Goal: Information Seeking & Learning: Learn about a topic

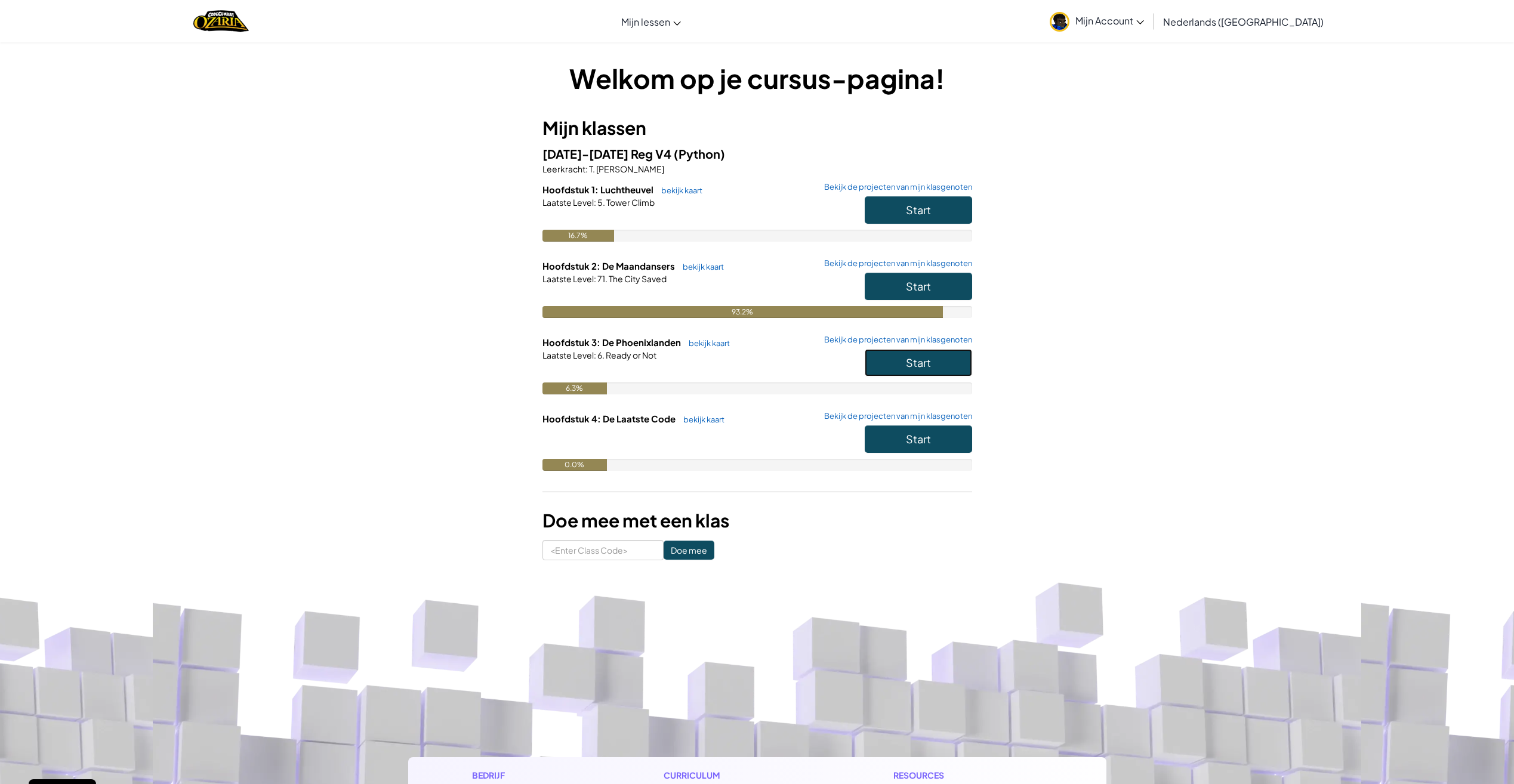
click at [941, 363] on button "Start" at bounding box center [918, 362] width 107 height 27
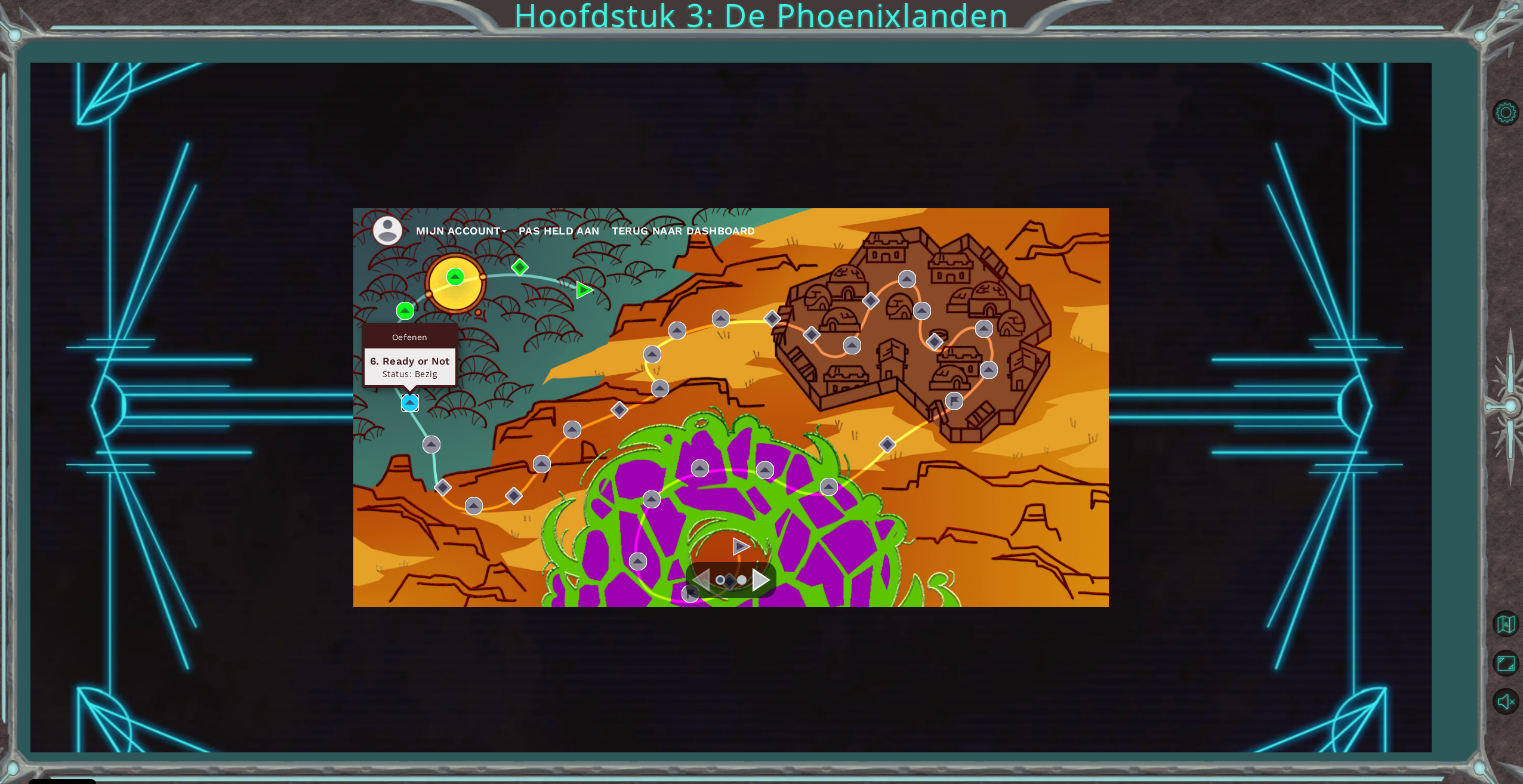
click at [408, 404] on img at bounding box center [410, 402] width 18 height 18
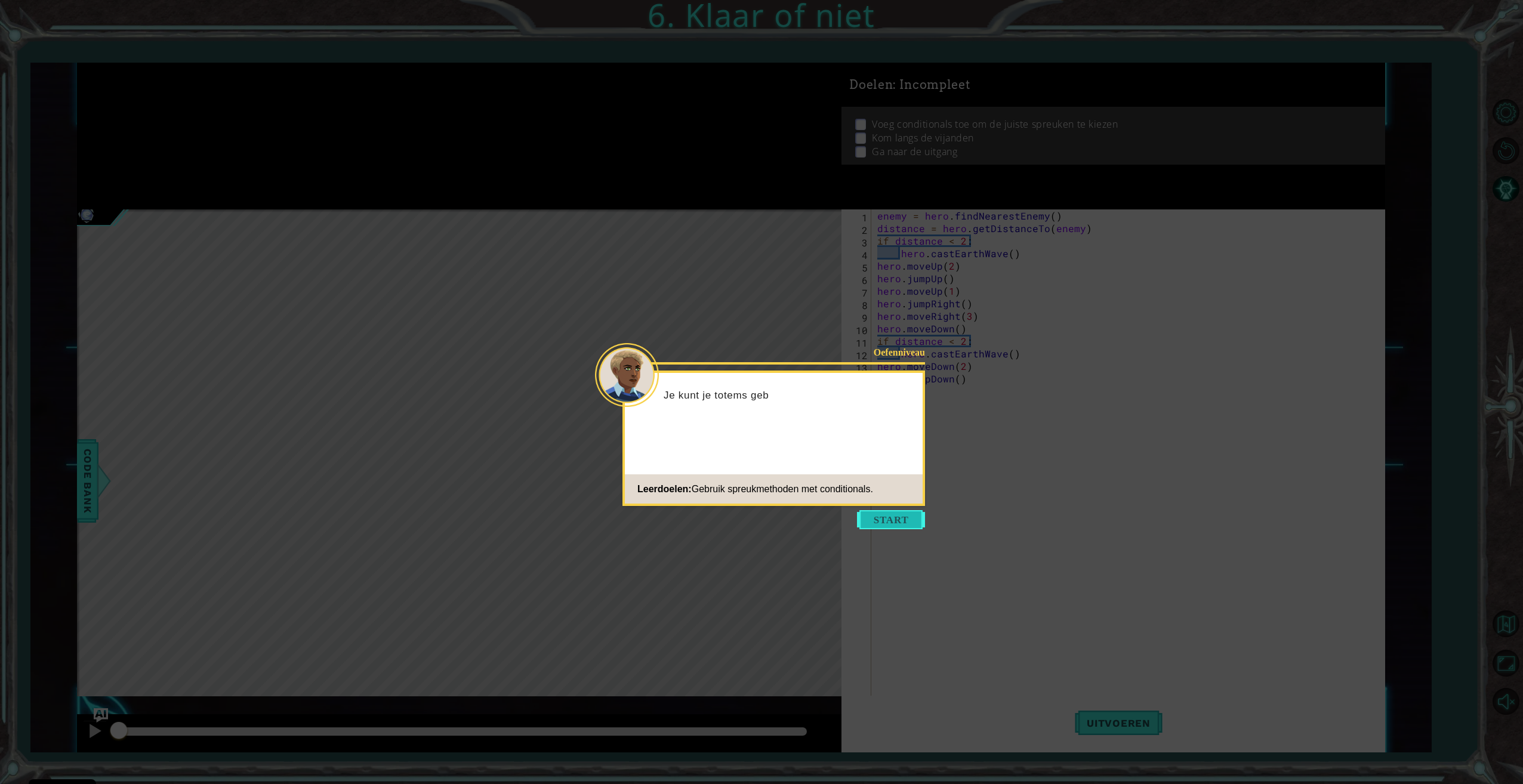
click at [891, 519] on button "Start" at bounding box center [891, 519] width 68 height 19
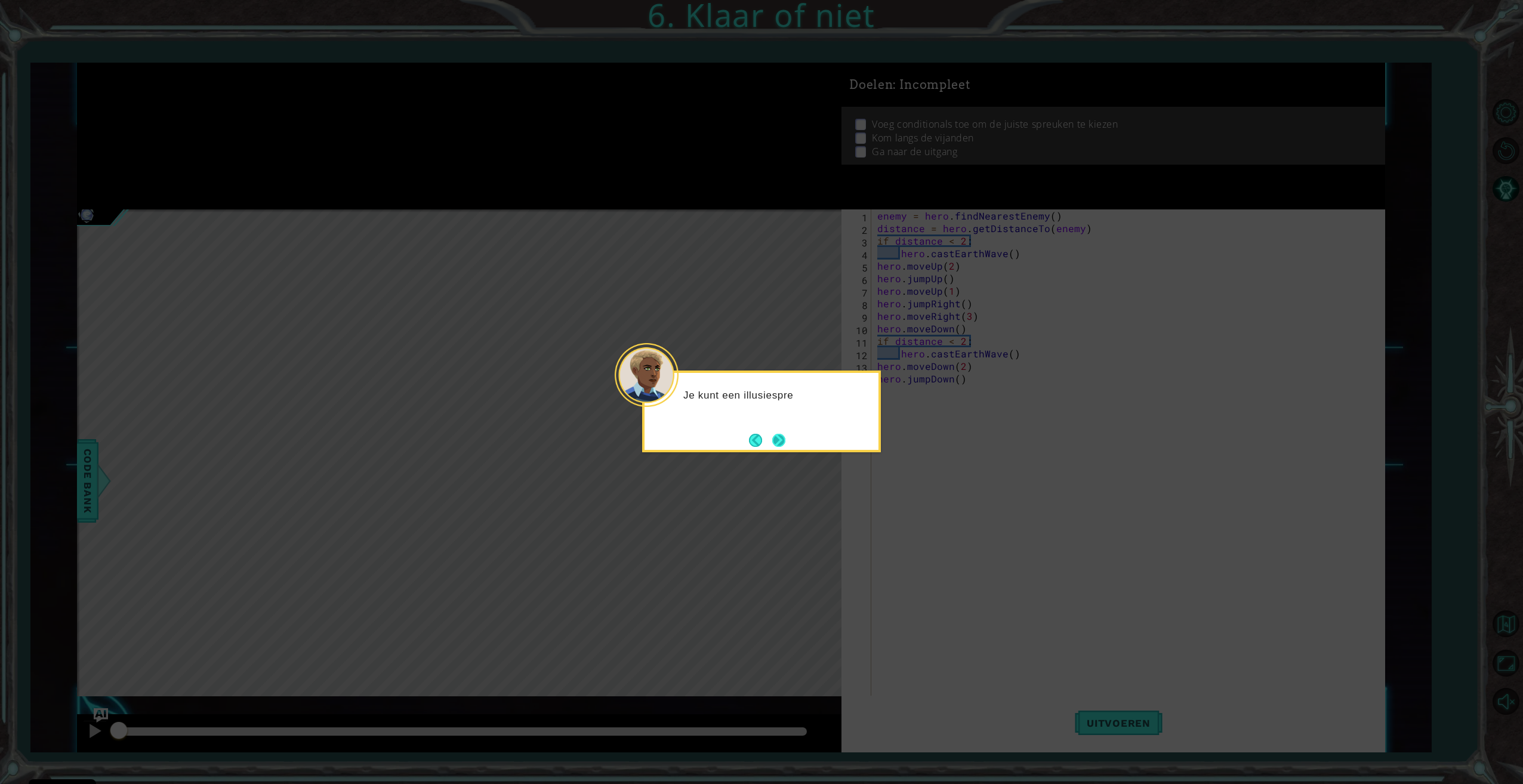
click at [781, 438] on button "Next" at bounding box center [779, 440] width 13 height 13
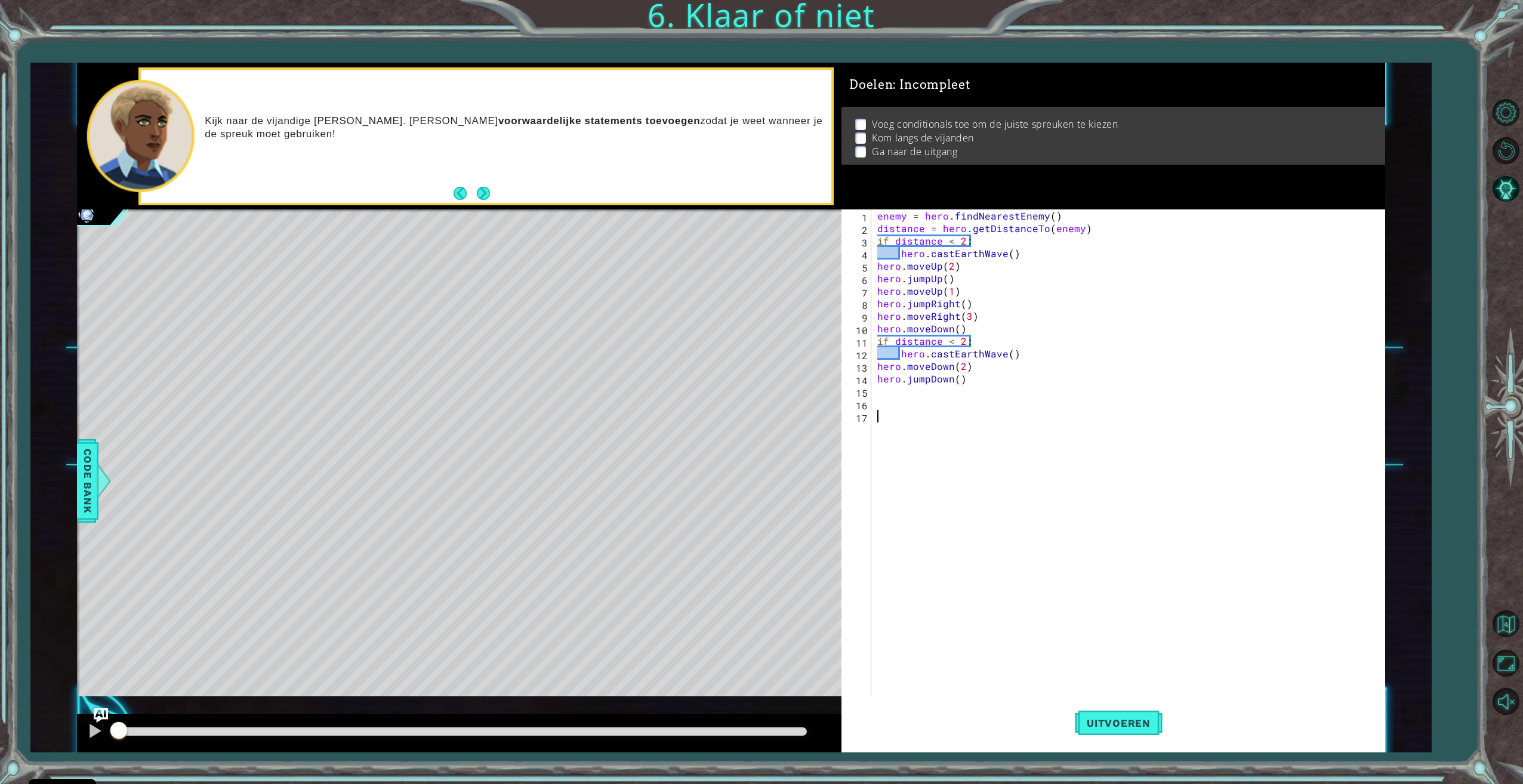
click at [1018, 253] on div "enemy = hero . findNearestEnemy ( ) distance = hero . getDistanceTo ( enemy ) i…" at bounding box center [1129, 466] width 510 height 513
type textarea "hero.castEarthWave()"
type textarea "e"
click at [1002, 248] on div "enemy = hero . findNearestEnemy ( ) distance = hero . getDistanceTo ( enemy ) i…" at bounding box center [1129, 466] width 510 height 513
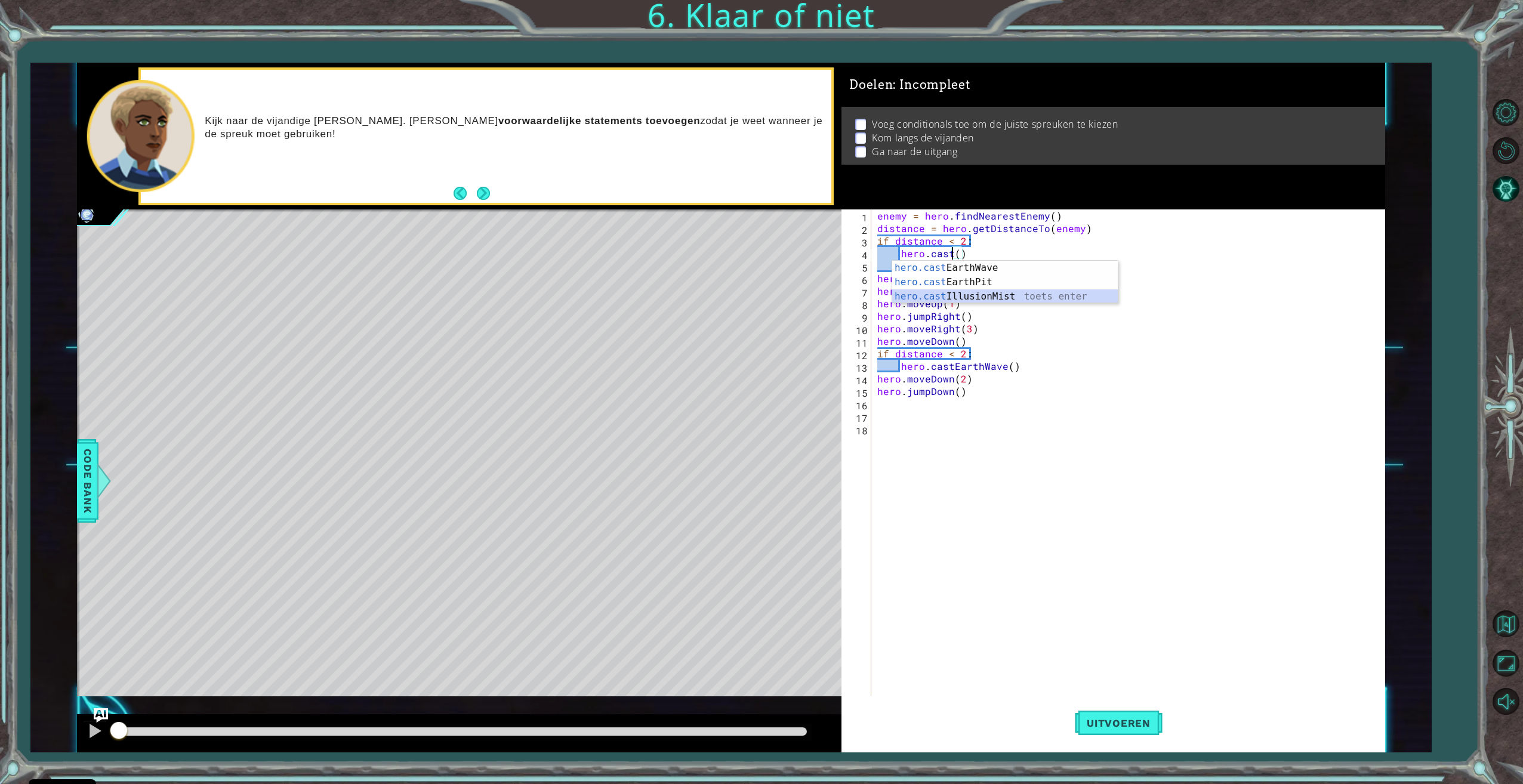
click at [991, 296] on div "hero.cast EarthWave toets enter hero.cast EarthPit toets enter hero.cast Illusi…" at bounding box center [1004, 297] width 225 height 72
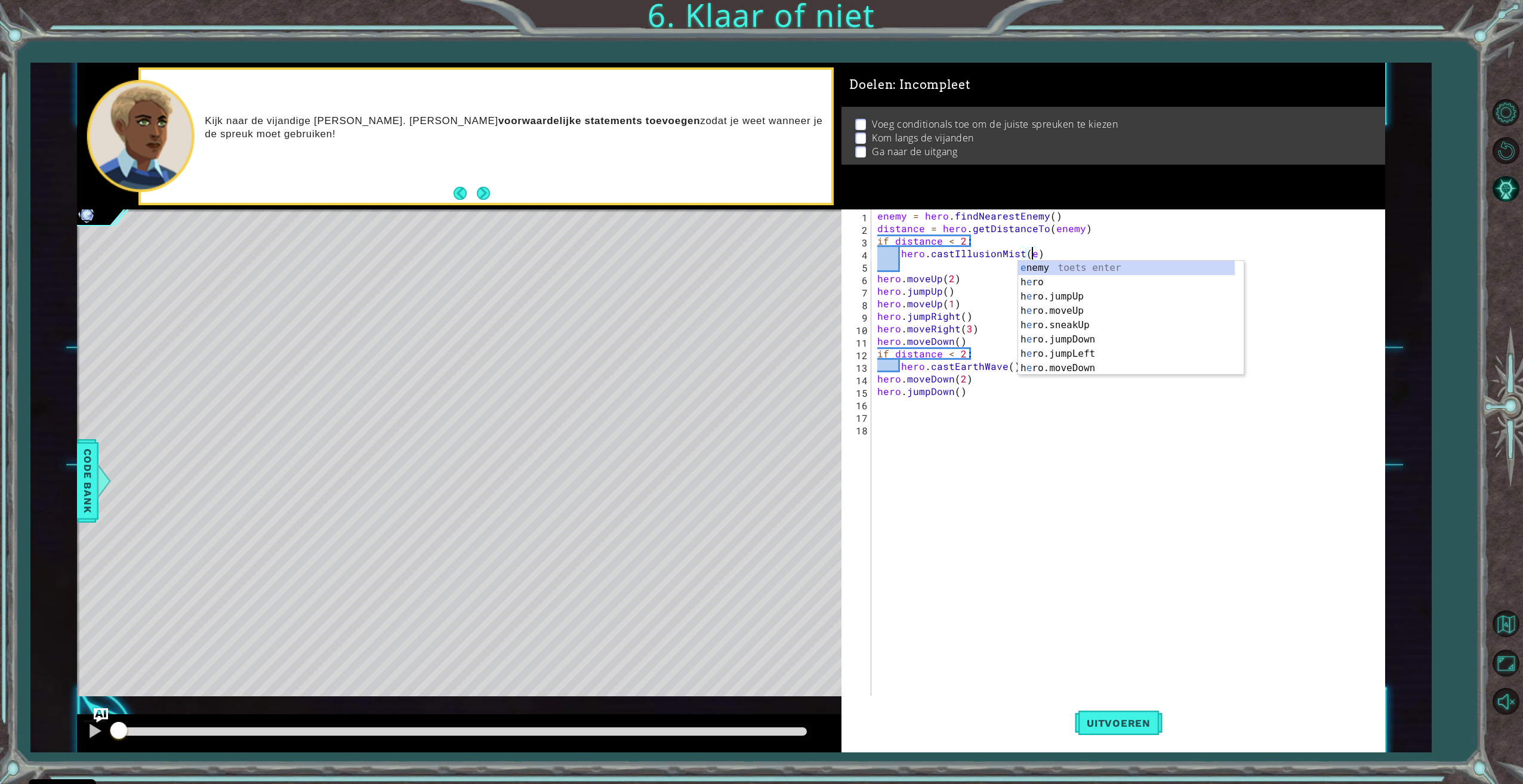
scroll to position [0, 9]
type textarea "hero.castIllusionMist(enemy)"
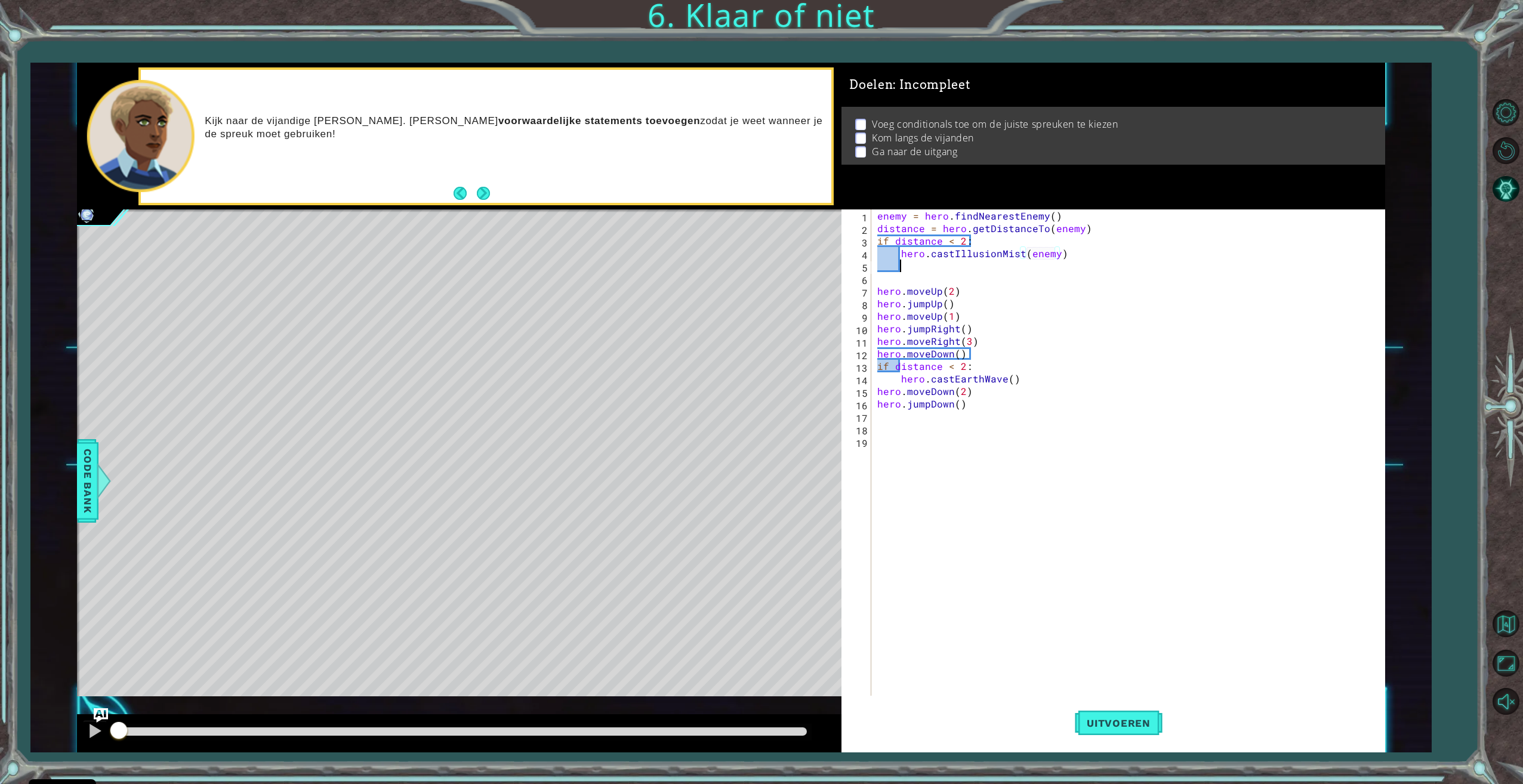
scroll to position [0, 1]
type textarea "m"
drag, startPoint x: 1059, startPoint y: 253, endPoint x: 958, endPoint y: 256, distance: 101.0
click at [958, 256] on div "enemy = hero . findNearestEnemy ( ) distance = hero . getDistanceTo ( enemy ) i…" at bounding box center [1129, 466] width 510 height 513
type textarea "hero.cast"
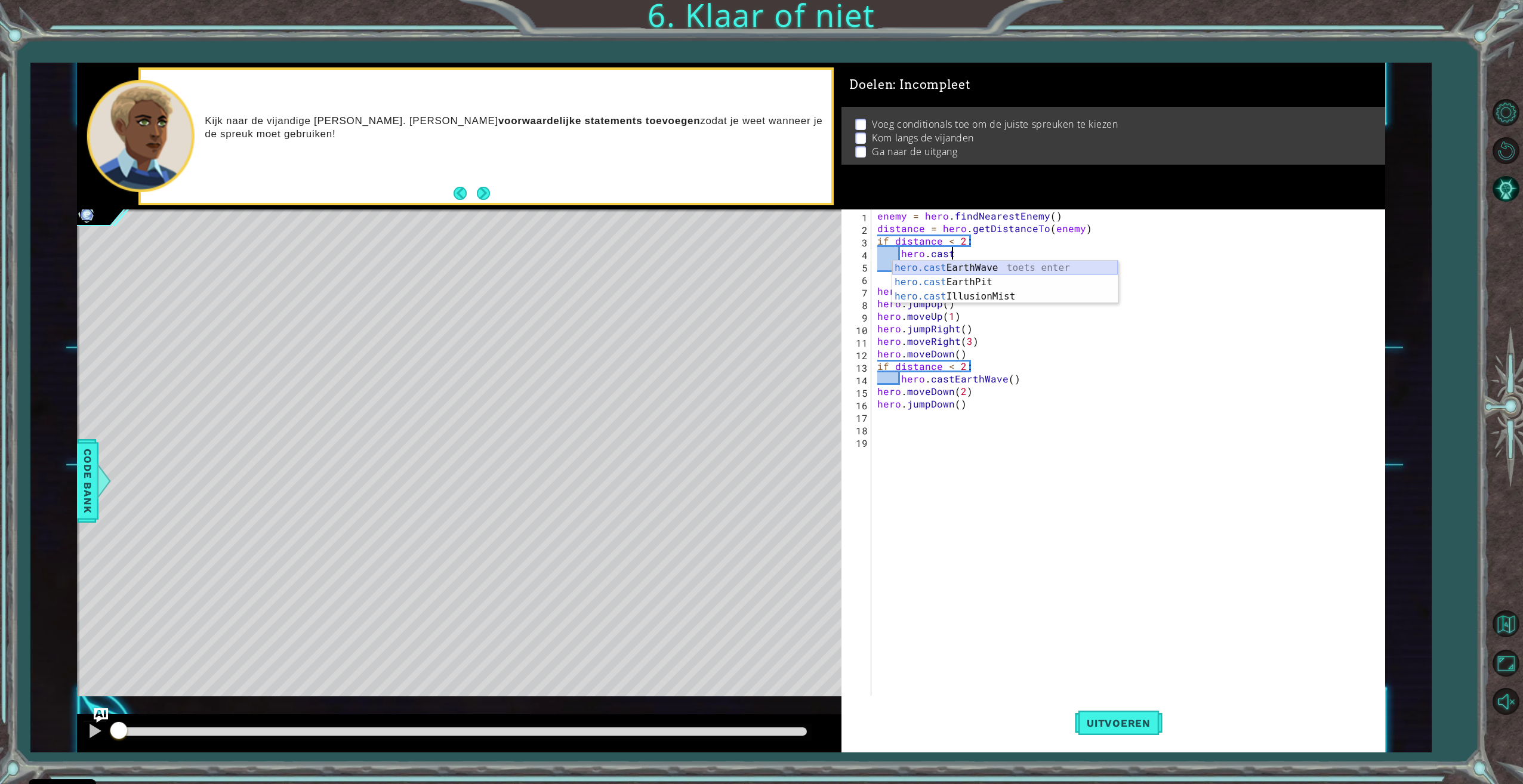
click at [970, 266] on div "hero.cast EarthWave toets enter hero.cast EarthPit toets enter hero.cast Illusi…" at bounding box center [1004, 297] width 225 height 72
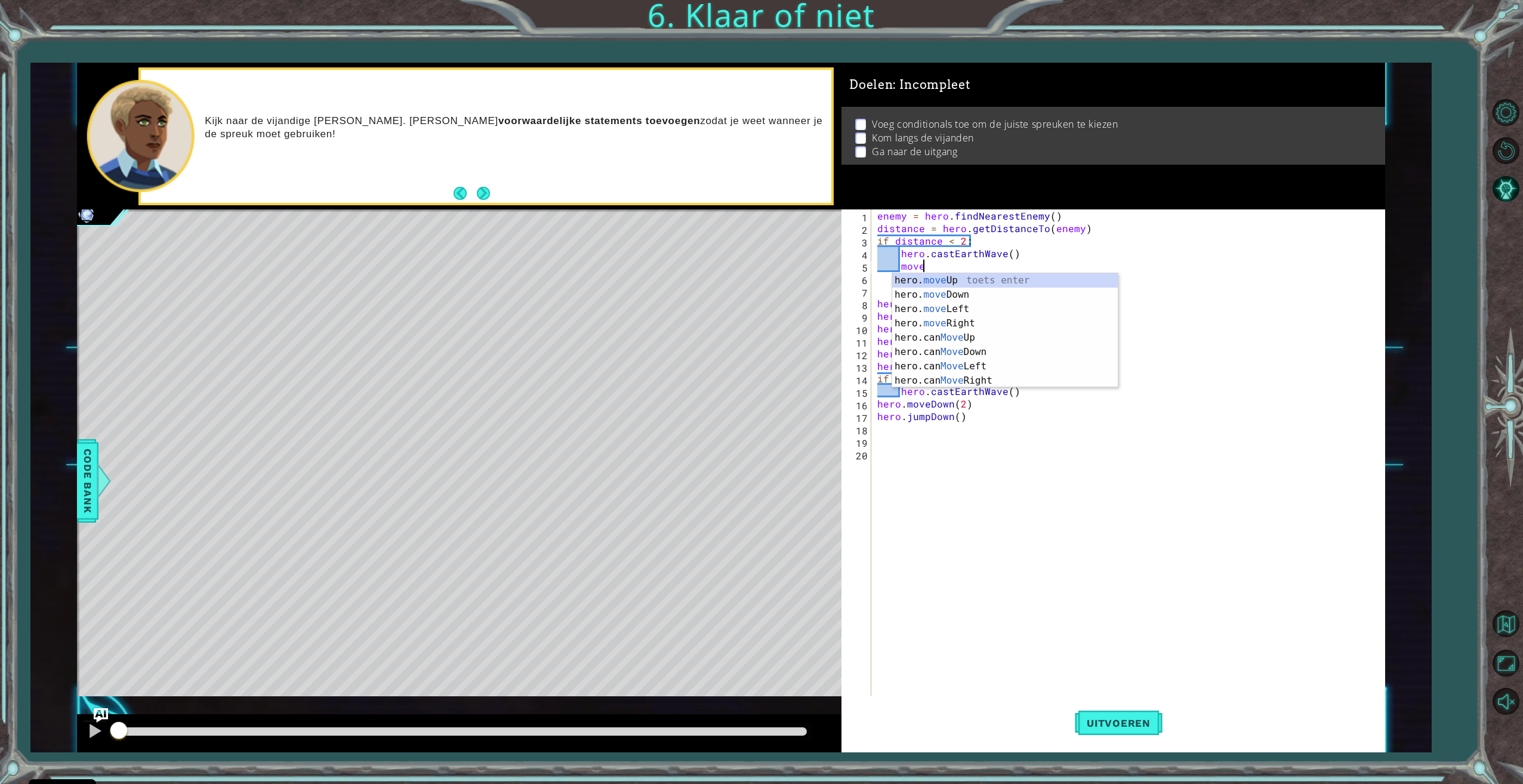
scroll to position [0, 2]
type textarea "hero.moveUp(2)"
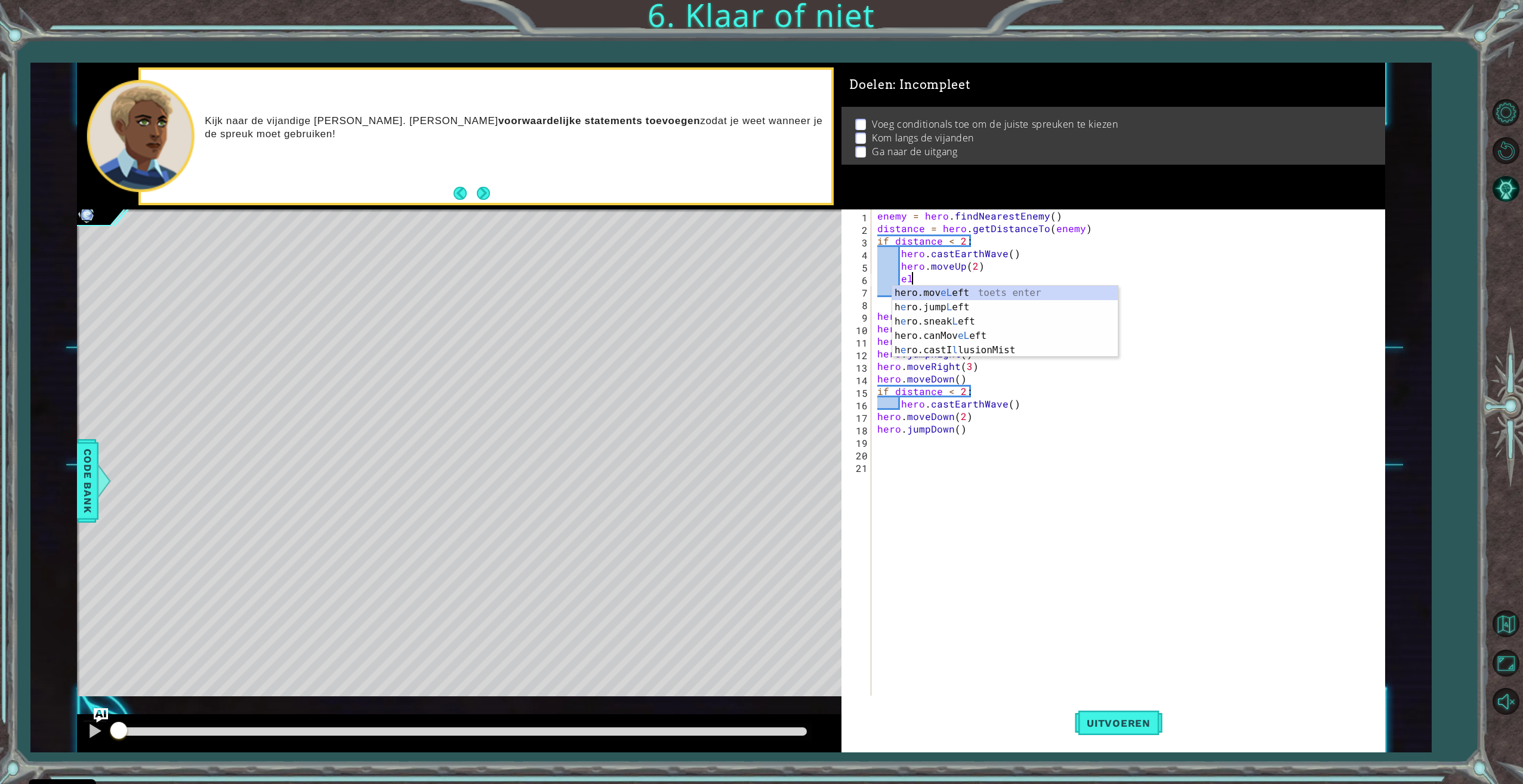
type textarea "e"
type textarea "else:"
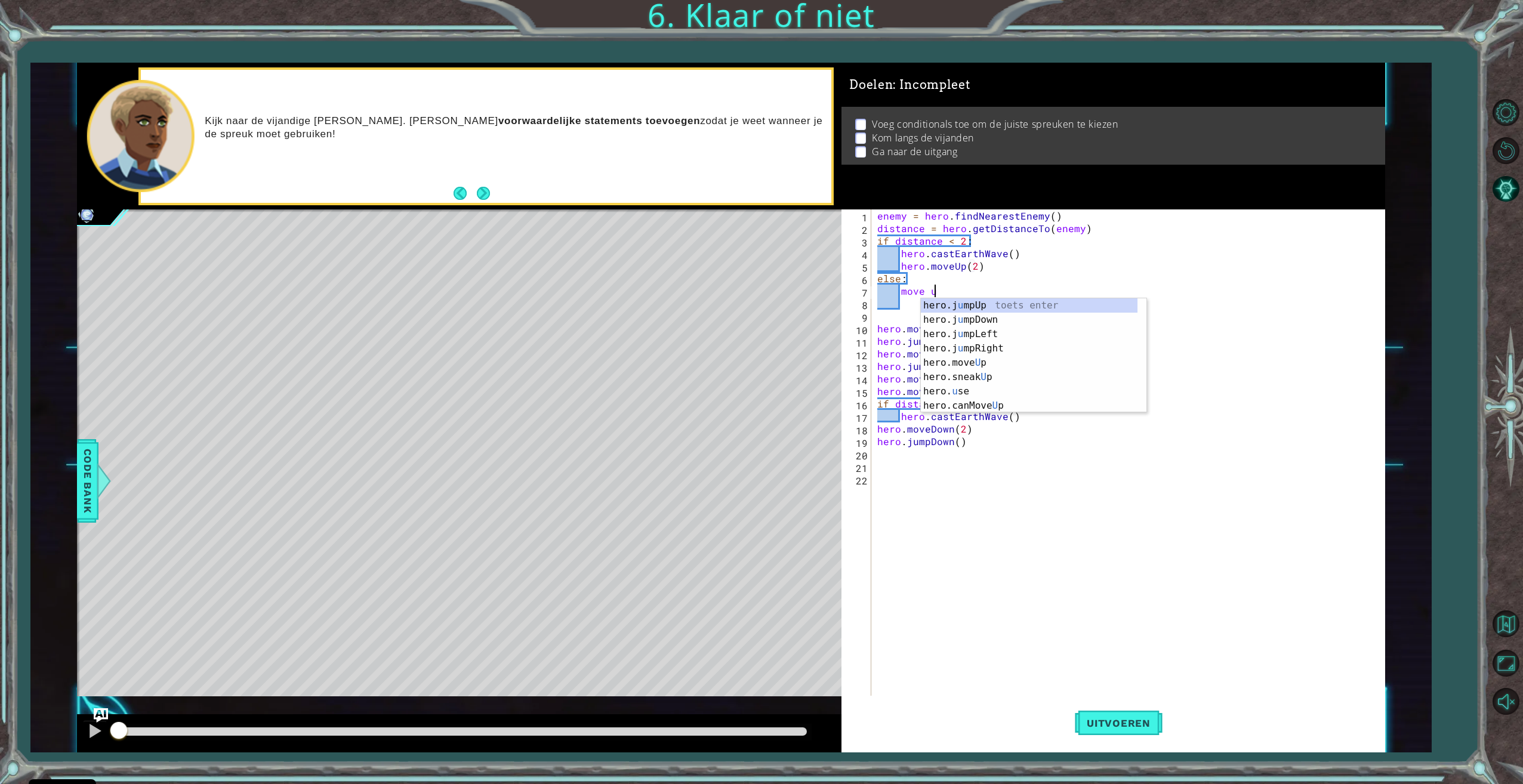
scroll to position [0, 3]
type textarea "move hero.moveUp(2)"
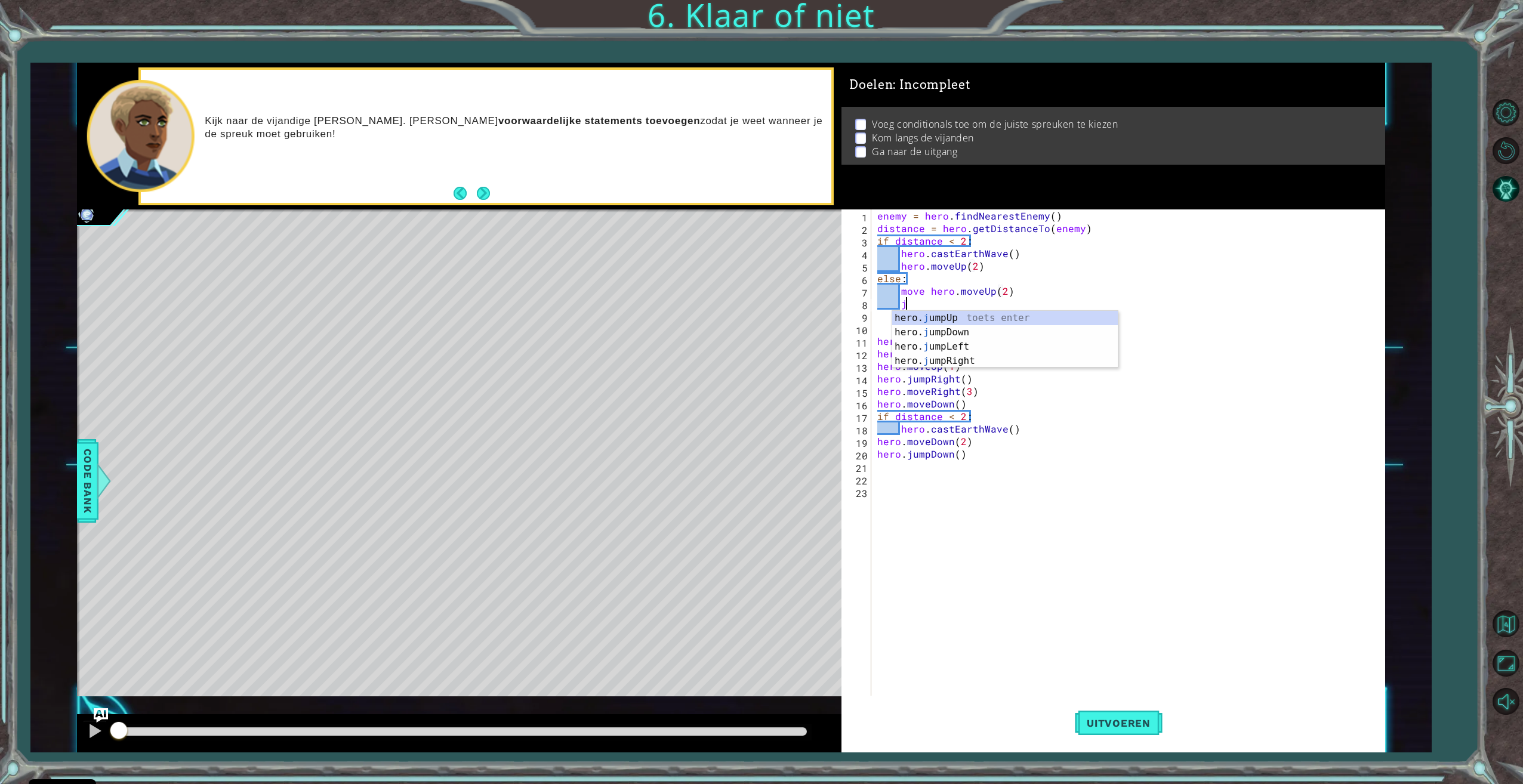
scroll to position [0, 2]
type textarea "jum"
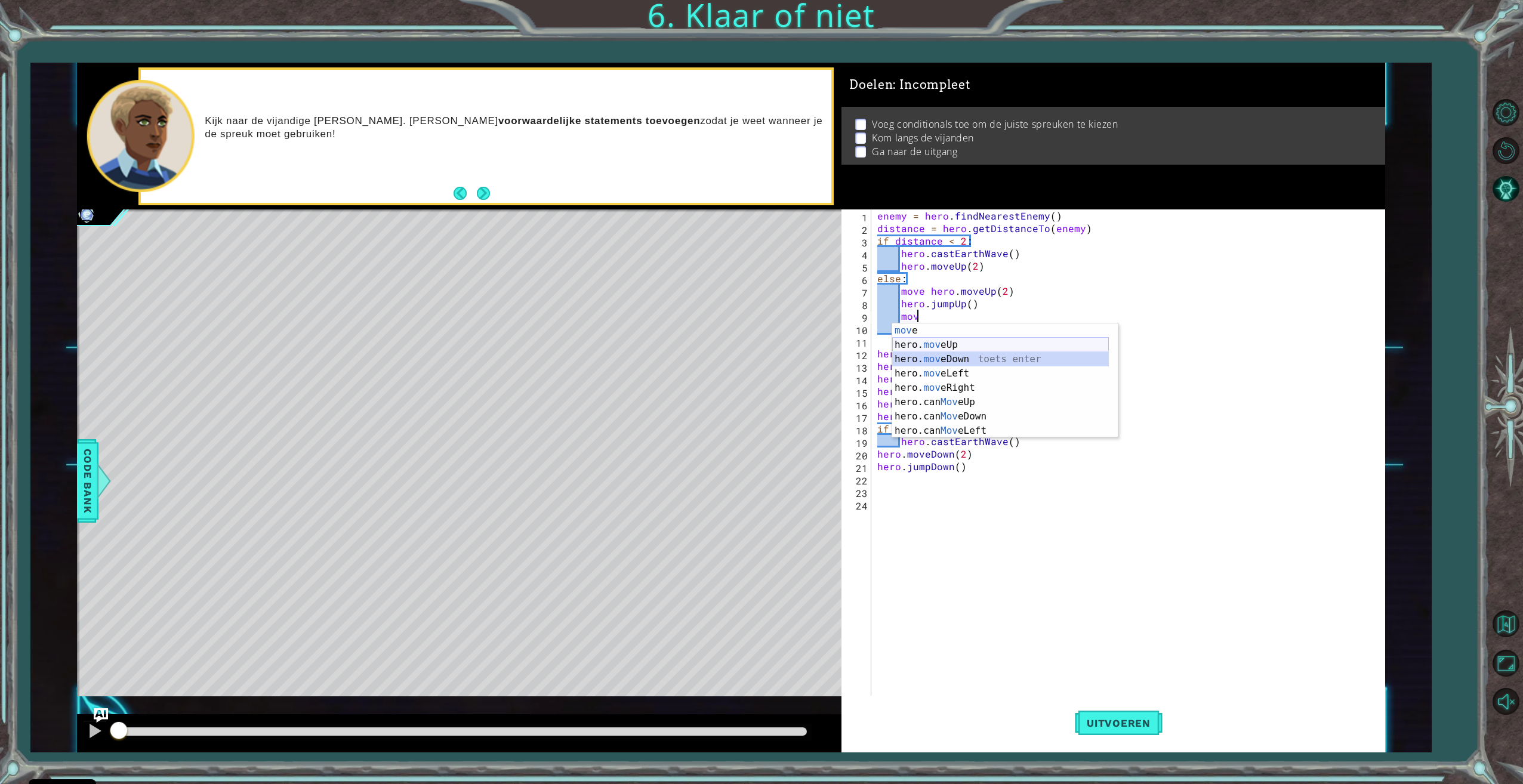
drag, startPoint x: 918, startPoint y: 353, endPoint x: 920, endPoint y: 338, distance: 15.1
click at [920, 338] on div "mov e toets enter hero. mov eUp toets enter hero. mov eDown toets enter hero. m…" at bounding box center [1000, 394] width 217 height 143
click at [954, 328] on div "hero.move Up toets enter hero.move Down toets enter hero.move Left toets enter …" at bounding box center [1004, 394] width 225 height 143
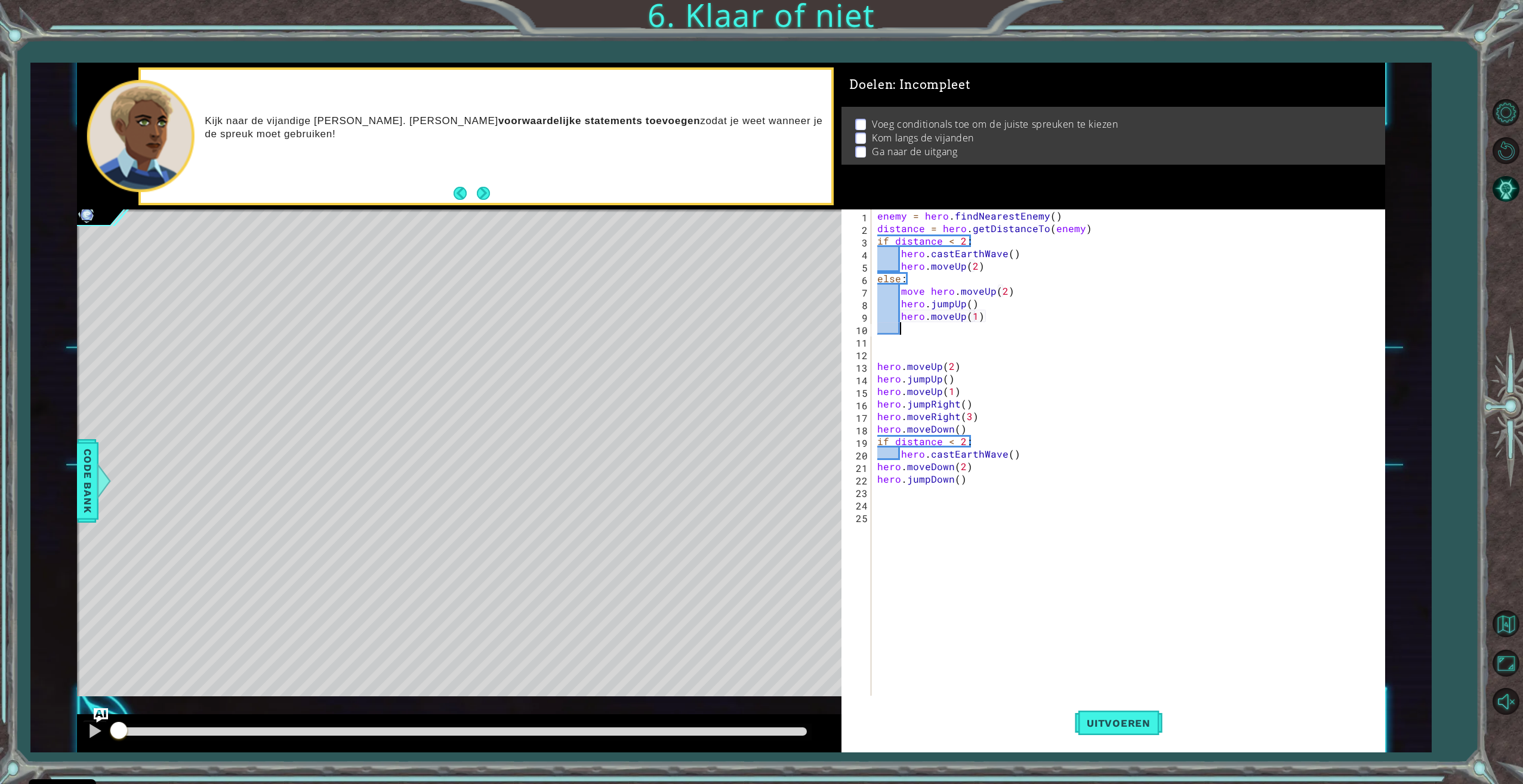
scroll to position [0, 6]
type textarea "hero.moveUp(1)right"
click at [964, 340] on div "hero.jump Right toets enter hero.move Right toets enter hero.sneak Right toets …" at bounding box center [1004, 378] width 225 height 86
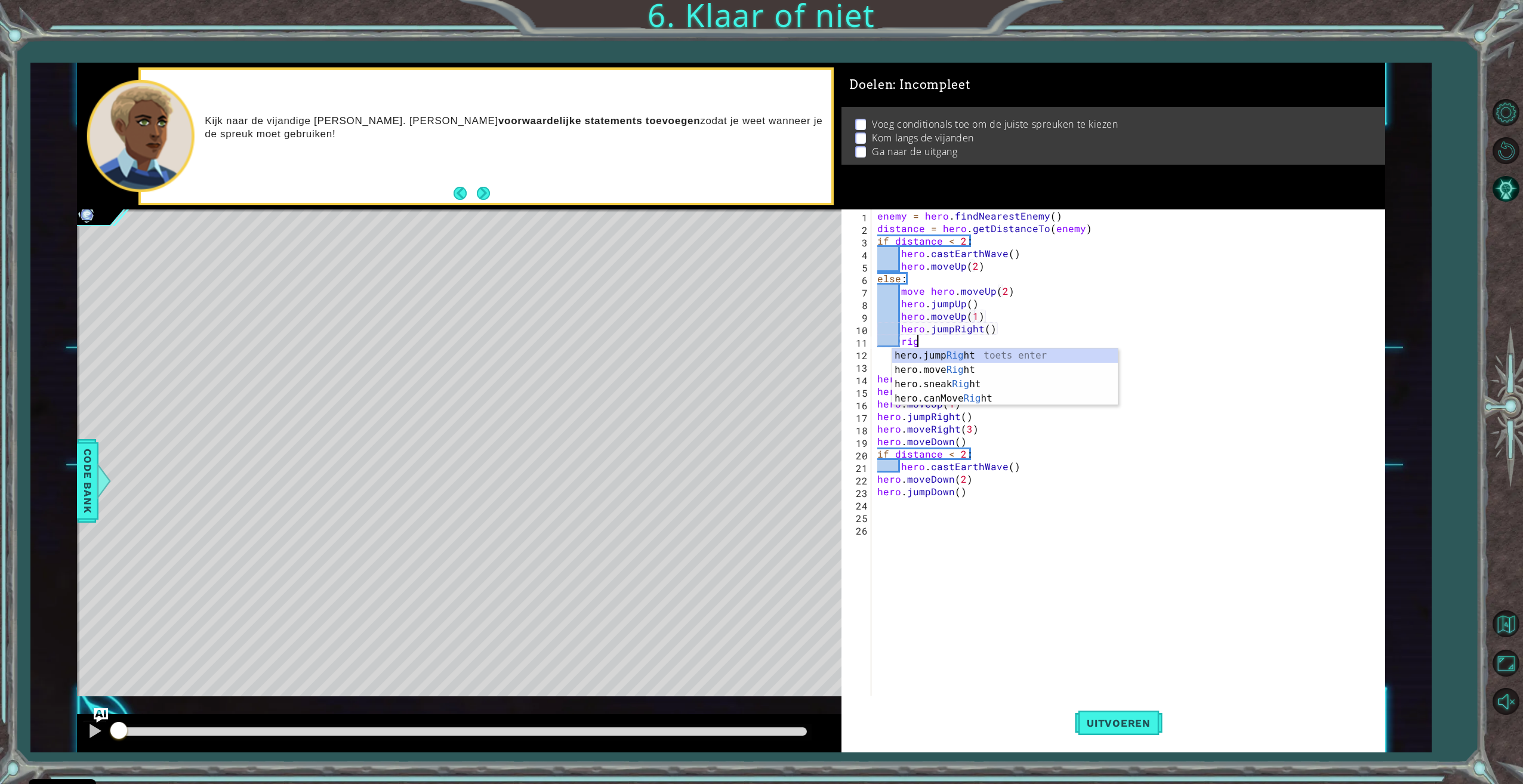
scroll to position [0, 3]
click at [1012, 367] on div "hero.jump Right toets enter hero.move Right toets enter hero.sneak Right toets …" at bounding box center [1004, 391] width 225 height 86
type textarea "hero.moveRight(3)"
click at [1016, 336] on div "enemy = hero . findNearestEnemy ( ) distance = hero . getDistanceTo ( enemy ) i…" at bounding box center [1129, 466] width 510 height 513
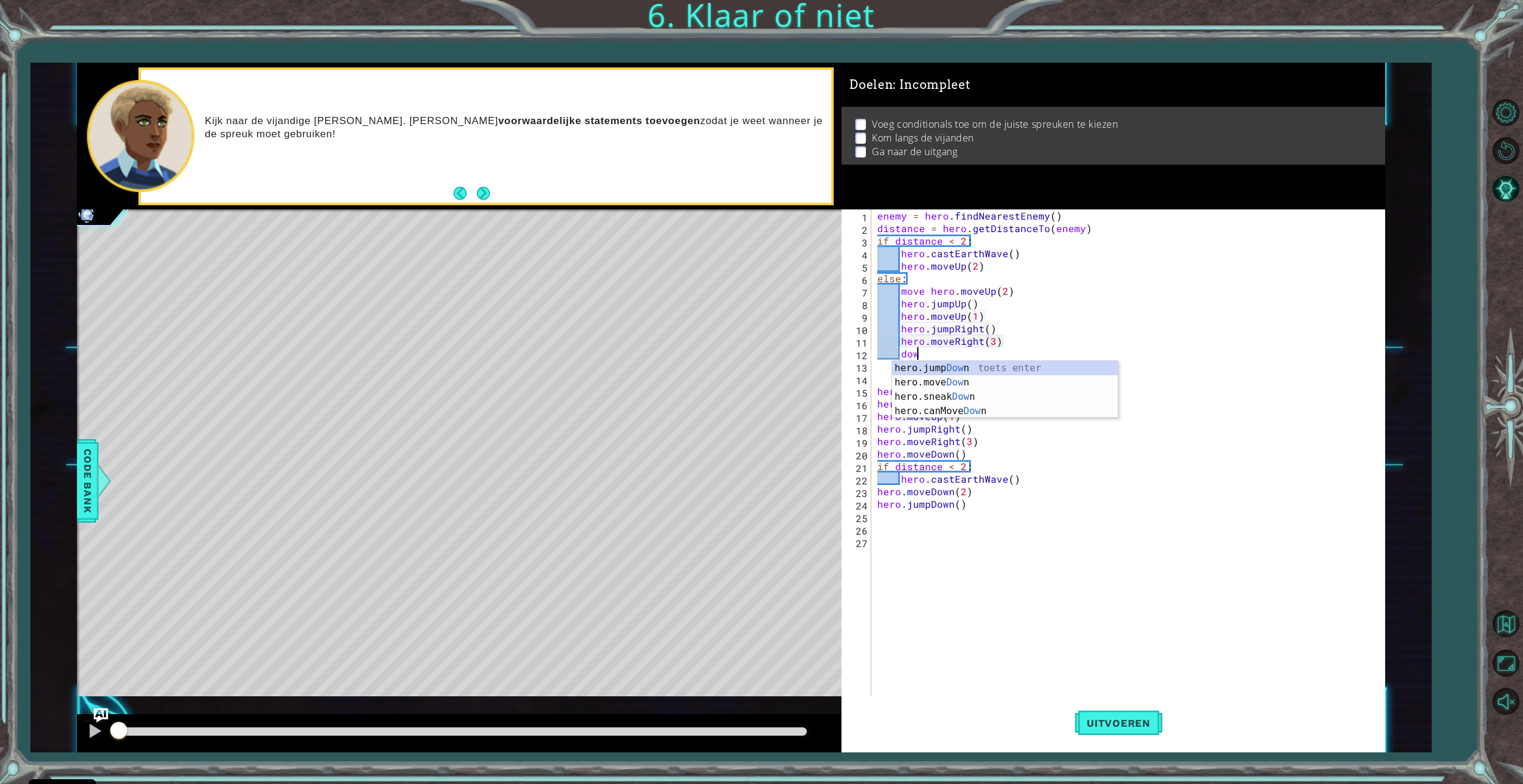
scroll to position [0, 3]
click at [996, 384] on div "hero.jump Down toets enter hero.move Down toets enter hero.sneak Down toets ent…" at bounding box center [1004, 404] width 225 height 86
type textarea "hero.moveDown(1)"
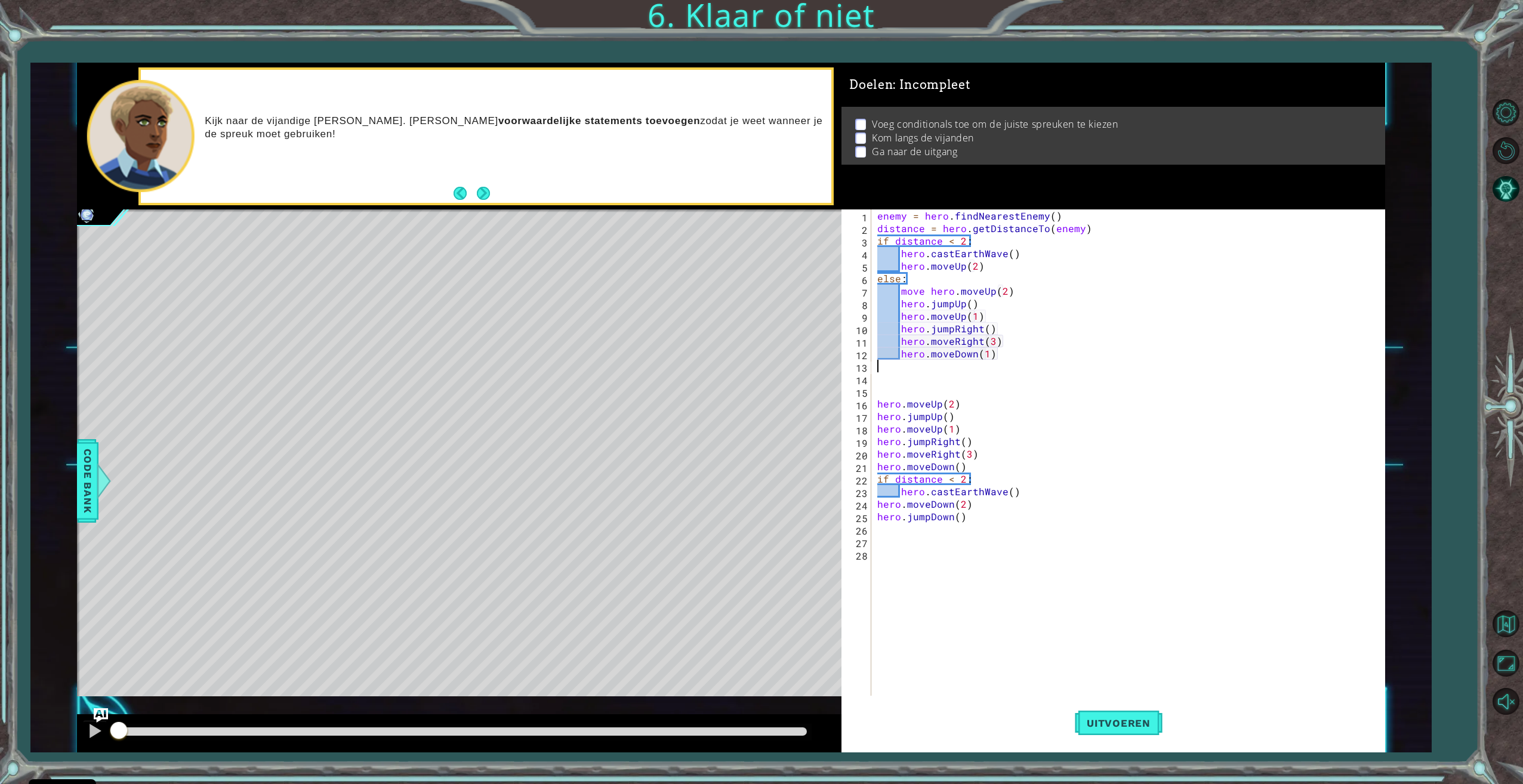
scroll to position [0, 0]
click at [1105, 715] on button "Uitvoeren" at bounding box center [1119, 723] width 88 height 55
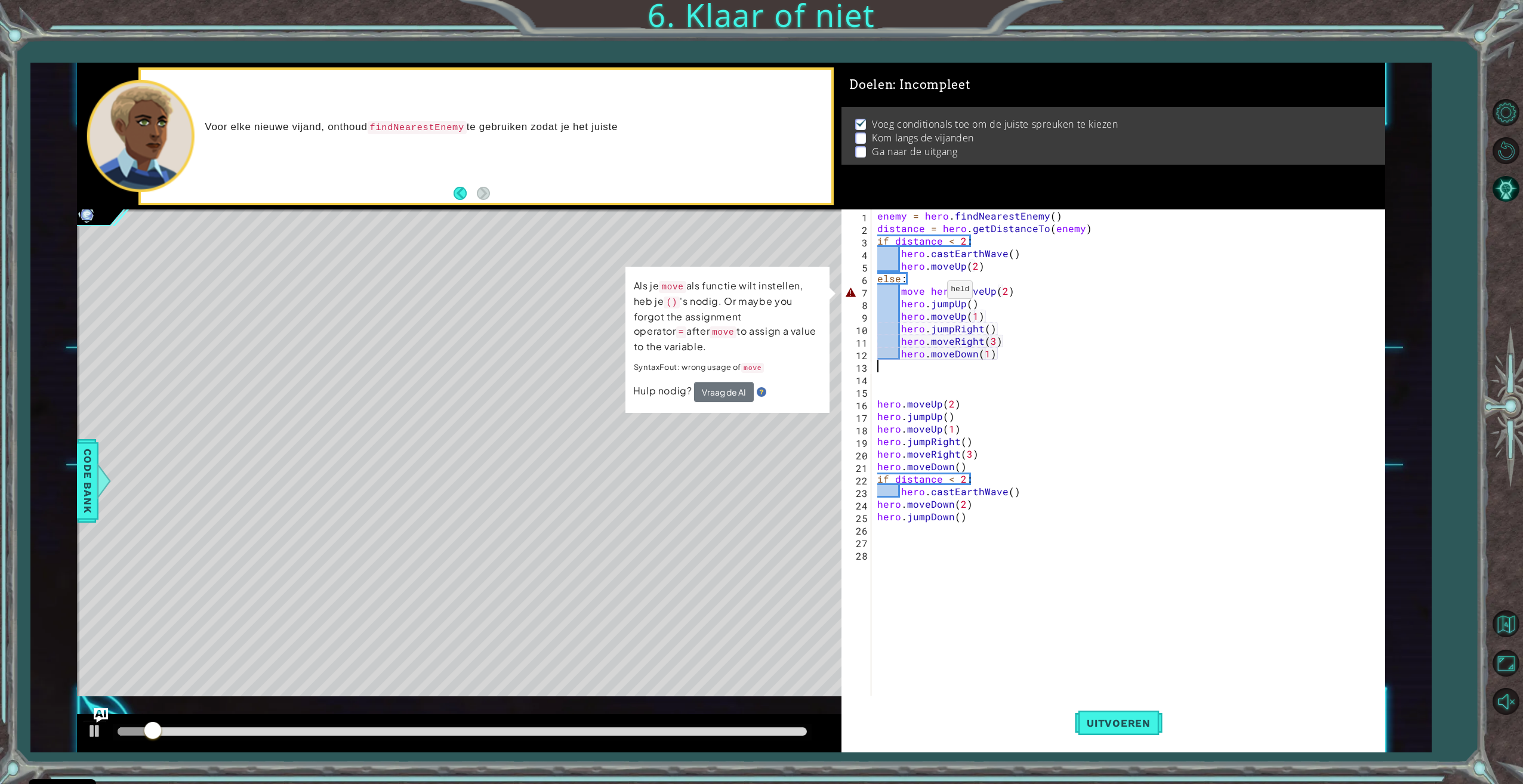
click at [932, 293] on div "enemy = hero . findNearestEnemy ( ) distance = hero . getDistanceTo ( enemy ) i…" at bounding box center [1129, 466] width 510 height 513
click at [930, 294] on div "enemy = hero . findNearestEnemy ( ) distance = hero . getDistanceTo ( enemy ) i…" at bounding box center [1129, 466] width 510 height 513
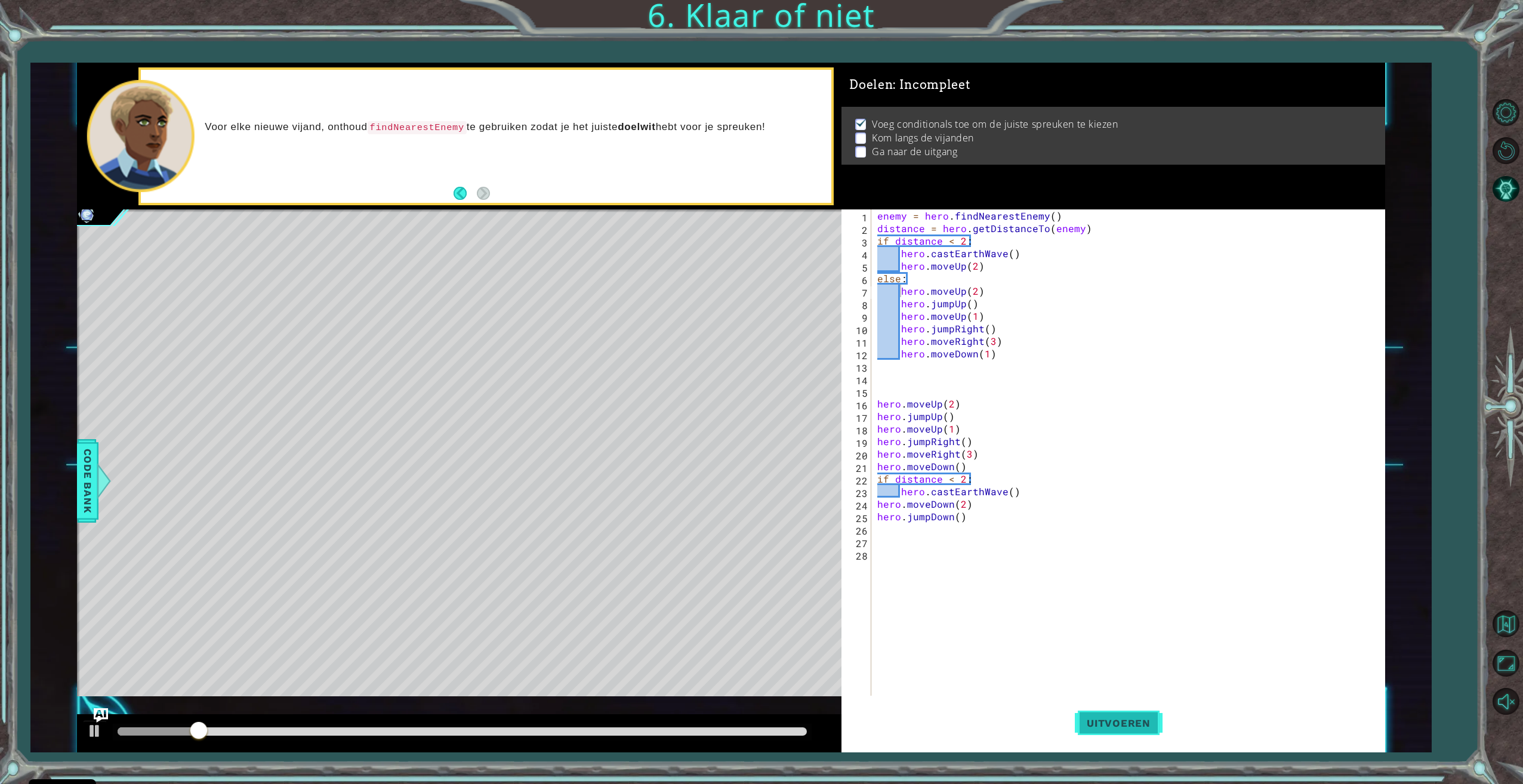
click at [1128, 735] on button "Uitvoeren" at bounding box center [1119, 723] width 88 height 55
click at [963, 293] on div "enemy = hero . findNearestEnemy ( ) distance = hero . getDistanceTo ( enemy ) i…" at bounding box center [1129, 466] width 510 height 513
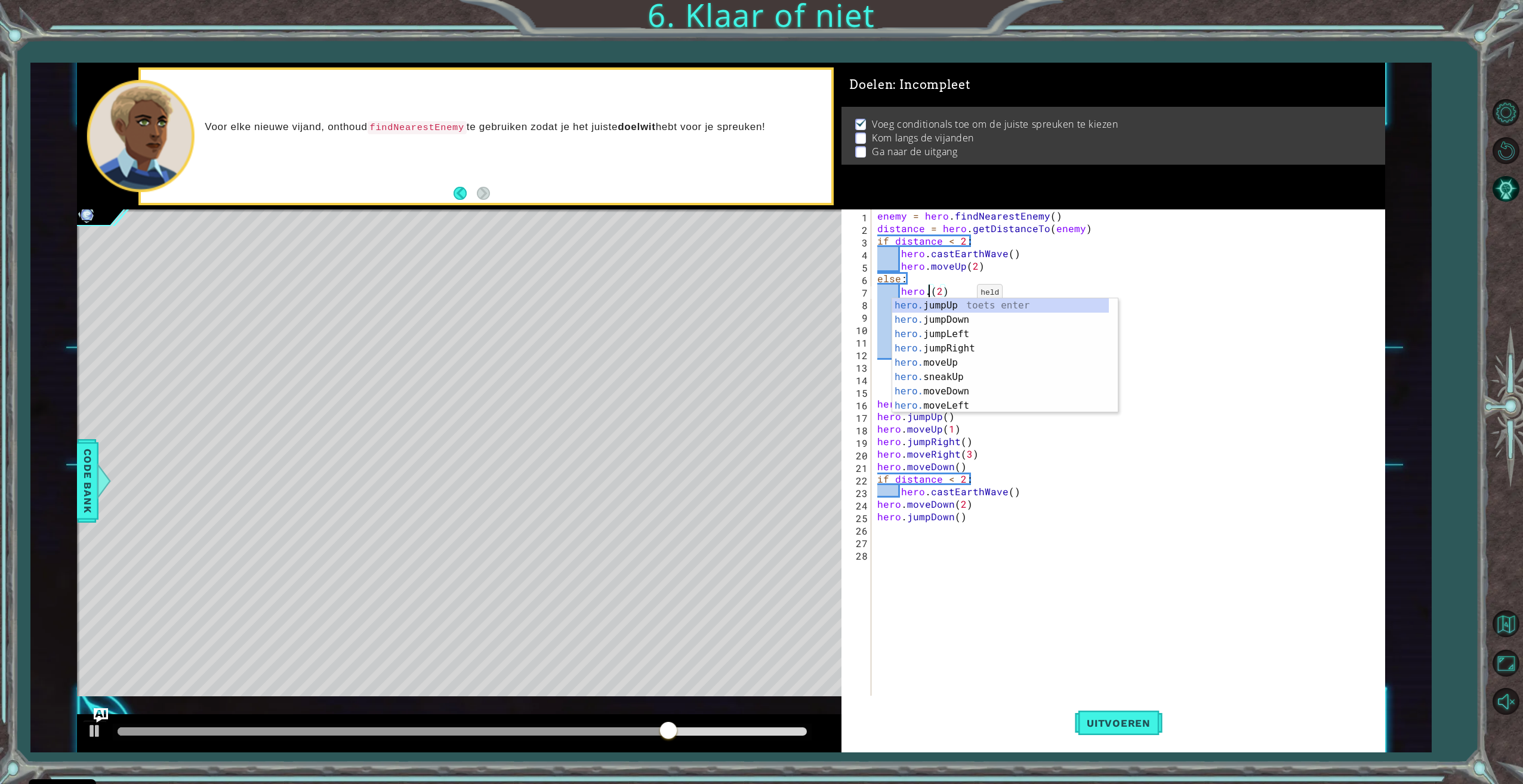
scroll to position [0, 4]
click at [991, 307] on div "hero.s neakUp toets enter hero.s neakDown toets enter hero.s neakLeft toets ent…" at bounding box center [1000, 370] width 217 height 143
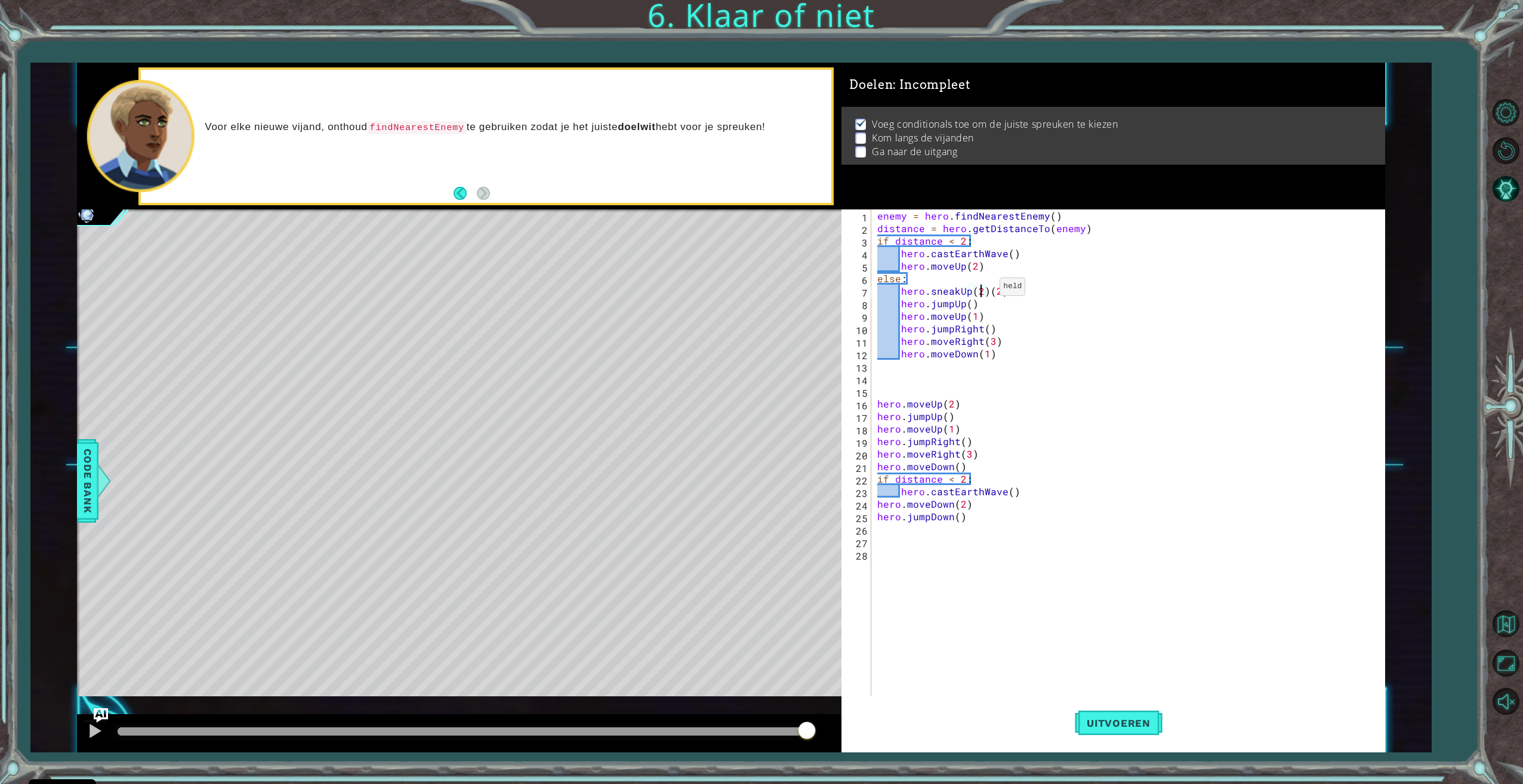
scroll to position [0, 7]
click at [1004, 296] on div "enemy = hero . findNearestEnemy ( ) distance = hero . getDistanceTo ( enemy ) i…" at bounding box center [1129, 466] width 510 height 513
click at [1114, 714] on button "Uitvoeren" at bounding box center [1119, 723] width 88 height 55
drag, startPoint x: 990, startPoint y: 288, endPoint x: 928, endPoint y: 297, distance: 62.6
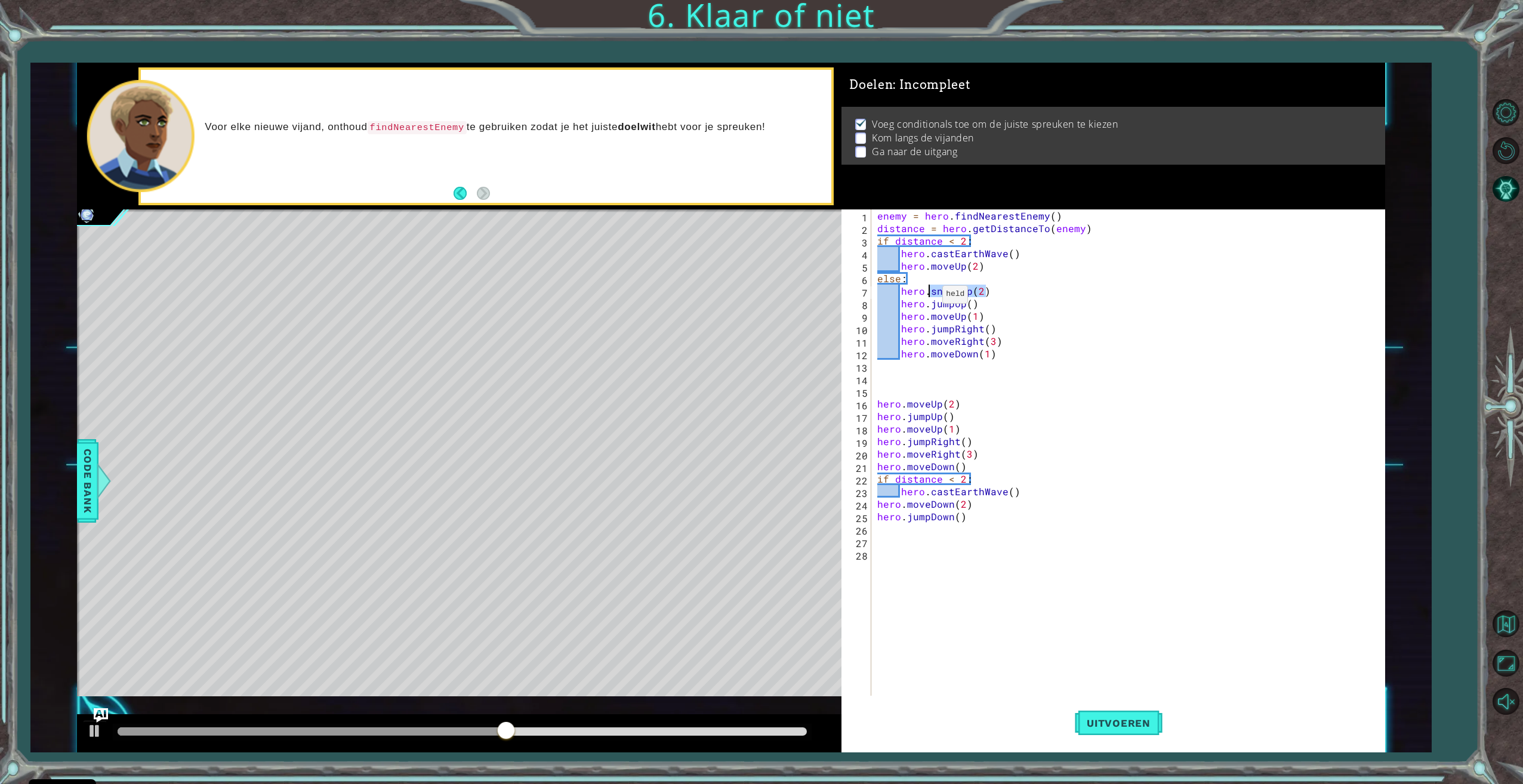
click at [928, 297] on div "enemy = hero . findNearestEnemy ( ) distance = hero . getDistanceTo ( enemy ) i…" at bounding box center [1129, 466] width 510 height 513
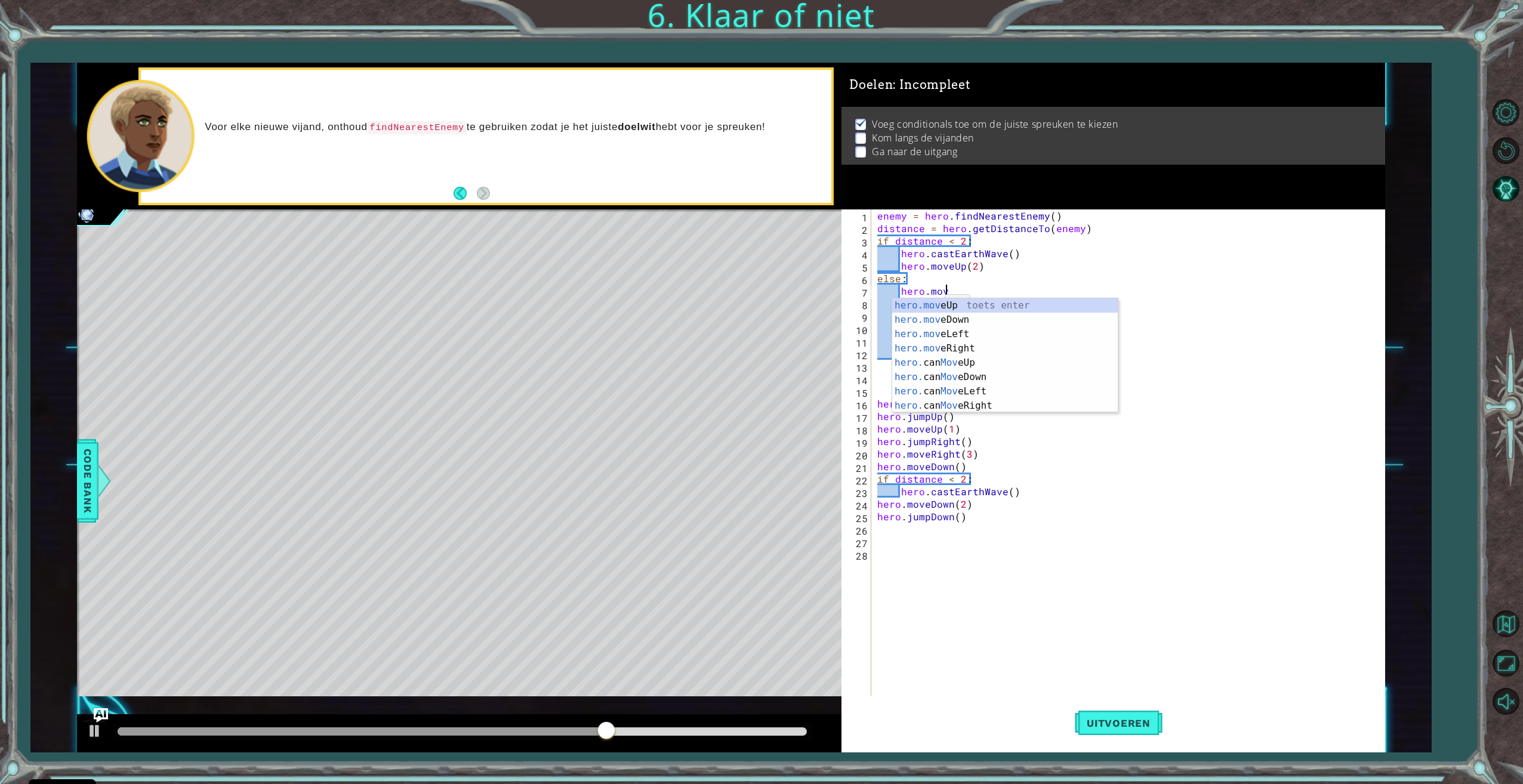
scroll to position [0, 4]
click at [914, 305] on div "hero.move Up toets enter hero.move Down toets enter hero.move Left toets enter …" at bounding box center [1004, 370] width 225 height 143
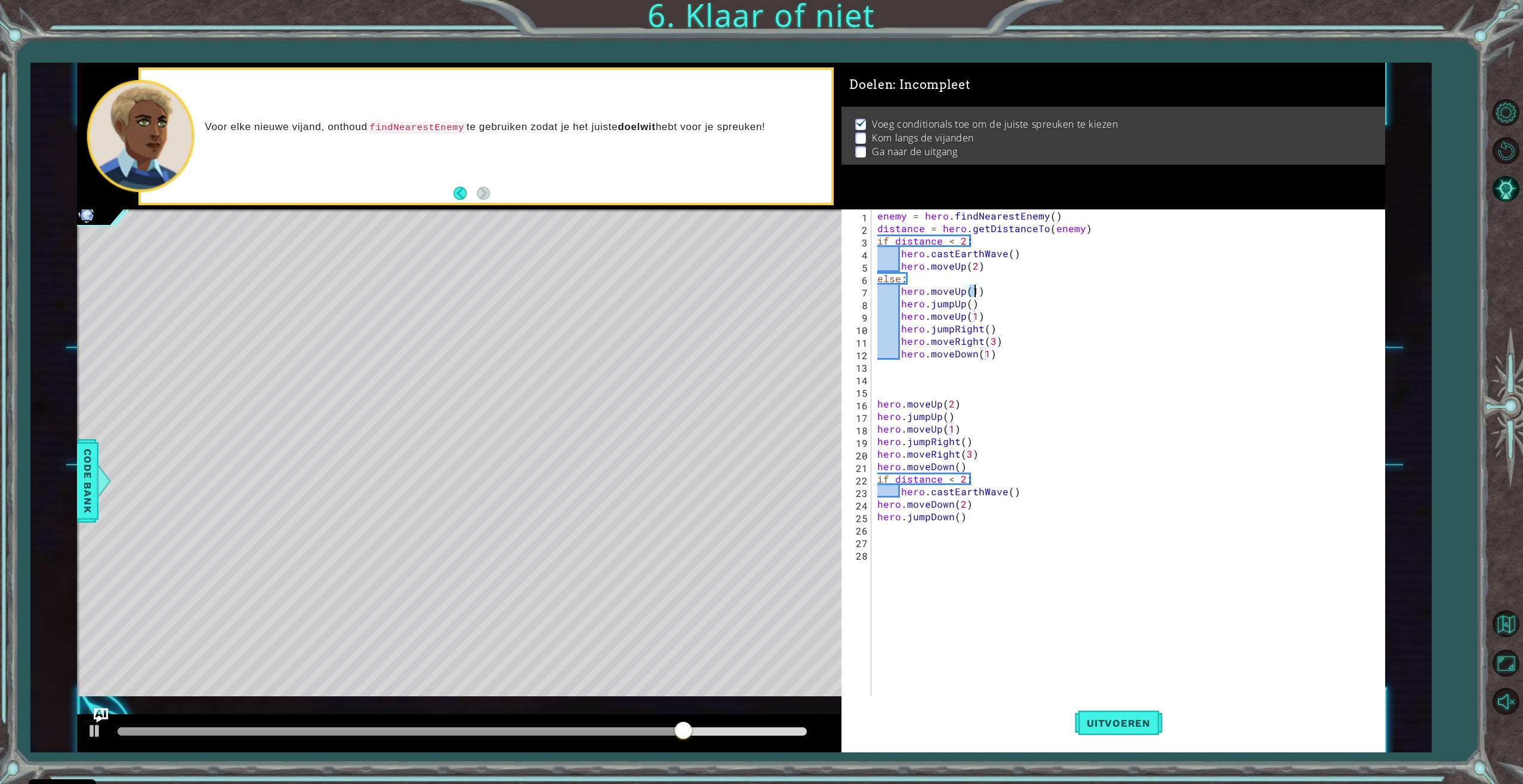
scroll to position [0, 6]
click at [1014, 255] on div "enemy = hero . findNearestEnemy ( ) distance = hero . getDistanceTo ( enemy ) i…" at bounding box center [1129, 466] width 510 height 513
click at [985, 293] on div "hero.cast EarthWave toets enter hero.cast EarthPit toets enter hero.cast Illusi…" at bounding box center [1004, 297] width 225 height 72
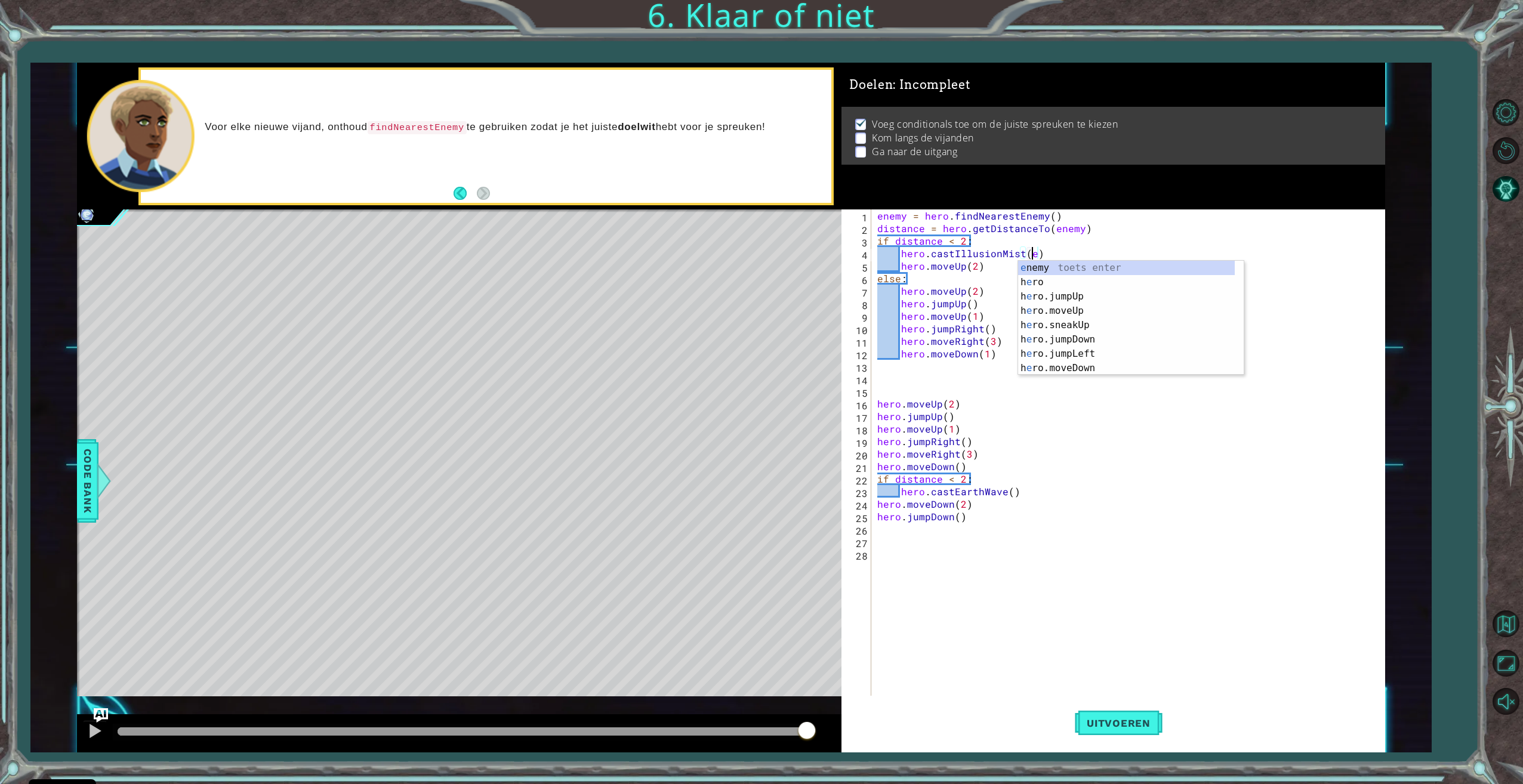
scroll to position [0, 9]
click at [1032, 265] on div "e nemy toets enter h e ro toets enter h e ro.jumpUp toets enter h e ro.moveUp t…" at bounding box center [1127, 332] width 217 height 143
click at [987, 263] on div "enemy = hero . findNearestEnemy ( ) distance = hero . getDistanceTo ( enemy ) i…" at bounding box center [1129, 466] width 510 height 513
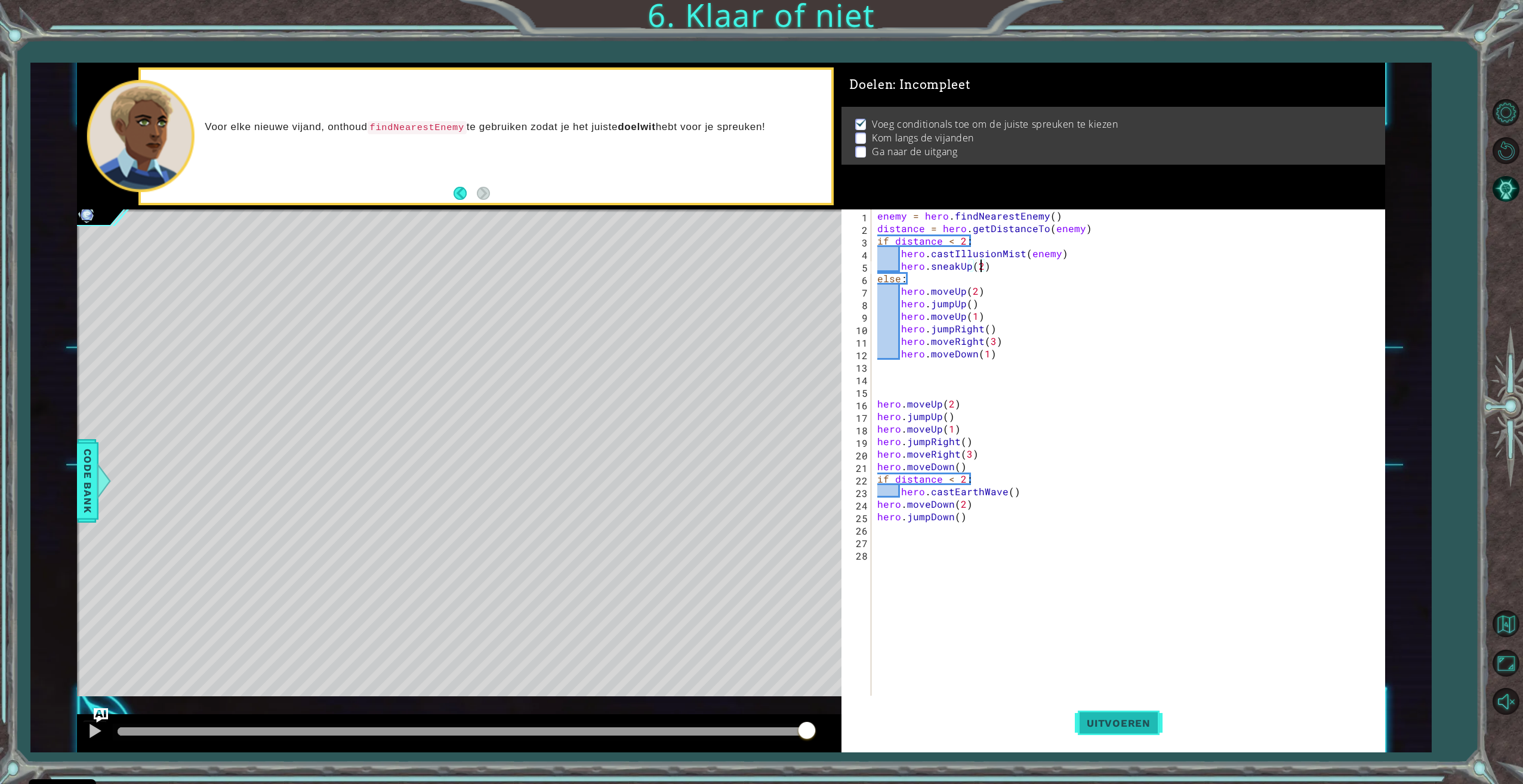
click at [1131, 716] on button "Uitvoeren" at bounding box center [1119, 723] width 88 height 55
click at [1054, 253] on div "enemy = hero . findNearestEnemy ( ) distance = hero . getDistanceTo ( enemy ) i…" at bounding box center [1129, 466] width 510 height 513
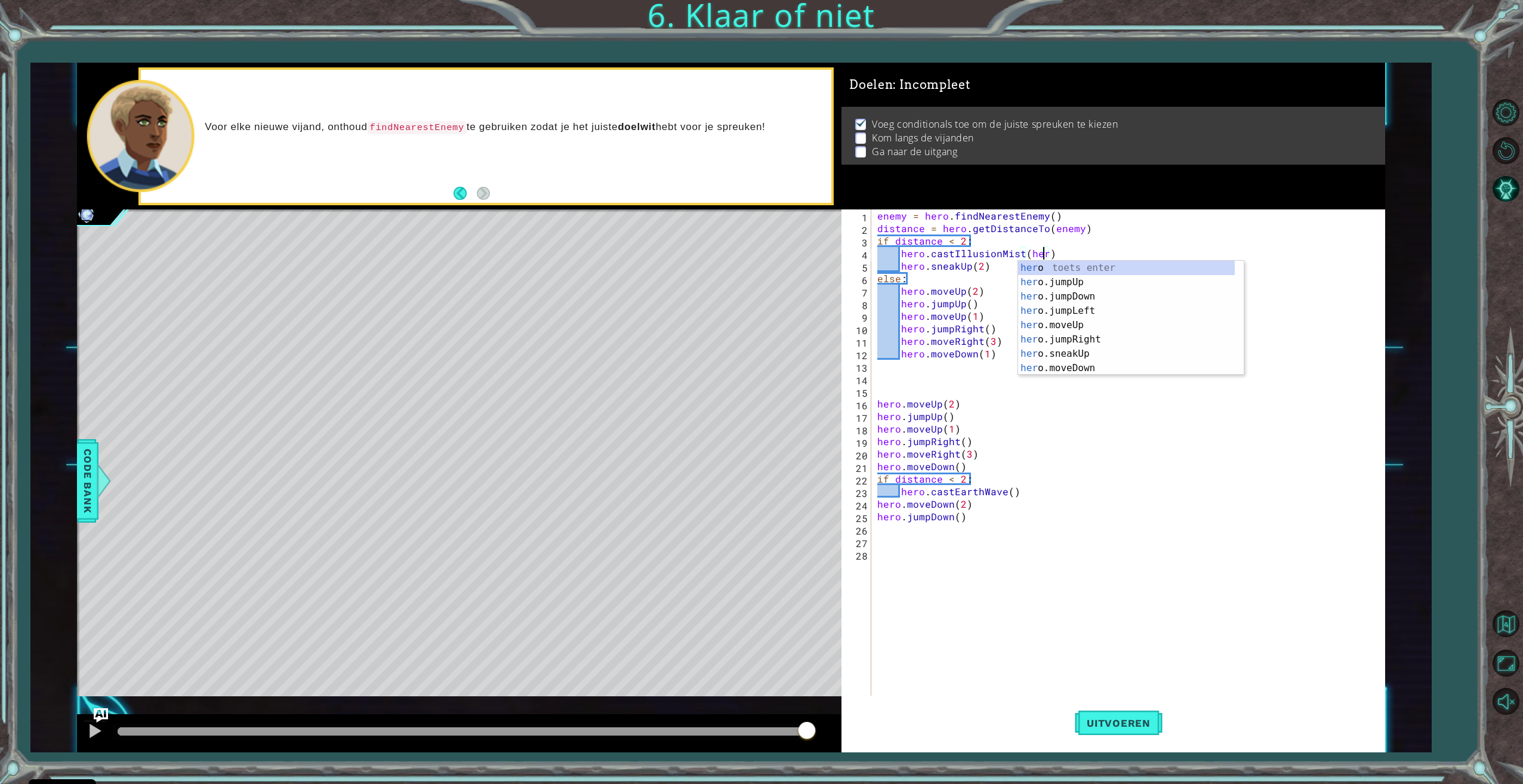
scroll to position [0, 11]
type textarea "hero.castIllusionMist(hero)"
click at [1115, 721] on span "Uitvoeren" at bounding box center [1119, 723] width 88 height 12
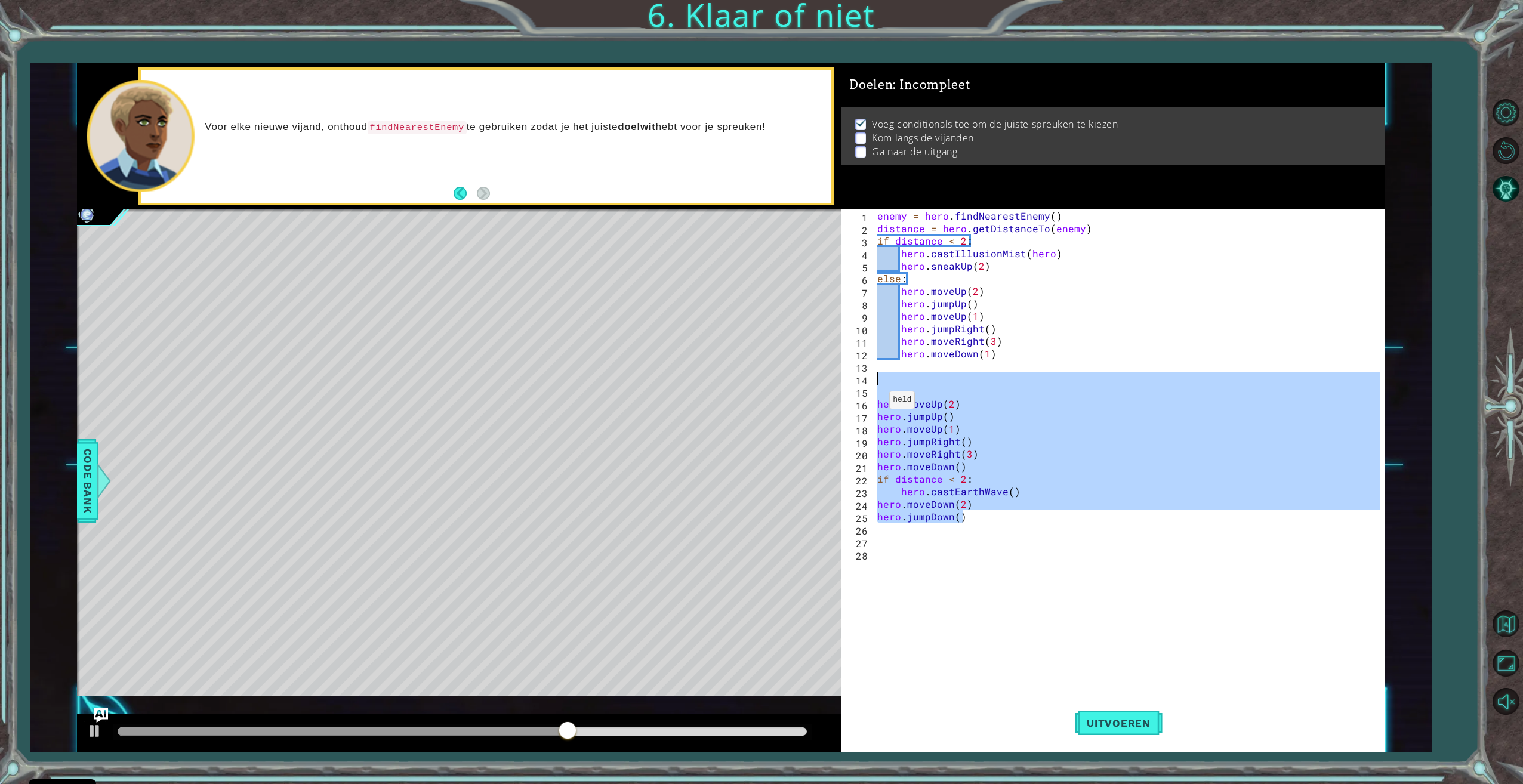
click at [819, 378] on div "1 ההההההההההההההההההההההההההההההההההההההההההההההההההההההההההההההההההההההההההההה…" at bounding box center [731, 407] width 1308 height 690
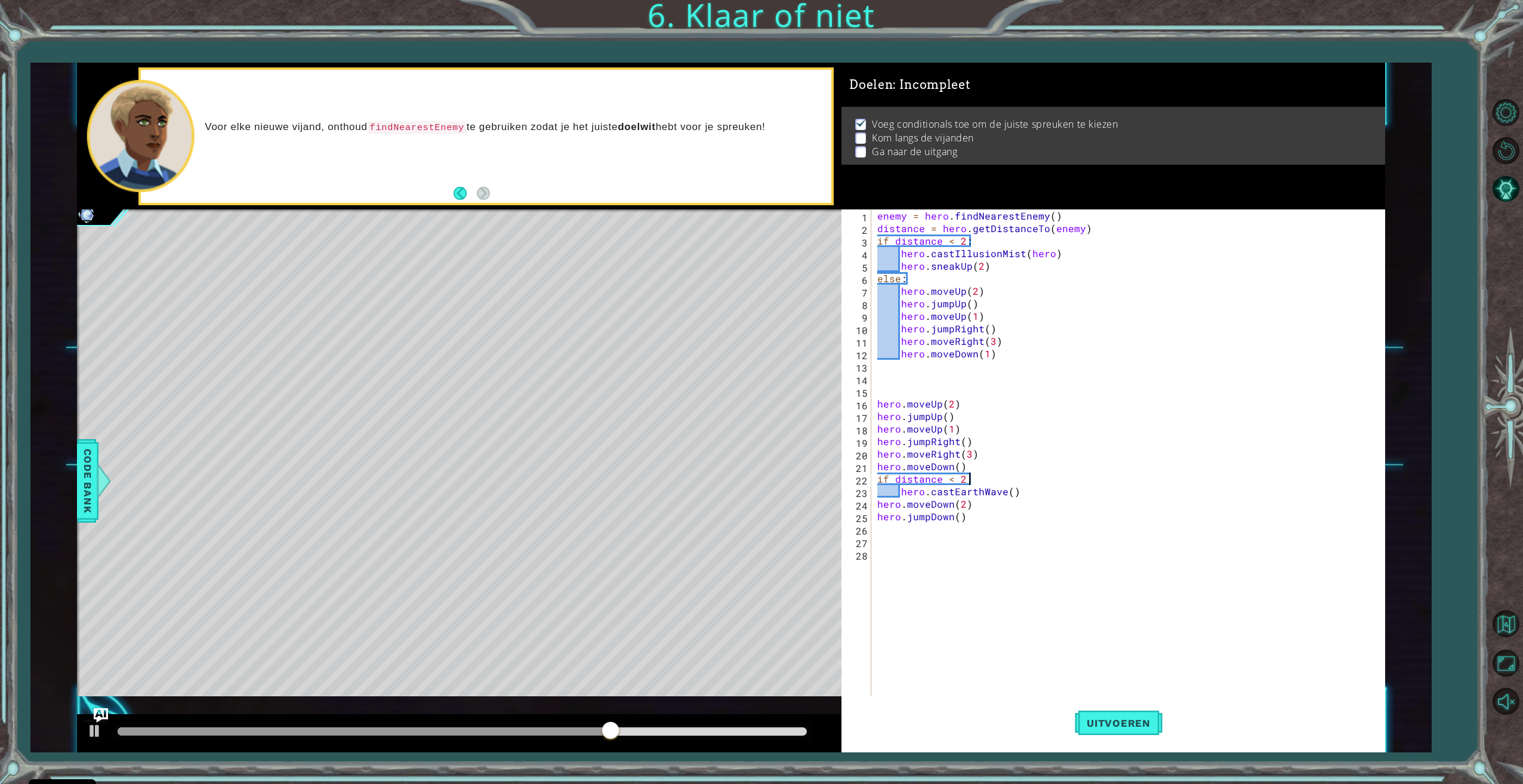
click at [970, 479] on div "enemy = hero . findNearestEnemy ( ) distance = hero . getDistanceTo ( enemy ) i…" at bounding box center [1129, 466] width 510 height 513
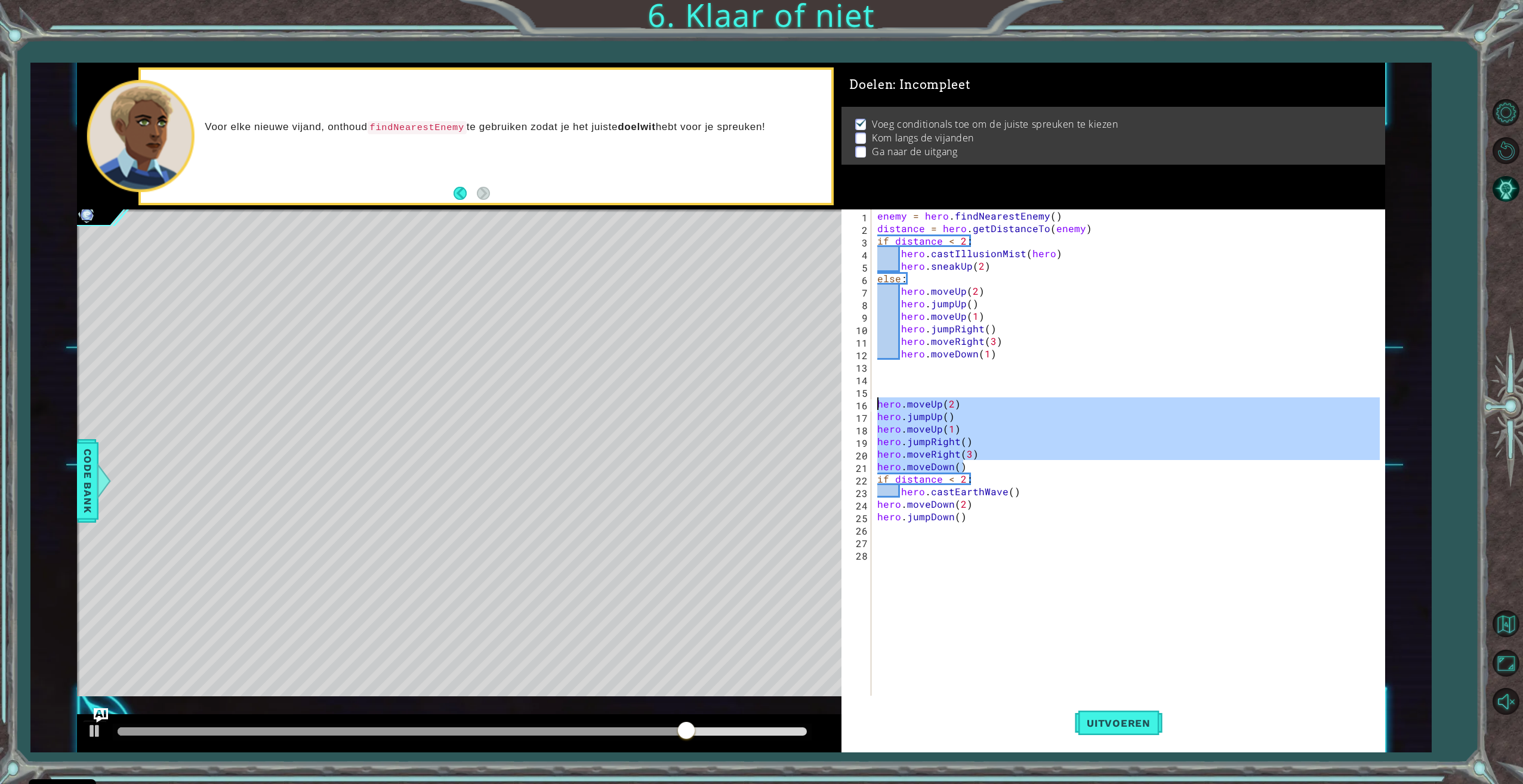
drag, startPoint x: 974, startPoint y: 468, endPoint x: 862, endPoint y: 401, distance: 130.5
click at [862, 401] on div "if distance < 2: 1 2 3 4 5 6 7 8 9 10 11 12 13 14 15 16 17 18 19 20 21 22 23 24…" at bounding box center [1110, 454] width 537 height 489
type textarea "hero.moveUp(2) hero.jumpUp()"
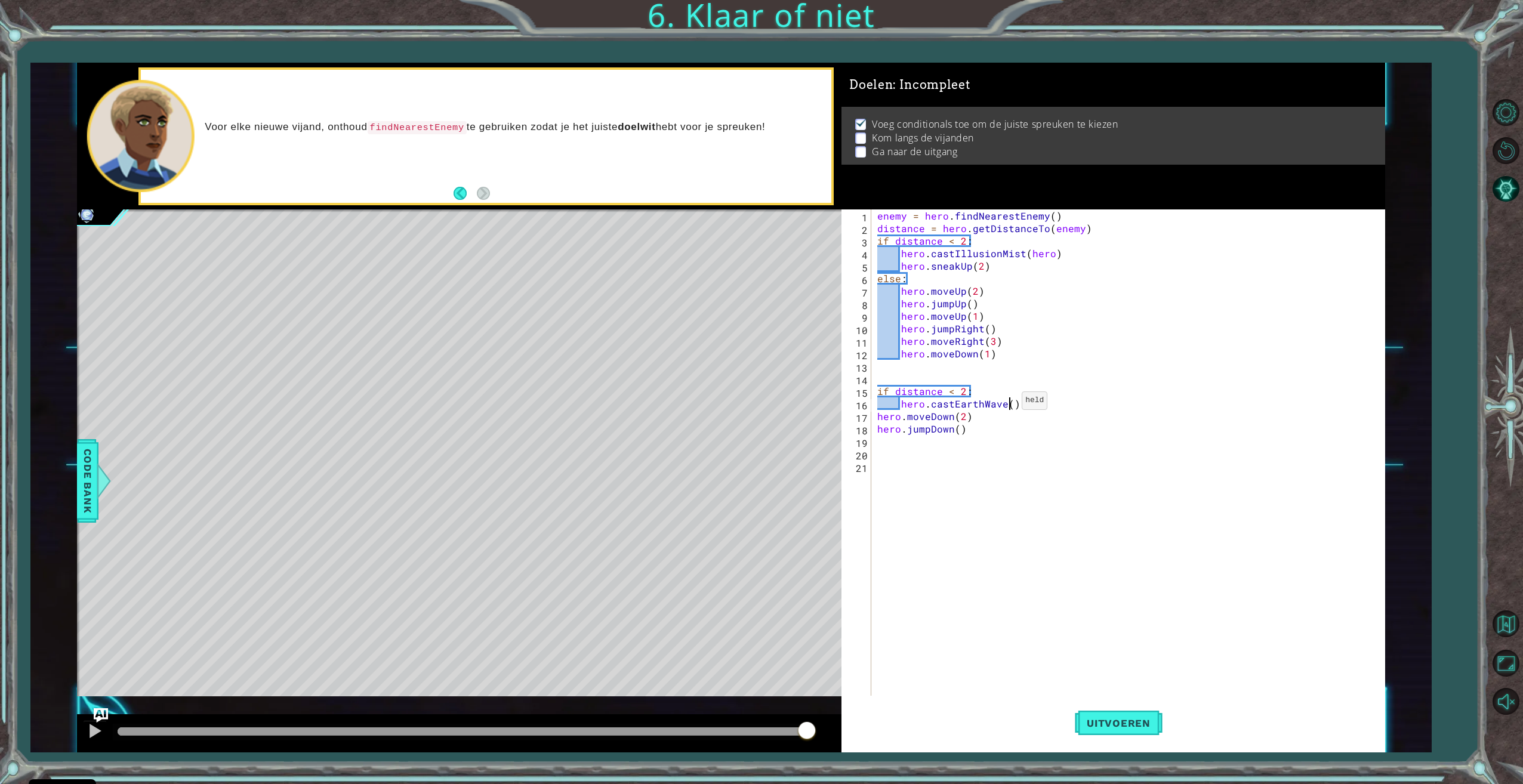
click at [1007, 404] on div "enemy = hero . findNearestEnemy ( ) distance = hero . getDistanceTo ( enemy ) i…" at bounding box center [1129, 466] width 510 height 513
click at [1001, 406] on div "enemy = hero . findNearestEnemy ( ) distance = hero . getDistanceTo ( enemy ) i…" at bounding box center [1129, 466] width 510 height 513
click at [985, 442] on div "hero.cast EarthWave toets enter hero.cast EarthPit toets enter hero.cast Illusi…" at bounding box center [1004, 447] width 225 height 72
click at [1061, 414] on div "hero toets enter hero .jumpUp toets enter hero .jumpDown toets enter hero .jump…" at bounding box center [1127, 482] width 217 height 143
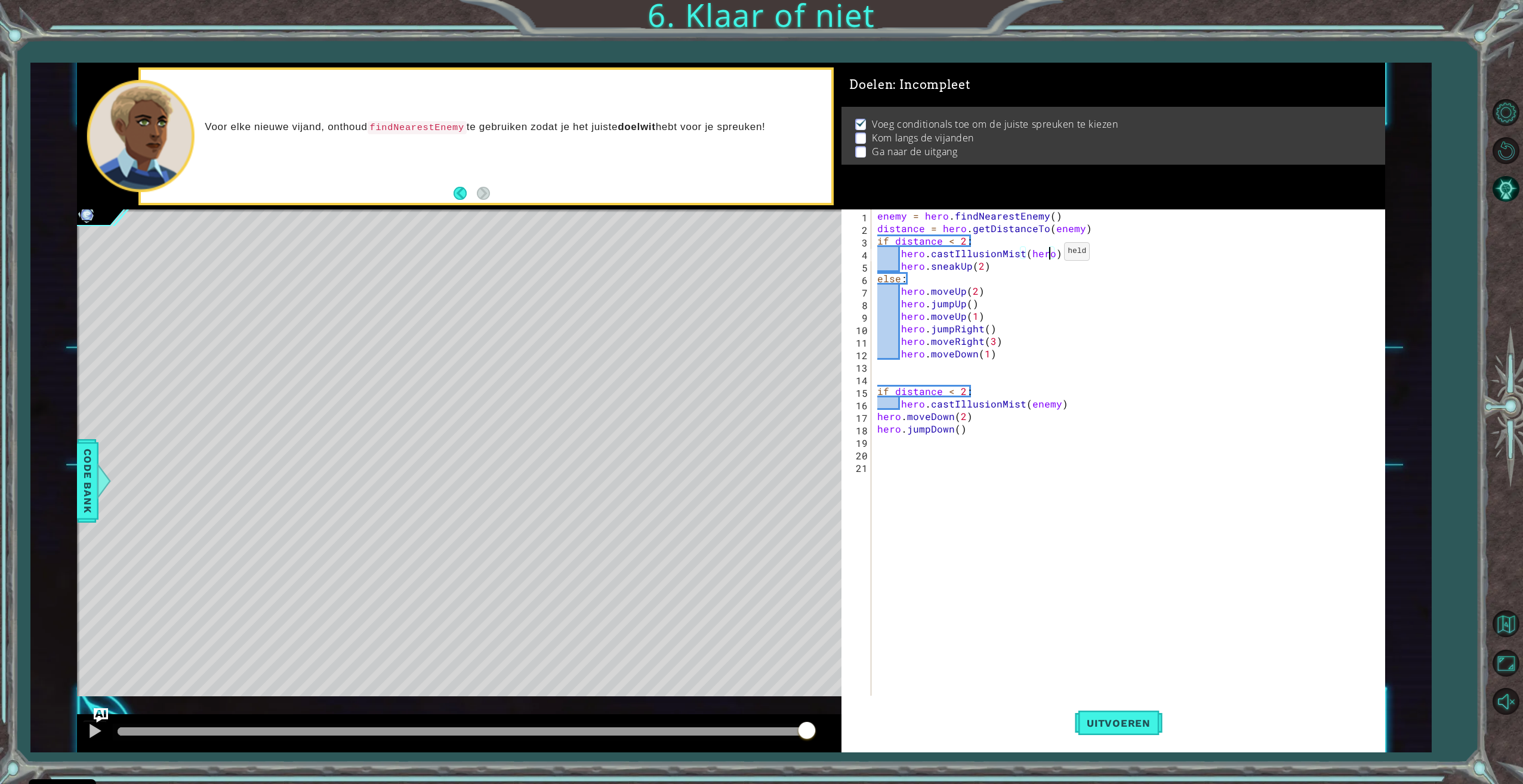
click at [1049, 254] on div "enemy = hero . findNearestEnemy ( ) distance = hero . getDistanceTo ( enemy ) i…" at bounding box center [1129, 466] width 510 height 513
type textarea "hero.castIllusionMist(enemy)"
click at [1081, 407] on div "enemy = hero . findNearestEnemy ( ) distance = hero . getDistanceTo ( enemy ) i…" at bounding box center [1129, 466] width 510 height 513
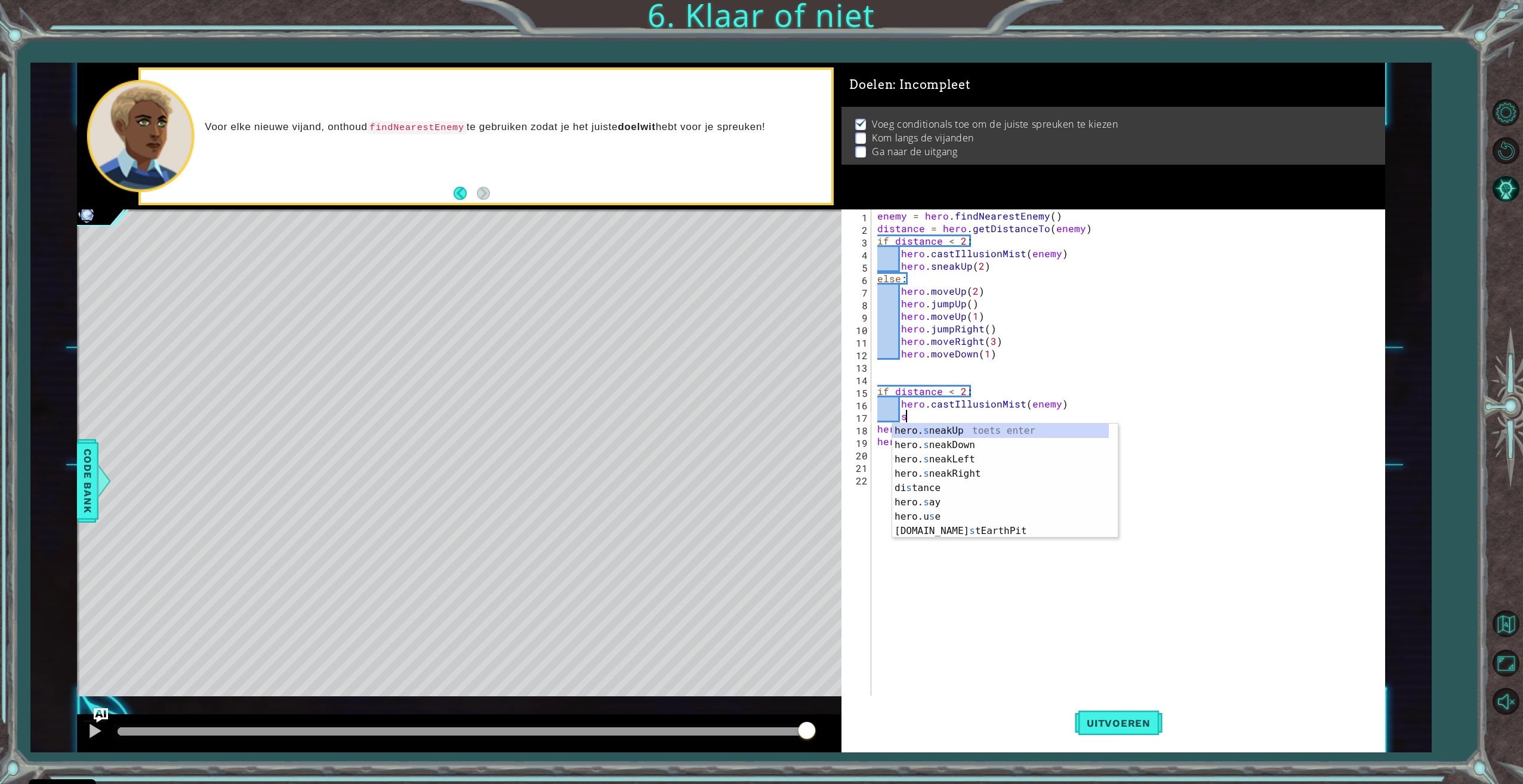
scroll to position [0, 2]
click at [1037, 447] on div "hero. sne akUp toets enter hero. sne akDown toets enter hero. sne akLeft toets …" at bounding box center [1004, 488] width 225 height 129
type textarea "hero.sneakDown(2)"
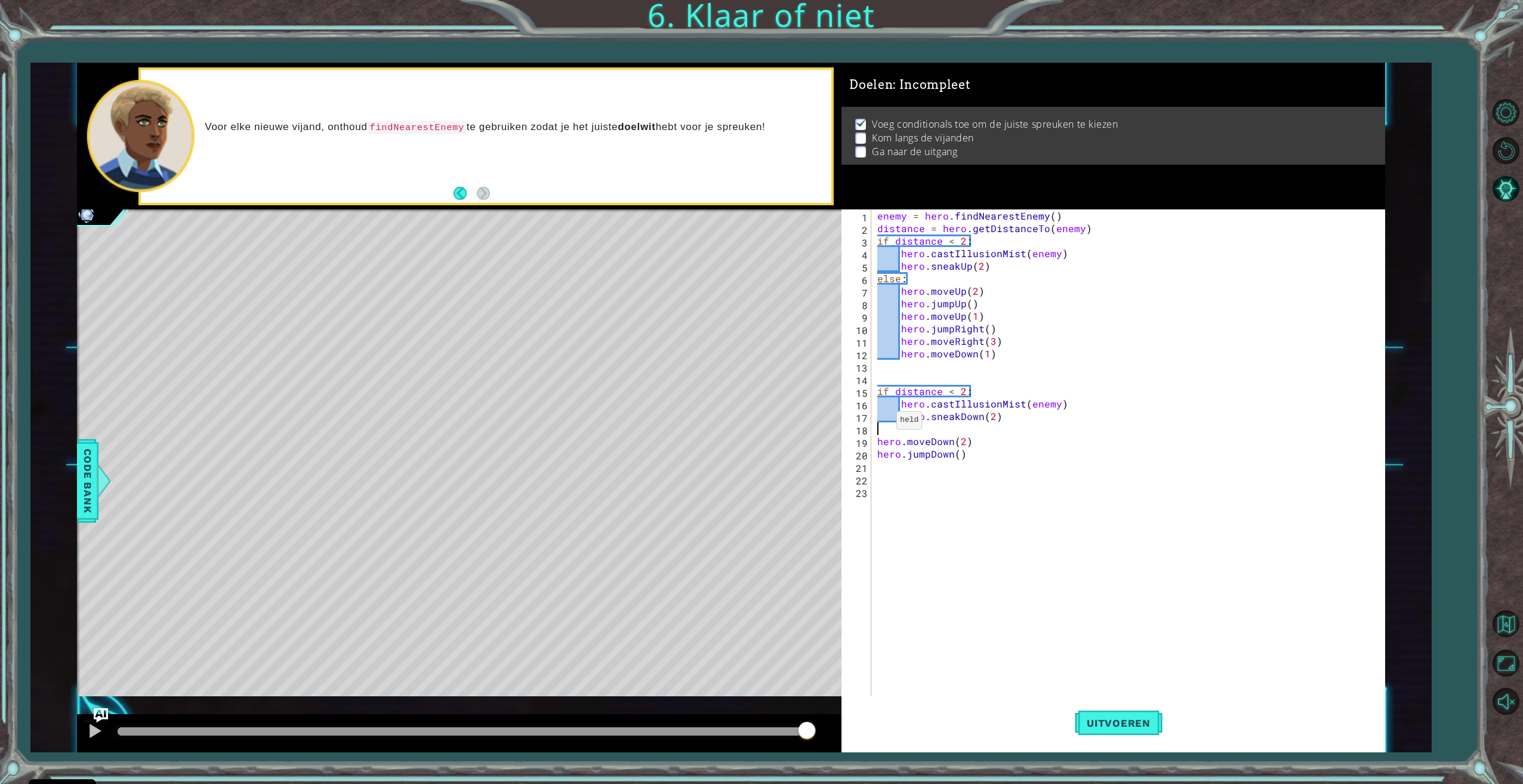
scroll to position [0, 0]
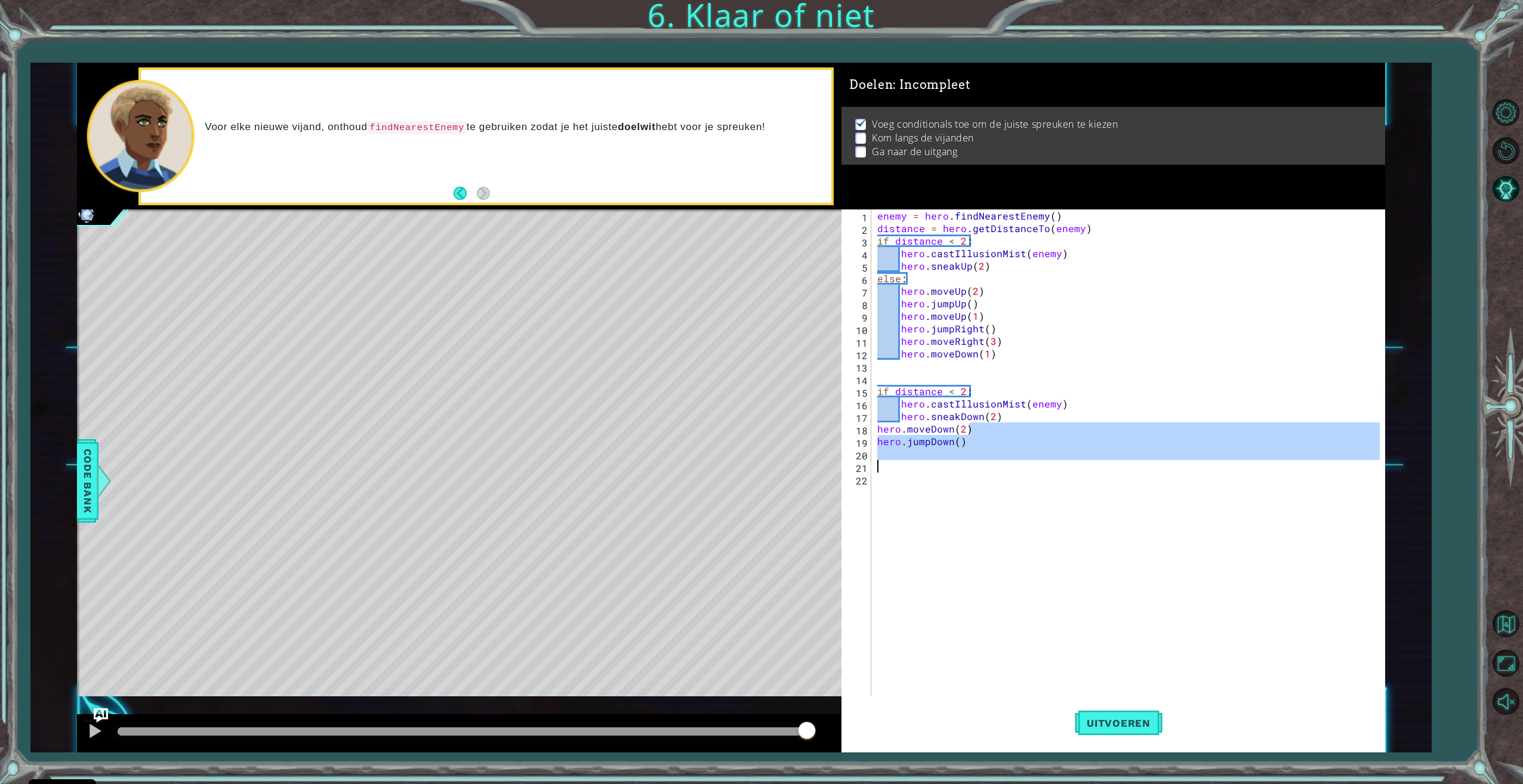
drag, startPoint x: 969, startPoint y: 428, endPoint x: 918, endPoint y: 460, distance: 60.2
click at [918, 460] on div "enemy = hero . findNearestEnemy ( ) distance = hero . getDistanceTo ( enemy ) i…" at bounding box center [1129, 466] width 510 height 513
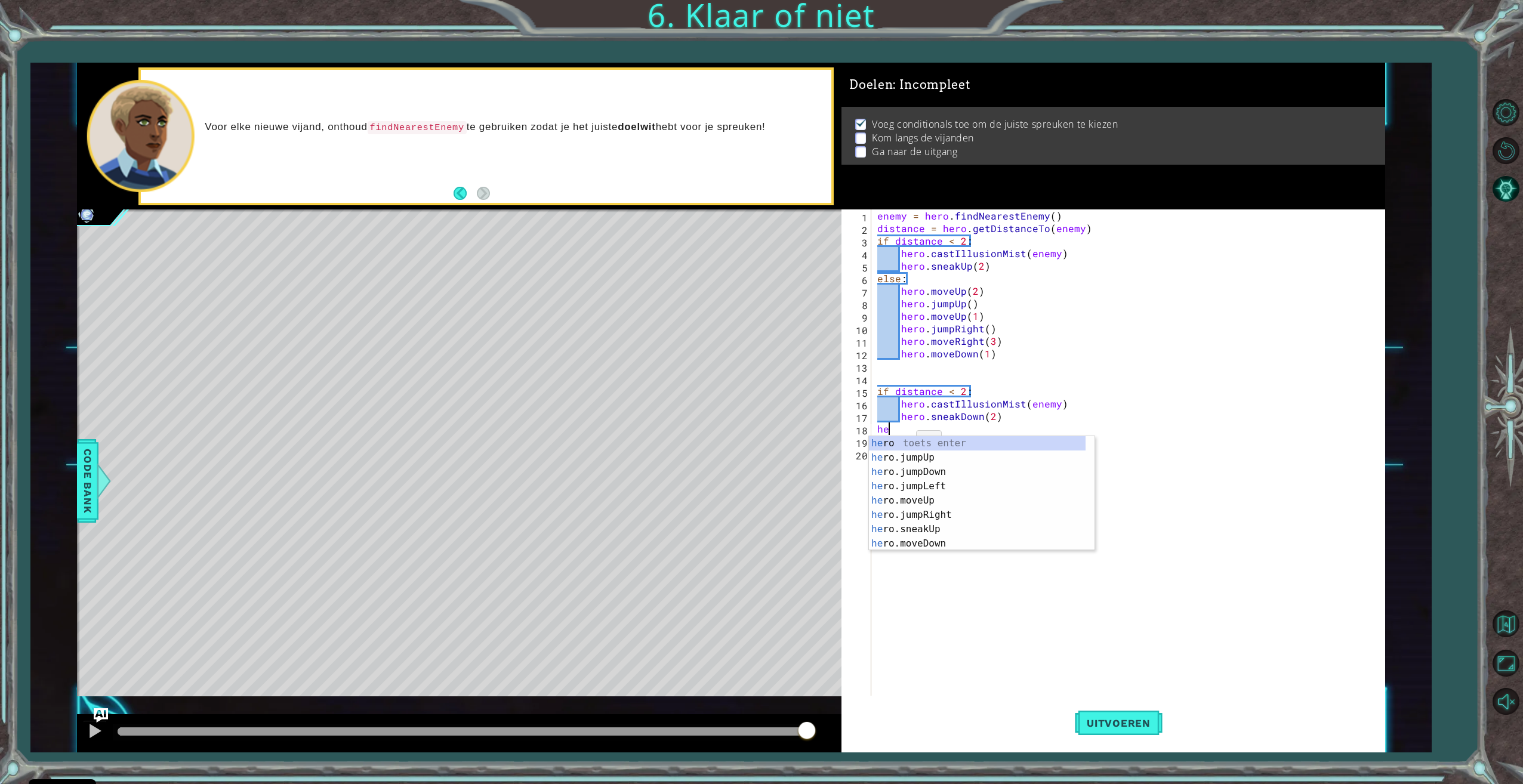
type textarea "h"
type textarea "hero.sneakDown(2)"
type textarea "else:"
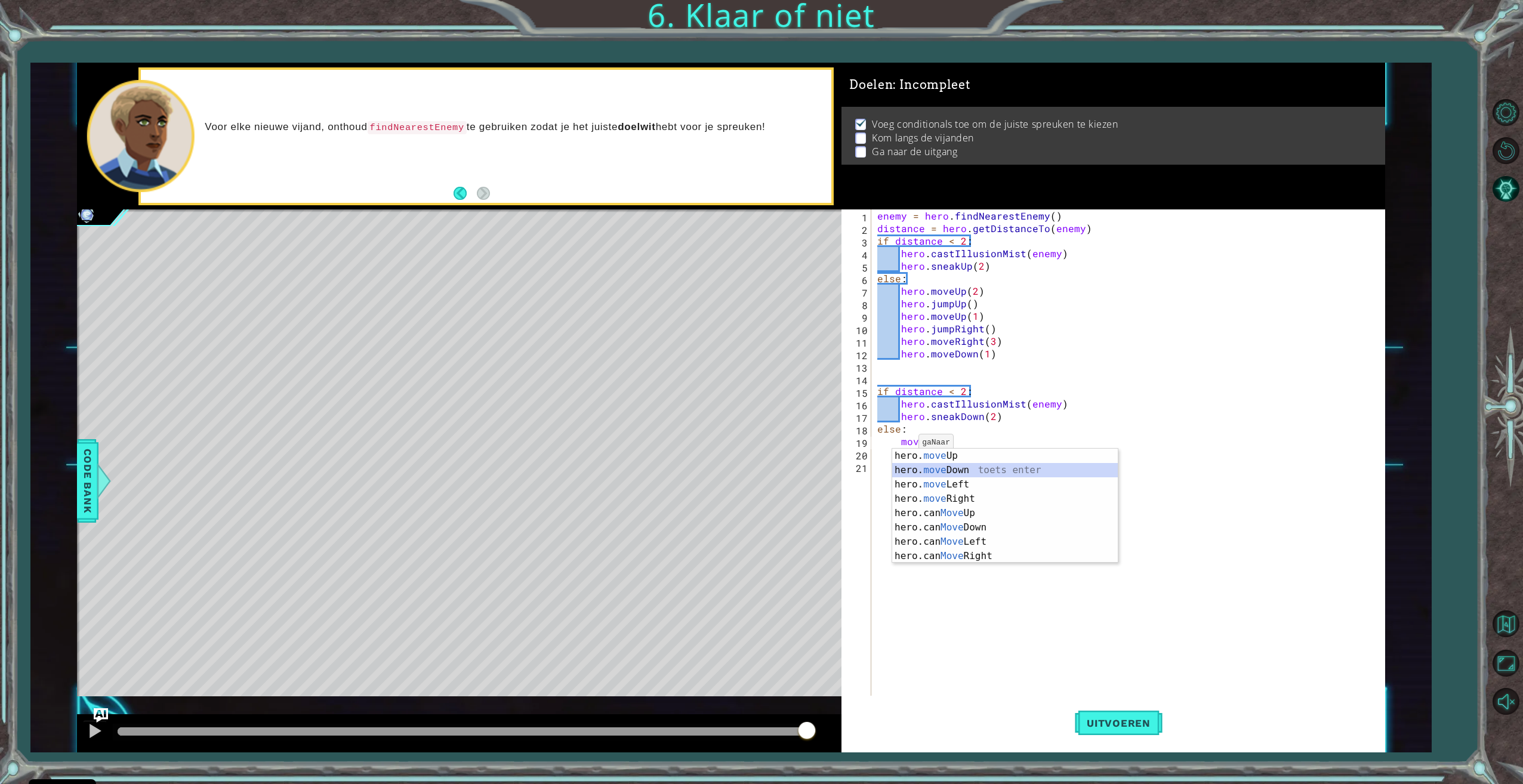
click at [920, 471] on div "hero. move Up toets enter hero. move Down toets enter hero. move Left toets ent…" at bounding box center [1004, 520] width 225 height 143
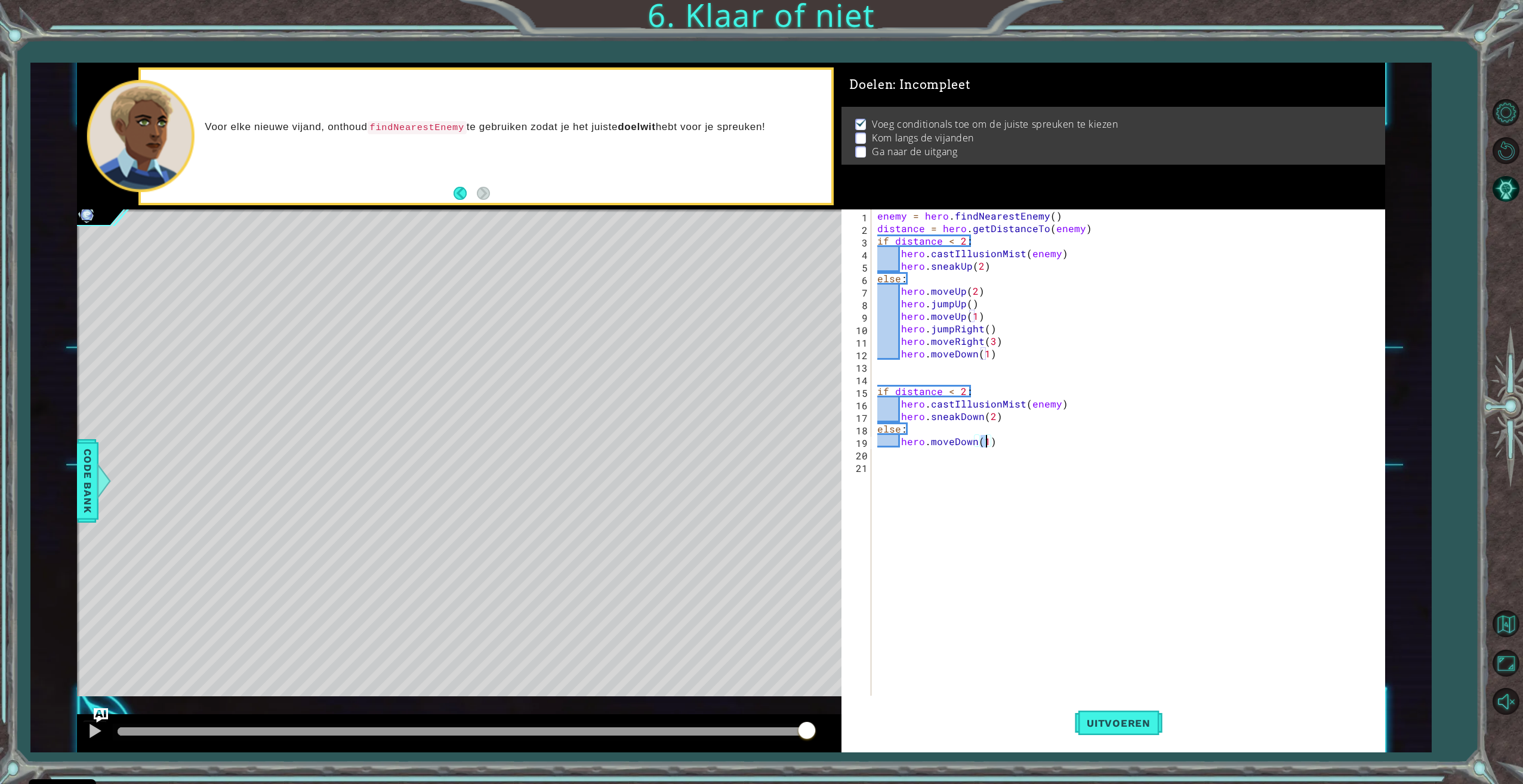
type textarea "hero.moveDown(2)"
type textarea "jump"
click at [976, 480] on div "hero. jump Up toets enter hero. jump Down toets enter hero. jump Left toets ent…" at bounding box center [1004, 504] width 225 height 86
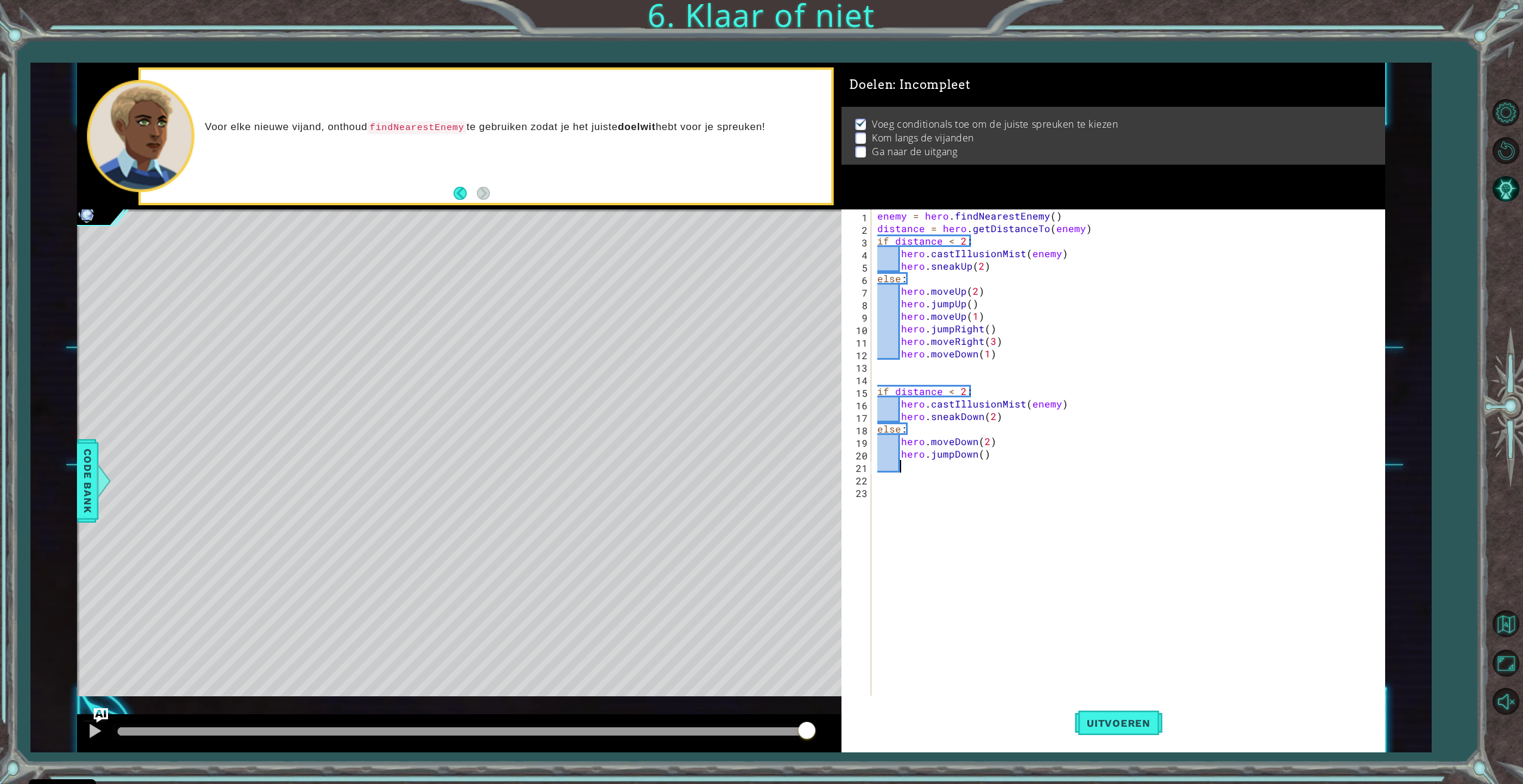
scroll to position [0, 1]
click at [941, 432] on div "enemy = hero . findNearestEnemy ( ) distance = hero . getDistanceTo ( enemy ) i…" at bounding box center [1129, 466] width 510 height 513
click at [1014, 419] on div "enemy = hero . findNearestEnemy ( ) distance = hero . getDistanceTo ( enemy ) i…" at bounding box center [1129, 466] width 510 height 513
type textarea "hero.sneakDown(2)"
type textarea "jump"
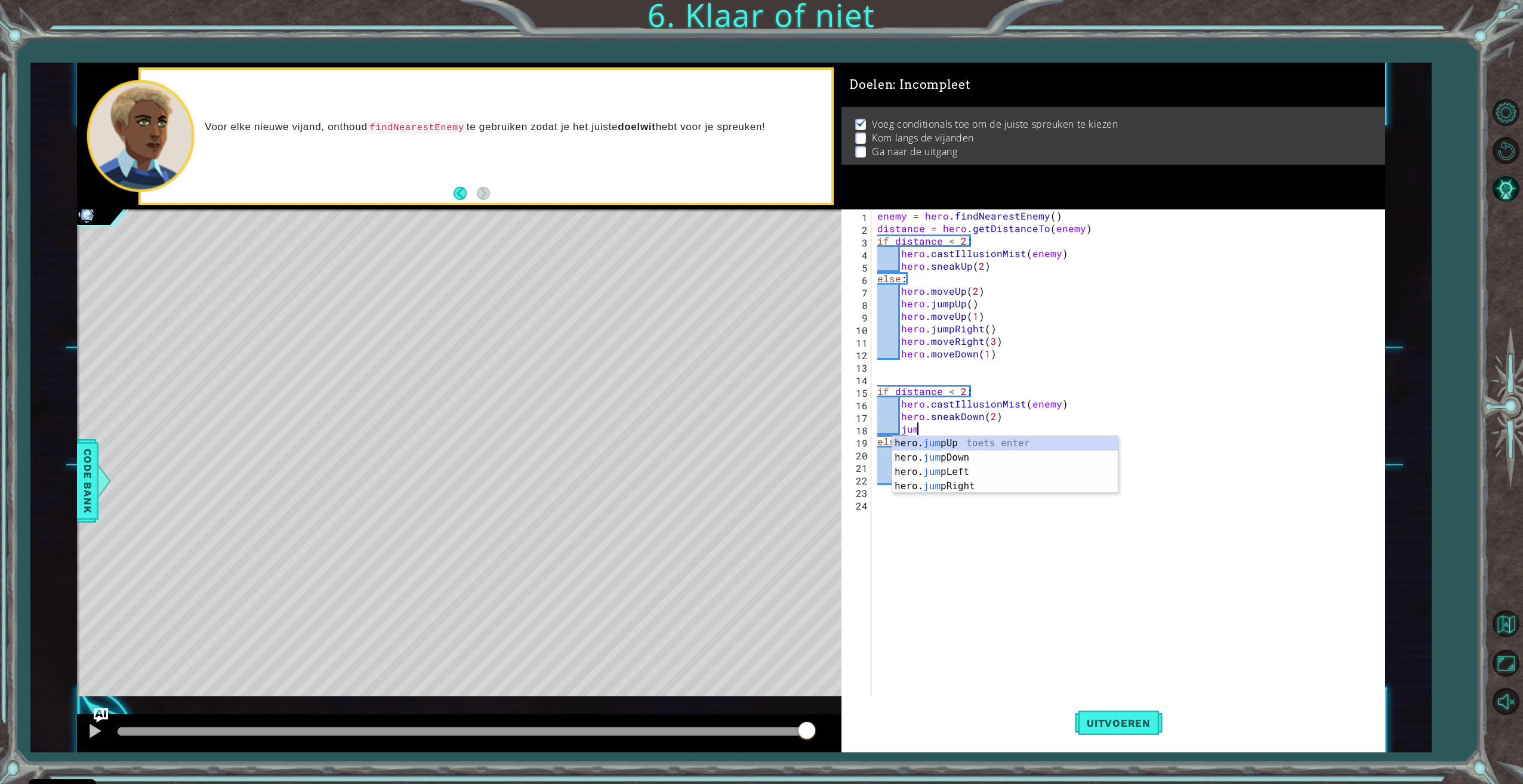
scroll to position [0, 3]
click at [983, 457] on div "hero. jump Up toets enter hero. jump Down toets enter hero. jump Left toets ent…" at bounding box center [1004, 479] width 225 height 86
click at [1141, 718] on span "Uitvoeren" at bounding box center [1119, 723] width 88 height 12
click at [99, 710] on img "Ask AI" at bounding box center [100, 715] width 15 height 15
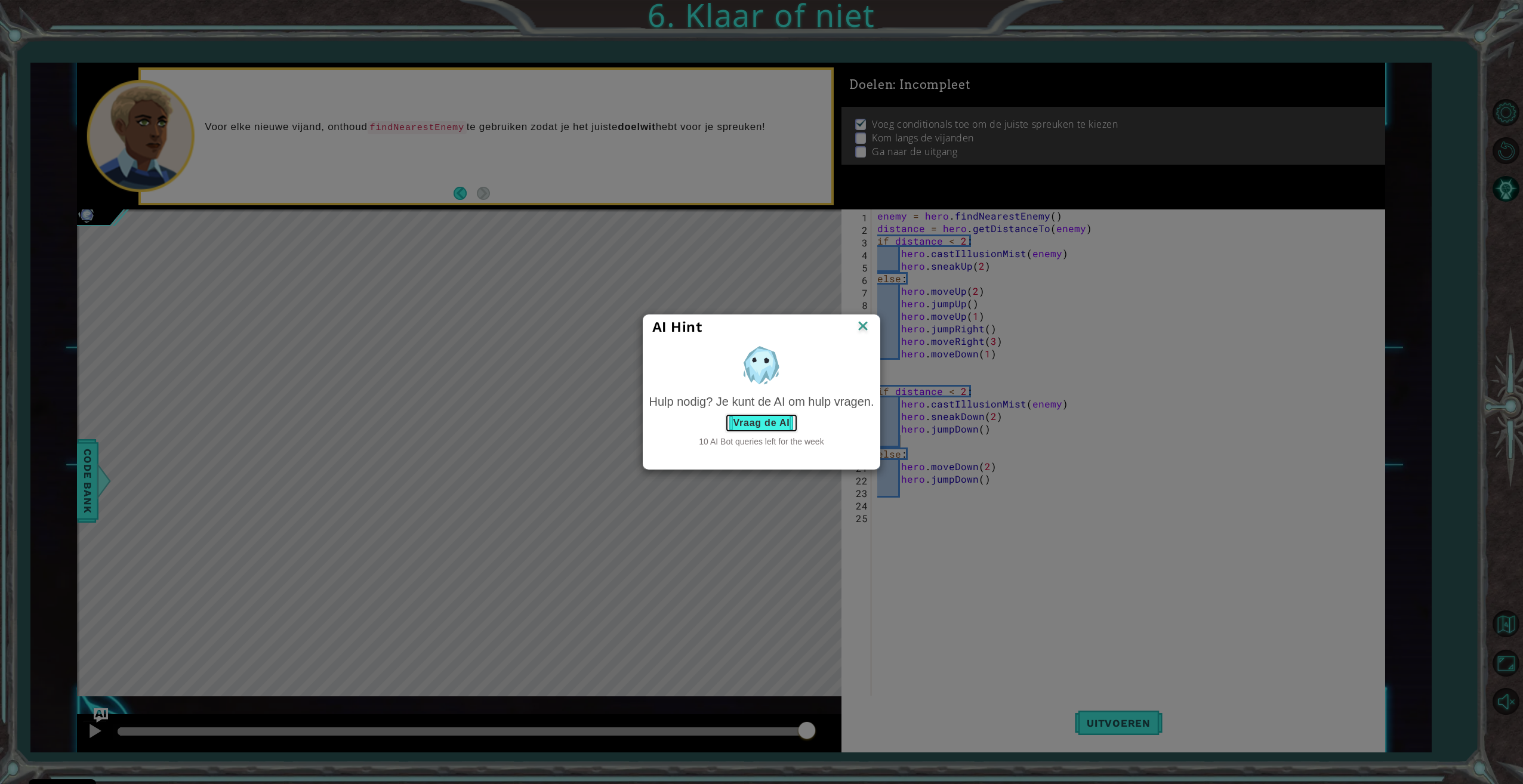
click at [756, 426] on button "Vraag de AI" at bounding box center [761, 423] width 72 height 19
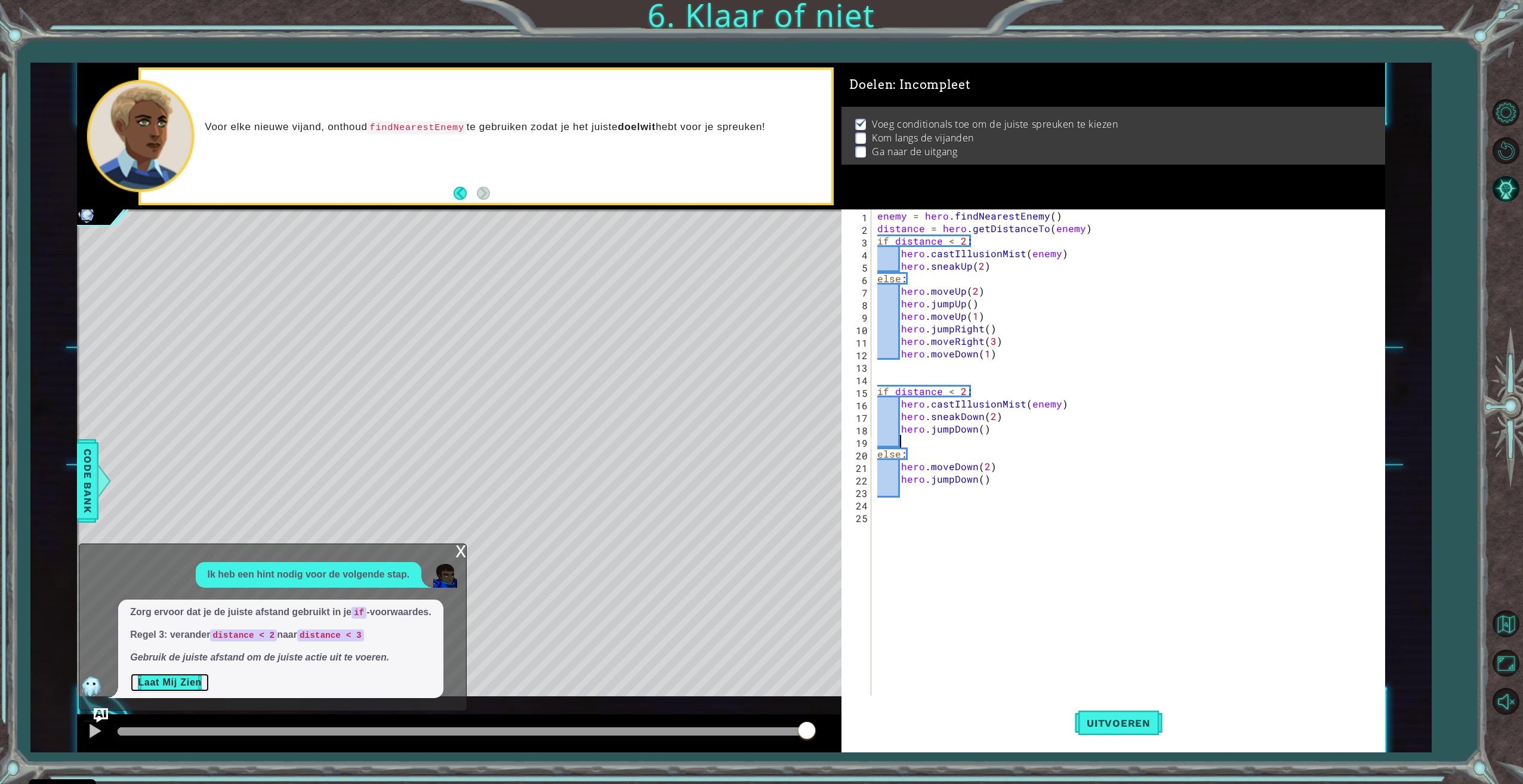
click at [176, 680] on button "Laat Mij Zien" at bounding box center [170, 682] width 79 height 19
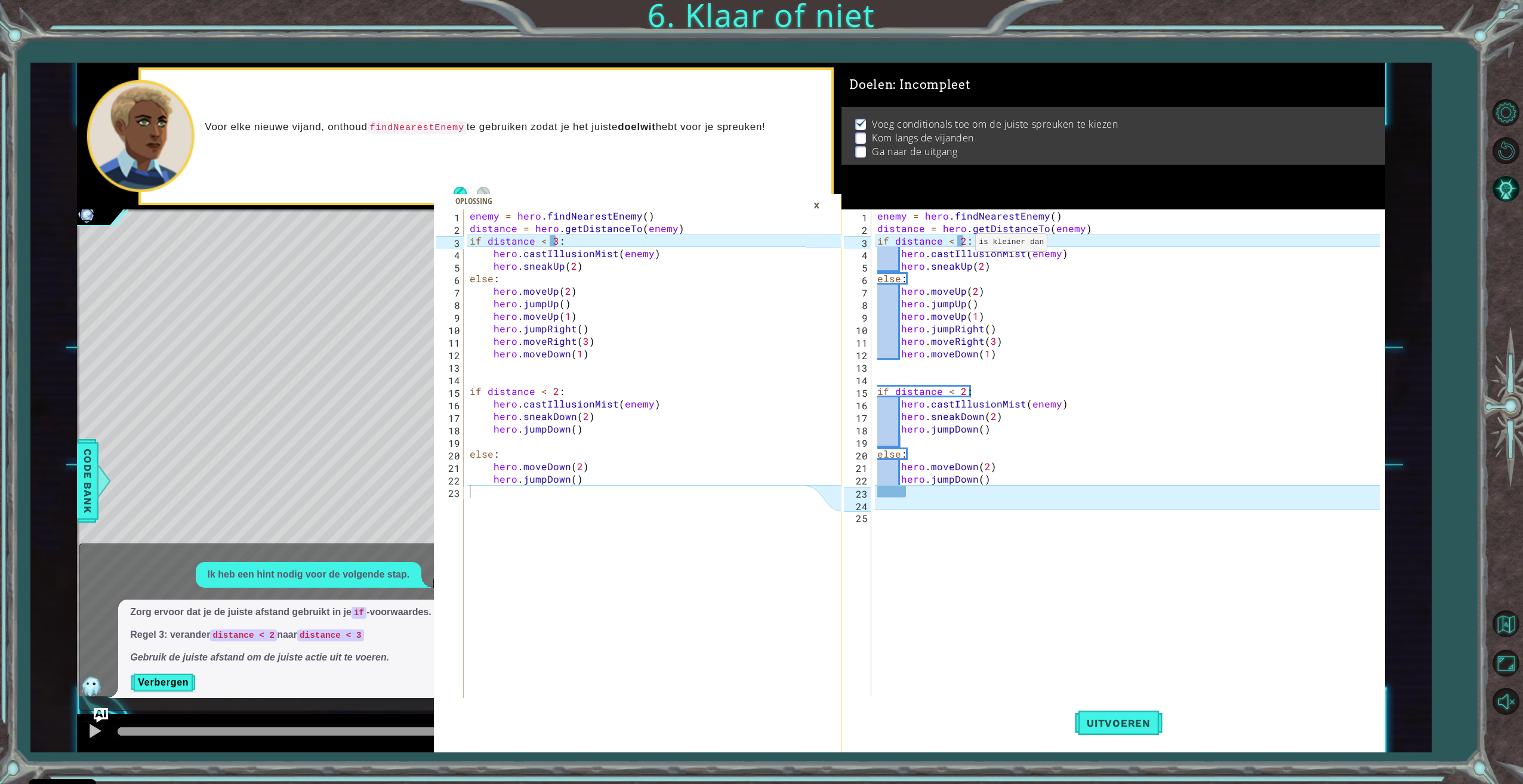
click at [961, 245] on div "enemy = hero . findNearestEnemy ( ) distance = hero . getDistanceTo ( enemy ) i…" at bounding box center [1129, 466] width 510 height 513
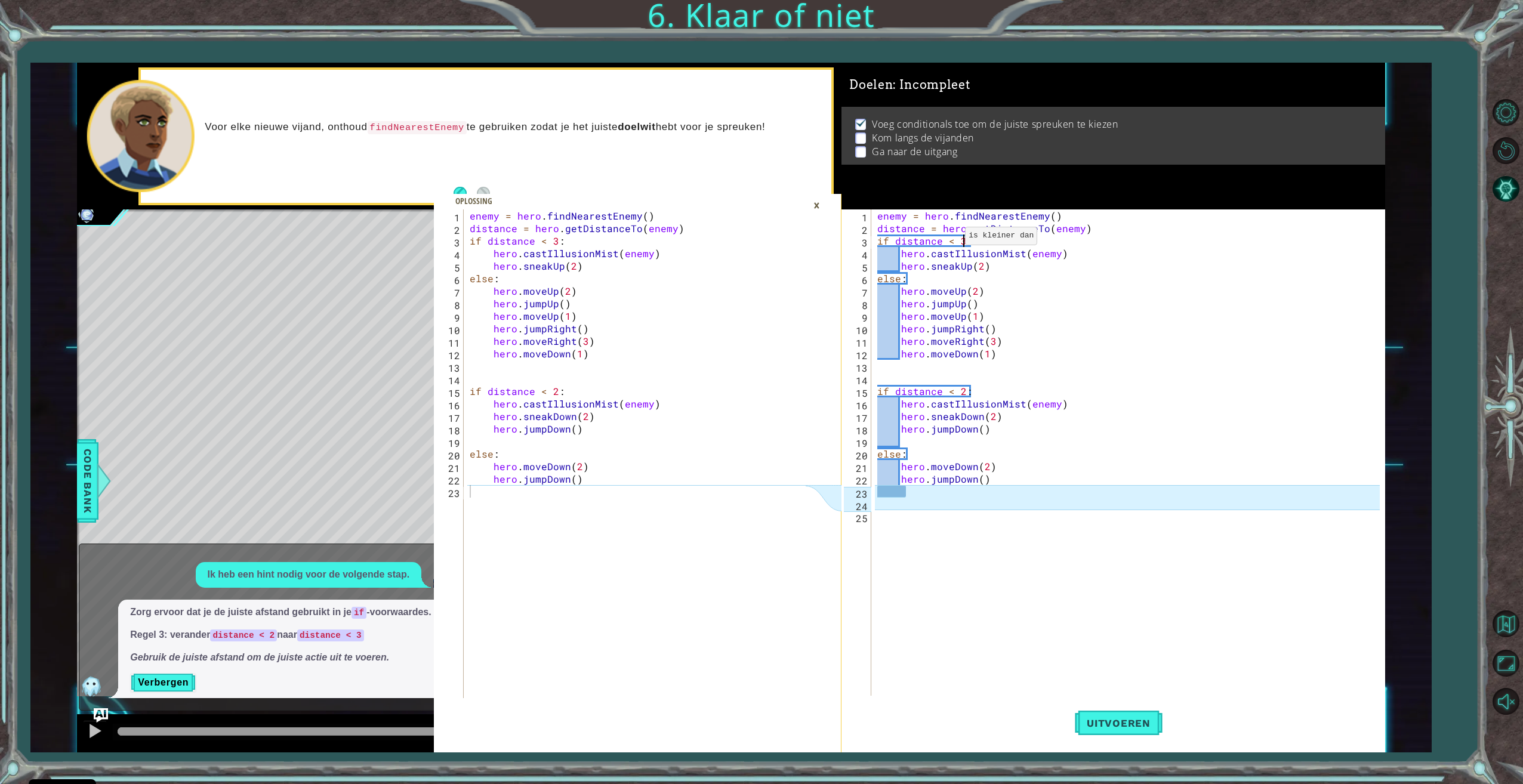
scroll to position [0, 5]
click at [962, 390] on div "enemy = hero . findNearestEnemy ( ) distance = hero . getDistanceTo ( enemy ) i…" at bounding box center [1129, 466] width 510 height 513
type textarea "if distance < 2:"
click at [1112, 714] on button "Uitvoeren" at bounding box center [1119, 723] width 88 height 55
click at [818, 200] on div "×" at bounding box center [817, 205] width 19 height 21
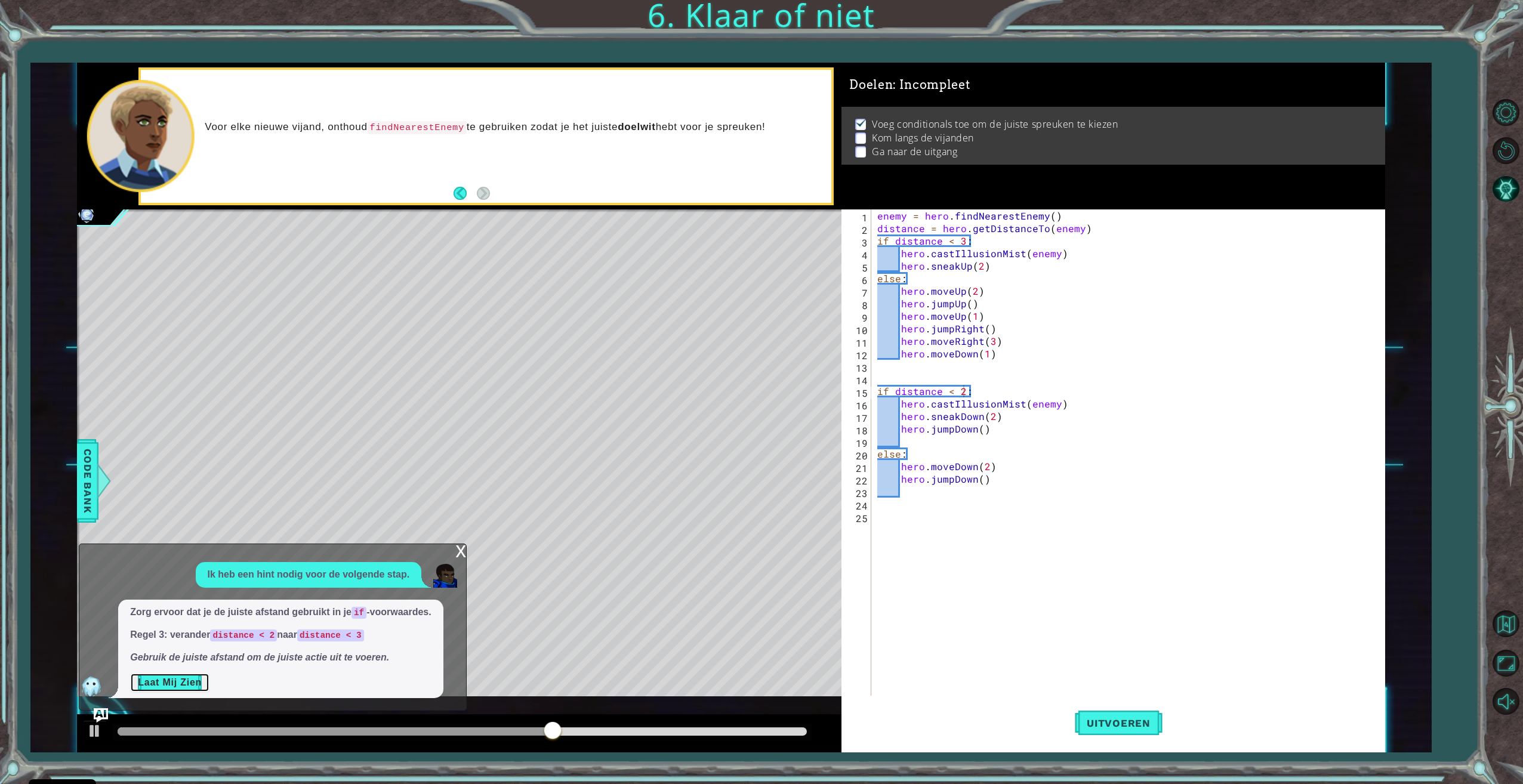
click at [184, 680] on button "Laat Mij Zien" at bounding box center [170, 682] width 79 height 19
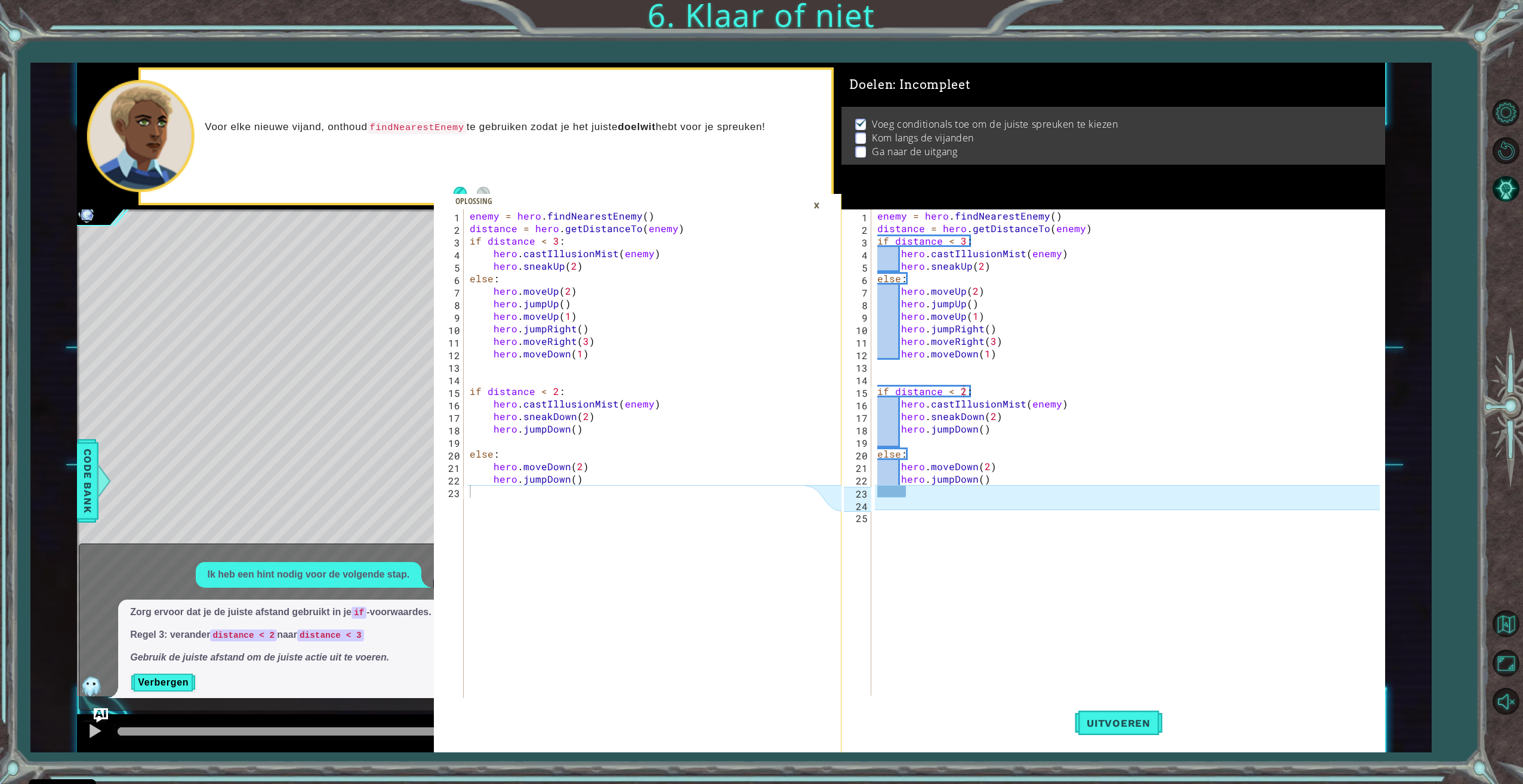
click at [811, 206] on div "×" at bounding box center [817, 205] width 19 height 21
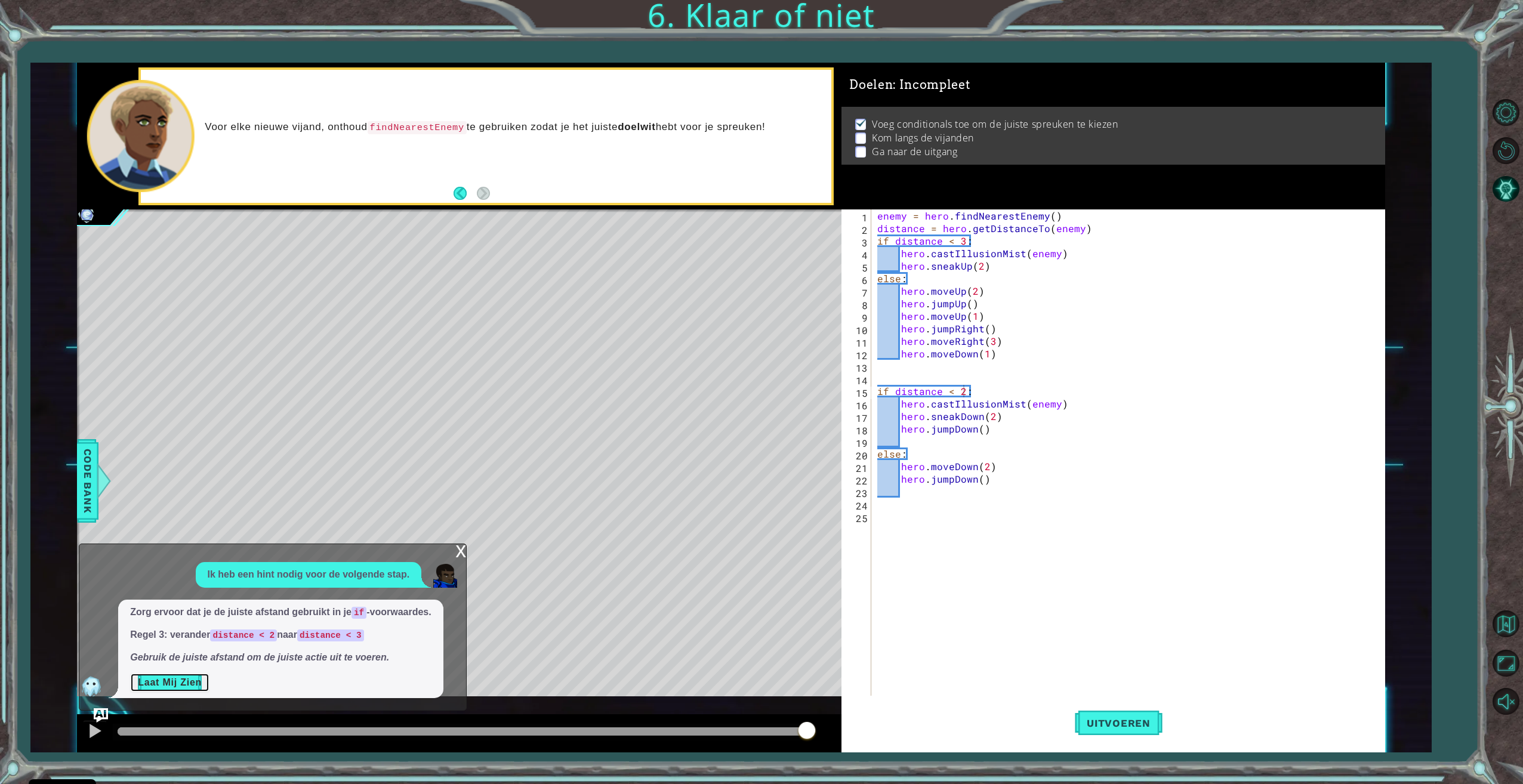
click at [186, 682] on button "Laat Mij Zien" at bounding box center [170, 682] width 79 height 19
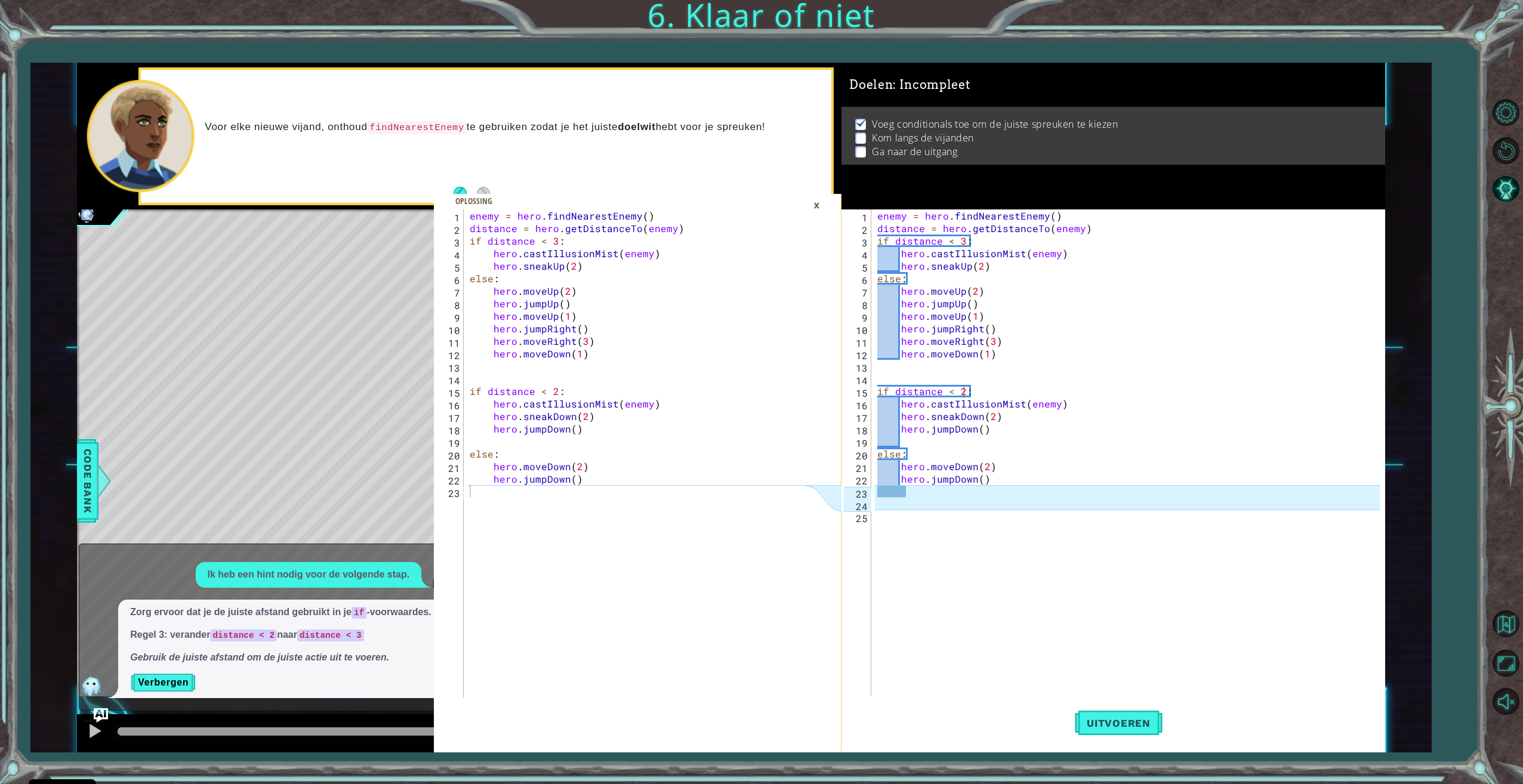
scroll to position [0, 0]
click at [968, 508] on div "enemy = hero . findNearestEnemy ( ) distance = hero . getDistanceTo ( enemy ) i…" at bounding box center [1129, 466] width 510 height 513
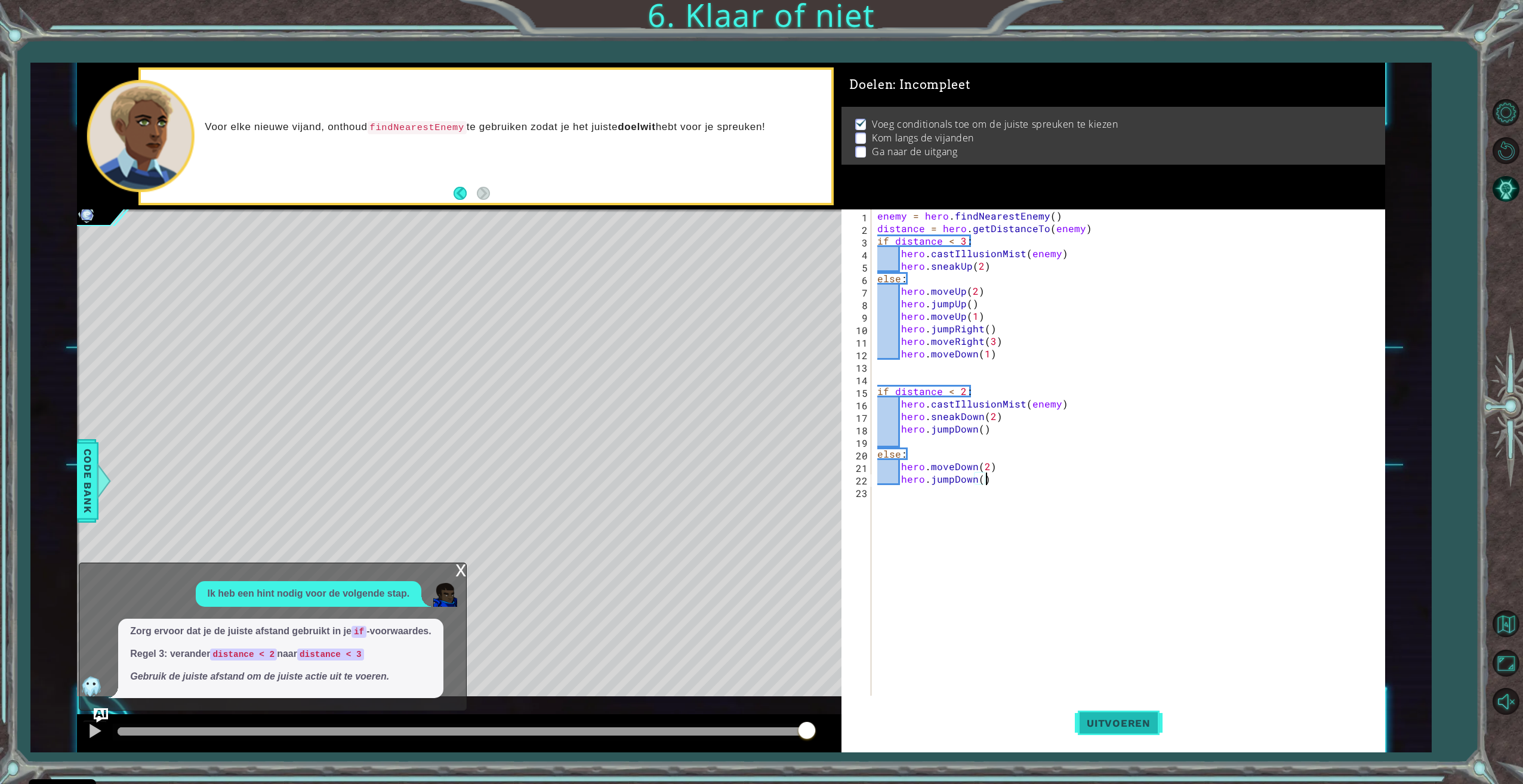
click at [1099, 725] on span "Uitvoeren" at bounding box center [1119, 723] width 88 height 12
click at [458, 565] on div "x" at bounding box center [461, 569] width 11 height 12
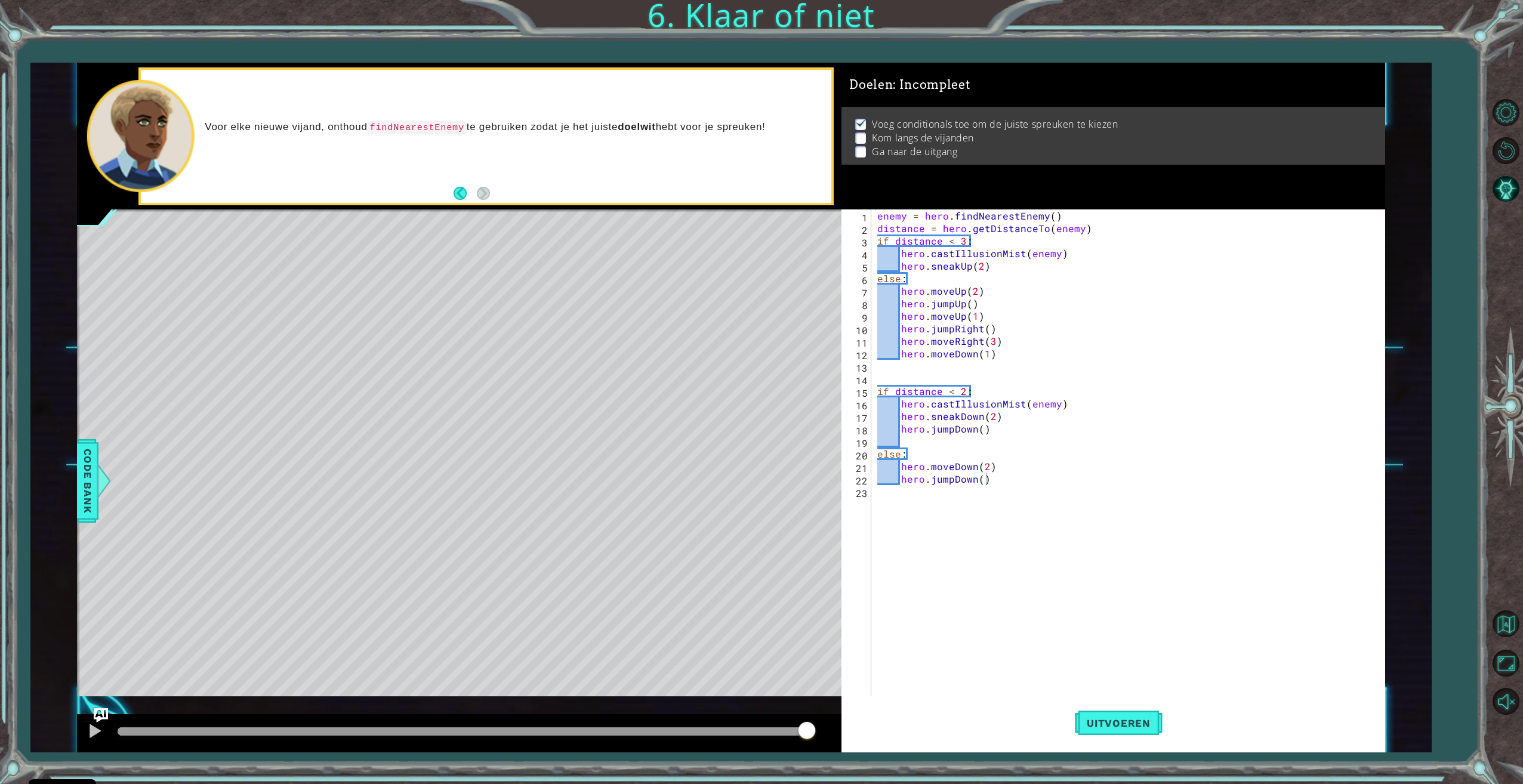
click at [1006, 356] on div "enemy = hero . findNearestEnemy ( ) distance = hero . getDistanceTo ( enemy ) i…" at bounding box center [1129, 466] width 510 height 513
click at [990, 265] on div "enemy = hero . findNearestEnemy ( ) distance = hero . getDistanceTo ( enemy ) i…" at bounding box center [1129, 466] width 510 height 513
type textarea "hero.sneakUp(2)"
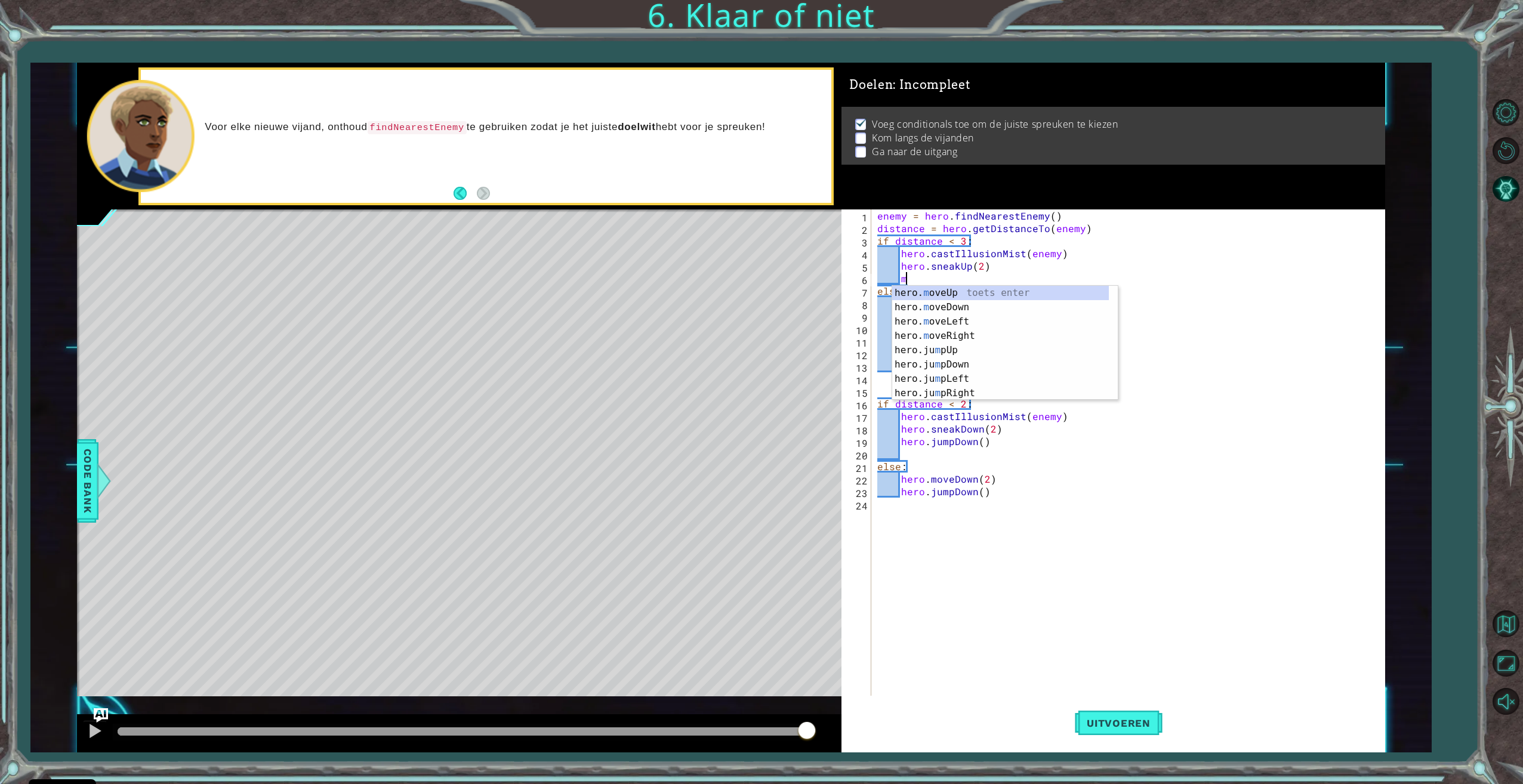
scroll to position [0, 2]
type textarea "m"
click at [1013, 274] on div "enemy = hero . findNearestEnemy ( ) distance = hero . getDistanceTo ( enemy ) i…" at bounding box center [1129, 466] width 510 height 513
type textarea "hero."
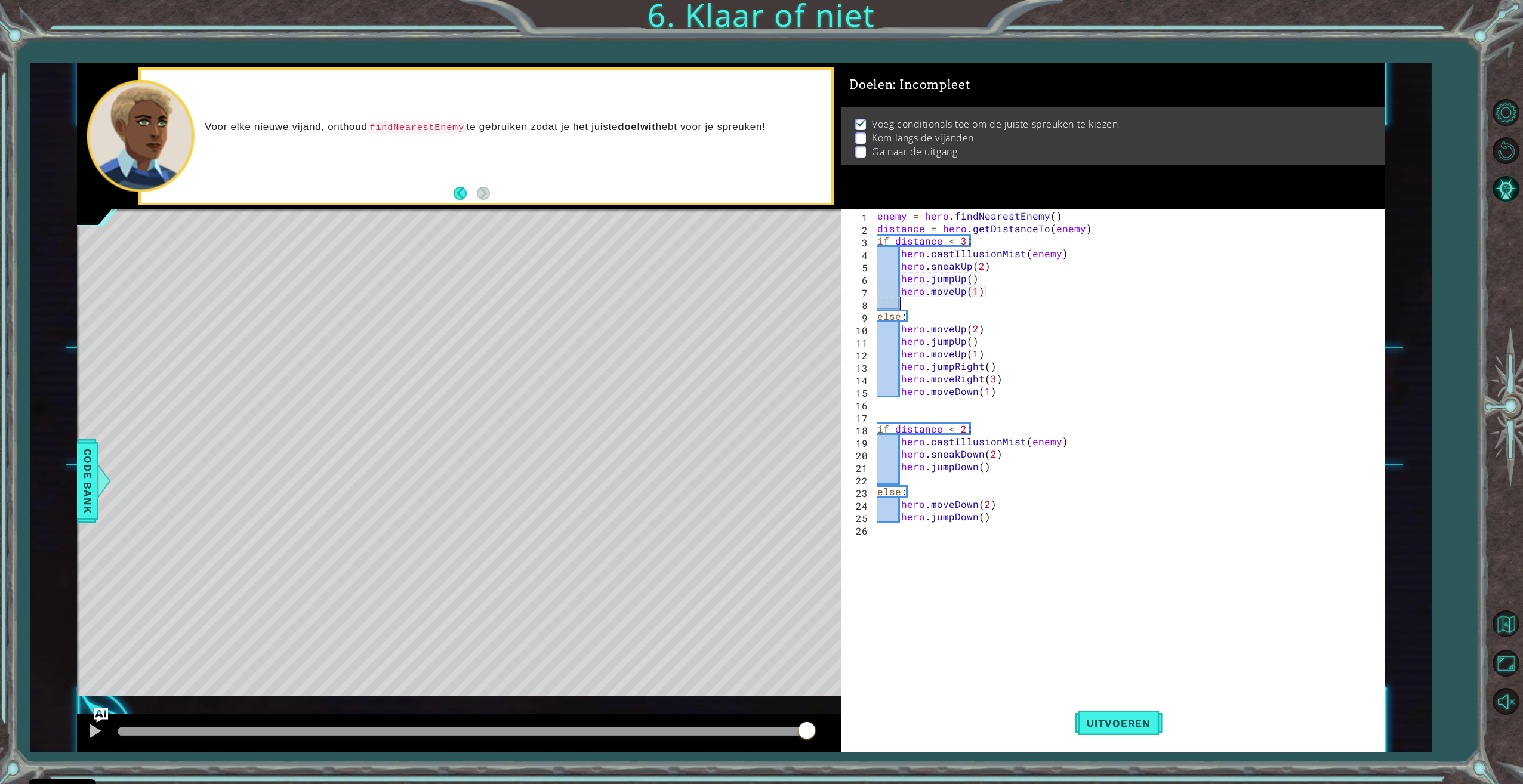
type textarea "hero.moveUp(1)i"
type textarea "right"
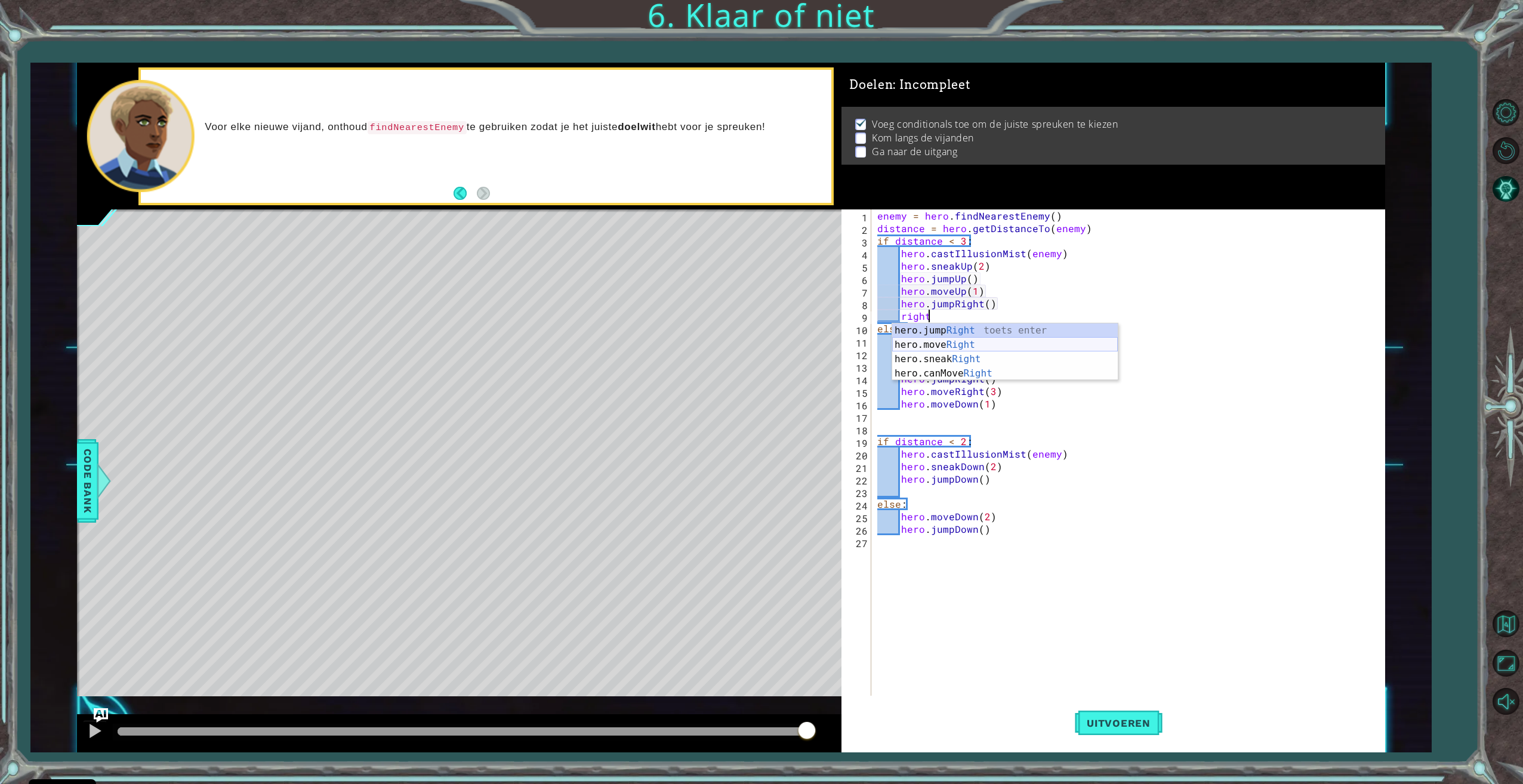
click at [926, 342] on div "hero.jump Right toets enter hero.move Right toets enter hero.sneak Right toets …" at bounding box center [1004, 366] width 225 height 86
type textarea "hero.moveRight(3)"
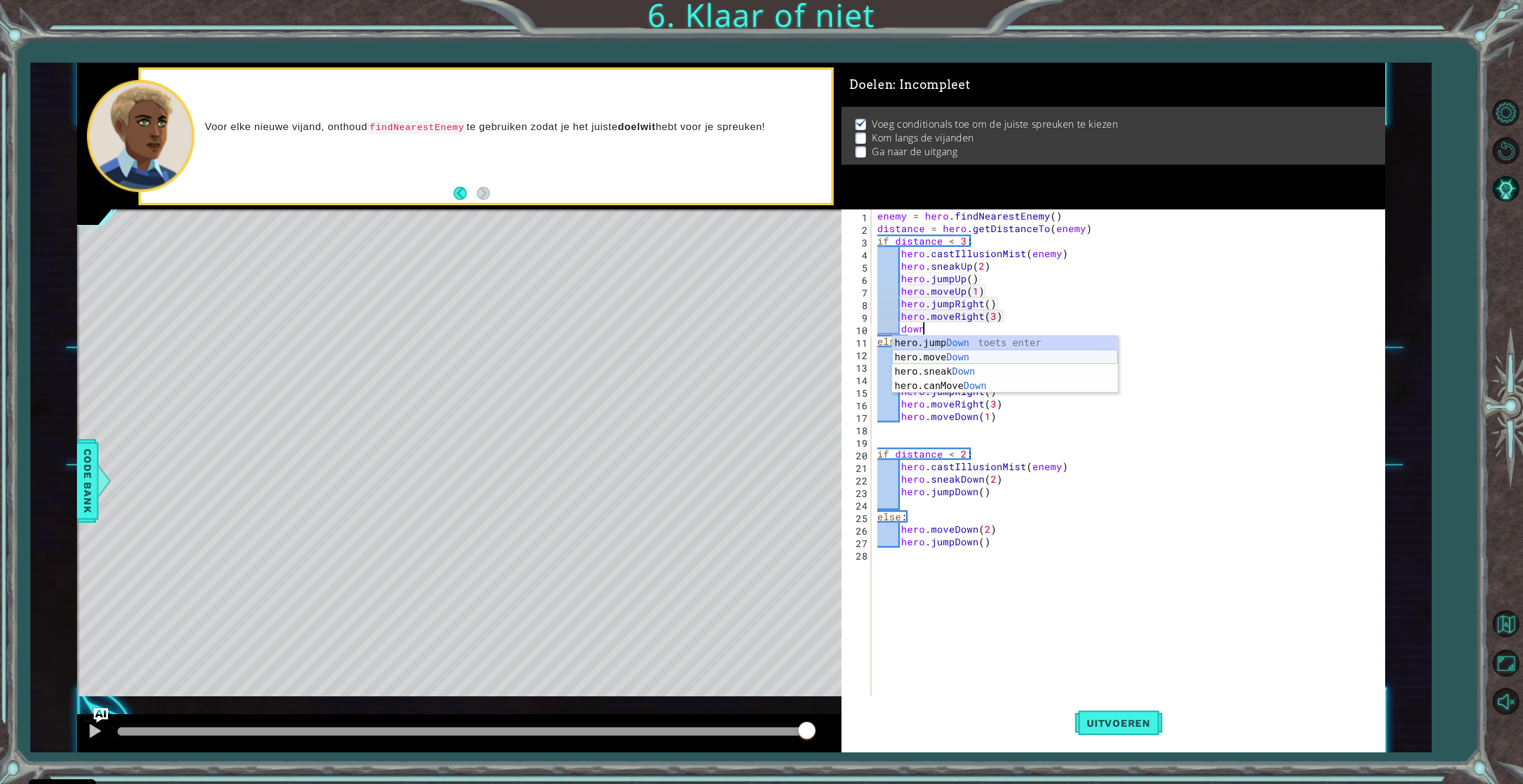
click at [940, 360] on div "hero.jump Down toets enter hero.move Down toets enter hero.sneak Down toets ent…" at bounding box center [1004, 378] width 225 height 86
click at [1141, 731] on button "Uitvoeren" at bounding box center [1119, 723] width 88 height 55
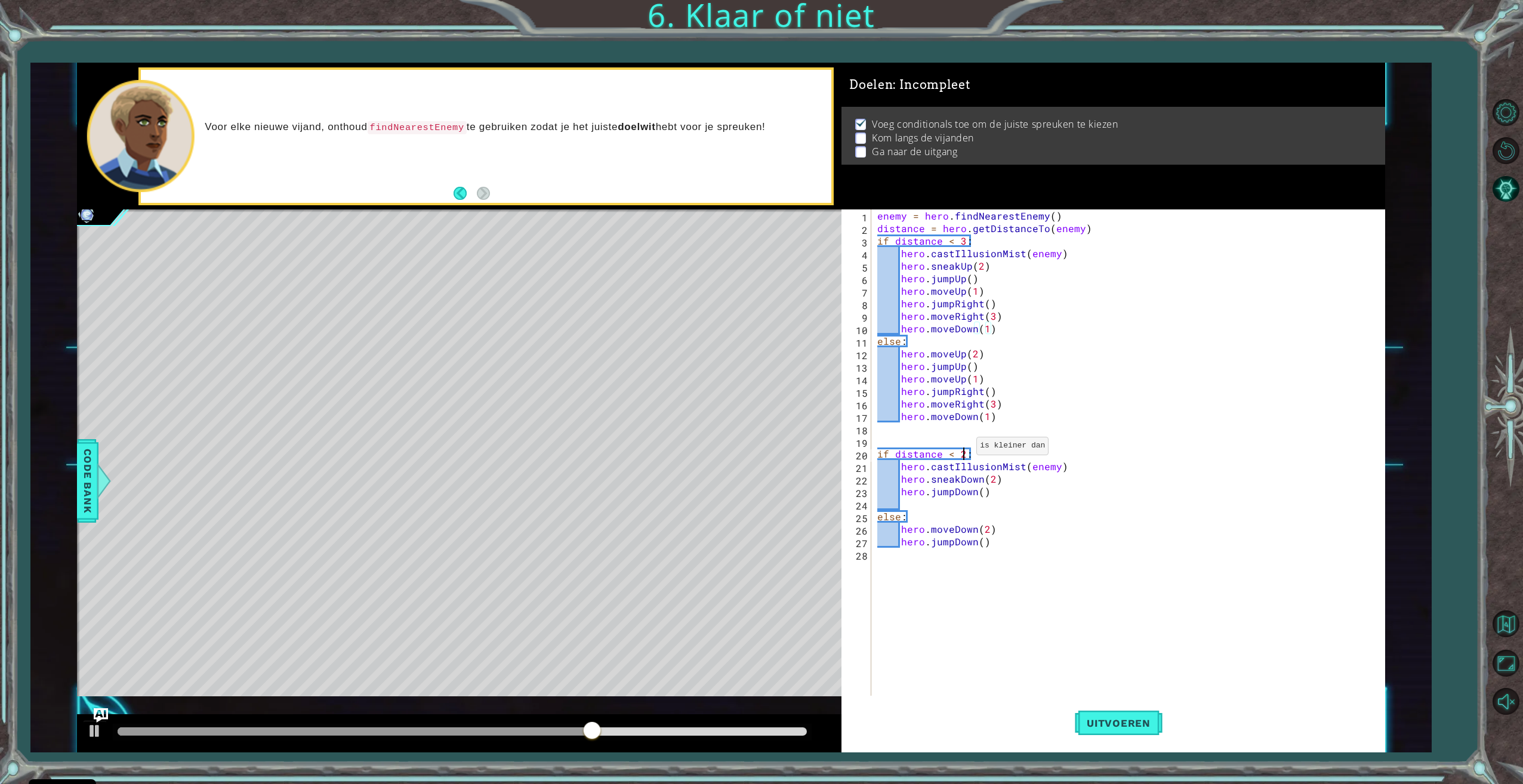
click at [962, 449] on div "enemy = hero . findNearestEnemy ( ) distance = hero . getDistanceTo ( enemy ) i…" at bounding box center [1129, 466] width 510 height 513
type textarea "if distance < 3:"
click at [1203, 555] on div "enemy = hero . findNearestEnemy ( ) distance = hero . getDistanceTo ( enemy ) i…" at bounding box center [1129, 466] width 510 height 513
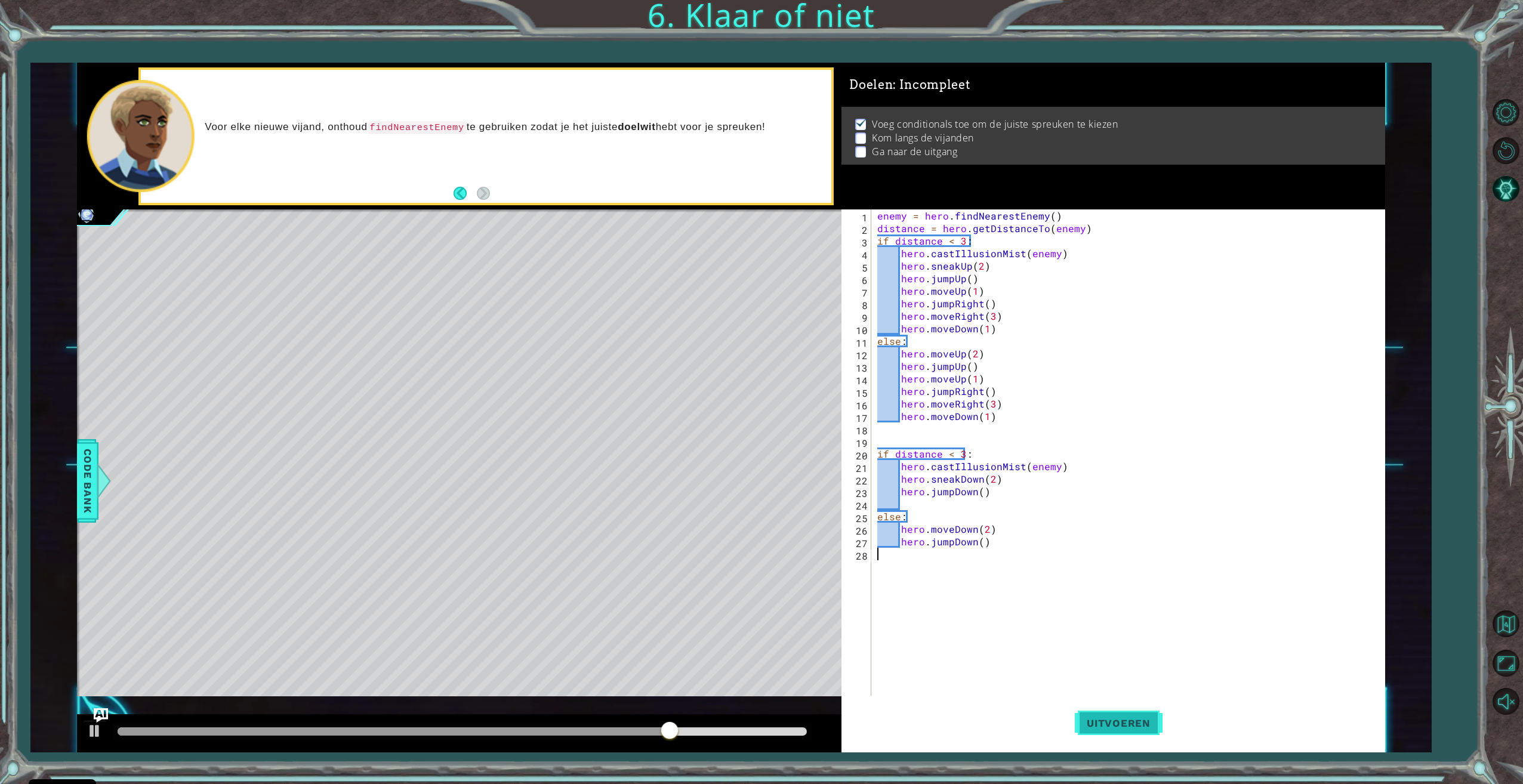
click at [1141, 715] on button "Uitvoeren" at bounding box center [1119, 723] width 88 height 55
click at [775, 727] on div at bounding box center [462, 731] width 689 height 9
click at [99, 725] on div at bounding box center [94, 730] width 15 height 15
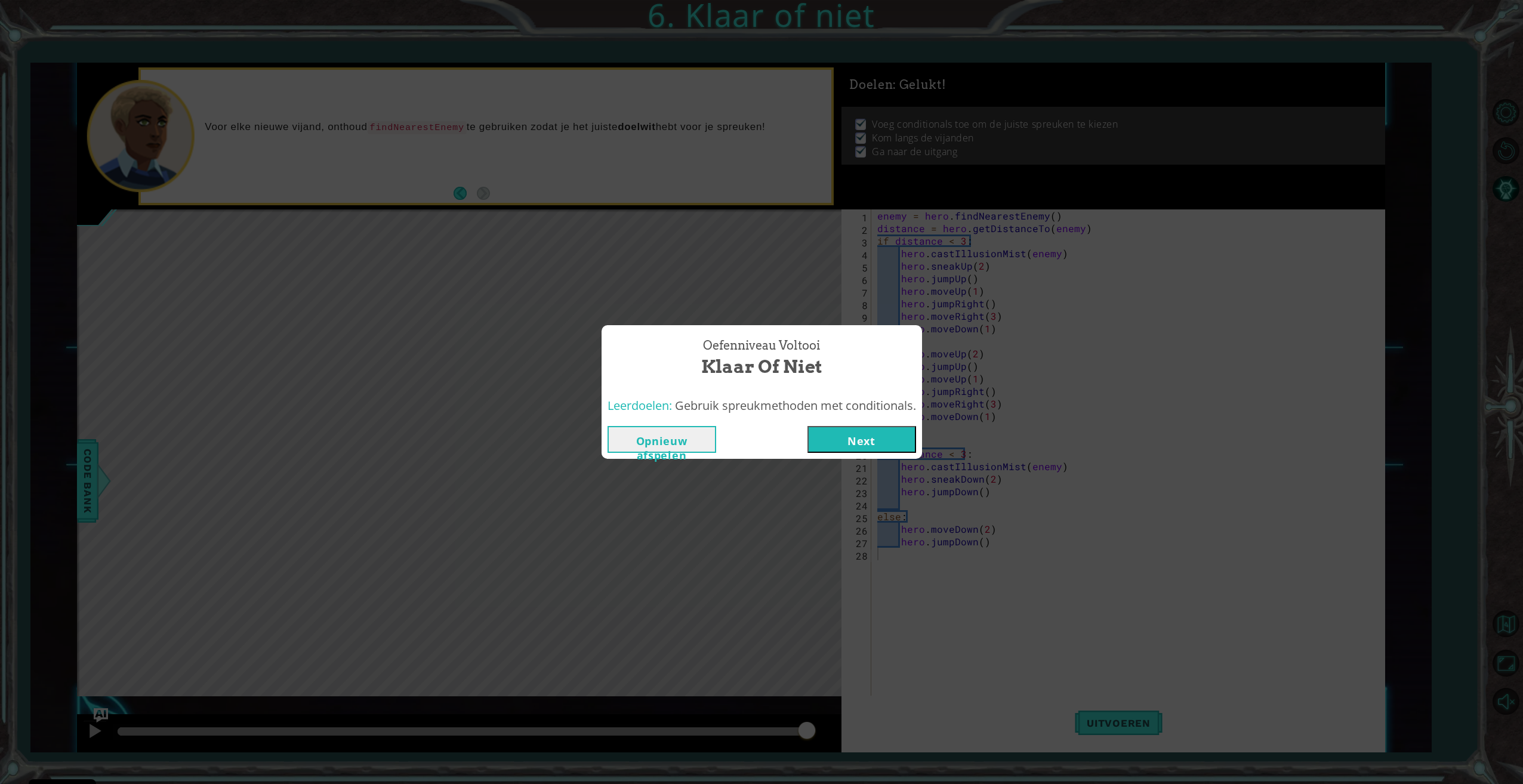
drag, startPoint x: 823, startPoint y: 444, endPoint x: 829, endPoint y: 441, distance: 6.7
click at [829, 441] on button "Next" at bounding box center [861, 440] width 108 height 27
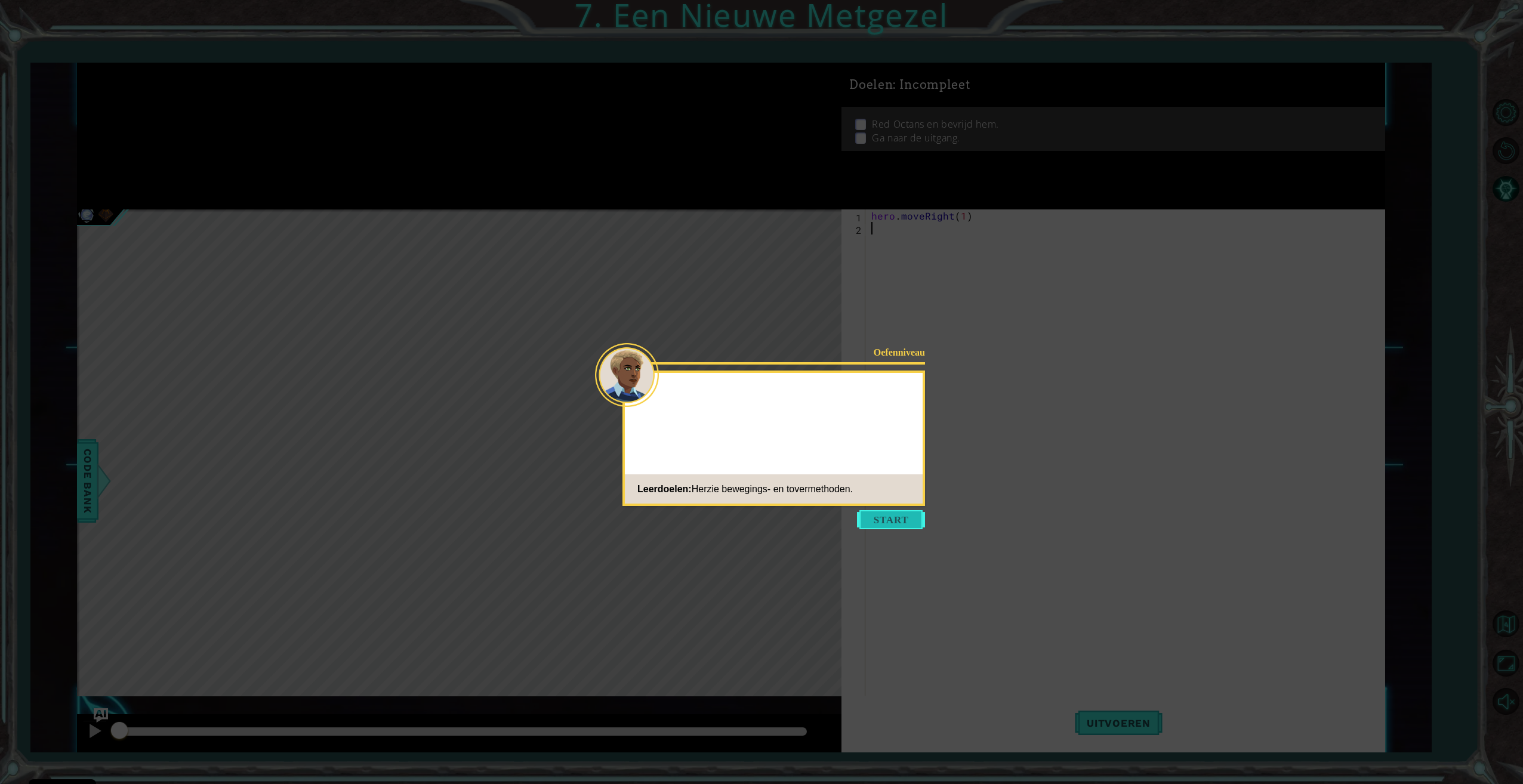
click at [891, 522] on button "Start" at bounding box center [891, 519] width 68 height 19
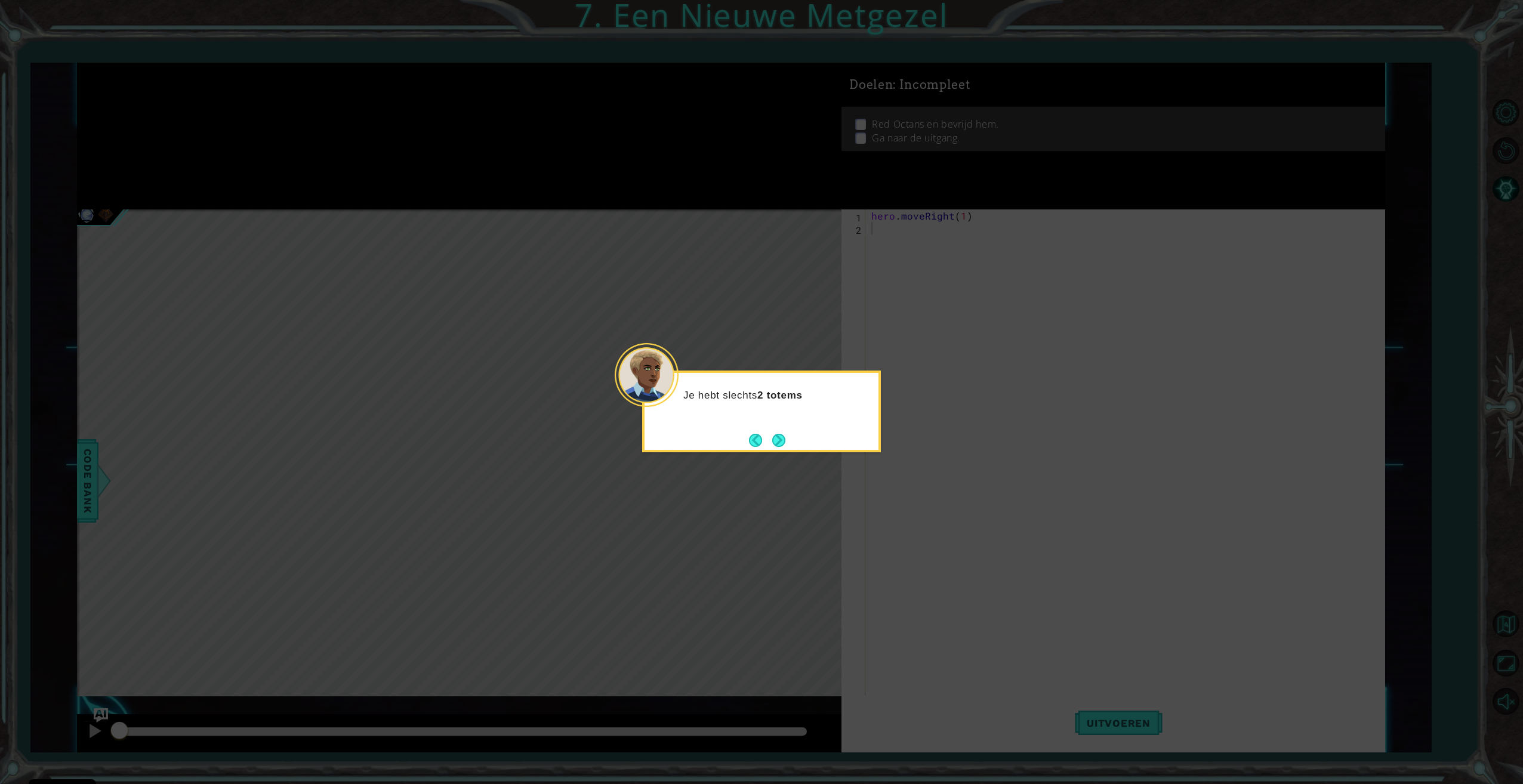
drag, startPoint x: 793, startPoint y: 450, endPoint x: 775, endPoint y: 446, distance: 18.4
click at [792, 450] on div "Je hebt slechts 2 totems" at bounding box center [761, 411] width 239 height 82
click at [775, 446] on button "Next" at bounding box center [779, 440] width 13 height 13
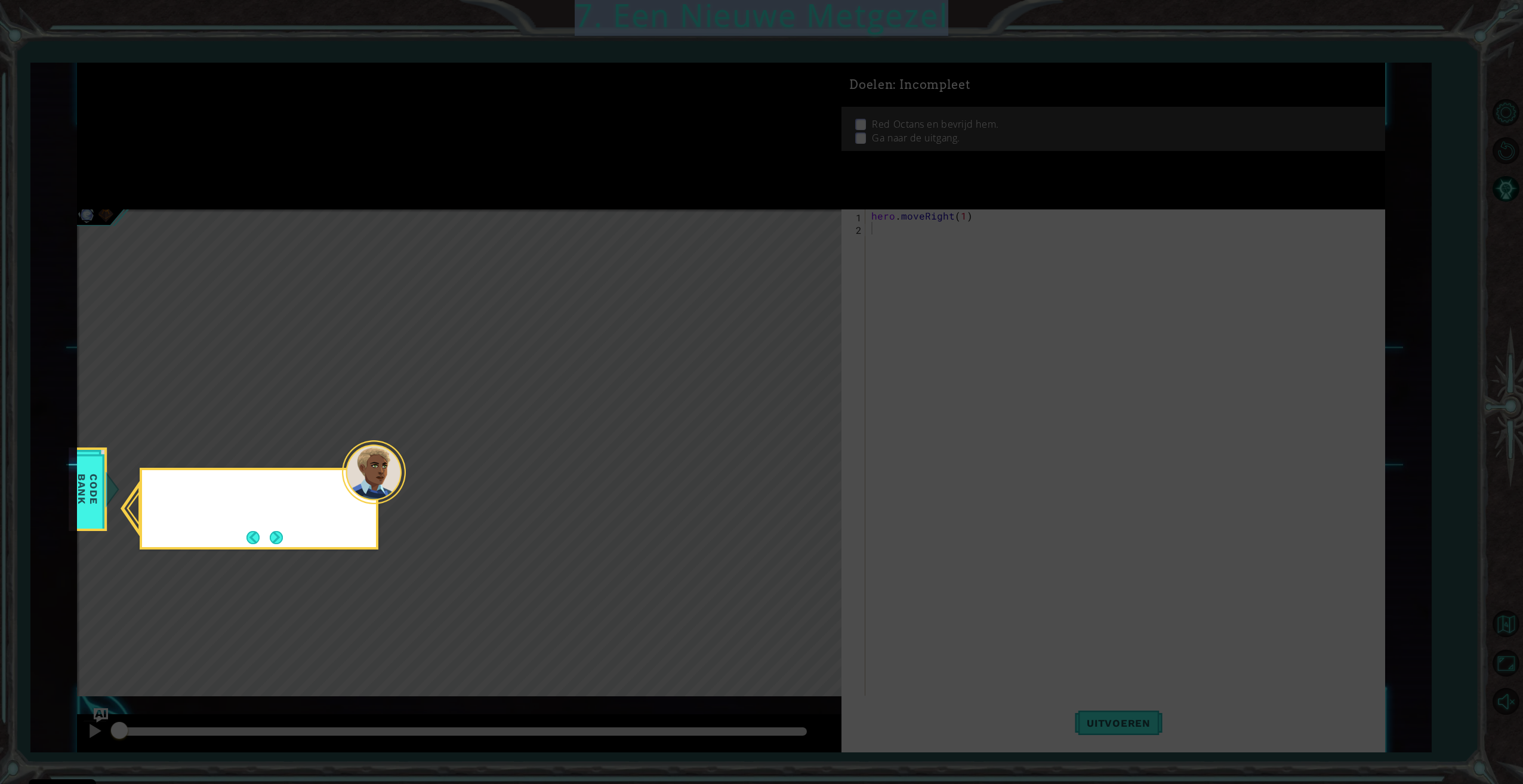
click at [775, 446] on icon at bounding box center [762, 392] width 1523 height 784
click at [271, 544] on button "Next" at bounding box center [277, 538] width 13 height 13
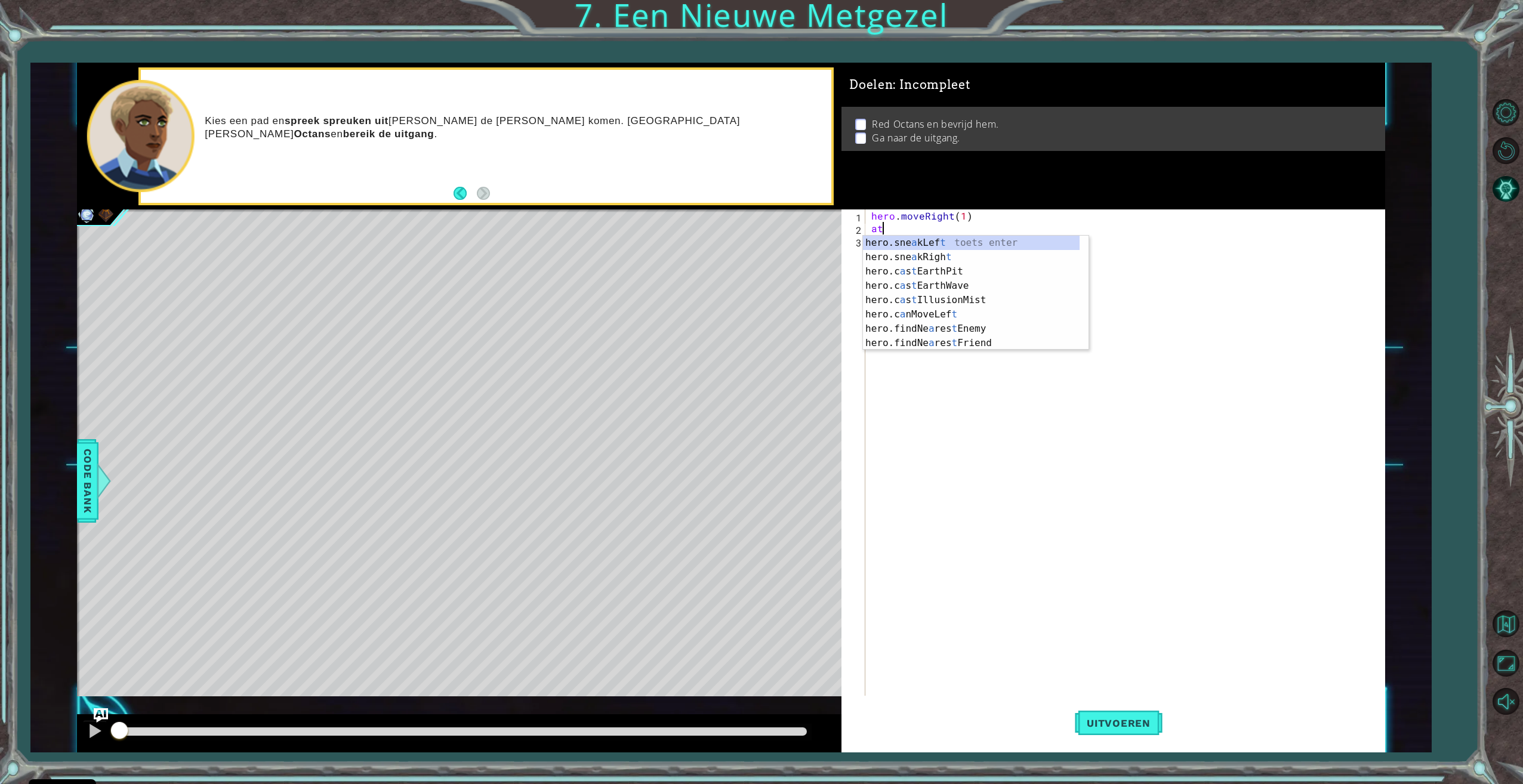
type textarea "a"
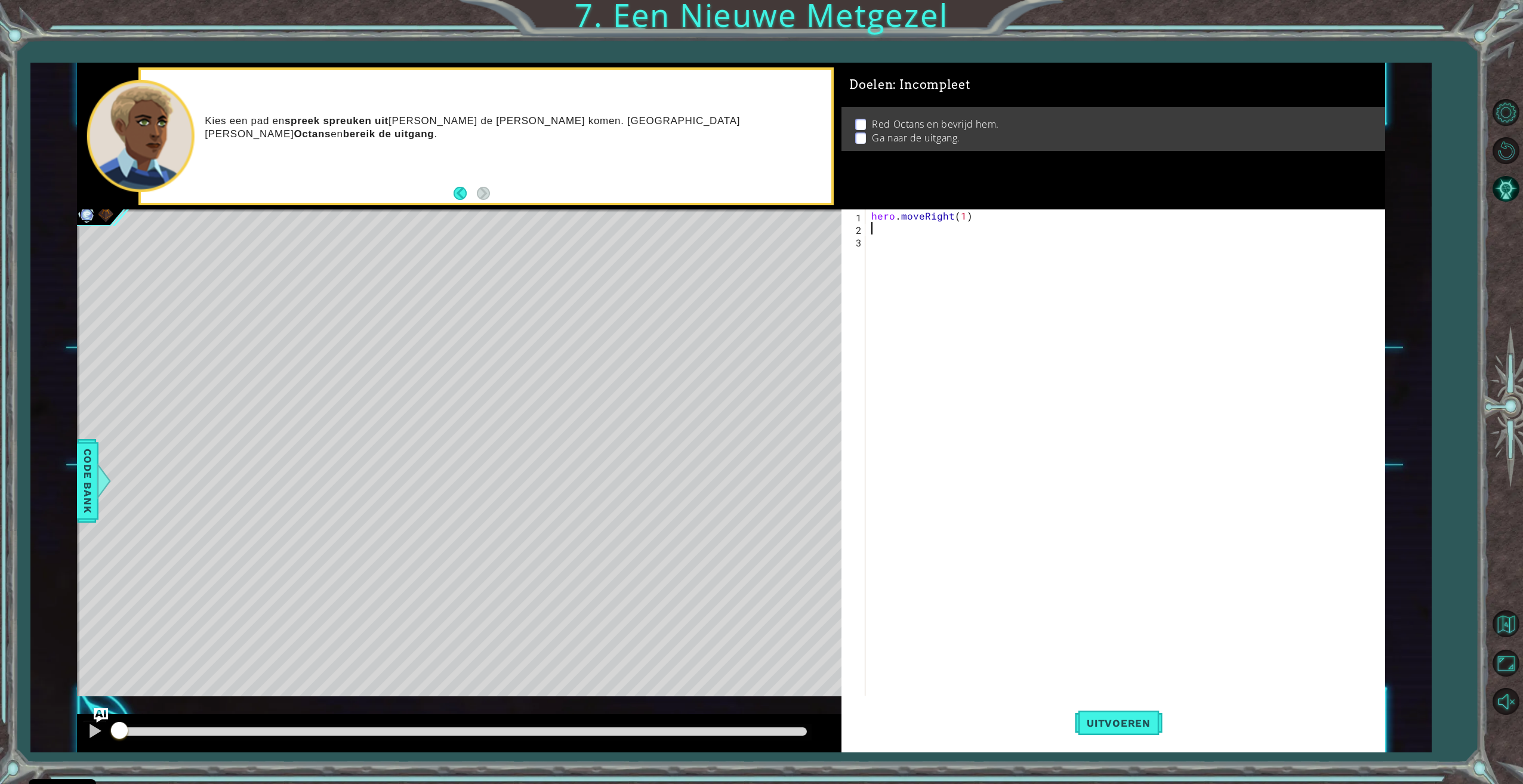
type textarea "if"
type textarea "hero.getDistanceTo(enemy)"
click at [1027, 241] on div "hero . moveRight ( 1 ) hero . findNearestFriend ( ) hero . getDistanceTo ( enem…" at bounding box center [1127, 466] width 516 height 513
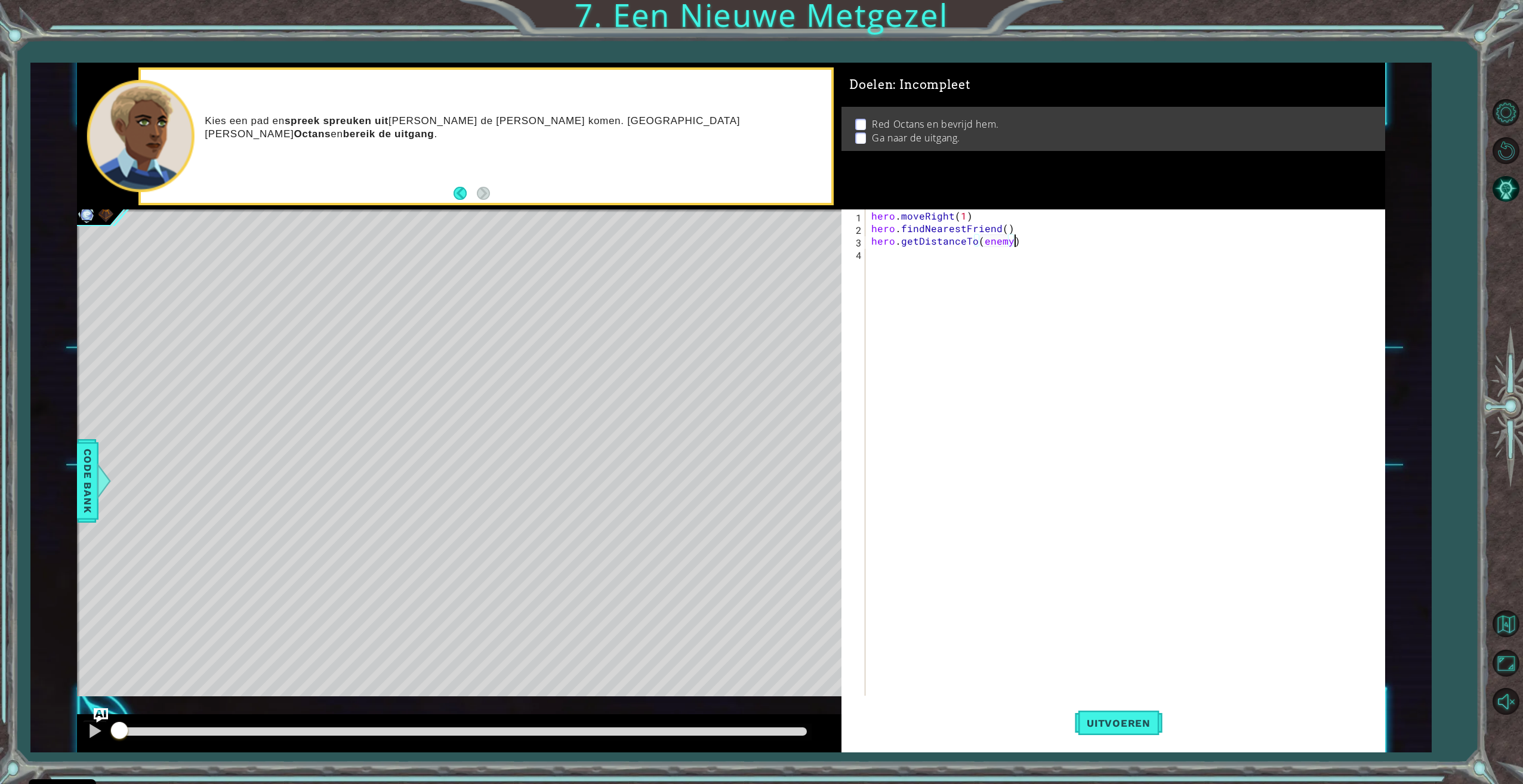
scroll to position [0, 0]
click at [1106, 721] on span "Uitvoeren" at bounding box center [1119, 723] width 88 height 12
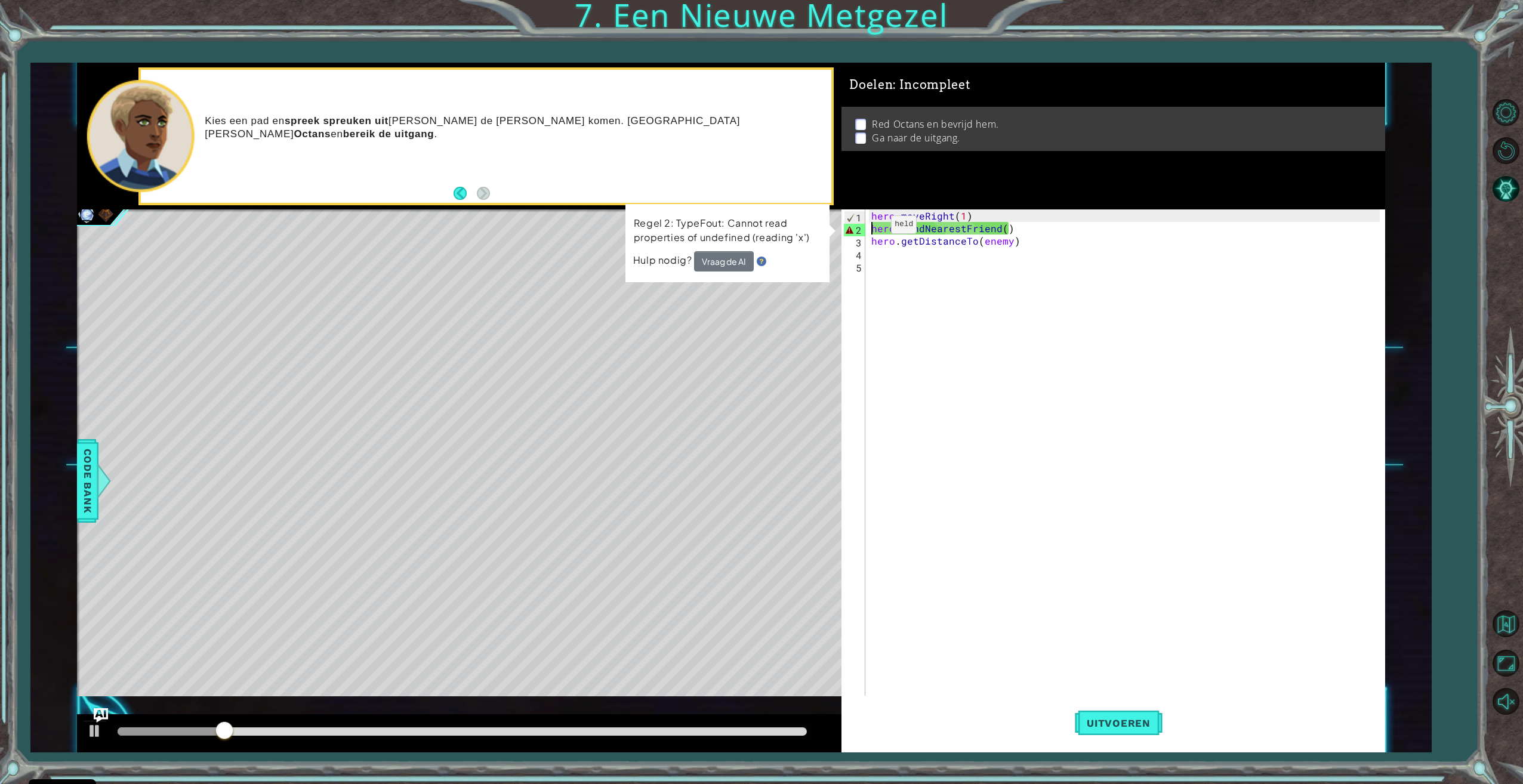
click at [871, 227] on div "hero . moveRight ( 1 ) hero . findNearestFriend ( ) hero . getDistanceTo ( enem…" at bounding box center [1127, 466] width 516 height 513
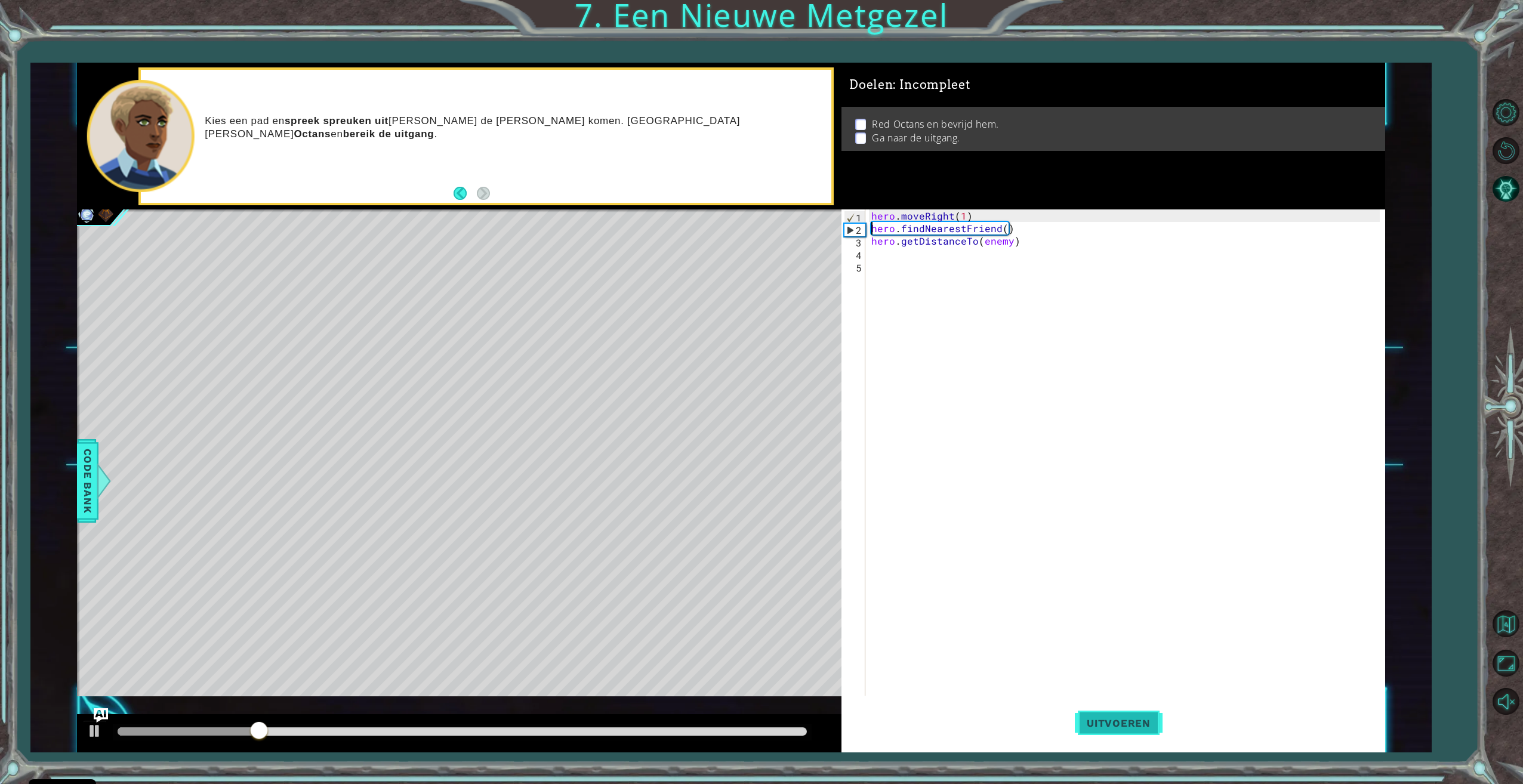
click at [1143, 714] on button "Uitvoeren" at bounding box center [1119, 723] width 88 height 55
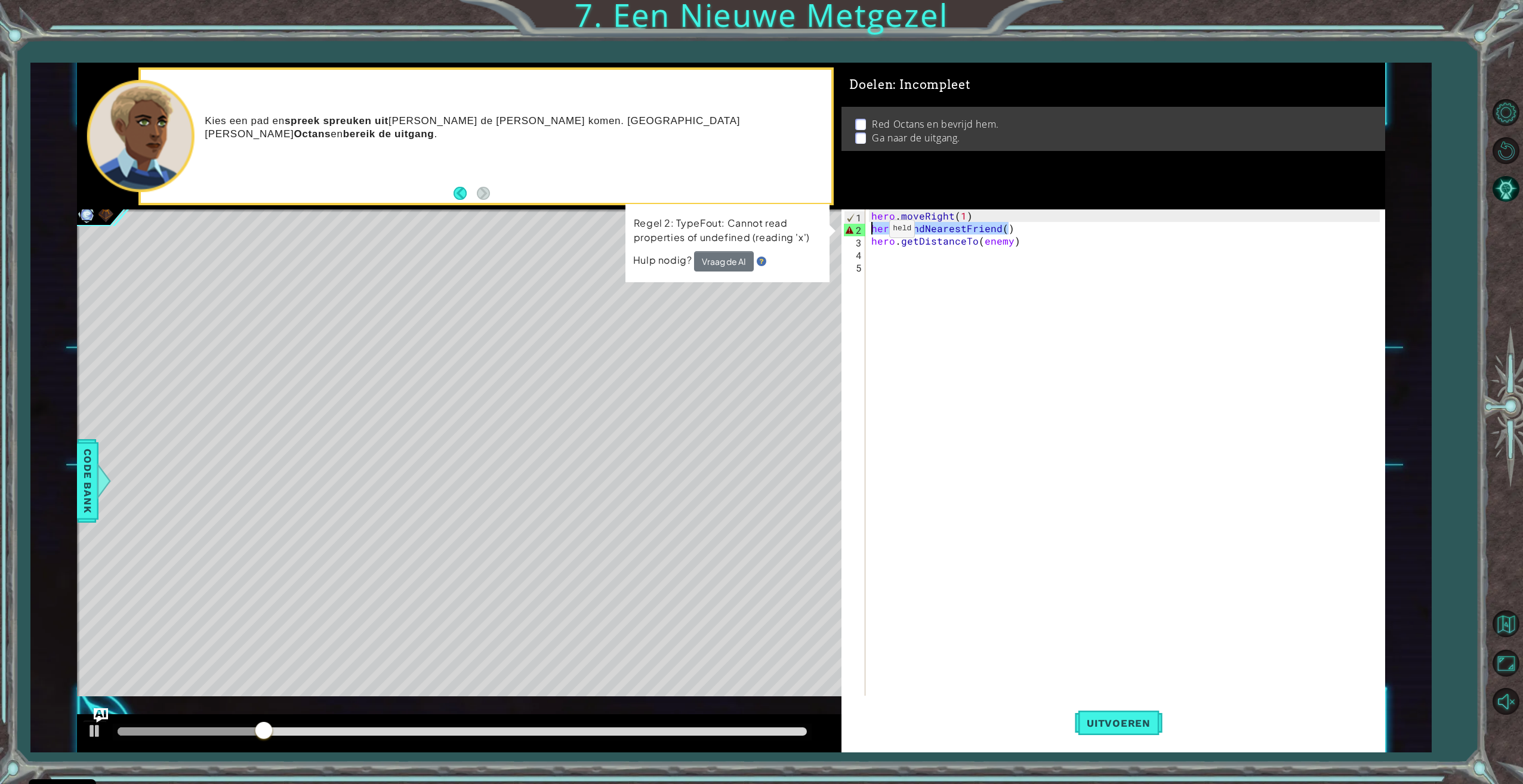
drag, startPoint x: 1022, startPoint y: 229, endPoint x: 868, endPoint y: 231, distance: 154.0
click at [868, 231] on div "hero.findNearestFriend() 1 2 3 4 5 hero . moveRight ( 1 ) hero . findNearestFri…" at bounding box center [1110, 454] width 537 height 489
click at [999, 233] on div "hero . moveRight ( 1 ) hero . findNearestFriend ( ) hero . getDistanceTo ( enem…" at bounding box center [1127, 466] width 516 height 513
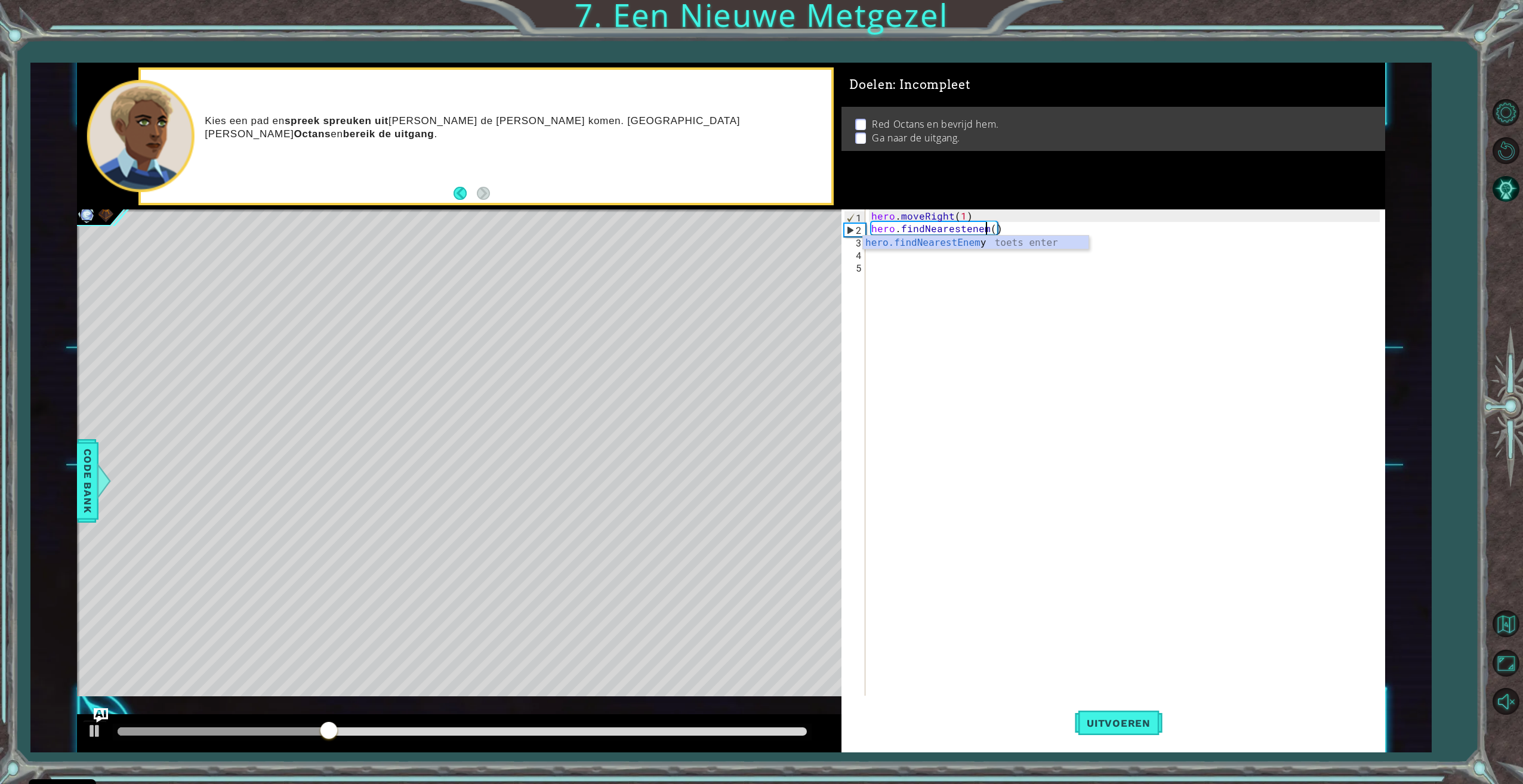
scroll to position [0, 8]
click at [1131, 718] on span "Uitvoeren" at bounding box center [1119, 723] width 88 height 12
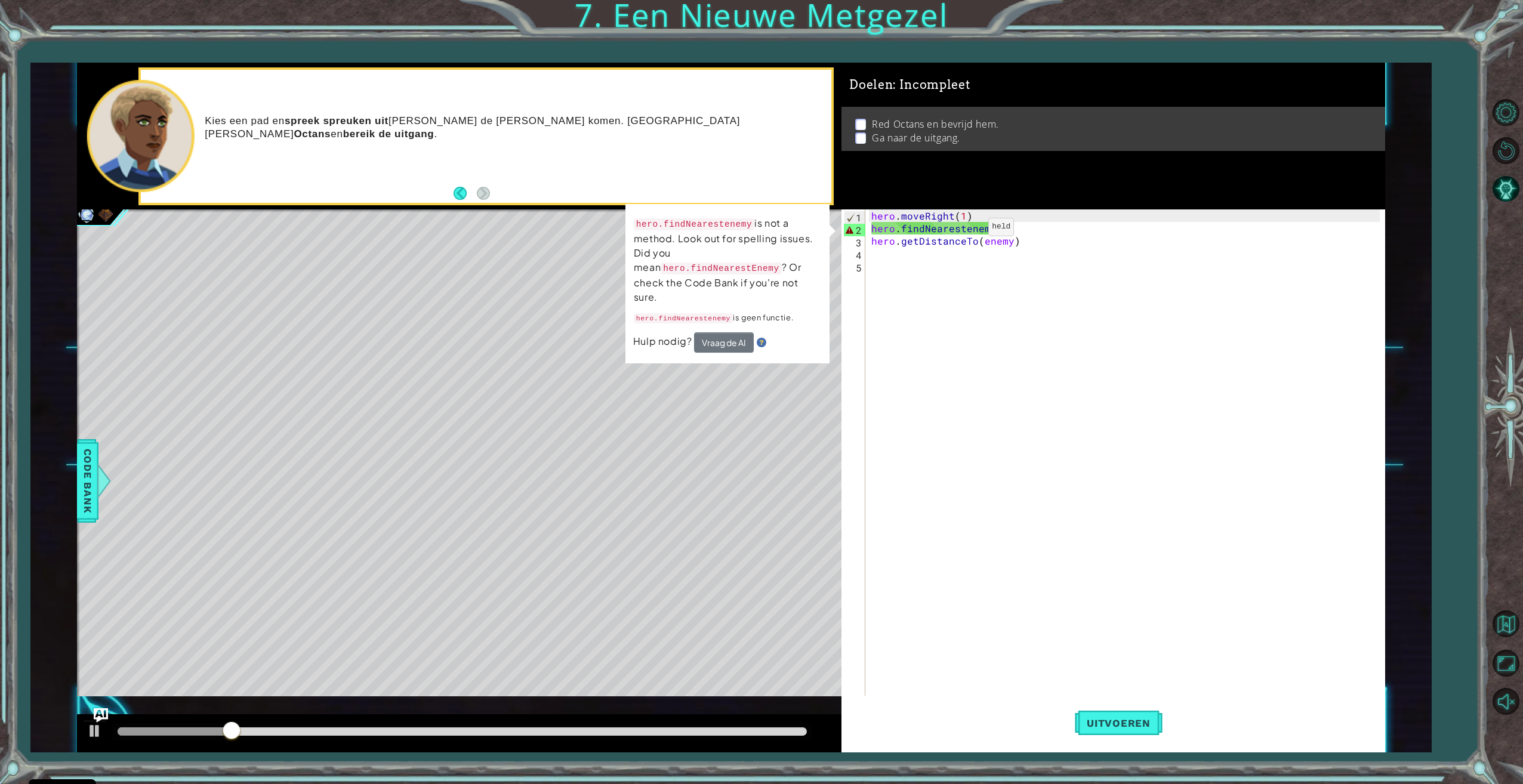
click at [968, 229] on div "hero . moveRight ( 1 ) hero . findNearestenemy ( ) hero . getDistanceTo ( enemy…" at bounding box center [1127, 466] width 516 height 513
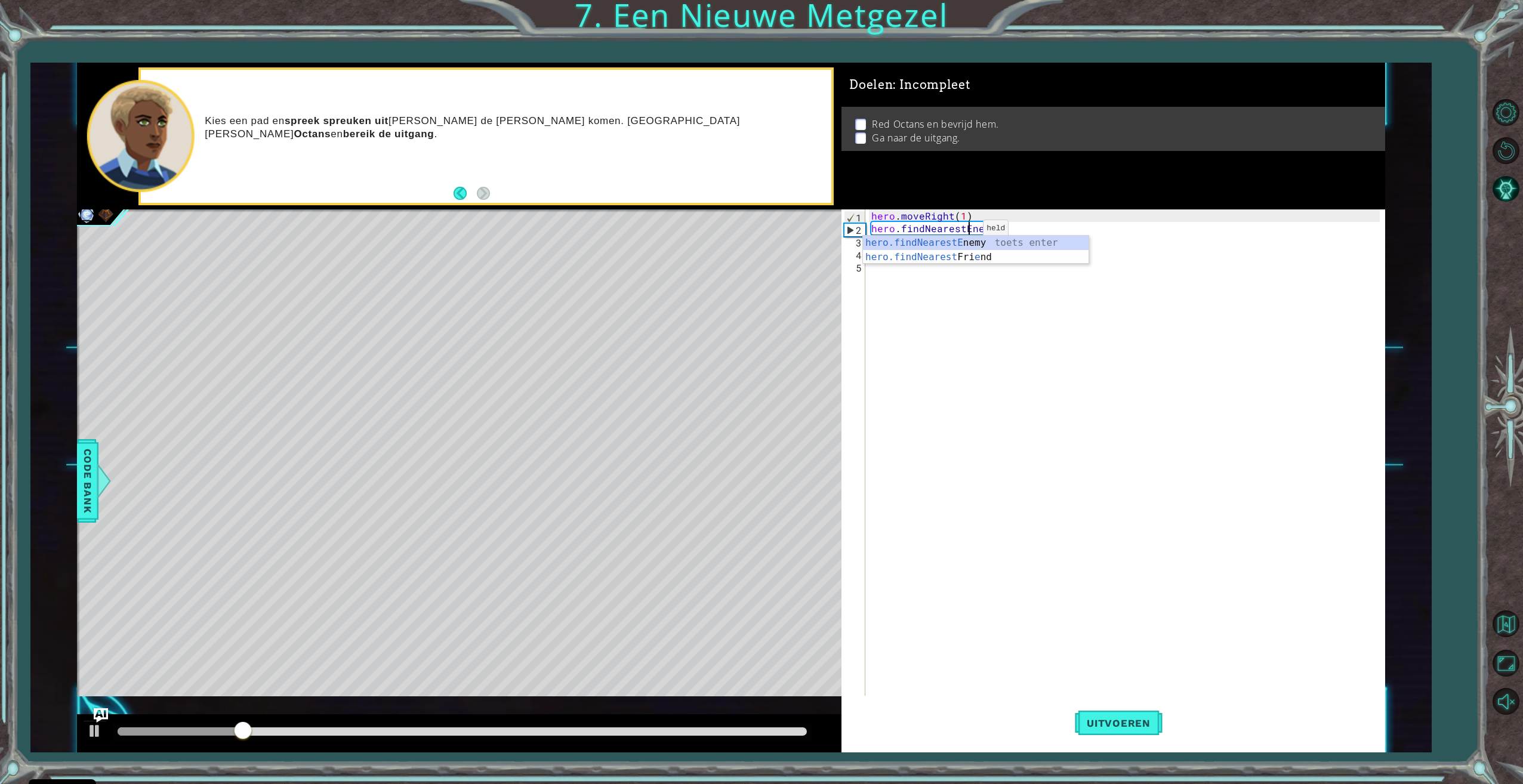
scroll to position [0, 7]
click at [915, 240] on div "hero.findNearestE nemy toets enter hero.findNearest Fri e nd toets enter" at bounding box center [975, 264] width 225 height 57
click at [977, 222] on div "hero . moveRight ( 1 ) hero . findNearestE hero . getDistanceTo ( enemy )" at bounding box center [1127, 466] width 516 height 513
click at [990, 231] on div "hero . moveRight ( 1 ) hero . findNearestE hero . getDistanceTo ( enemy )" at bounding box center [1127, 466] width 516 height 513
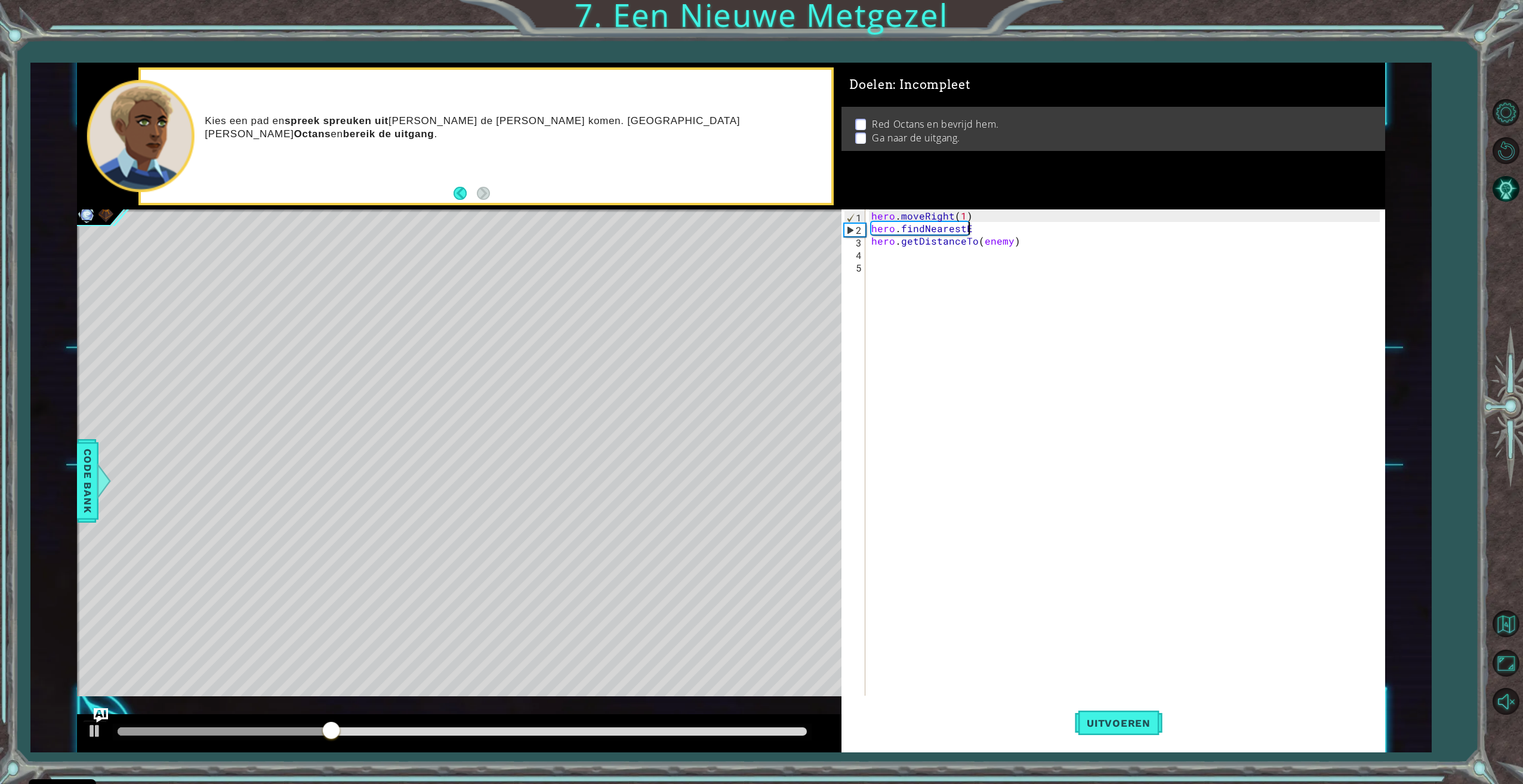
click at [984, 228] on div "hero . moveRight ( 1 ) hero . findNearestE hero . getDistanceTo ( enemy )" at bounding box center [1127, 466] width 516 height 513
type textarea "hero.findNearest"
click at [980, 241] on div "hero.findNearest Enemy toets enter hero.findNearest Friend toets enter" at bounding box center [975, 264] width 225 height 57
type textarea "="
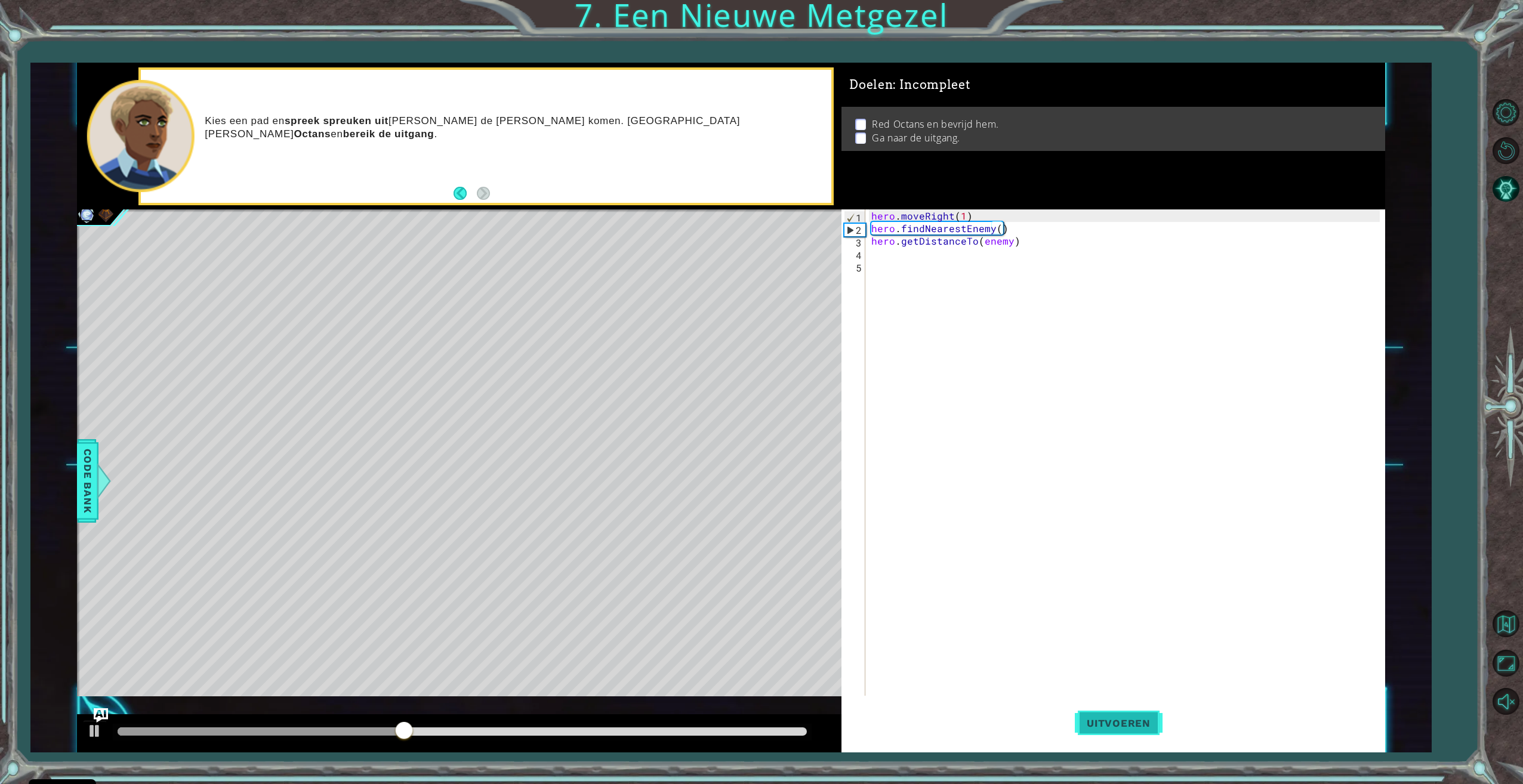
click at [1105, 716] on button "Uitvoeren" at bounding box center [1119, 723] width 88 height 55
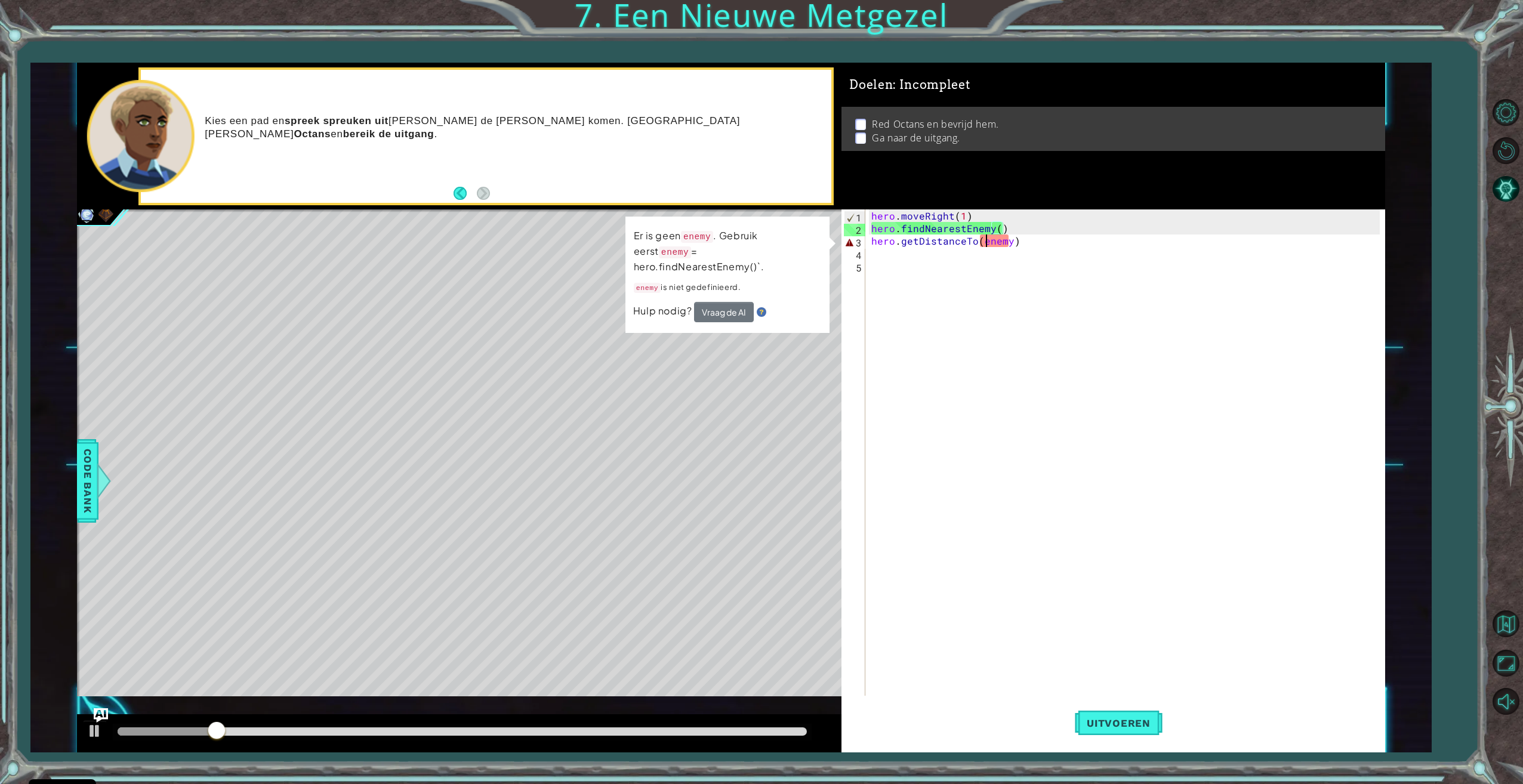
click at [986, 245] on div "hero . moveRight ( 1 ) hero . findNearestEnemy ( ) hero . getDistanceTo ( enemy…" at bounding box center [1127, 466] width 516 height 513
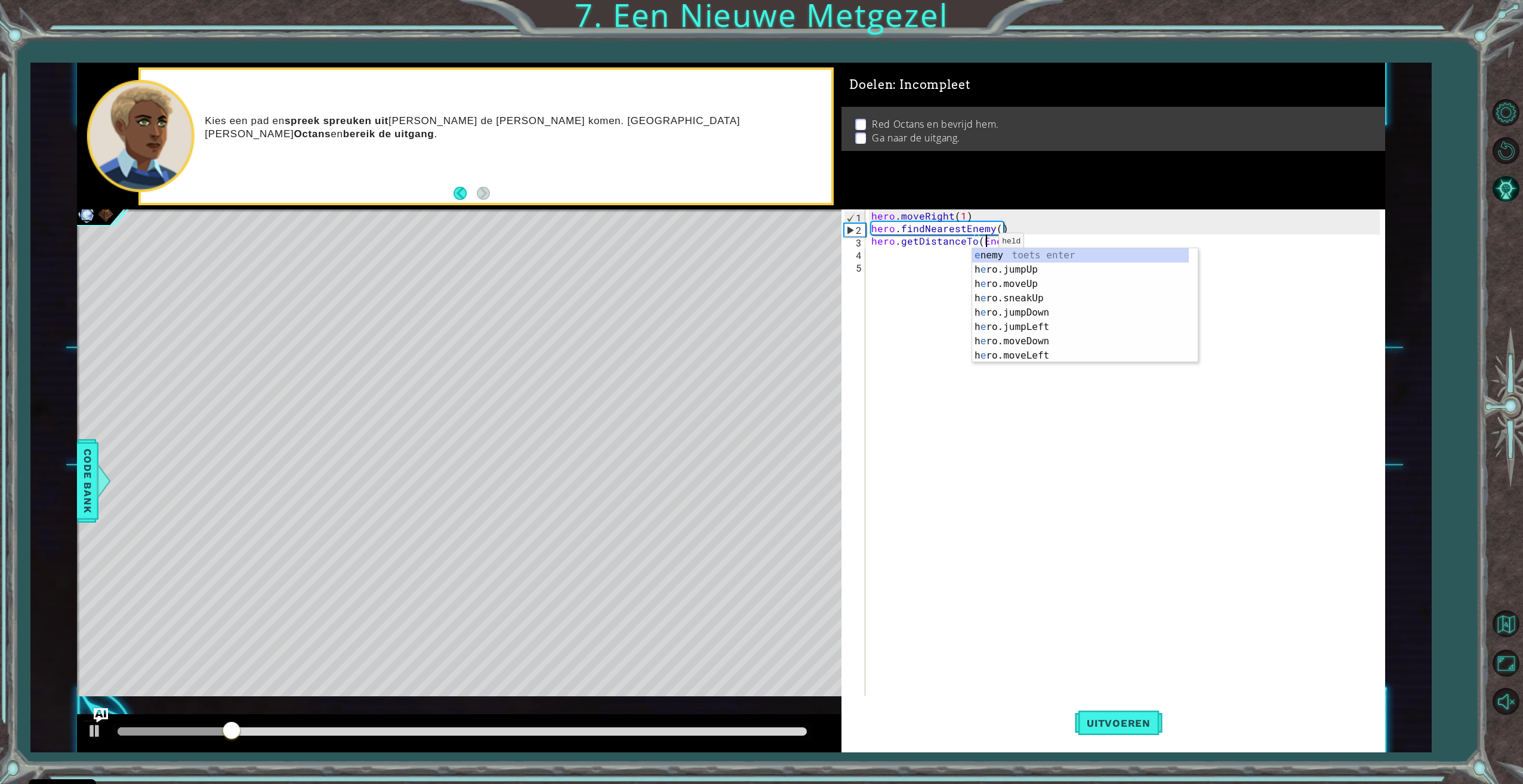
type textarea "hero.getDistanceTo(Enemy)"
click at [1093, 601] on div "hero . moveRight ( 1 ) hero . findNearestEnemy ( ) hero . getDistanceTo ( Enemy…" at bounding box center [1127, 466] width 516 height 513
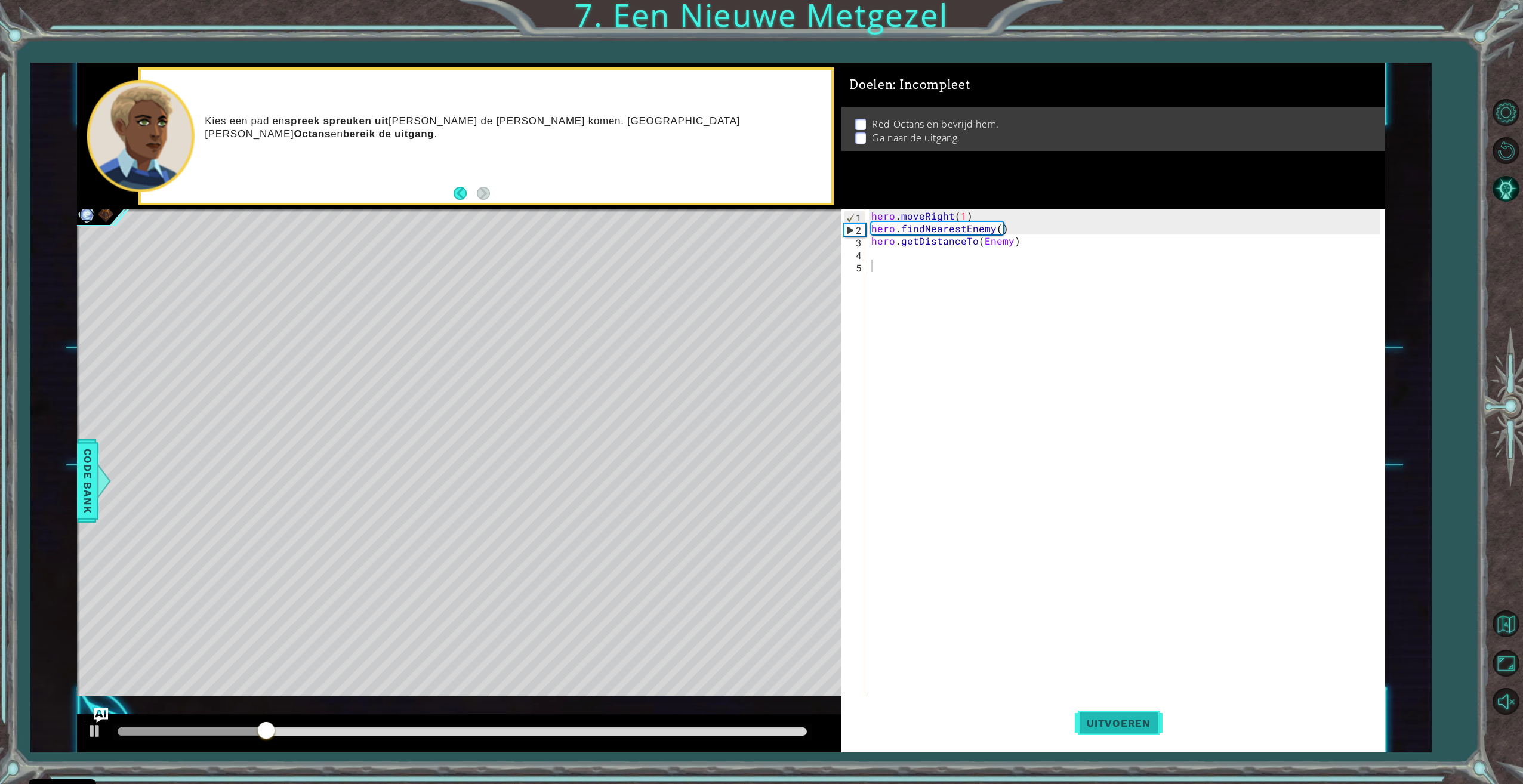
click at [1115, 722] on button "Uitvoeren" at bounding box center [1119, 723] width 88 height 55
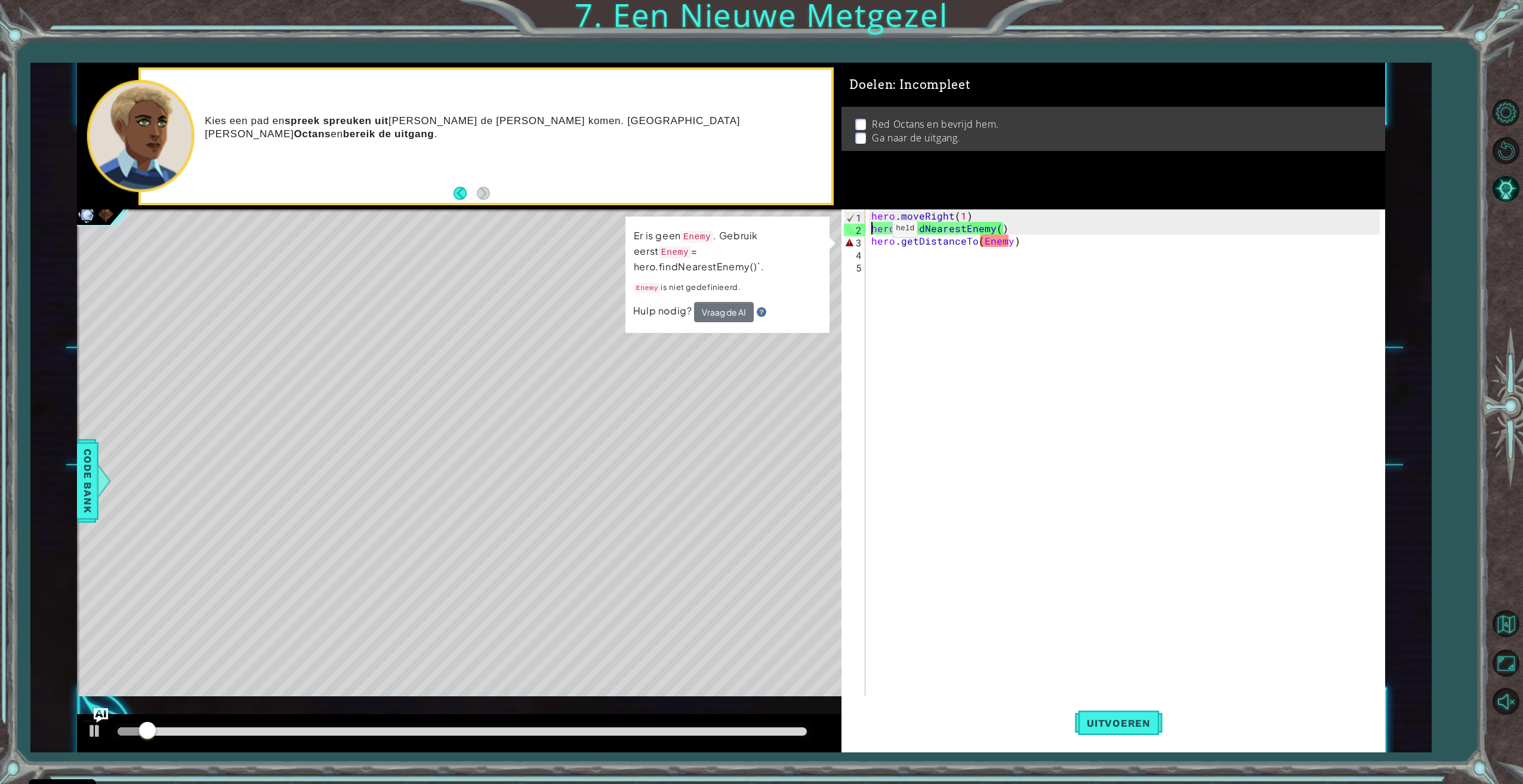
click at [872, 231] on div "hero . moveRight ( 1 ) hero . findNearestEnemy ( ) hero . getDistanceTo ( Enemy…" at bounding box center [1127, 466] width 516 height 513
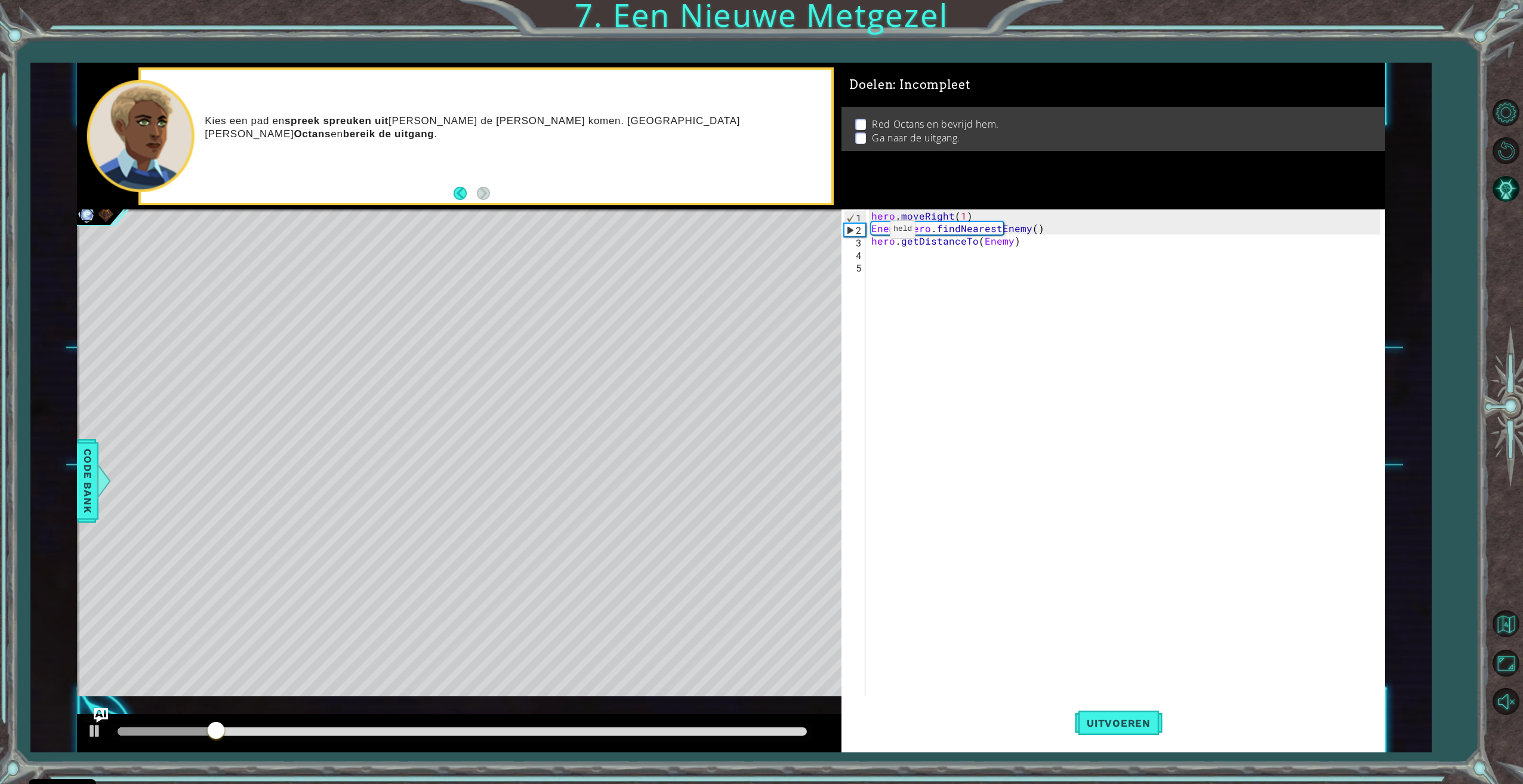
scroll to position [0, 3]
type textarea "Enemy = hero.findNearestEnemy()"
click at [1136, 739] on button "Uitvoeren" at bounding box center [1119, 723] width 88 height 55
click at [879, 257] on div "hero . moveRight ( 1 ) Enemy = hero . findNearestEnemy ( ) hero . getDistanceTo…" at bounding box center [1127, 466] width 516 height 513
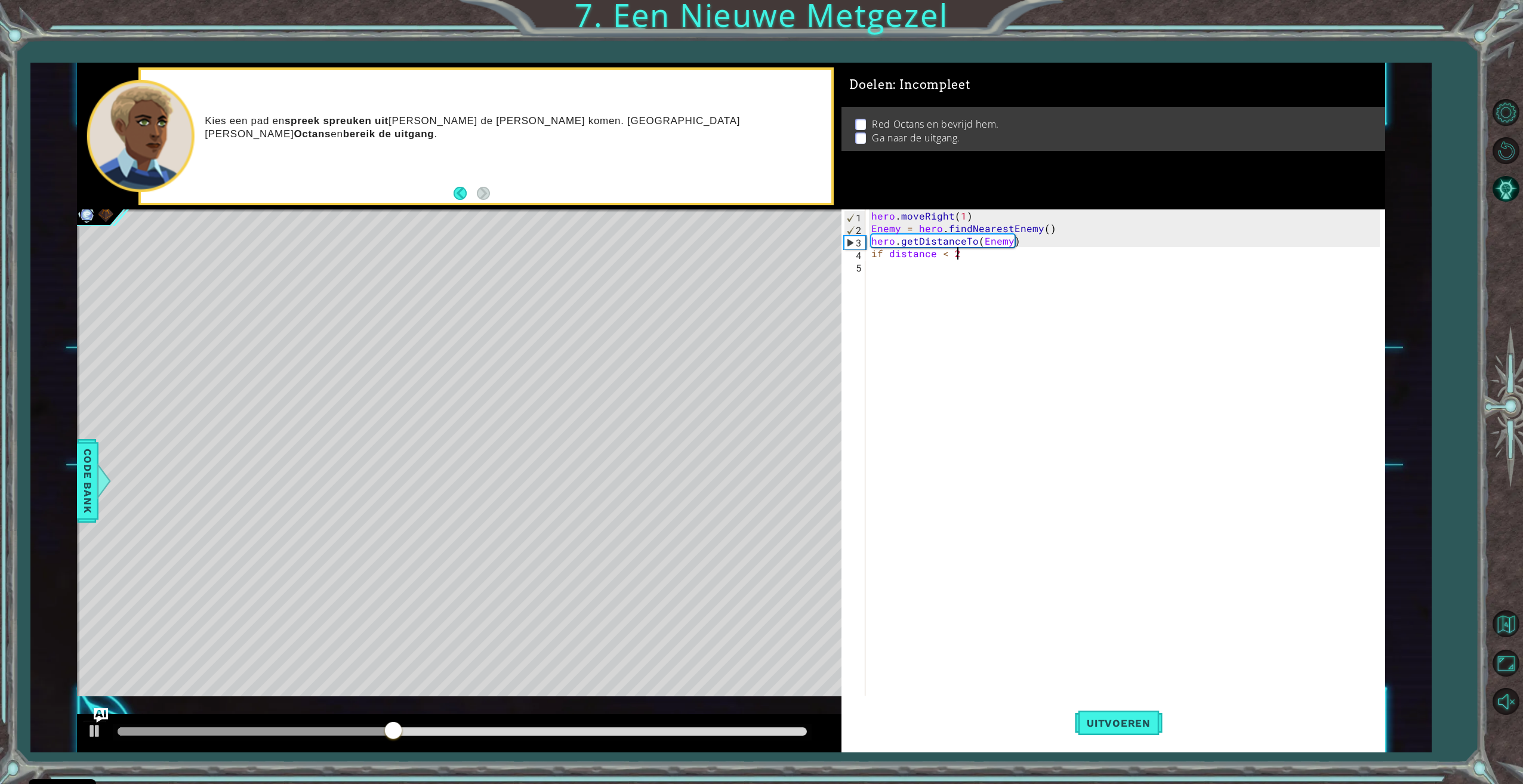
type textarea "if distance < 2:"
click at [960, 304] on div "hero. cast EarthWave toets enter hero. cast EarthPit toets enter hero. cast Ill…" at bounding box center [998, 309] width 225 height 72
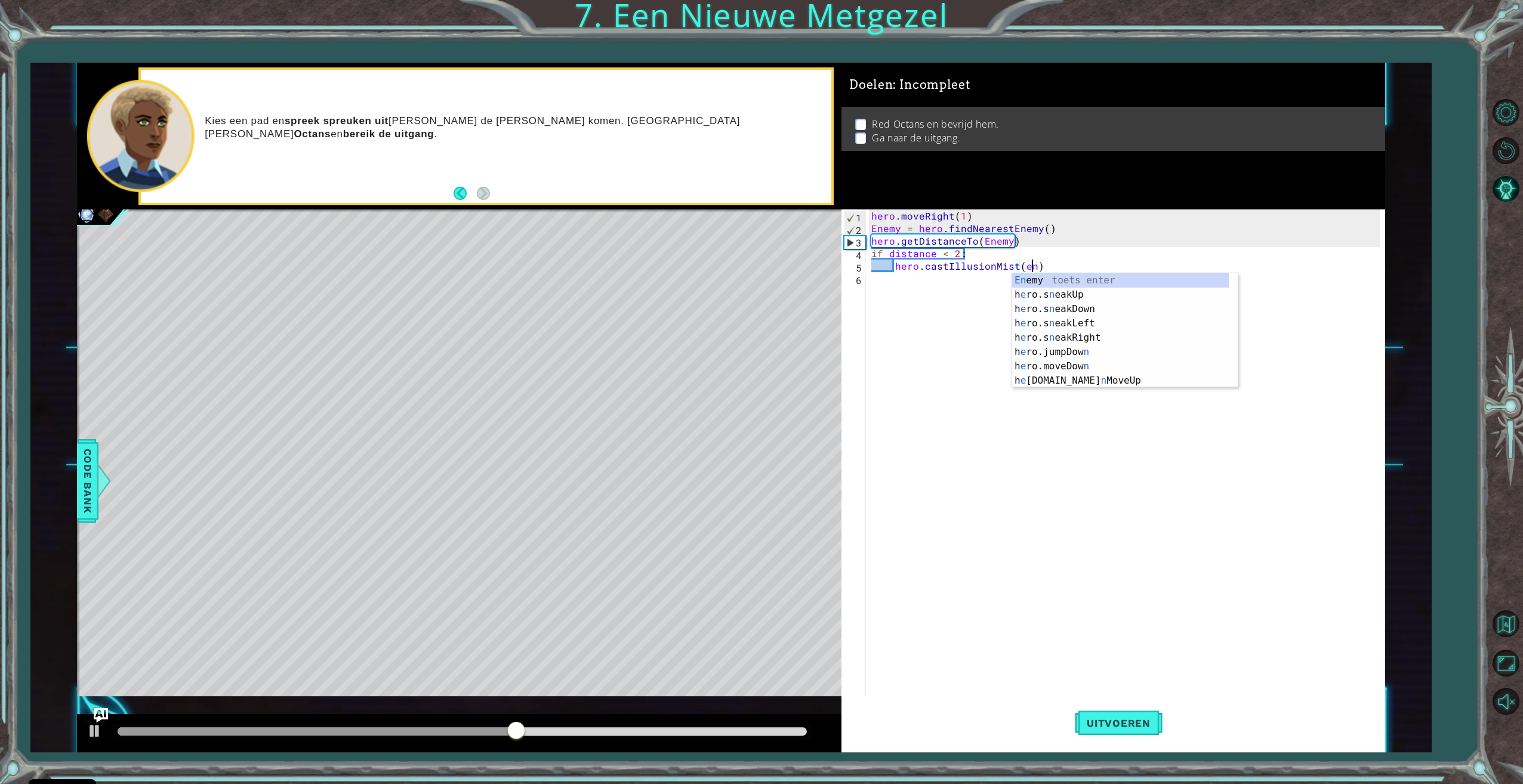
type textarea "hero.castIllusionMist(Enemy)"
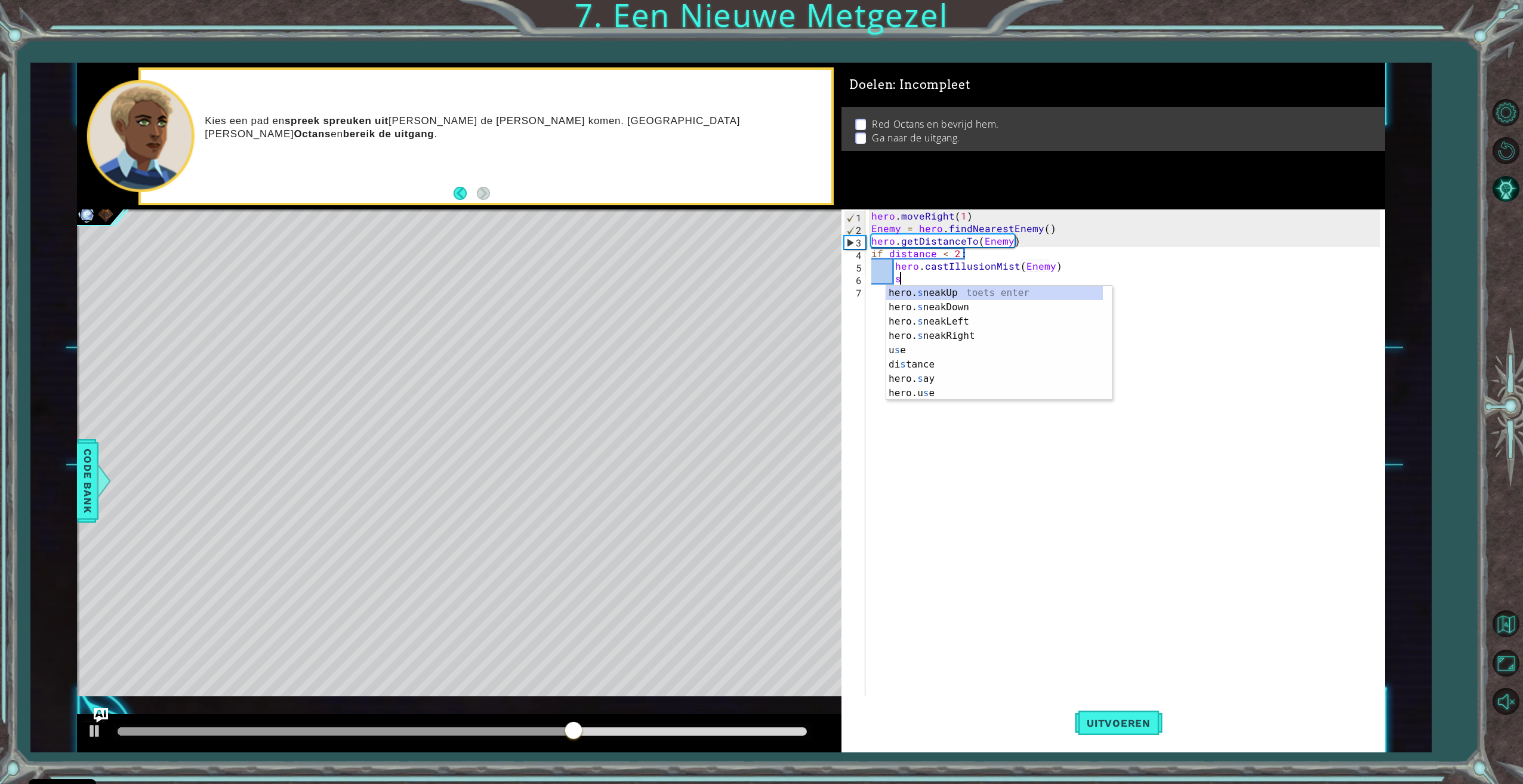
scroll to position [0, 2]
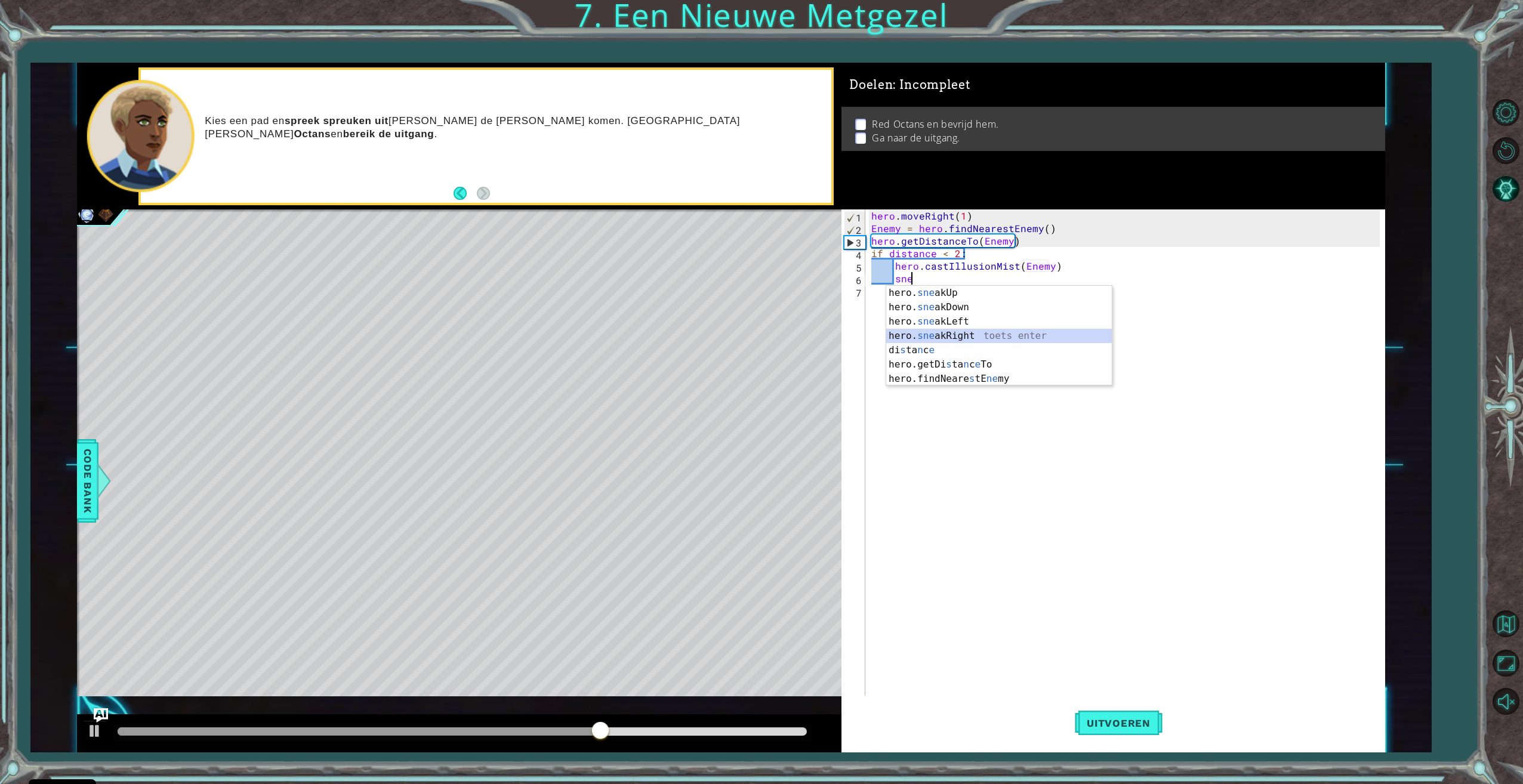
click at [980, 335] on div "hero. sne akUp toets enter hero. sne akDown toets enter hero. sne akLeft toets …" at bounding box center [998, 350] width 225 height 129
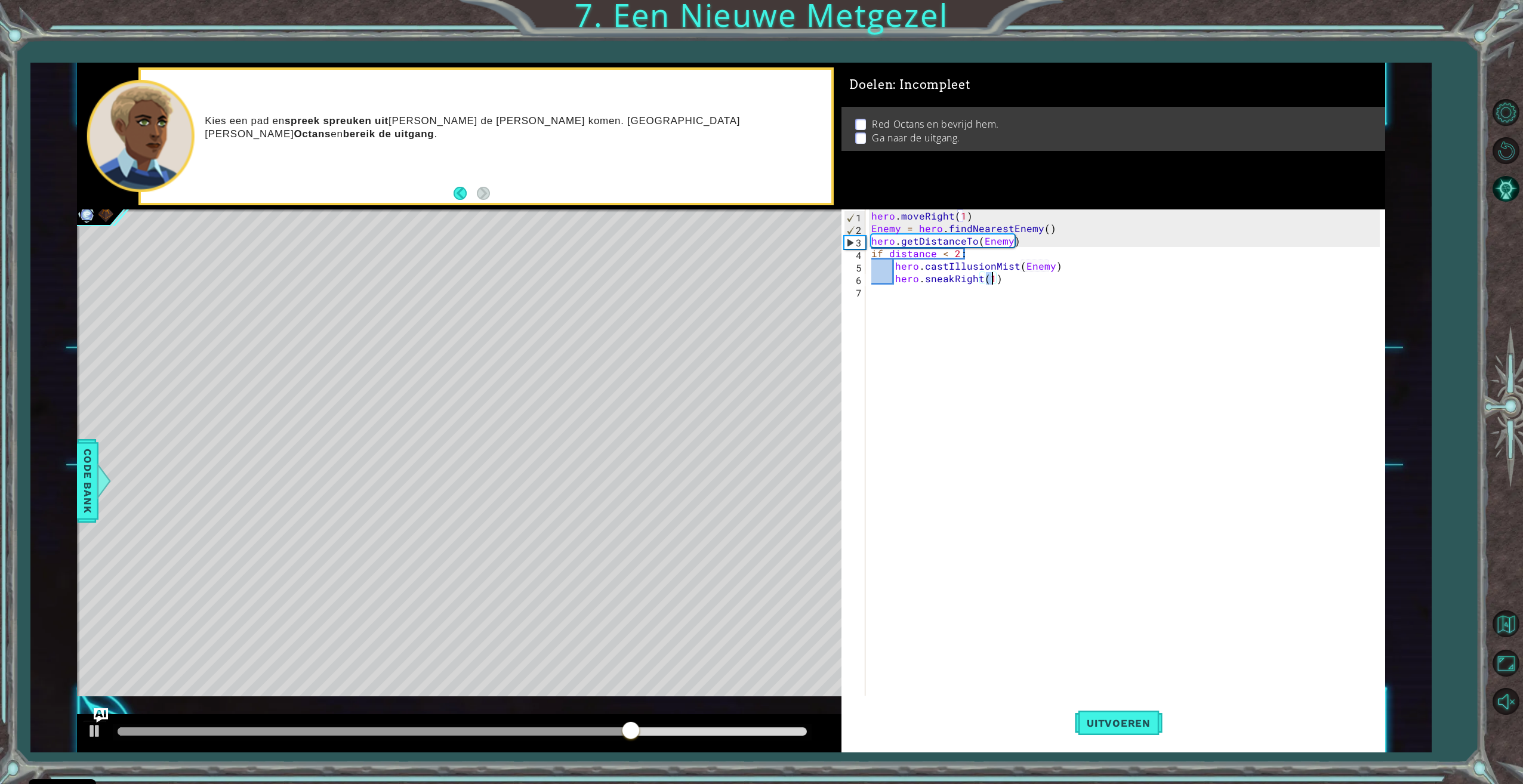
type textarea "hero.sneakRight(2)"
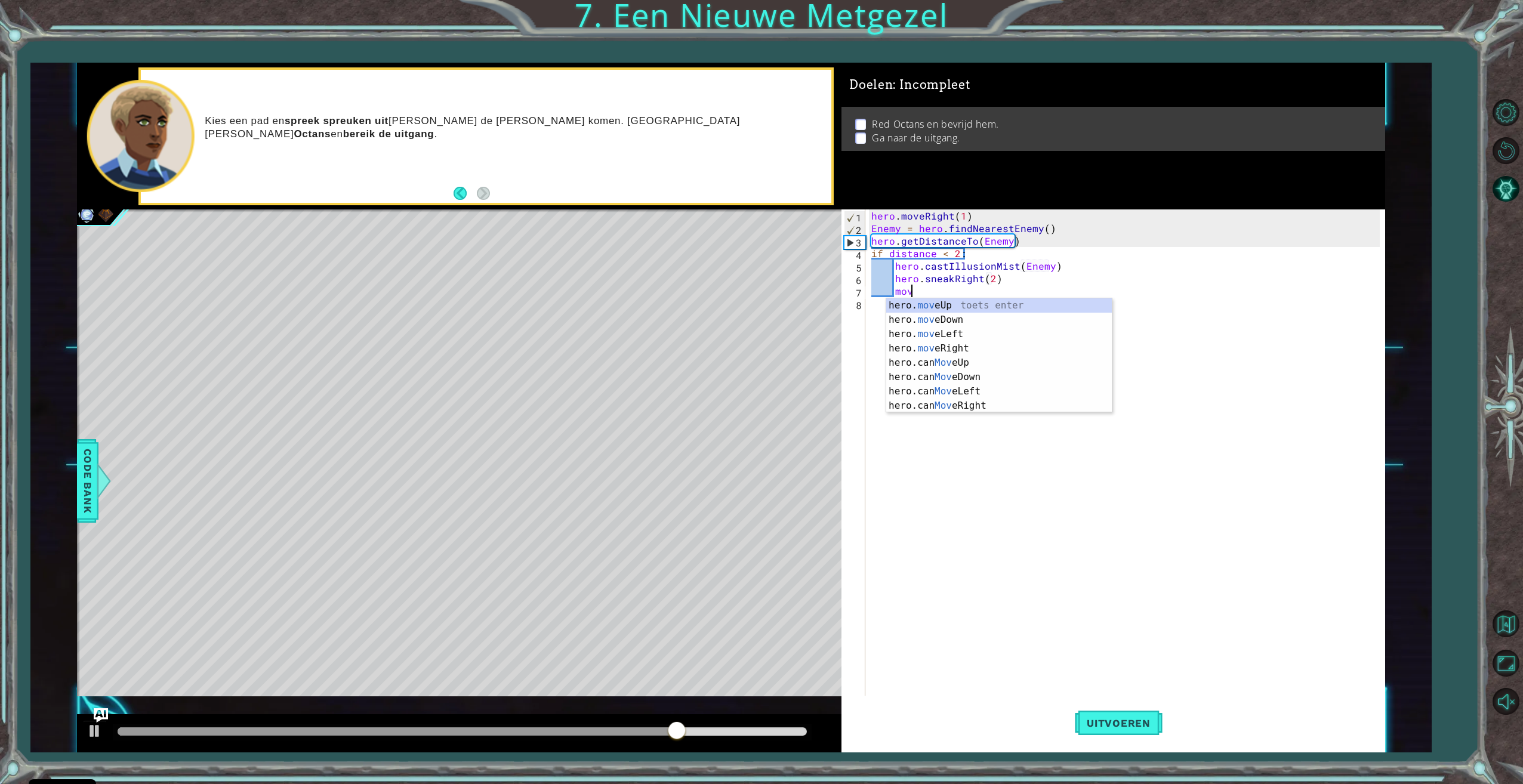
scroll to position [0, 3]
type textarea "m"
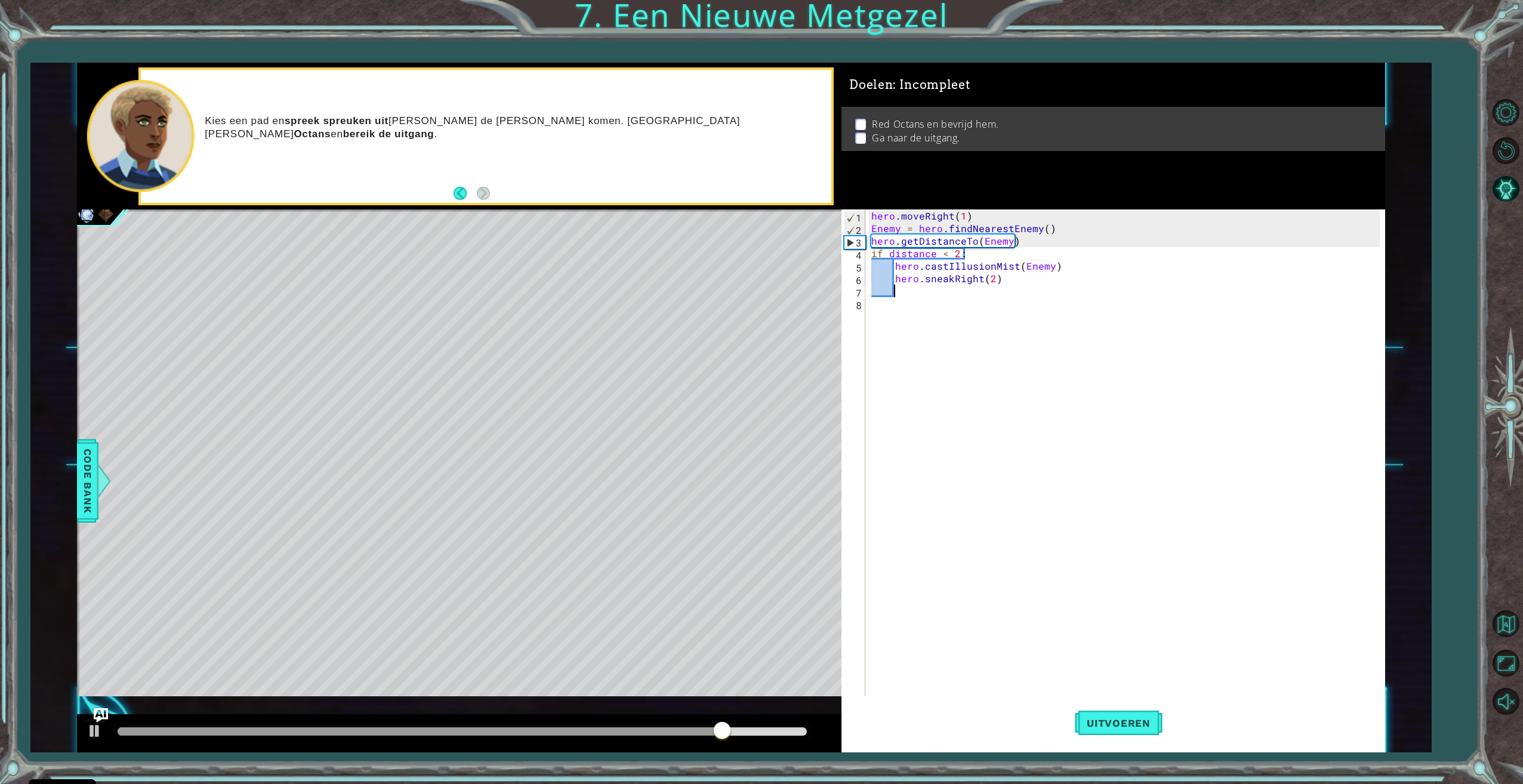
scroll to position [0, 1]
type textarea "right"
click at [934, 309] on div "hero.jump Right toets enter hero.move Right toets enter hero.sneak Right toets …" at bounding box center [998, 341] width 225 height 86
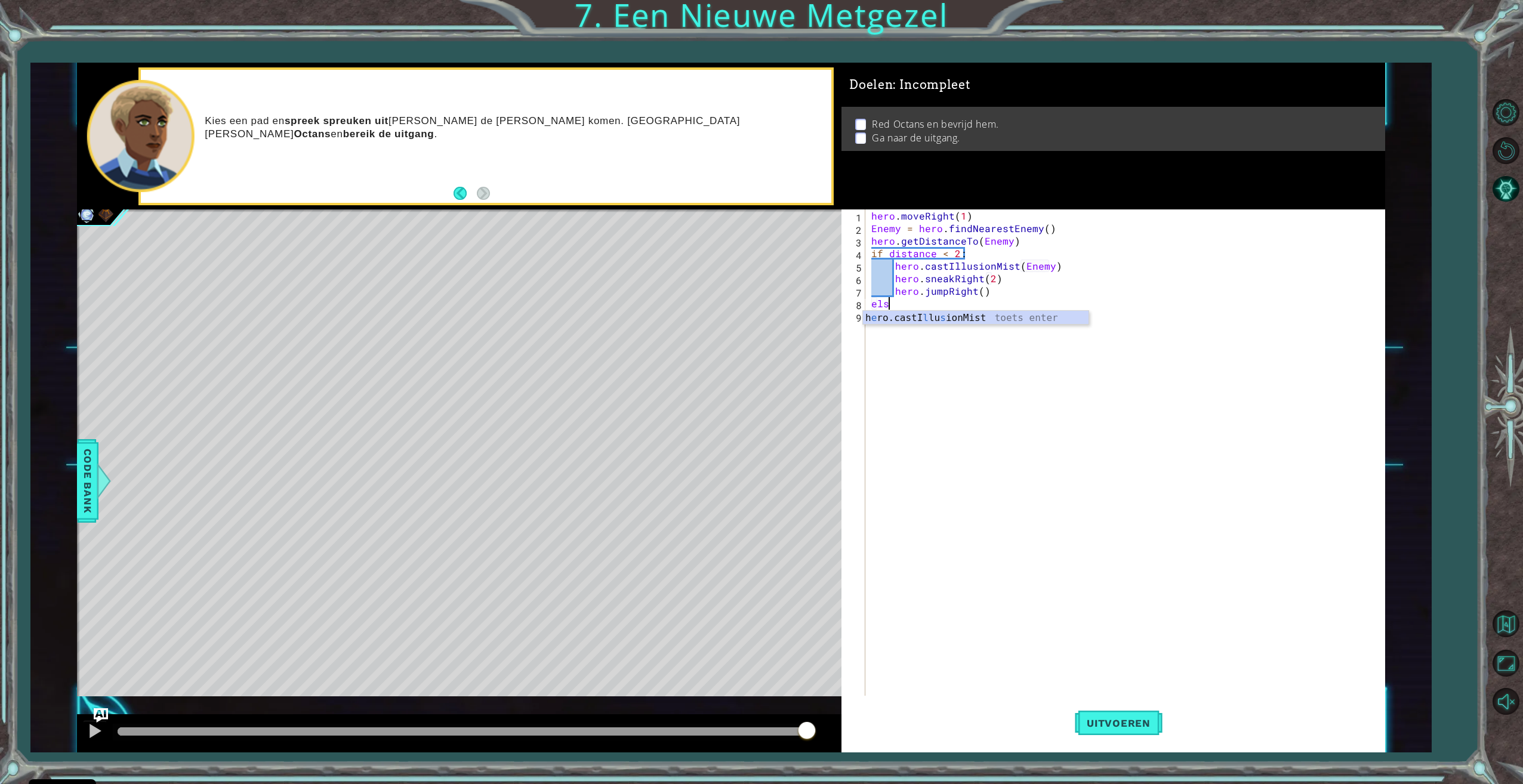
scroll to position [0, 1]
type textarea "else:"
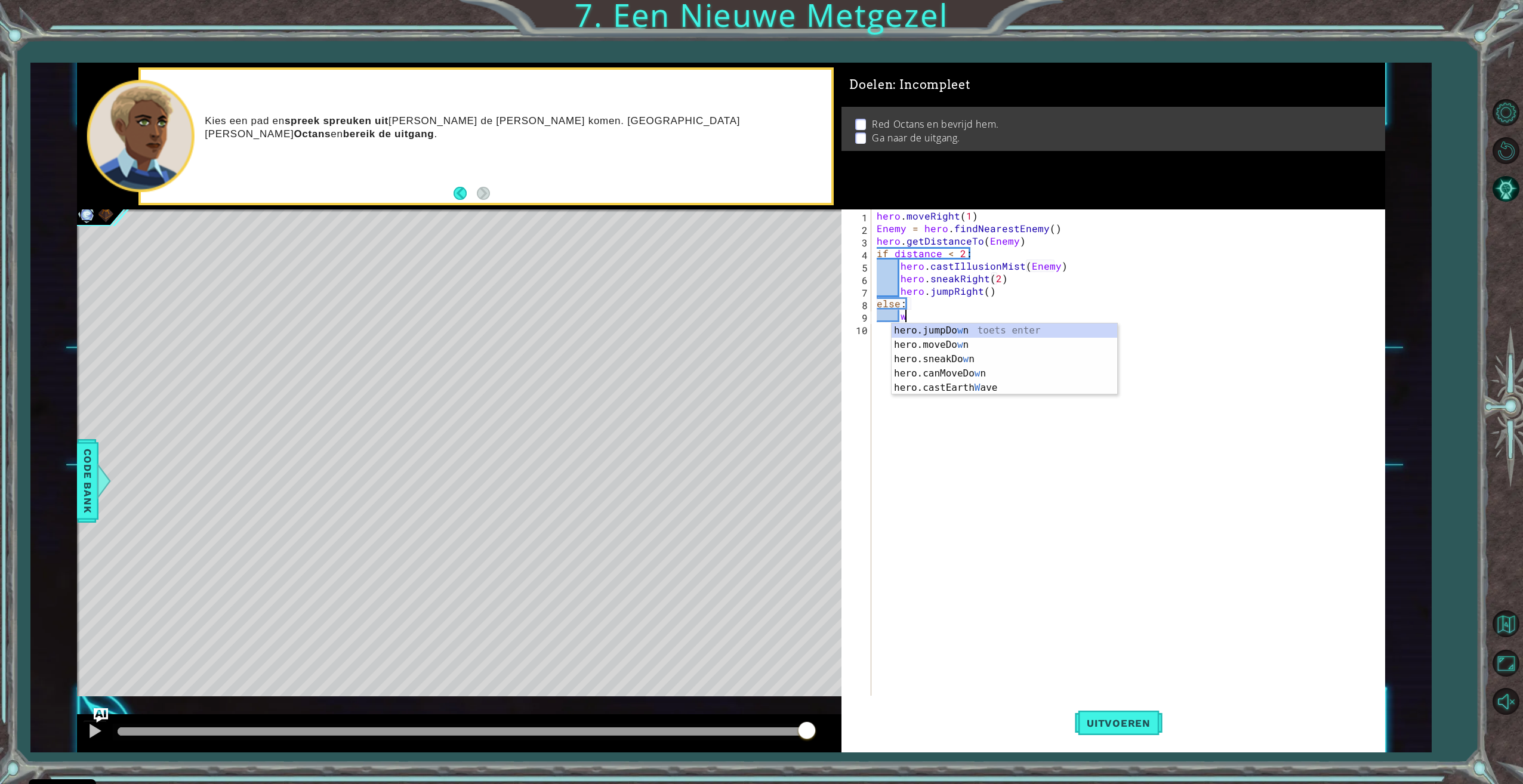
scroll to position [0, 2]
type textarea "w"
click at [896, 341] on div "hero.jump Right toets enter hero.move Right toets enter hero.sneak Right toets …" at bounding box center [1004, 366] width 225 height 86
type textarea "hero.moveRight(2)"
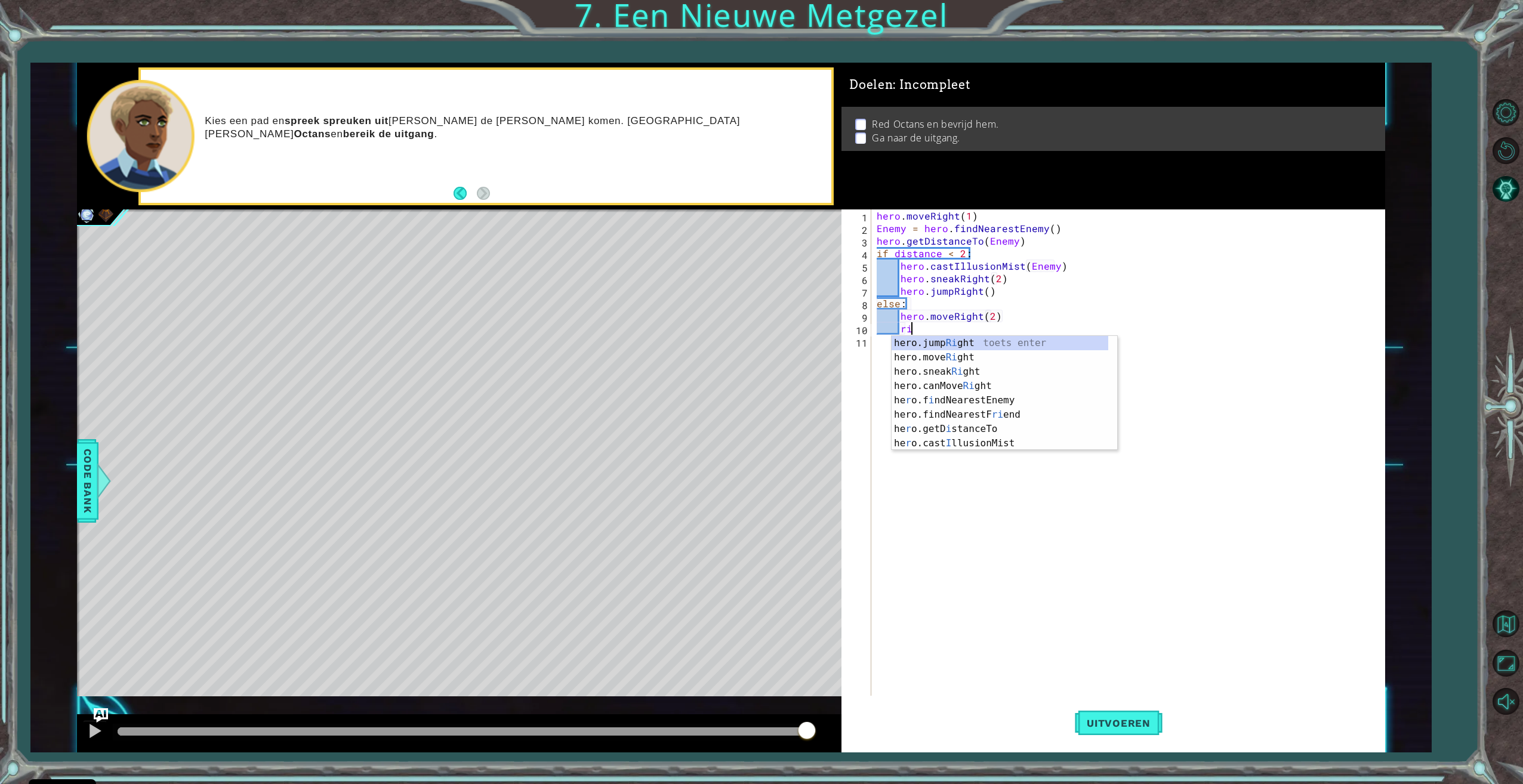
type textarea "right"
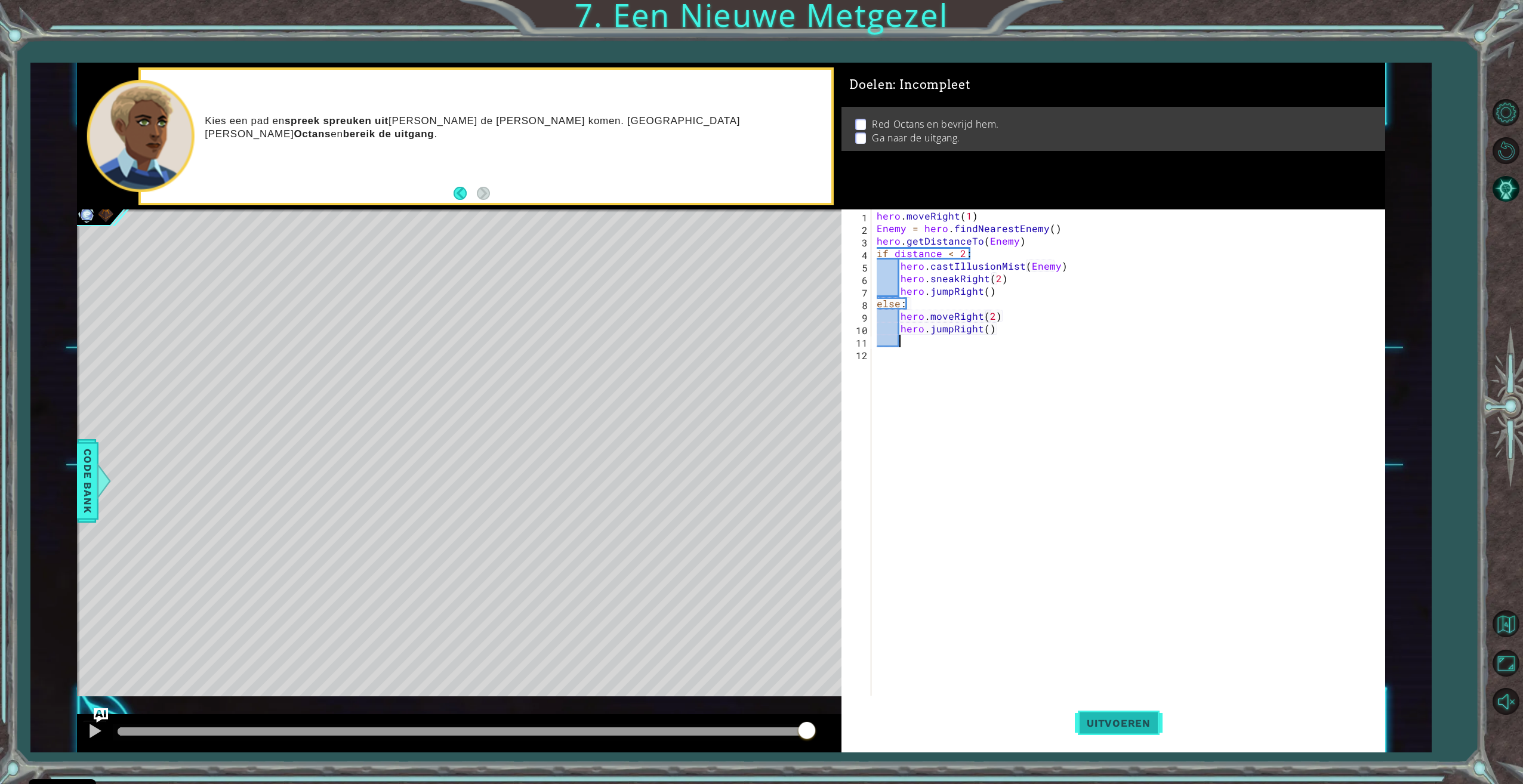
click at [1135, 718] on span "Uitvoeren" at bounding box center [1119, 723] width 88 height 12
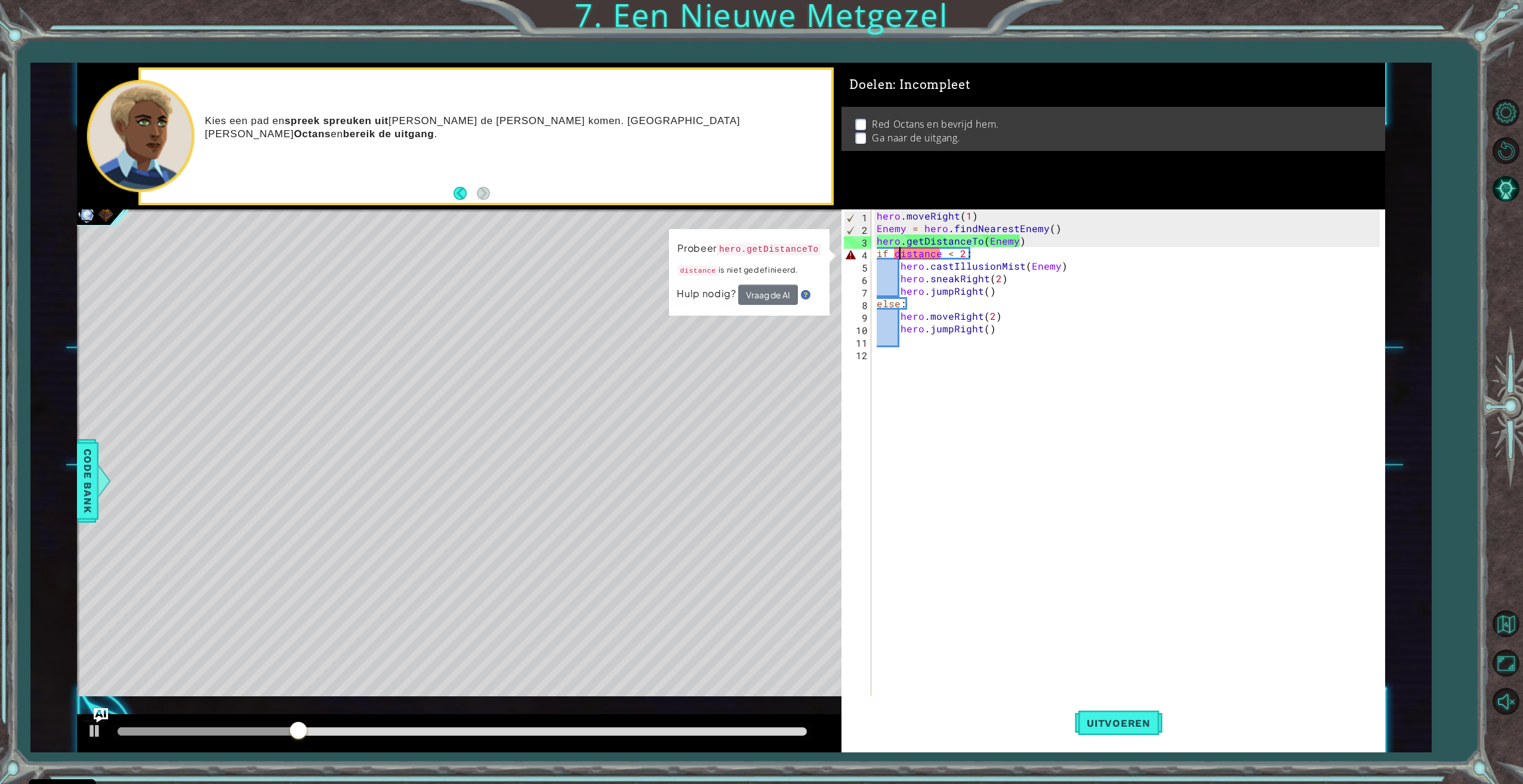
click at [898, 256] on div "hero . moveRight ( 1 ) Enemy = hero . findNearestEnemy ( ) hero . getDistanceTo…" at bounding box center [1129, 466] width 511 height 513
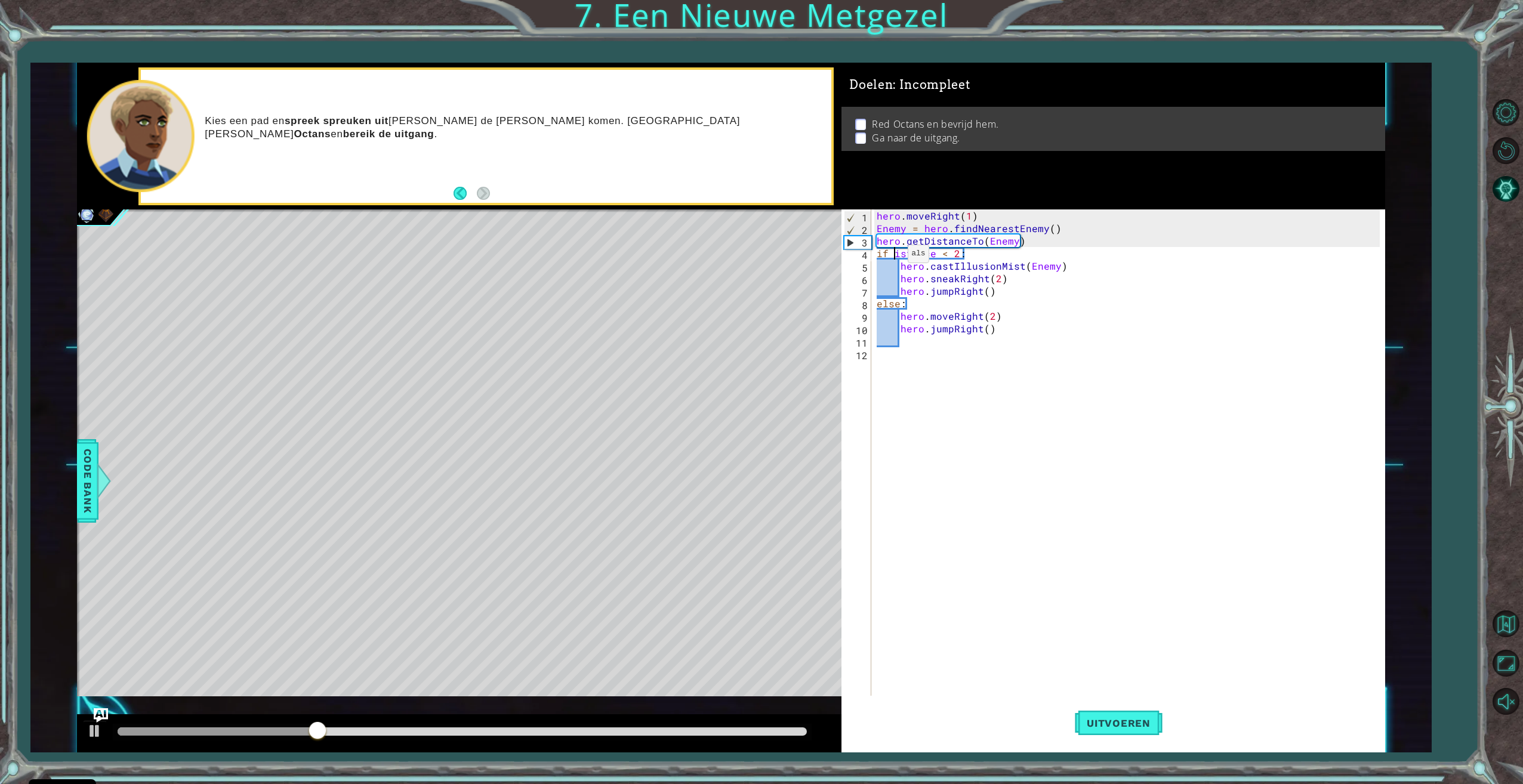
scroll to position [0, 2]
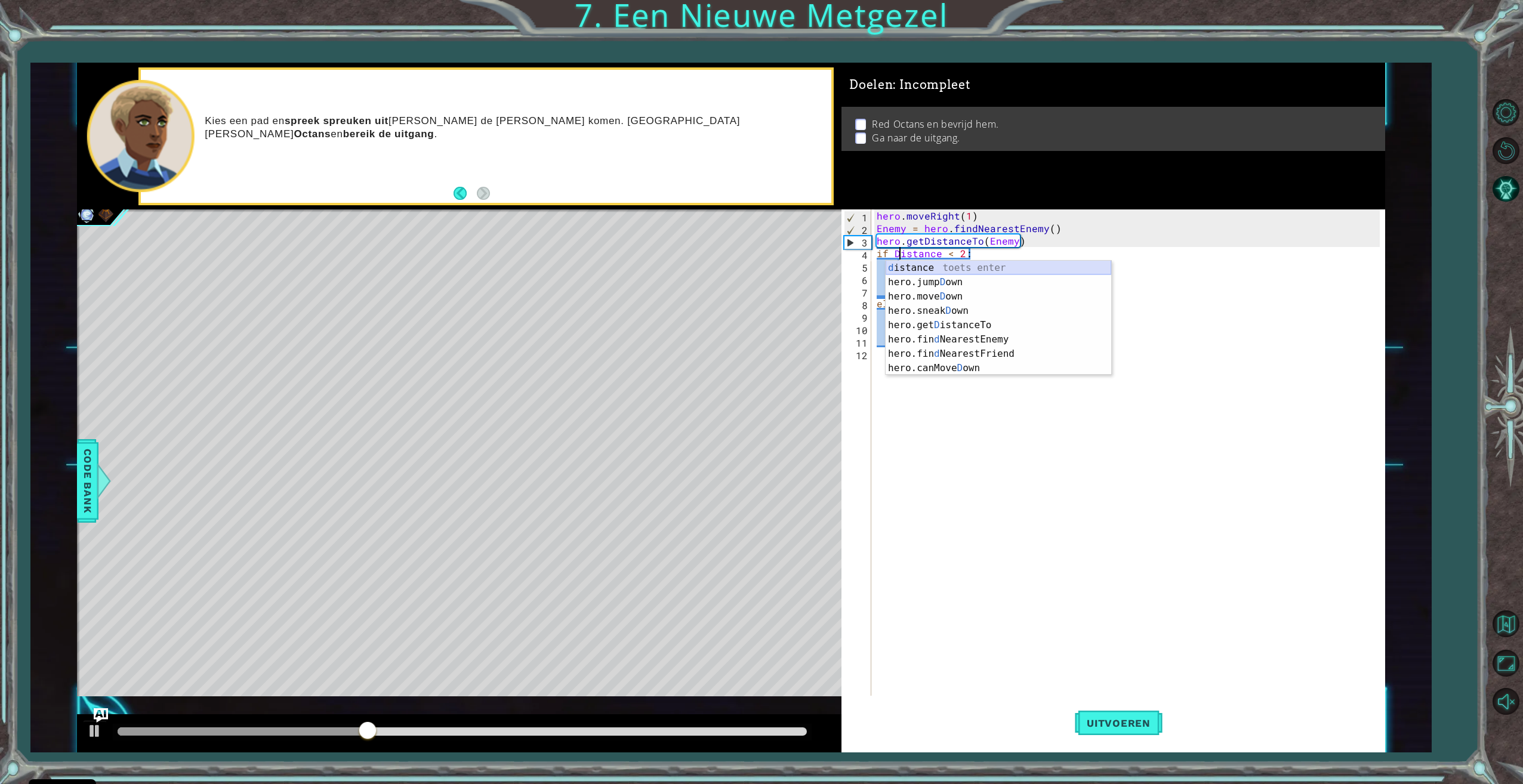
click at [919, 265] on div "d istance toets enter hero.jump D own toets enter hero.[PERSON_NAME] own toets …" at bounding box center [998, 332] width 225 height 143
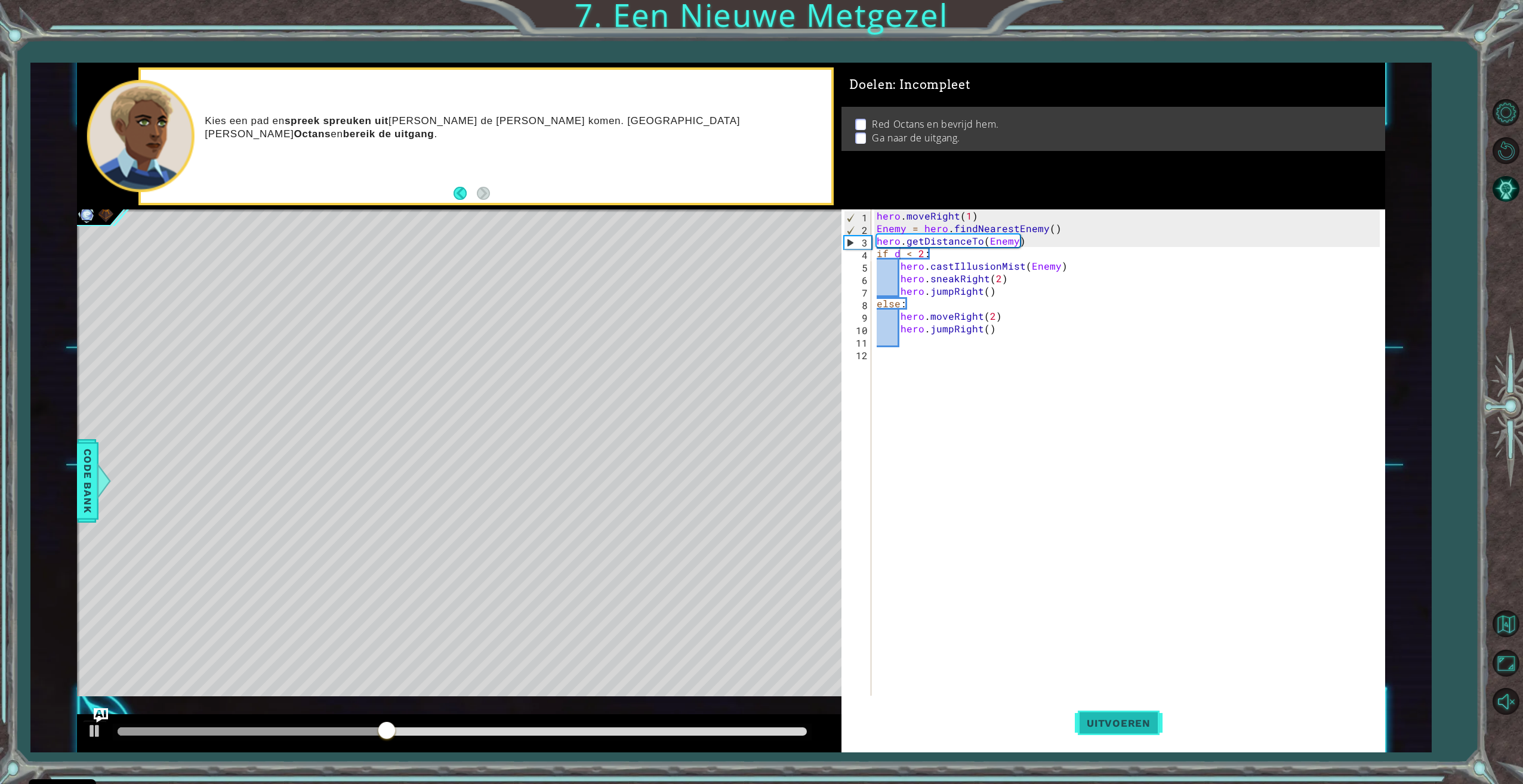
drag, startPoint x: 1122, startPoint y: 696, endPoint x: 1121, endPoint y: 705, distance: 9.1
click at [1122, 696] on button "Uitvoeren" at bounding box center [1119, 723] width 88 height 55
drag, startPoint x: 904, startPoint y: 233, endPoint x: 887, endPoint y: 229, distance: 17.5
click at [904, 232] on div "hero . moveRight ( 1 ) Enemy = hero . findNearestEnemy ( ) hero . getDistanceTo…" at bounding box center [1129, 466] width 511 height 513
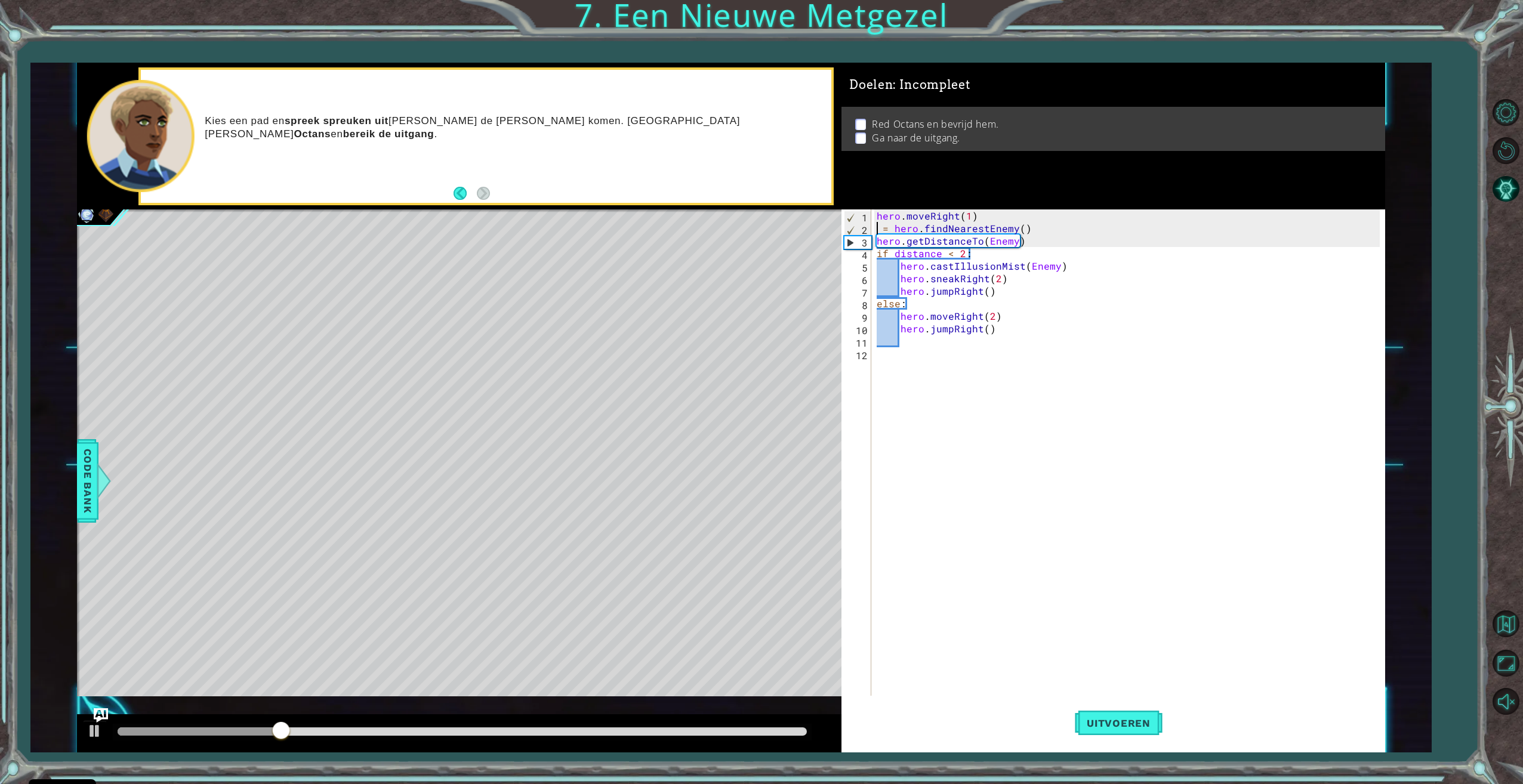
scroll to position [0, 1]
drag, startPoint x: 1135, startPoint y: 700, endPoint x: 1138, endPoint y: 706, distance: 6.7
click at [1135, 700] on button "Uitvoeren" at bounding box center [1119, 723] width 88 height 55
click at [916, 241] on div "Enemy toets enter hero.findNearest Enemy toets enter" at bounding box center [980, 264] width 225 height 57
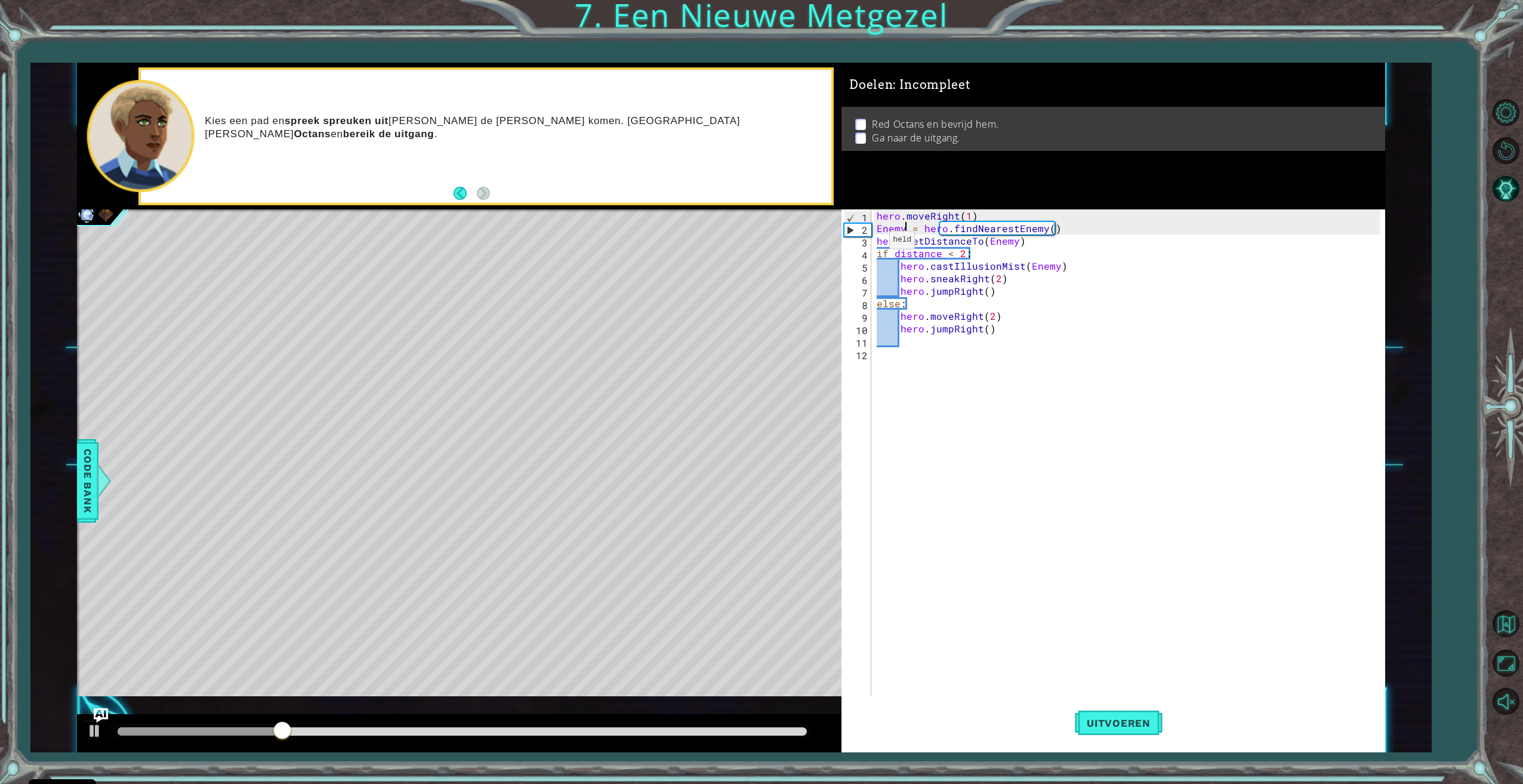
click at [874, 243] on div "Enemy = hero.findNearestEnemy() 1 2 3 4 5 6 7 8 9 10 11 12 hero . moveRight ( 1…" at bounding box center [1110, 454] width 537 height 489
click at [877, 237] on div "hero . moveRight ( 1 ) Enemy = hero . findNearestEnemy ( ) hero . getDistanceTo…" at bounding box center [1129, 466] width 511 height 513
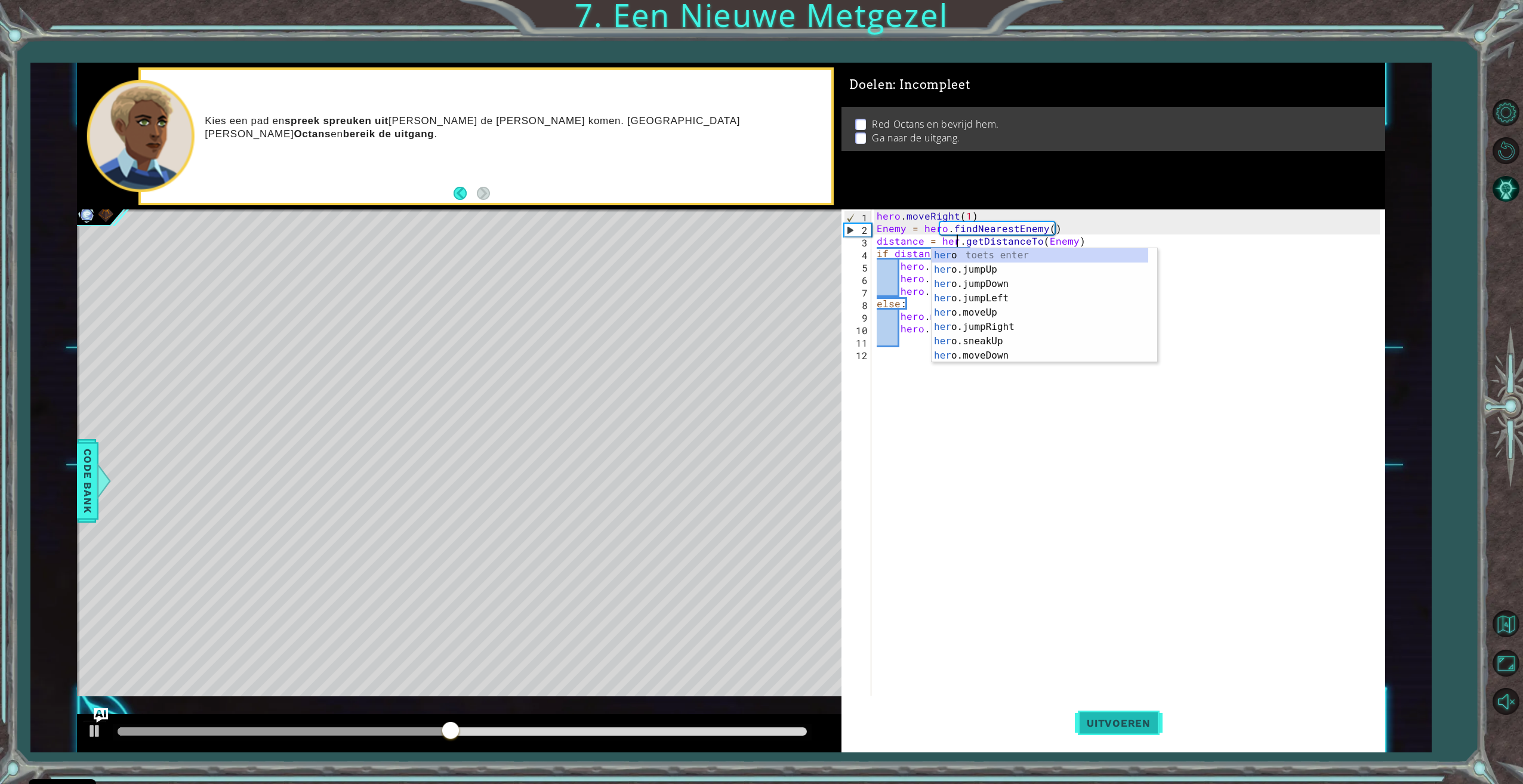
scroll to position [0, 6]
click at [1106, 724] on span "Uitvoeren" at bounding box center [1119, 723] width 88 height 12
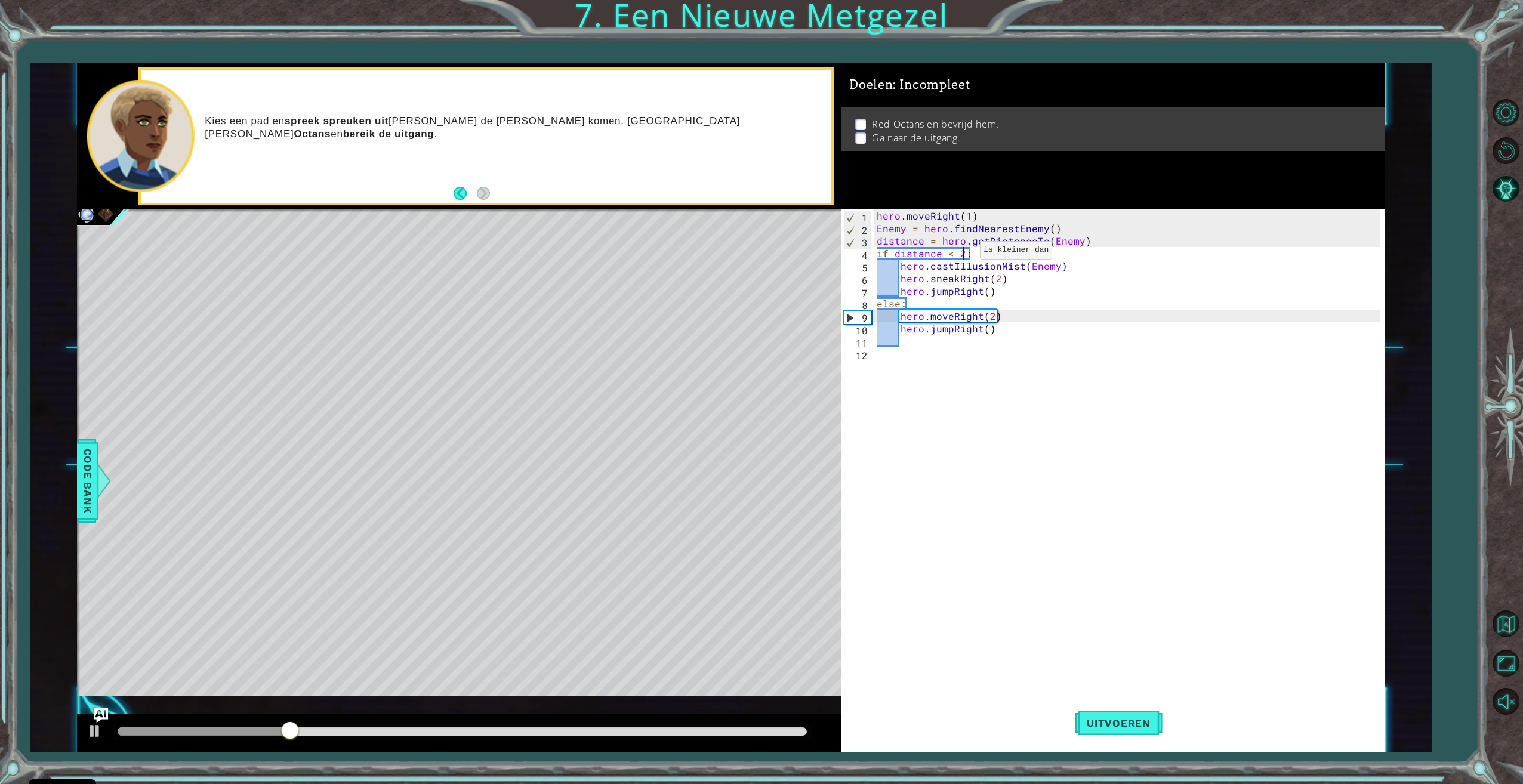
click at [965, 253] on div "hero . moveRight ( 1 ) Enemy = hero . findNearestEnemy ( ) distance = hero . ge…" at bounding box center [1129, 466] width 511 height 513
type textarea "if distance < 3:"
click at [1113, 721] on span "Uitvoeren" at bounding box center [1119, 723] width 88 height 12
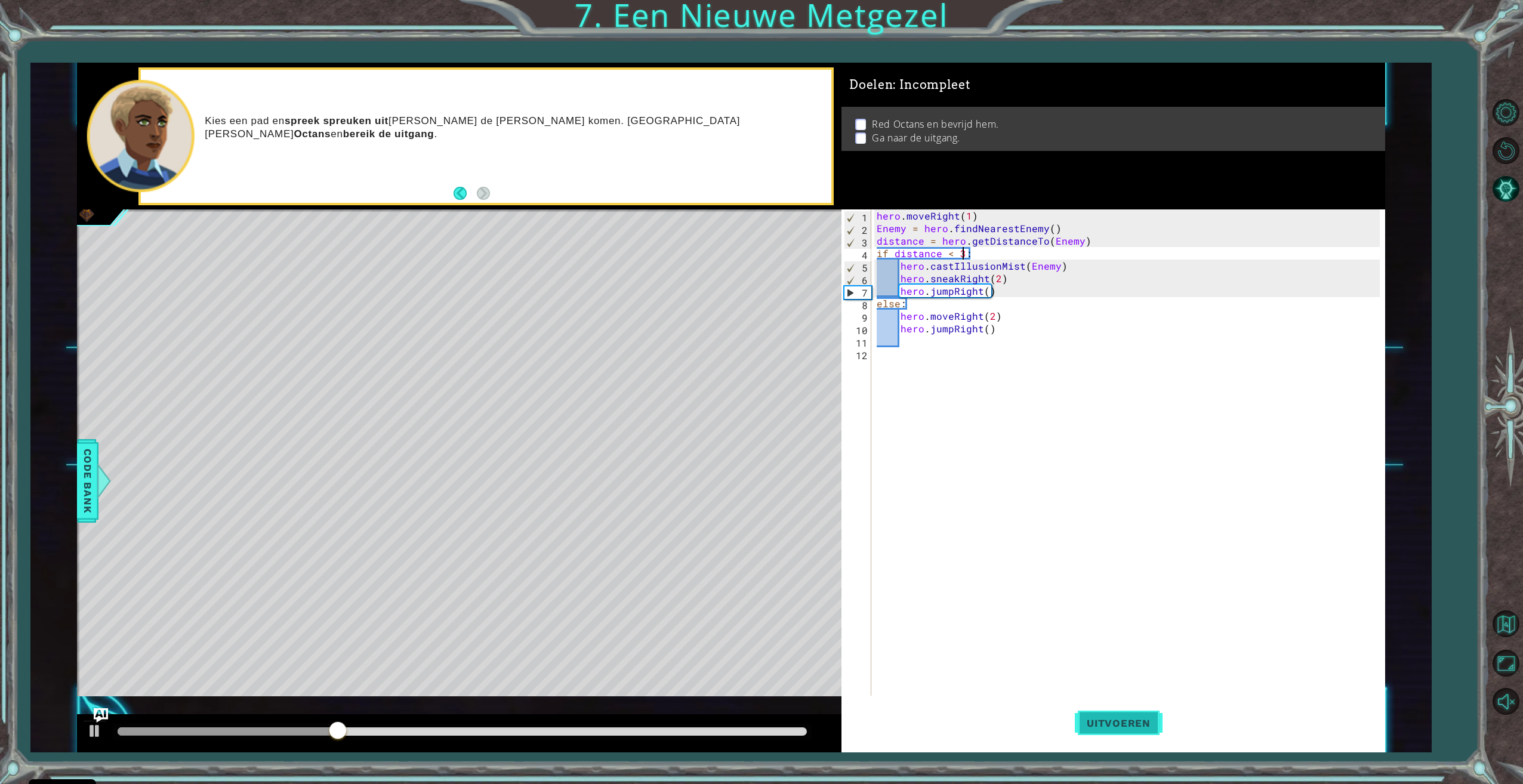
click at [1136, 716] on button "Uitvoeren" at bounding box center [1119, 723] width 88 height 55
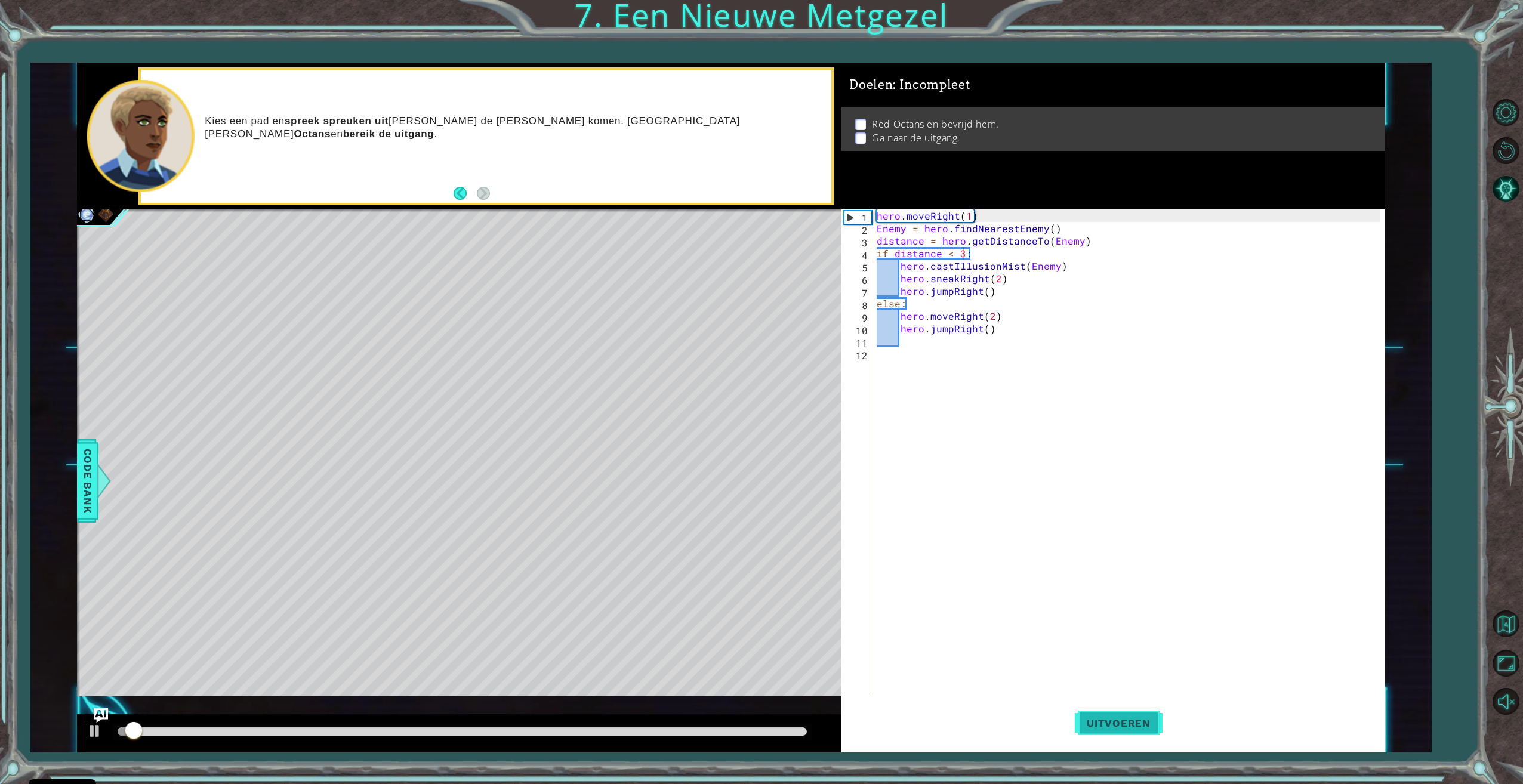
click at [1095, 723] on span "Uitvoeren" at bounding box center [1119, 723] width 88 height 12
click at [937, 357] on div "hero . moveRight ( 1 ) Enemy = hero . findNearestEnemy ( ) distance = hero . ge…" at bounding box center [1129, 466] width 511 height 513
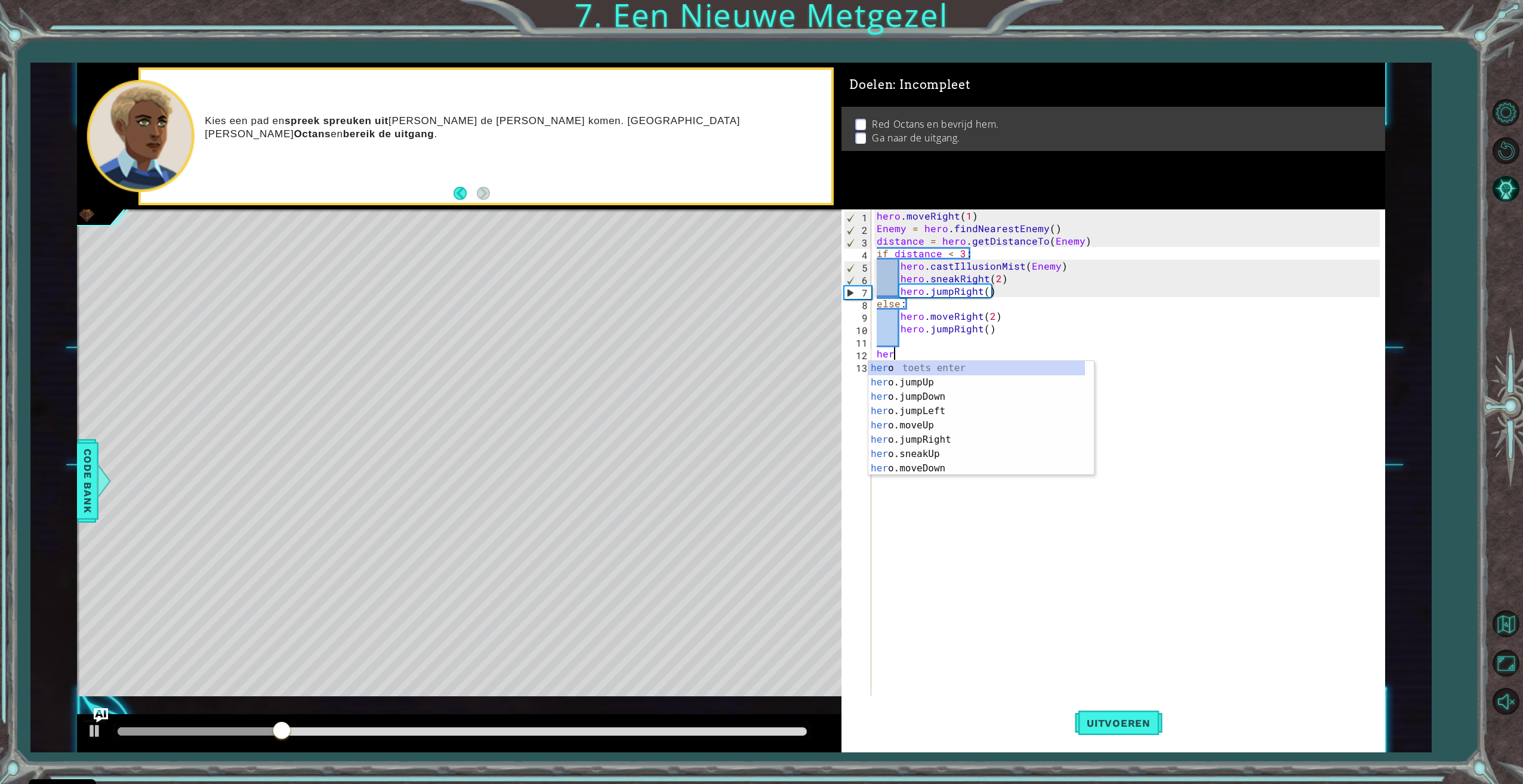
scroll to position [0, 0]
type textarea "h"
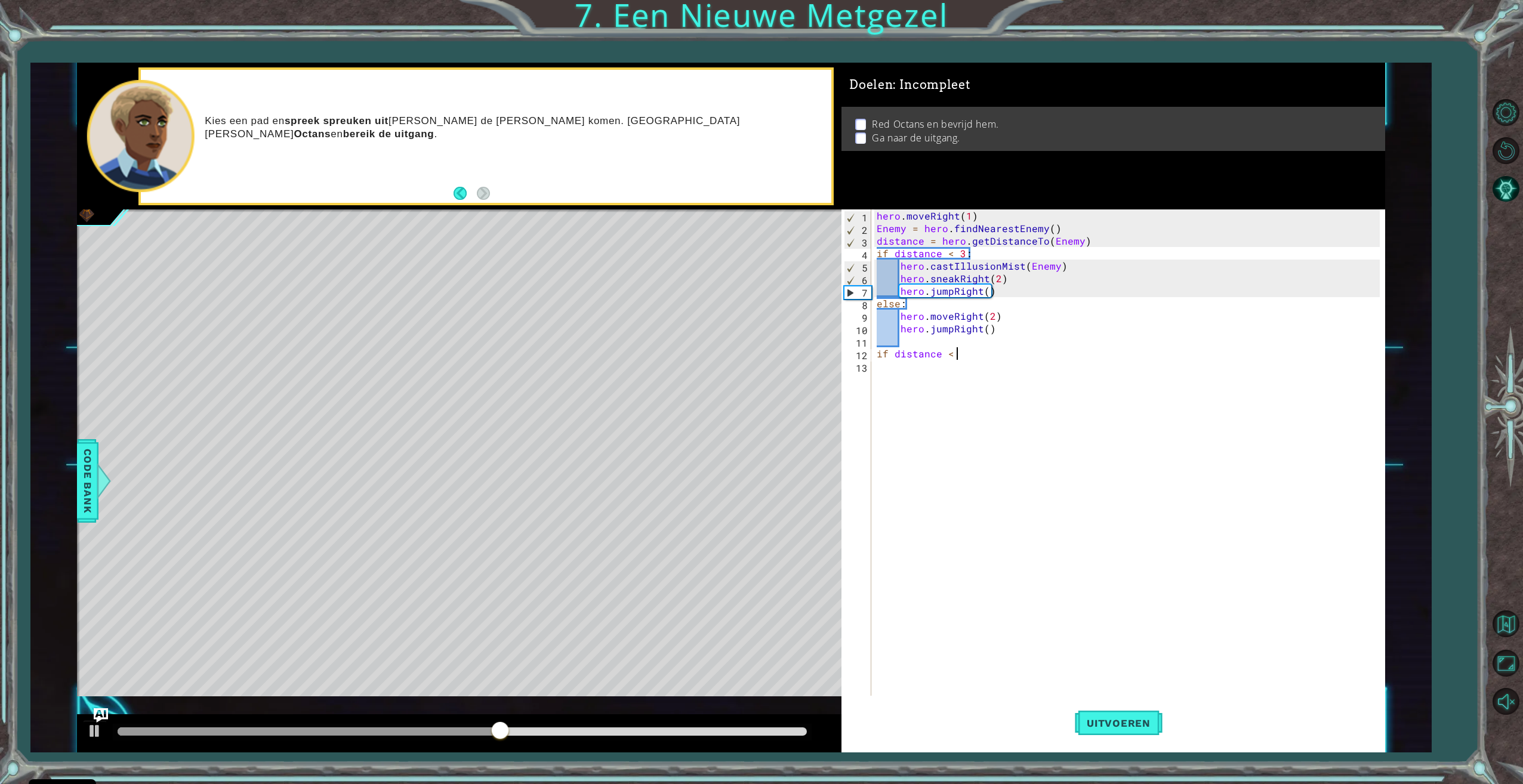
scroll to position [0, 4]
type textarea "if distance < 3:"
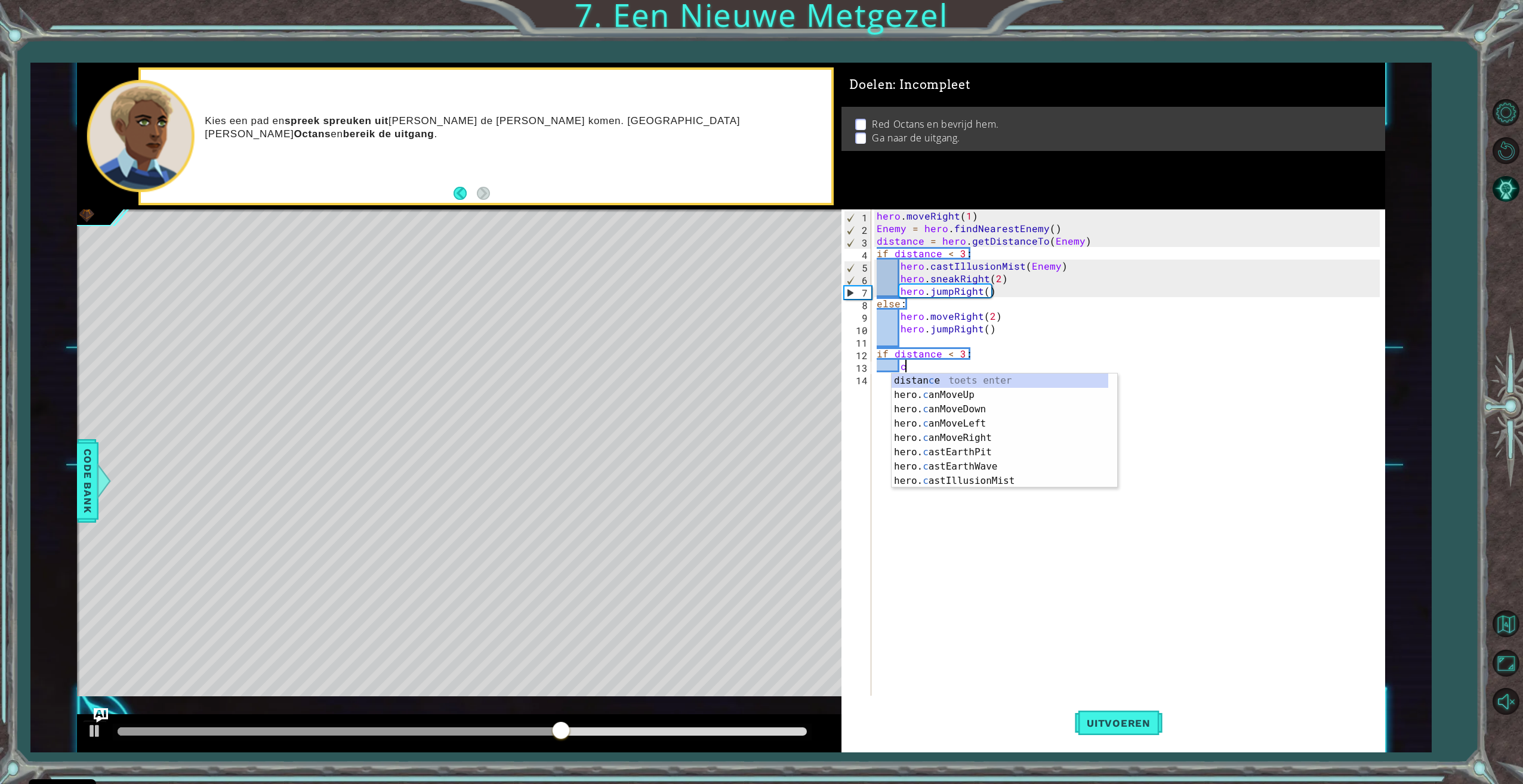
scroll to position [0, 2]
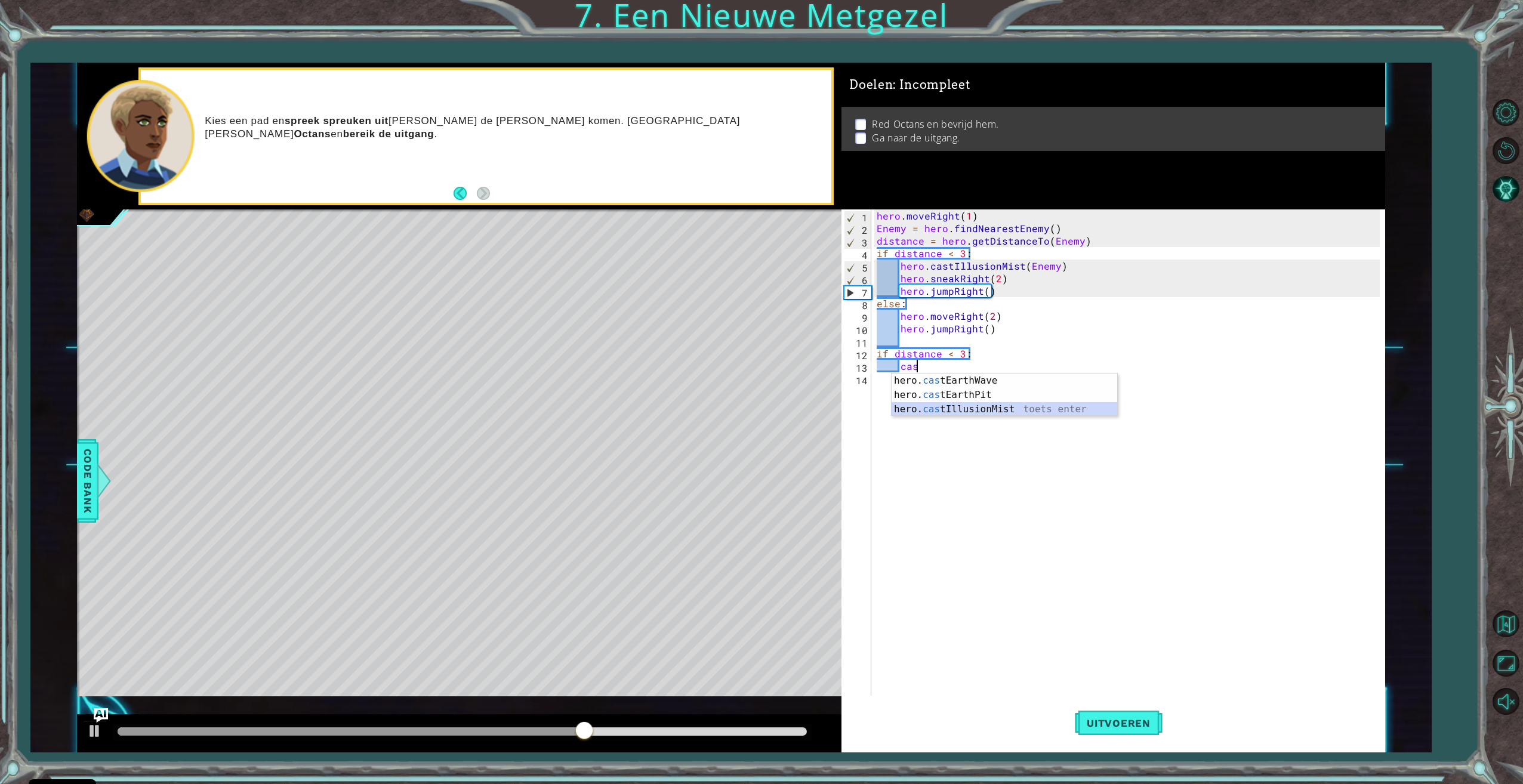
click at [956, 406] on div "hero. cas tEarthWave toets enter hero. cas tEarthPit toets enter hero. cas tIll…" at bounding box center [1004, 410] width 225 height 72
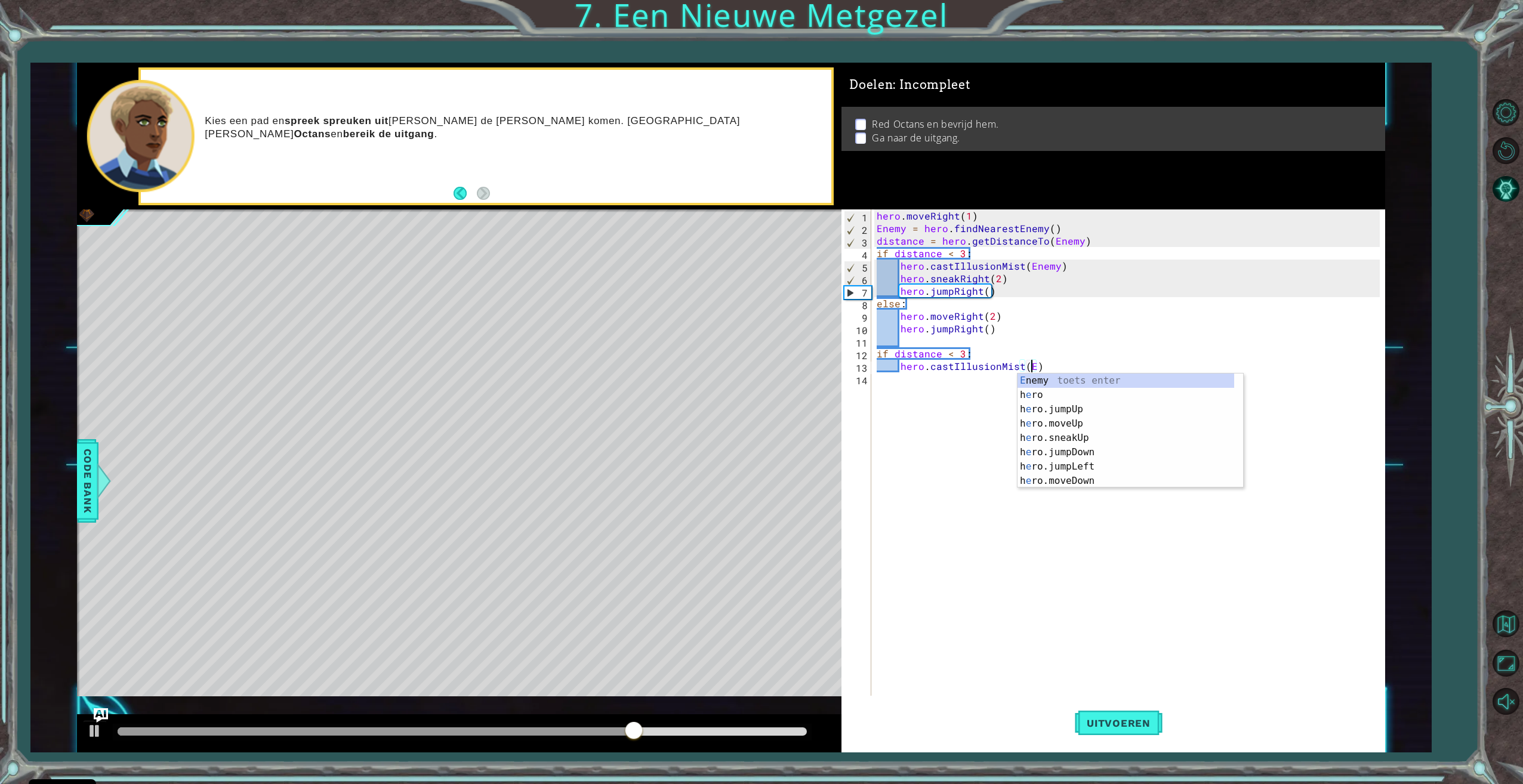
type textarea "hero.castIllusionMist(Enemy)"
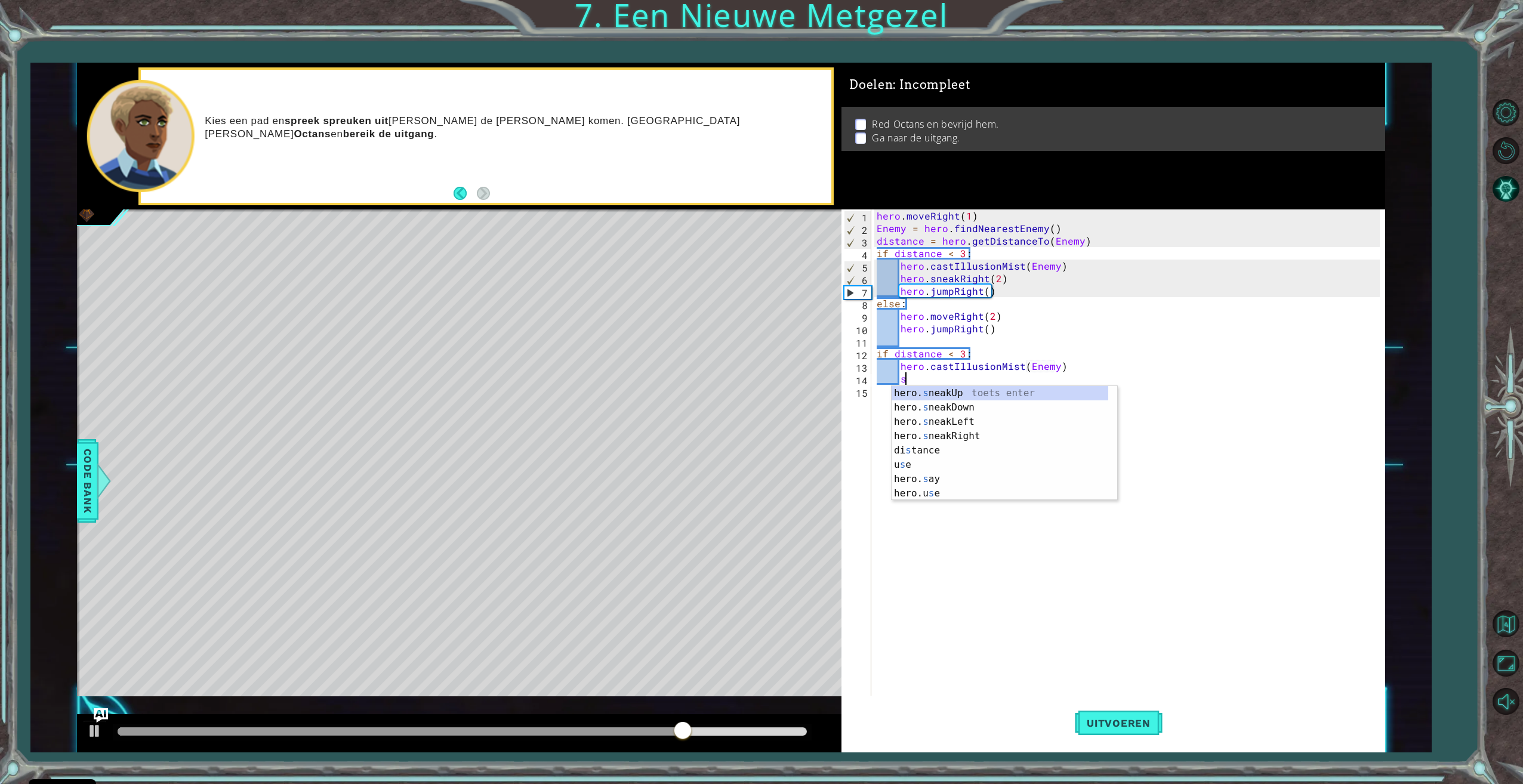
scroll to position [0, 2]
type textarea "hero.sneakUp(2)"
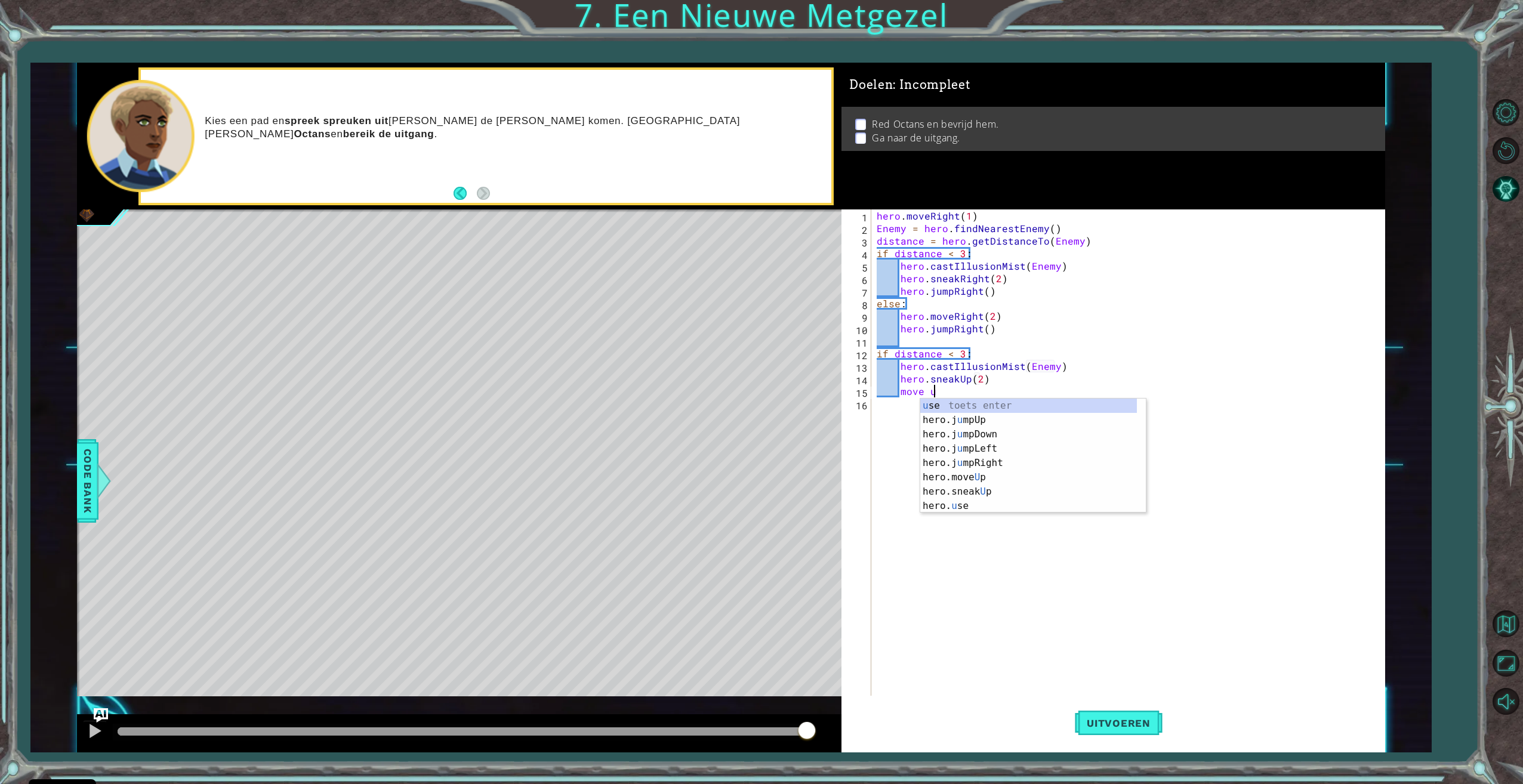
scroll to position [0, 3]
click at [979, 404] on div "hero.move Up toets enter hero.sneak Up toets enter hero.jump Up toets enter her…" at bounding box center [1032, 463] width 225 height 129
click at [1114, 696] on button "Uitvoeren" at bounding box center [1119, 723] width 88 height 55
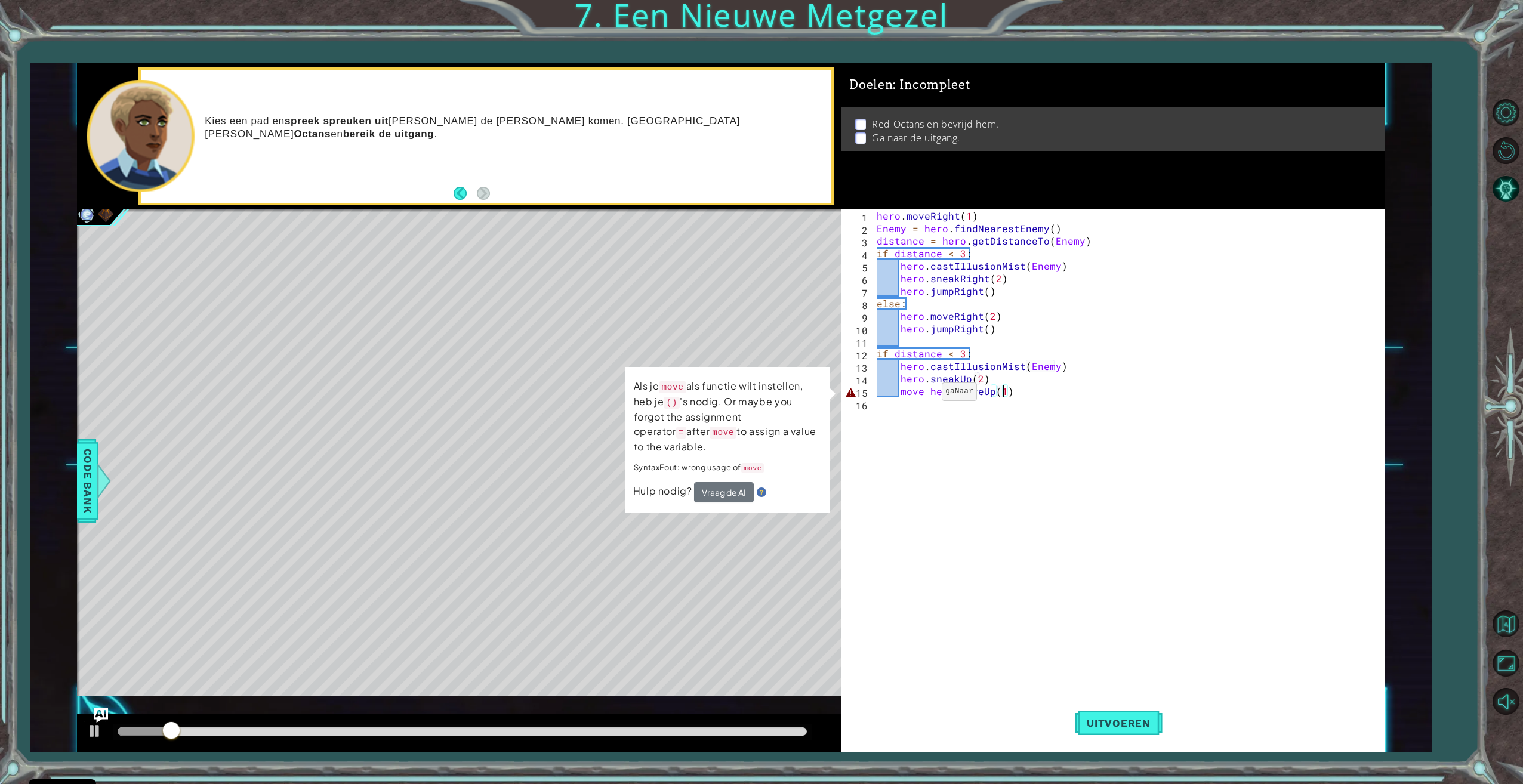
click at [927, 394] on div "hero . moveRight ( 1 ) Enemy = hero . findNearestEnemy ( ) distance = hero . ge…" at bounding box center [1129, 466] width 511 height 513
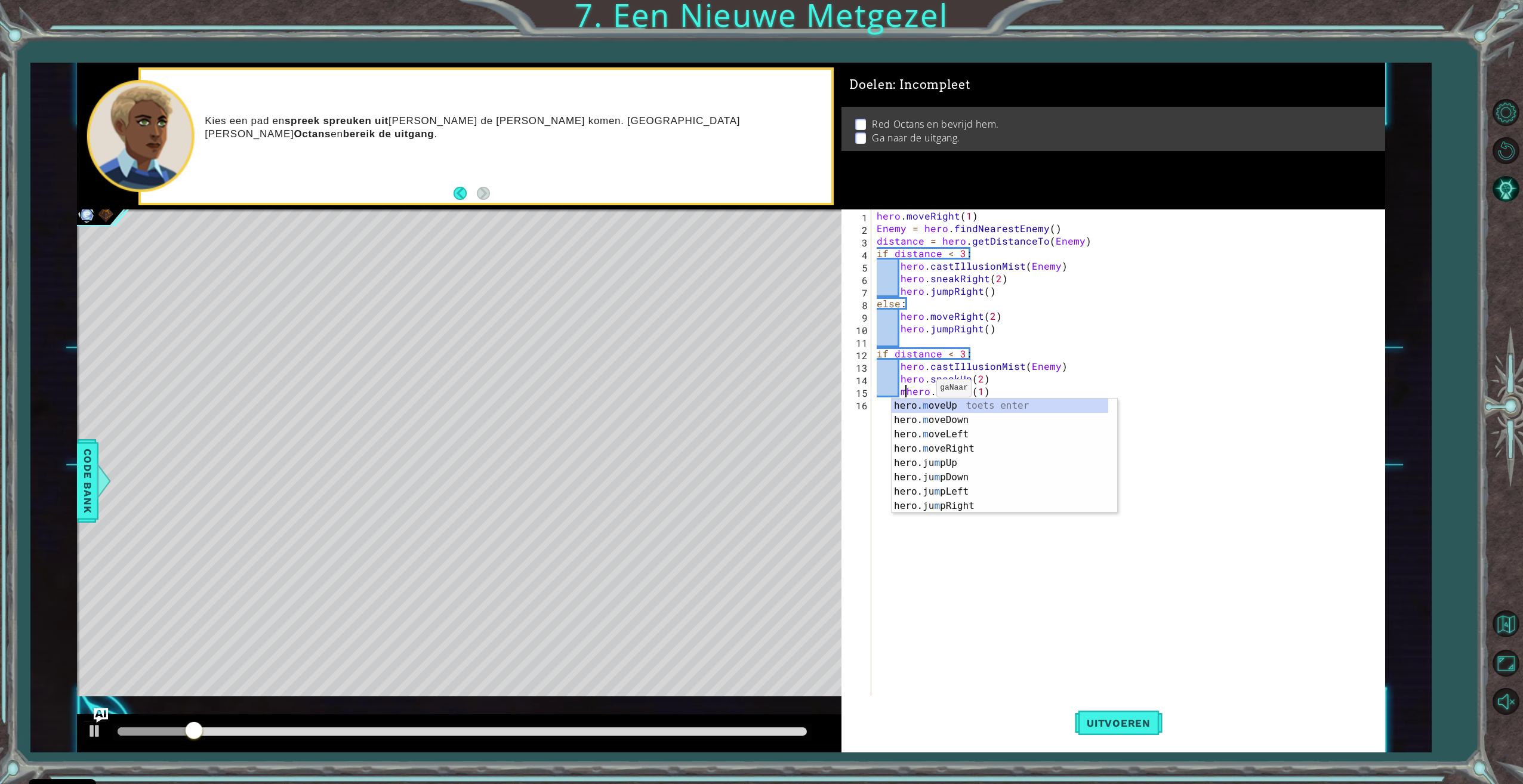
type textarea "hero.moveUp(1)"
click at [990, 398] on div "hero . moveRight ( 1 ) Enemy = hero . findNearestEnemy ( ) distance = hero . ge…" at bounding box center [1129, 466] width 511 height 513
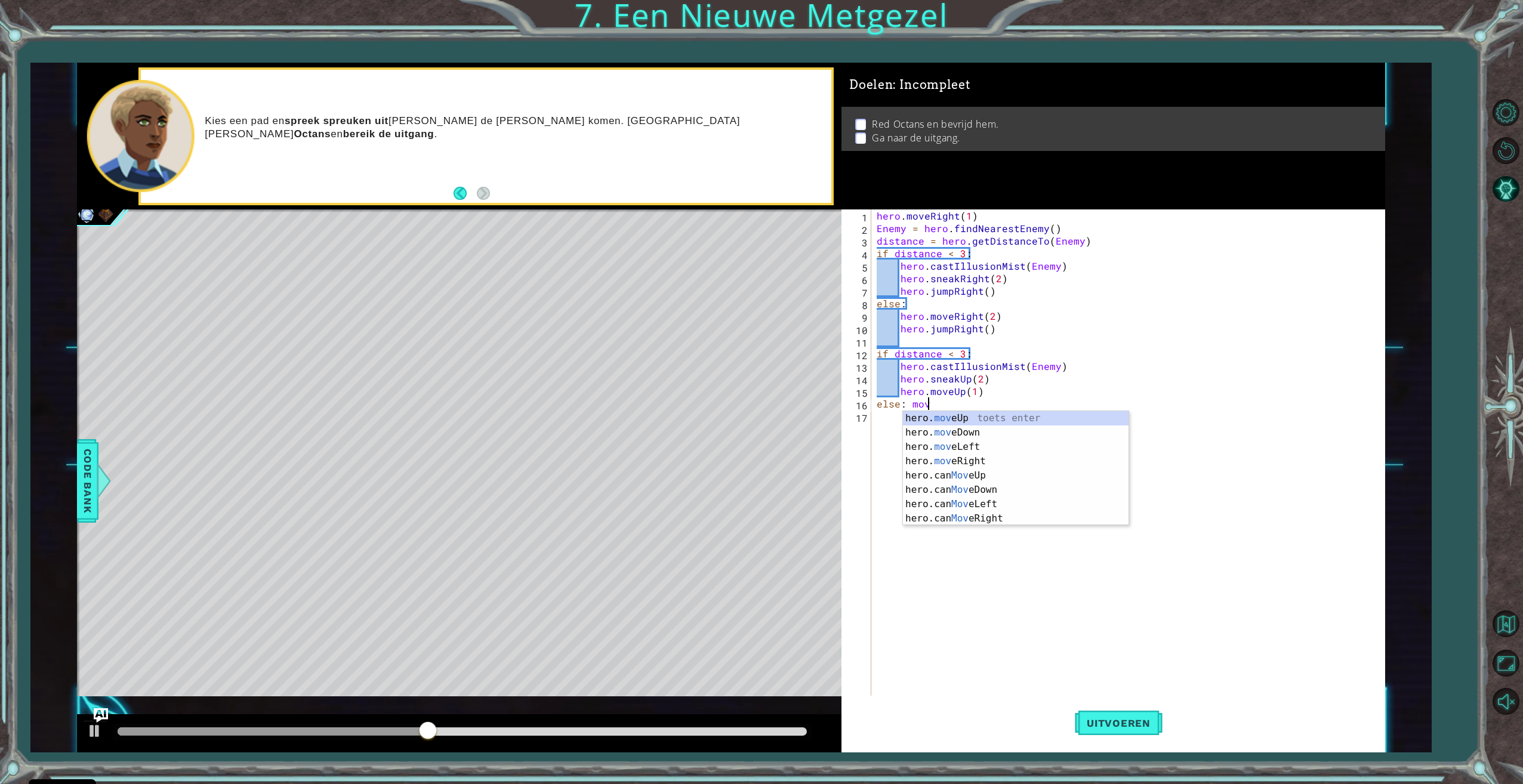
scroll to position [0, 3]
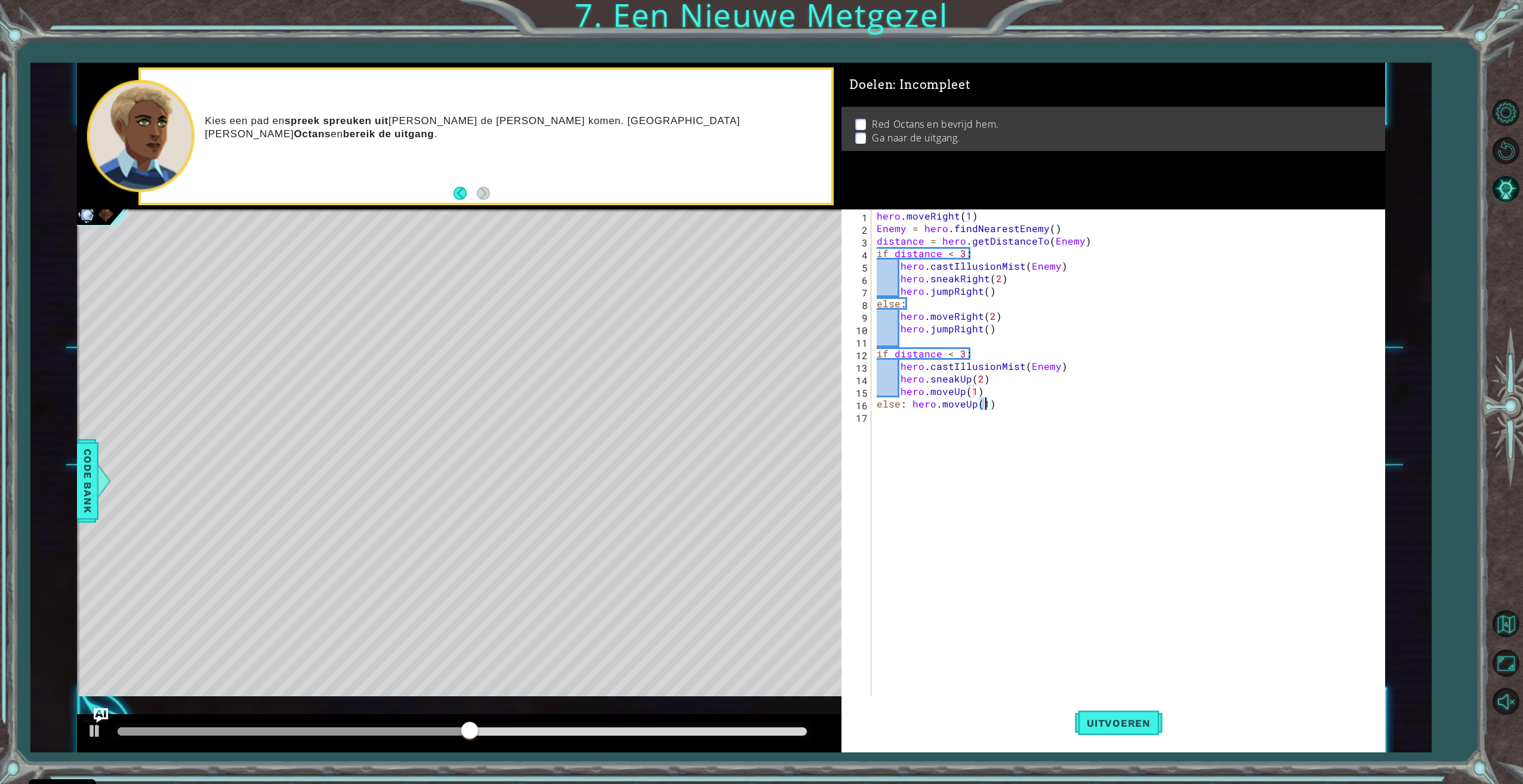
type textarea "else: hero.moveUp(3)"
type textarea "else:"
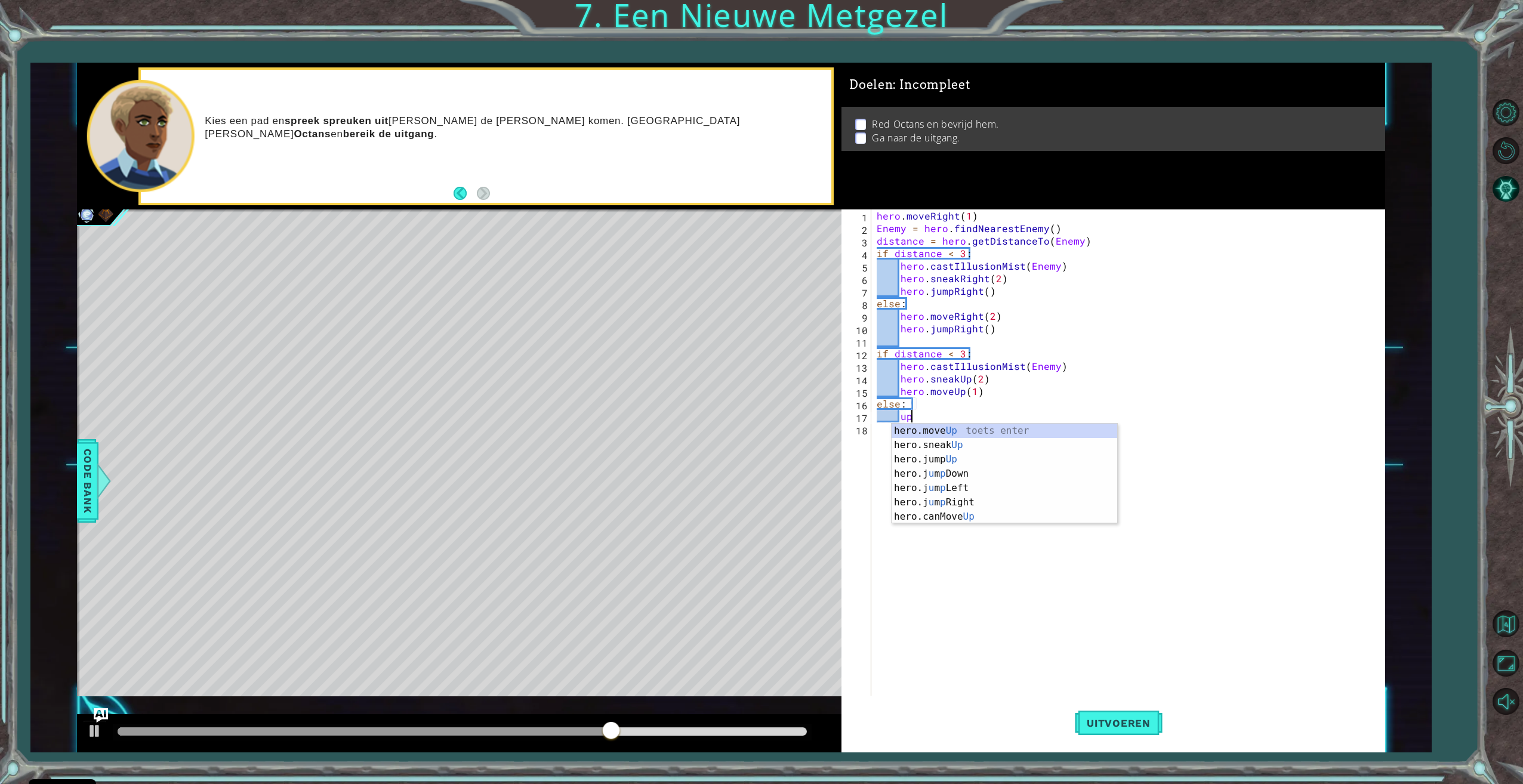
scroll to position [0, 2]
type textarea "hero.moveUp(3)"
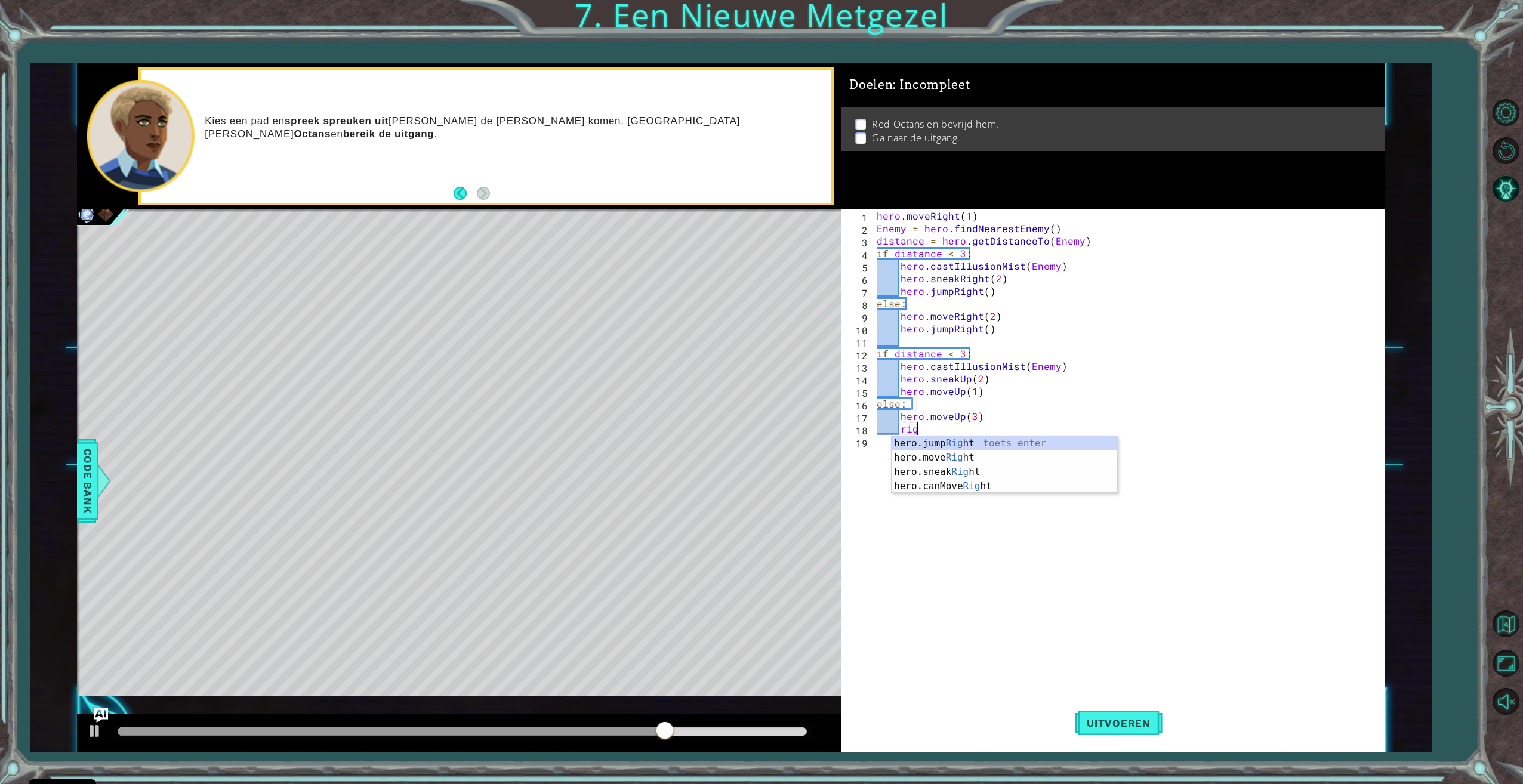
scroll to position [0, 3]
click at [978, 452] on div "hero.jump Right toets enter hero.move Right toets enter hero.sneak Right toets …" at bounding box center [1004, 479] width 225 height 86
type textarea "hero.moveRight(2)"
click at [1045, 565] on div "hero . moveRight ( 1 ) Enemy = hero . findNearestEnemy ( ) distance = hero . ge…" at bounding box center [1129, 466] width 511 height 513
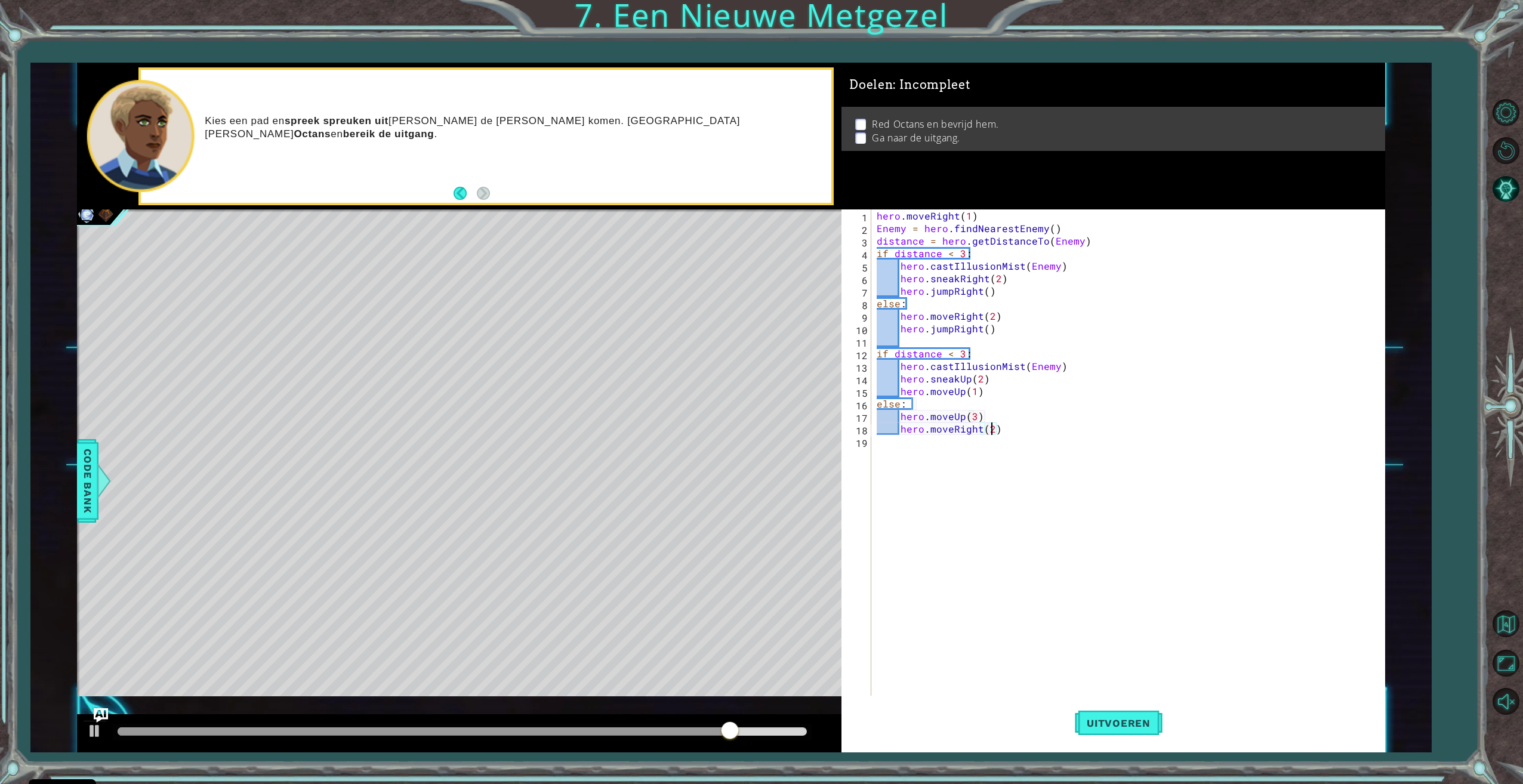
scroll to position [0, 0]
click at [985, 394] on div "hero . moveRight ( 1 ) Enemy = hero . findNearestEnemy ( ) distance = hero . ge…" at bounding box center [1129, 466] width 511 height 513
type textarea "hero.moveUp(1)"
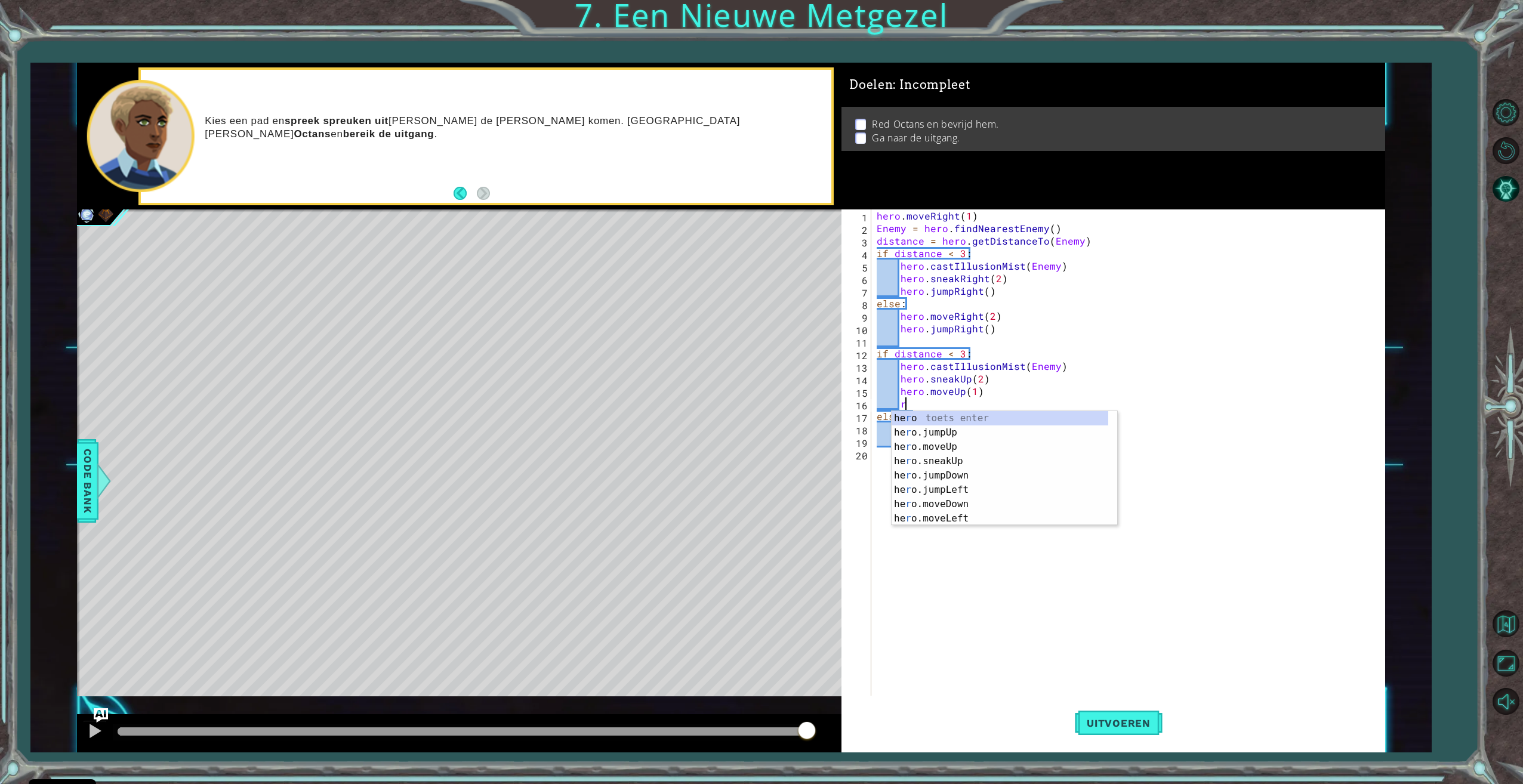
scroll to position [0, 2]
click at [1008, 432] on div "hero.jump Rig ht toets enter hero.move Rig ht toets enter hero.sneak Rig ht toe…" at bounding box center [1004, 454] width 225 height 86
click at [1112, 751] on div "hero.moveRight(2) 1 2 3 4 5 6 7 8 9 10 11 12 13 14 15 16 17 18 19 20 hero . mov…" at bounding box center [1113, 481] width 543 height 543
click at [1108, 710] on button "Uitvoeren" at bounding box center [1119, 723] width 88 height 55
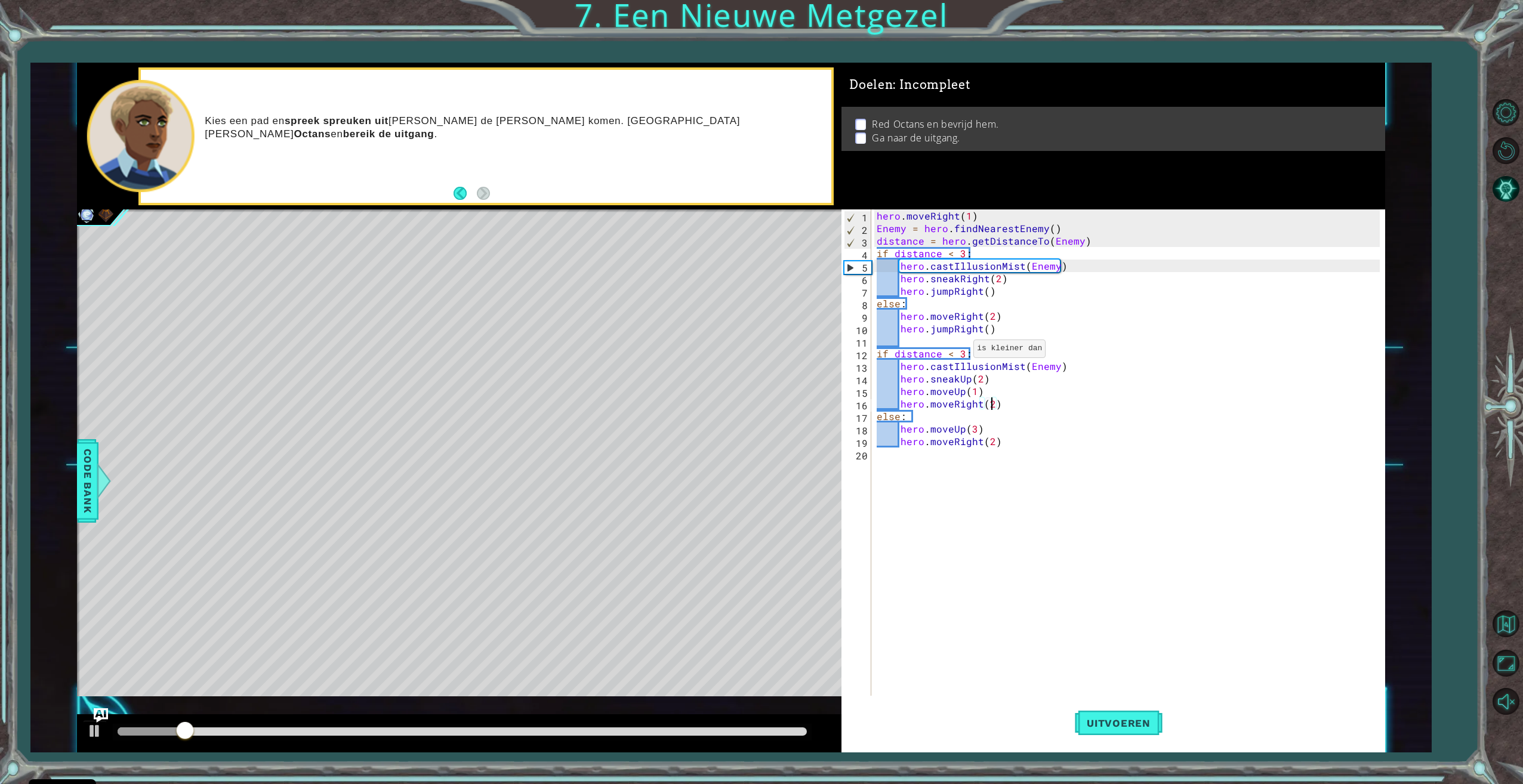
click at [962, 350] on div "hero . moveRight ( 1 ) Enemy = hero . findNearestEnemy ( ) distance = hero . ge…" at bounding box center [1129, 466] width 511 height 513
click at [1129, 728] on span "Uitvoeren" at bounding box center [1119, 723] width 88 height 12
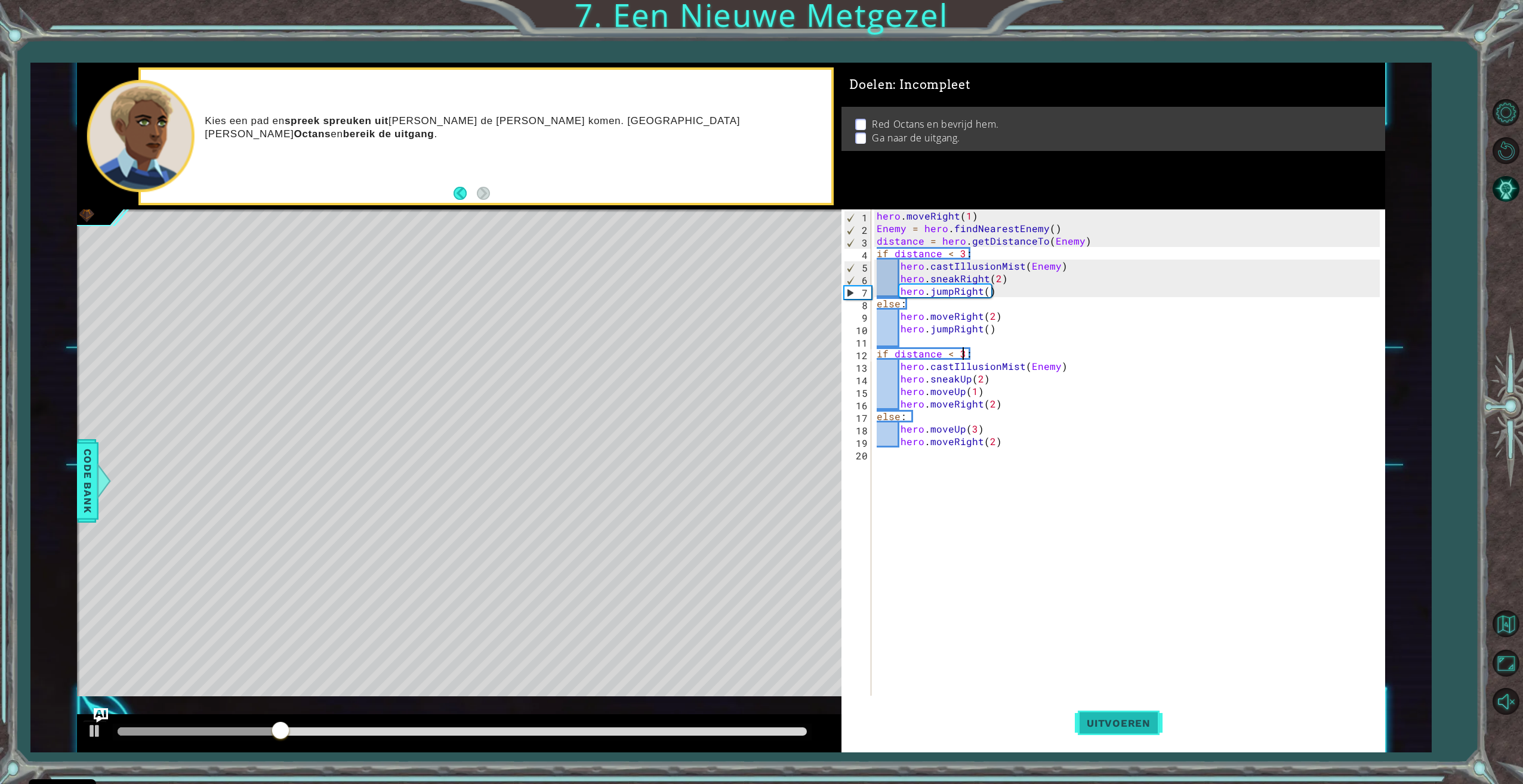
click at [1113, 701] on button "Uitvoeren" at bounding box center [1119, 723] width 88 height 55
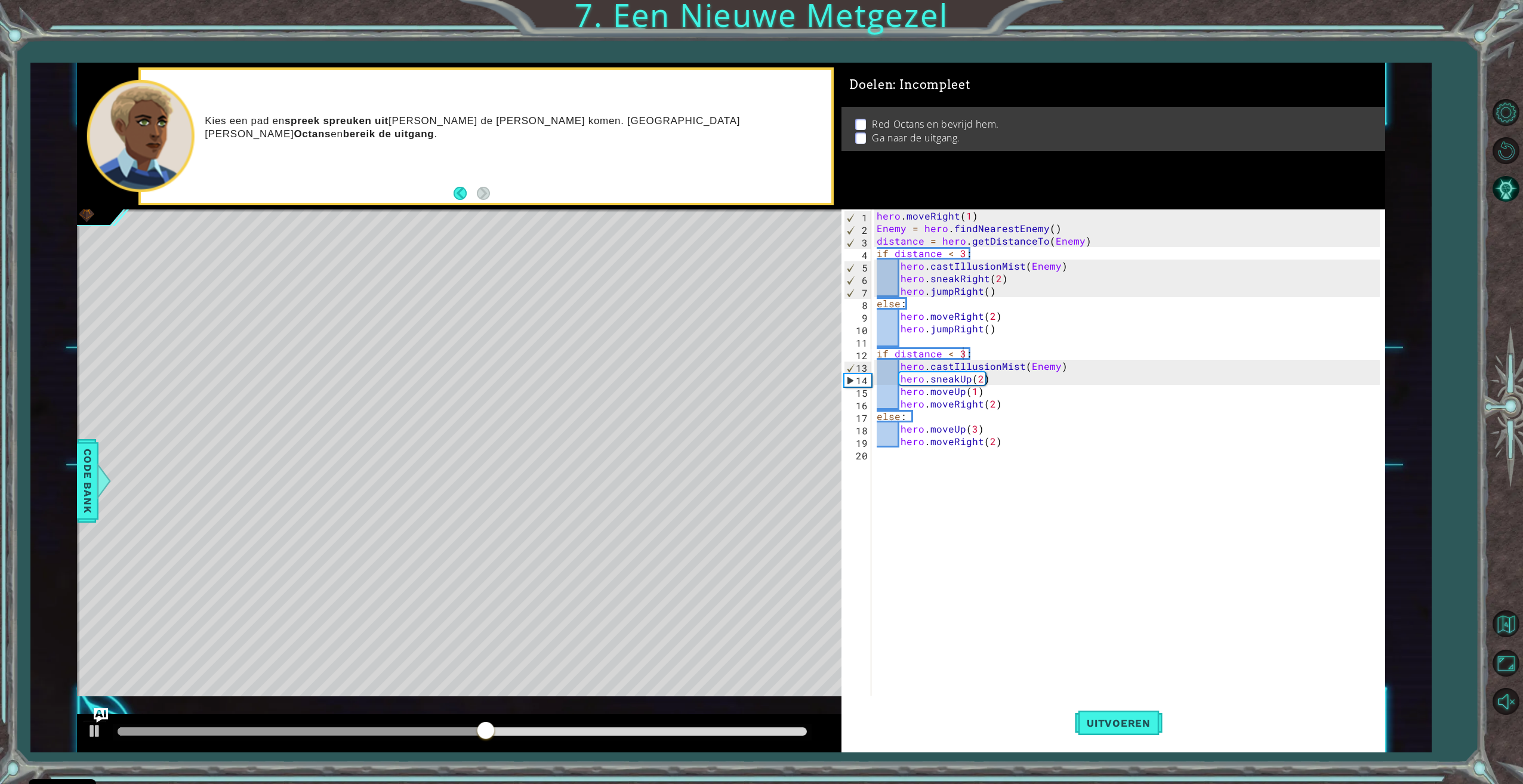
click at [452, 191] on div "Kies een pad en spreek spreuken uit [PERSON_NAME] de [PERSON_NAME] komen. Bevri…" at bounding box center [486, 136] width 691 height 134
click at [472, 195] on button "Back" at bounding box center [465, 194] width 23 height 13
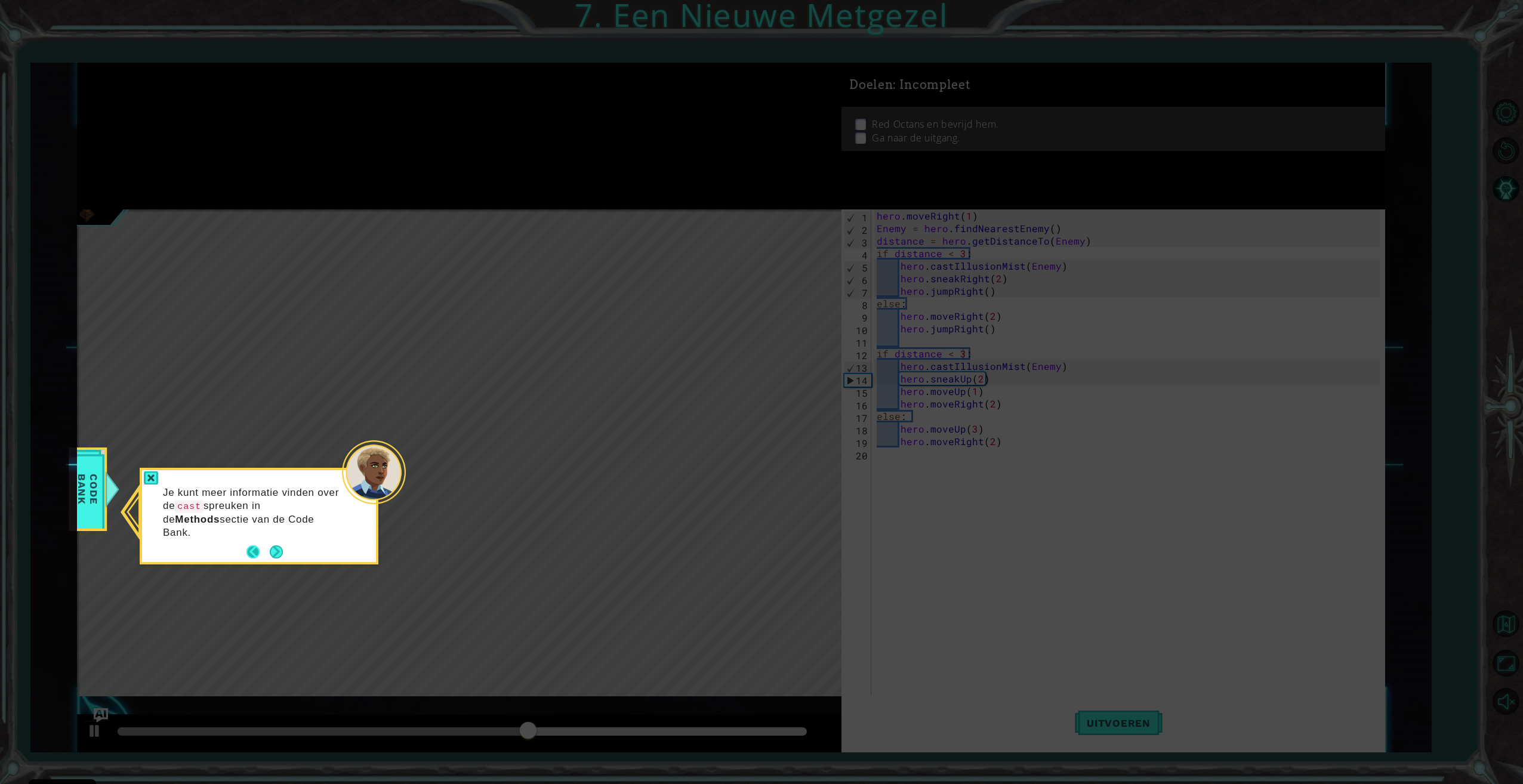
click at [251, 545] on button "Back" at bounding box center [258, 552] width 23 height 13
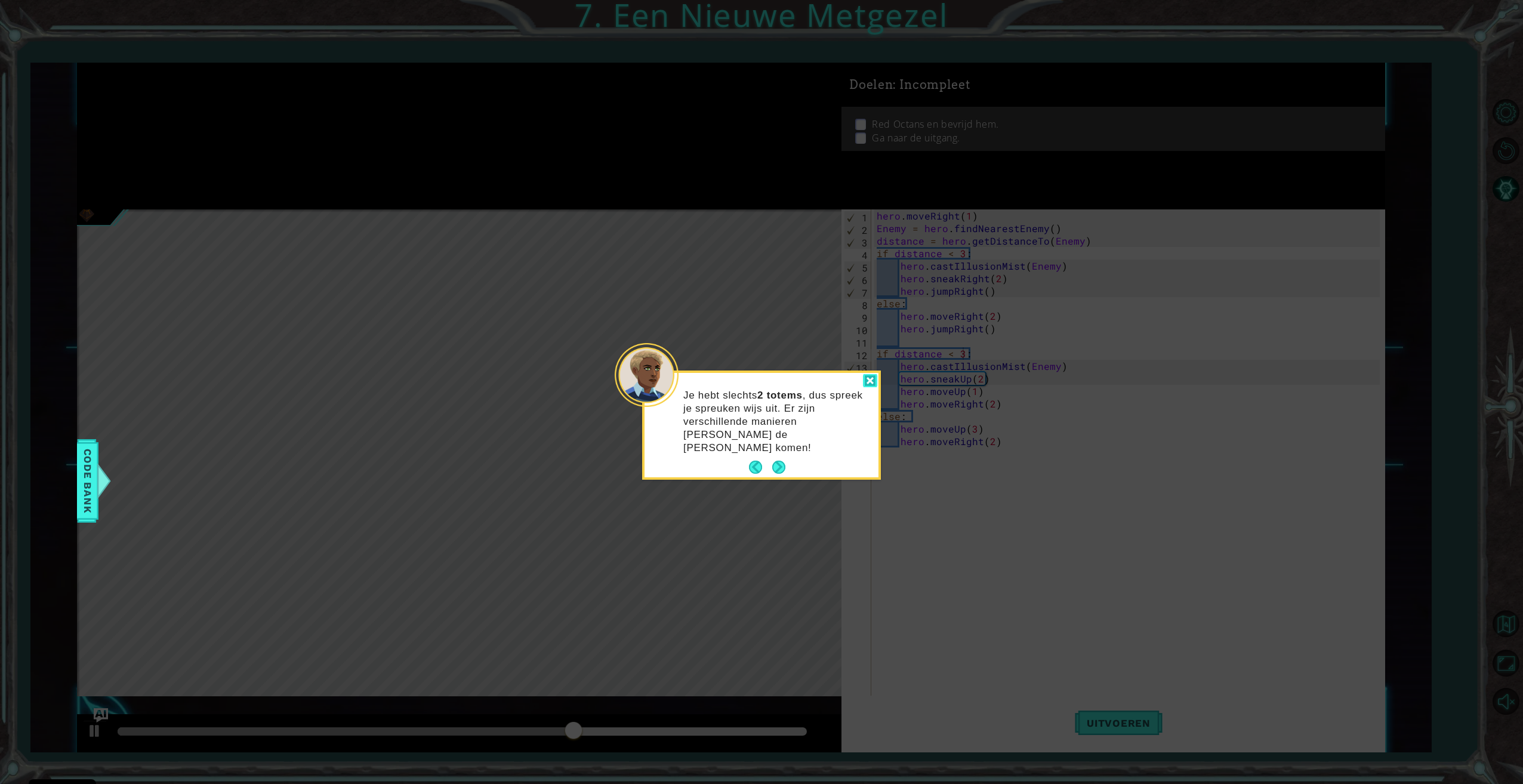
click at [874, 379] on div at bounding box center [870, 381] width 15 height 14
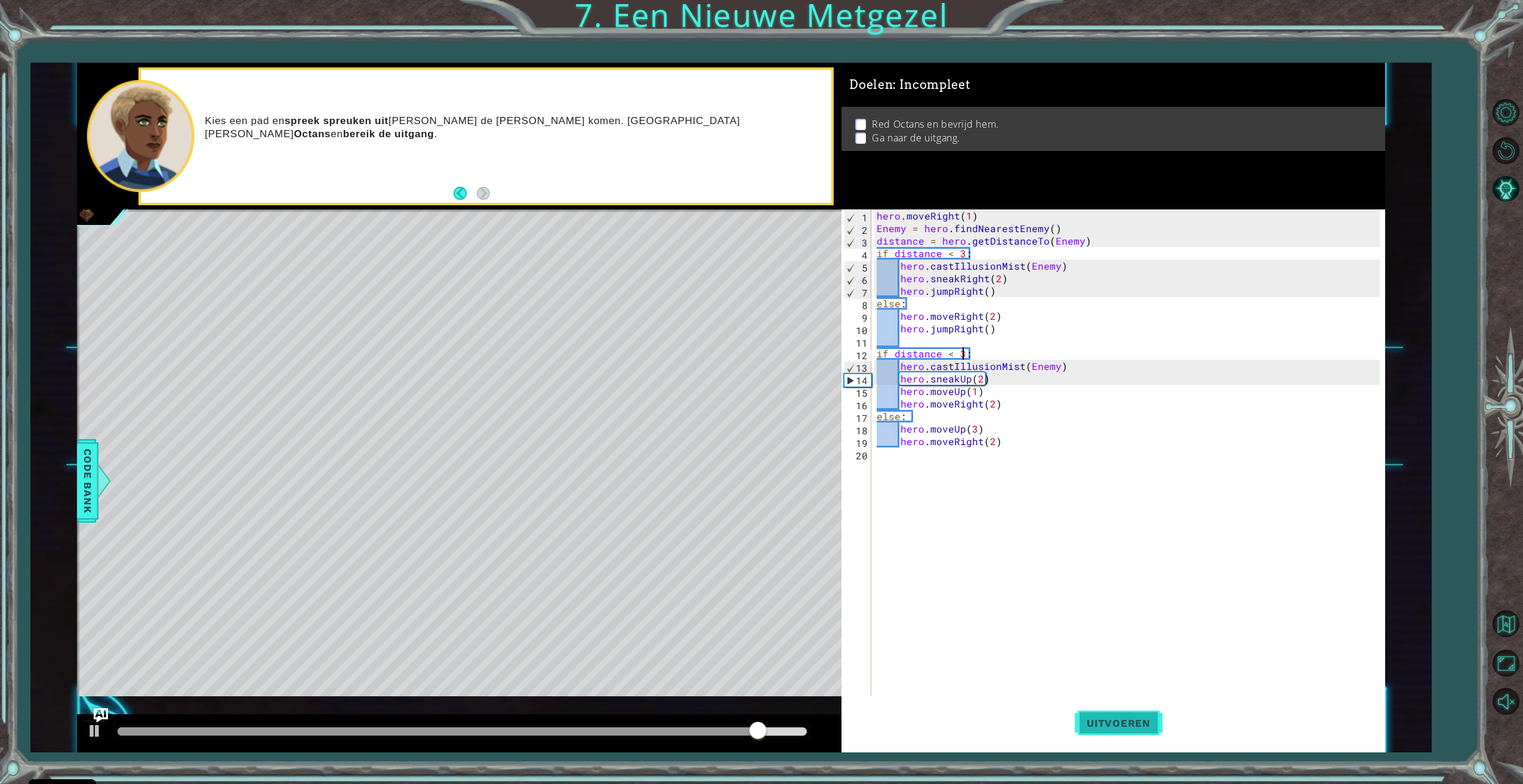
click at [1111, 724] on span "Uitvoeren" at bounding box center [1119, 723] width 88 height 12
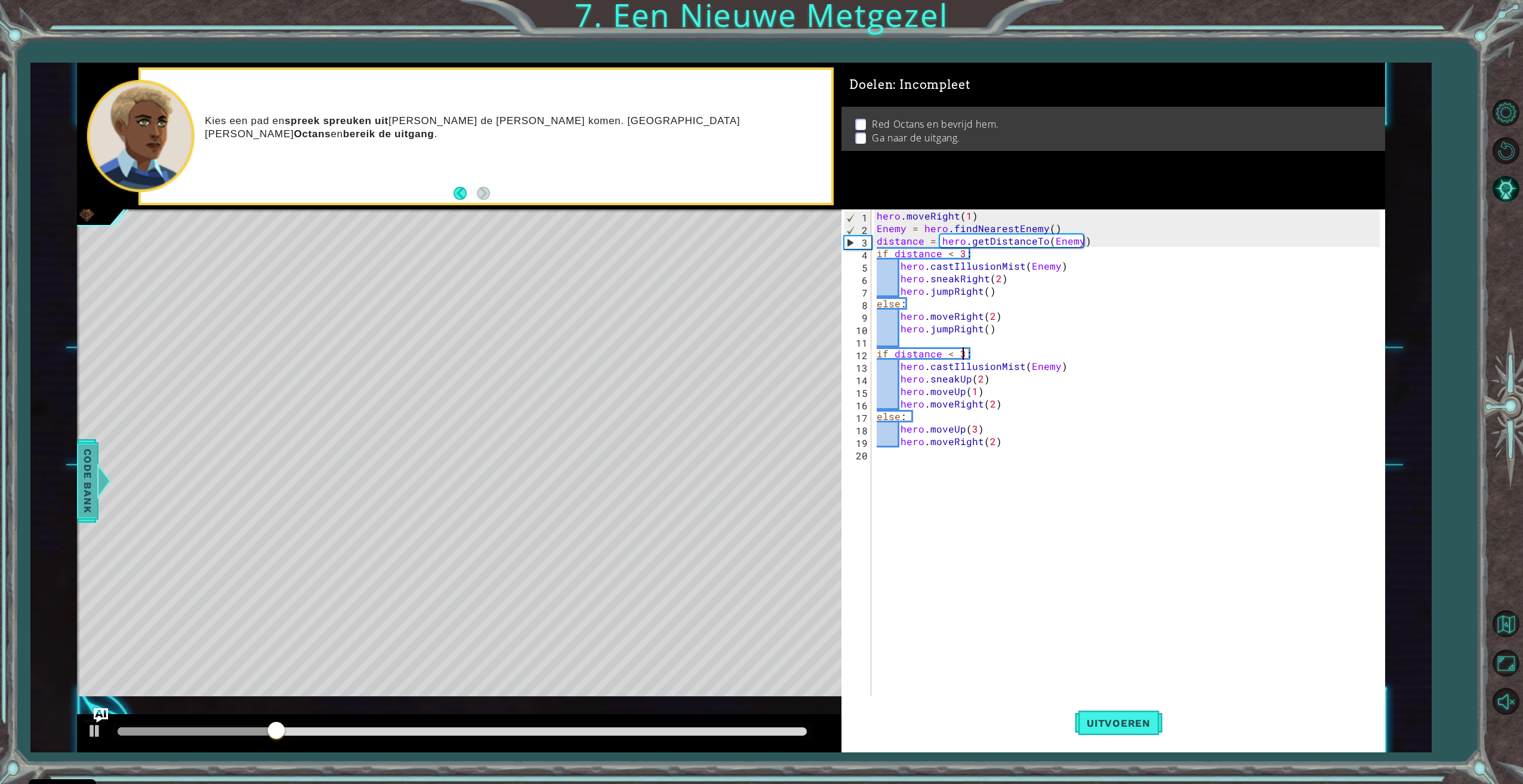
click at [84, 489] on span "Code Bank" at bounding box center [88, 480] width 19 height 72
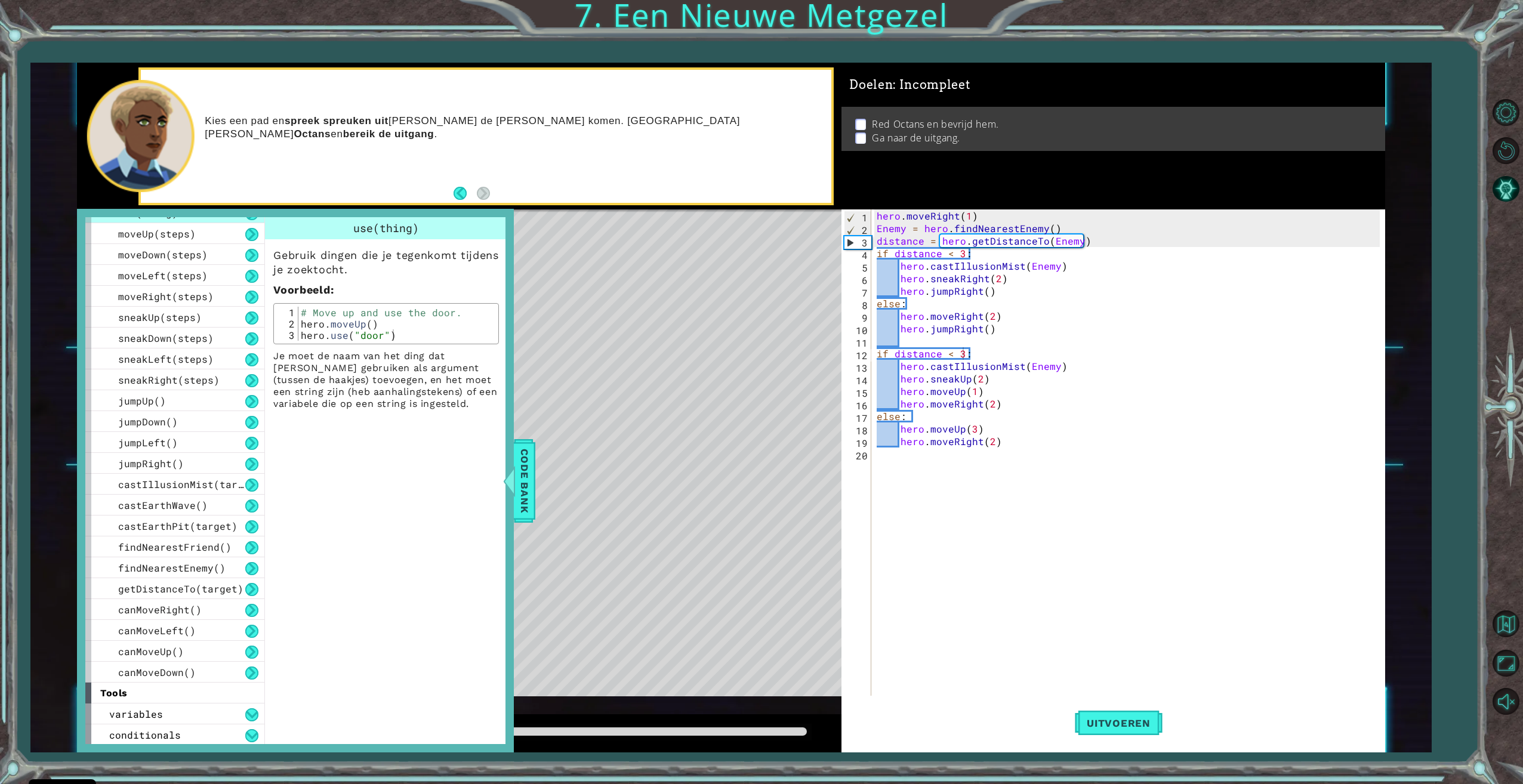
scroll to position [58, 0]
click at [169, 706] on div "variables" at bounding box center [174, 712] width 179 height 21
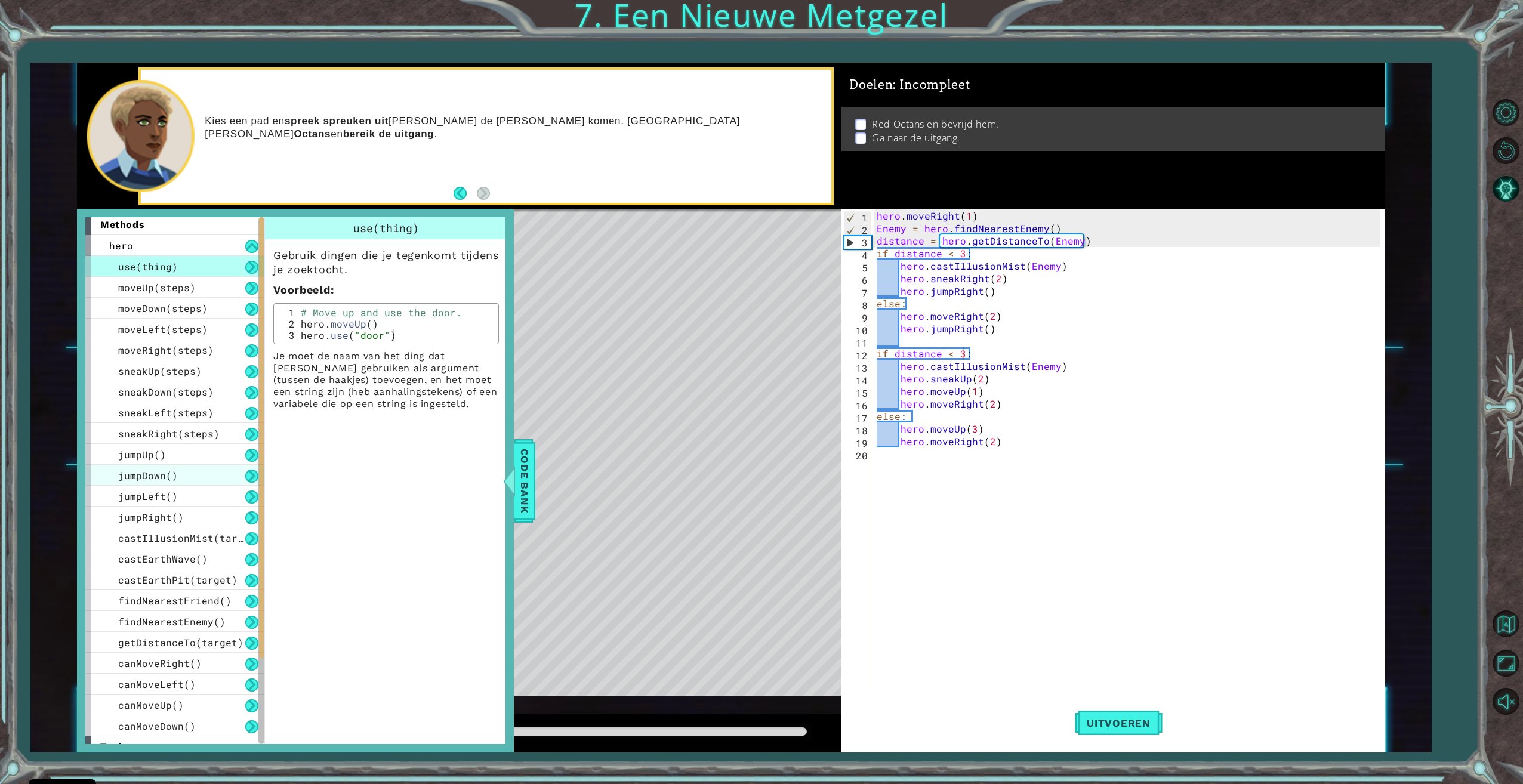
scroll to position [0, 0]
click at [197, 561] on span "castEarthWave()" at bounding box center [163, 561] width 90 height 13
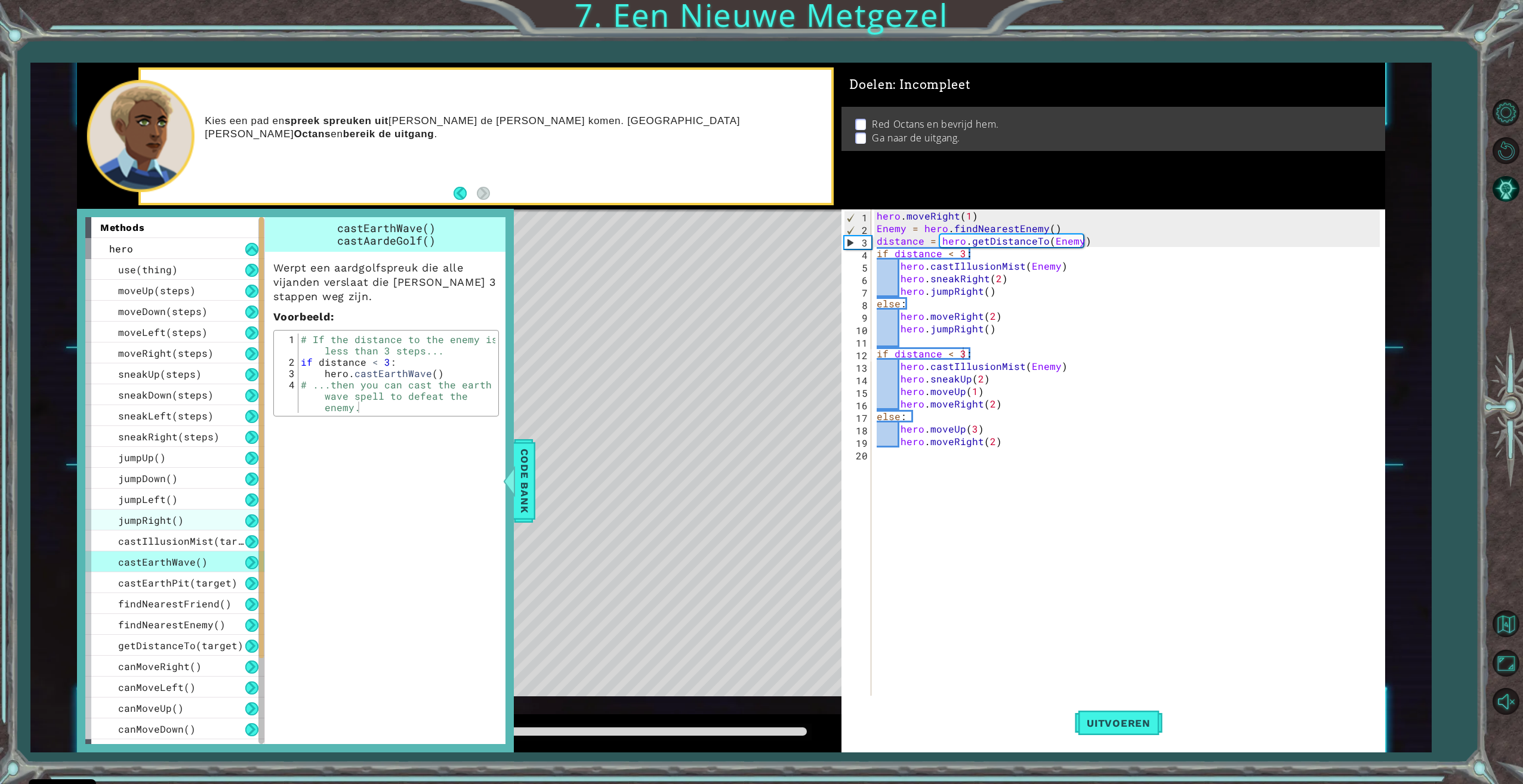
click at [176, 526] on span "jumpRight()" at bounding box center [151, 519] width 66 height 13
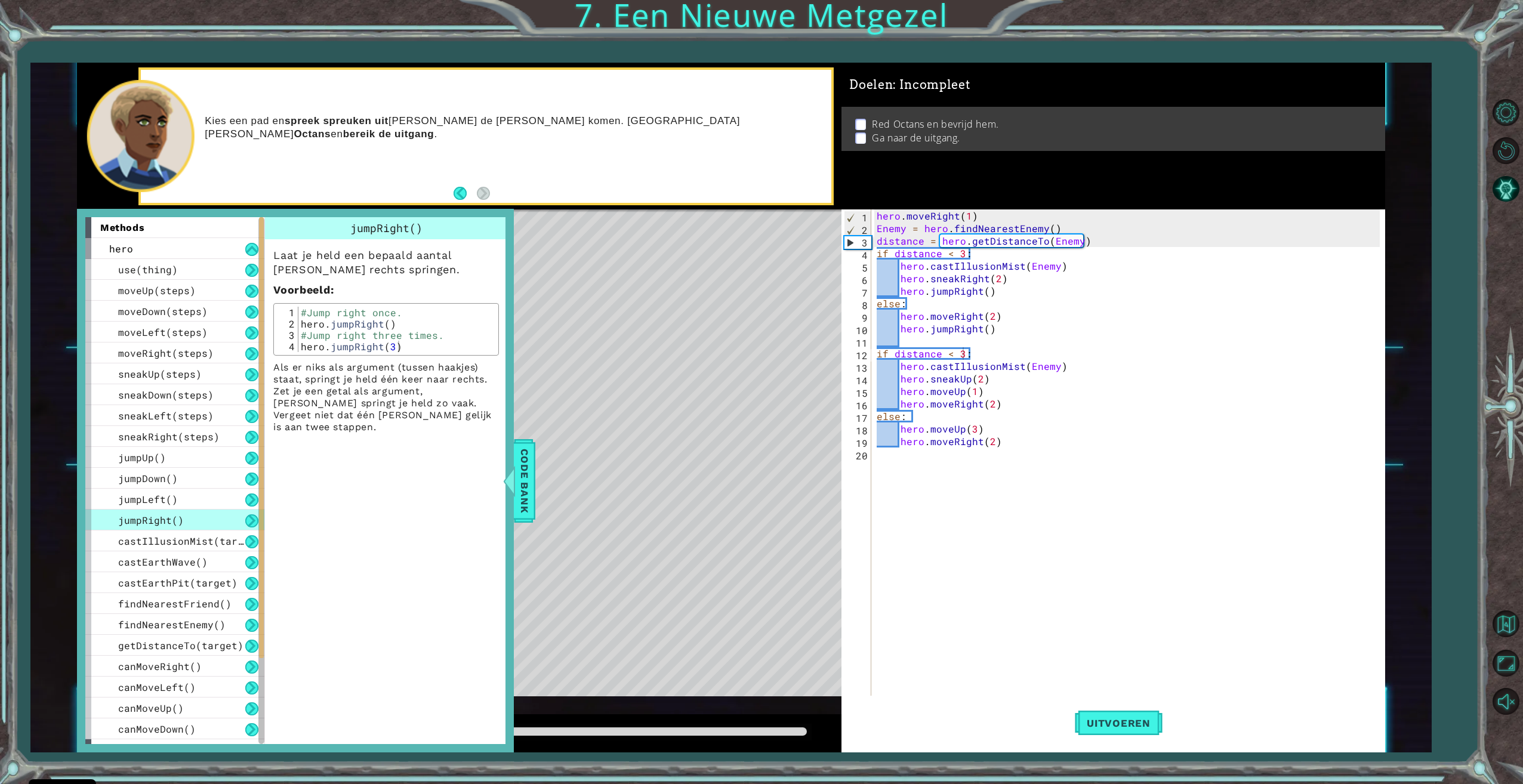
click at [512, 473] on div at bounding box center [509, 481] width 15 height 36
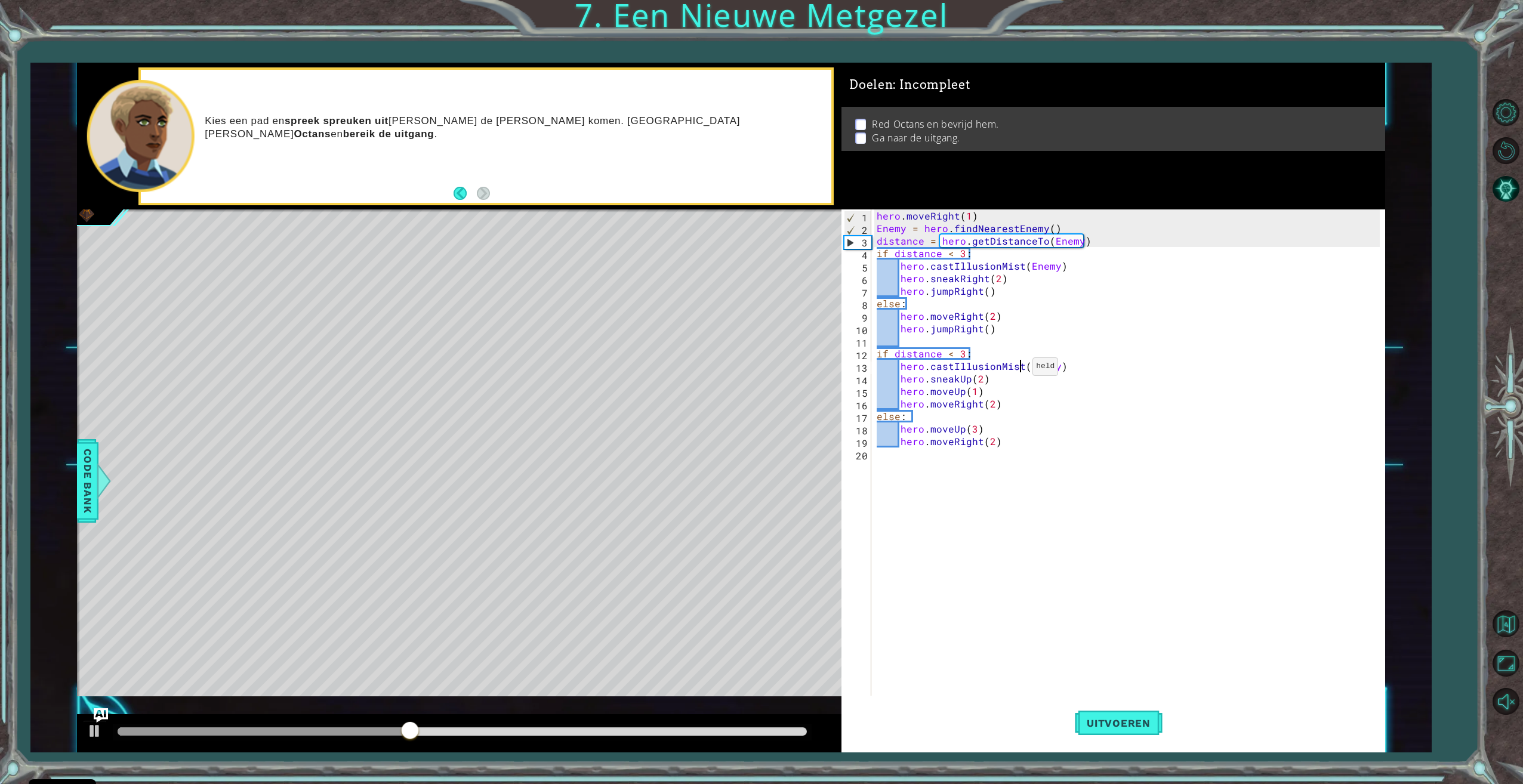
click at [1018, 369] on div "hero . moveRight ( 1 ) Enemy = hero . findNearestEnemy ( ) distance = hero . ge…" at bounding box center [1129, 466] width 511 height 513
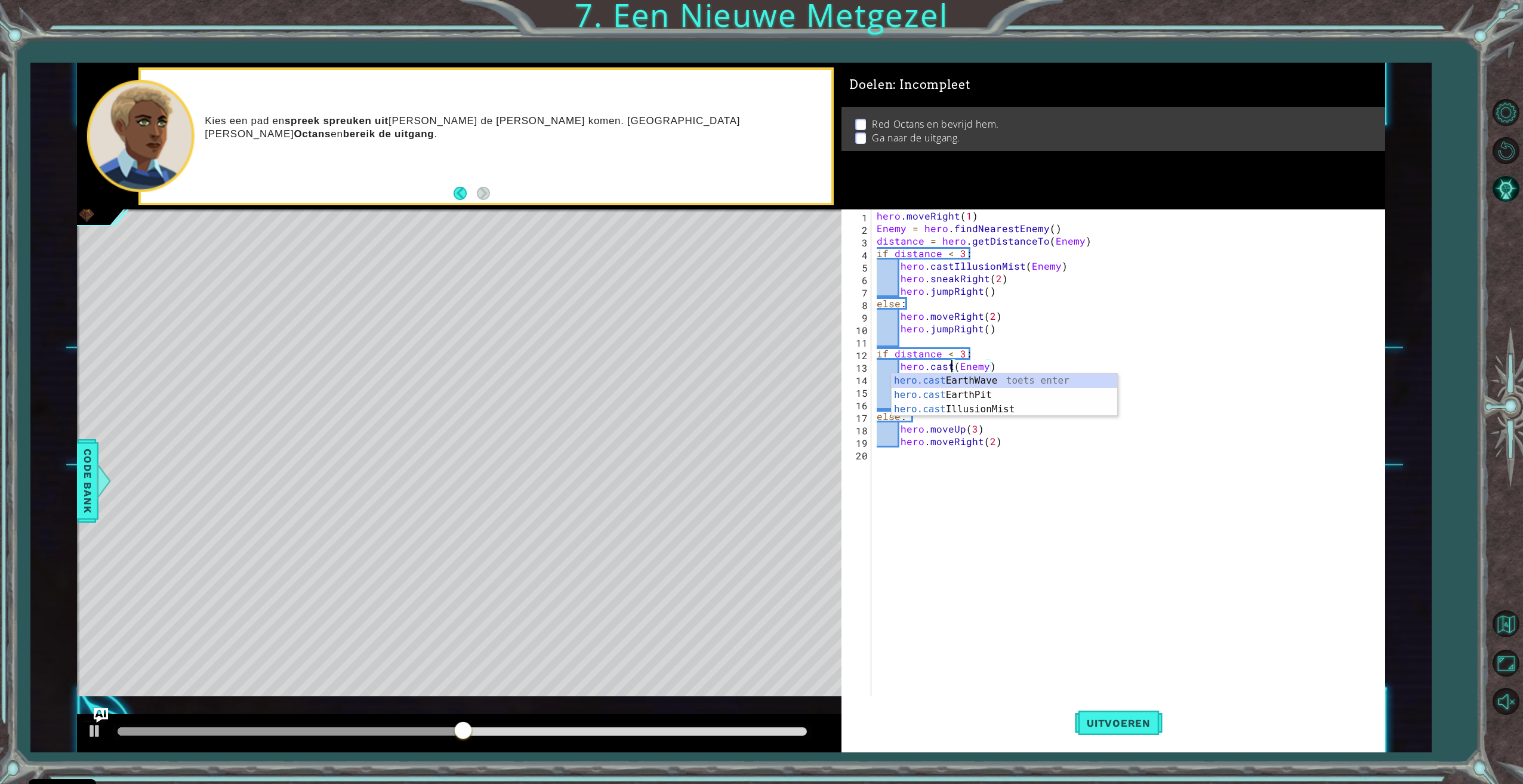
click at [1002, 386] on div "hero.cast EarthWave toets enter hero.cast EarthPit toets enter hero.cast Illusi…" at bounding box center [1004, 410] width 225 height 72
drag, startPoint x: 1059, startPoint y: 366, endPoint x: 1016, endPoint y: 368, distance: 43.0
click at [1016, 368] on div "hero . moveRight ( 1 ) Enemy = hero . findNearestEnemy ( ) distance = hero . ge…" at bounding box center [1129, 466] width 511 height 513
click at [1113, 706] on button "Uitvoeren" at bounding box center [1119, 723] width 88 height 55
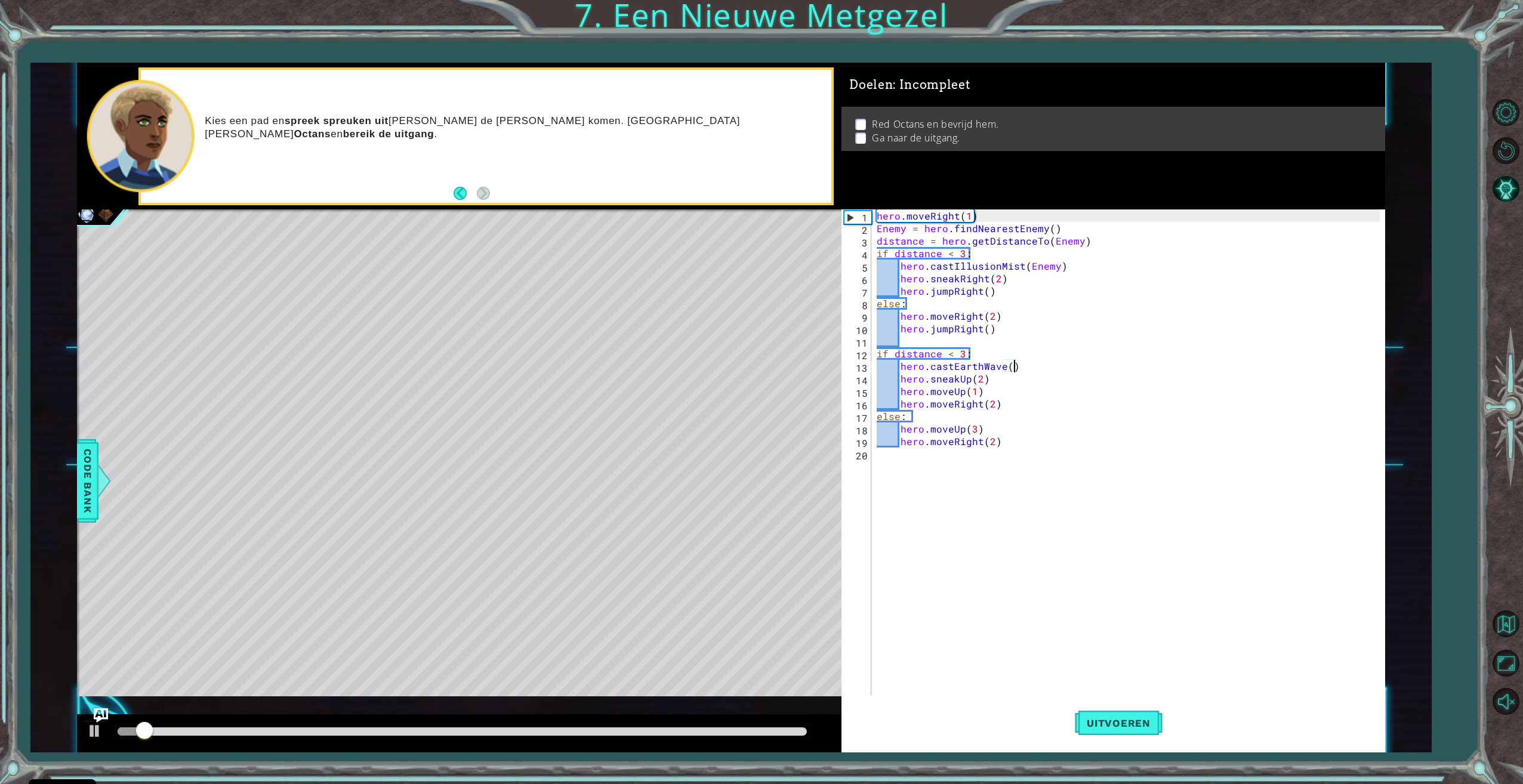
click at [740, 729] on div at bounding box center [462, 731] width 689 height 9
click at [101, 727] on button at bounding box center [95, 732] width 24 height 25
click at [998, 442] on div "hero . moveRight ( 1 ) Enemy = hero . findNearestEnemy ( ) distance = hero . ge…" at bounding box center [1129, 466] width 511 height 513
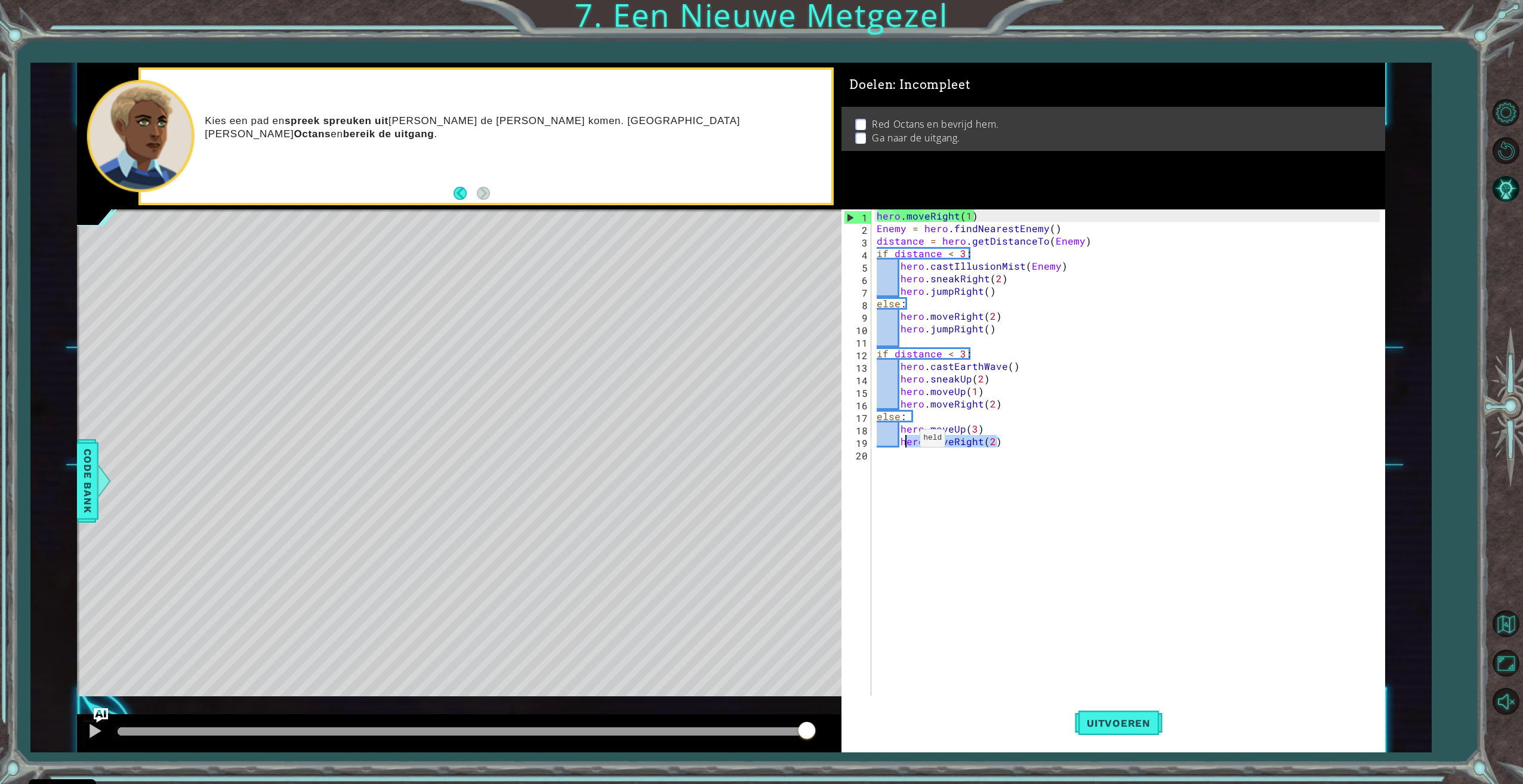
drag, startPoint x: 992, startPoint y: 444, endPoint x: 904, endPoint y: 441, distance: 88.1
click at [904, 441] on div "hero . moveRight ( 1 ) Enemy = hero . findNearestEnemy ( ) distance = hero . ge…" at bounding box center [1129, 466] width 511 height 513
type textarea "h"
drag, startPoint x: 996, startPoint y: 404, endPoint x: 902, endPoint y: 404, distance: 94.0
click at [902, 404] on div "hero . moveRight ( 1 ) Enemy = hero . findNearestEnemy ( ) distance = hero . ge…" at bounding box center [1129, 466] width 511 height 513
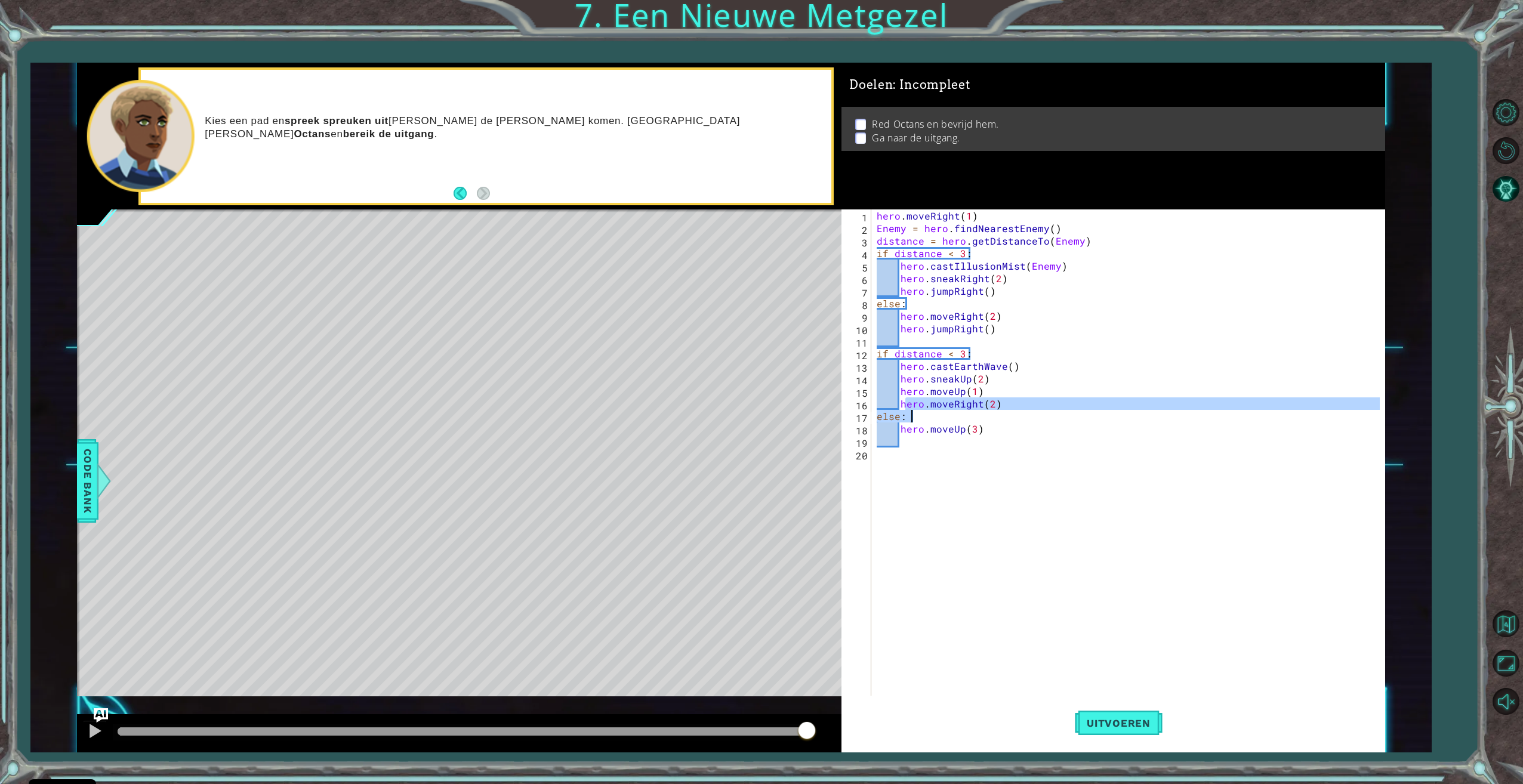
drag, startPoint x: 902, startPoint y: 404, endPoint x: 1007, endPoint y: 414, distance: 105.5
click at [1007, 414] on div "hero . moveRight ( 1 ) Enemy = hero . findNearestEnemy ( ) distance = hero . ge…" at bounding box center [1129, 466] width 511 height 513
click at [1008, 409] on div "hero . moveRight ( 1 ) Enemy = hero . findNearestEnemy ( ) distance = hero . ge…" at bounding box center [1129, 466] width 511 height 513
type textarea "hero.moveRight(2)"
drag, startPoint x: 1010, startPoint y: 408, endPoint x: 900, endPoint y: 409, distance: 110.0
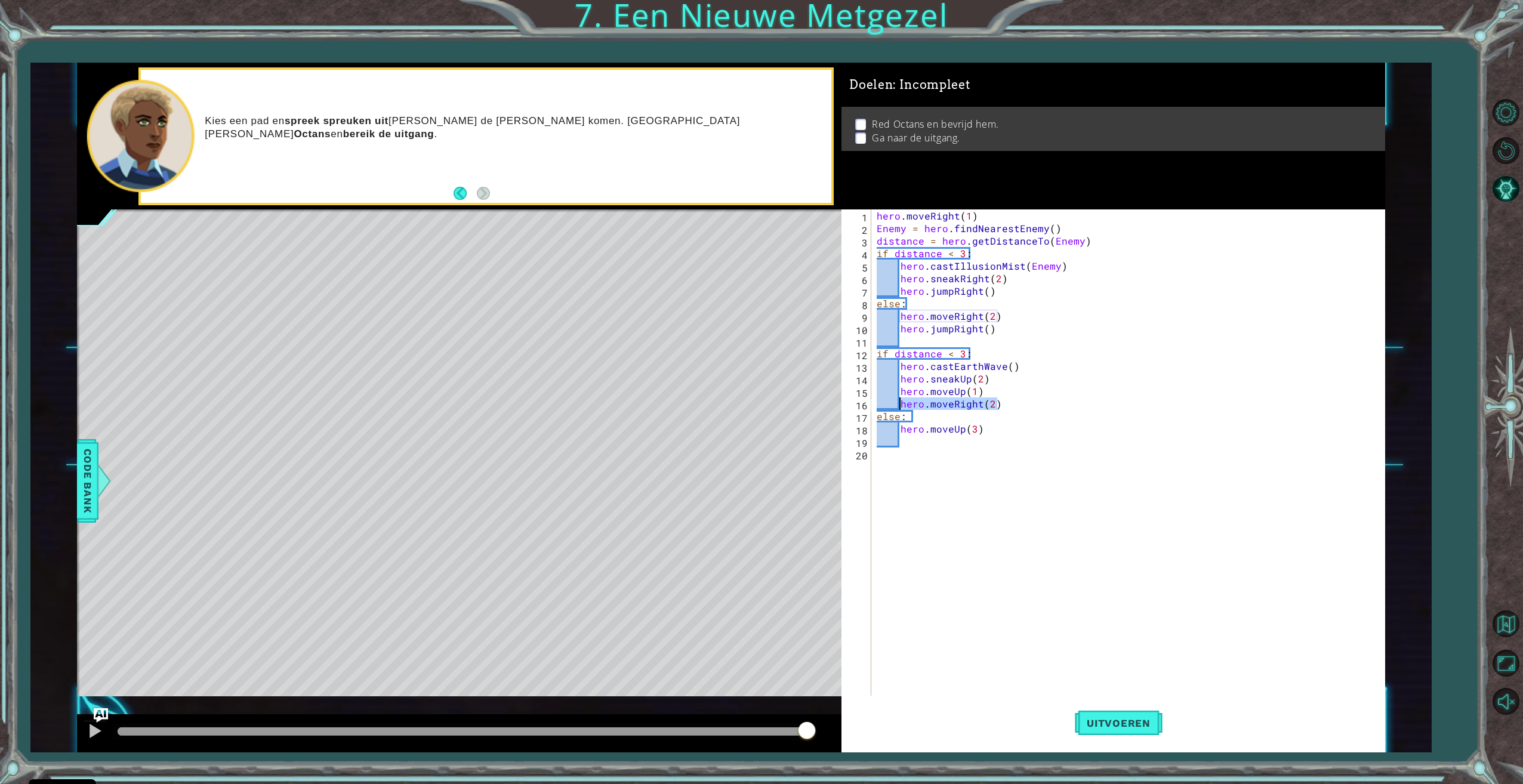
click at [900, 409] on div "hero . moveRight ( 1 ) Enemy = hero . findNearestEnemy ( ) distance = hero . ge…" at bounding box center [1129, 466] width 511 height 513
type textarea "hero.moveUp(1)"
click at [966, 433] on div "hero . moveRight ( 1 ) Enemy = hero . findNearestEnemy ( ) distance = hero . ge…" at bounding box center [1129, 466] width 511 height 513
click at [933, 456] on div "use toets enter" at bounding box center [980, 470] width 225 height 43
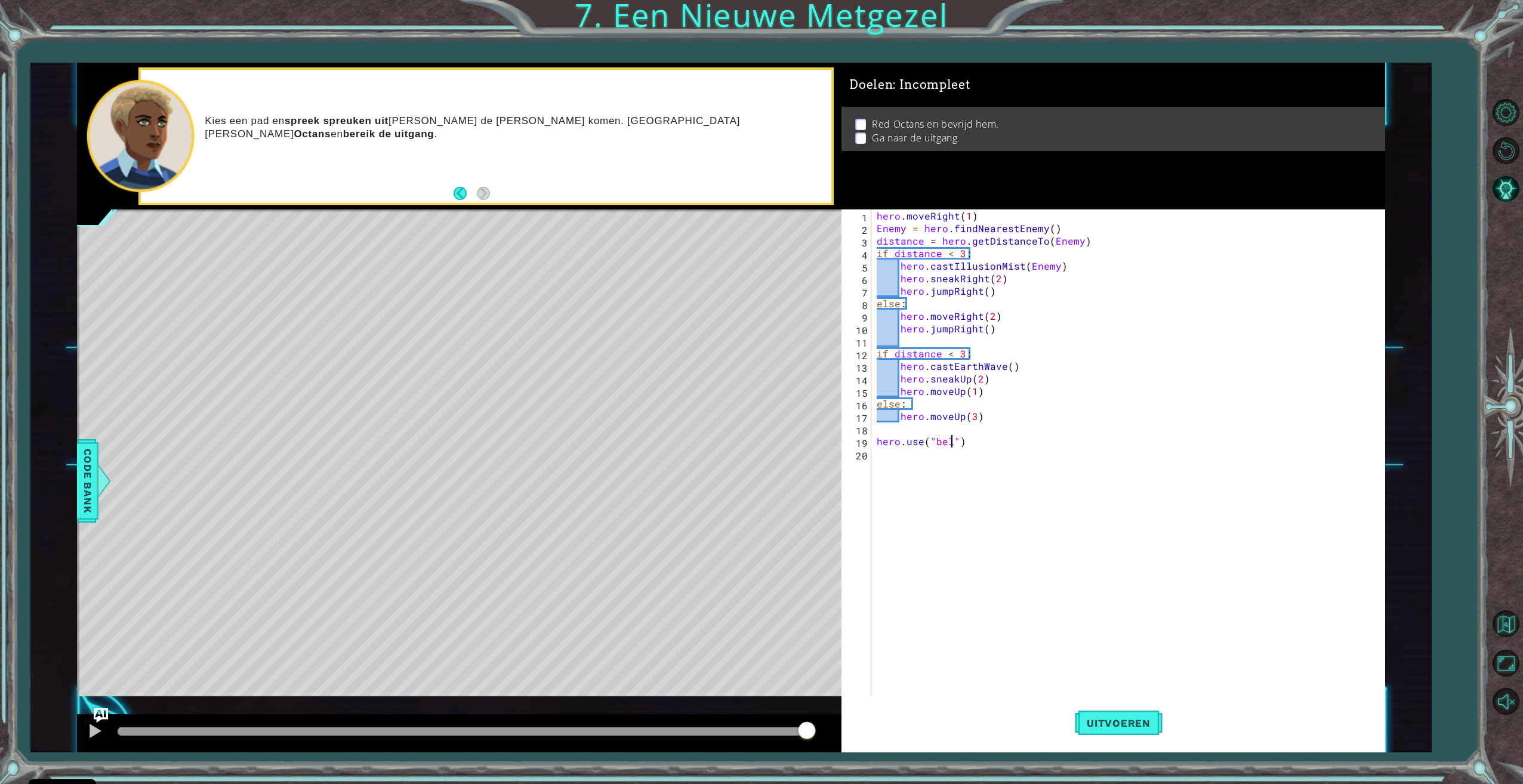
scroll to position [0, 5]
type textarea "hero.use("bell")"
click at [1117, 714] on button "Uitvoeren" at bounding box center [1119, 723] width 88 height 55
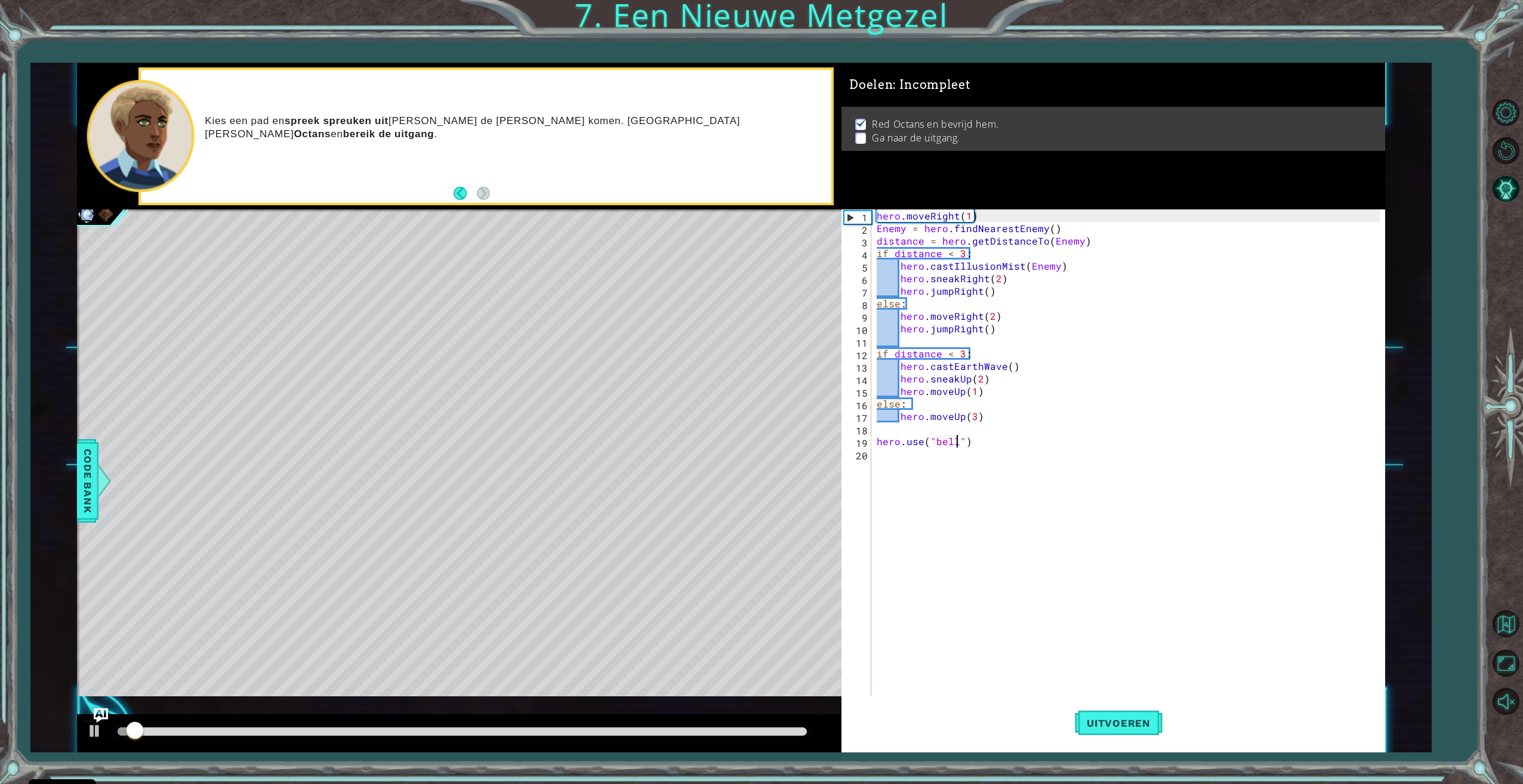
drag, startPoint x: 990, startPoint y: 451, endPoint x: 984, endPoint y: 454, distance: 6.7
click at [984, 454] on div "hero . moveRight ( 1 ) Enemy = hero . findNearestEnemy ( ) distance = hero . ge…" at bounding box center [1129, 466] width 511 height 513
click at [976, 444] on div "hero . moveRight ( 1 ) Enemy = hero . findNearestEnemy ( ) distance = hero . ge…" at bounding box center [1129, 466] width 511 height 513
type textarea "hero.use("bell")"
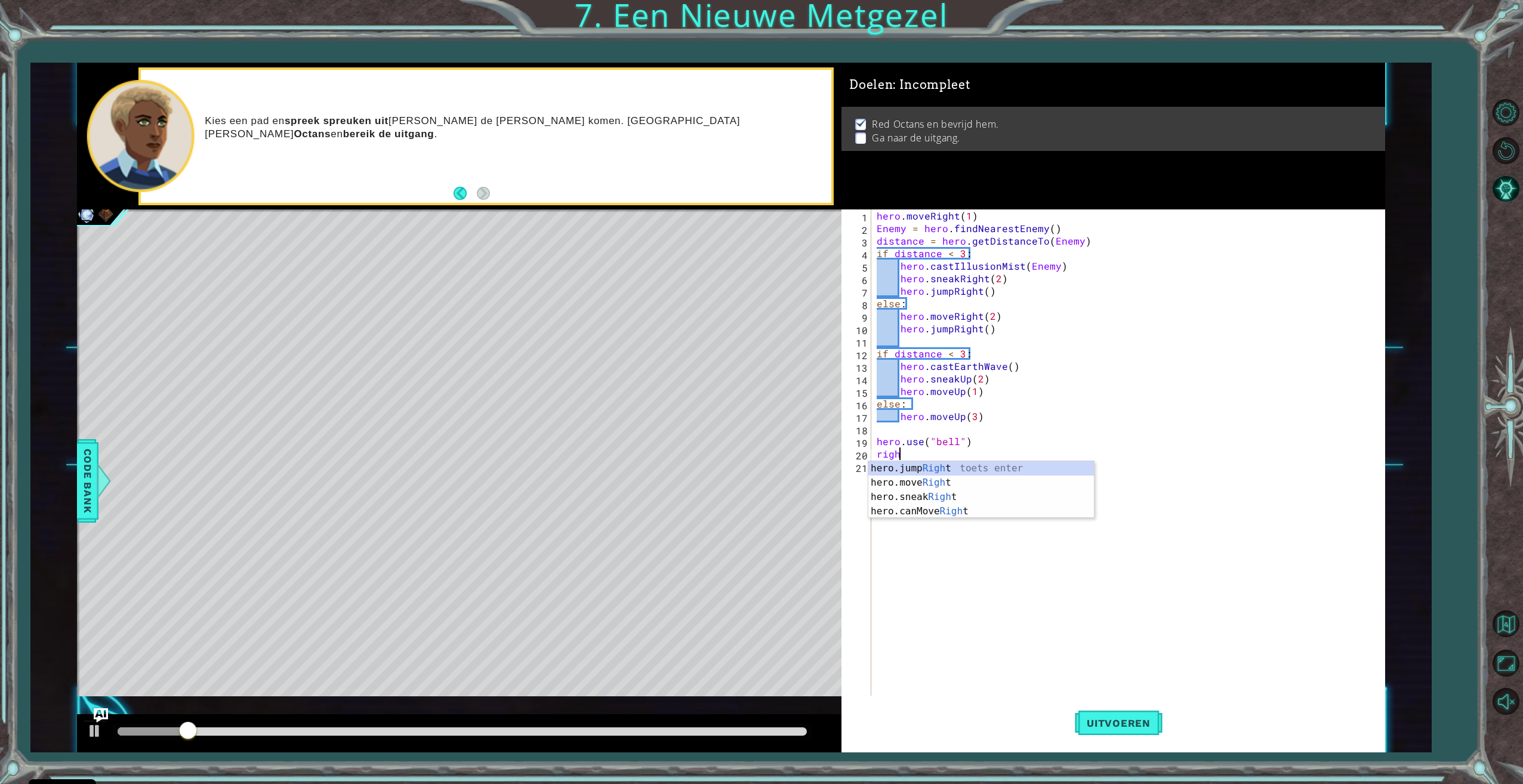
scroll to position [0, 1]
click at [943, 480] on div "hero.jump Right toets enter hero.move Right toets enter hero.sneak Right toets …" at bounding box center [980, 504] width 225 height 86
type textarea "hero.moveRight(2)"
click at [1141, 730] on button "Uitvoeren" at bounding box center [1119, 723] width 88 height 55
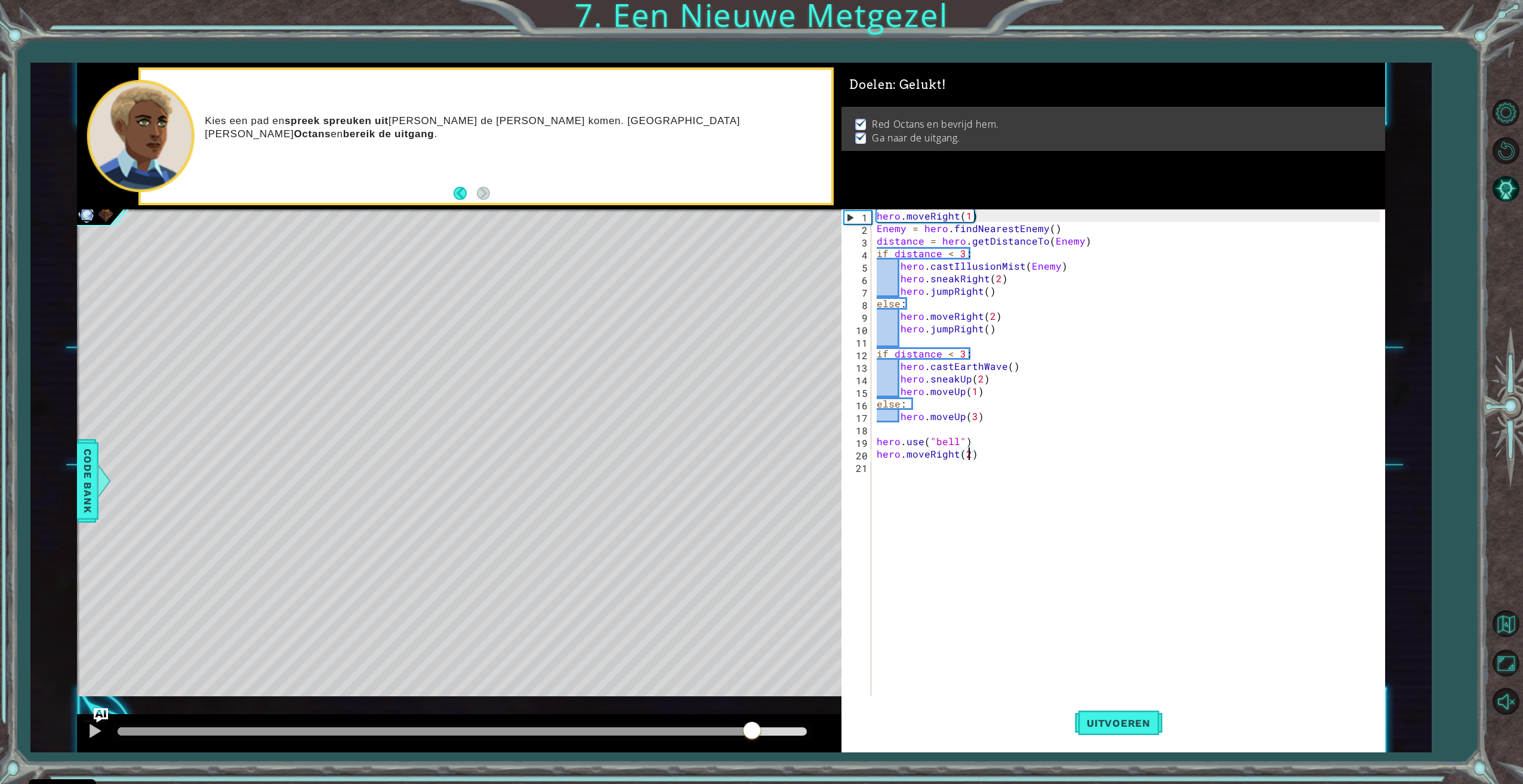
click at [752, 727] on div at bounding box center [462, 731] width 689 height 9
click at [89, 732] on div at bounding box center [94, 730] width 15 height 15
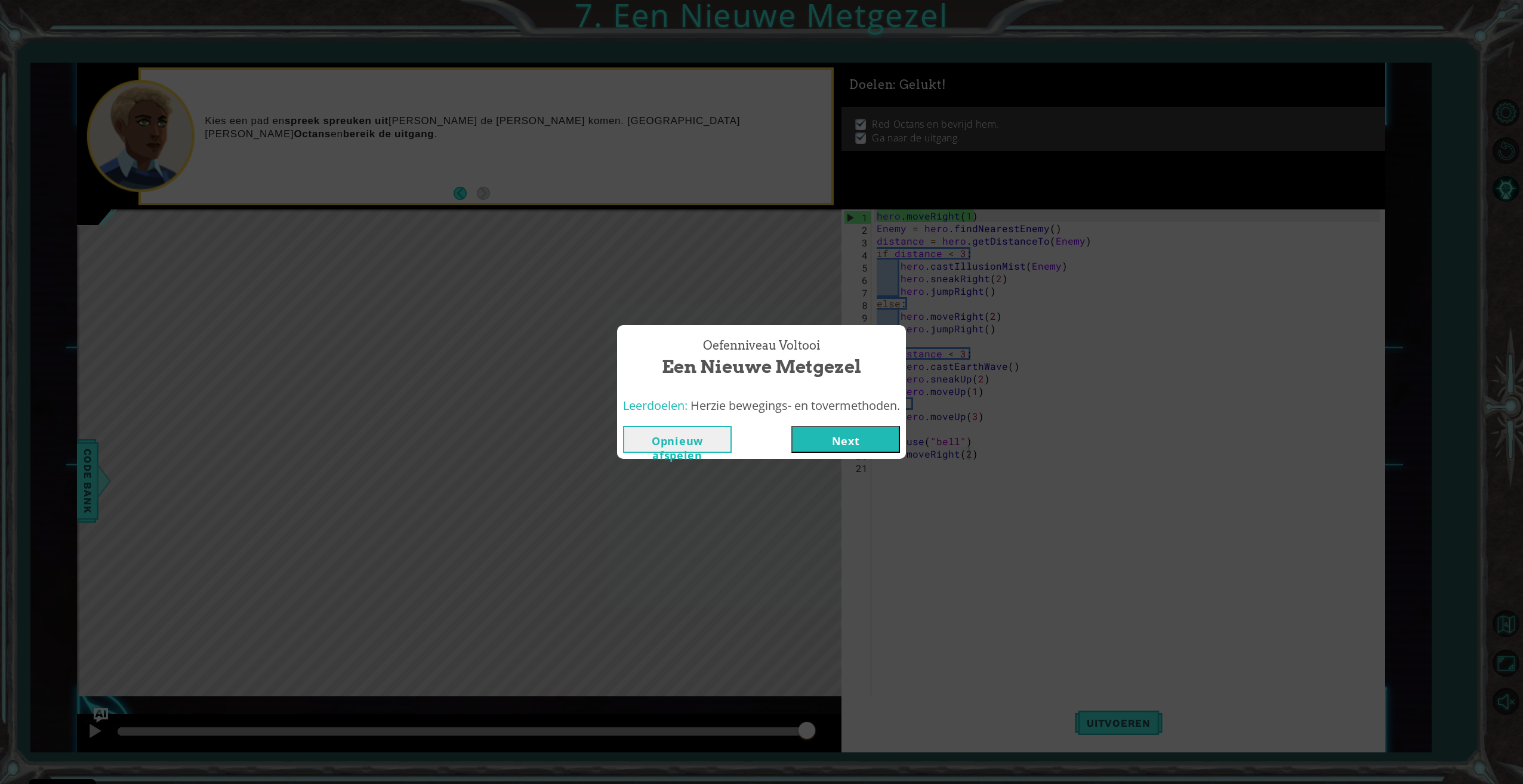
click at [855, 436] on button "Next" at bounding box center [845, 440] width 108 height 27
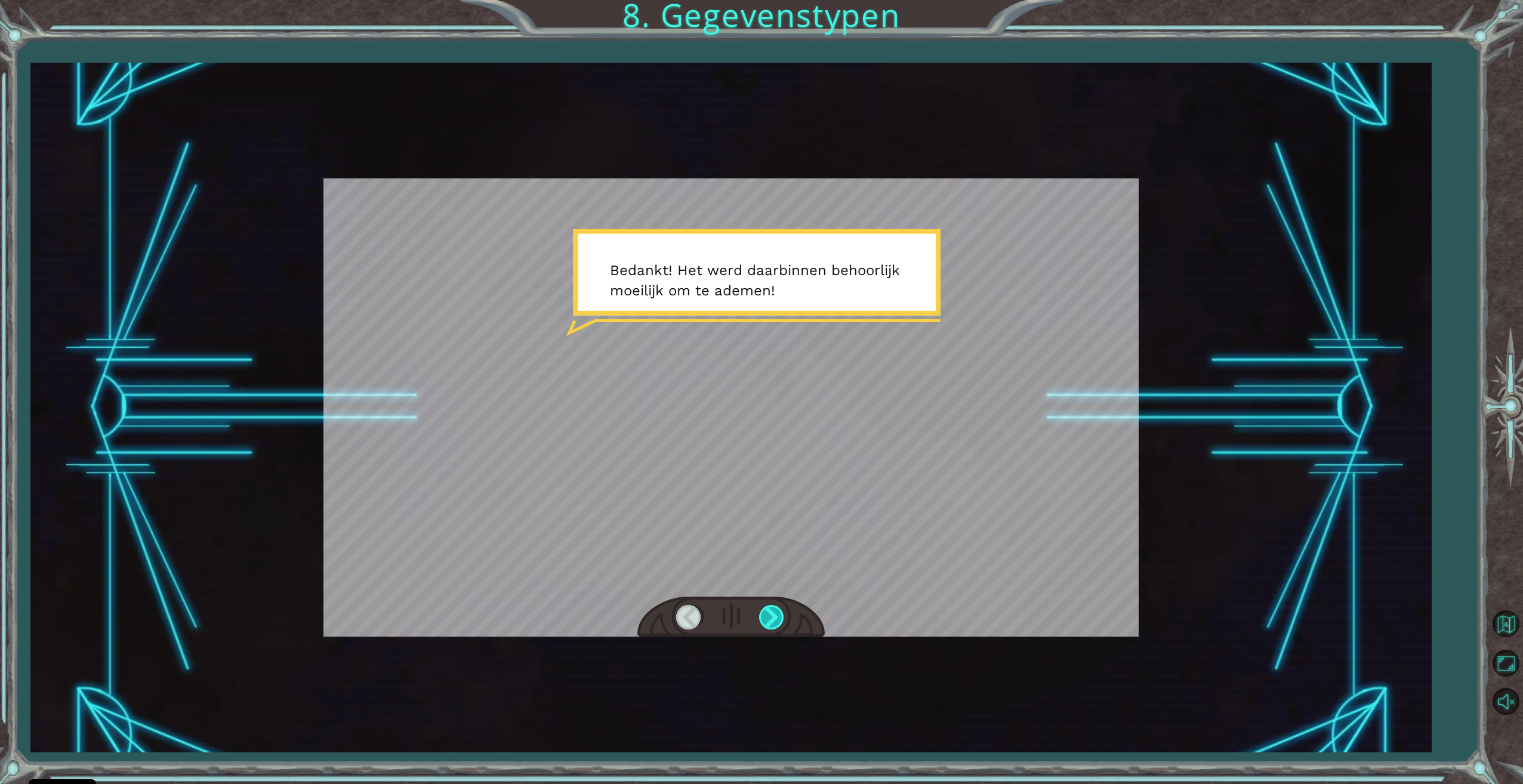
click at [765, 618] on div at bounding box center [772, 617] width 27 height 25
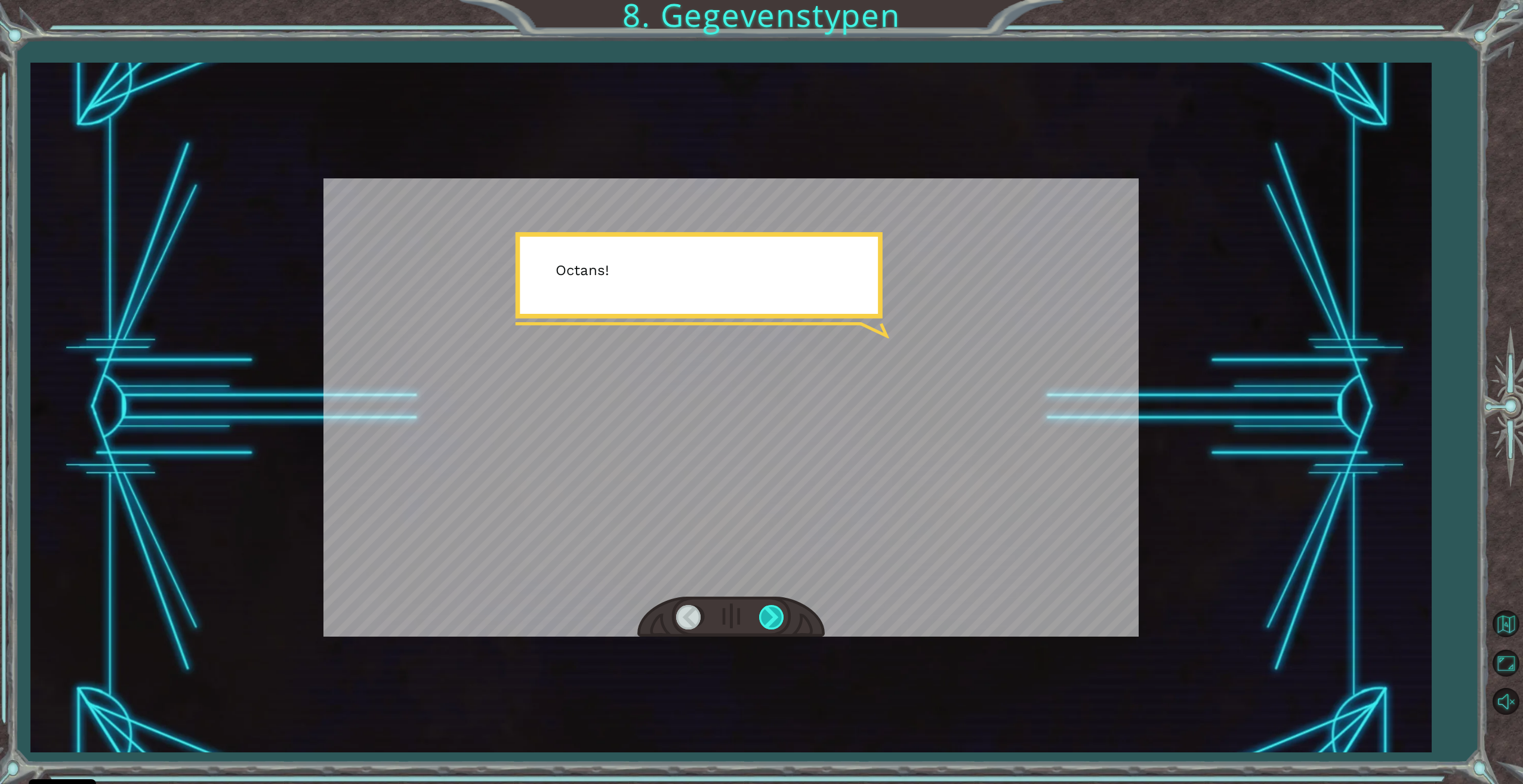
click at [765, 618] on div at bounding box center [772, 617] width 27 height 25
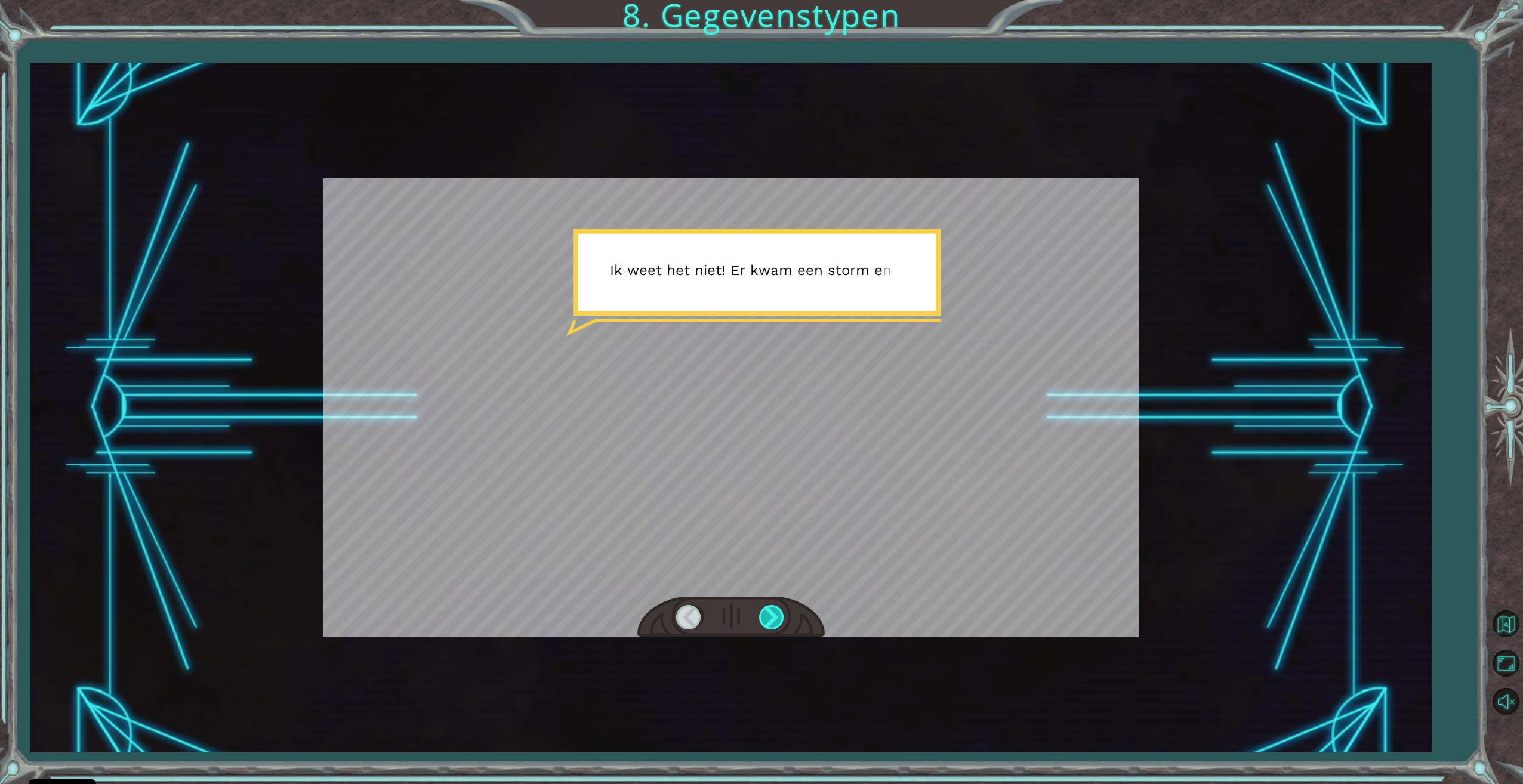
click at [765, 618] on div at bounding box center [772, 617] width 27 height 25
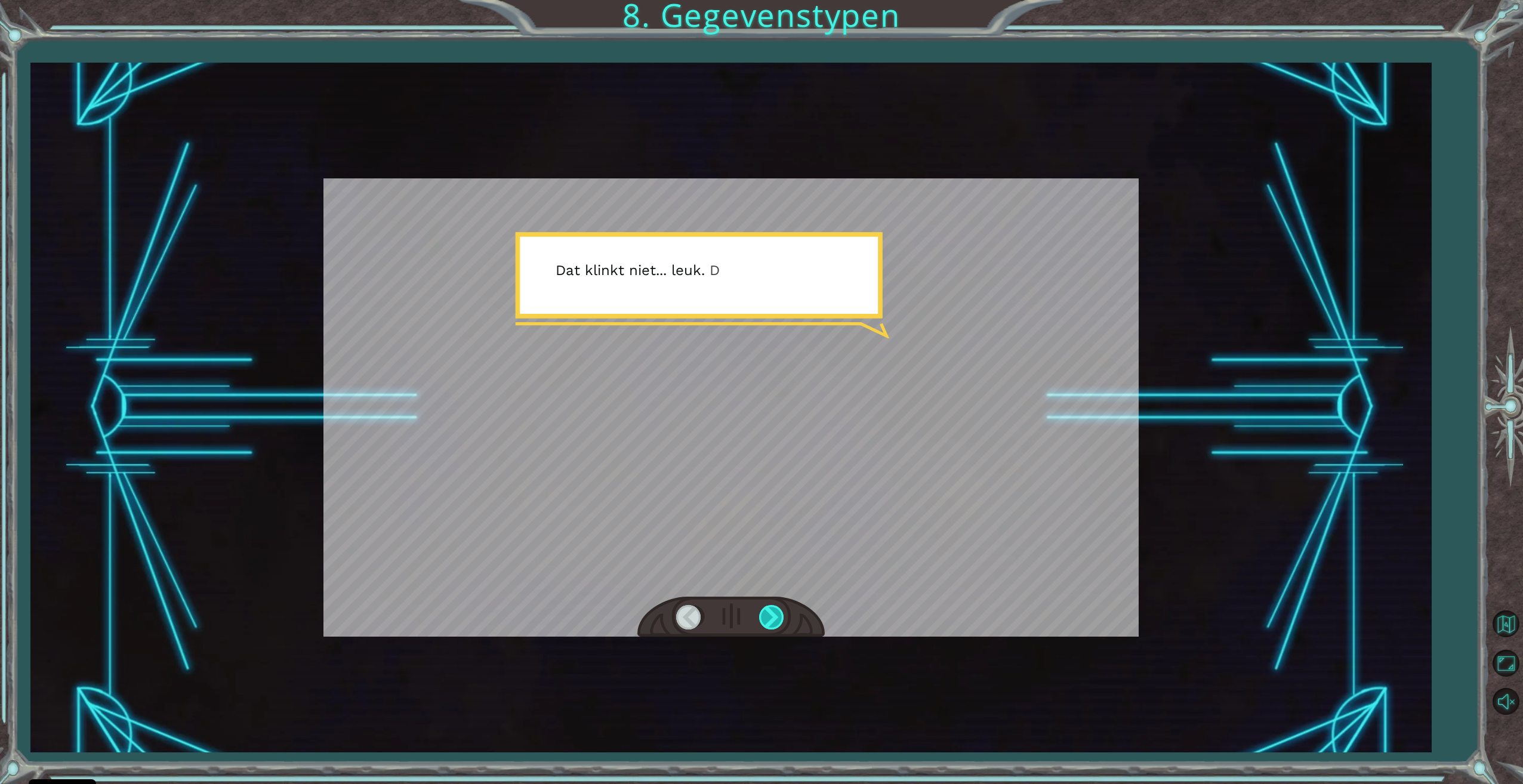
click at [764, 618] on div at bounding box center [772, 617] width 27 height 25
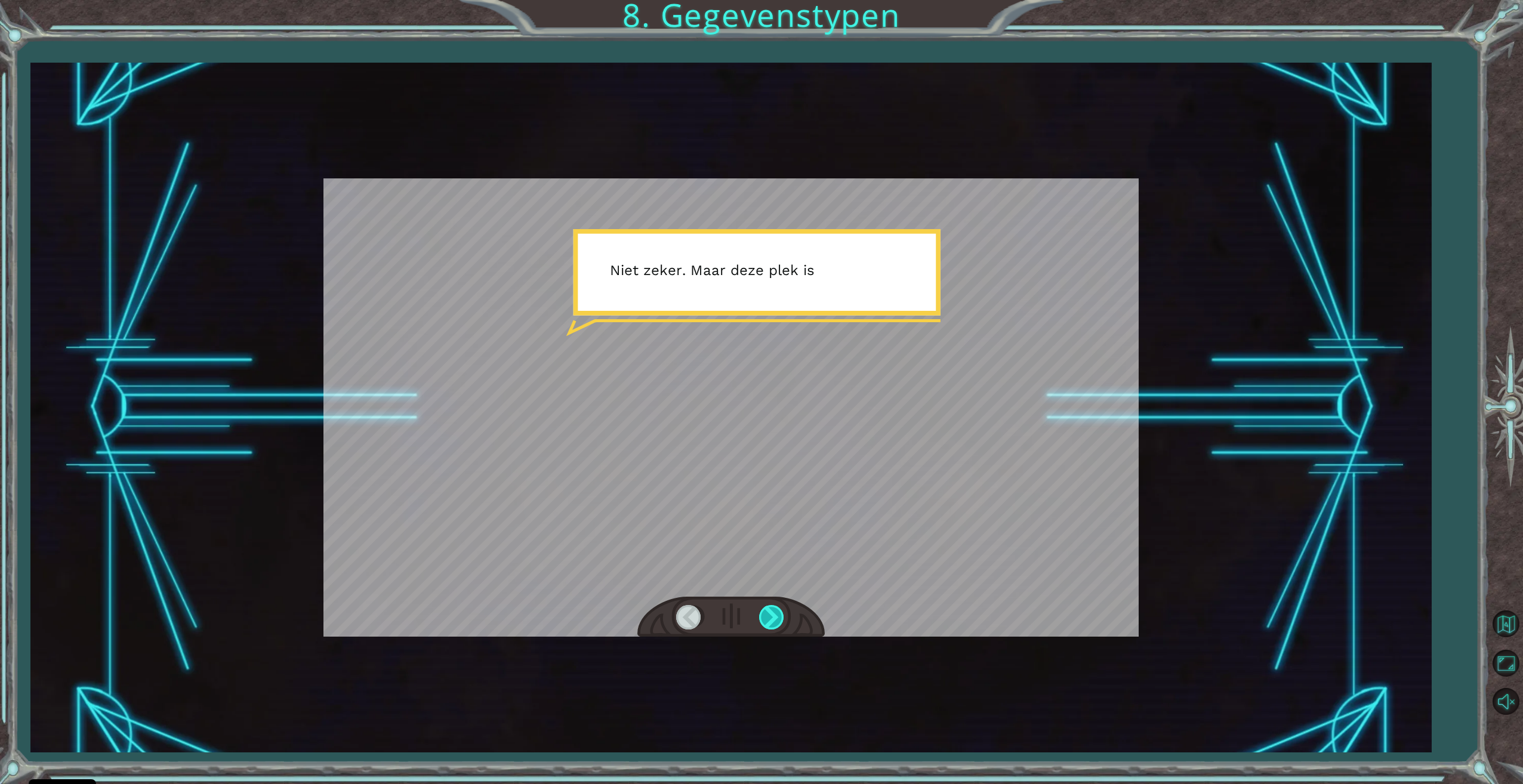
click at [762, 619] on div at bounding box center [772, 617] width 27 height 25
click at [762, 620] on div at bounding box center [772, 617] width 27 height 25
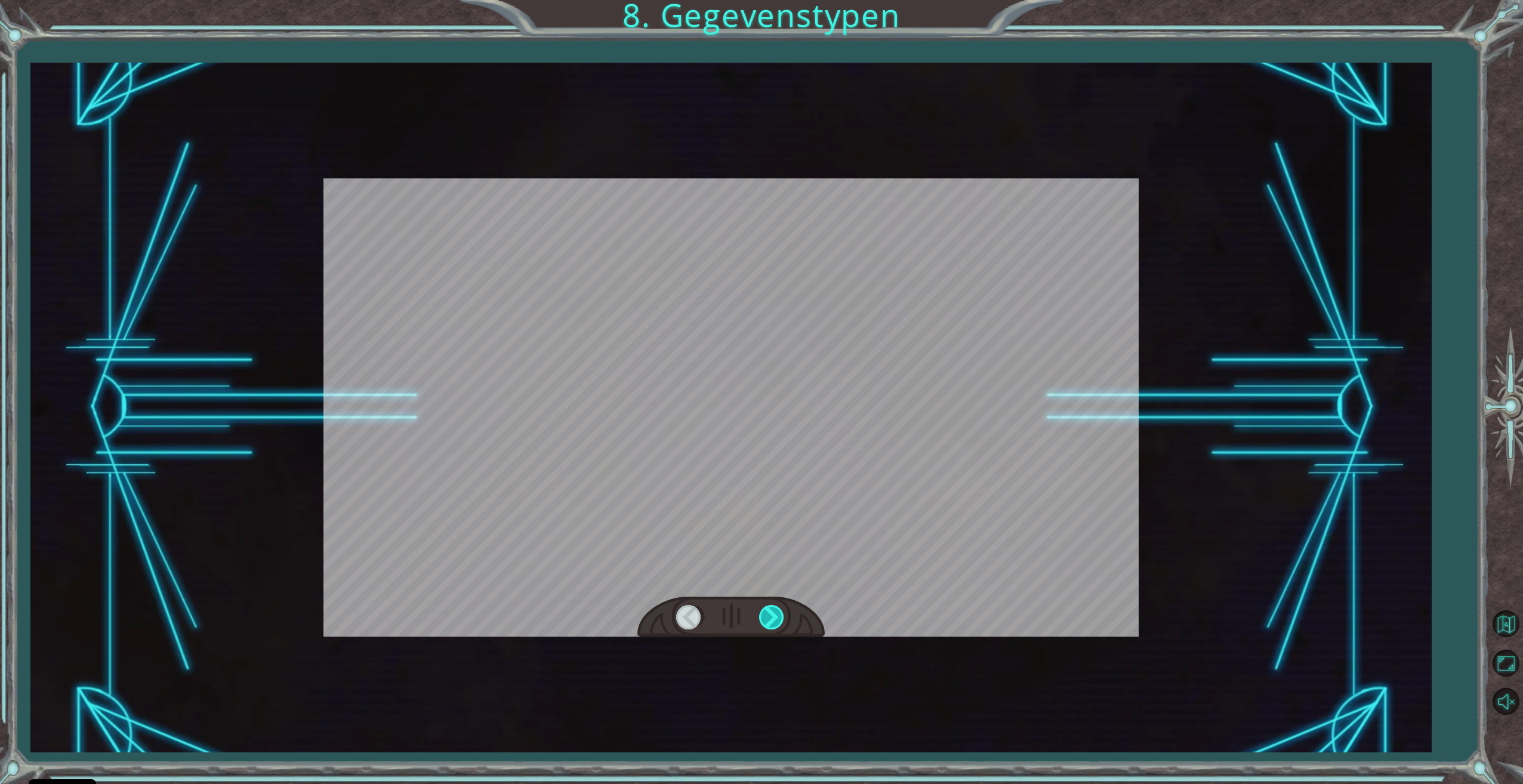
click at [761, 620] on div at bounding box center [772, 617] width 27 height 25
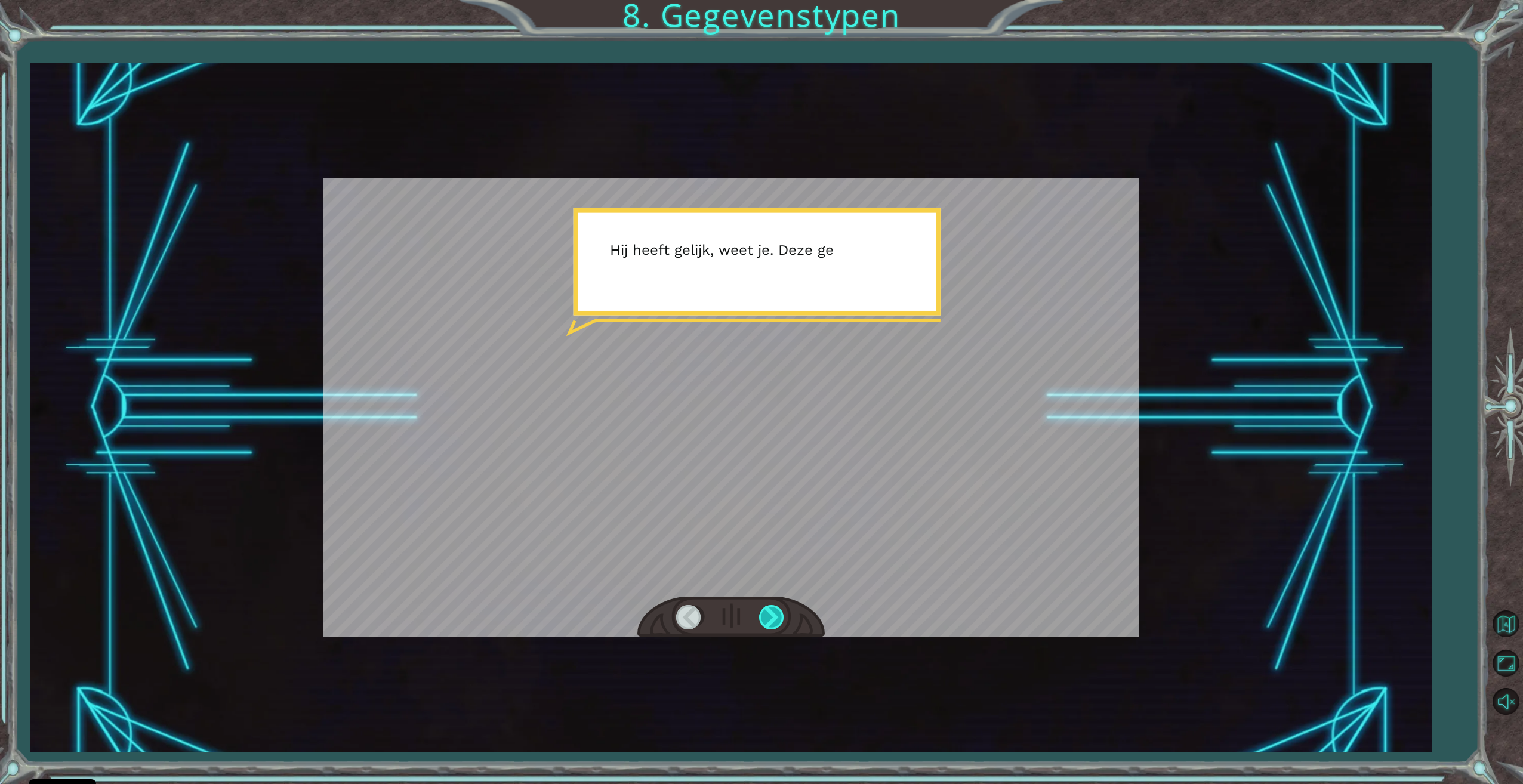
click at [760, 620] on div at bounding box center [772, 617] width 27 height 25
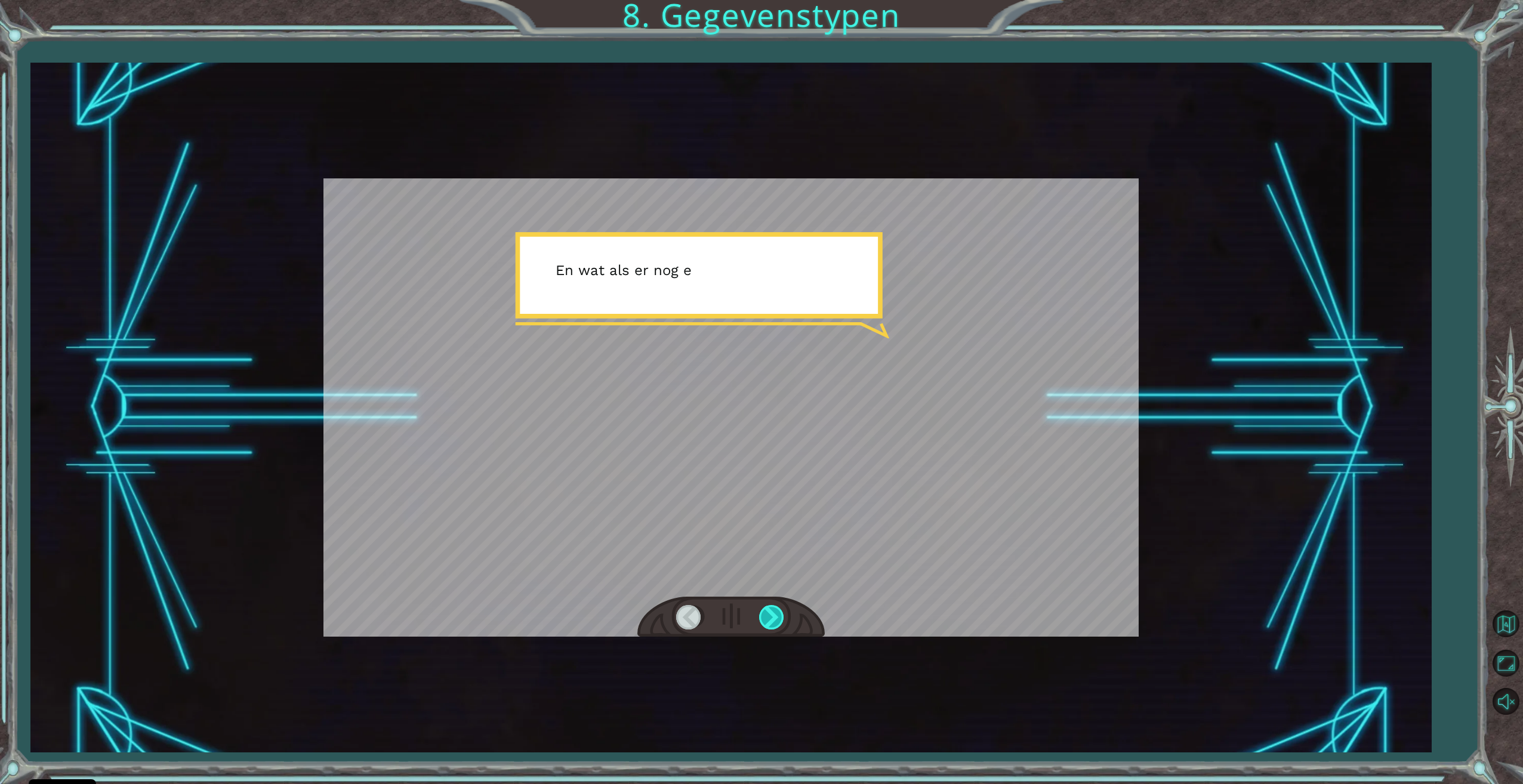
click at [760, 620] on div at bounding box center [772, 617] width 27 height 25
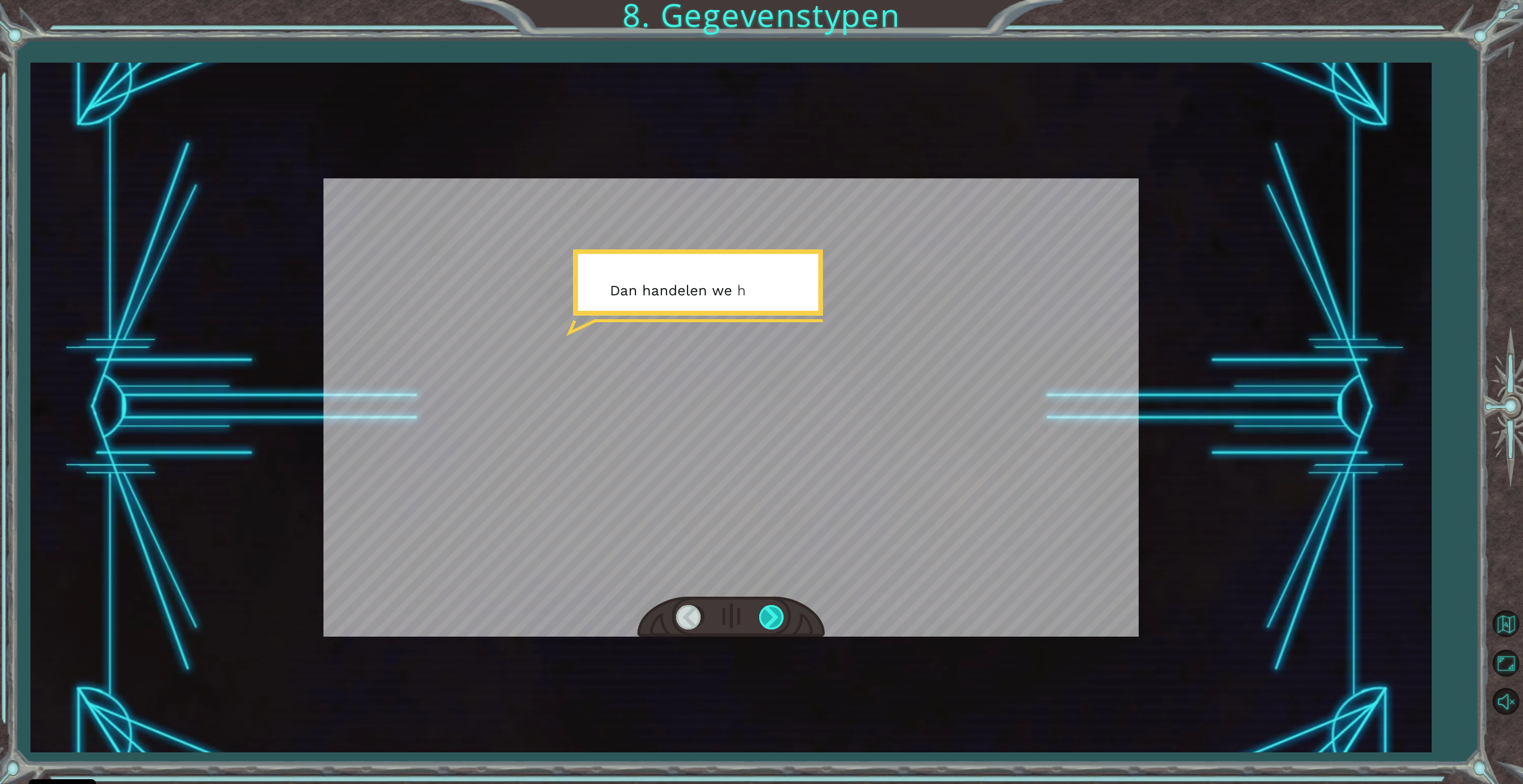
click at [760, 621] on div at bounding box center [772, 617] width 27 height 25
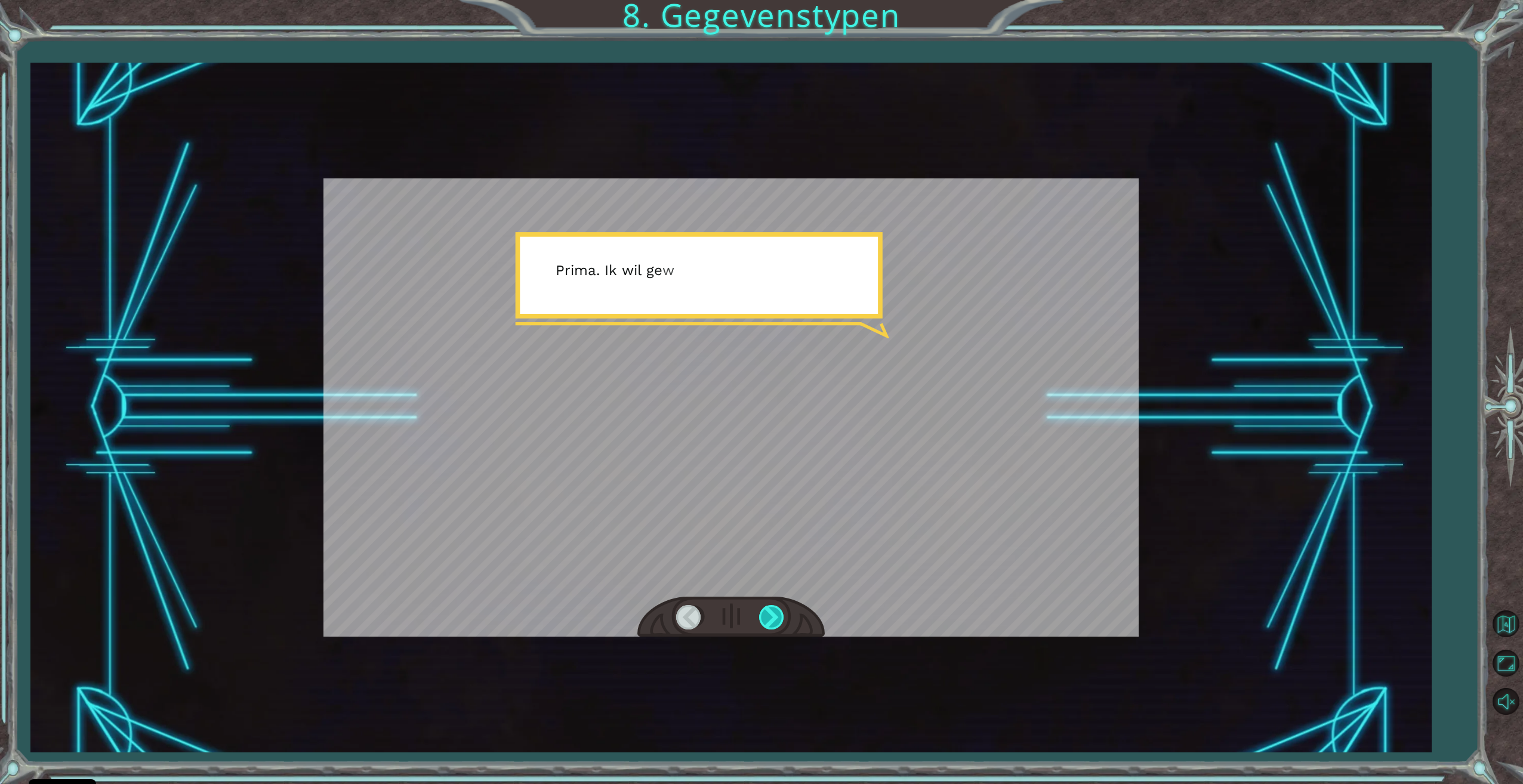
click at [760, 621] on div at bounding box center [772, 617] width 27 height 25
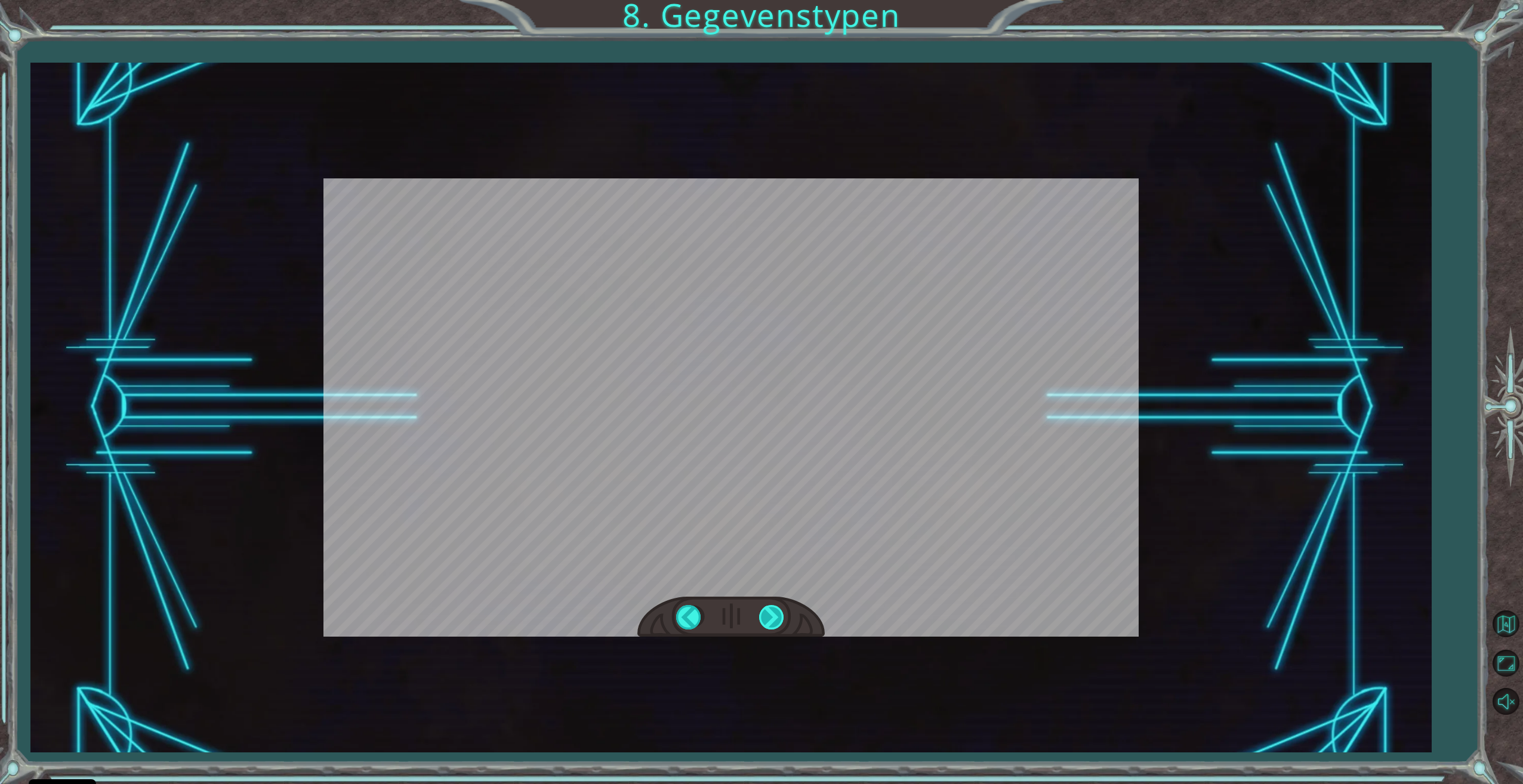
click at [760, 621] on div at bounding box center [772, 617] width 27 height 25
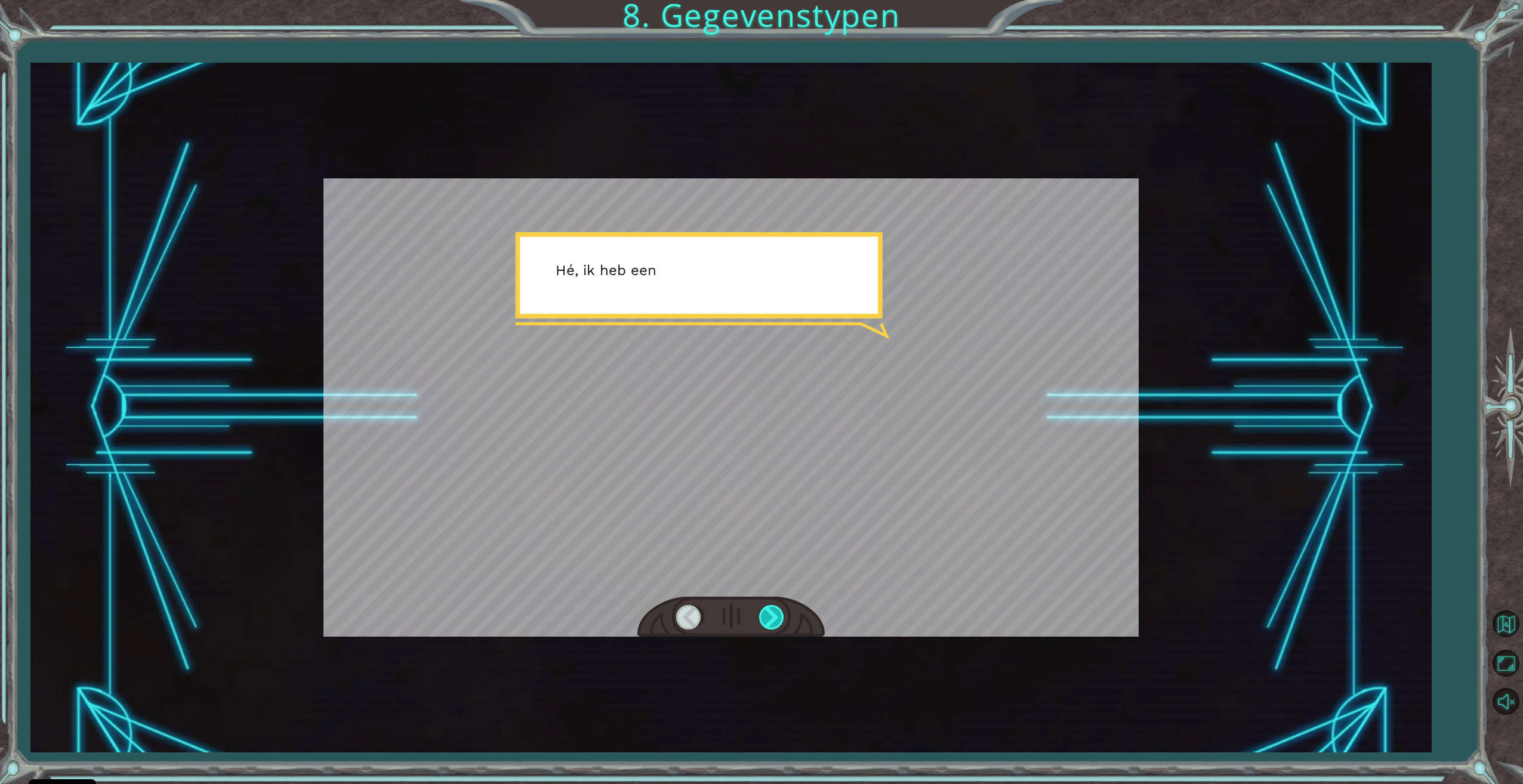
click at [763, 622] on div at bounding box center [772, 617] width 27 height 25
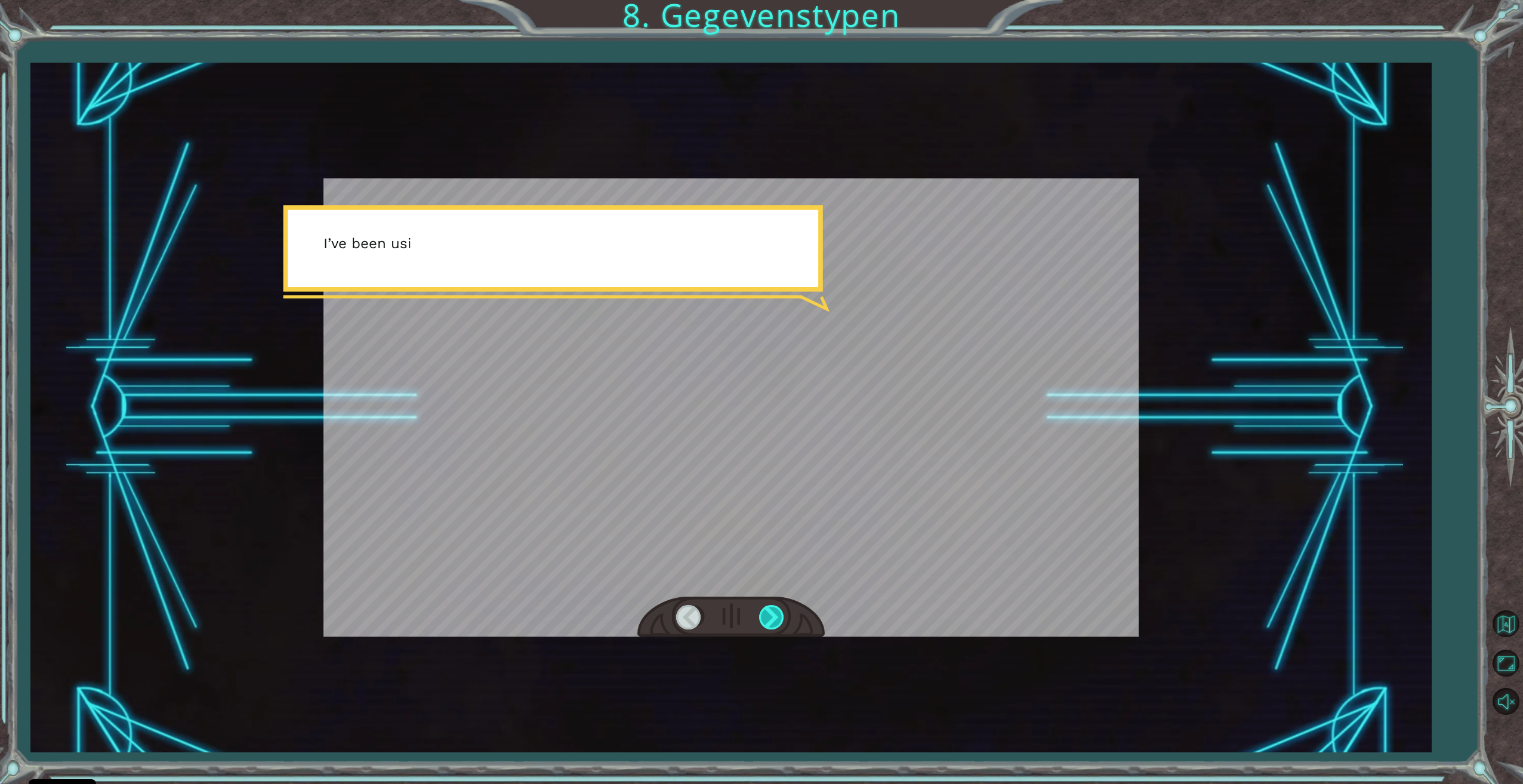
click at [764, 622] on div at bounding box center [772, 617] width 27 height 25
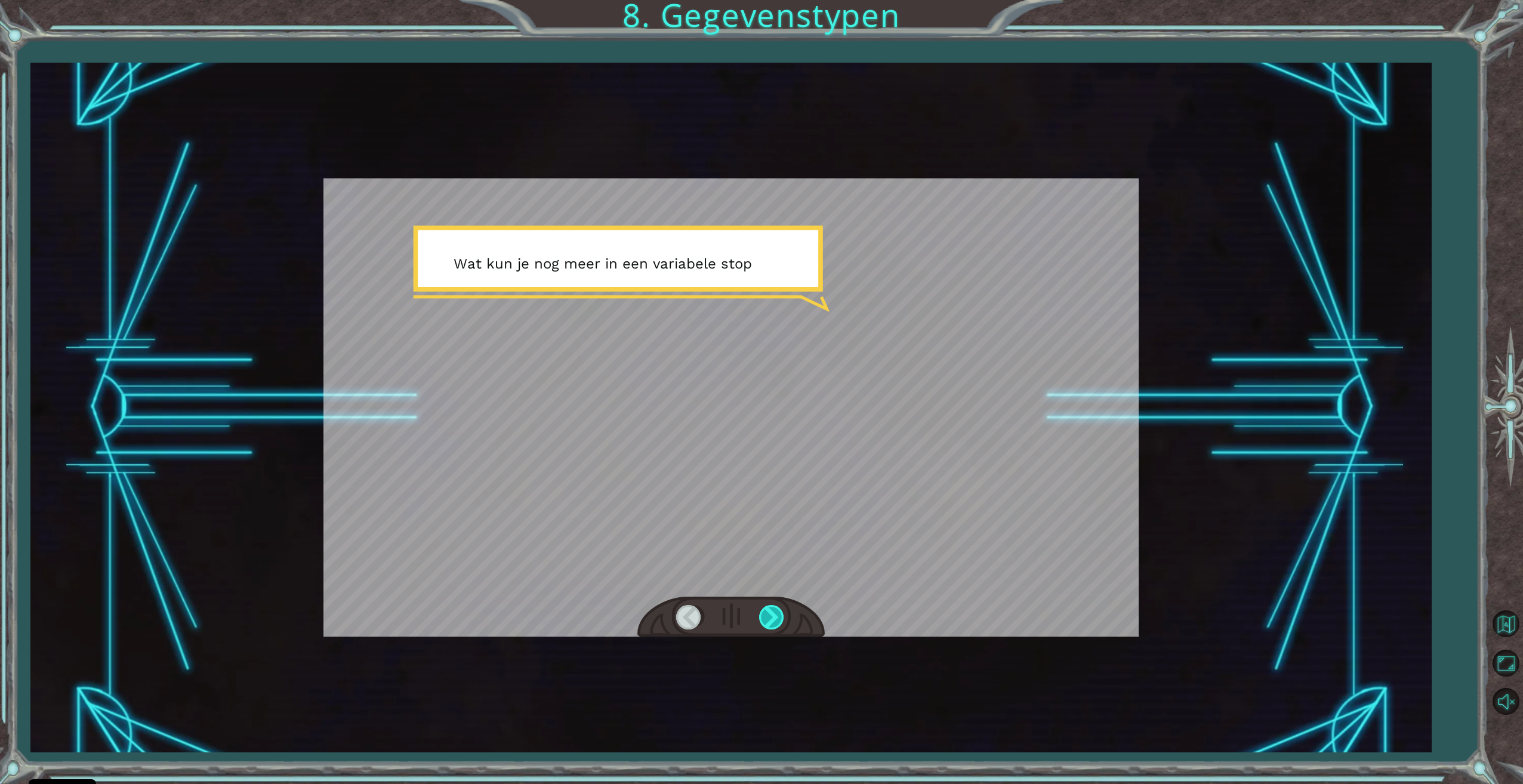
click at [764, 622] on div at bounding box center [772, 617] width 27 height 25
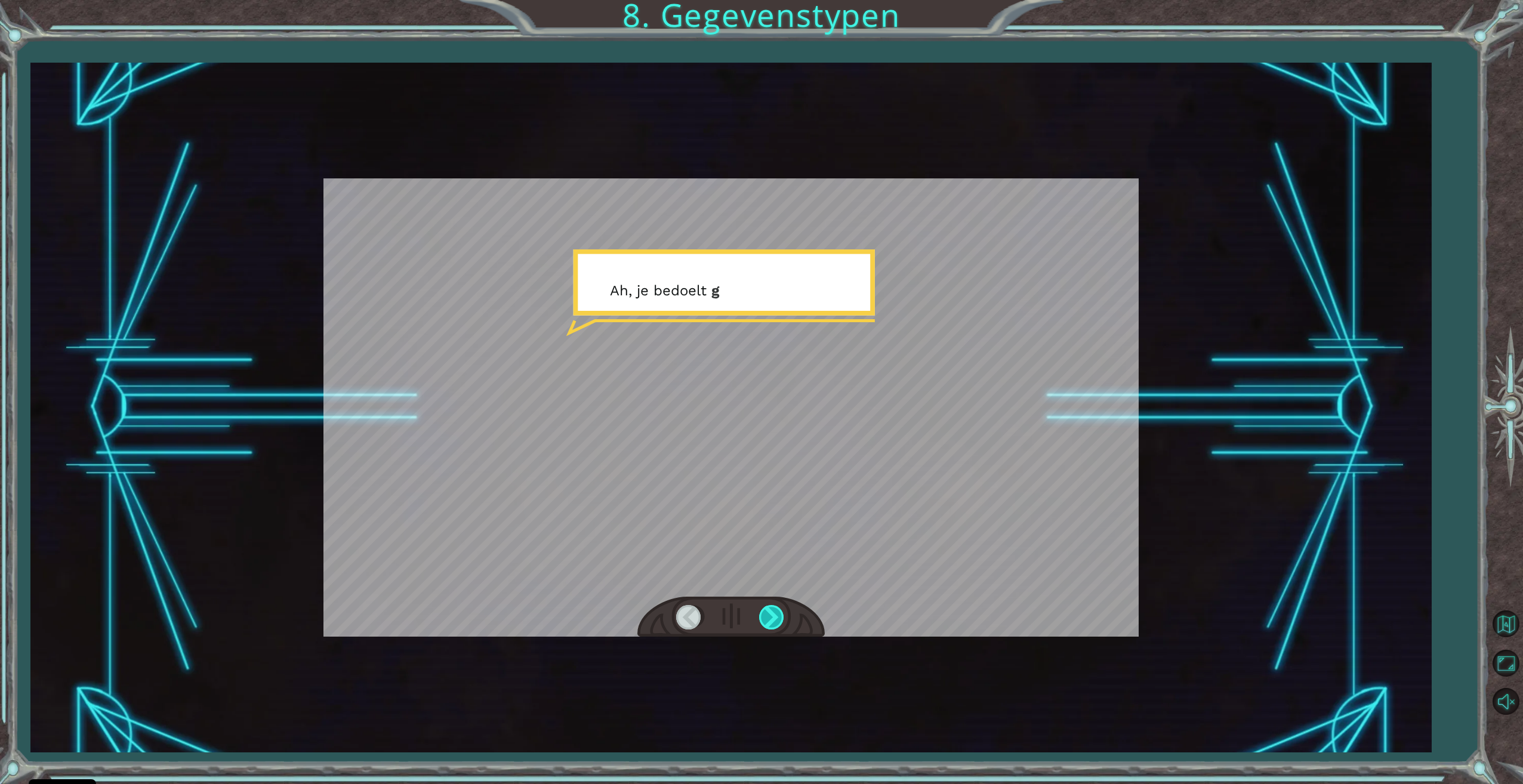
click at [764, 622] on div at bounding box center [772, 617] width 27 height 25
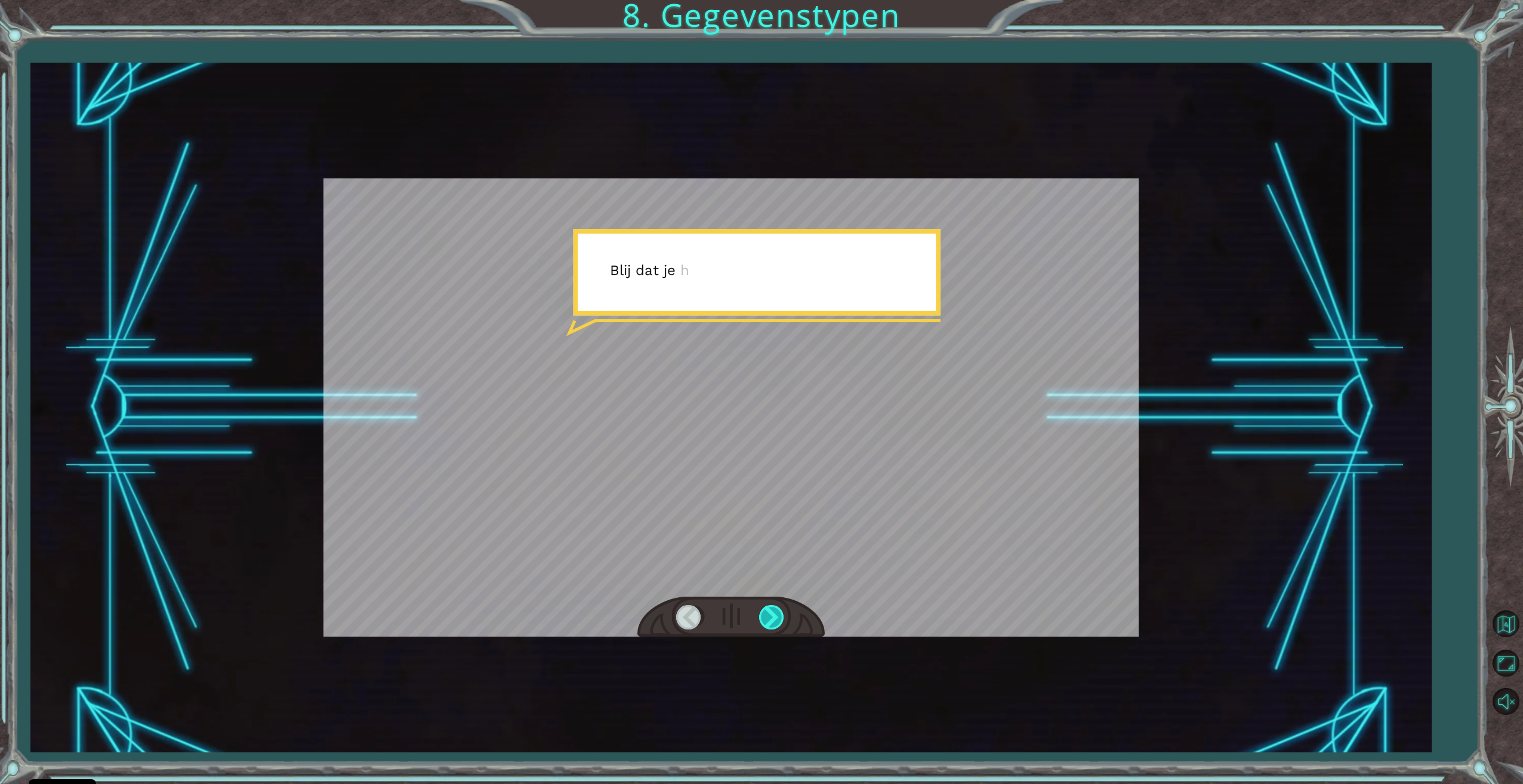
click at [763, 622] on div at bounding box center [772, 617] width 27 height 25
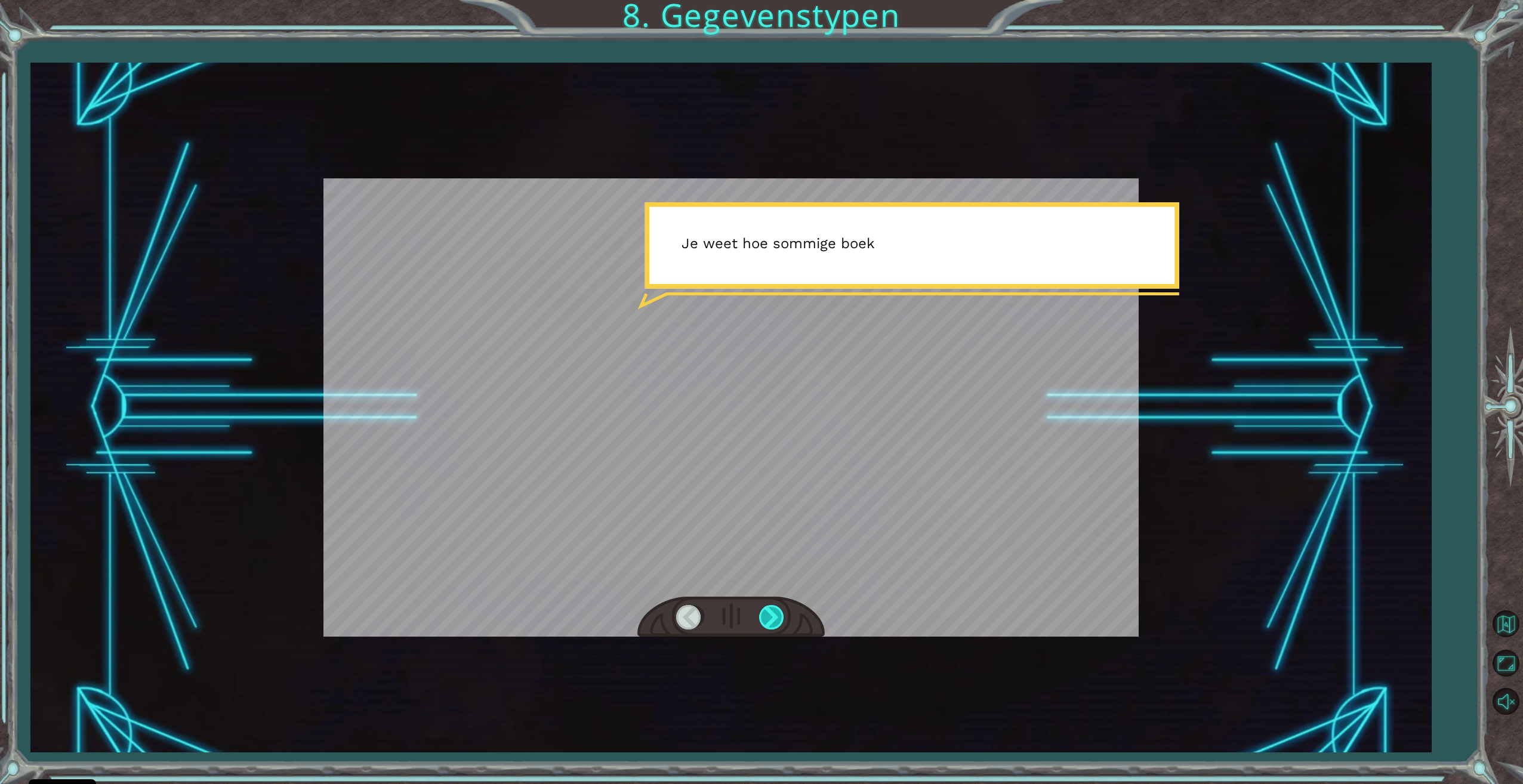
click at [763, 622] on div at bounding box center [772, 617] width 27 height 25
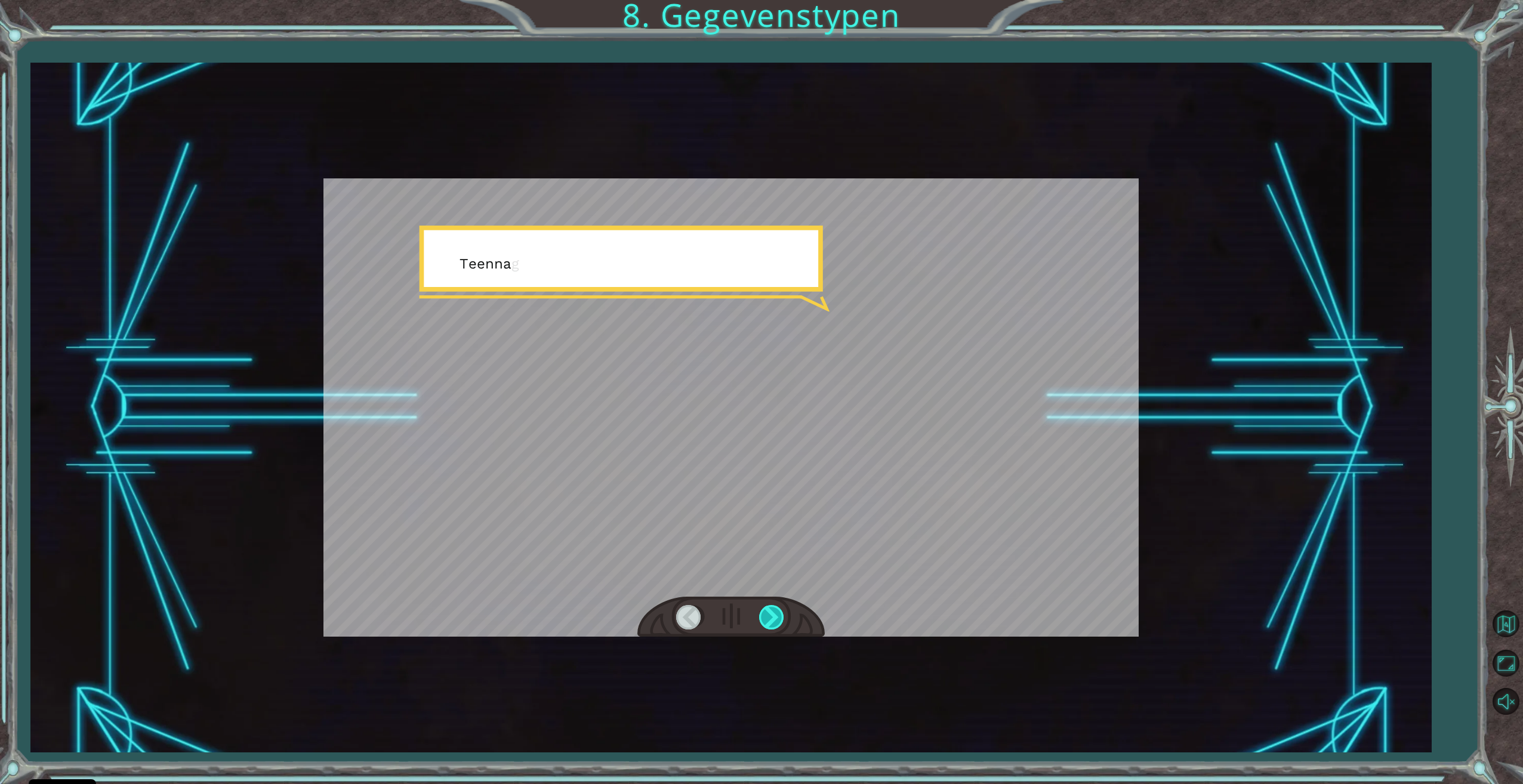
click at [763, 622] on div at bounding box center [772, 617] width 27 height 25
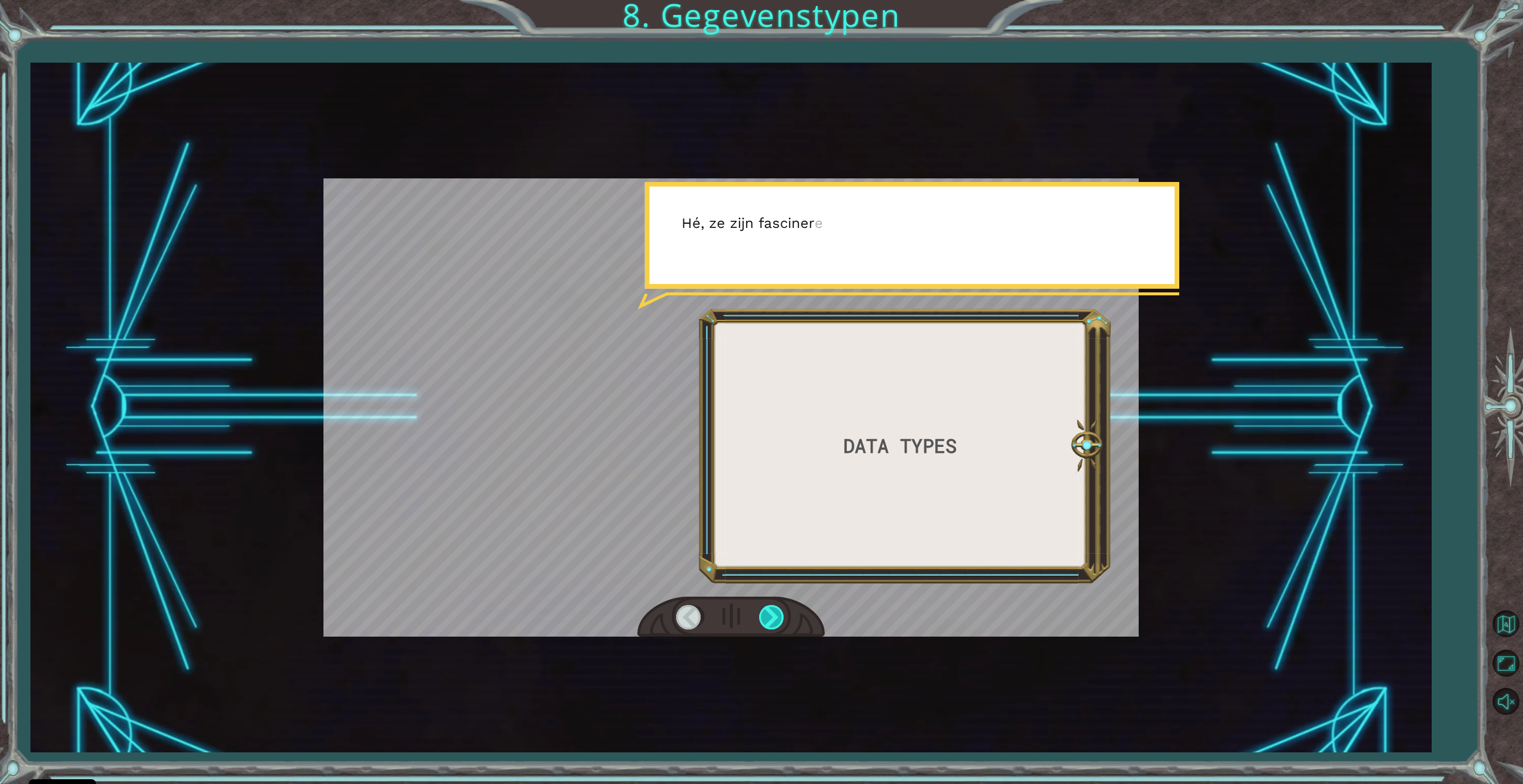
click at [763, 622] on div at bounding box center [772, 617] width 27 height 25
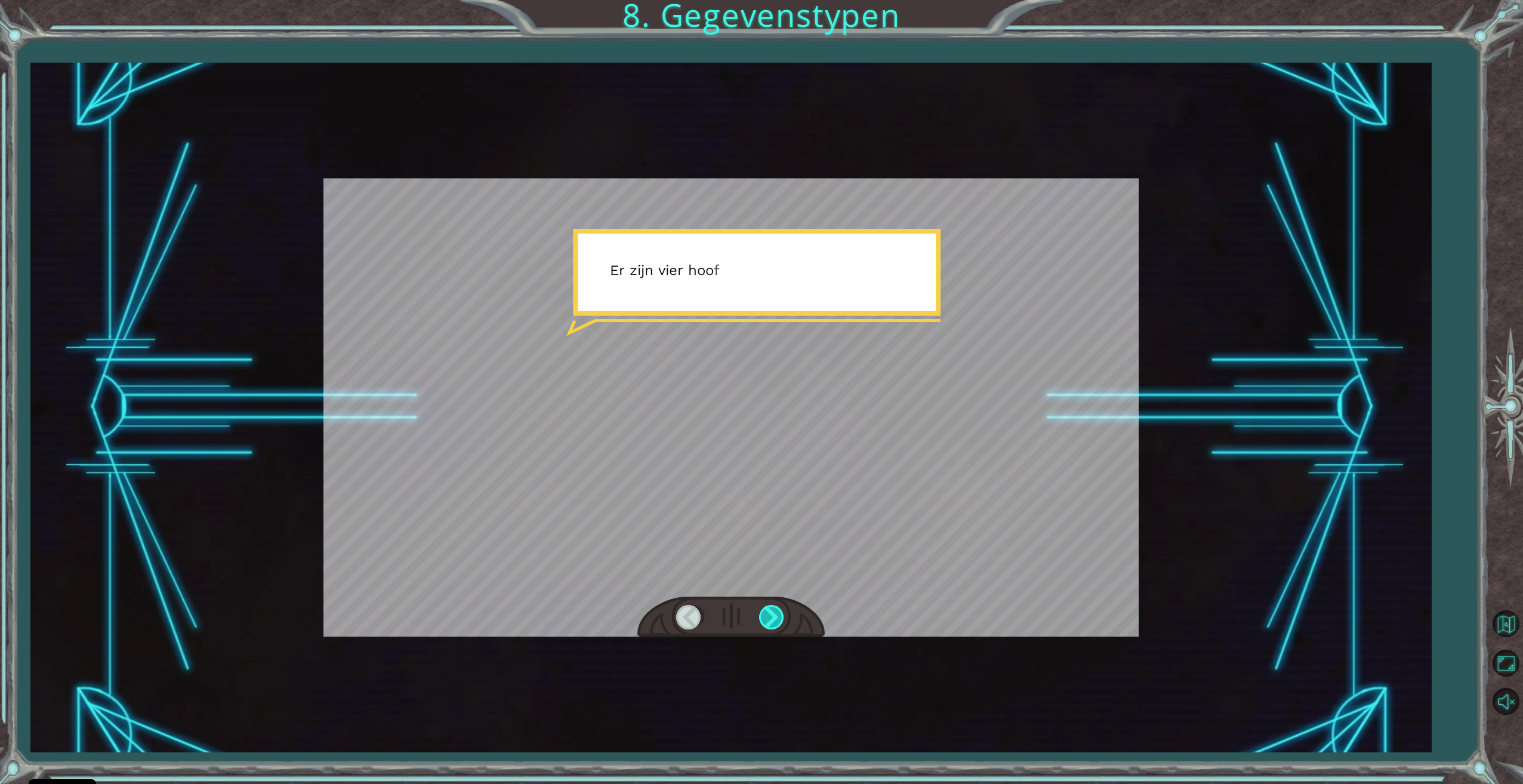
click at [763, 622] on div at bounding box center [772, 617] width 27 height 25
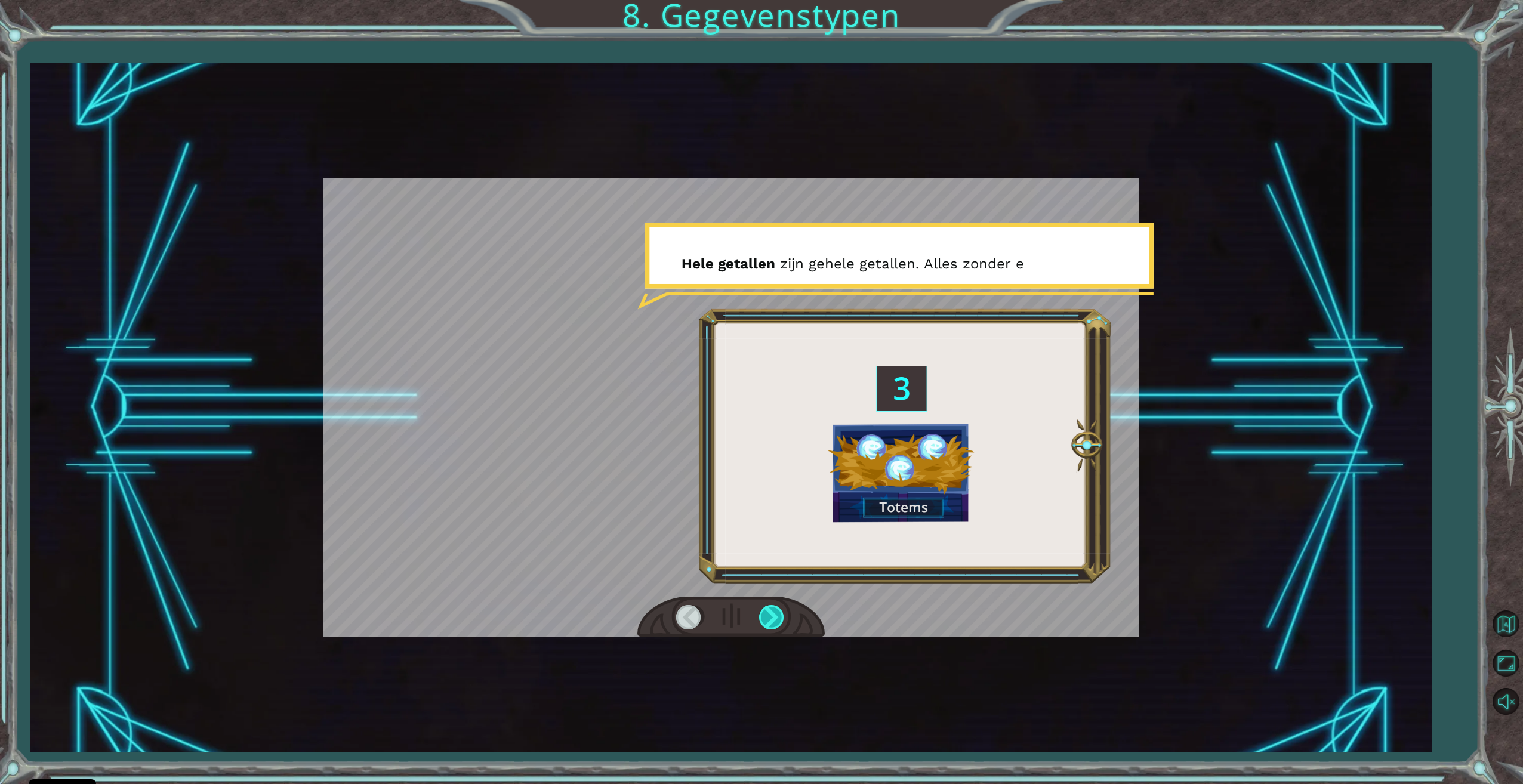
click at [763, 623] on div at bounding box center [772, 617] width 27 height 25
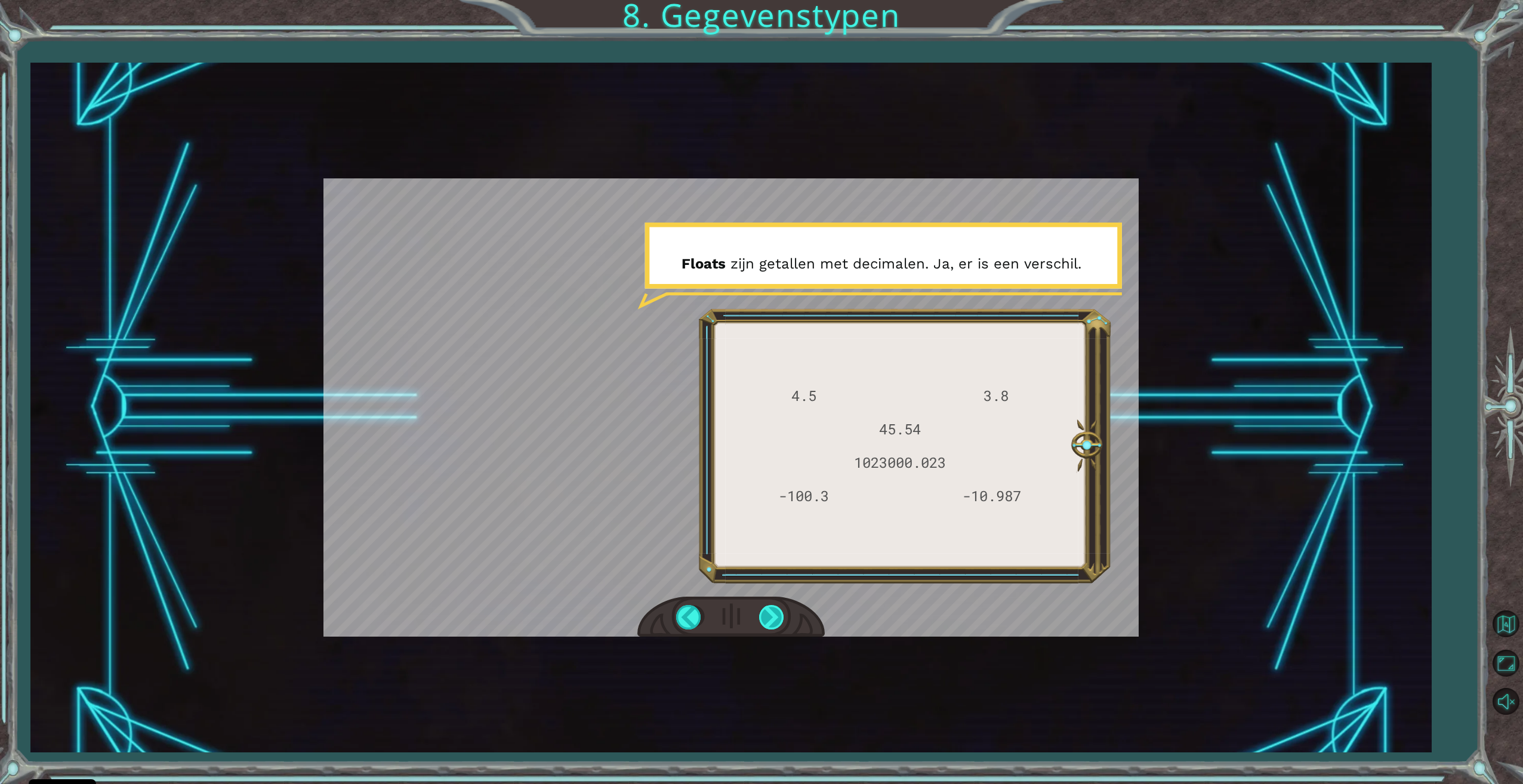
click at [776, 627] on div at bounding box center [772, 617] width 27 height 25
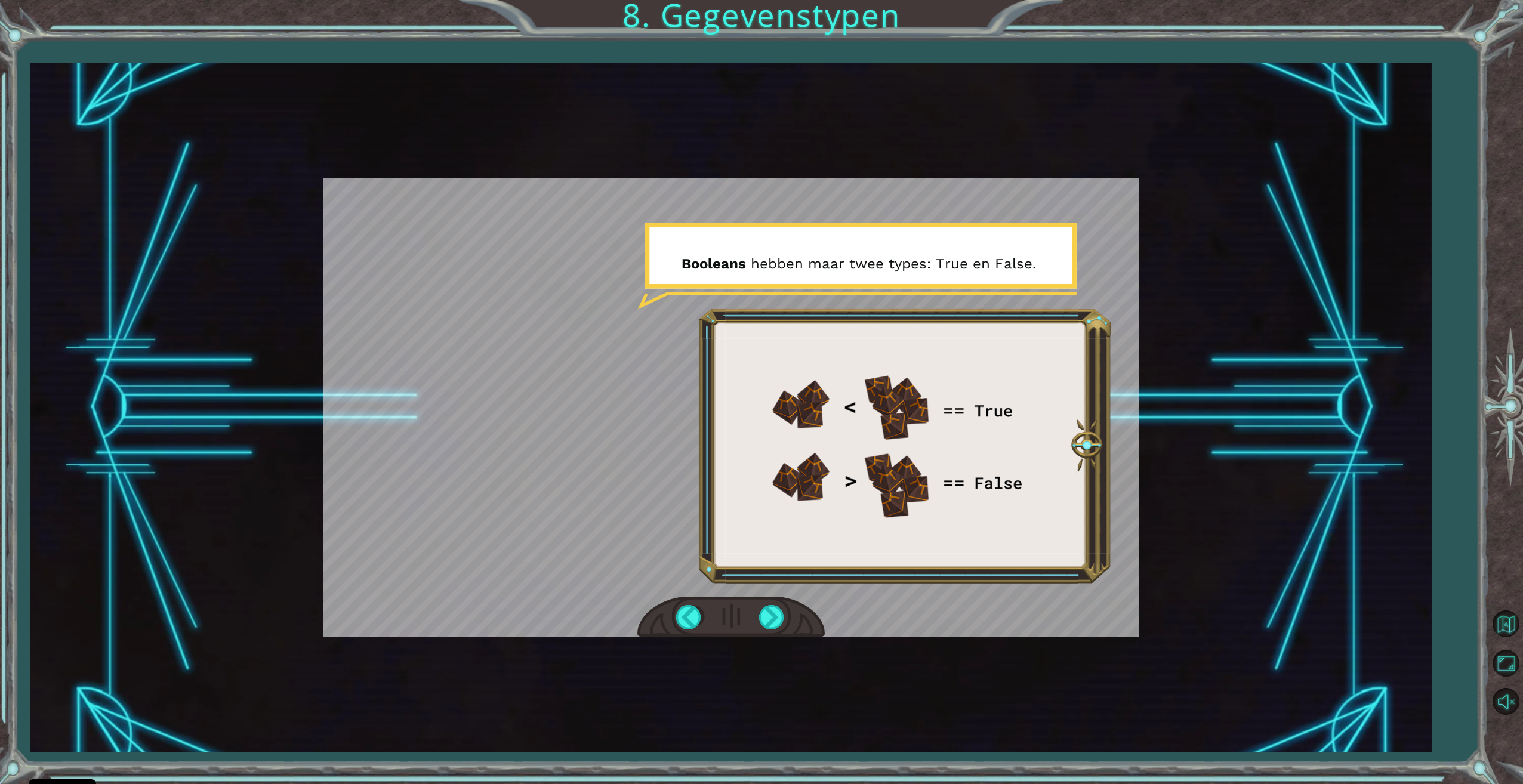
click at [773, 630] on div at bounding box center [731, 617] width 188 height 41
click at [774, 630] on div at bounding box center [772, 617] width 27 height 25
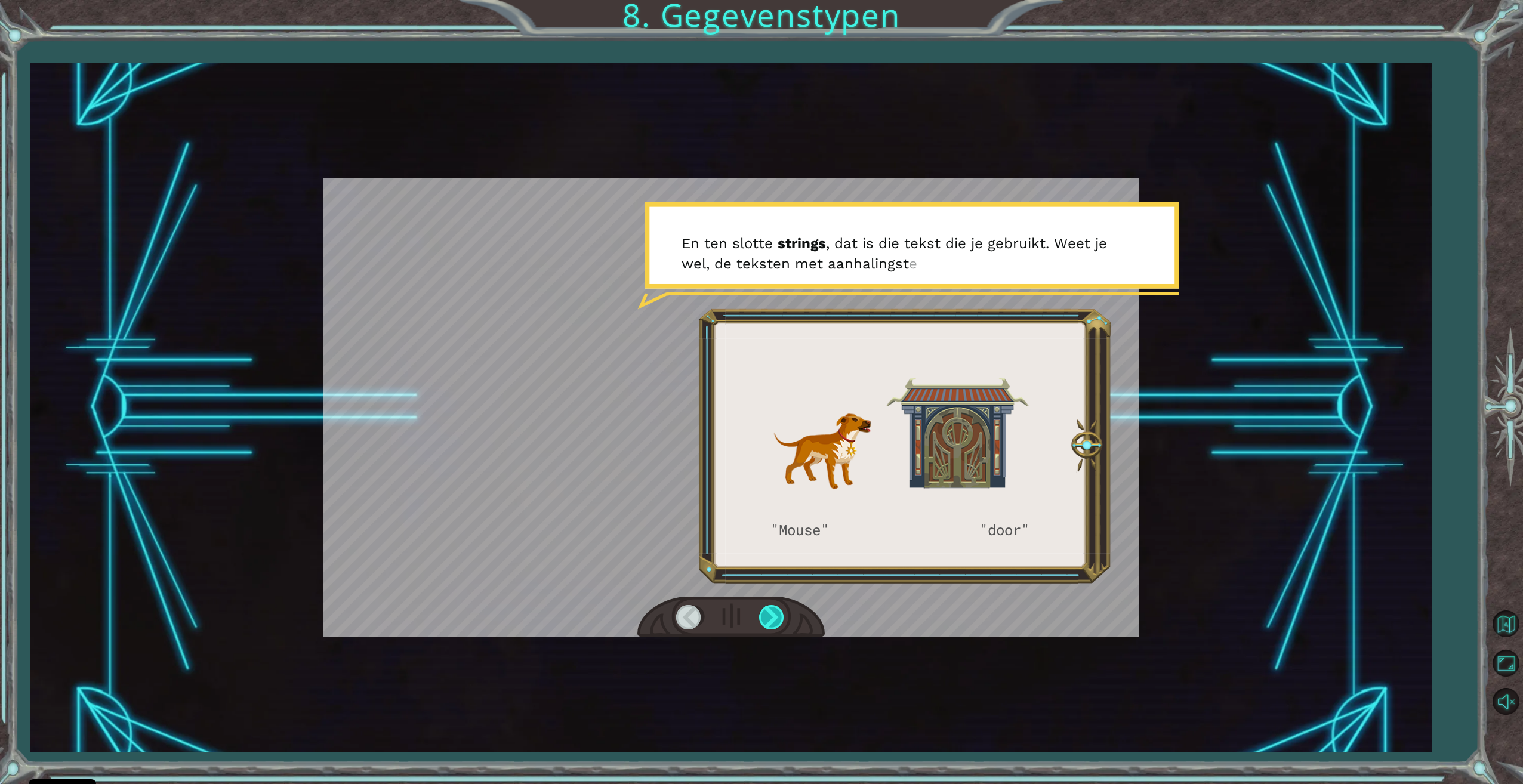
click at [774, 630] on div at bounding box center [772, 617] width 27 height 25
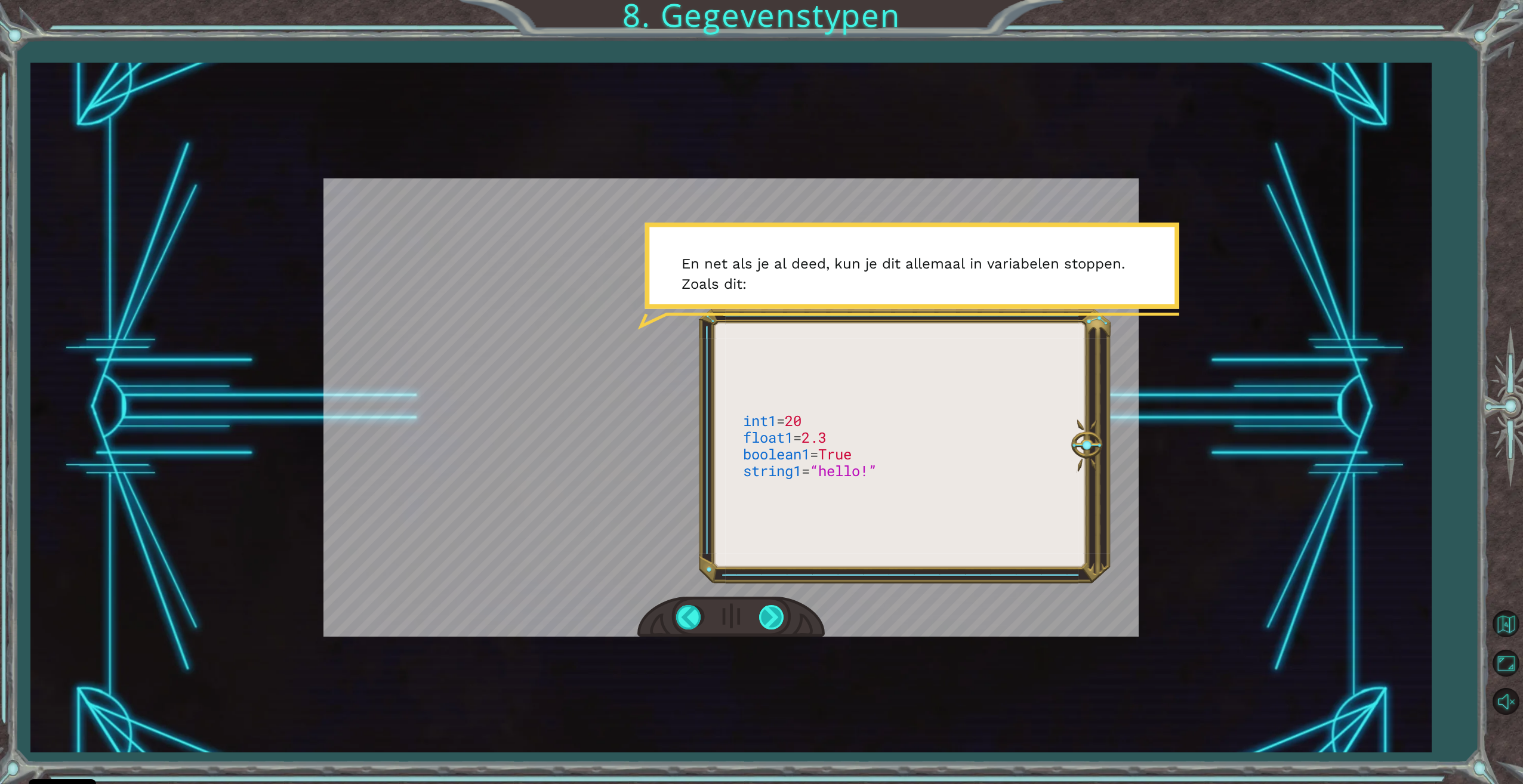
click at [774, 630] on div at bounding box center [772, 617] width 27 height 25
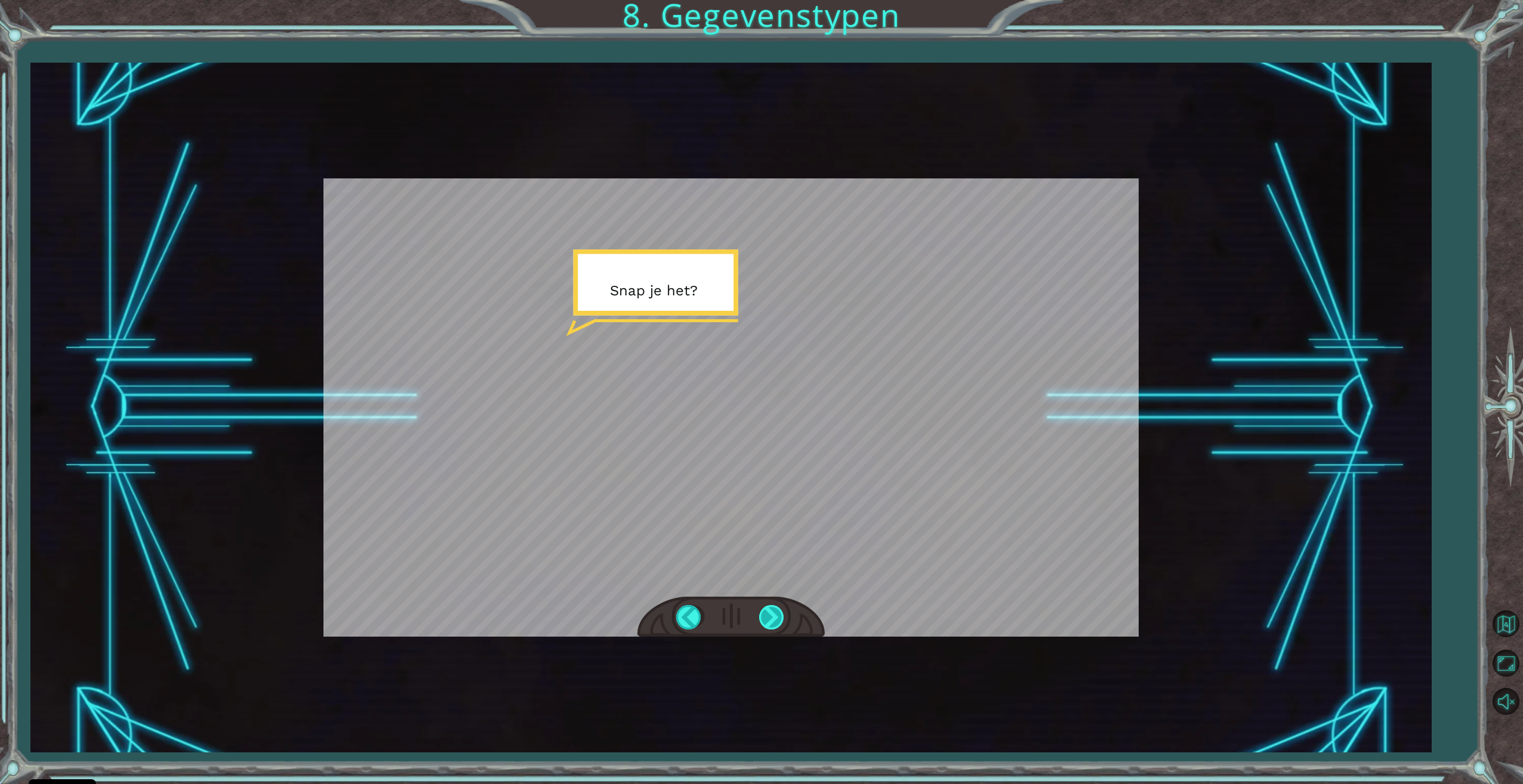
click at [774, 630] on div at bounding box center [772, 617] width 27 height 25
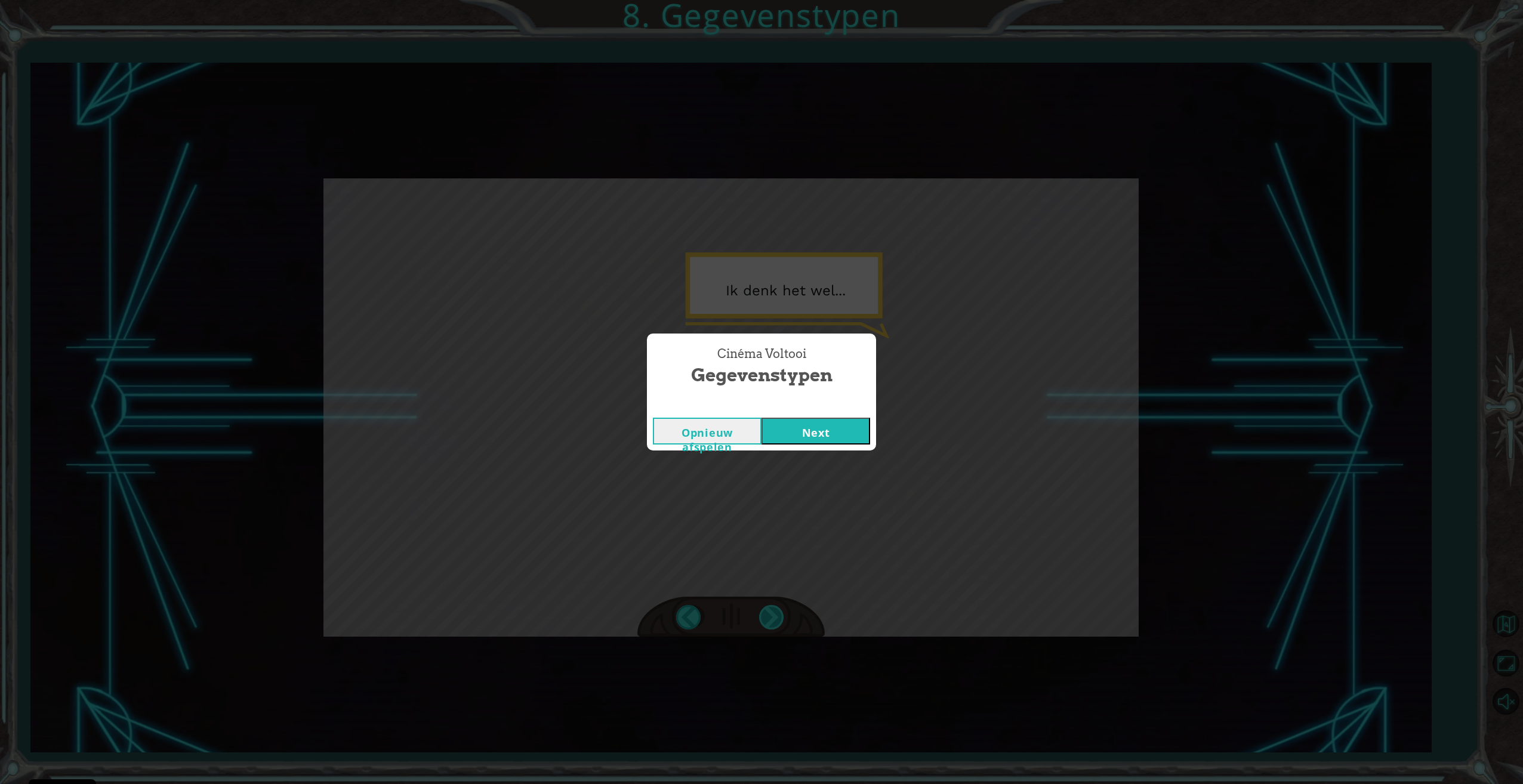
click at [774, 630] on div "Cinéma Voltooi Gegevenstypen Opnieuw afspelen Next" at bounding box center [762, 392] width 1523 height 784
click at [827, 447] on div "Opnieuw afspelen Next" at bounding box center [762, 431] width 229 height 39
click at [823, 430] on button "Next" at bounding box center [815, 431] width 108 height 27
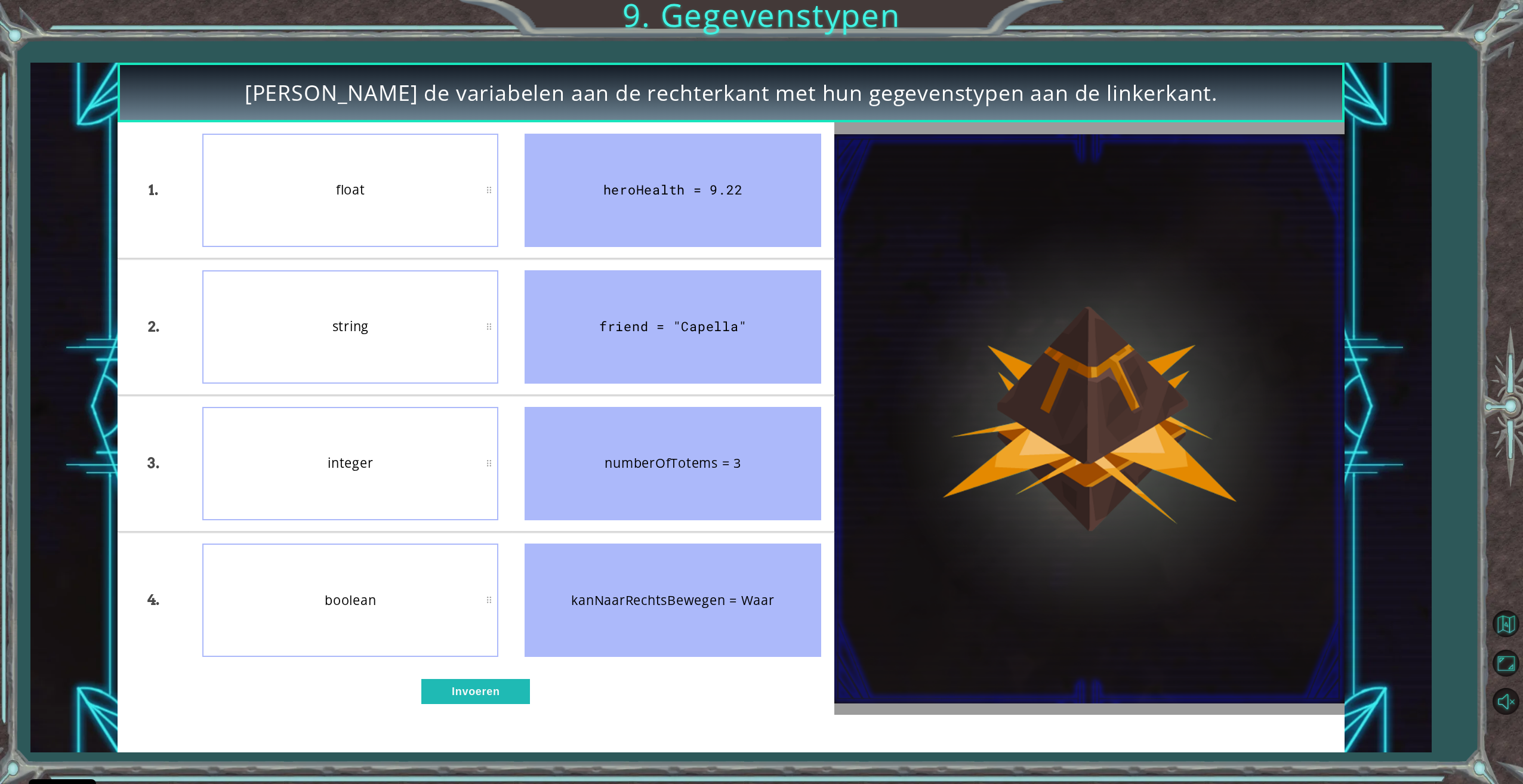
click at [519, 712] on div "1. 2. 3. 4. float string integer boolean heroHealth = 9.22 friend = "Capella" n…" at bounding box center [476, 418] width 717 height 592
click at [507, 688] on button "Invoeren" at bounding box center [475, 692] width 108 height 25
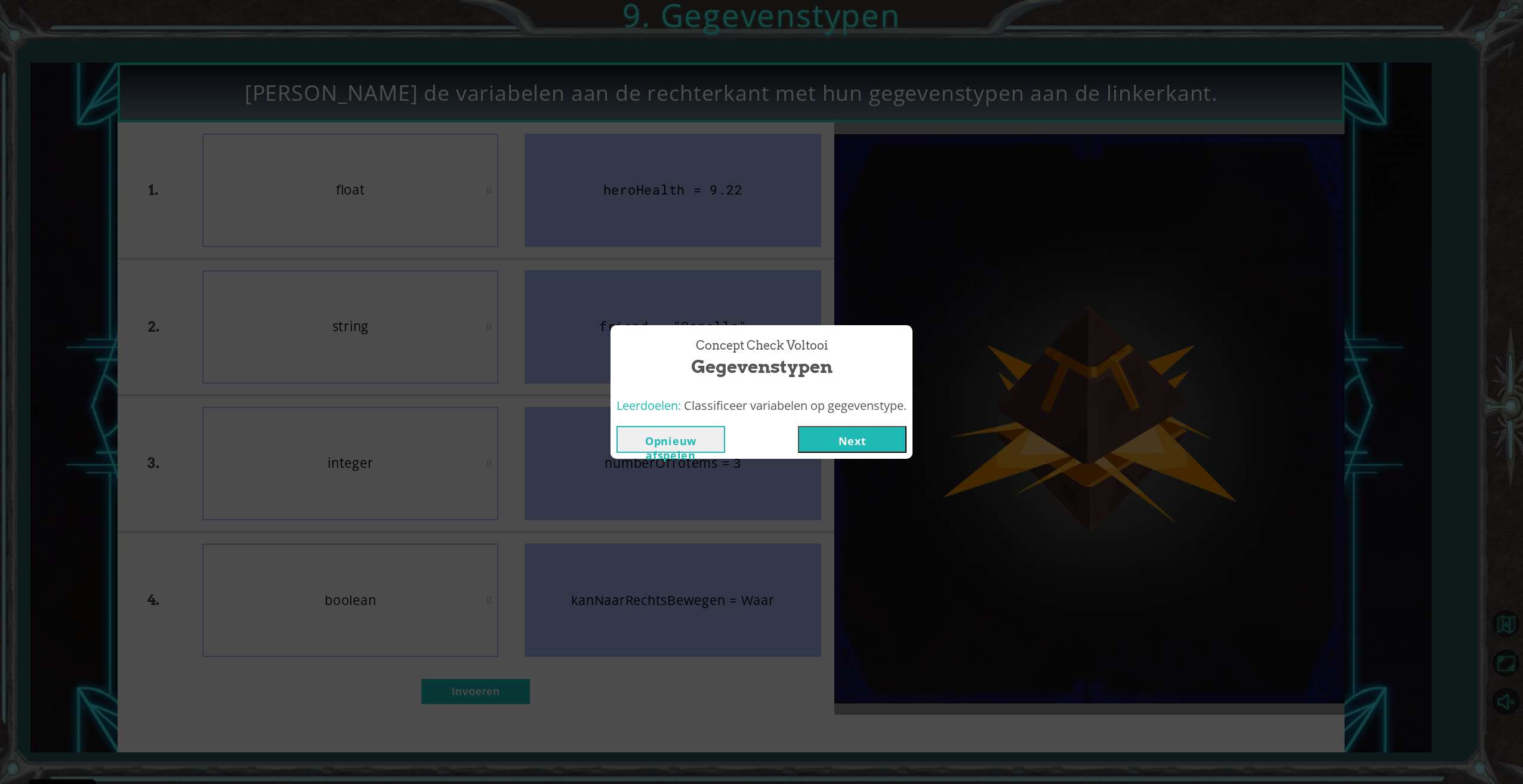
click at [869, 438] on button "Next" at bounding box center [852, 440] width 108 height 27
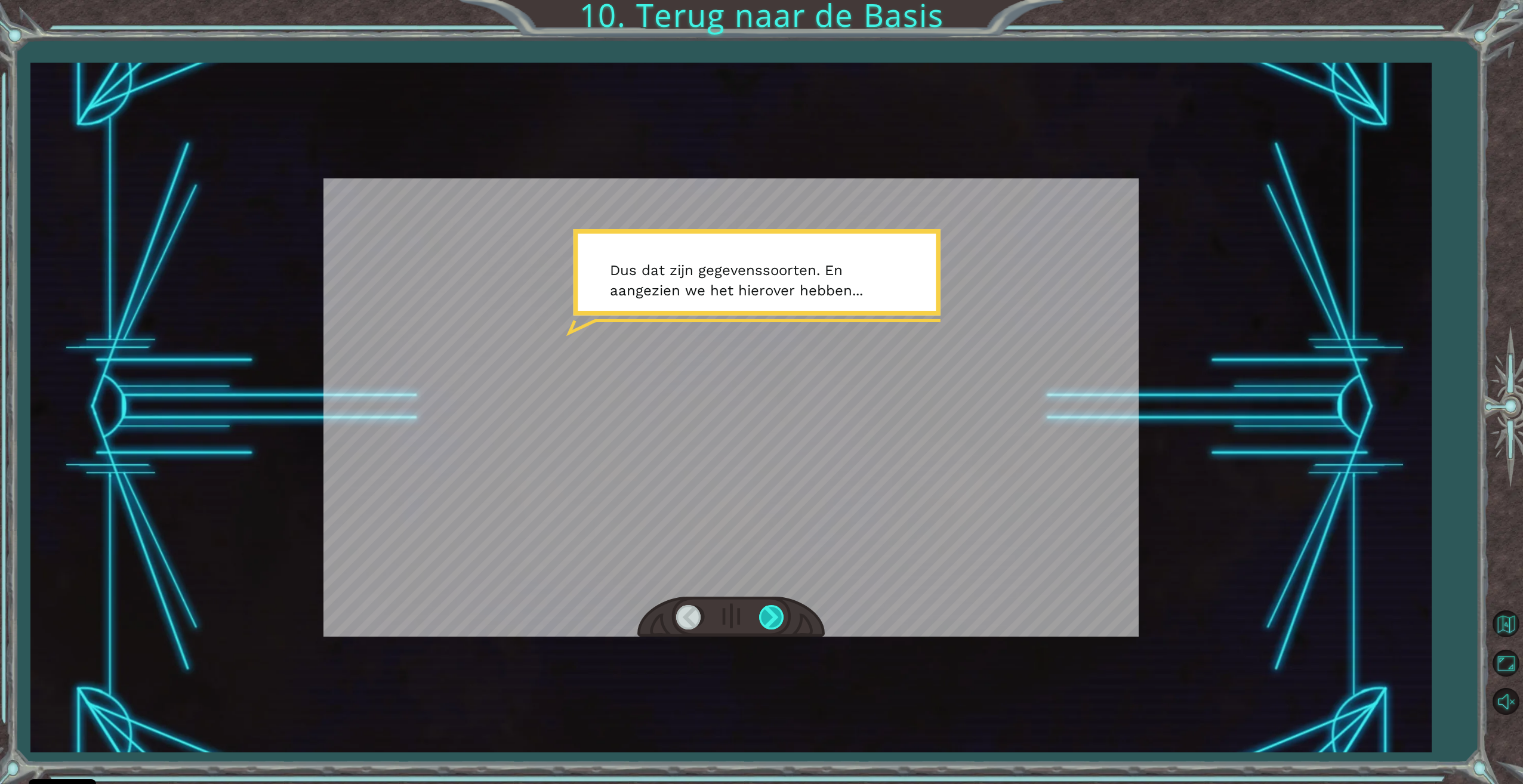
click at [769, 627] on div at bounding box center [772, 617] width 27 height 25
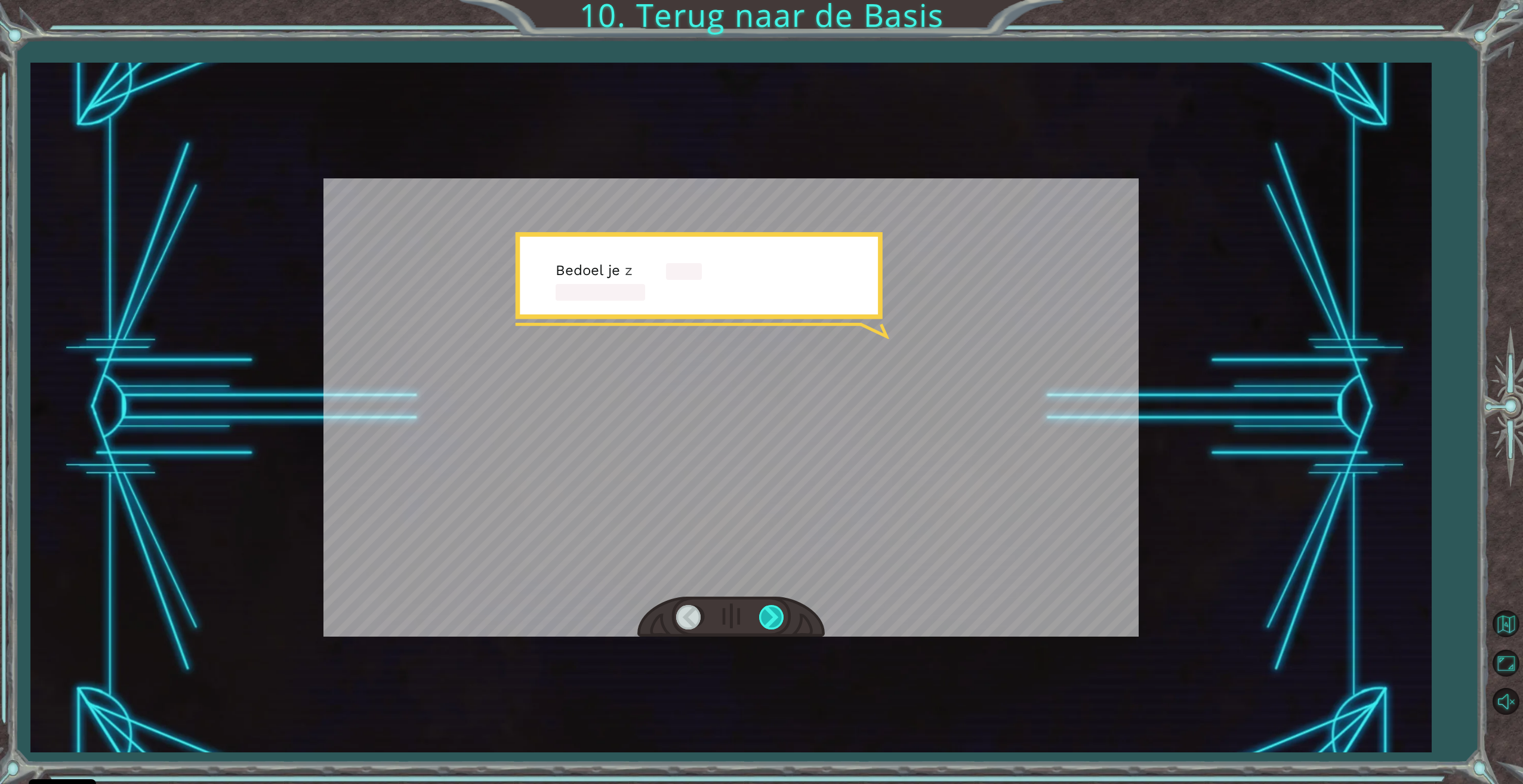
click at [769, 627] on div at bounding box center [772, 617] width 27 height 25
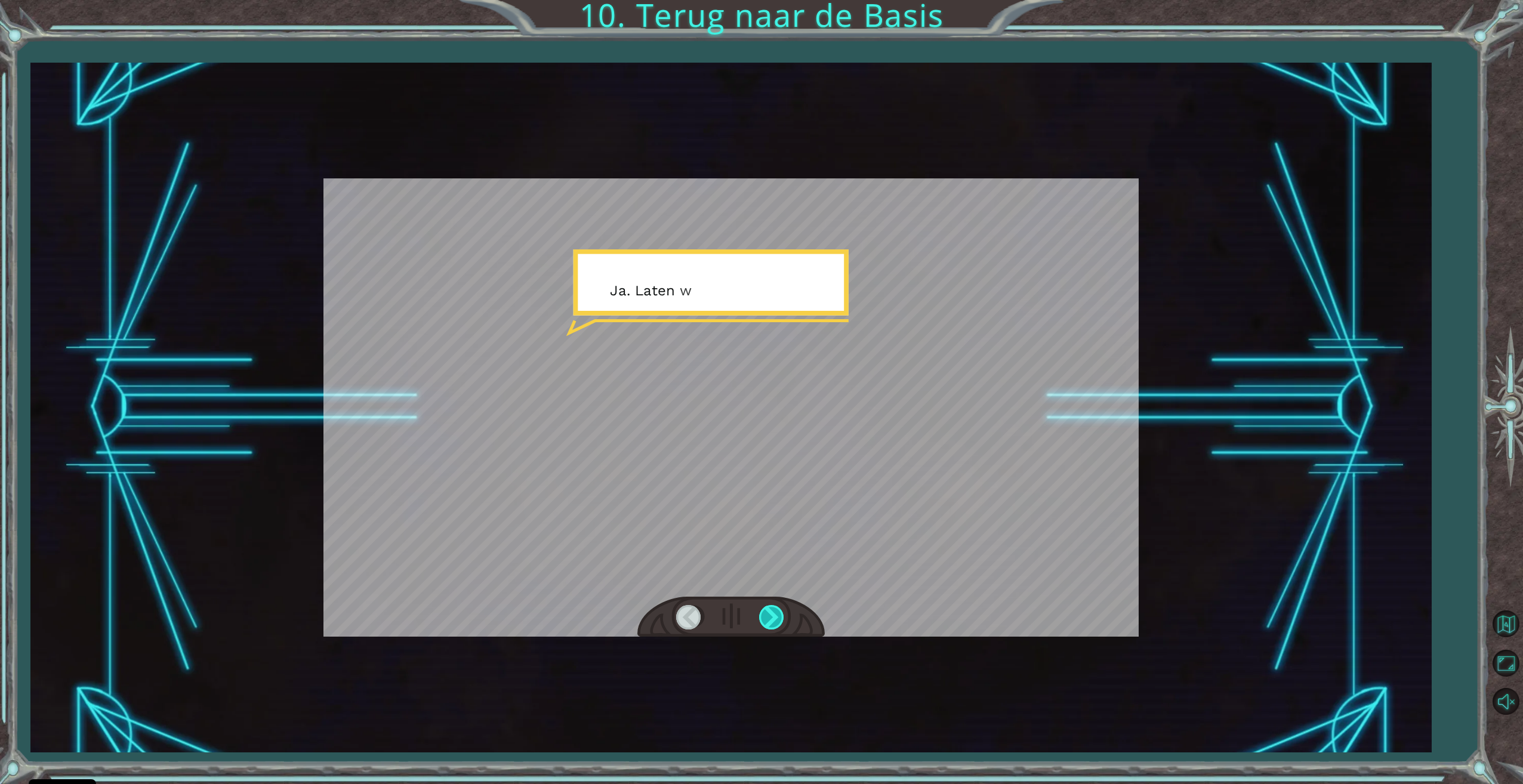
click at [771, 627] on div at bounding box center [772, 617] width 27 height 25
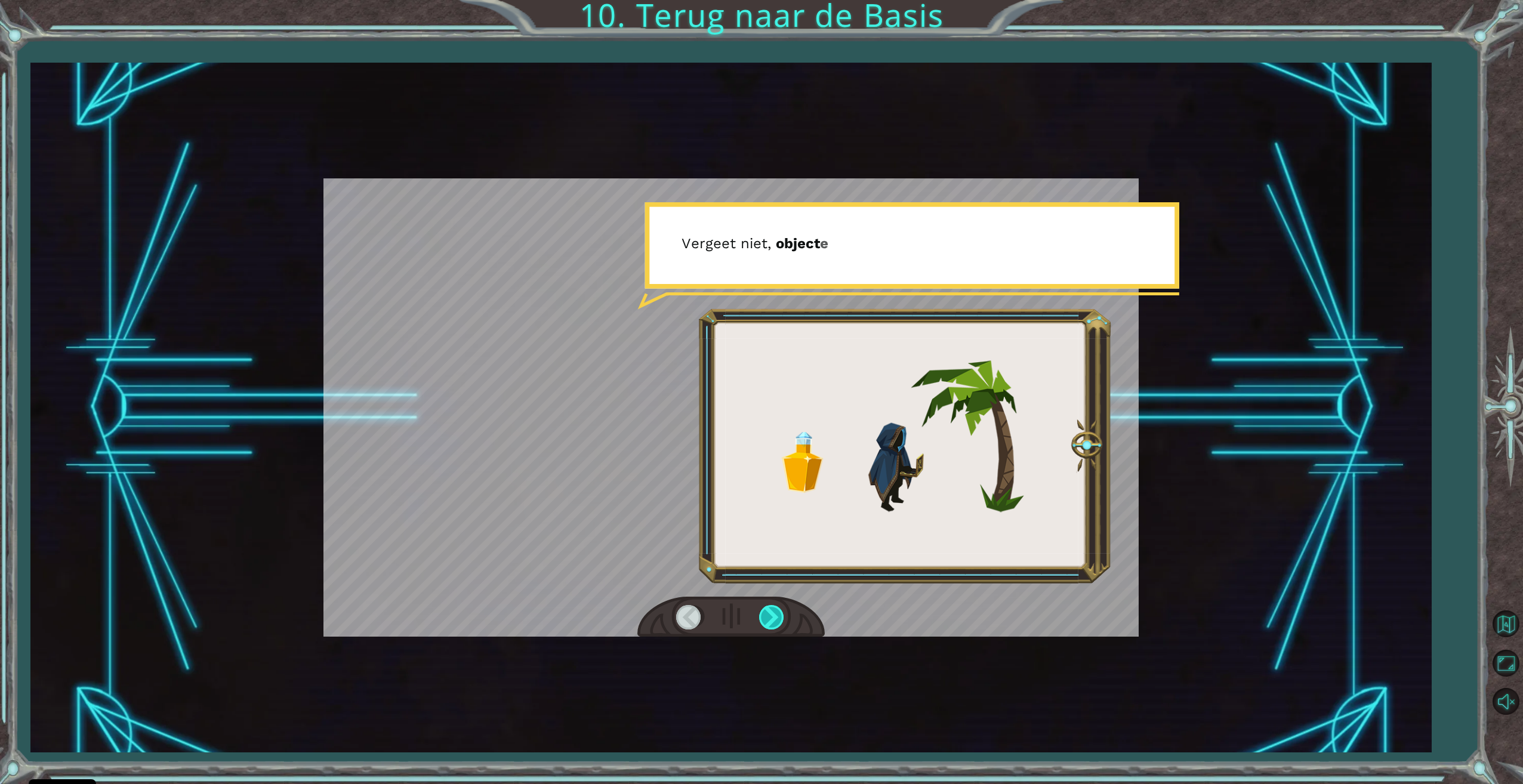
click at [771, 627] on div at bounding box center [772, 617] width 27 height 25
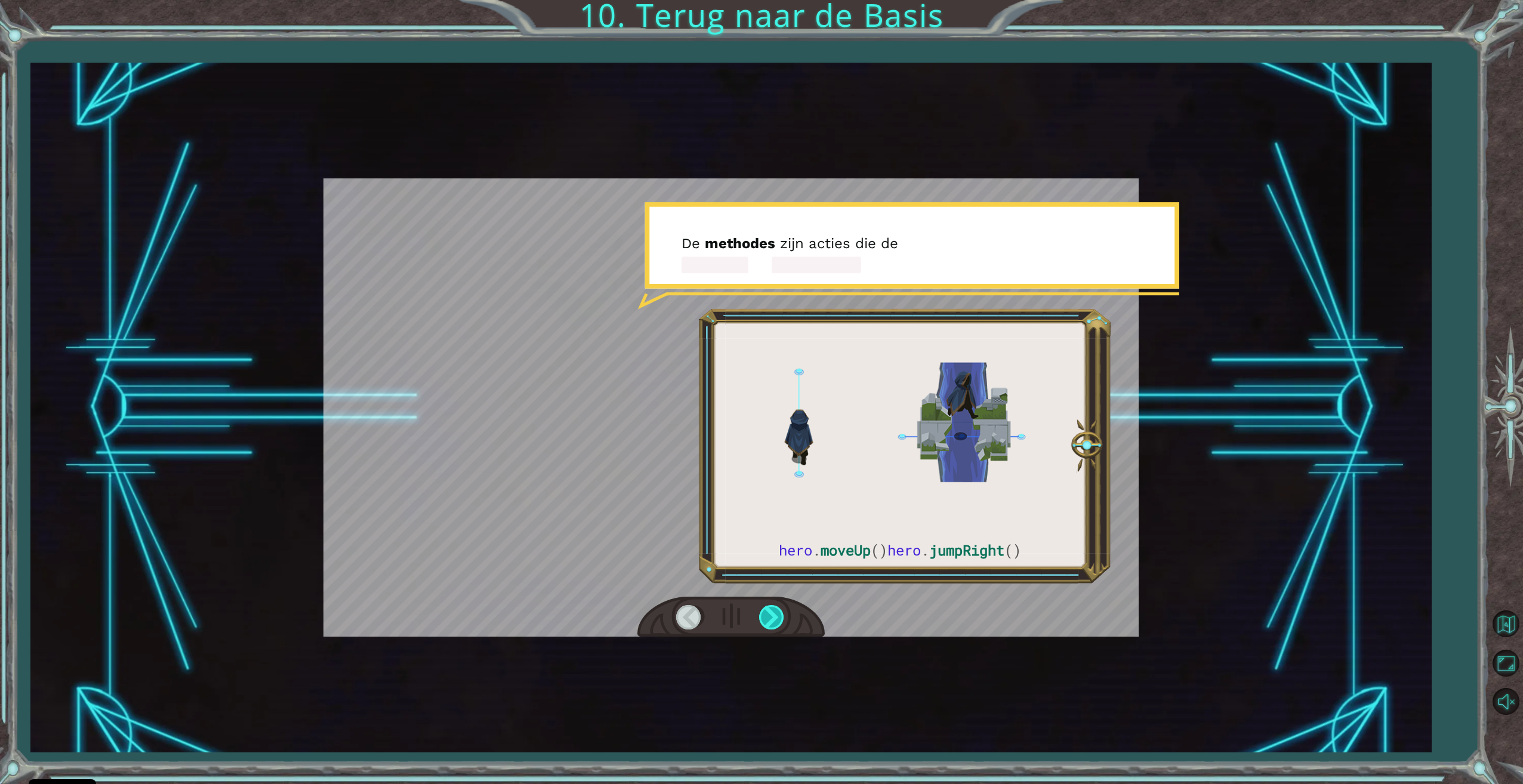
click at [771, 627] on div at bounding box center [772, 617] width 27 height 25
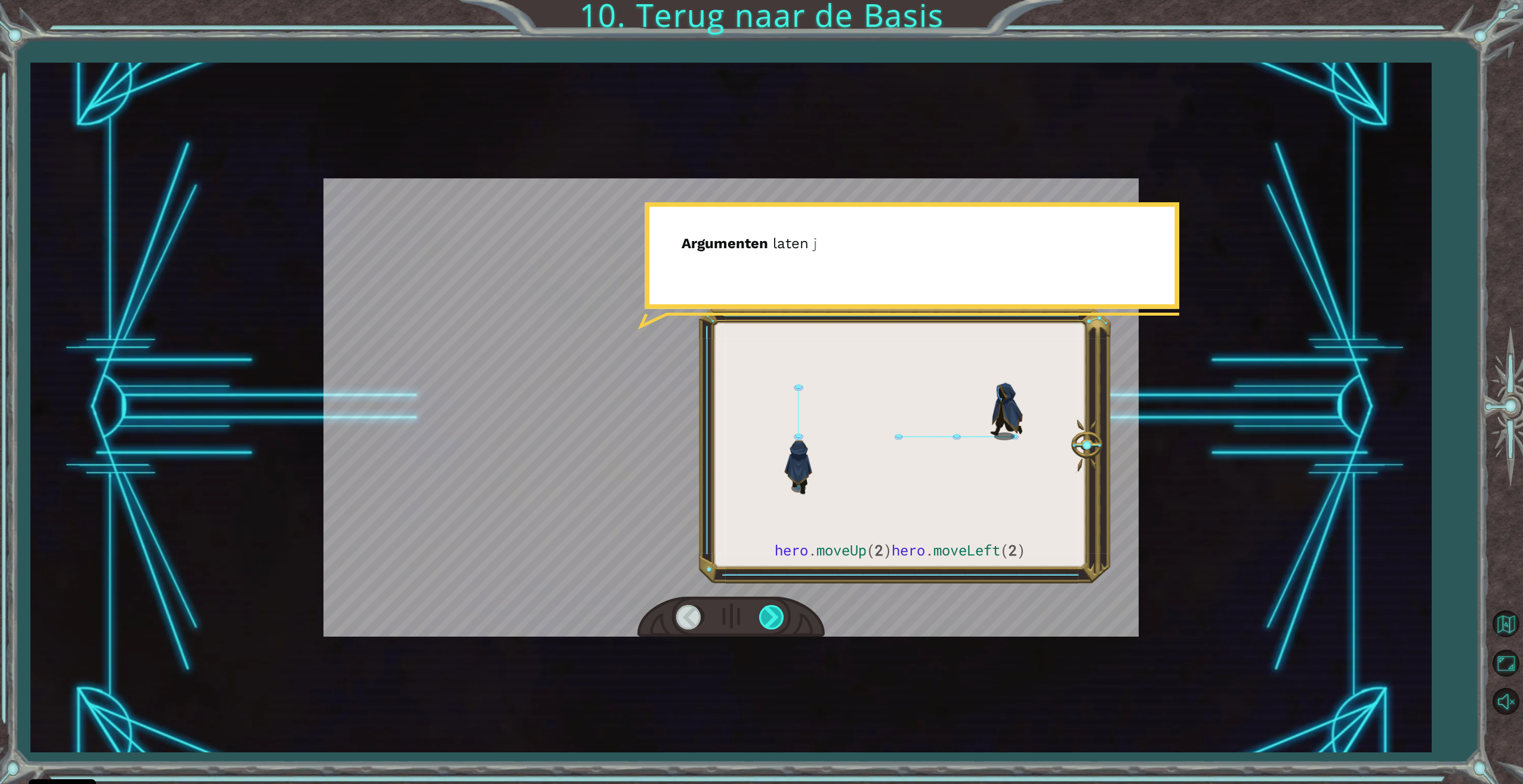
click at [771, 627] on div at bounding box center [772, 617] width 27 height 25
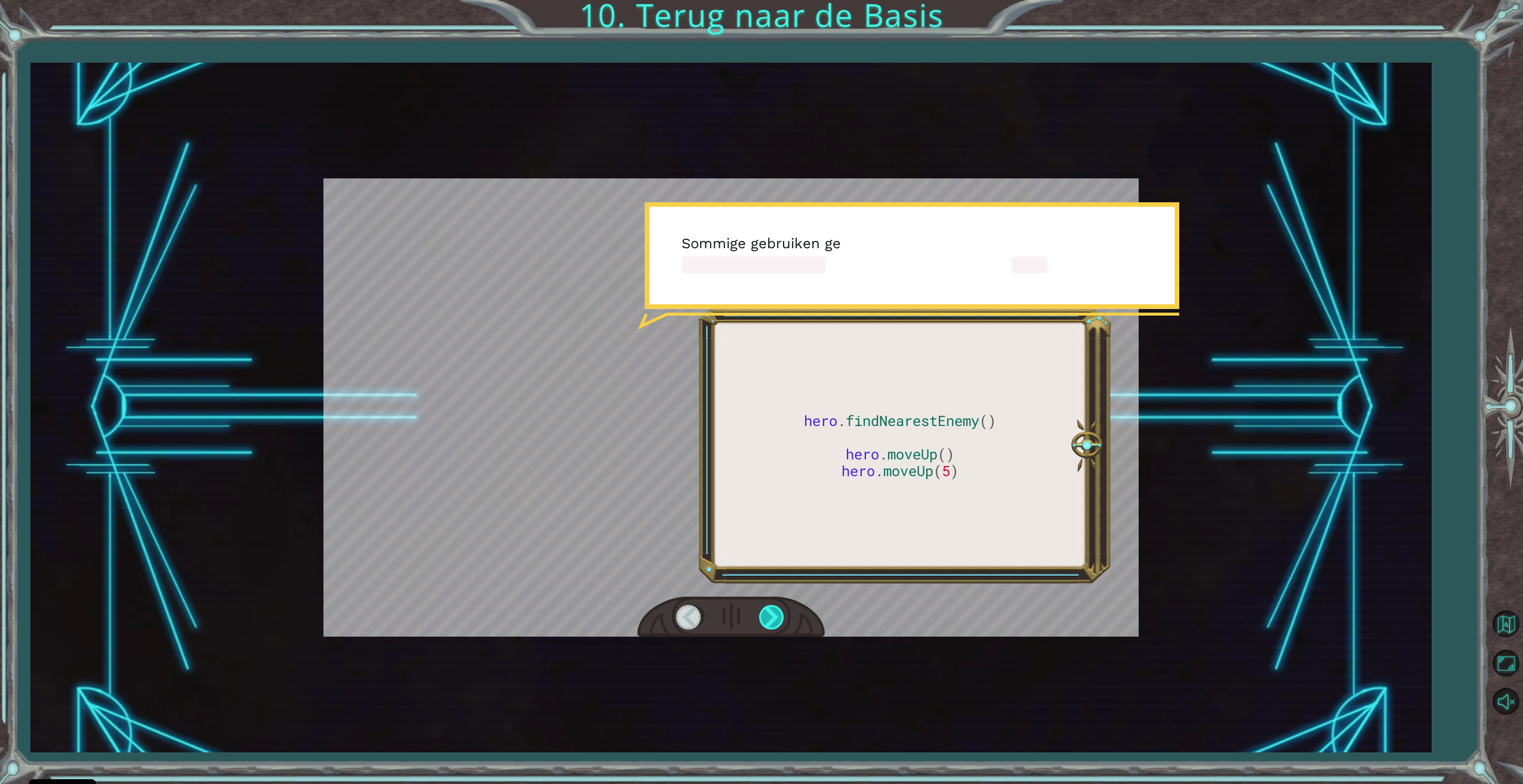
click at [771, 627] on div at bounding box center [772, 617] width 27 height 25
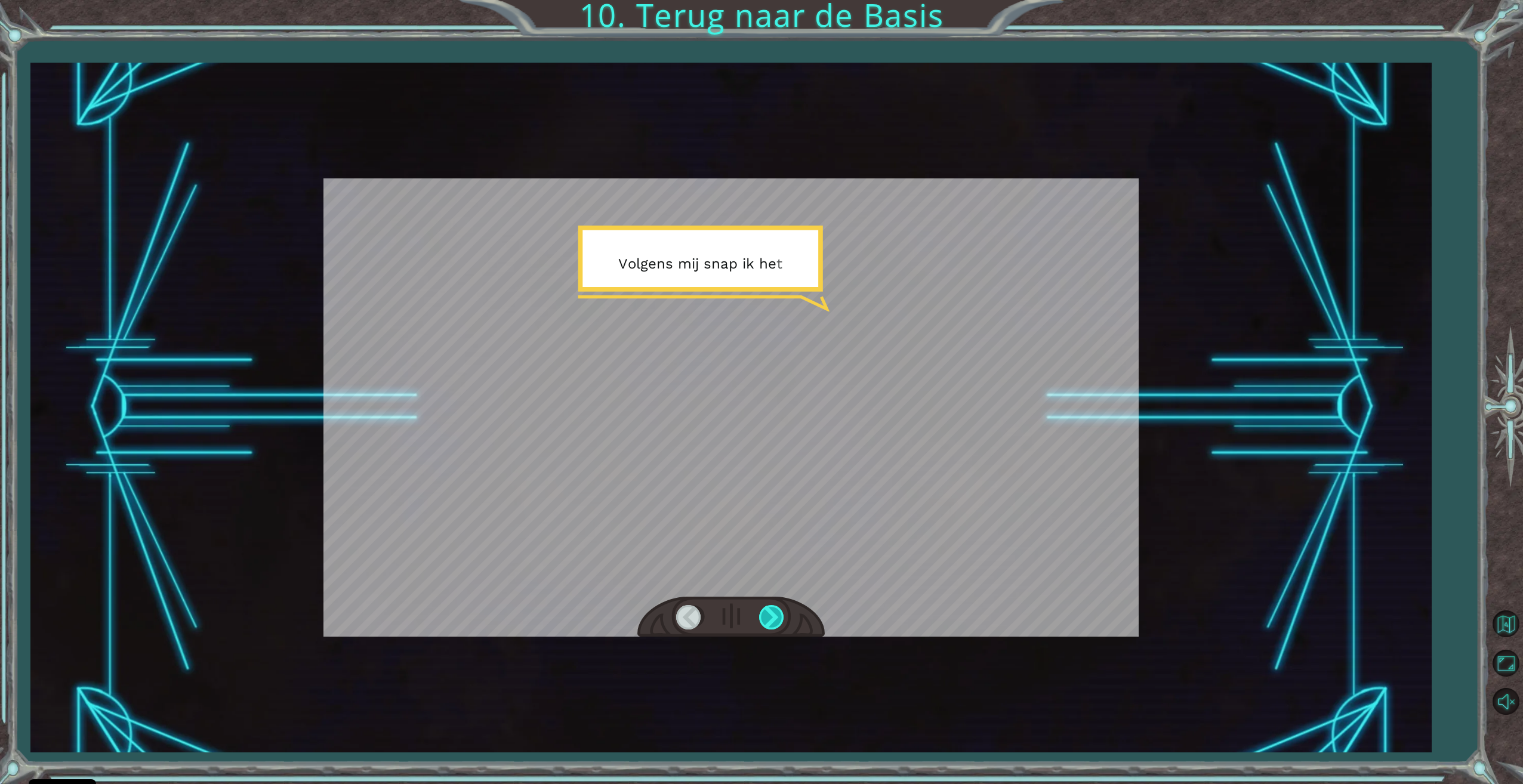
click at [771, 627] on div at bounding box center [772, 617] width 27 height 25
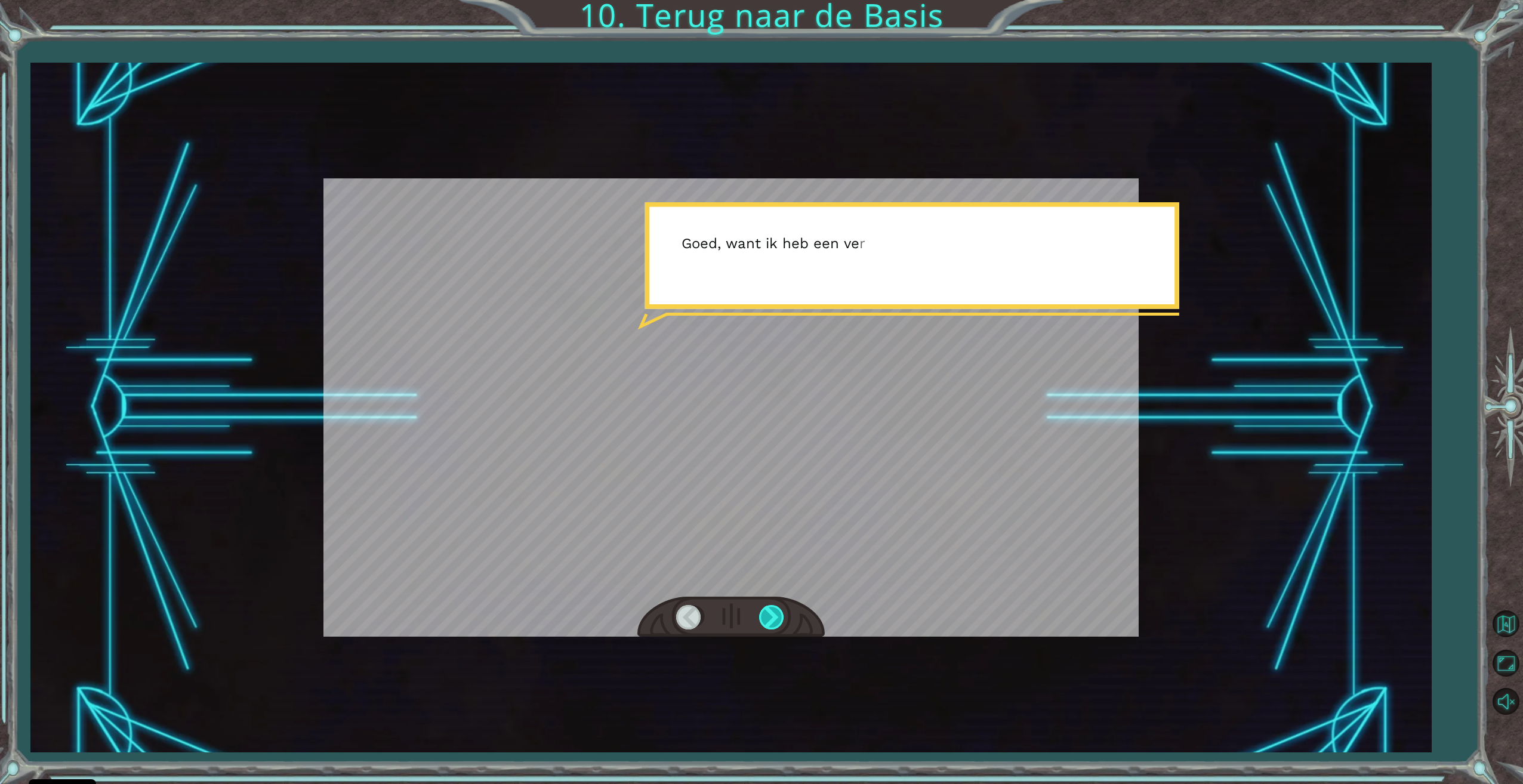
click at [771, 627] on div at bounding box center [772, 617] width 27 height 25
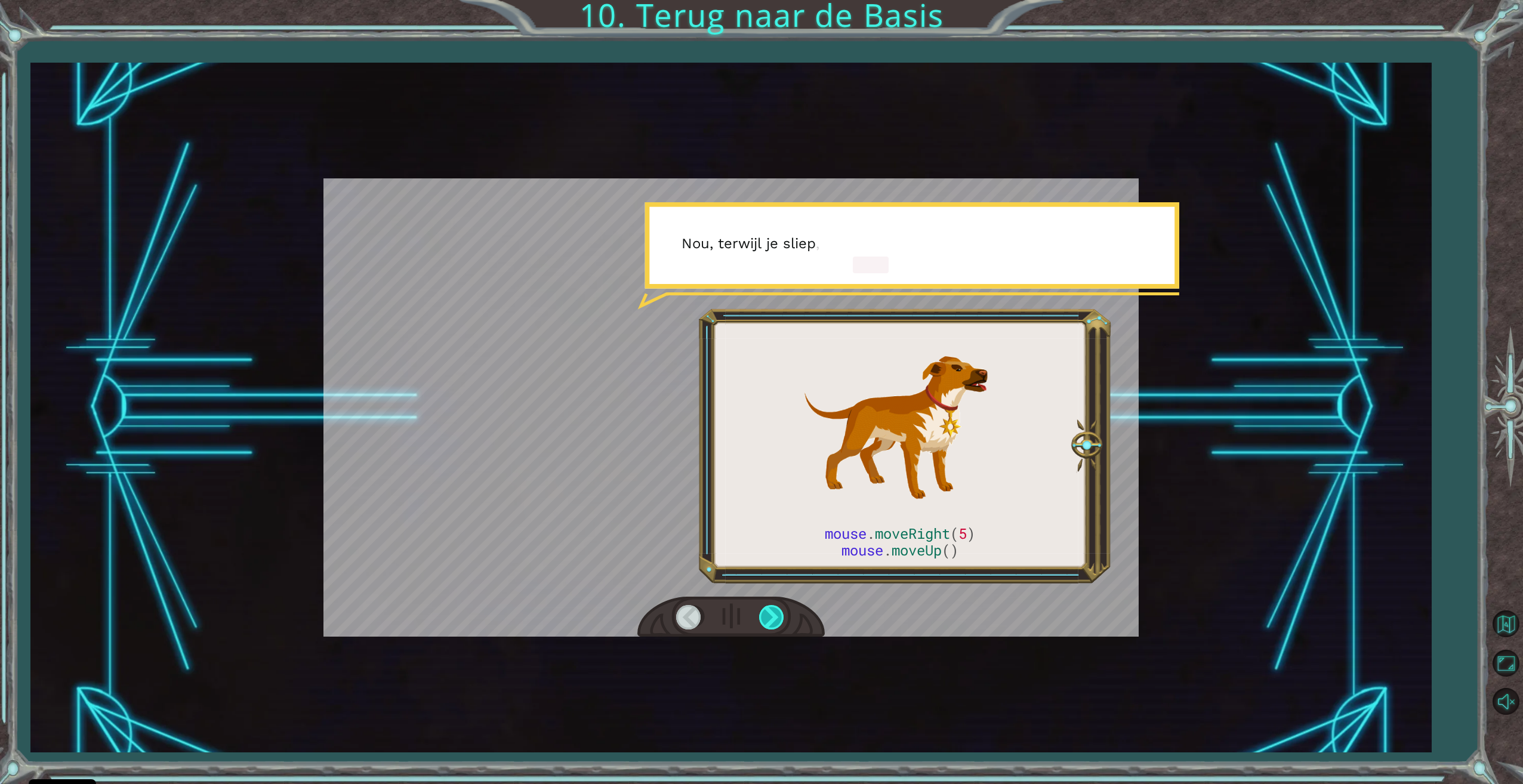
click at [771, 627] on div at bounding box center [772, 617] width 27 height 25
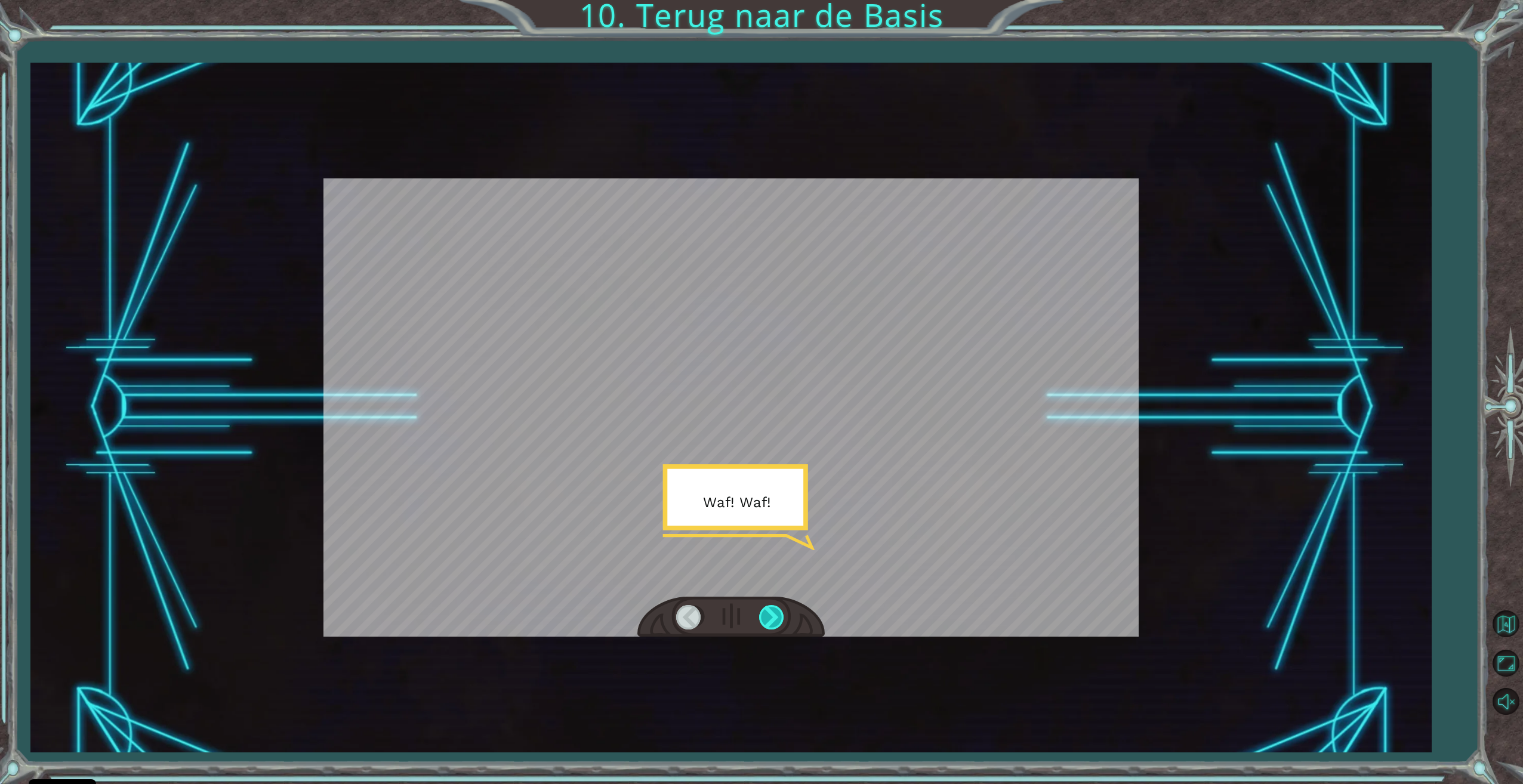
click at [771, 627] on div at bounding box center [772, 617] width 27 height 25
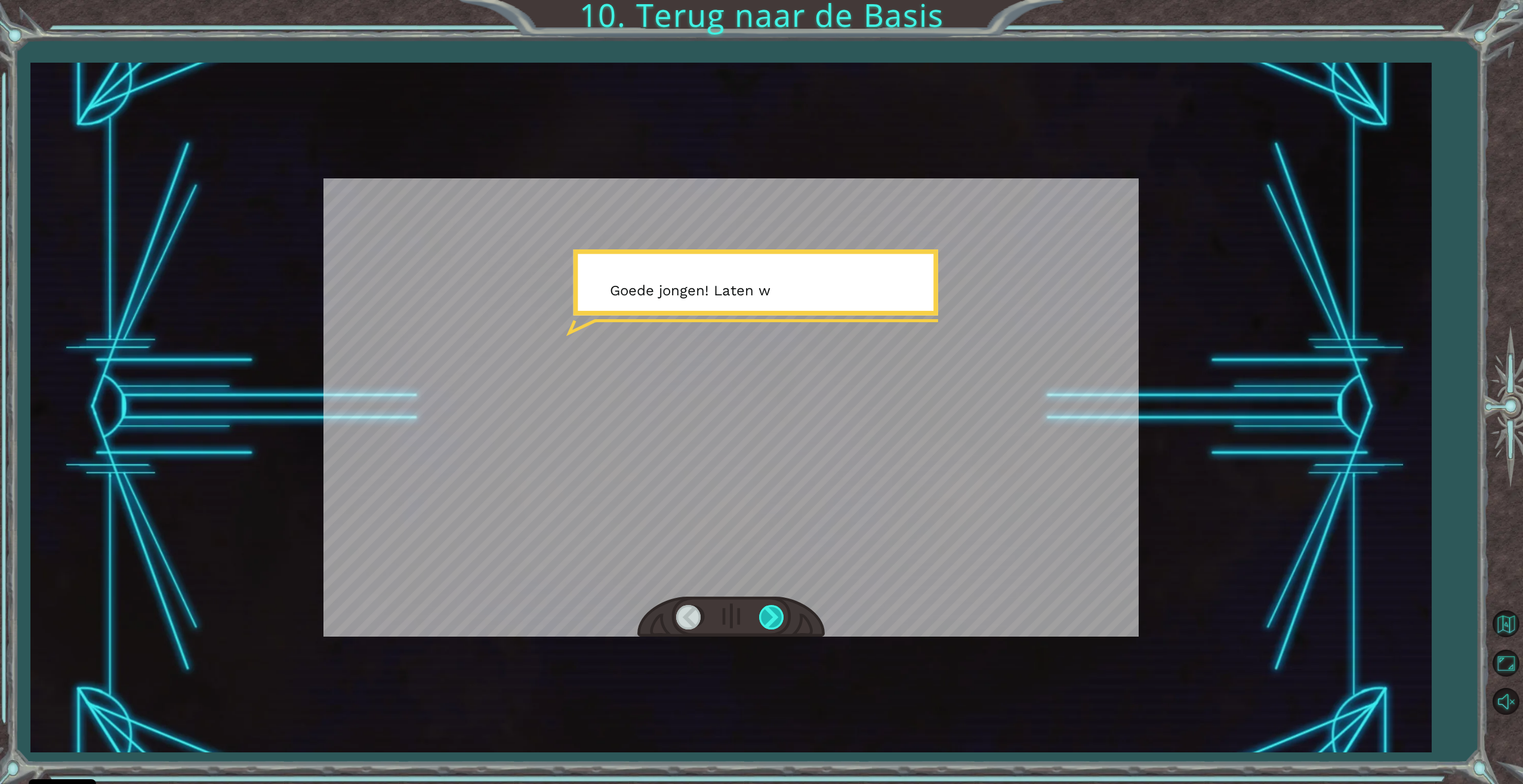
click at [771, 627] on div at bounding box center [772, 617] width 27 height 25
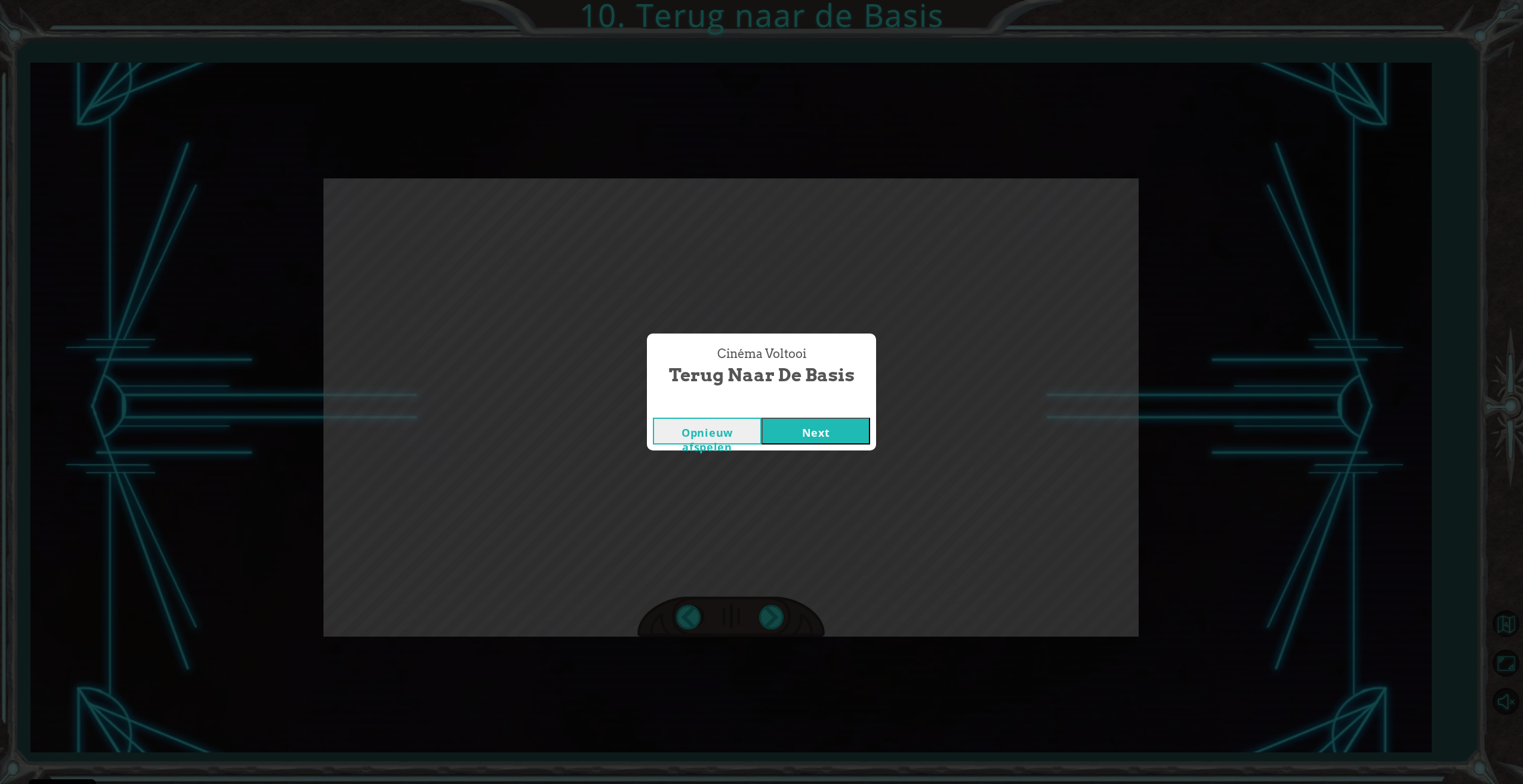
click at [851, 428] on button "Next" at bounding box center [815, 431] width 108 height 27
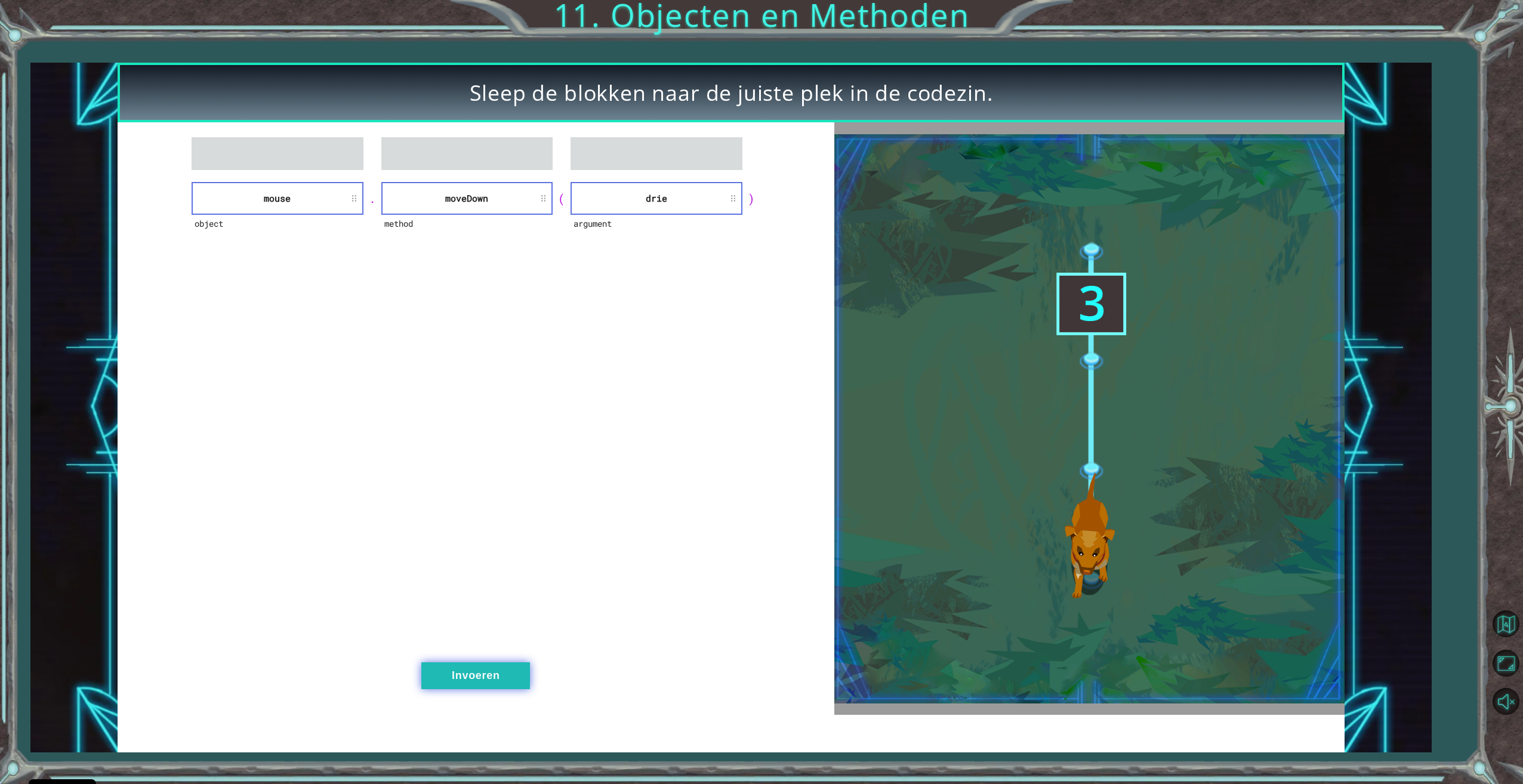
click at [485, 662] on button "Invoeren" at bounding box center [475, 676] width 108 height 27
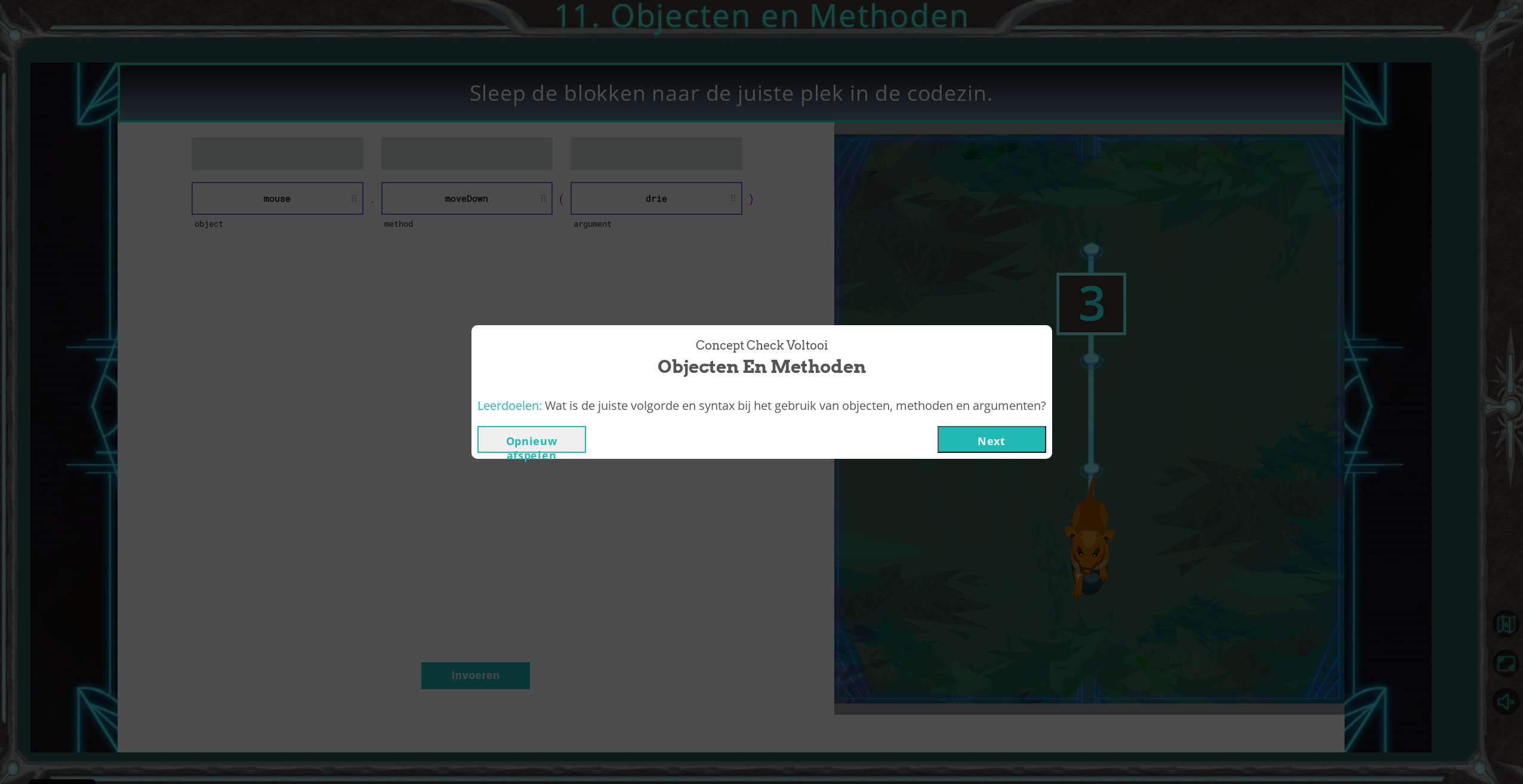
click at [1030, 440] on button "Next" at bounding box center [992, 440] width 108 height 27
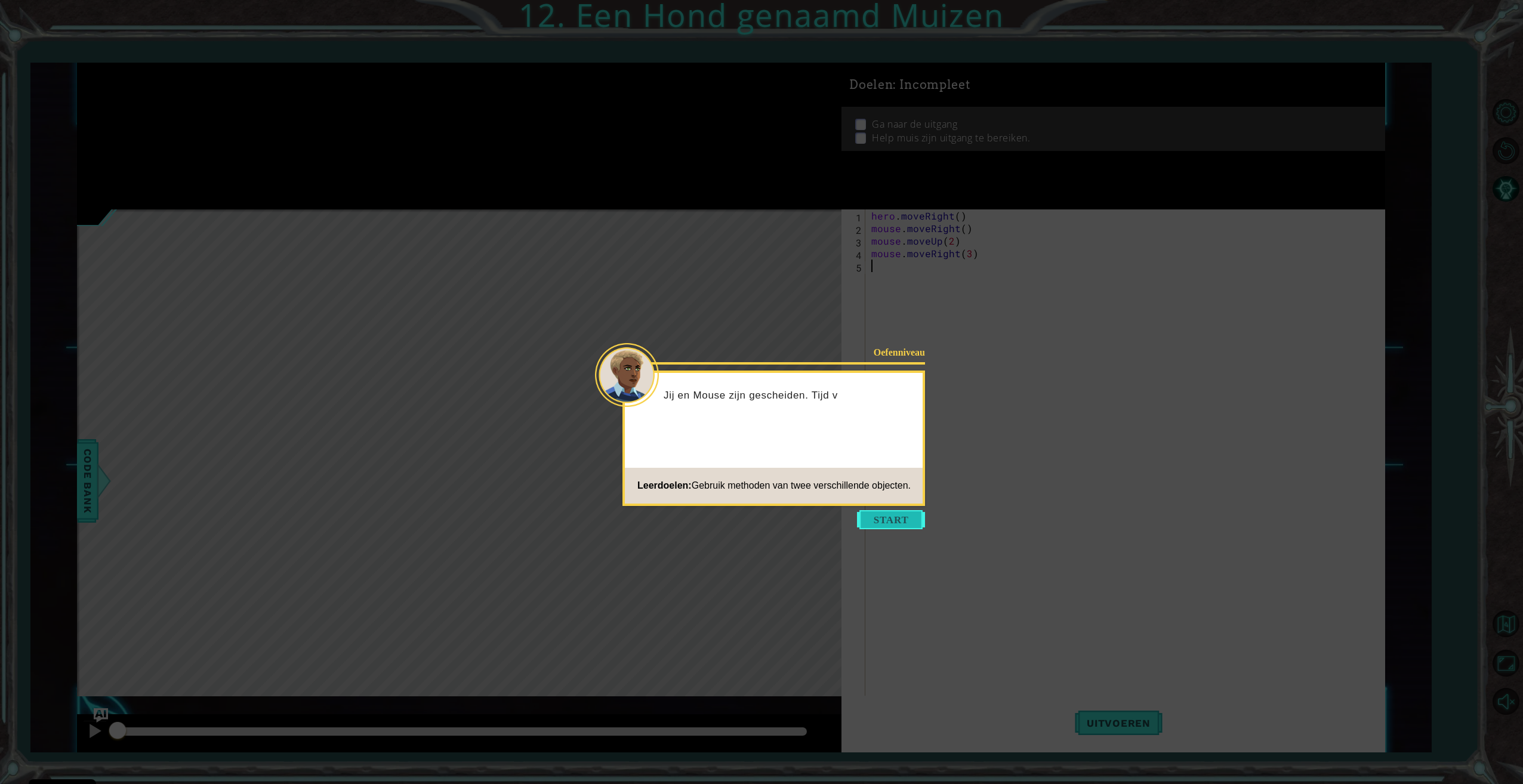
click at [900, 511] on button "Start" at bounding box center [891, 519] width 68 height 19
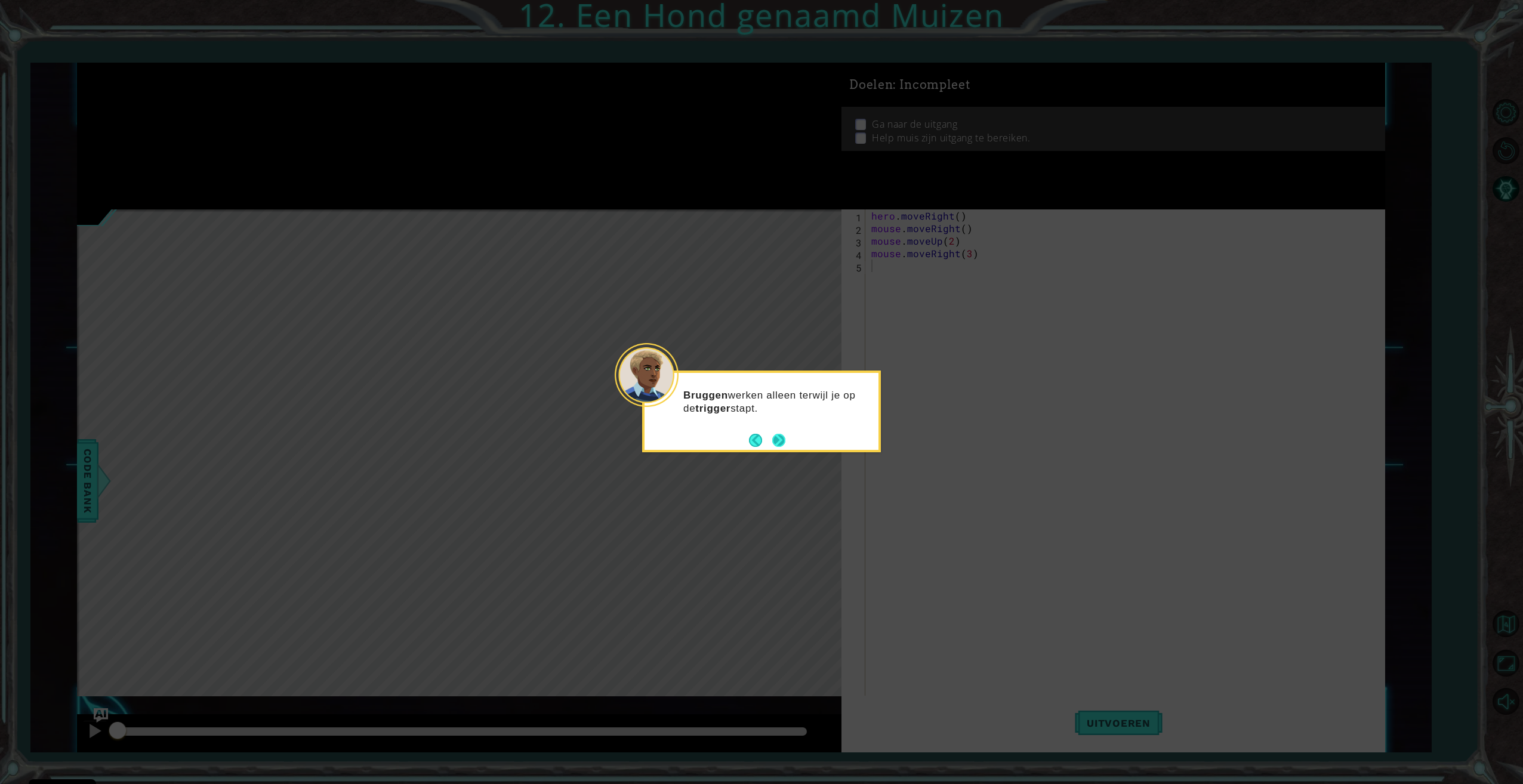
click at [772, 440] on button "Next" at bounding box center [779, 440] width 13 height 13
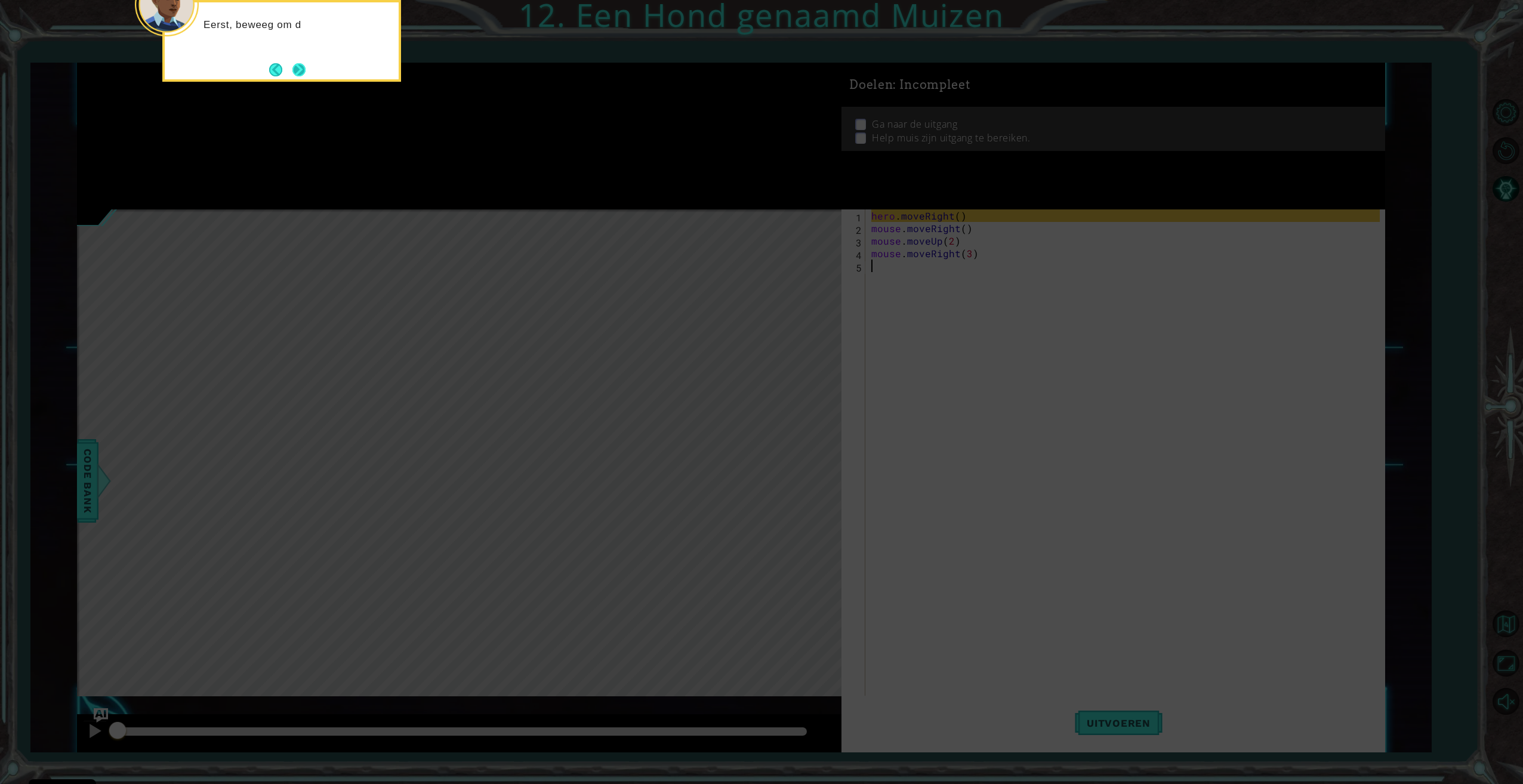
click at [297, 65] on button "Next" at bounding box center [299, 70] width 13 height 13
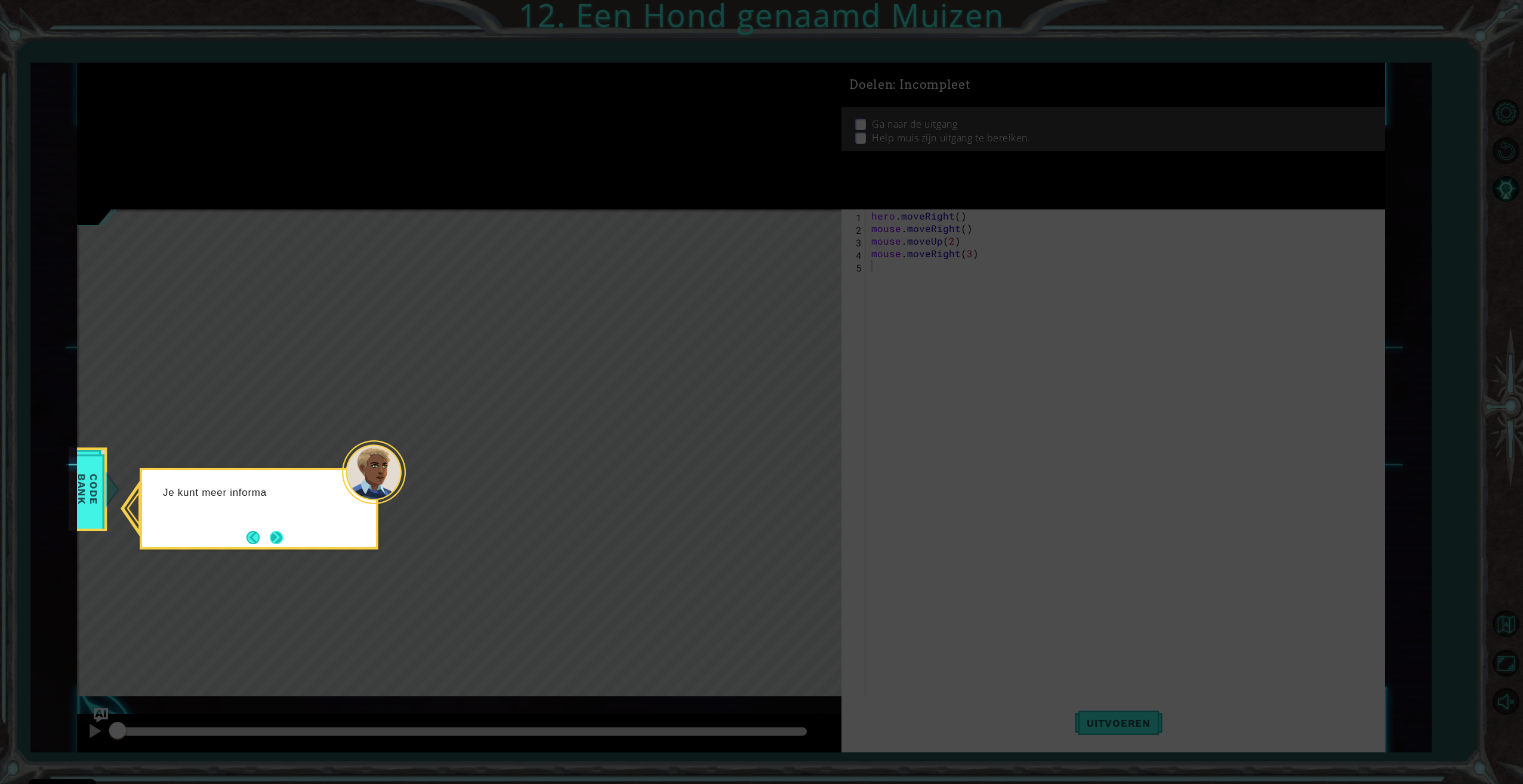
click at [270, 531] on button "Next" at bounding box center [277, 538] width 13 height 13
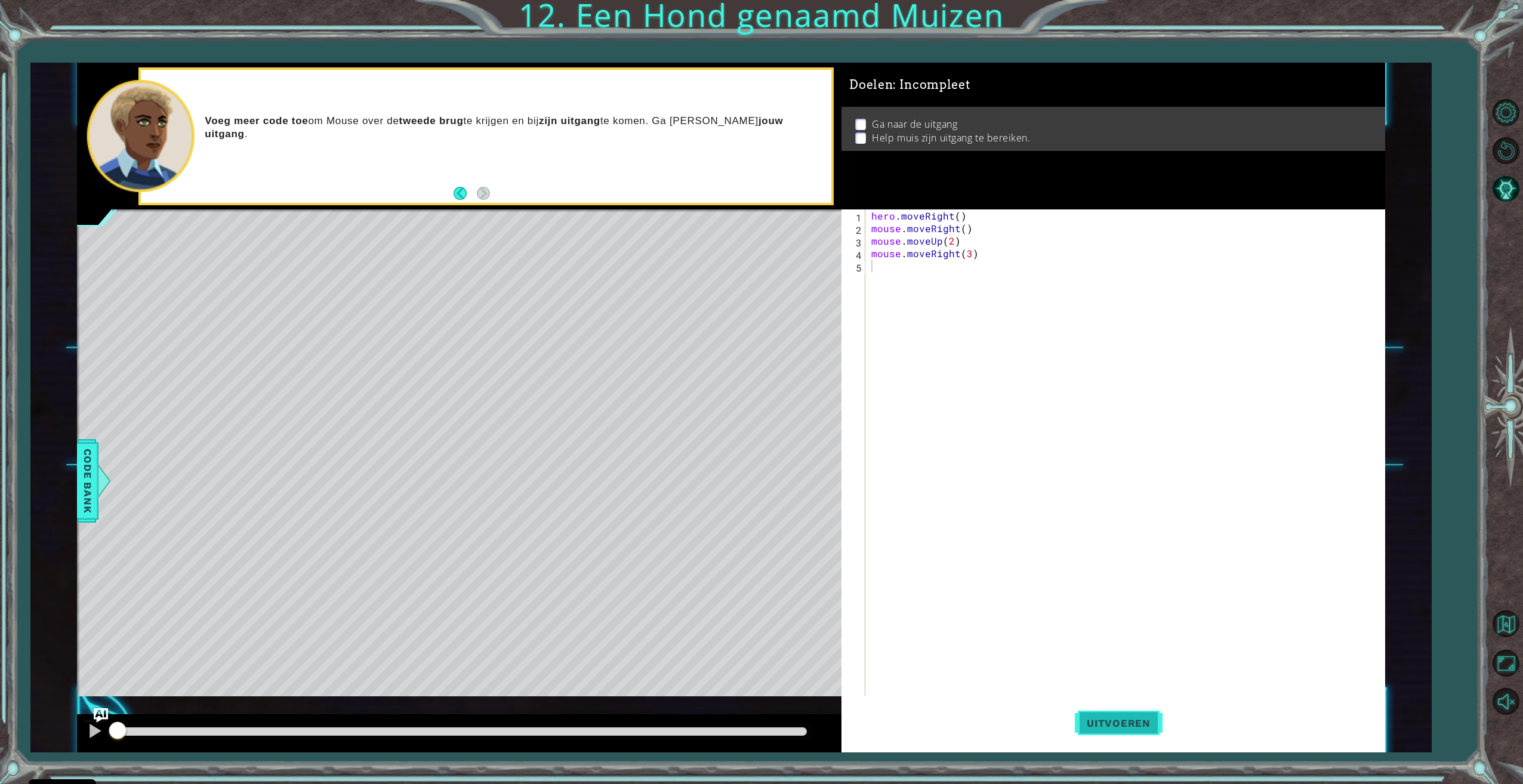
click at [1137, 721] on span "Uitvoeren" at bounding box center [1119, 723] width 88 height 12
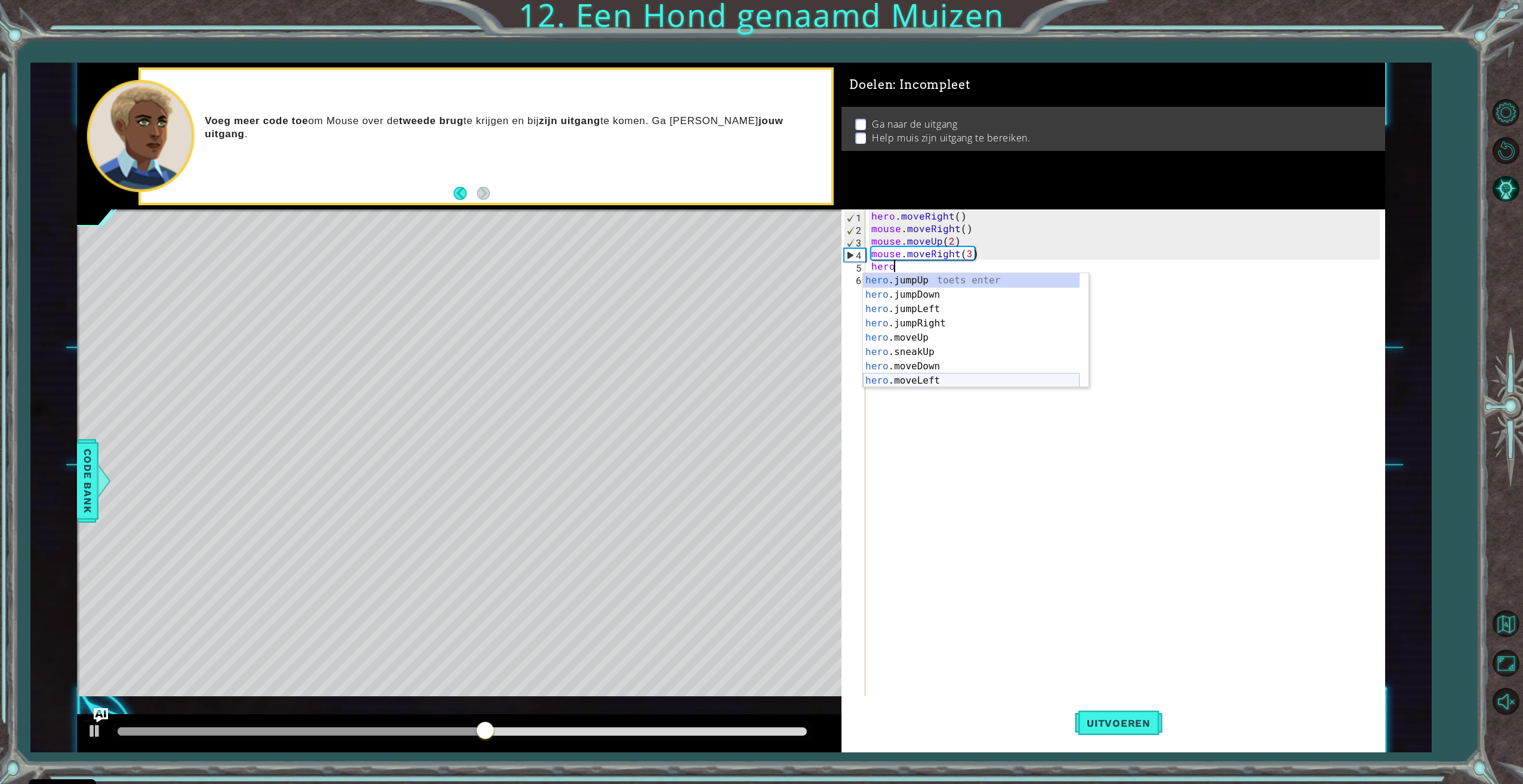
scroll to position [36, 0]
click at [914, 359] on div "hero .jumpLeft toets enter hero .jumpRight toets enter hero .moveUp toets enter…" at bounding box center [971, 337] width 217 height 143
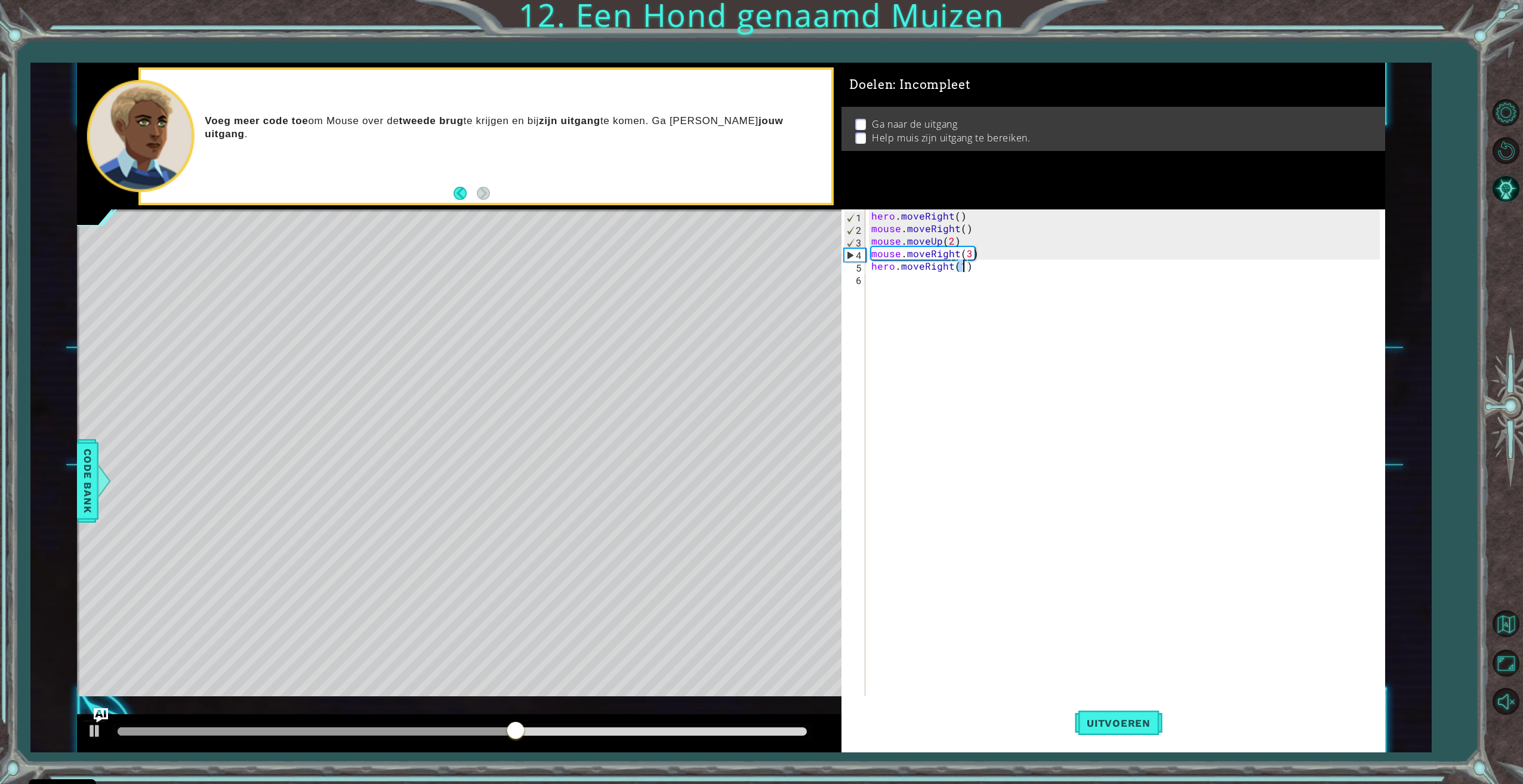
type textarea "hero.moveRight(2)"
type textarea "mouse.moveDown(3)"
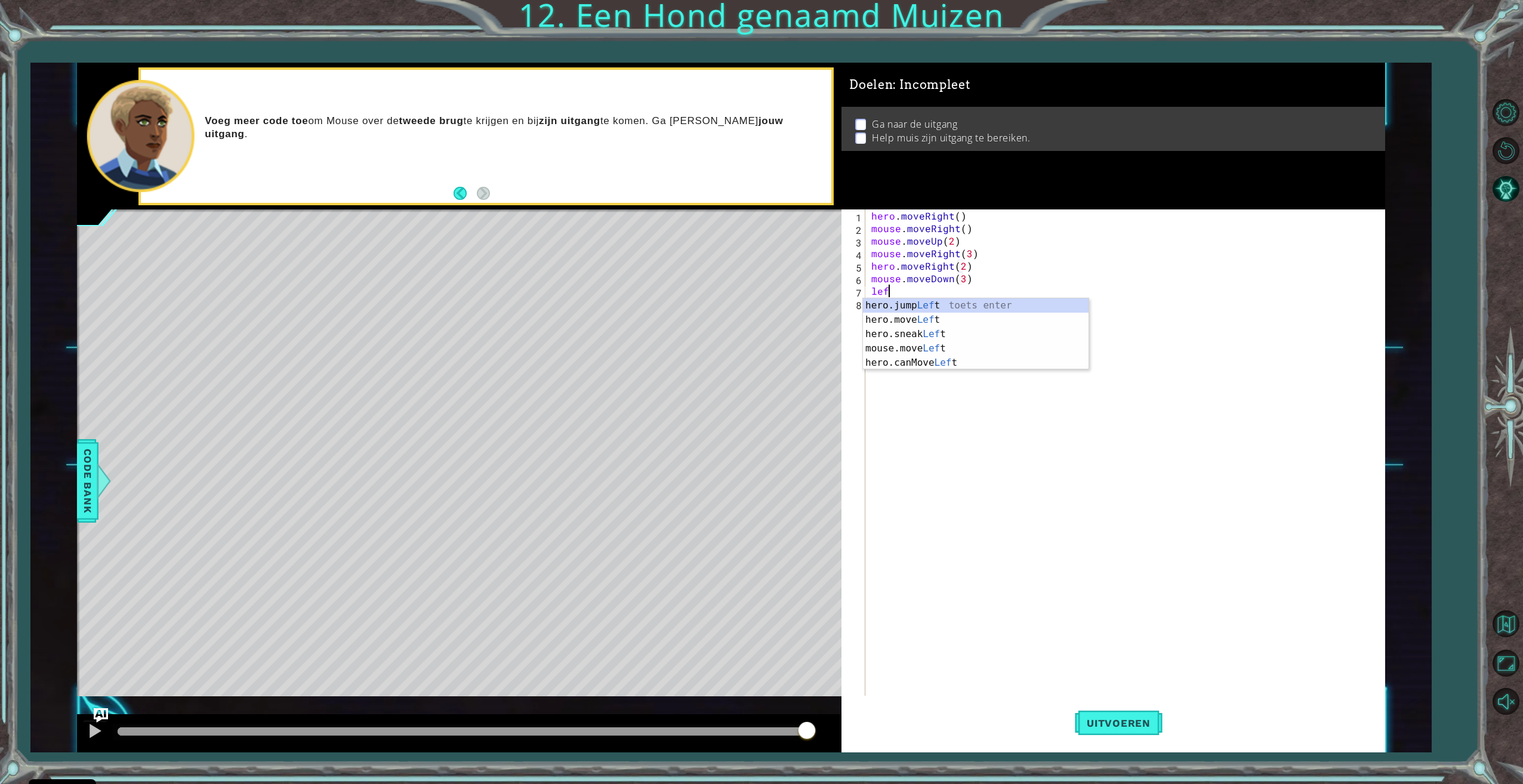
scroll to position [0, 0]
type textarea "l"
click at [908, 317] on div "hero.jump Right toets enter mouse.move Right toets enter hero.move Right toets …" at bounding box center [975, 348] width 225 height 100
type textarea "mouse.moveRight(2)"
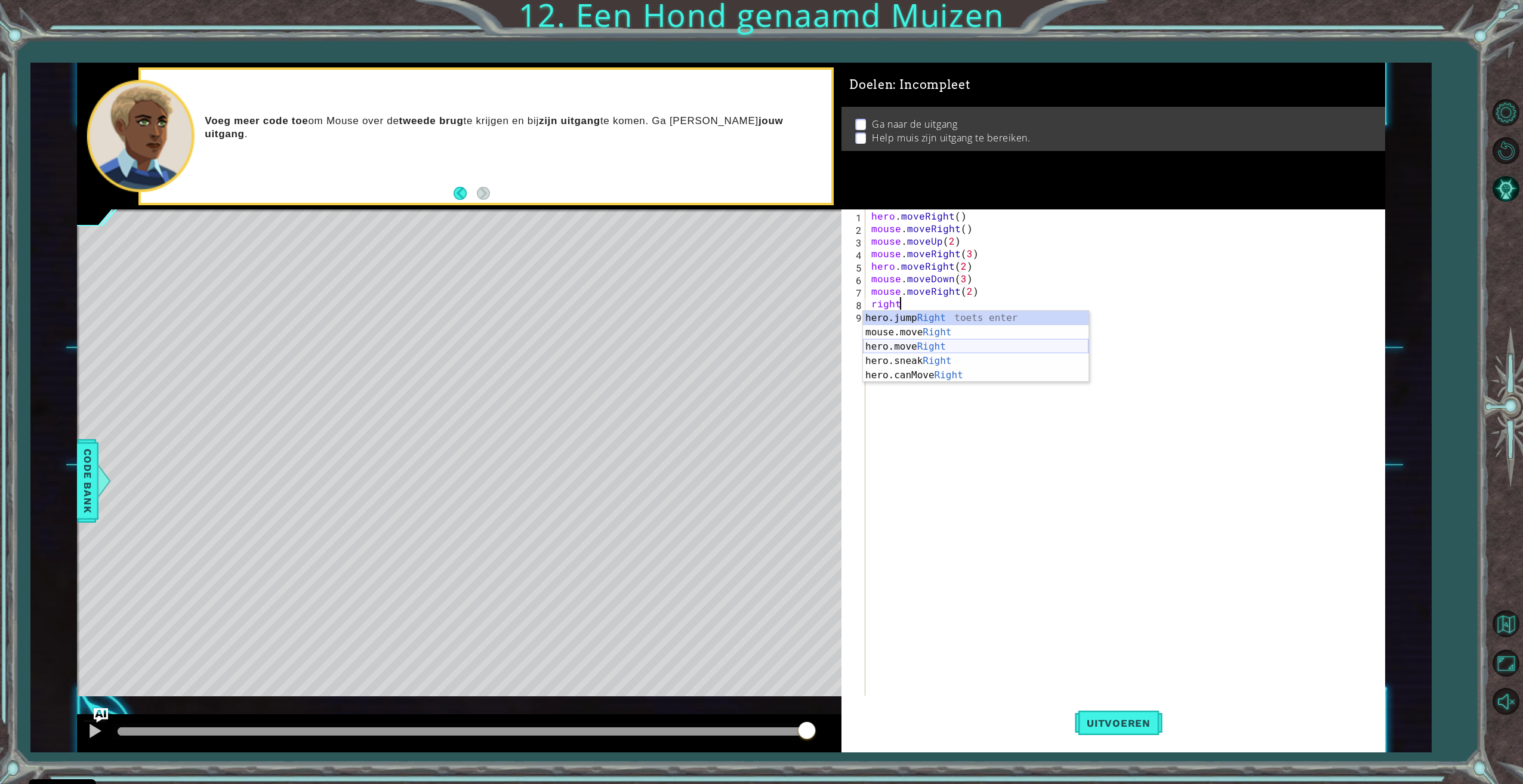
click at [912, 348] on div "hero.jump Right toets enter mouse.move Right toets enter hero.move Right toets …" at bounding box center [975, 360] width 225 height 100
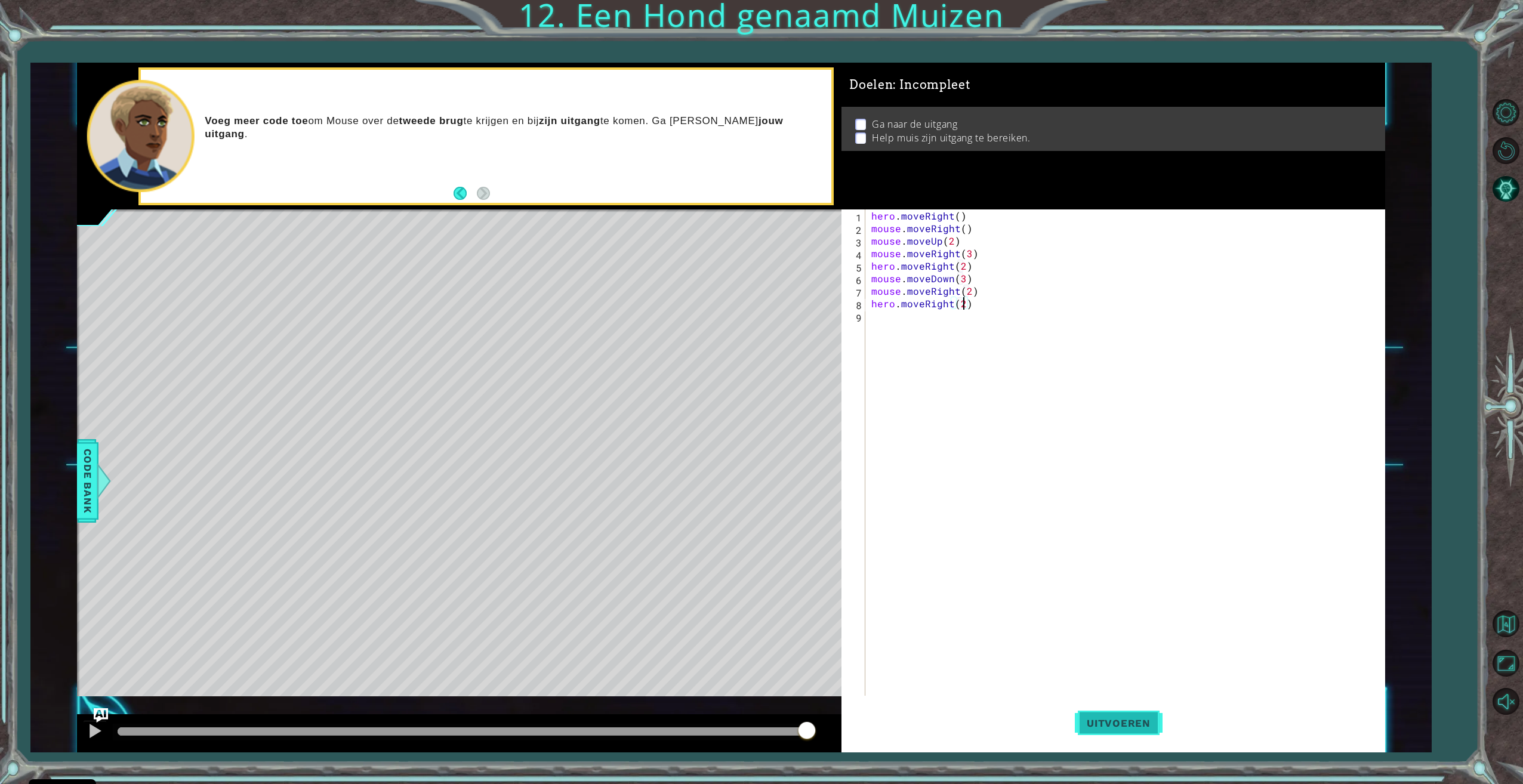
type textarea "hero.moveRight(2)"
click at [1153, 714] on button "Uitvoeren" at bounding box center [1119, 723] width 88 height 55
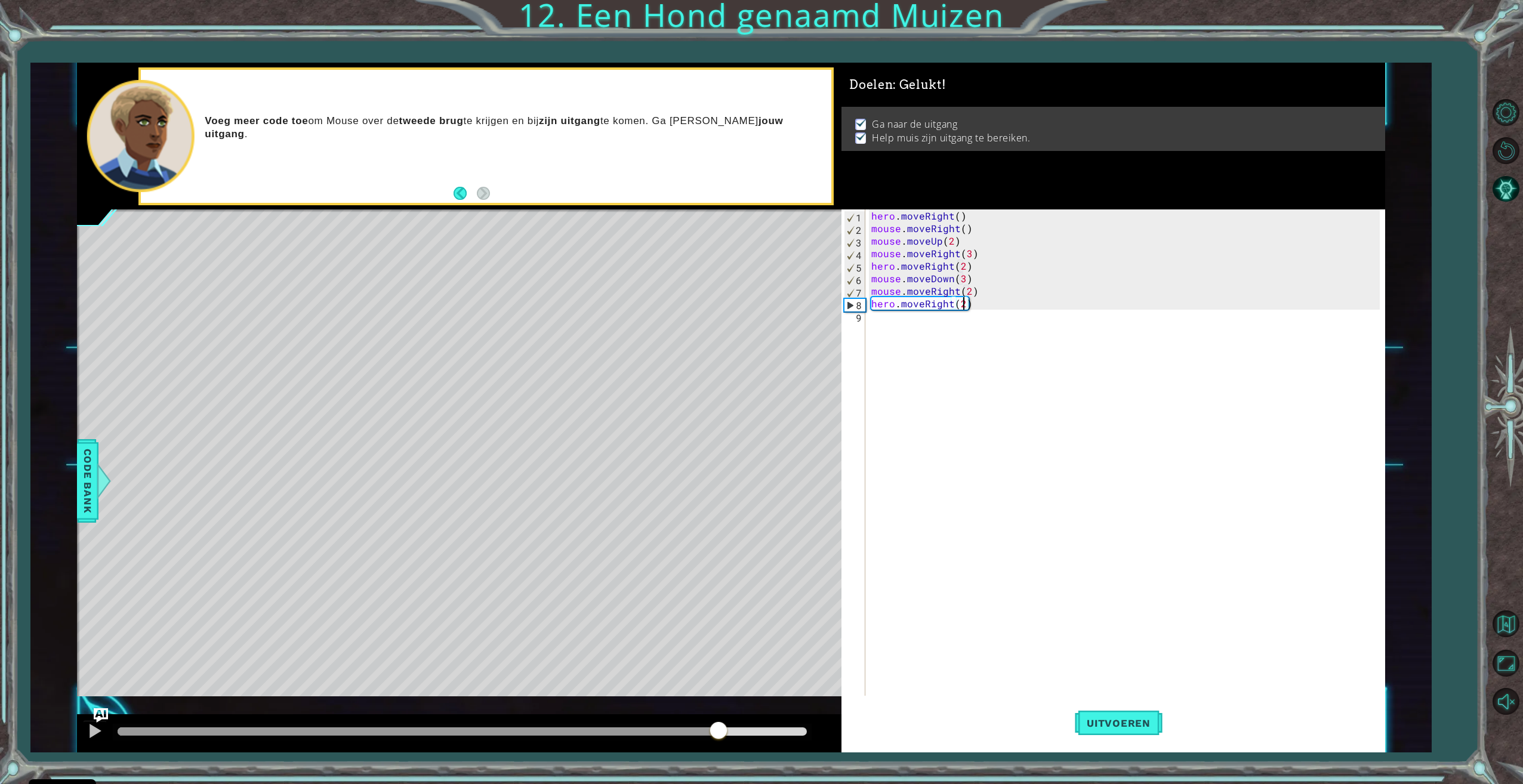
click at [720, 734] on div at bounding box center [462, 731] width 689 height 9
click at [108, 728] on div at bounding box center [459, 733] width 764 height 38
click at [94, 732] on div at bounding box center [94, 730] width 15 height 15
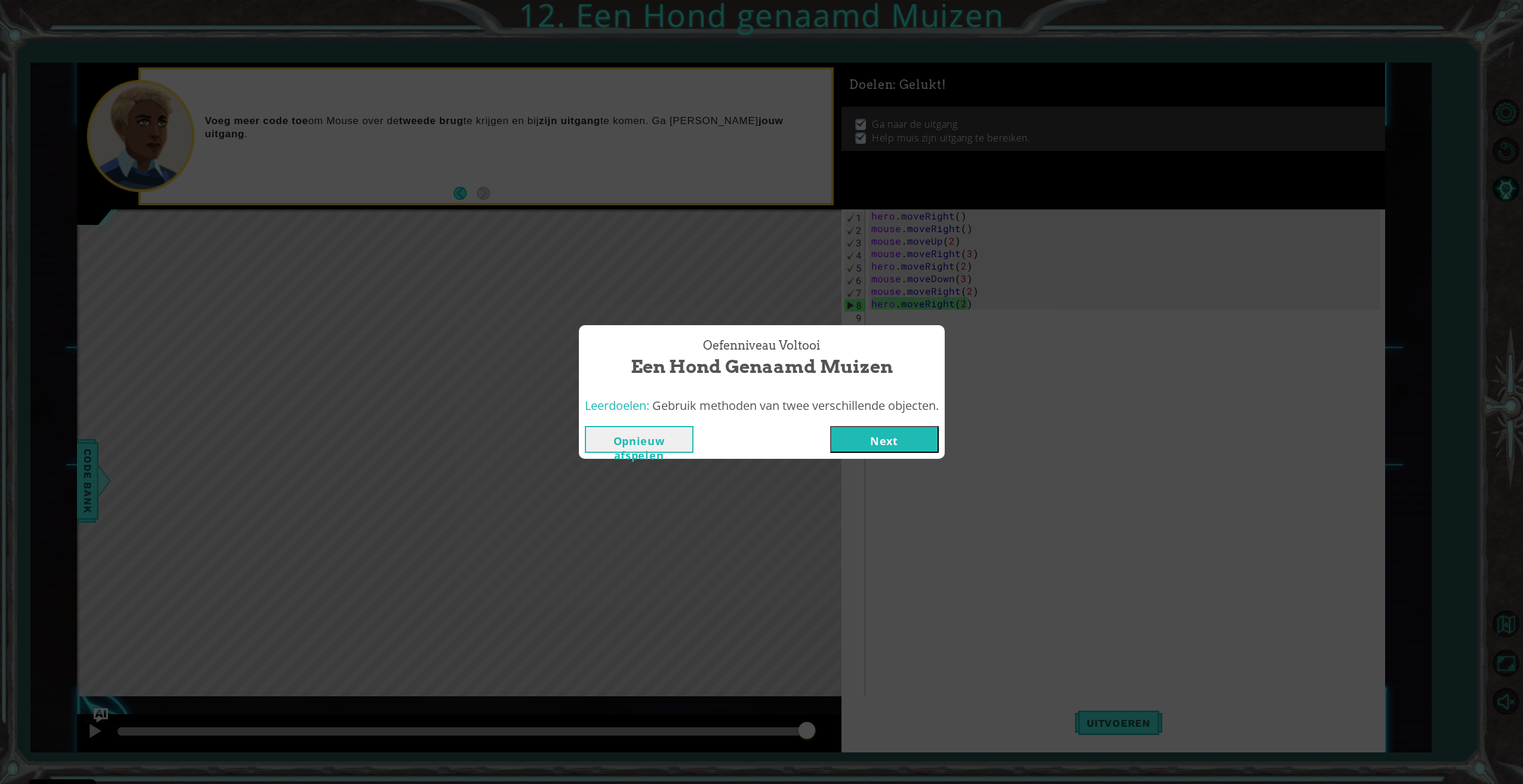
click at [883, 411] on span "Gebruik methoden van twee verschillende objecten." at bounding box center [795, 406] width 287 height 16
click at [879, 422] on div "Oefenniveau Voltooi Een Hond genaamd Muizen Leerdoelen: Gebruik methoden van tw…" at bounding box center [762, 392] width 366 height 134
drag, startPoint x: 879, startPoint y: 422, endPoint x: 879, endPoint y: 432, distance: 10.0
click at [879, 432] on button "Next" at bounding box center [884, 440] width 108 height 27
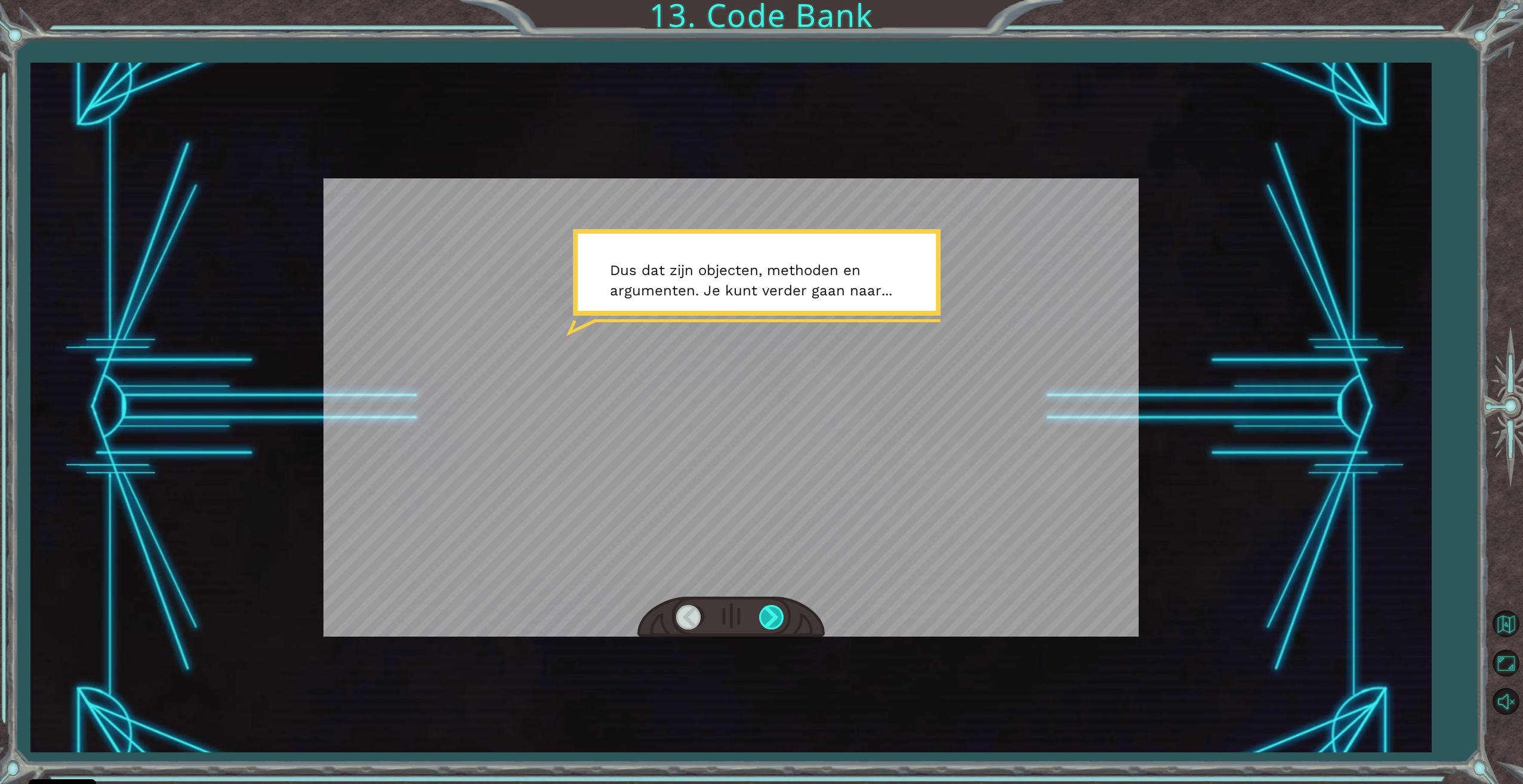
click at [760, 612] on div at bounding box center [772, 617] width 27 height 25
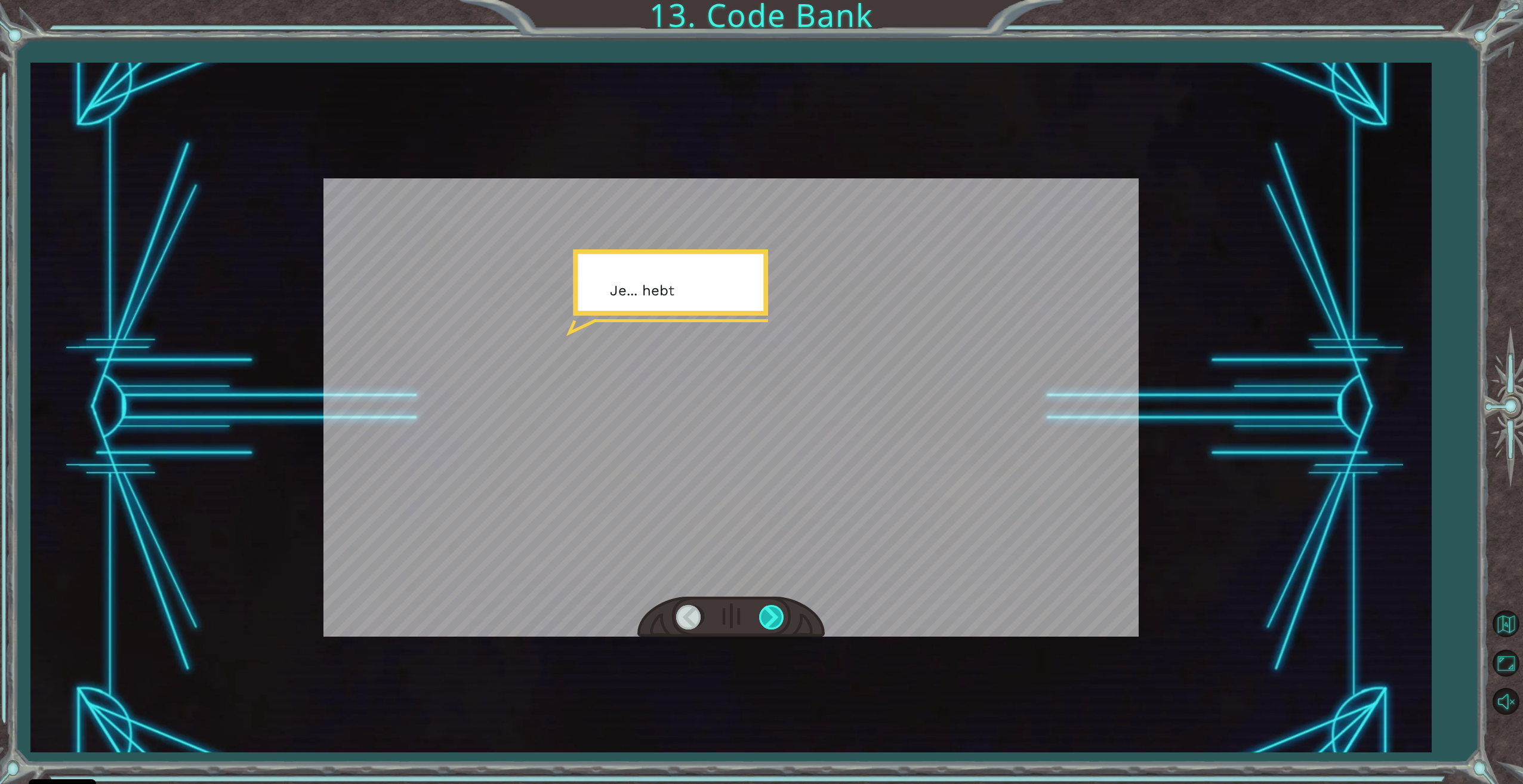
click at [762, 612] on div at bounding box center [772, 617] width 27 height 25
click at [762, 613] on div at bounding box center [772, 617] width 27 height 25
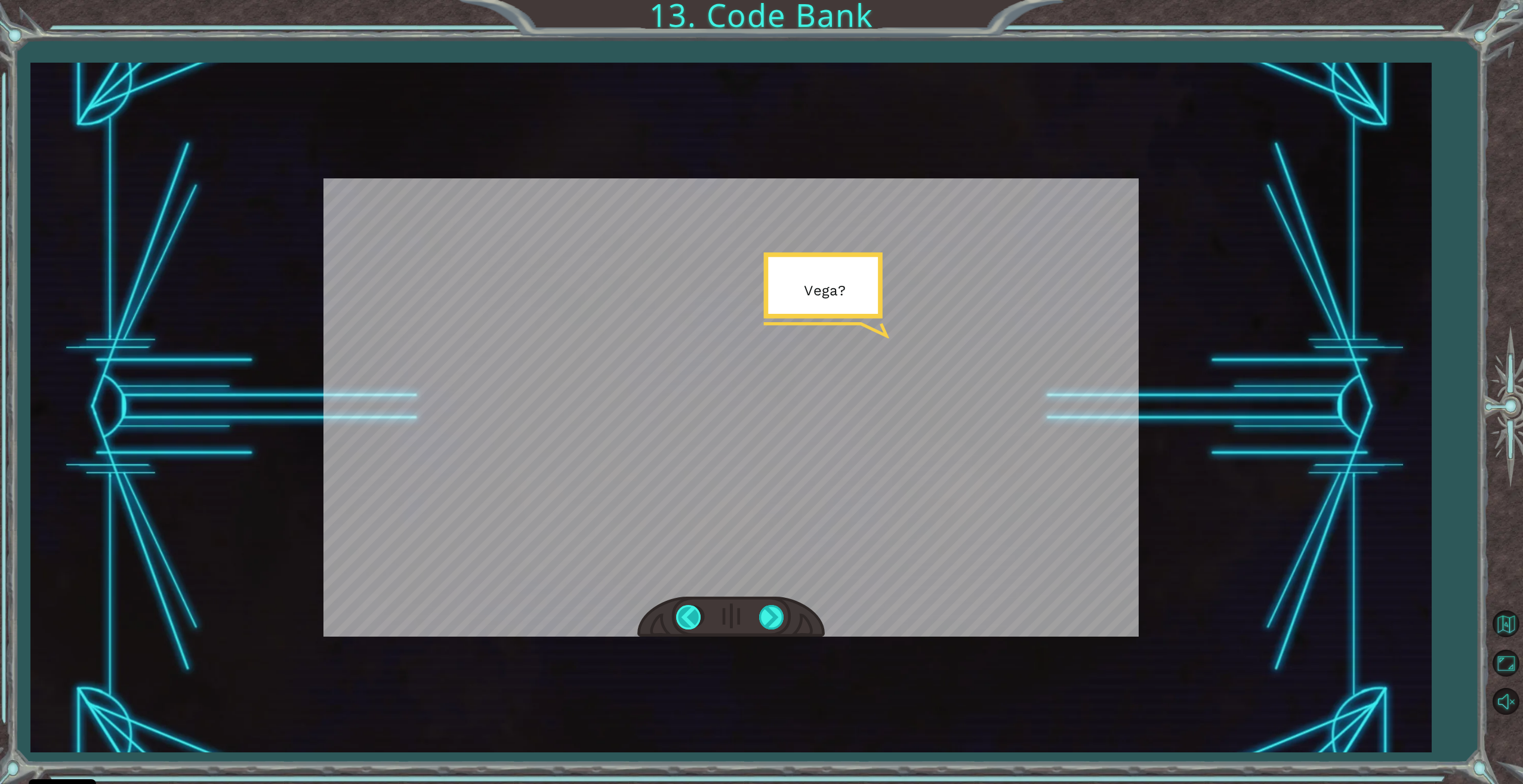
click at [682, 620] on div at bounding box center [690, 617] width 27 height 25
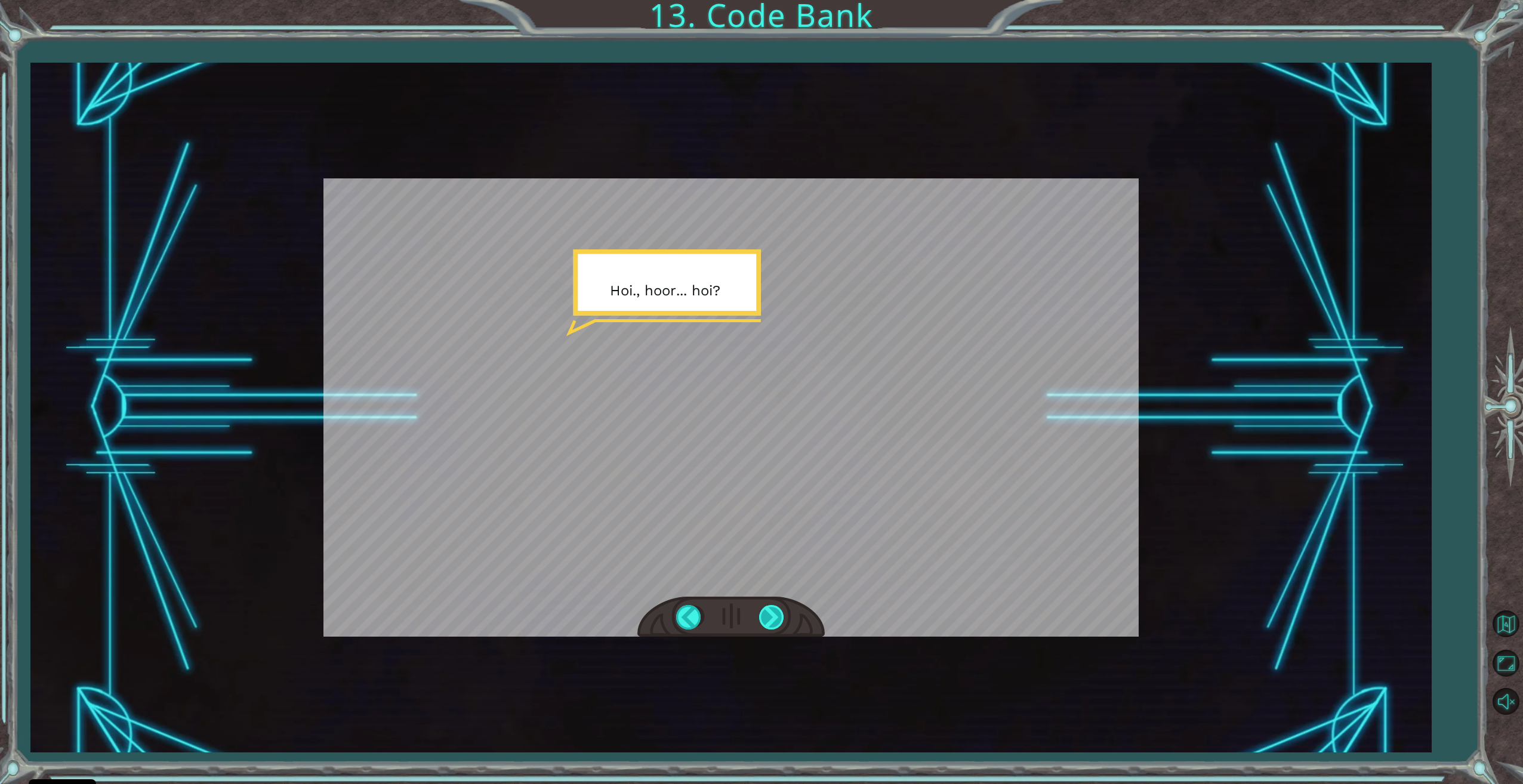
click at [781, 614] on div at bounding box center [772, 617] width 27 height 25
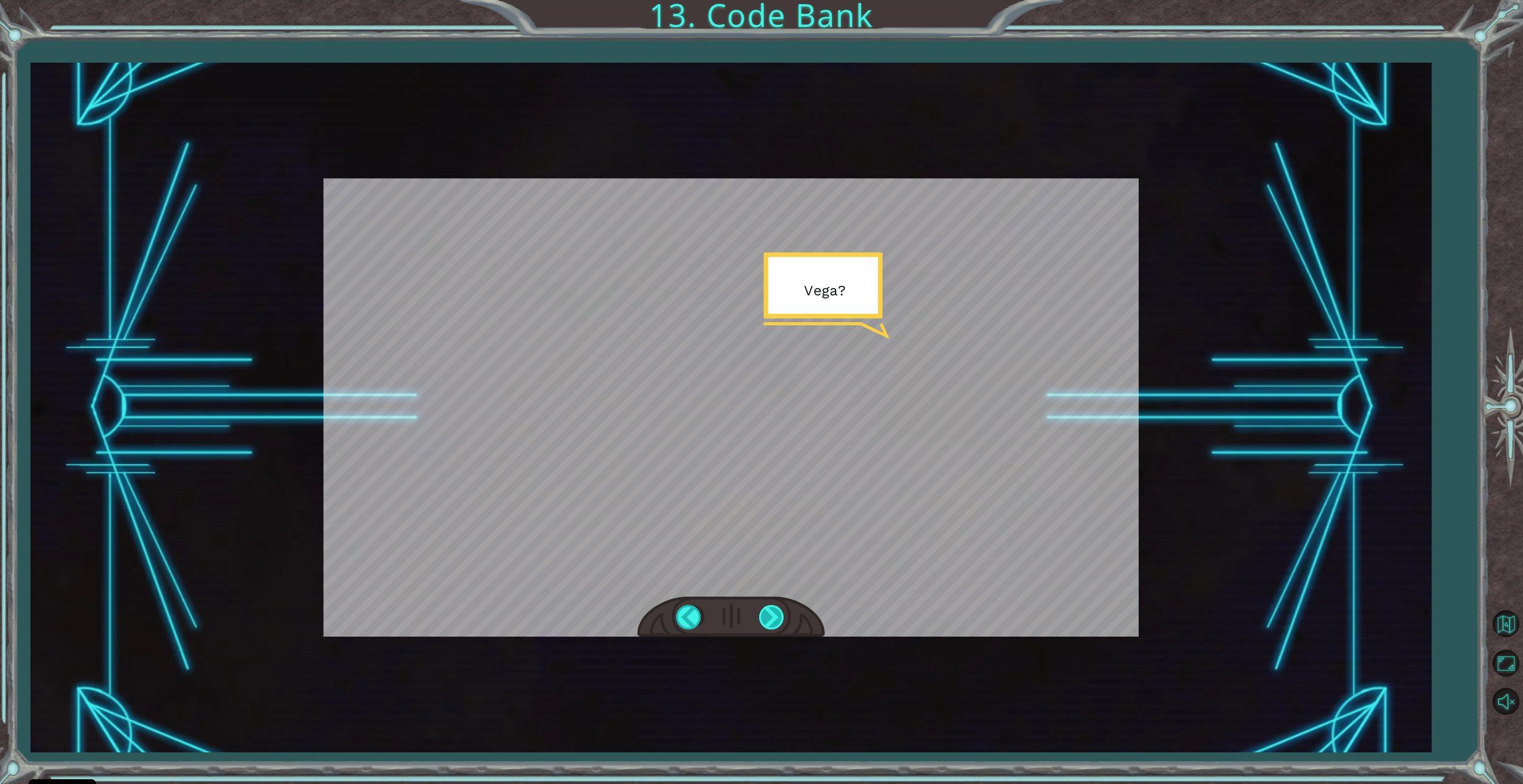
click at [775, 612] on div at bounding box center [772, 617] width 27 height 25
click at [771, 609] on div at bounding box center [772, 617] width 27 height 25
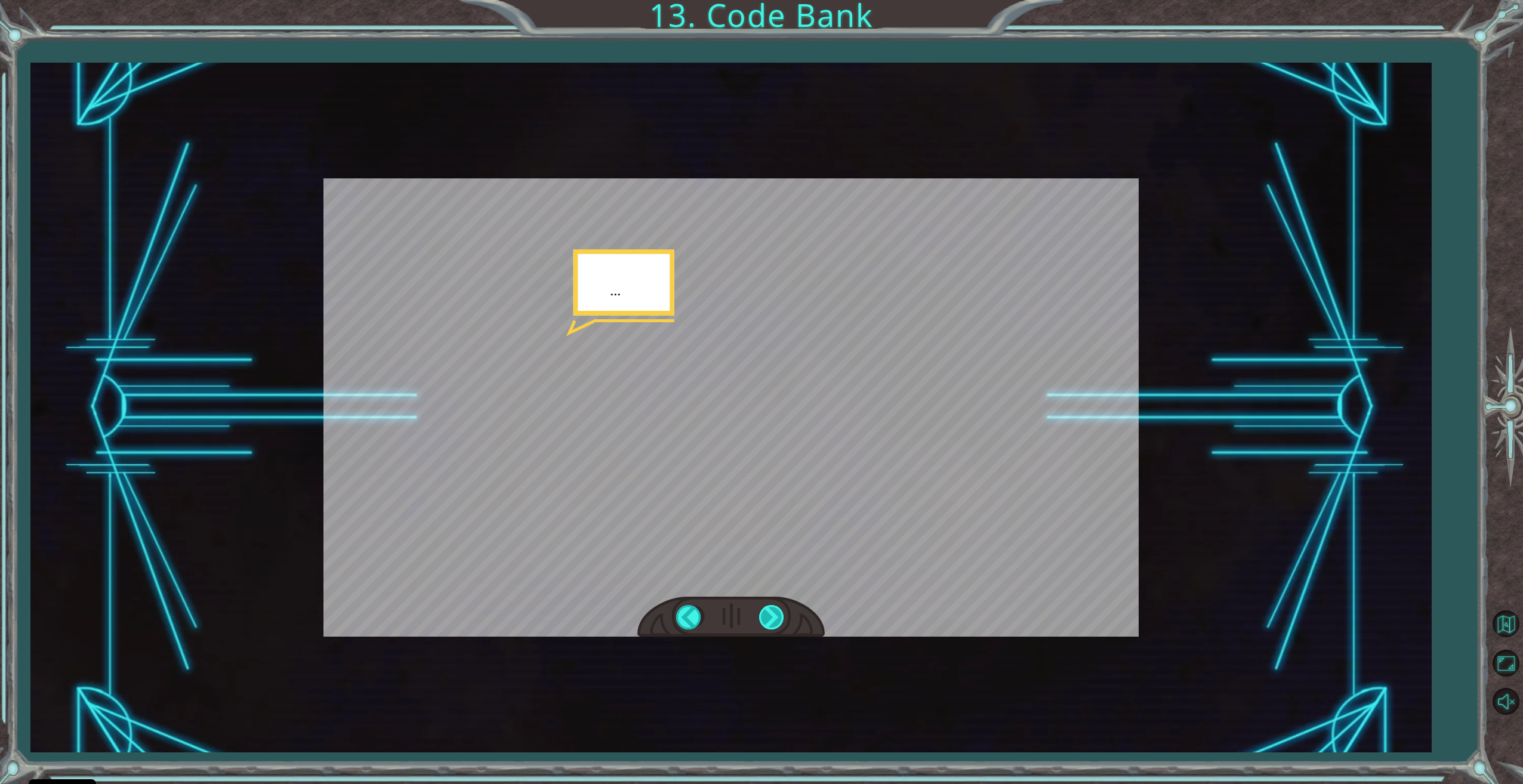
click at [771, 609] on div at bounding box center [772, 617] width 27 height 25
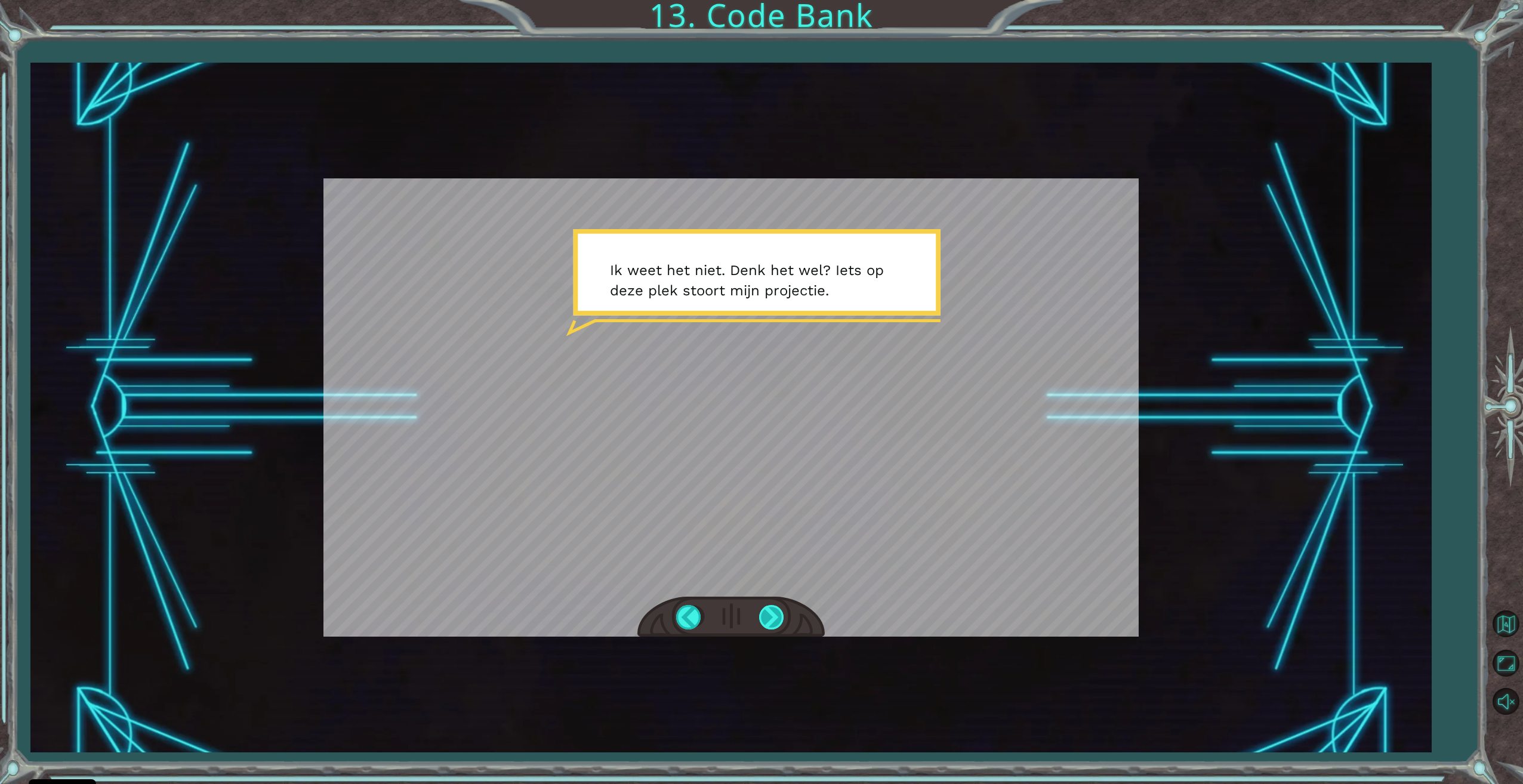
click at [771, 609] on div at bounding box center [772, 617] width 27 height 25
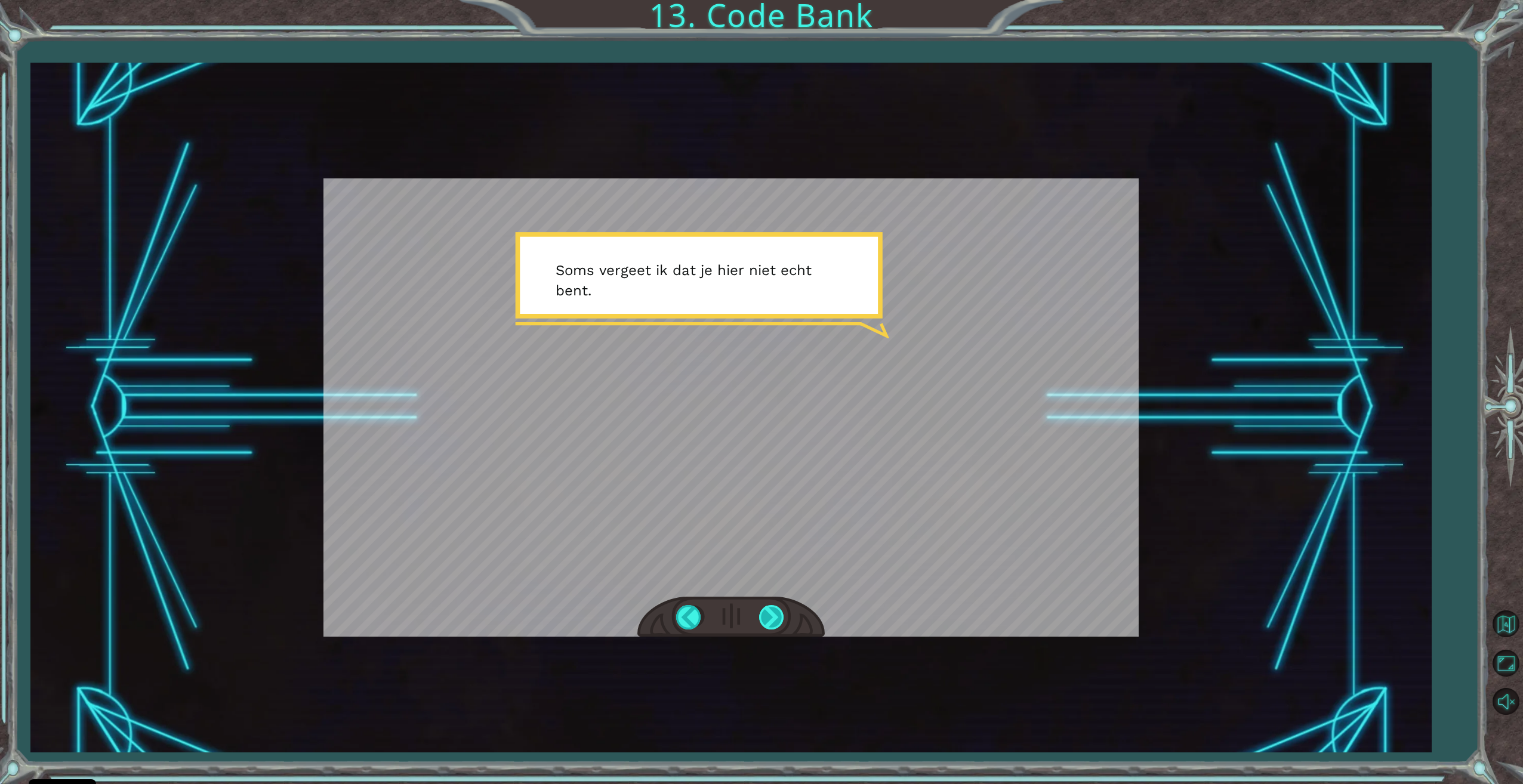
click at [770, 607] on div at bounding box center [772, 617] width 27 height 25
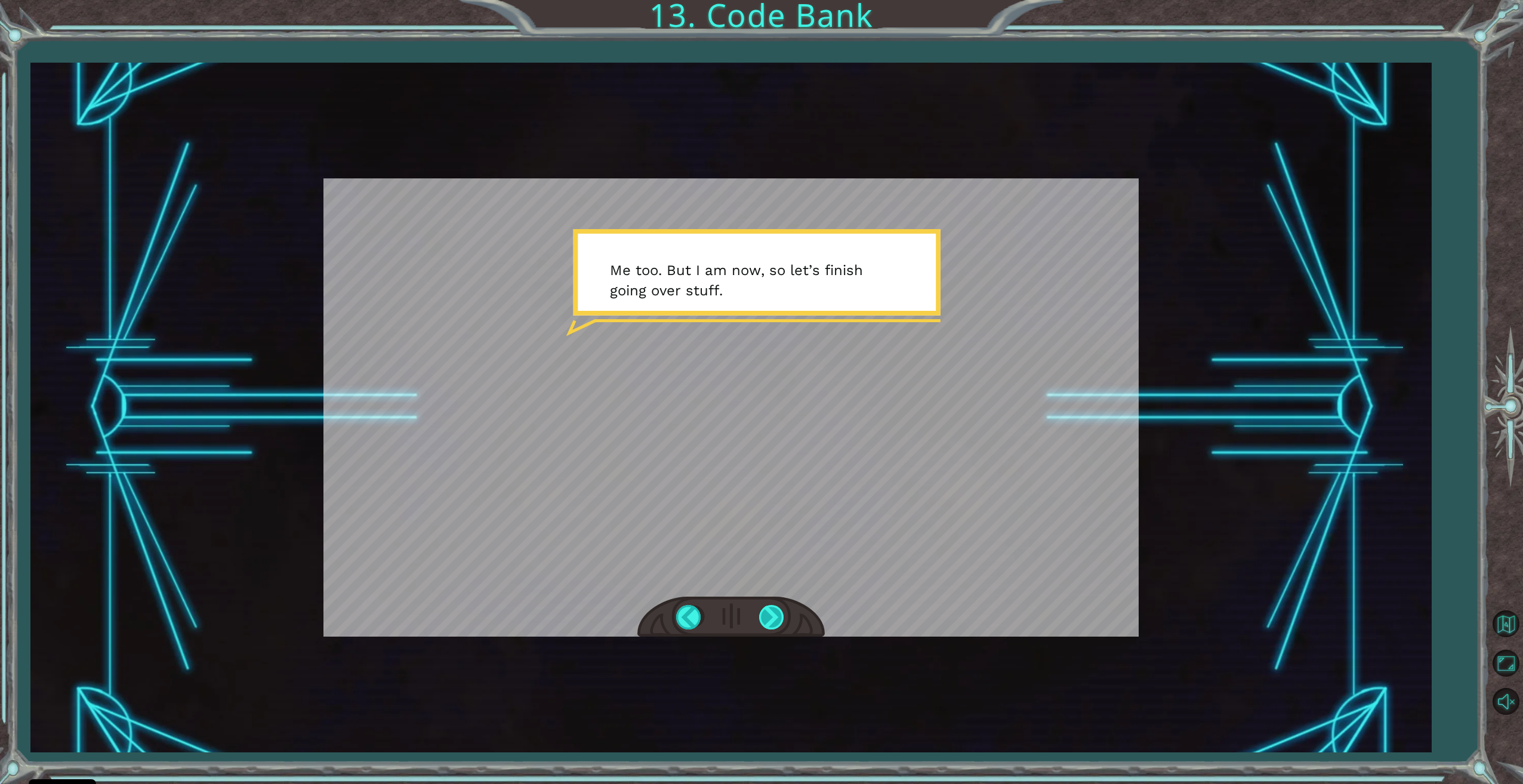
click at [773, 607] on div at bounding box center [772, 617] width 27 height 25
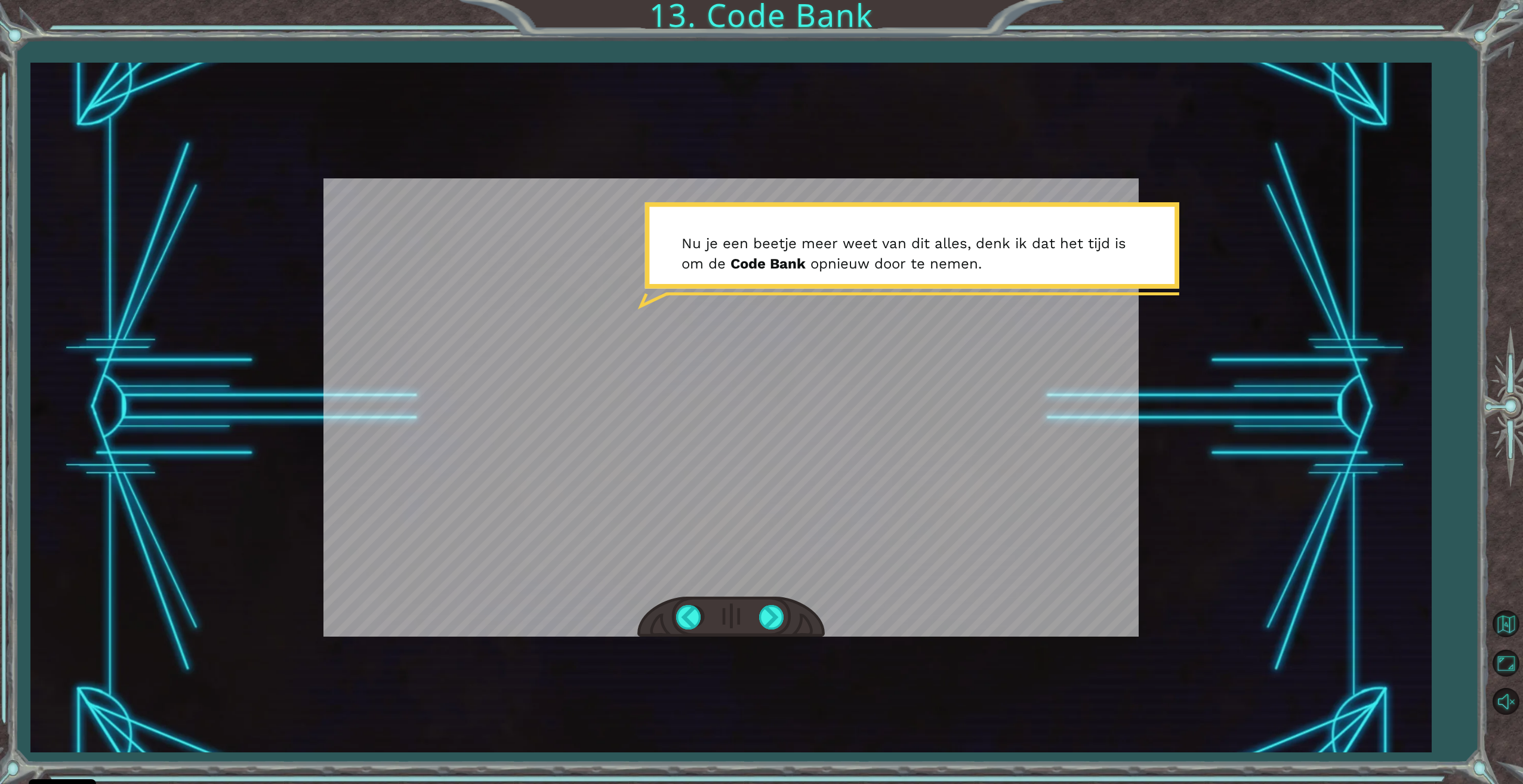
click at [782, 638] on div "Temporary Text D u s d a t z i j n o b j e c t e n , m e t h o d e n e n a r g …" at bounding box center [731, 407] width 1401 height 690
click at [785, 624] on div at bounding box center [731, 617] width 188 height 41
click at [775, 622] on div at bounding box center [772, 617] width 27 height 25
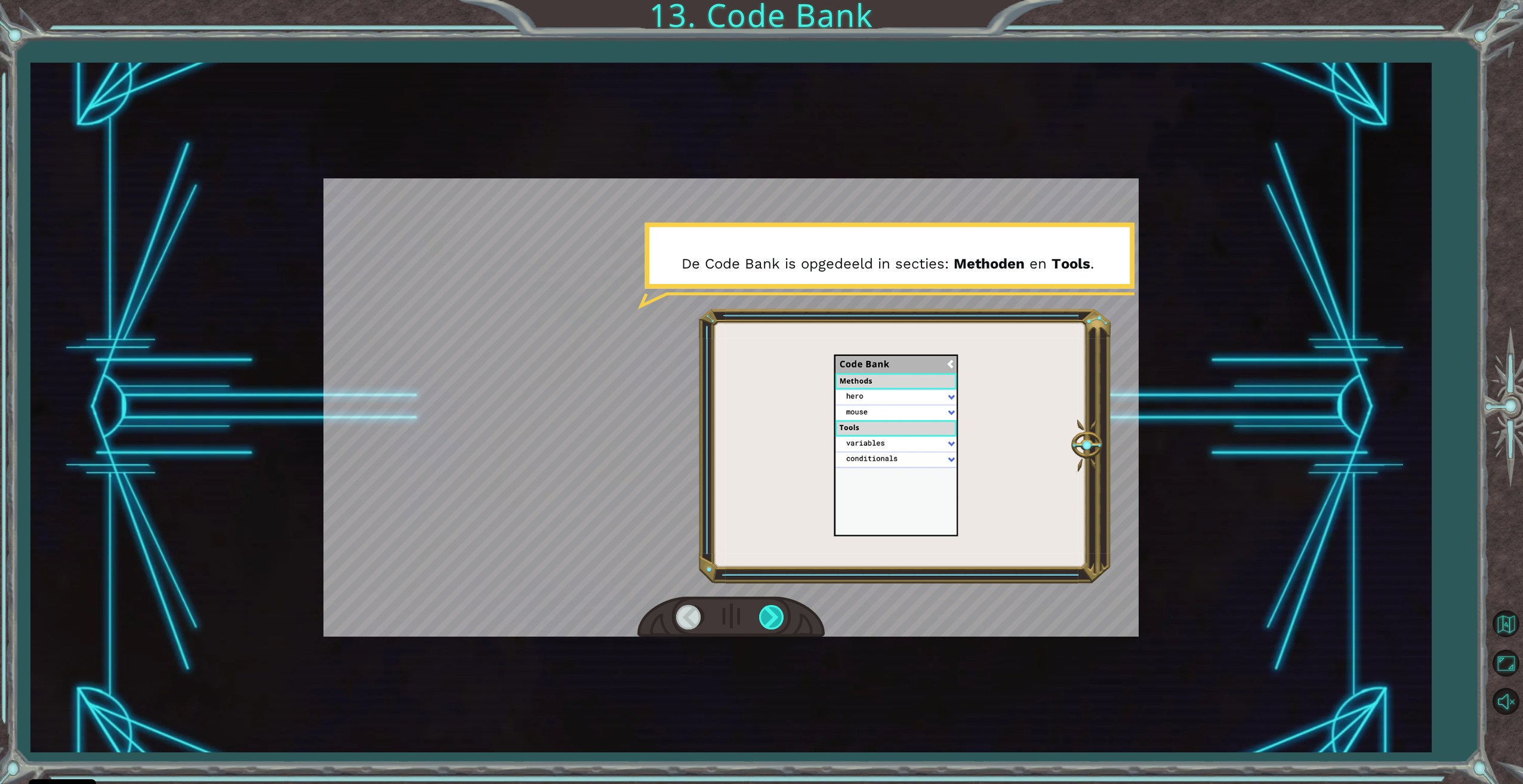
click at [763, 616] on div at bounding box center [772, 617] width 27 height 25
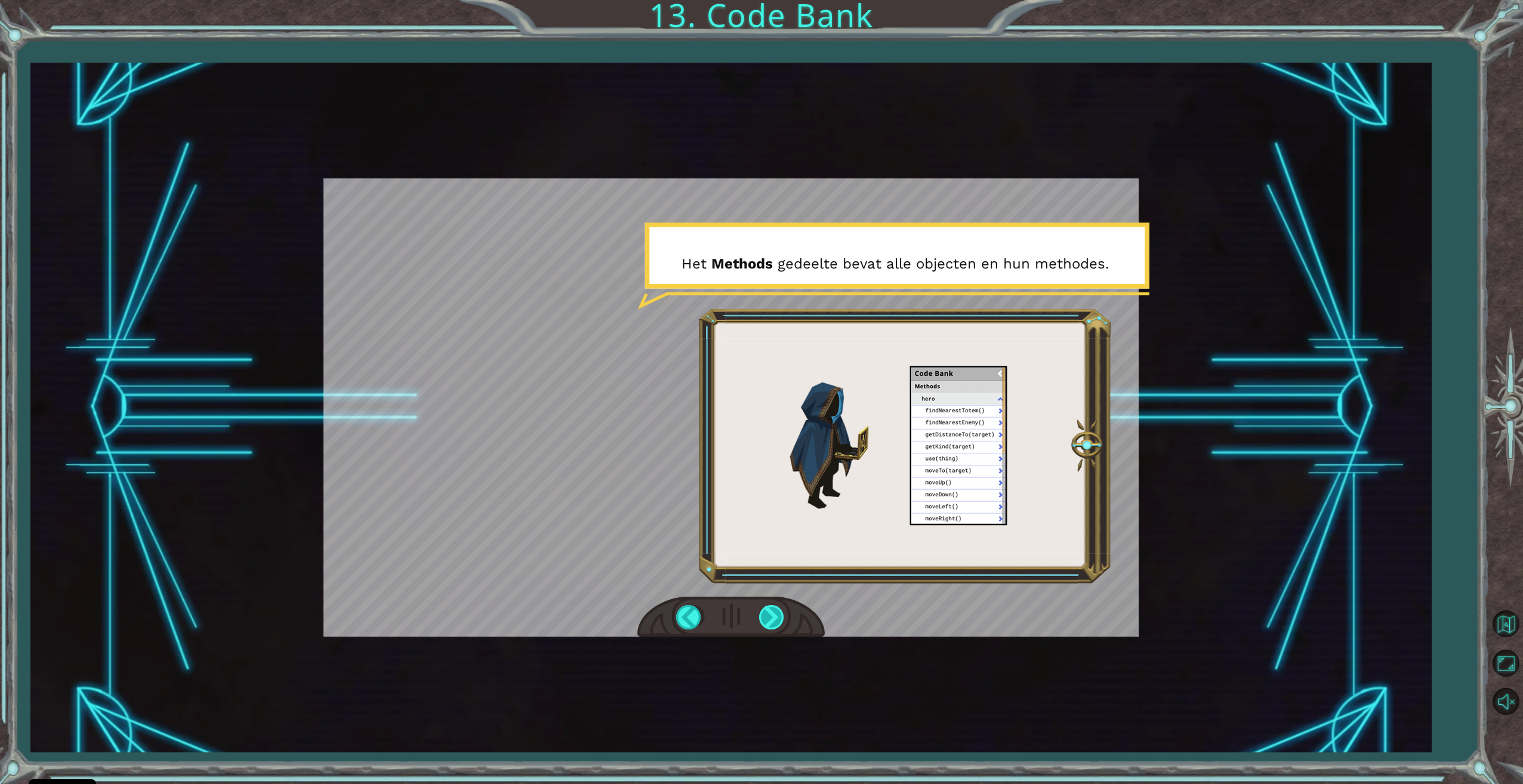
click at [762, 616] on div at bounding box center [772, 617] width 27 height 25
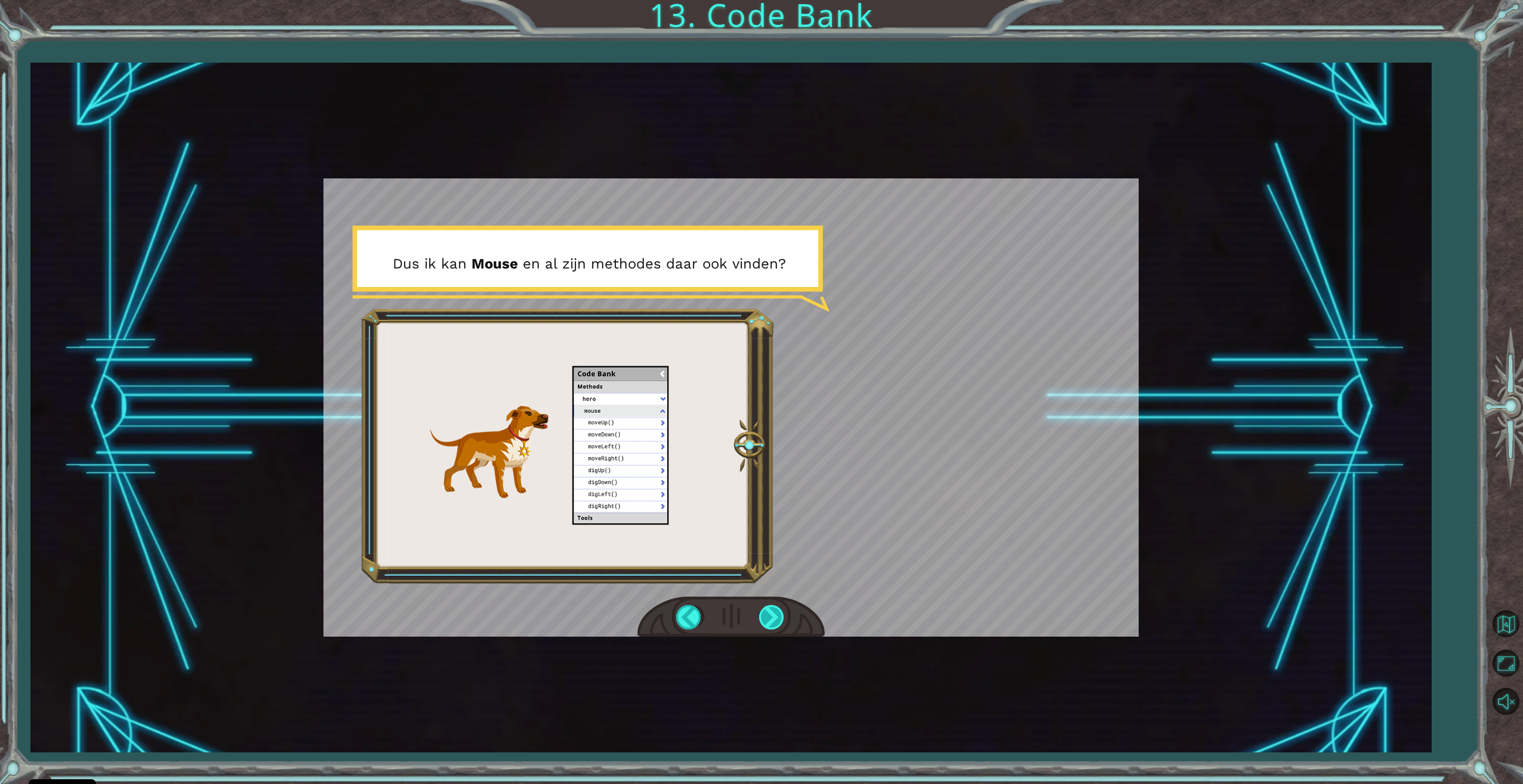
click at [763, 616] on div at bounding box center [772, 617] width 27 height 25
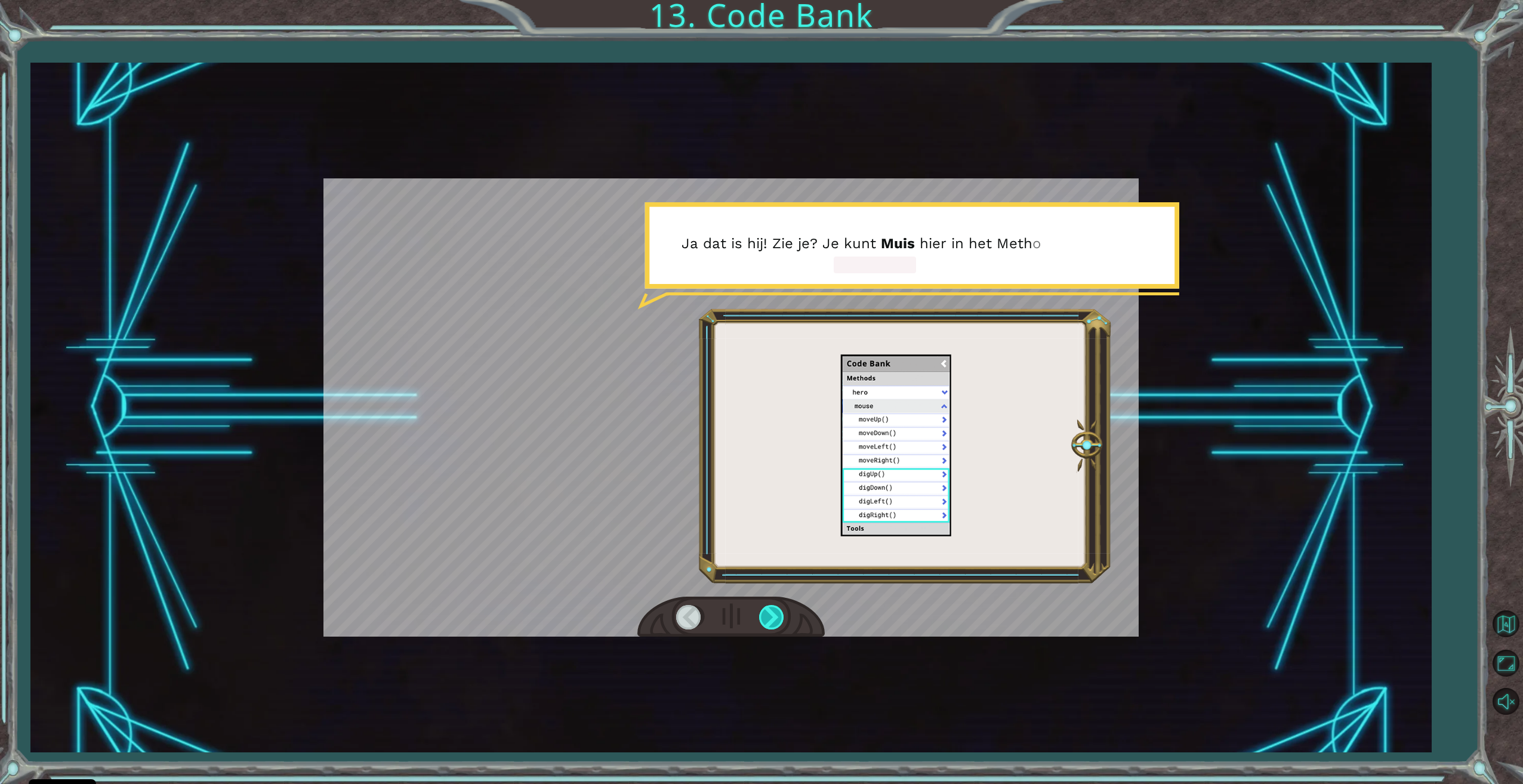
click at [761, 618] on div at bounding box center [772, 617] width 27 height 25
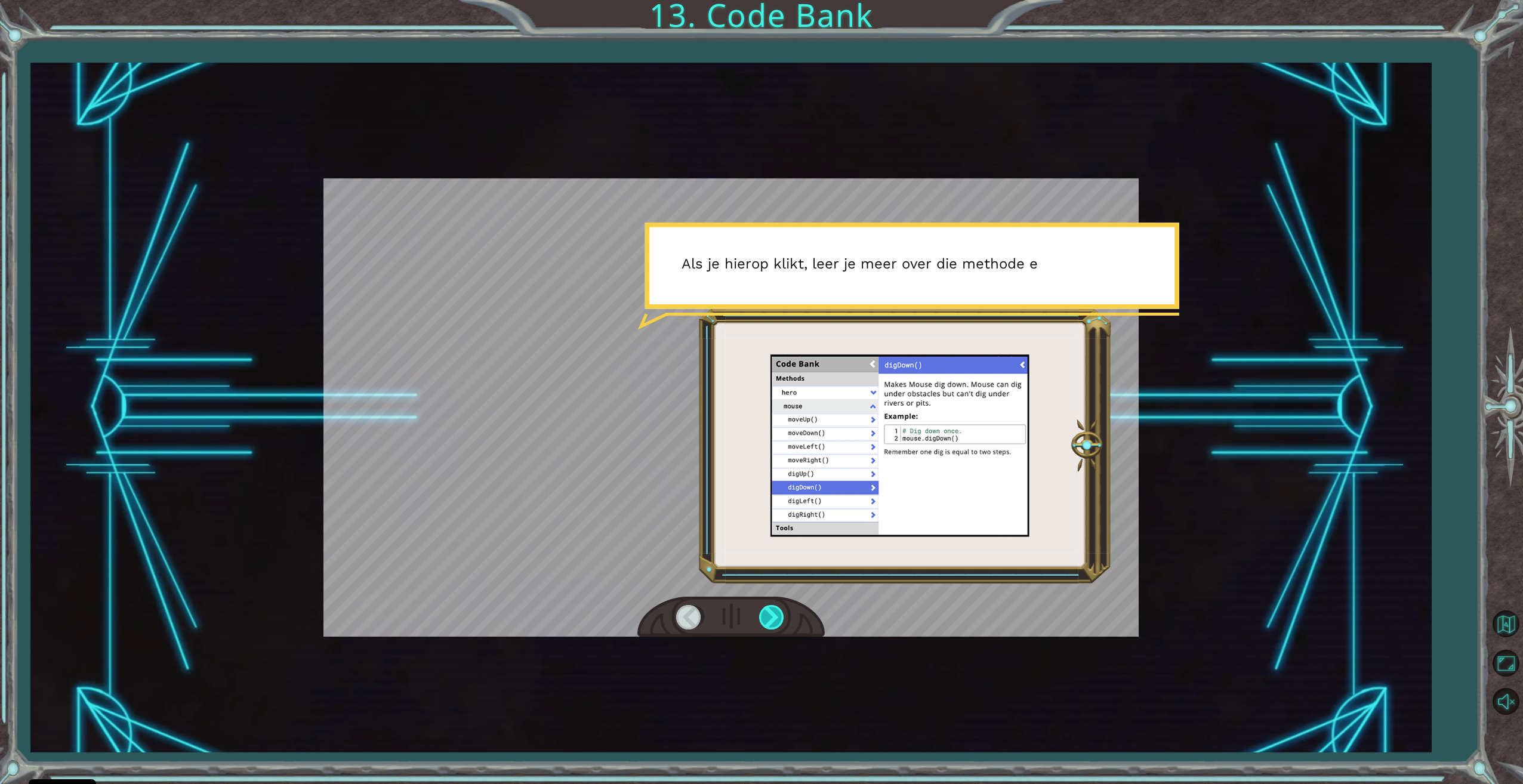
click at [761, 618] on div at bounding box center [772, 617] width 27 height 25
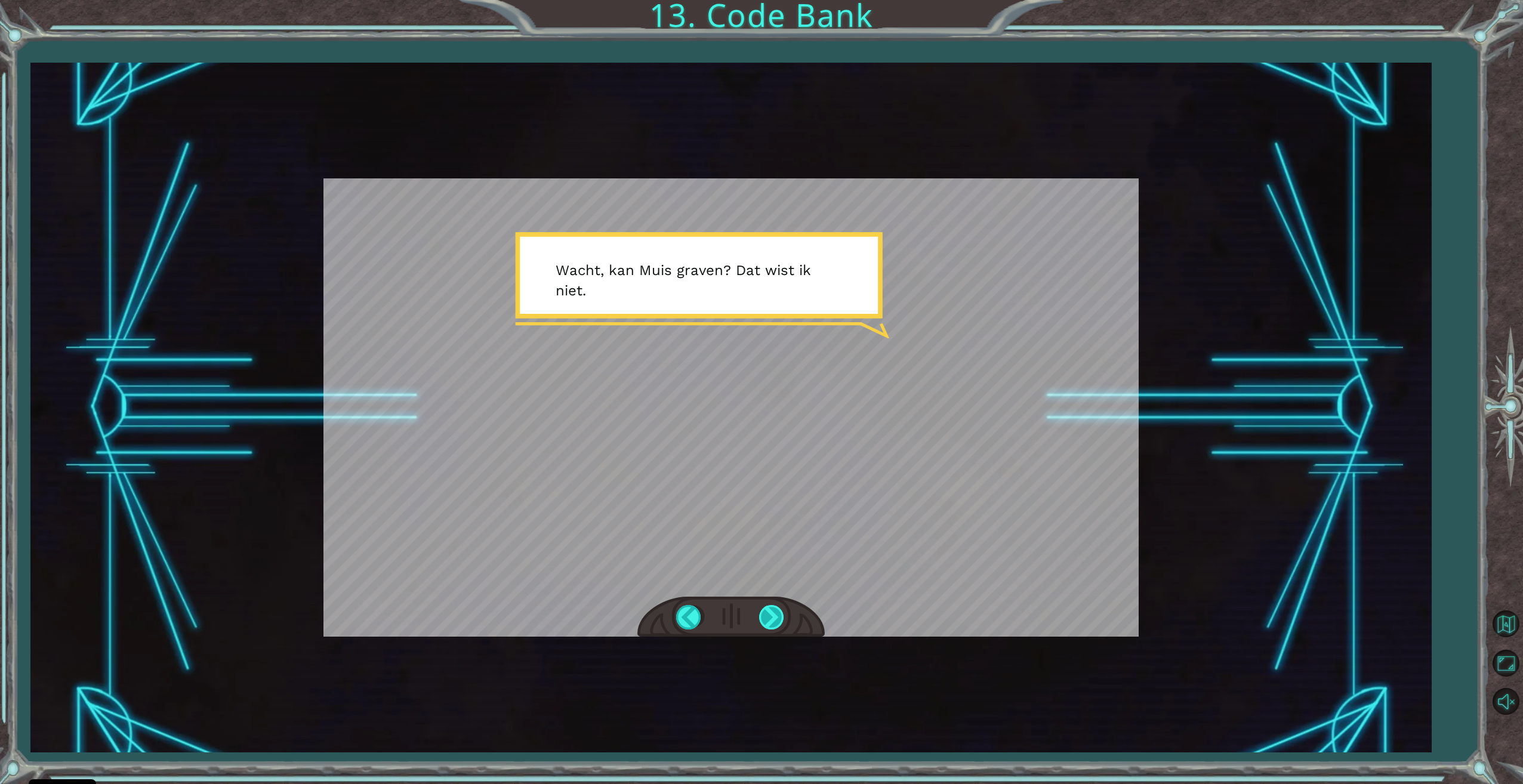
click at [761, 618] on div at bounding box center [772, 617] width 27 height 25
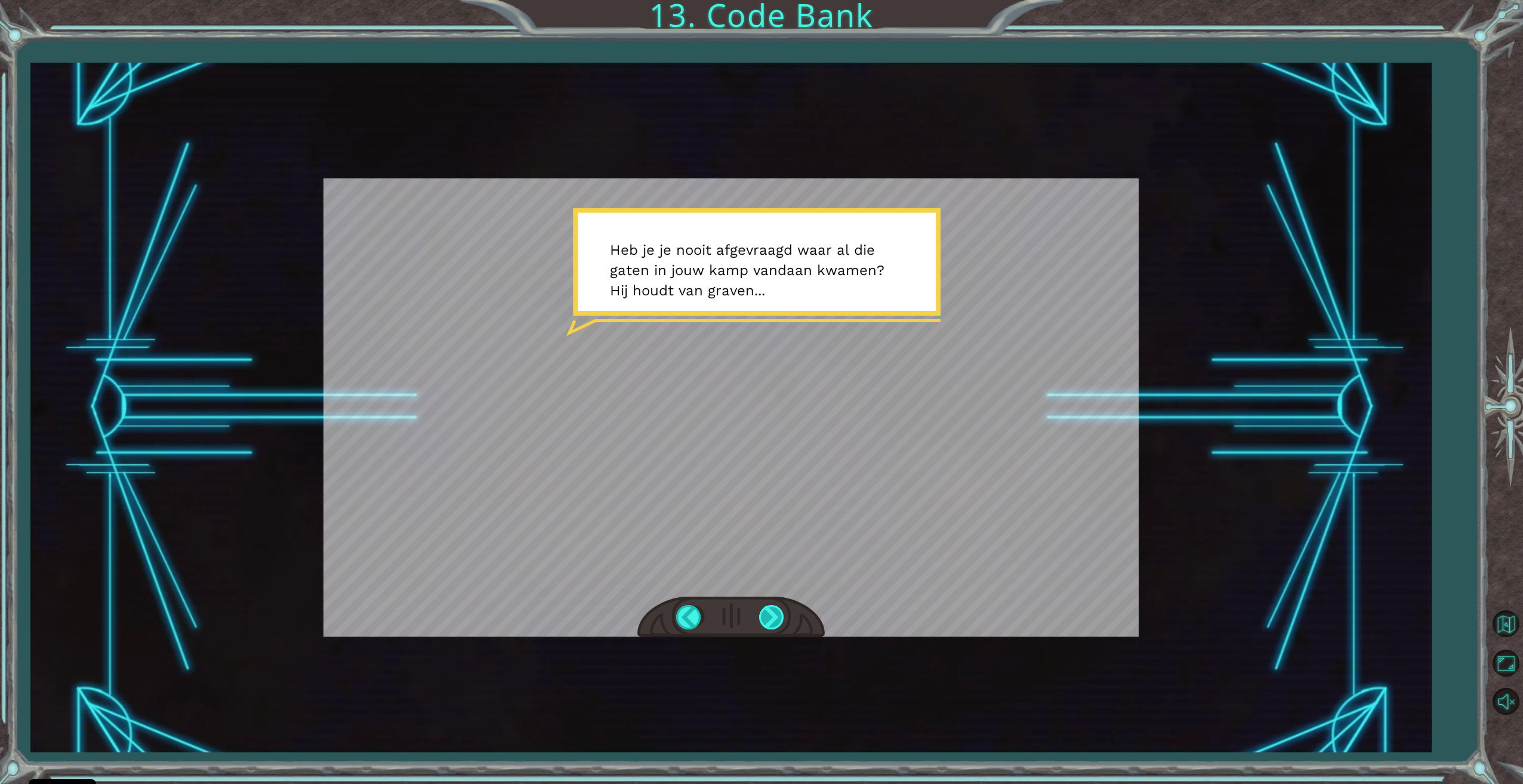
click at [761, 618] on div at bounding box center [772, 617] width 27 height 25
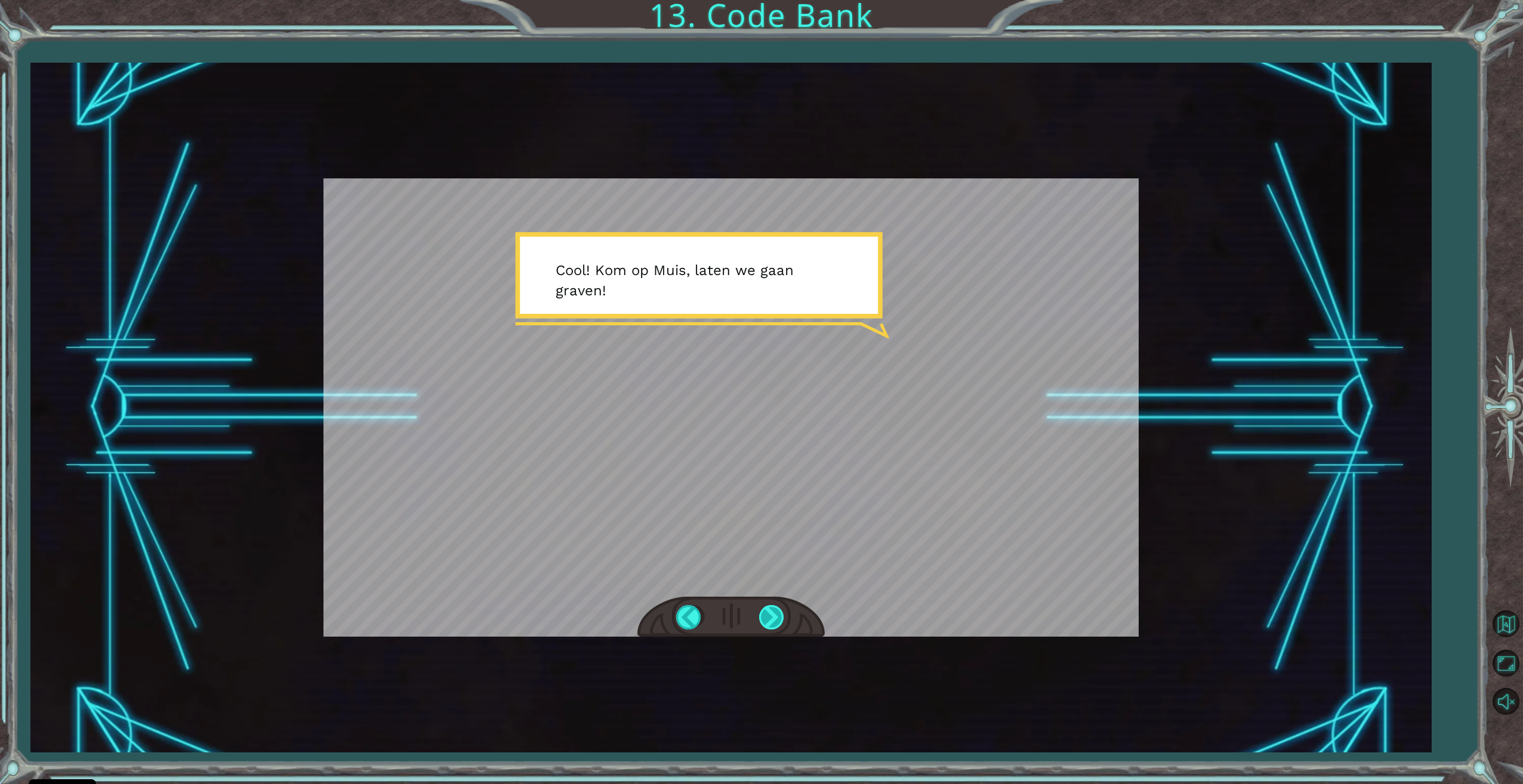
click at [761, 618] on div at bounding box center [772, 617] width 27 height 25
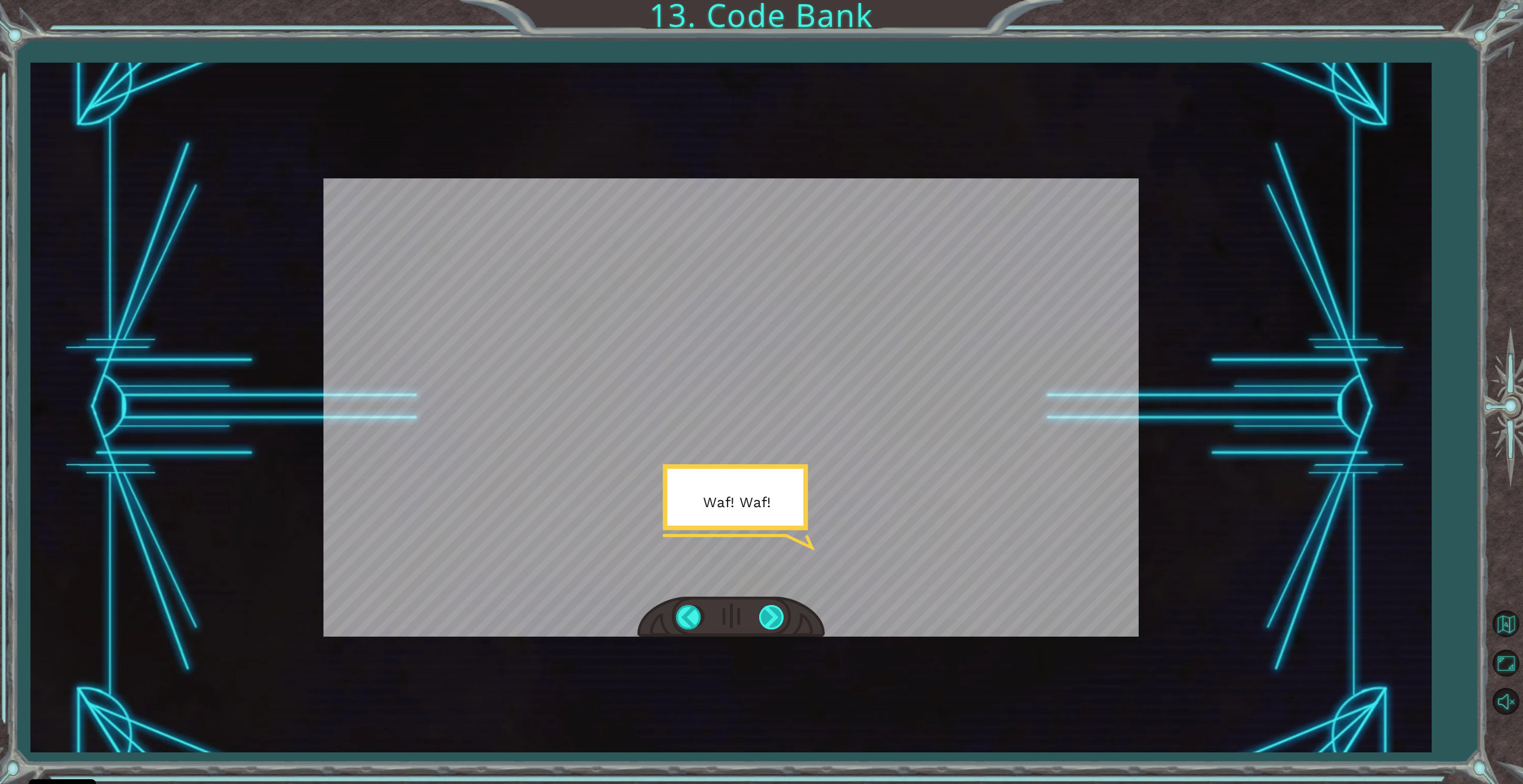
click at [761, 618] on div at bounding box center [772, 617] width 27 height 25
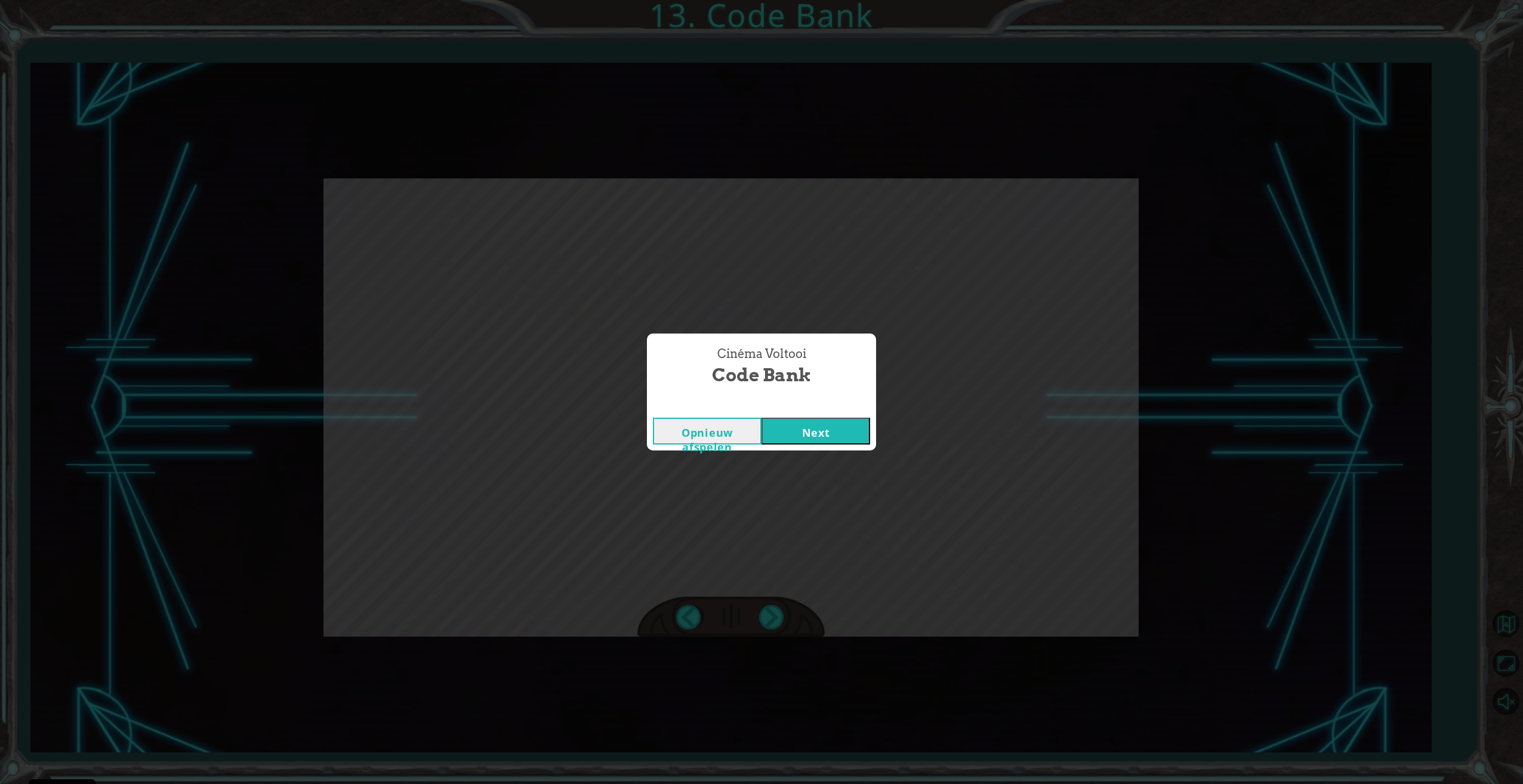
click at [781, 433] on button "Next" at bounding box center [815, 431] width 108 height 27
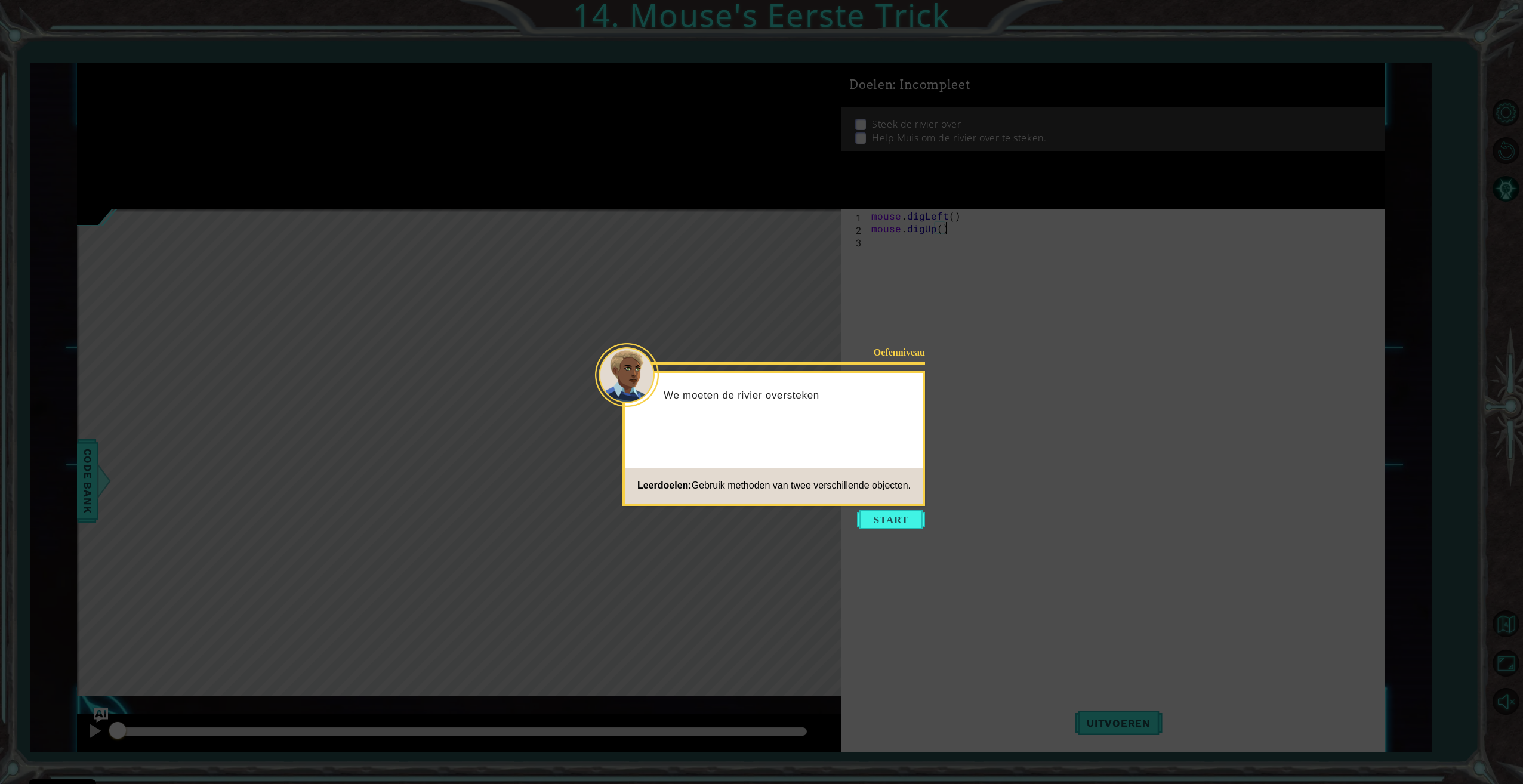
click at [893, 531] on icon at bounding box center [762, 392] width 1523 height 784
click at [891, 519] on button "Start" at bounding box center [891, 519] width 68 height 19
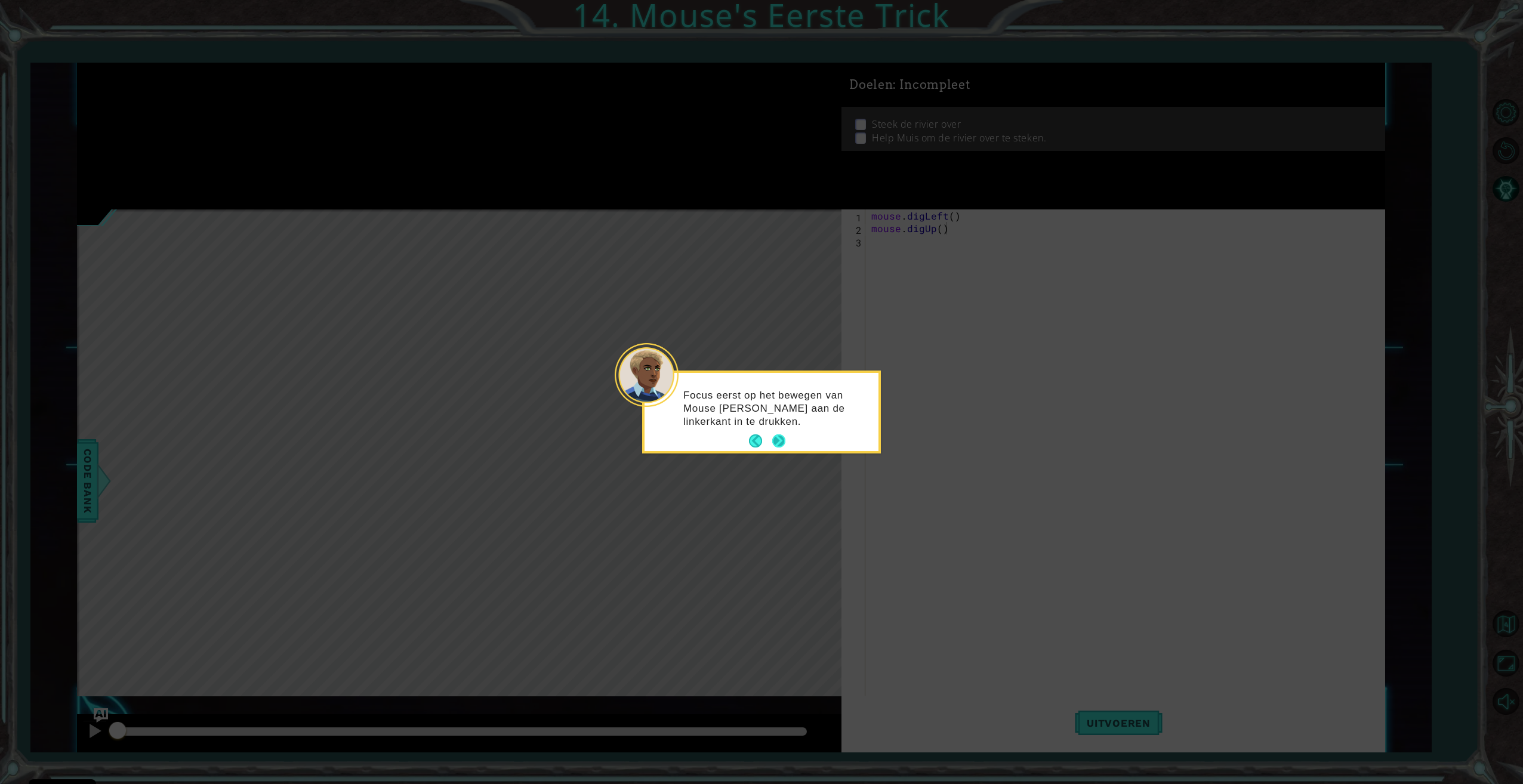
click at [781, 440] on button "Next" at bounding box center [779, 441] width 13 height 13
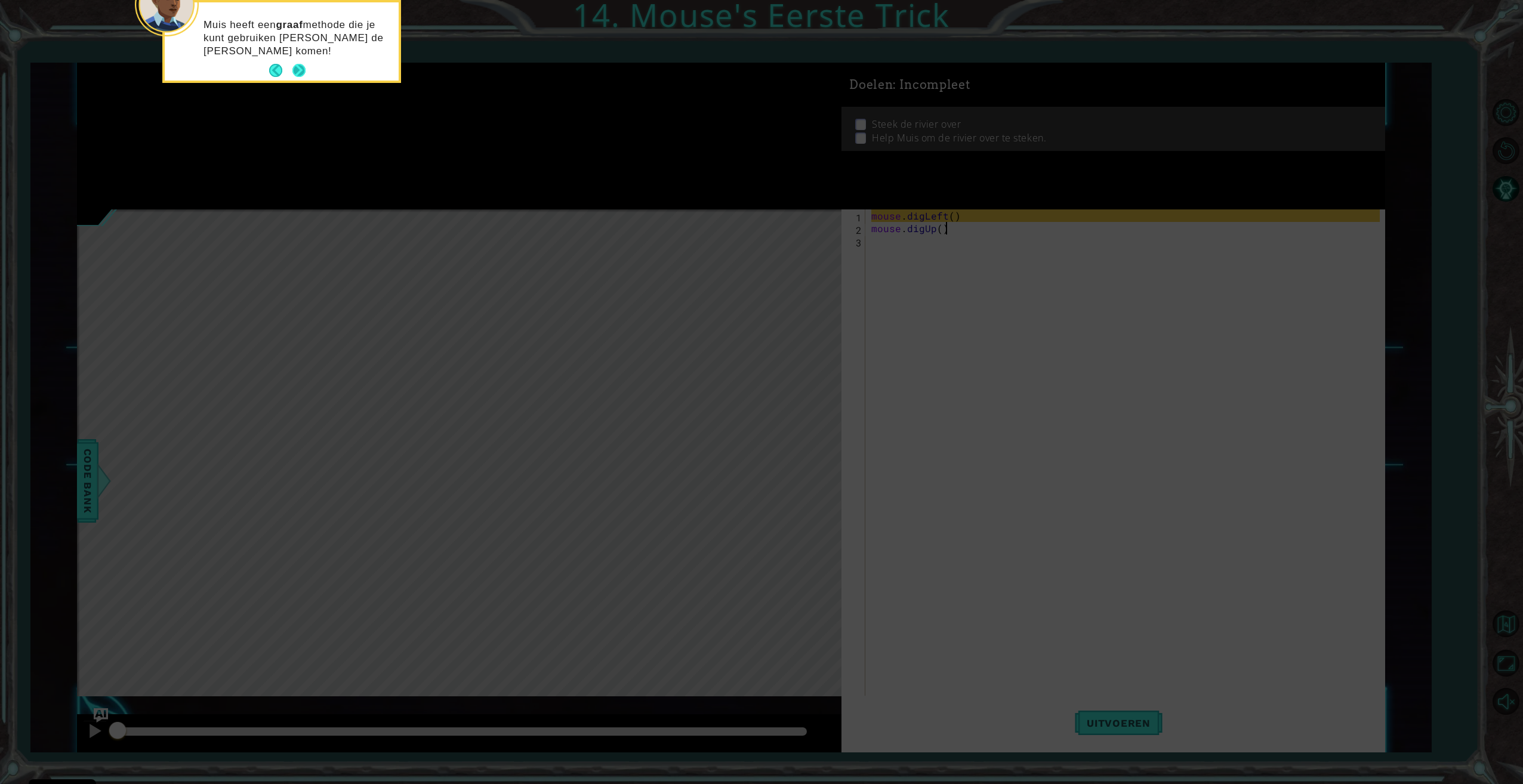
click at [304, 74] on button "Next" at bounding box center [299, 70] width 13 height 13
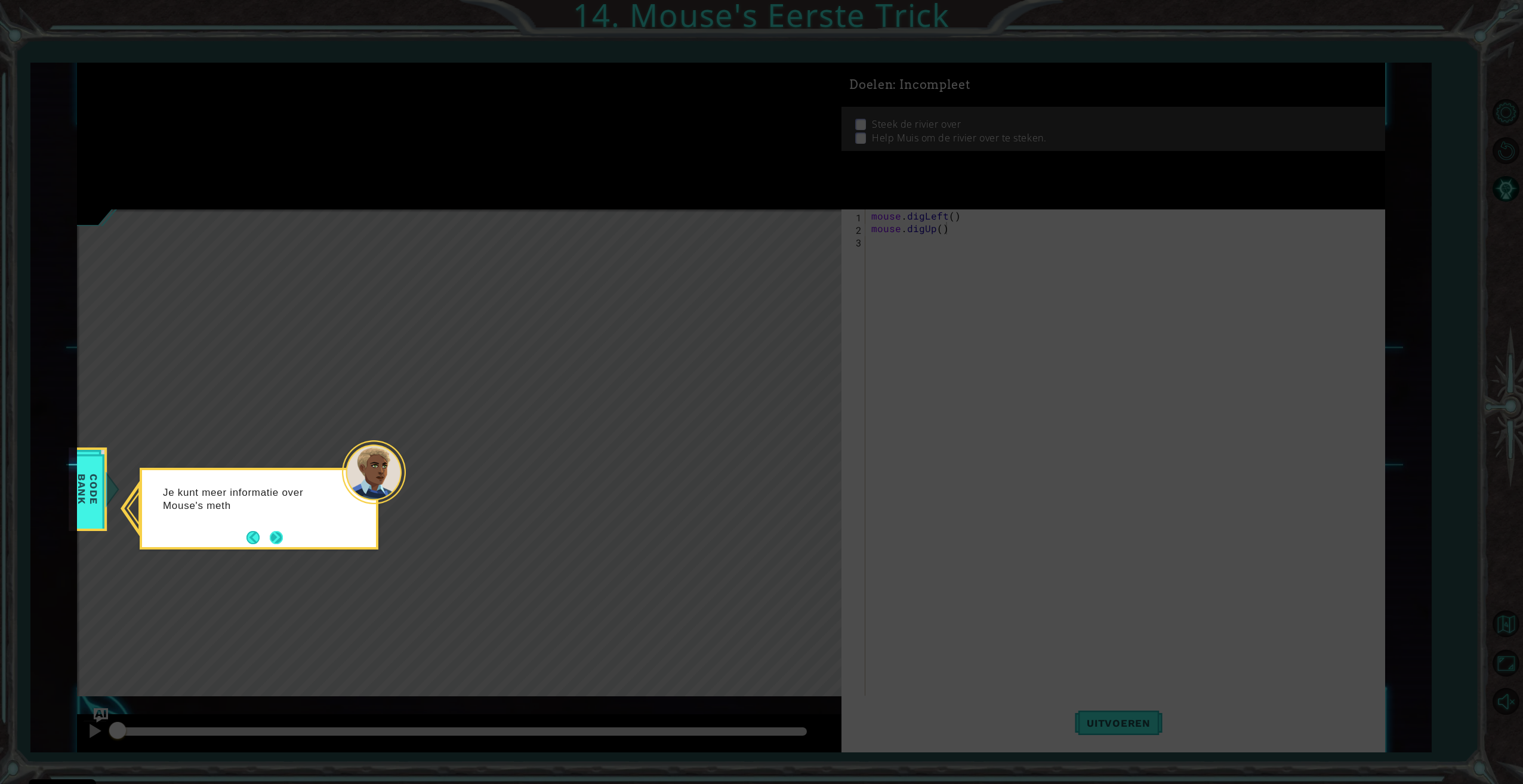
click at [281, 539] on button "Next" at bounding box center [277, 538] width 13 height 13
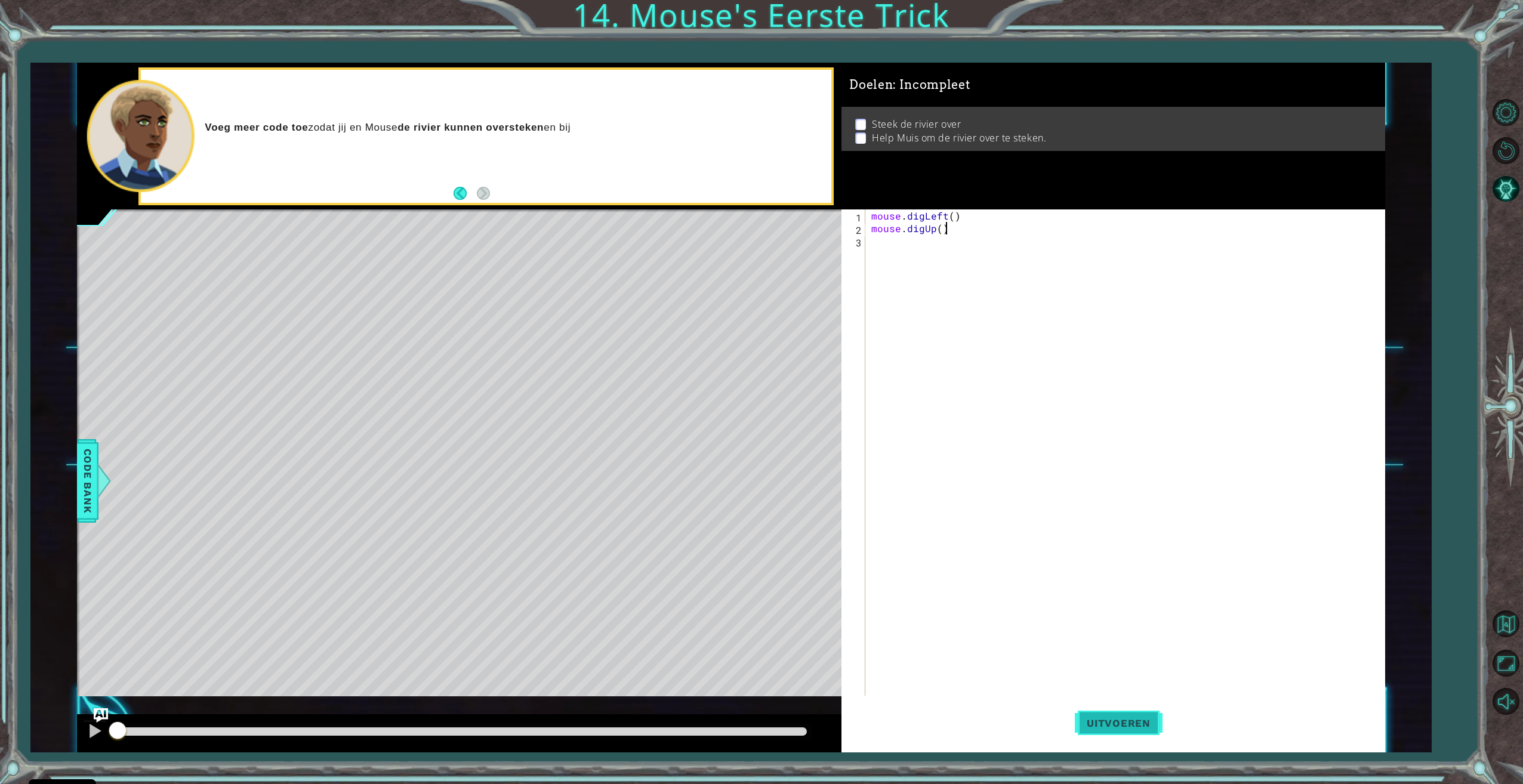
drag, startPoint x: 1113, startPoint y: 731, endPoint x: 1096, endPoint y: 733, distance: 17.1
click at [1113, 735] on button "Uitvoeren" at bounding box center [1119, 723] width 88 height 55
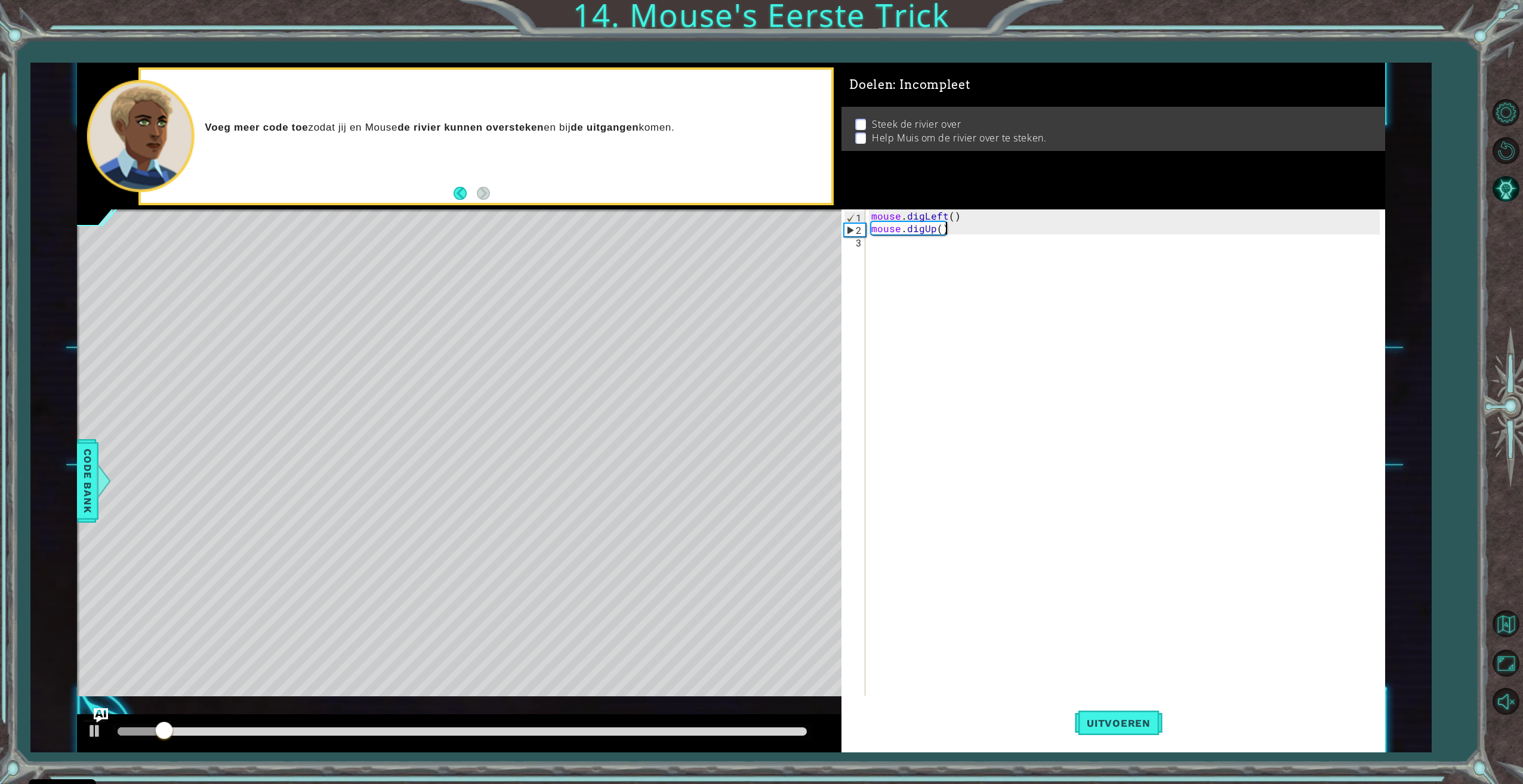
click at [965, 229] on div "mouse . digLeft ( ) mouse . digUp ( )" at bounding box center [1127, 466] width 516 height 513
drag, startPoint x: 962, startPoint y: 229, endPoint x: 956, endPoint y: 235, distance: 8.5
click at [960, 229] on div "mouse . digLeft ( ) mouse . digUp ( )" at bounding box center [1127, 466] width 516 height 513
click at [886, 240] on div "mouse . digLeft ( ) mouse . digUp ( )" at bounding box center [1127, 466] width 516 height 513
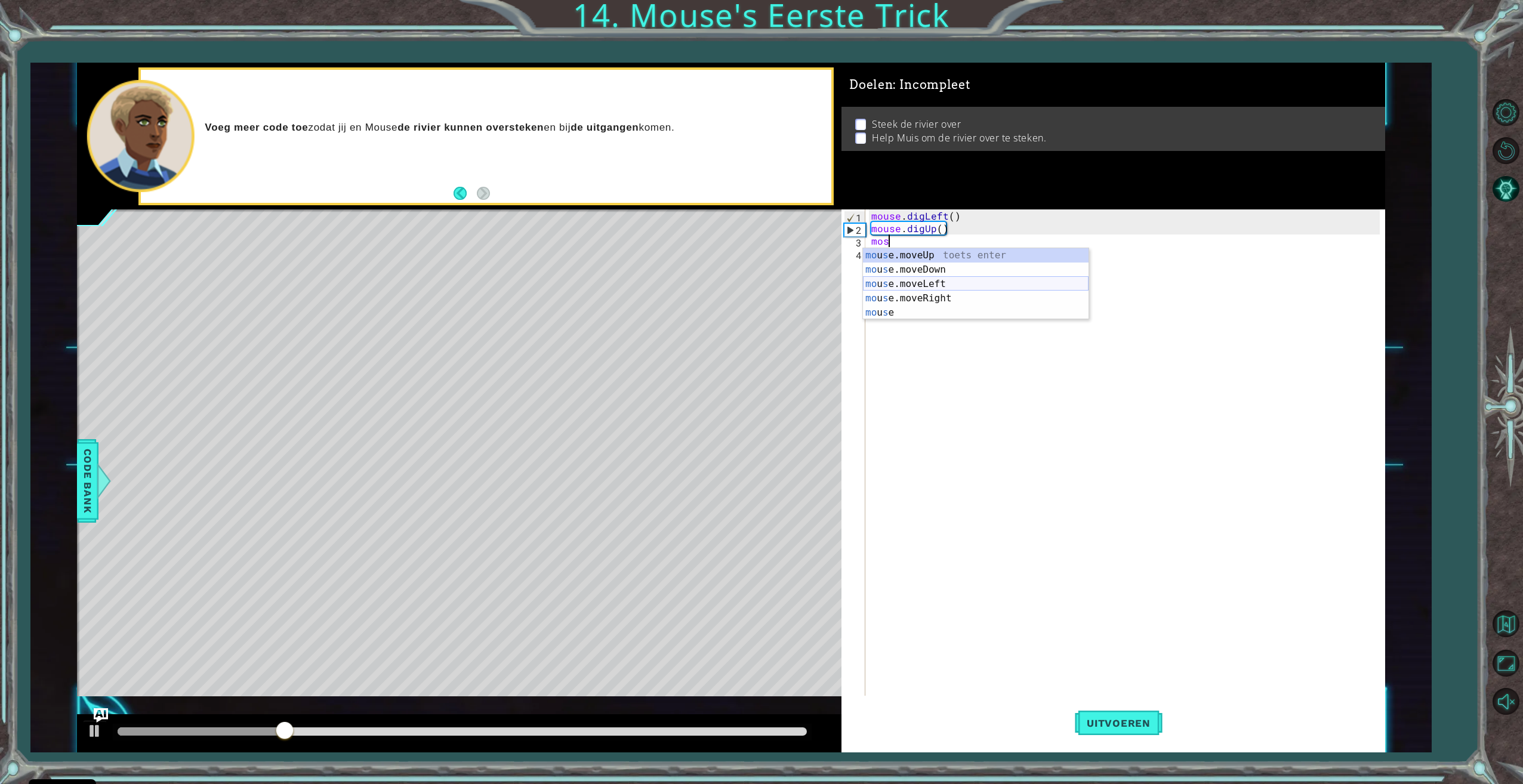
click at [965, 284] on div "mo u s e.moveUp toets enter mo u s e.moveDown toets enter mo u s e.moveLeft toe…" at bounding box center [975, 298] width 225 height 100
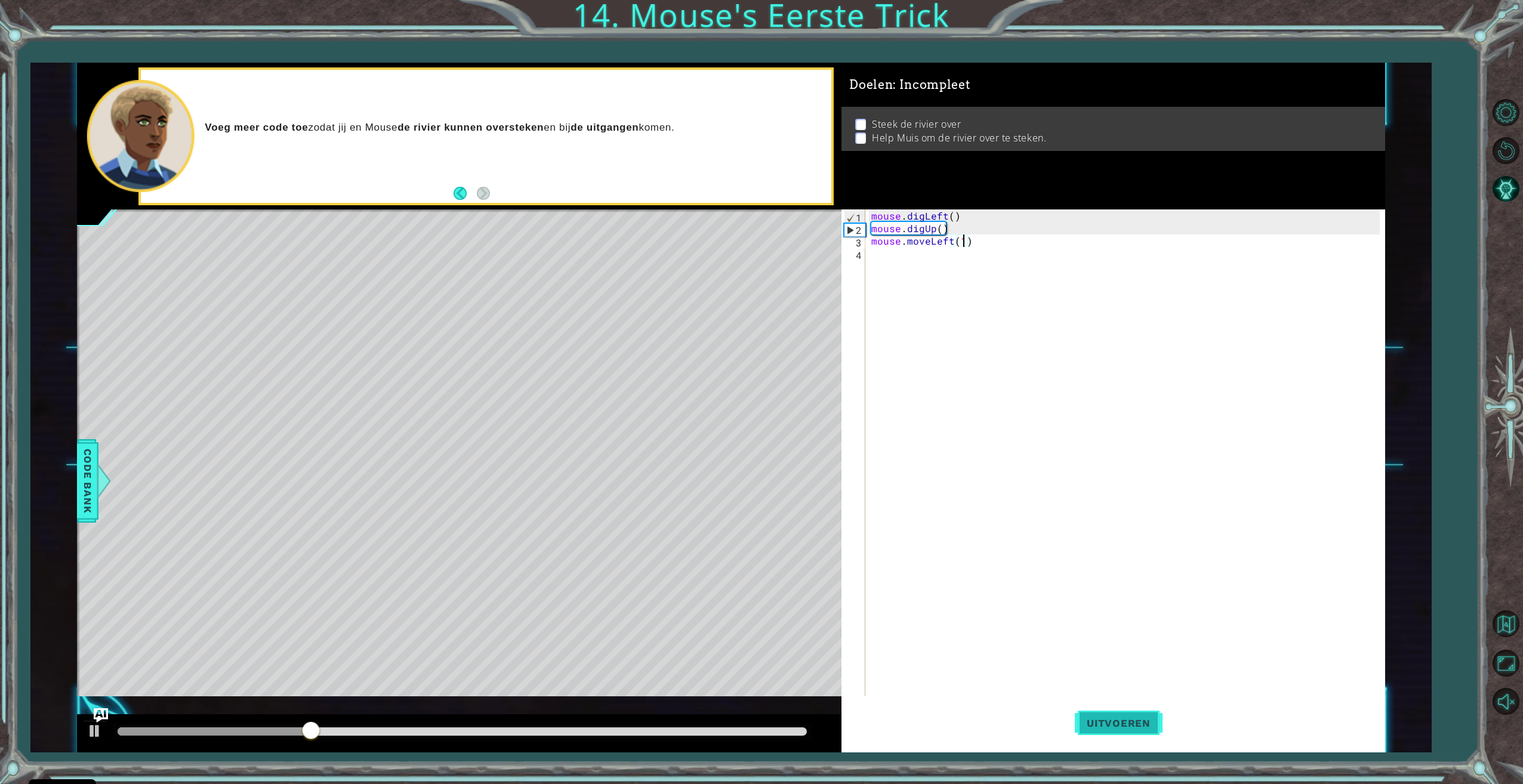
type textarea "mouse.moveLeft(1)"
click at [1107, 703] on button "Uitvoeren" at bounding box center [1119, 723] width 88 height 55
click at [671, 739] on div at bounding box center [462, 731] width 699 height 17
click at [715, 727] on div at bounding box center [462, 731] width 689 height 9
click at [90, 730] on div at bounding box center [94, 730] width 15 height 15
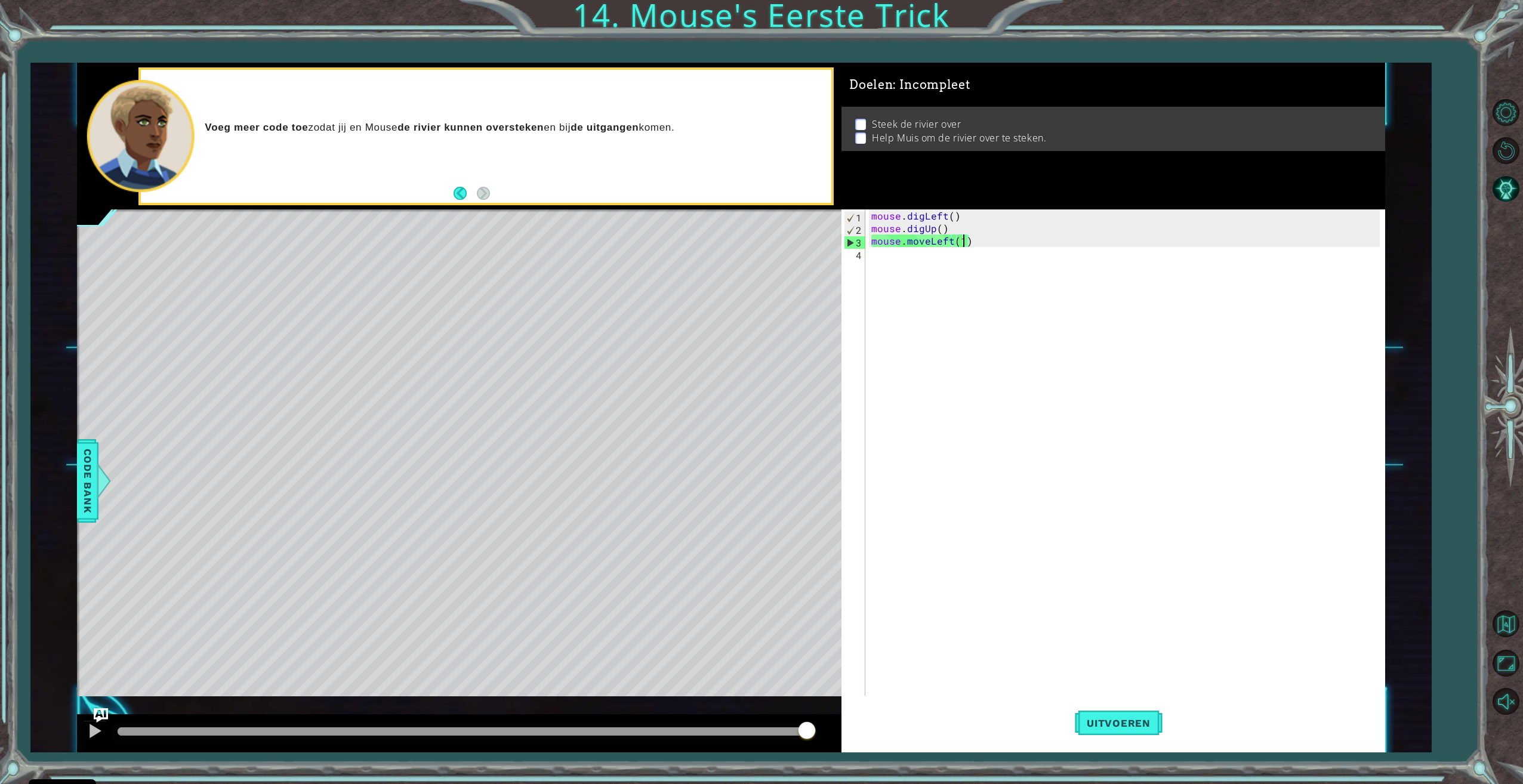
click at [990, 242] on div "mouse . digLeft ( ) mouse . digUp ( ) mouse . moveLeft ( 1 )" at bounding box center [1127, 466] width 516 height 513
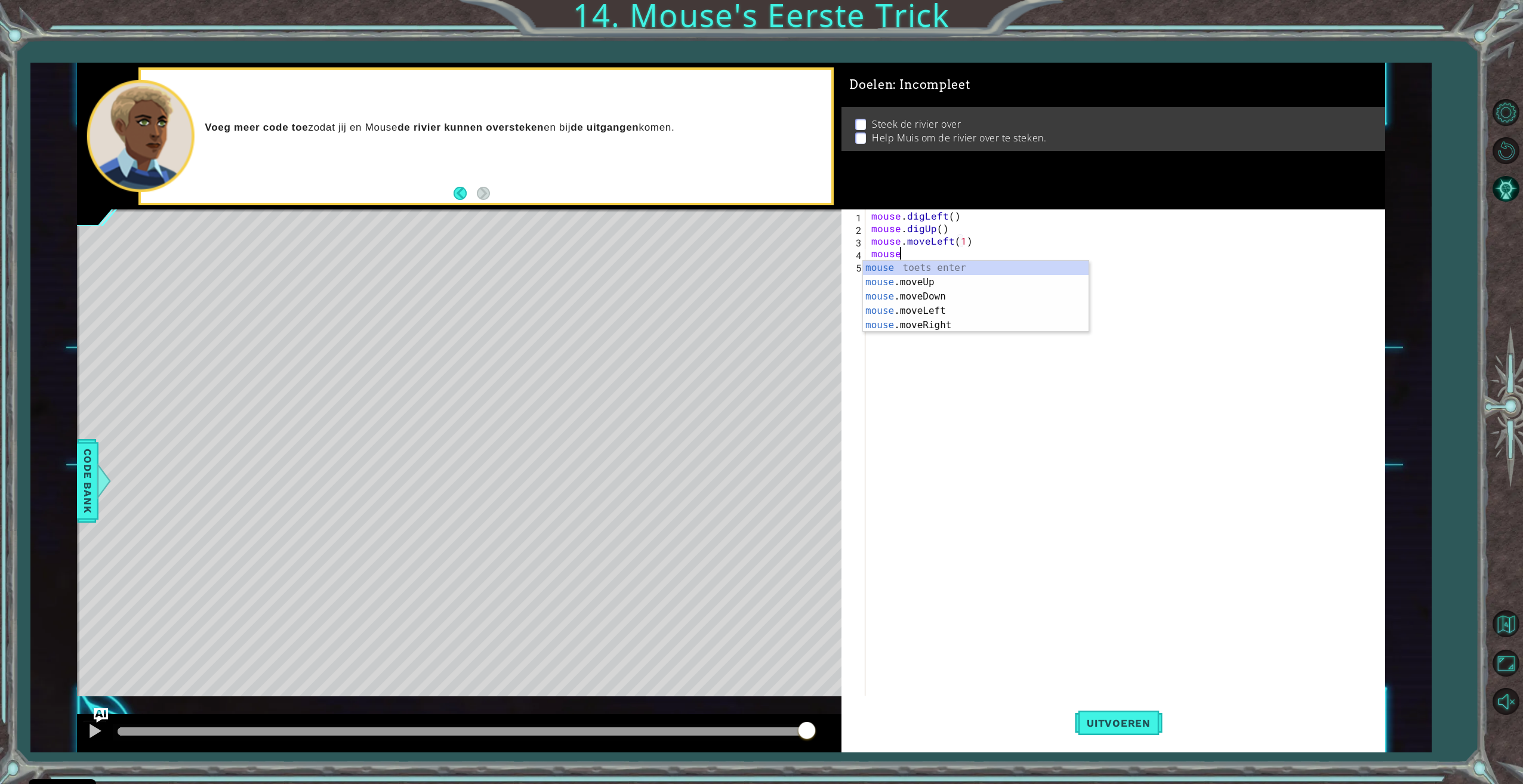
scroll to position [0, 1]
click at [950, 325] on div "mouse toets enter mouse .moveUp toets enter mouse .moveDown toets enter mouse .…" at bounding box center [975, 311] width 225 height 100
type textarea "d"
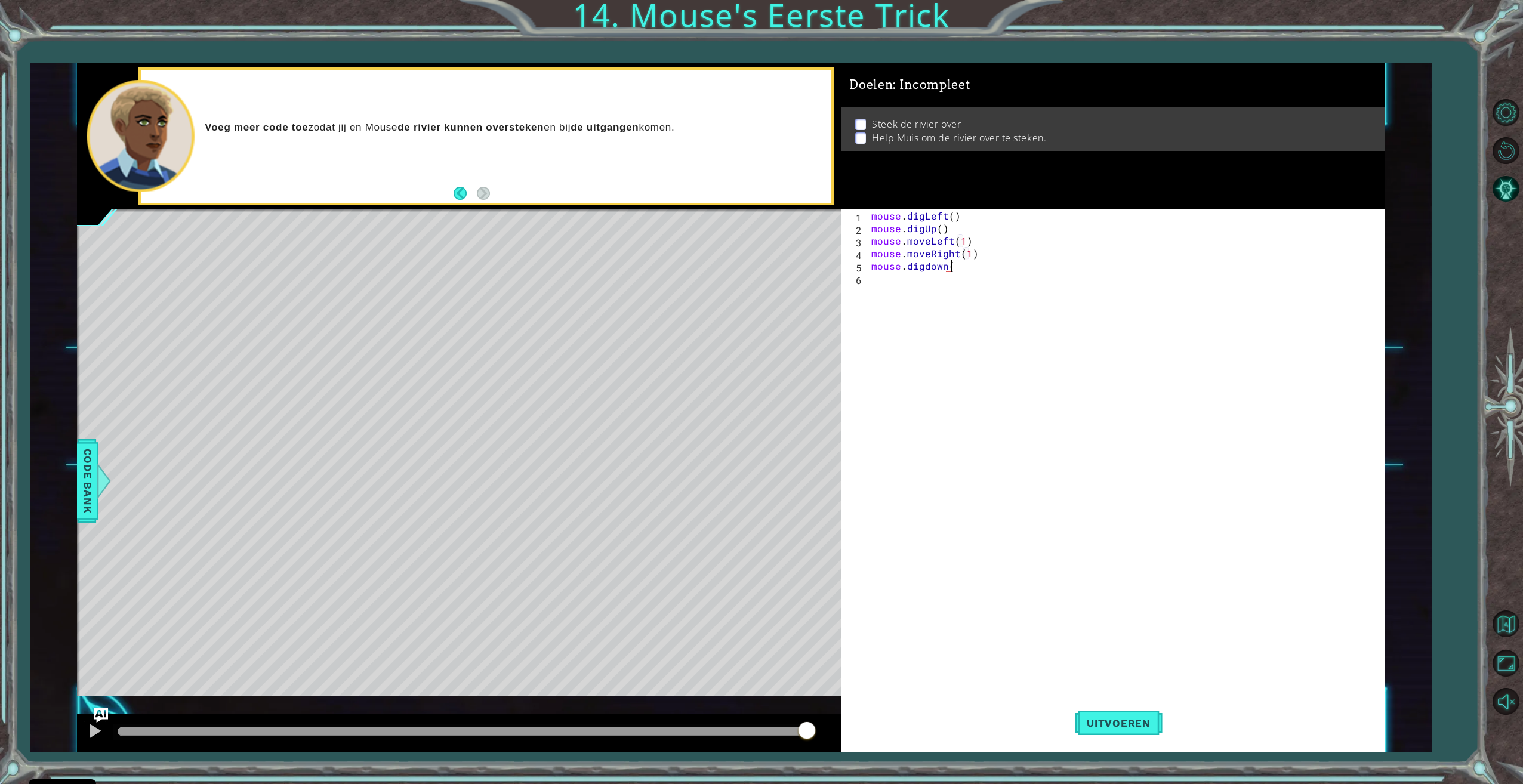
type textarea "mouse.digdown()"
type textarea "d"
type textarea "mouse.digright()"
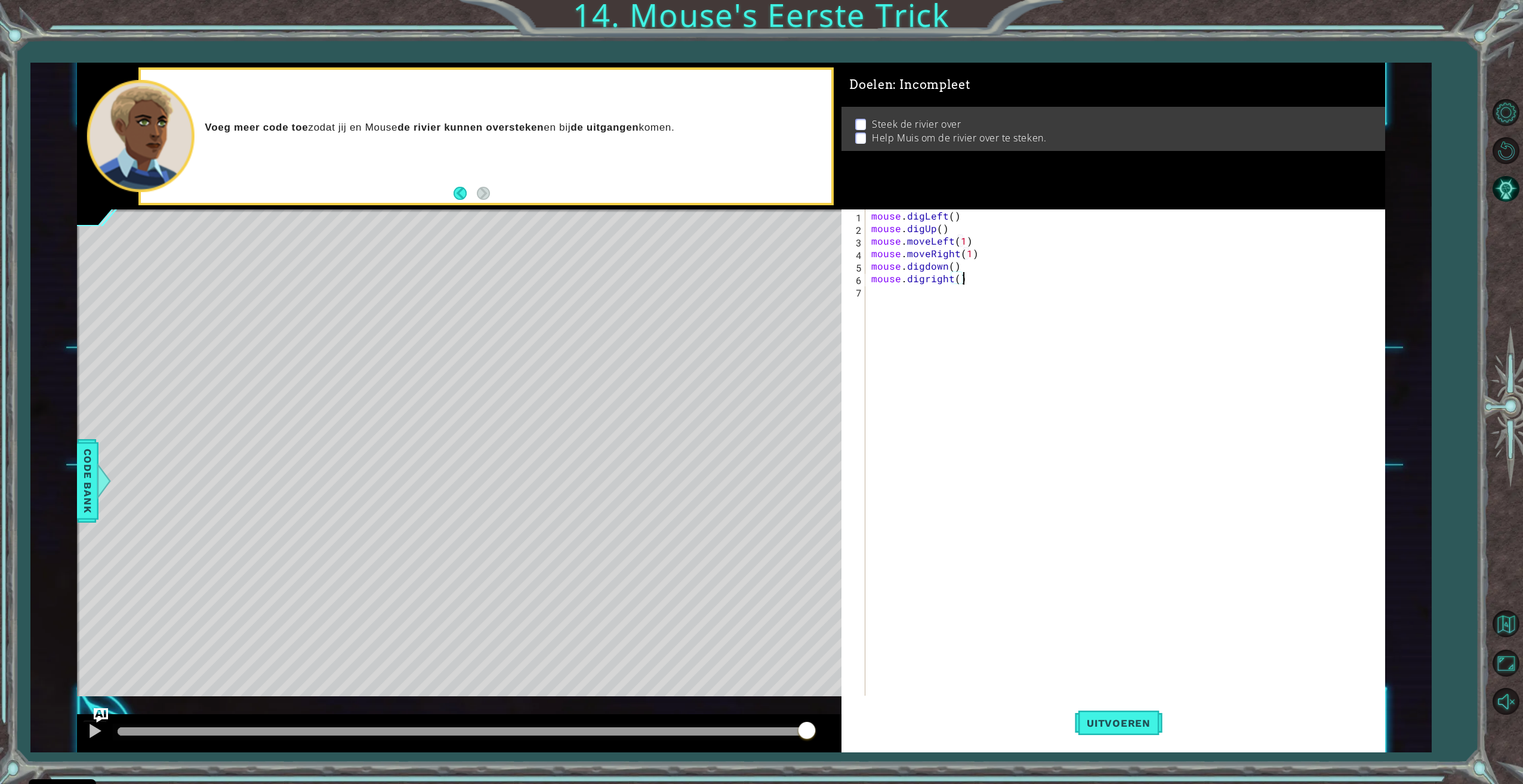
scroll to position [0, 0]
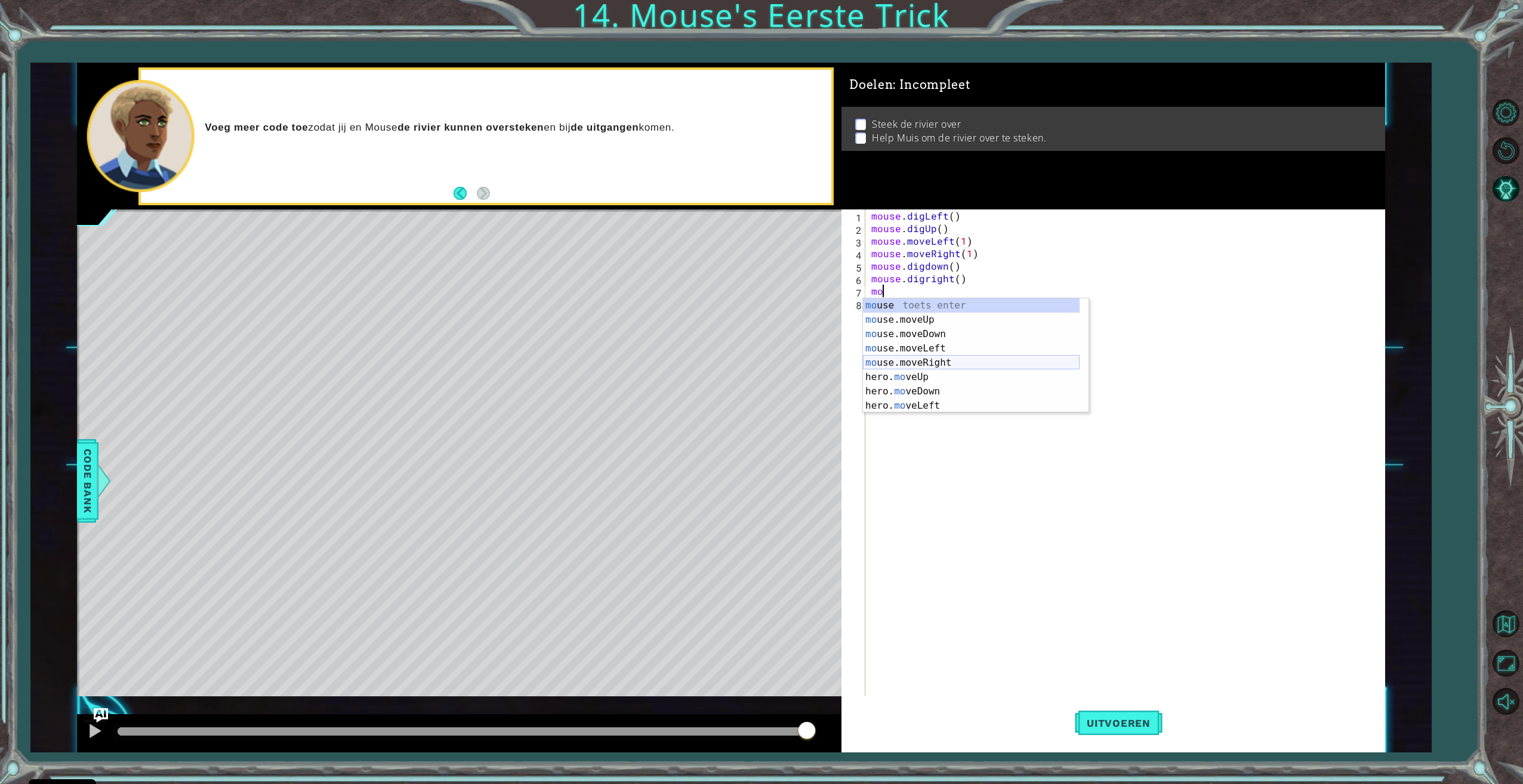
click at [915, 360] on div "mo use toets enter mo use.moveUp toets enter mo use.moveDown toets enter mo use…" at bounding box center [971, 370] width 217 height 143
type textarea "mouse.moveRight(1)"
click at [920, 328] on div "mouse toets enter mouse .moveUp toets enter mouse .moveDown toets enter mouse .…" at bounding box center [975, 360] width 225 height 100
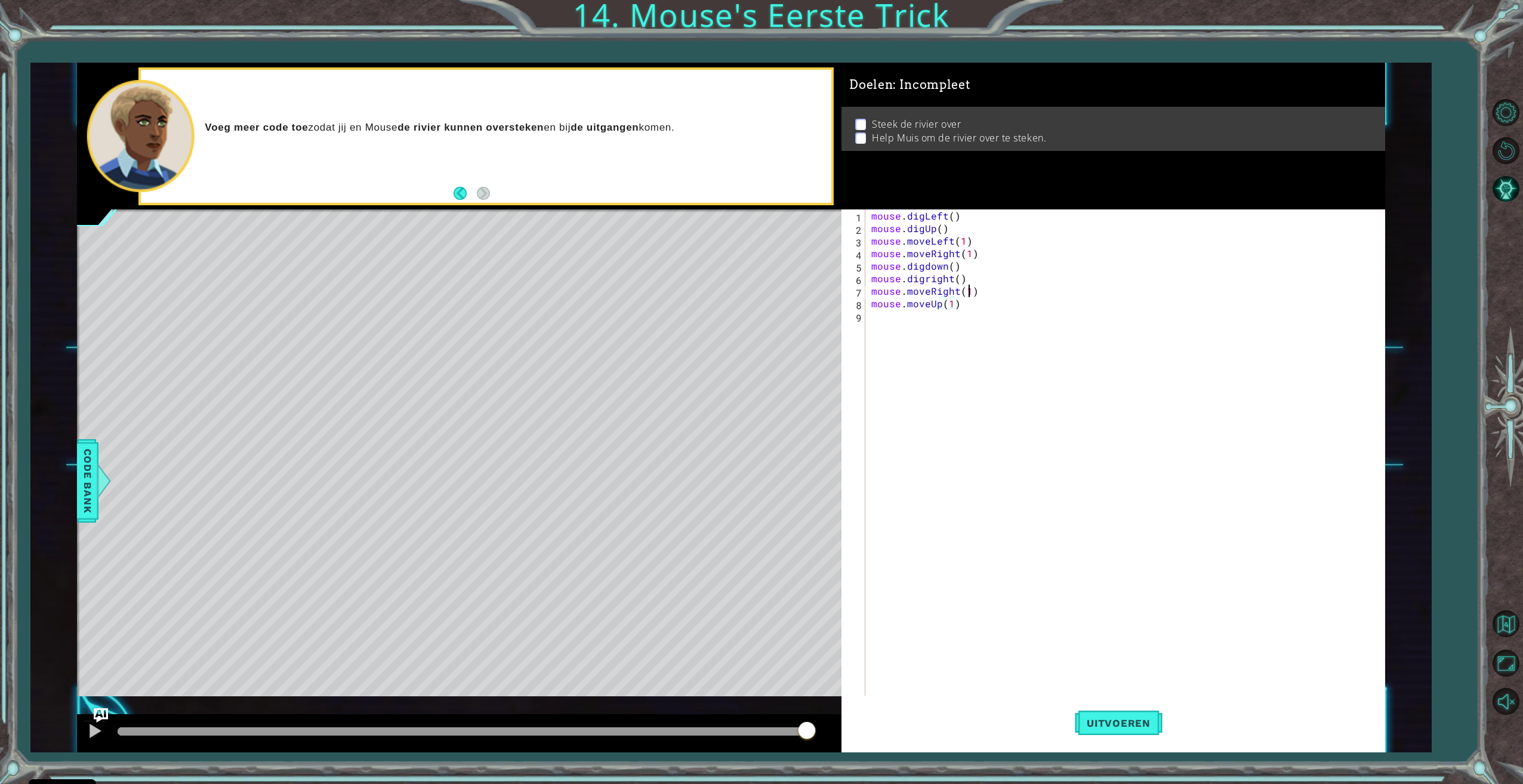
click at [969, 289] on div "mouse . digLeft ( ) mouse . digUp ( ) mouse . moveLeft ( 1 ) mouse . moveRight …" at bounding box center [1127, 466] width 516 height 513
click at [952, 299] on div "mouse . digLeft ( ) mouse . digUp ( ) mouse . moveLeft ( 1 ) mouse . moveRight …" at bounding box center [1127, 466] width 516 height 513
click at [1137, 712] on button "Uitvoeren" at bounding box center [1119, 723] width 88 height 55
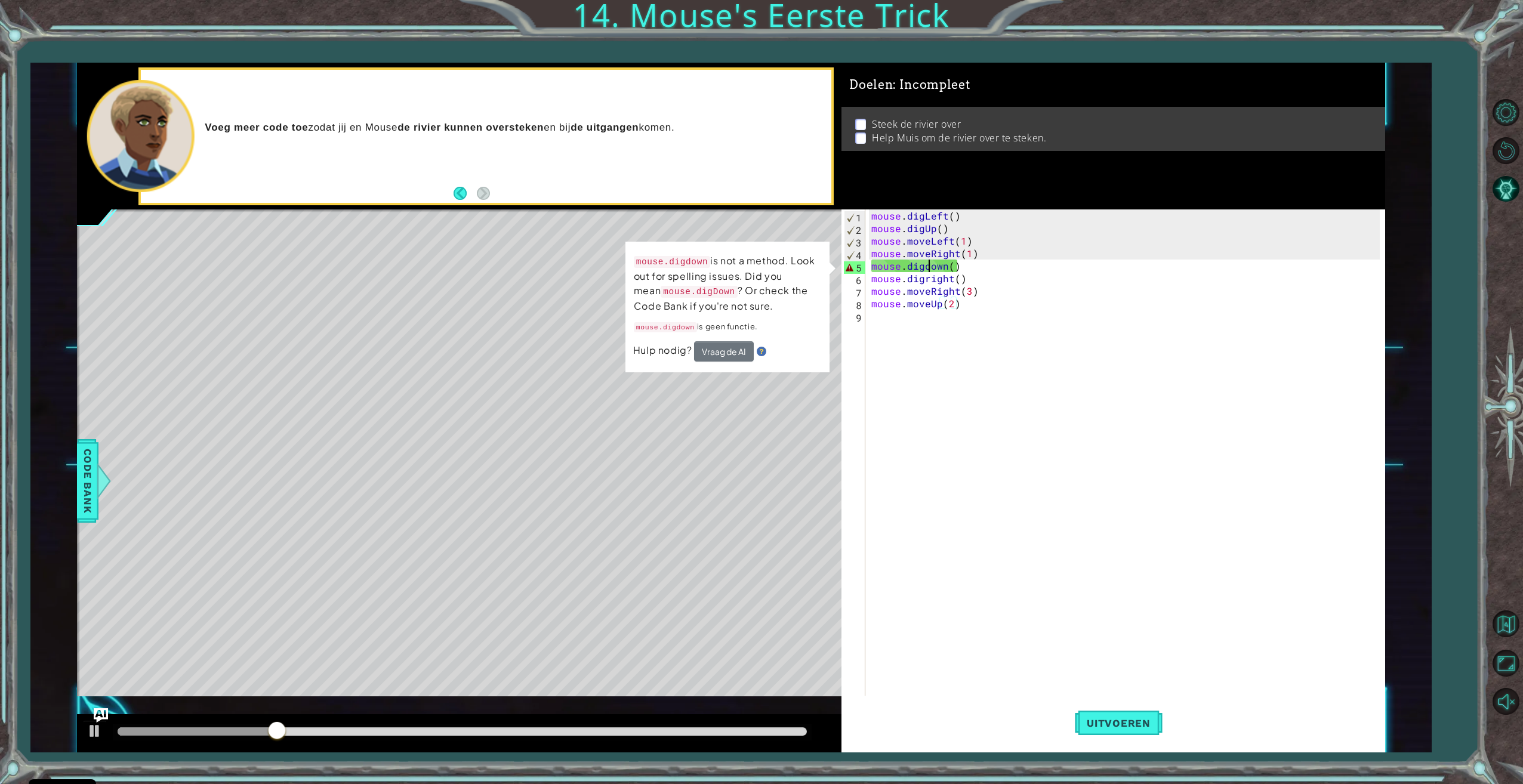
click at [930, 261] on div "mouse . digLeft ( ) mouse . digUp ( ) mouse . moveLeft ( 1 ) mouse . moveRight …" at bounding box center [1127, 466] width 516 height 513
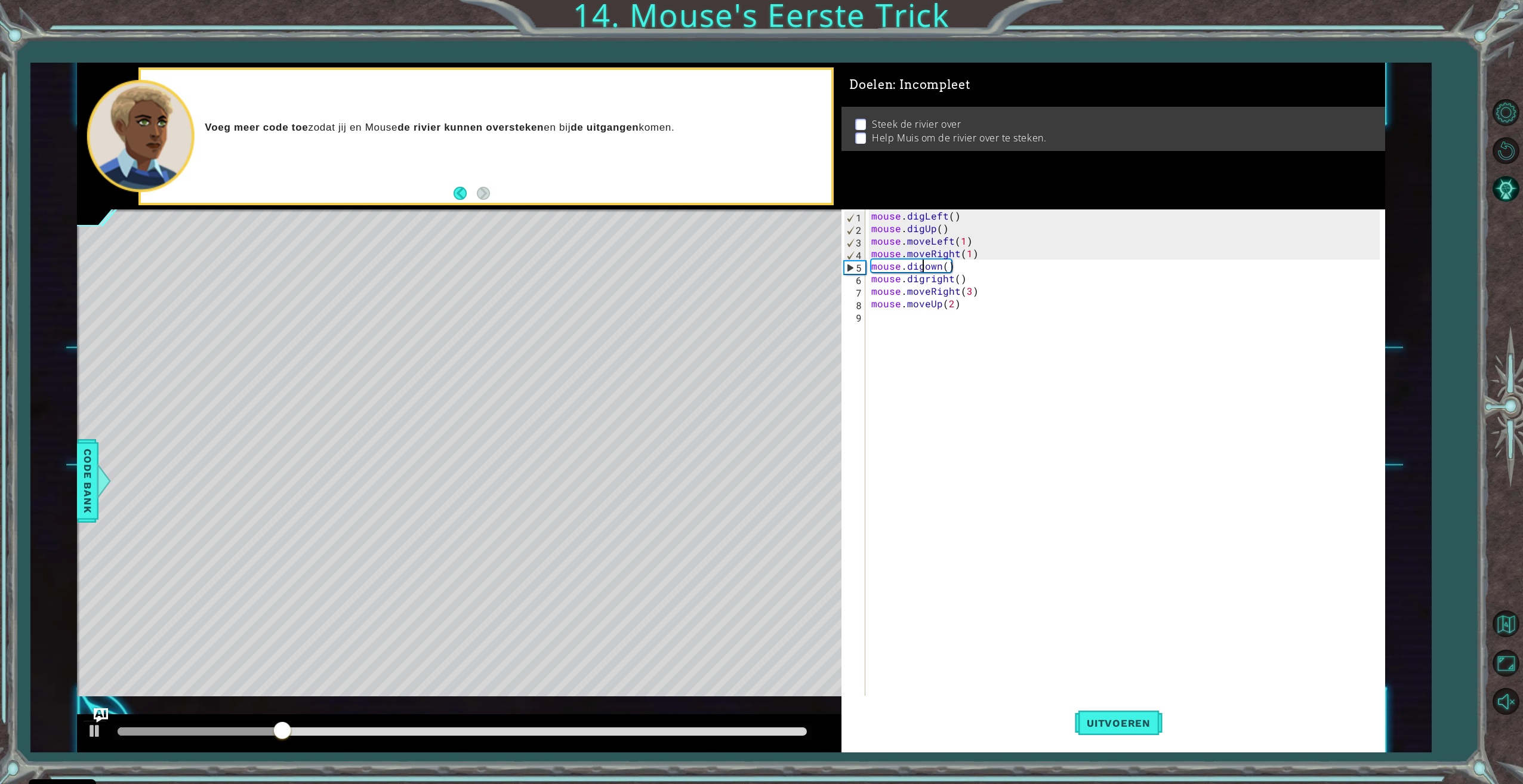
scroll to position [0, 4]
click at [927, 281] on div "mouse . digLeft ( ) mouse . digUp ( ) mouse . moveLeft ( 1 ) mouse . moveRight …" at bounding box center [1127, 466] width 516 height 513
type textarea "mouse.digRight()"
click at [1117, 680] on div "mouse . digLeft ( ) mouse . digUp ( ) mouse . moveLeft ( 1 ) mouse . moveRight …" at bounding box center [1127, 466] width 516 height 513
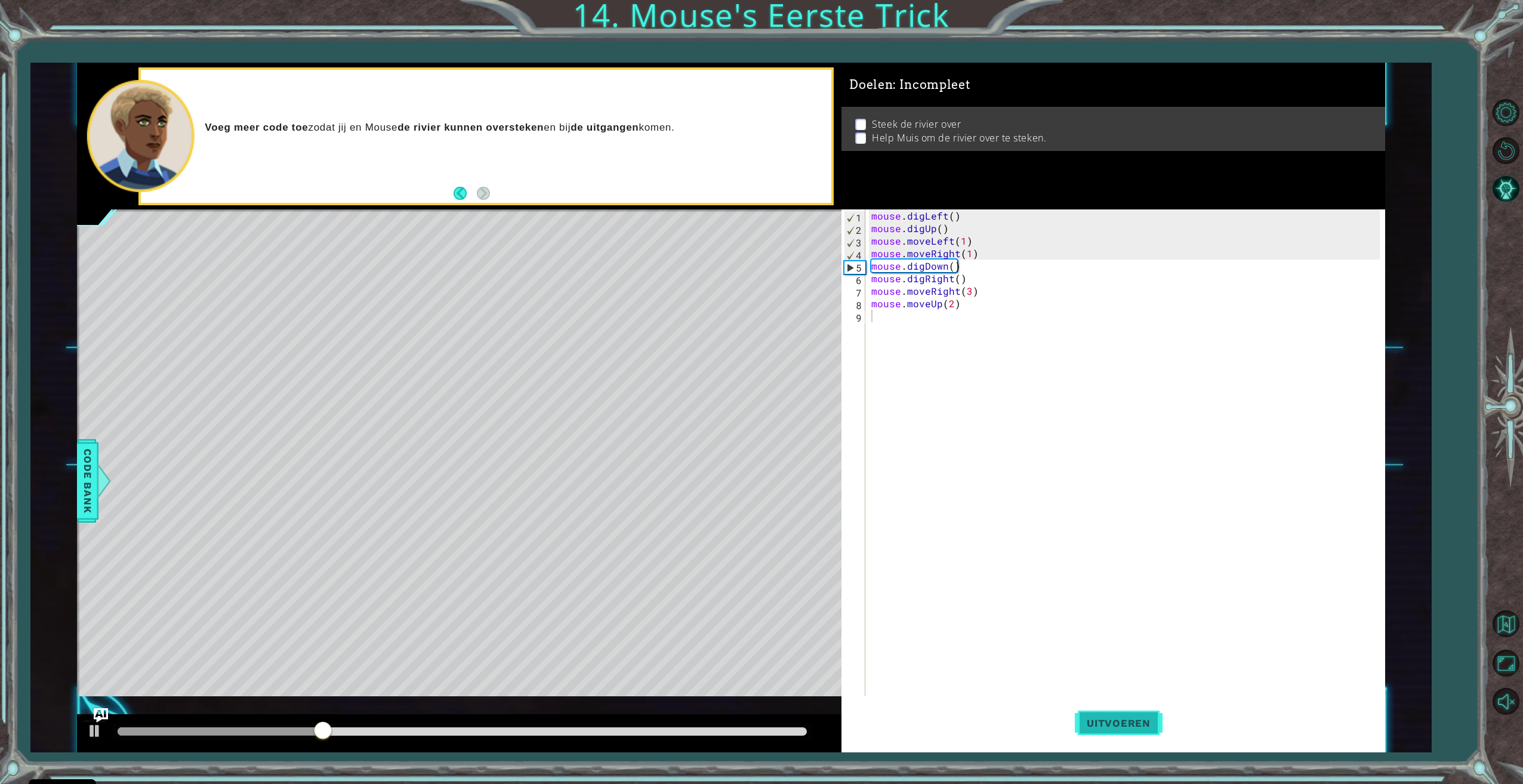
click at [1131, 706] on button "Uitvoeren" at bounding box center [1119, 723] width 88 height 55
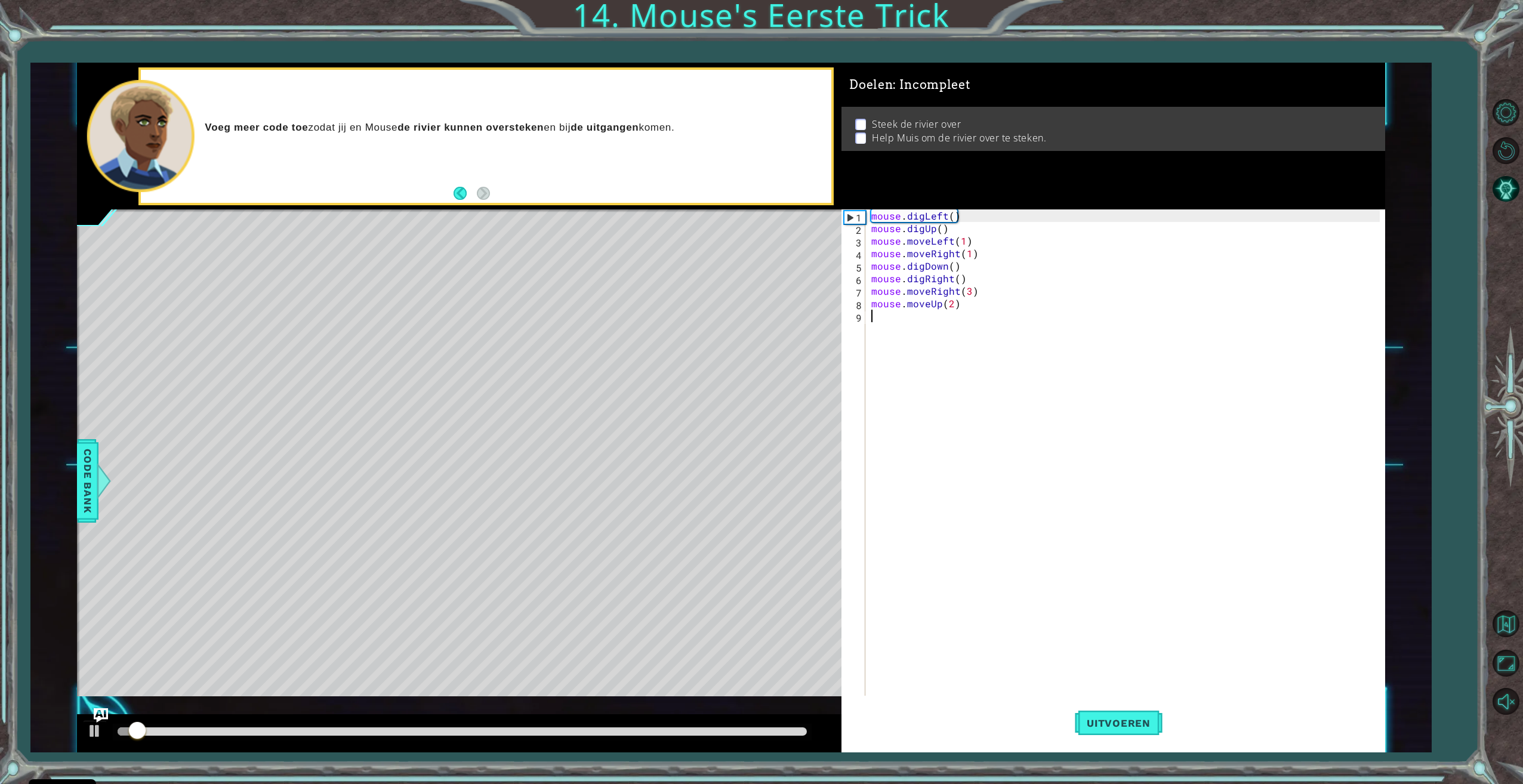
click at [740, 733] on div at bounding box center [462, 731] width 689 height 9
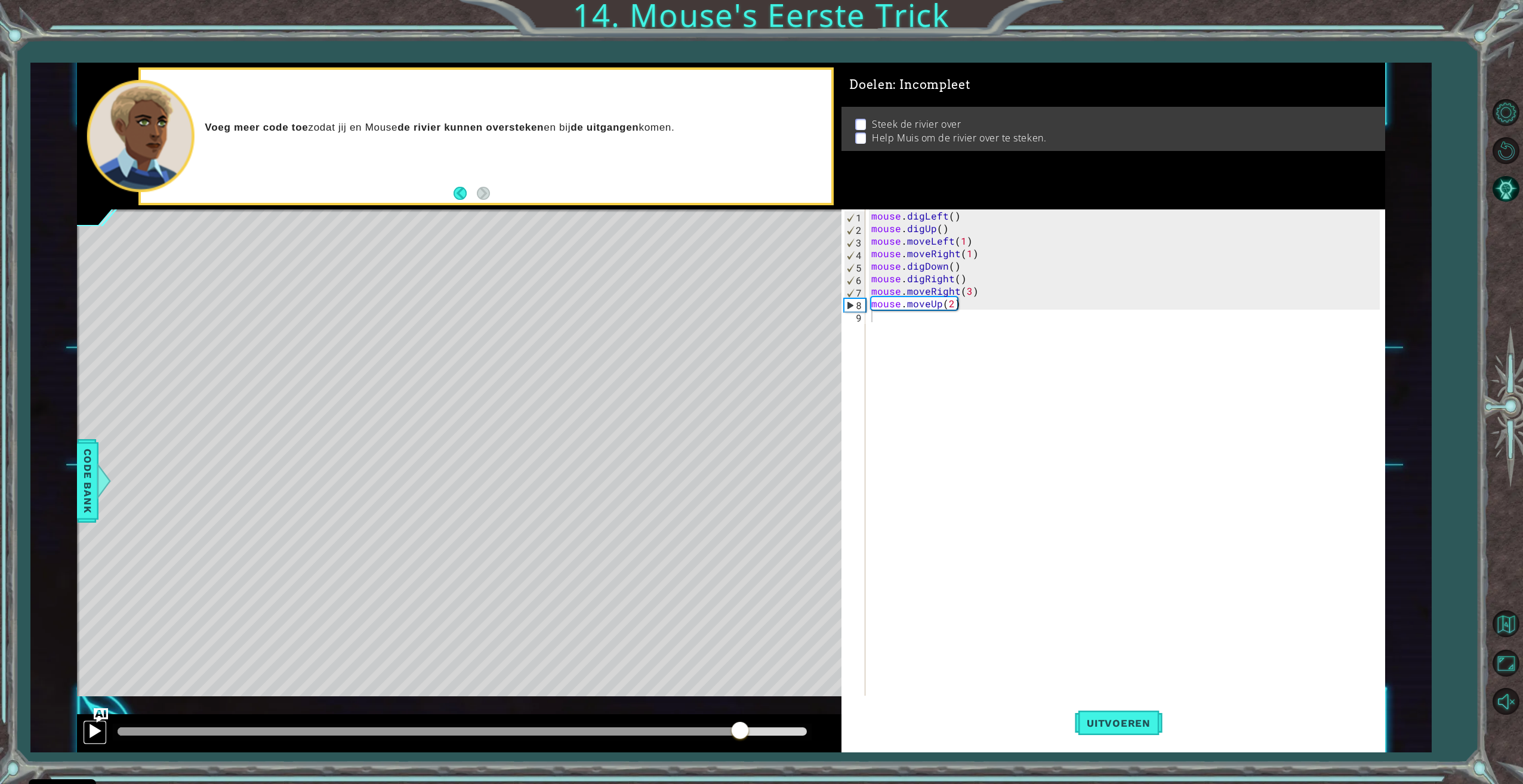
click at [96, 732] on div at bounding box center [94, 730] width 15 height 15
click at [704, 738] on div at bounding box center [462, 731] width 699 height 17
click at [722, 729] on div at bounding box center [454, 731] width 674 height 9
click at [688, 731] on div at bounding box center [420, 731] width 604 height 9
click at [659, 726] on div at bounding box center [462, 731] width 699 height 17
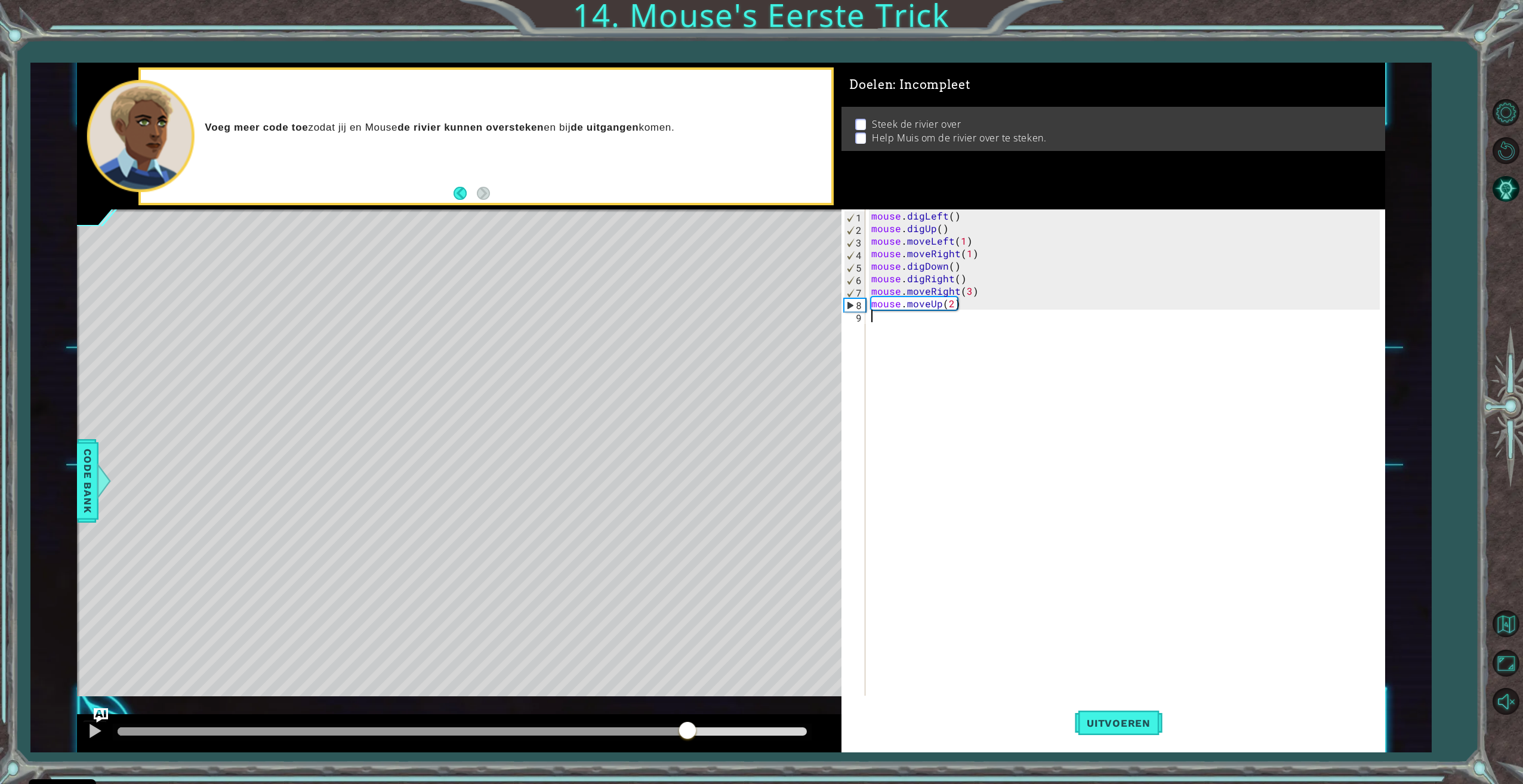
drag, startPoint x: 623, startPoint y: 727, endPoint x: 629, endPoint y: 727, distance: 6.0
click at [624, 727] on div at bounding box center [462, 731] width 699 height 17
click at [640, 733] on div at bounding box center [402, 731] width 569 height 9
click at [978, 251] on div "mouse . digLeft ( ) mouse . digUp ( ) mouse . moveLeft ( 1 ) mouse . moveRight …" at bounding box center [1127, 466] width 516 height 513
click at [971, 247] on div "mouse . digLeft ( ) mouse . digUp ( ) mouse . moveLeft ( 1 ) mouse . moveRight …" at bounding box center [1127, 466] width 516 height 513
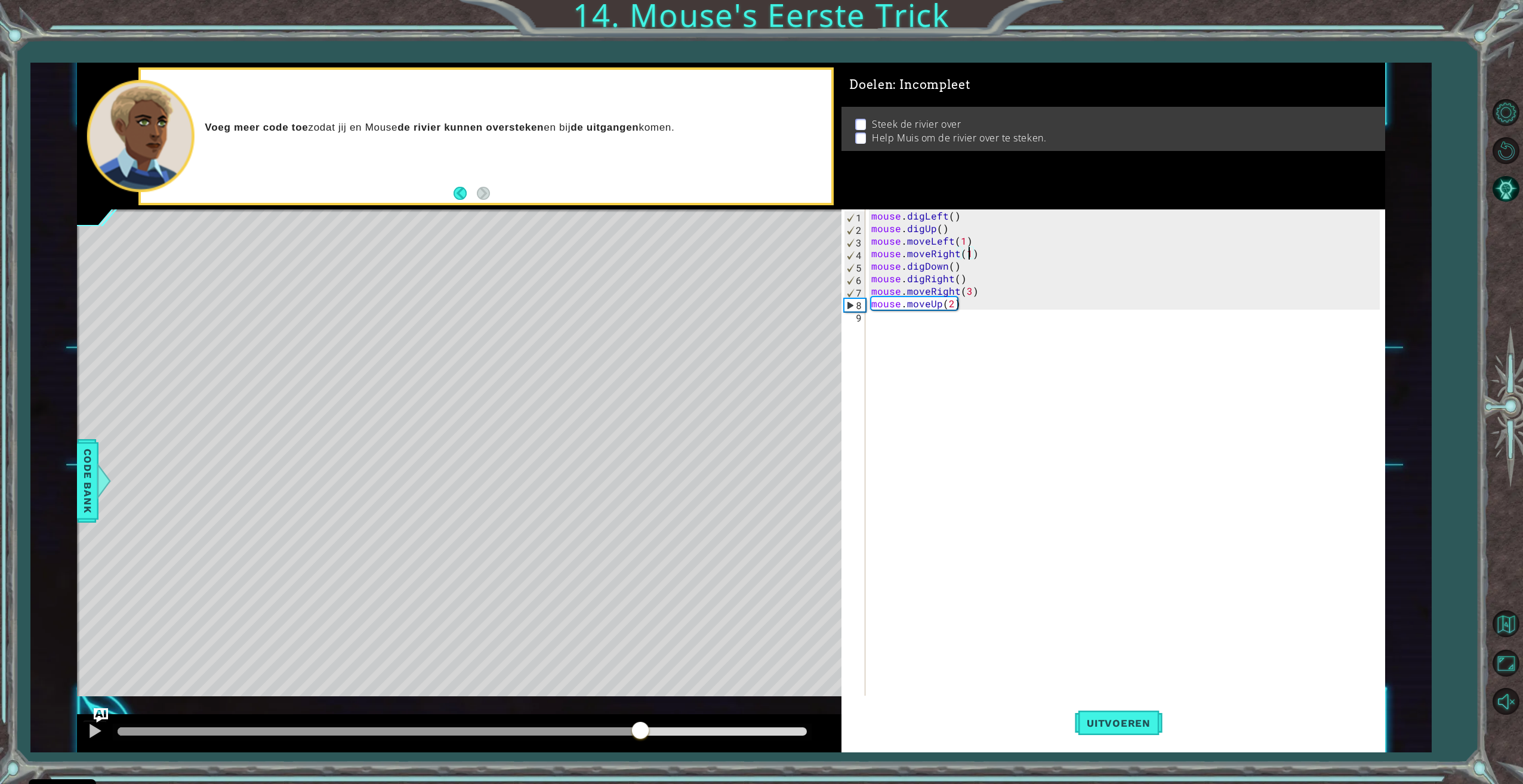
click at [973, 243] on div "mouse . digLeft ( ) mouse . digUp ( ) mouse . moveLeft ( 1 ) mouse . moveRight …" at bounding box center [1127, 466] width 516 height 513
type textarea "mouse.moveLeft(1)"
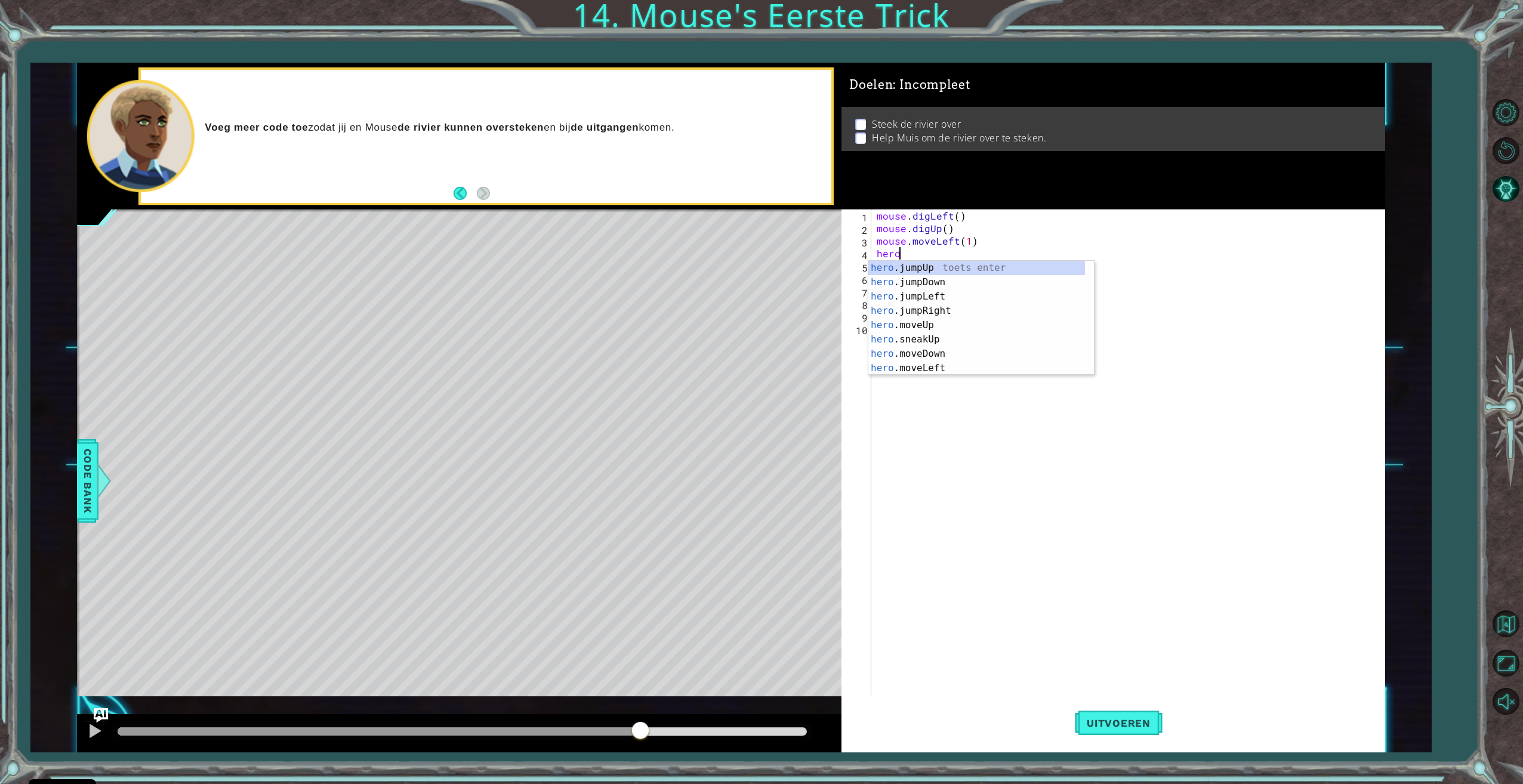
scroll to position [0, 1]
click at [942, 324] on div "hero. jumpUp toets enter hero. jumpDown toets enter hero. jumpLeft toets enter …" at bounding box center [976, 332] width 217 height 143
type textarea "hero.moveUp(5)"
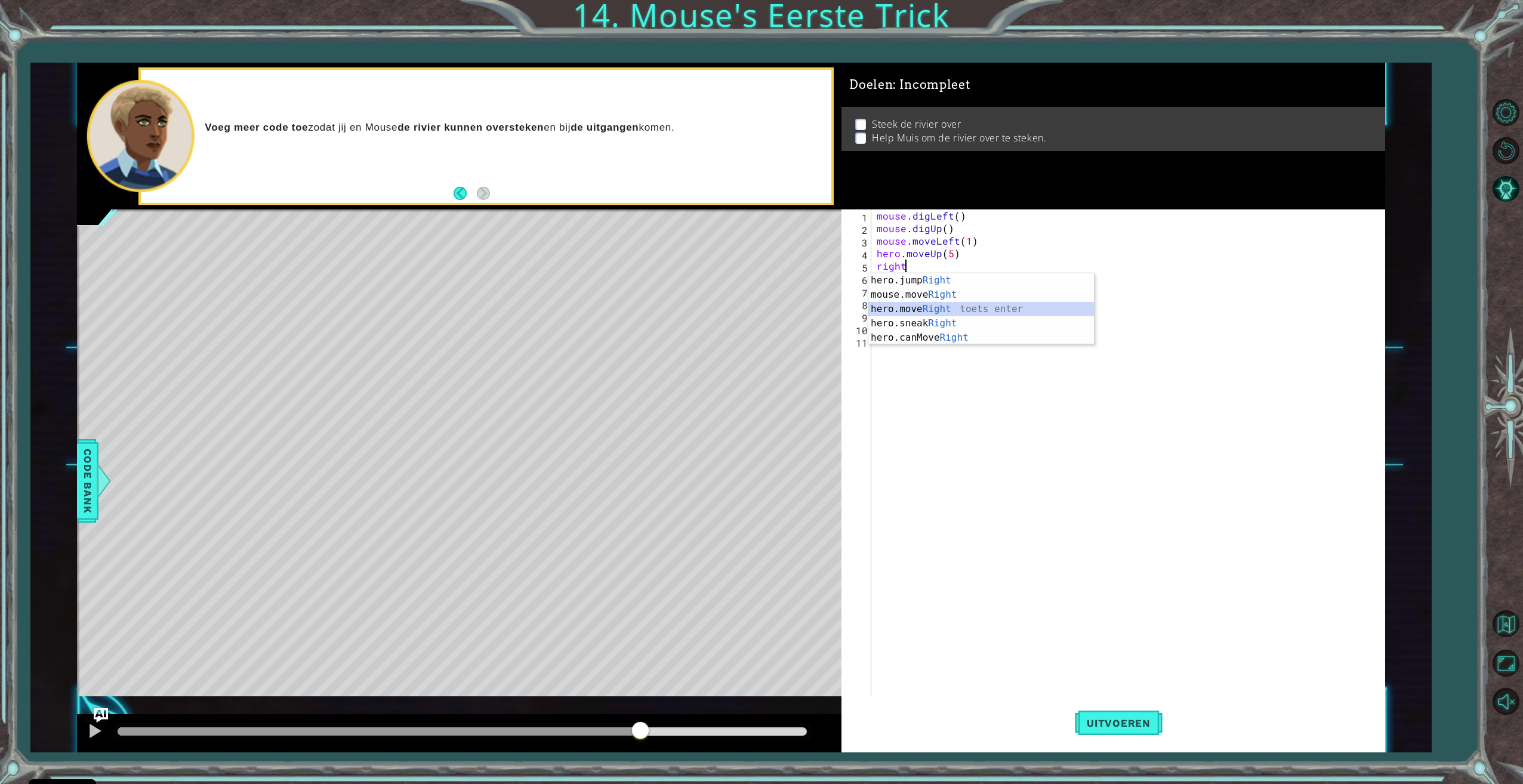
click at [917, 311] on div "hero.jump Right toets enter mouse.move Right toets enter hero.move Right toets …" at bounding box center [980, 323] width 225 height 100
click at [1112, 736] on button "Uitvoeren" at bounding box center [1119, 723] width 88 height 55
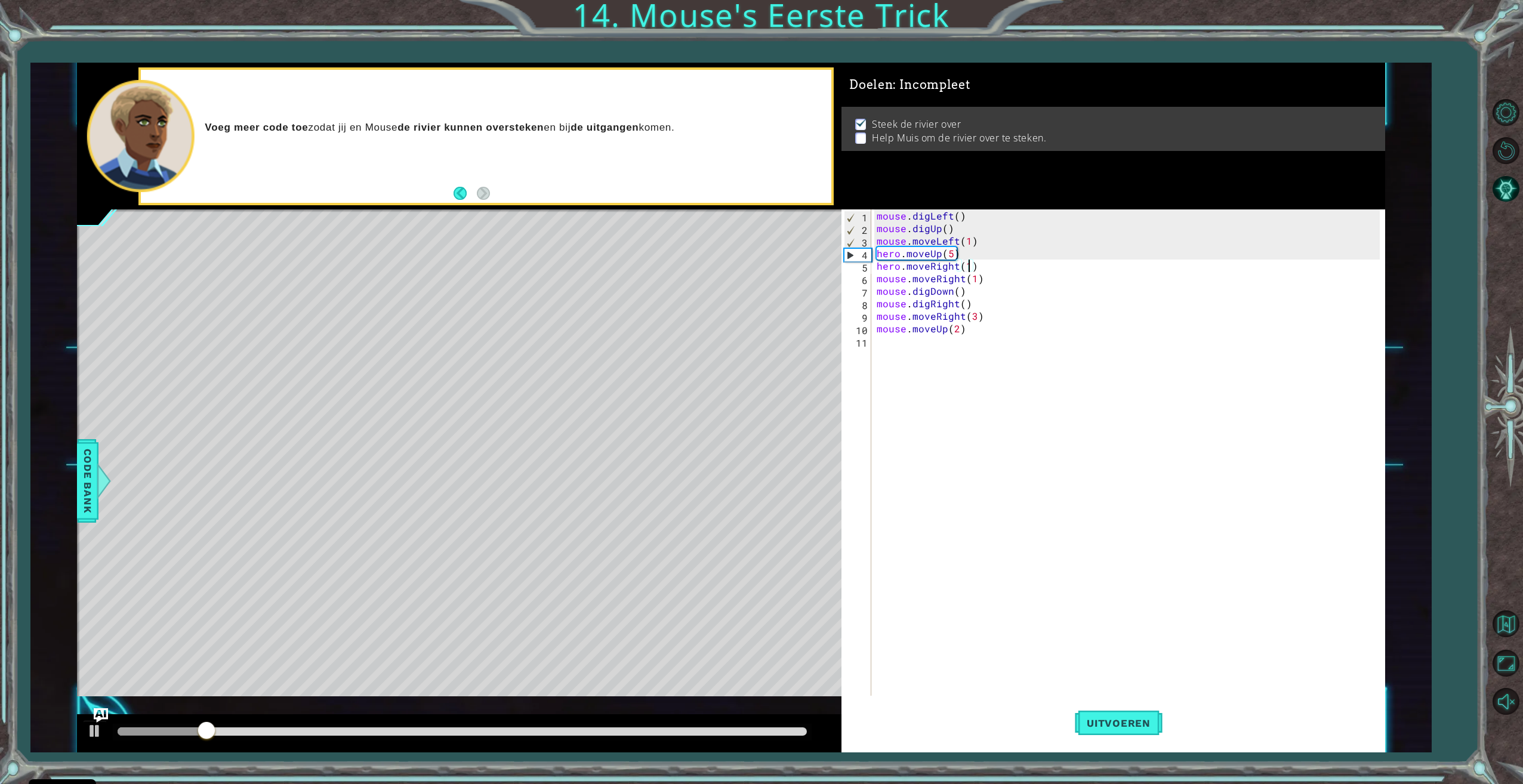
click at [960, 327] on div "mouse . digLeft ( ) mouse . digUp ( ) mouse . moveLeft ( 1 ) hero . moveUp ( 5 …" at bounding box center [1129, 466] width 511 height 513
type textarea "mouse.moveUp(5)"
click at [1112, 721] on span "Uitvoeren" at bounding box center [1119, 723] width 88 height 12
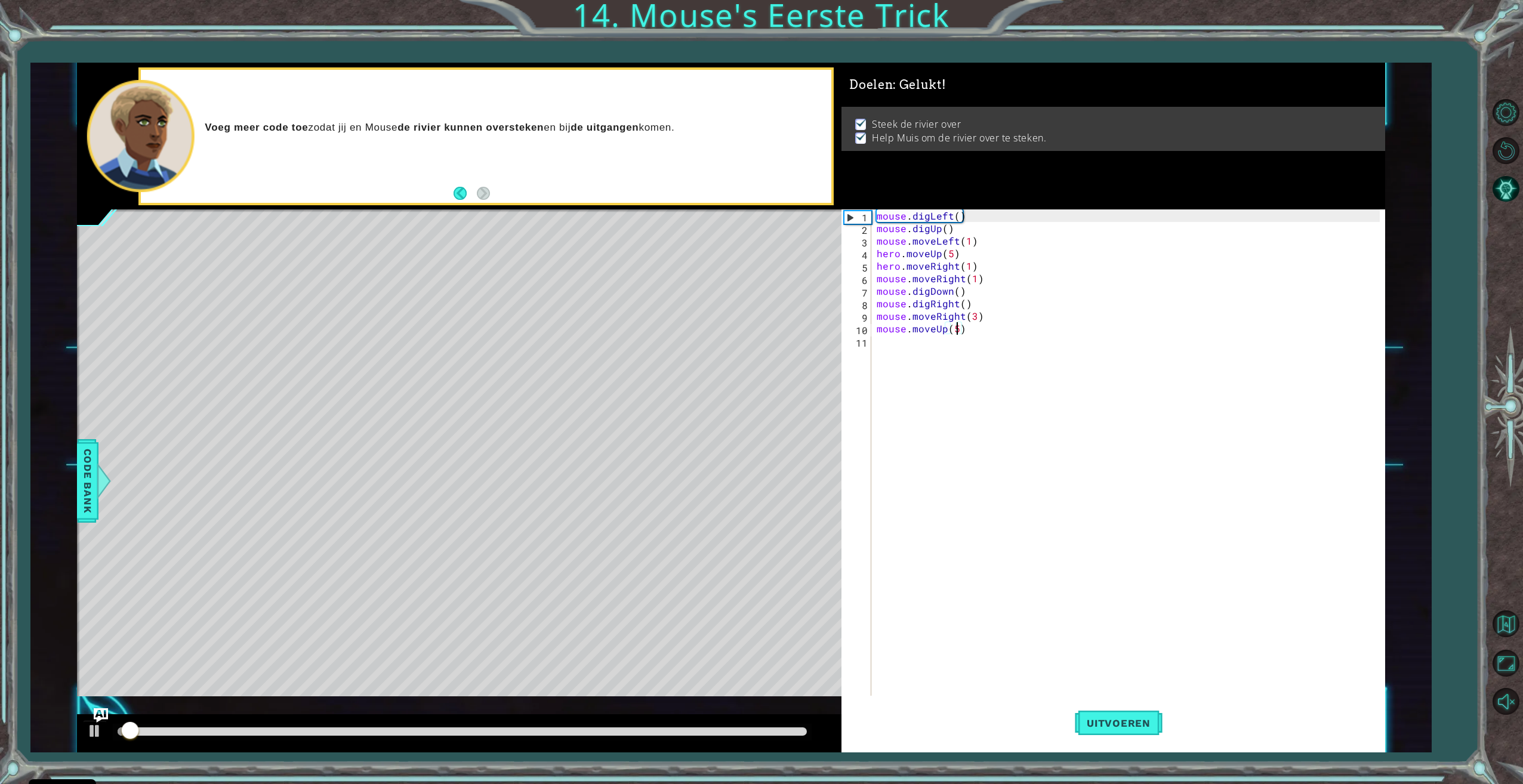
click at [763, 729] on div at bounding box center [462, 731] width 689 height 9
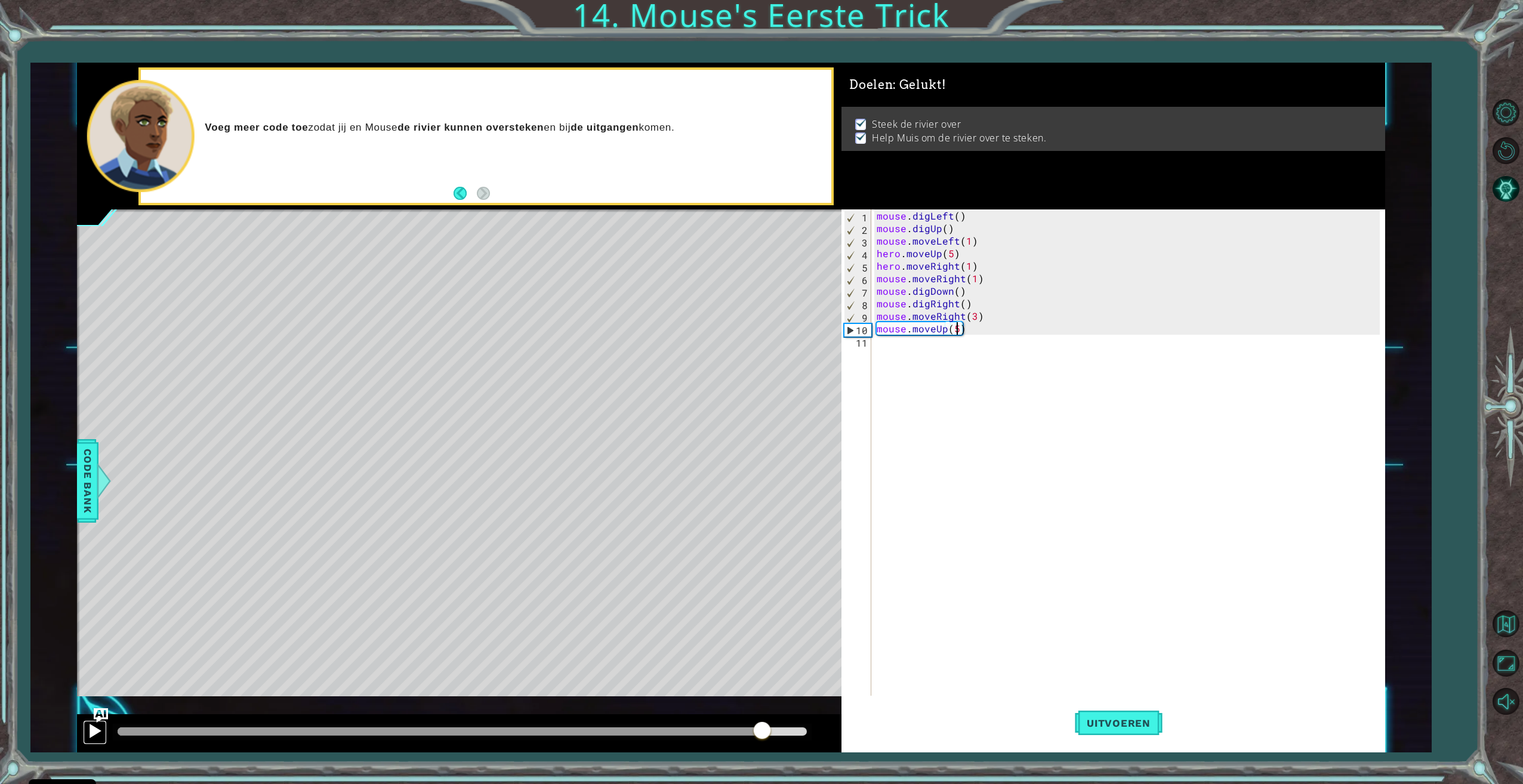
click at [89, 728] on div at bounding box center [94, 730] width 15 height 15
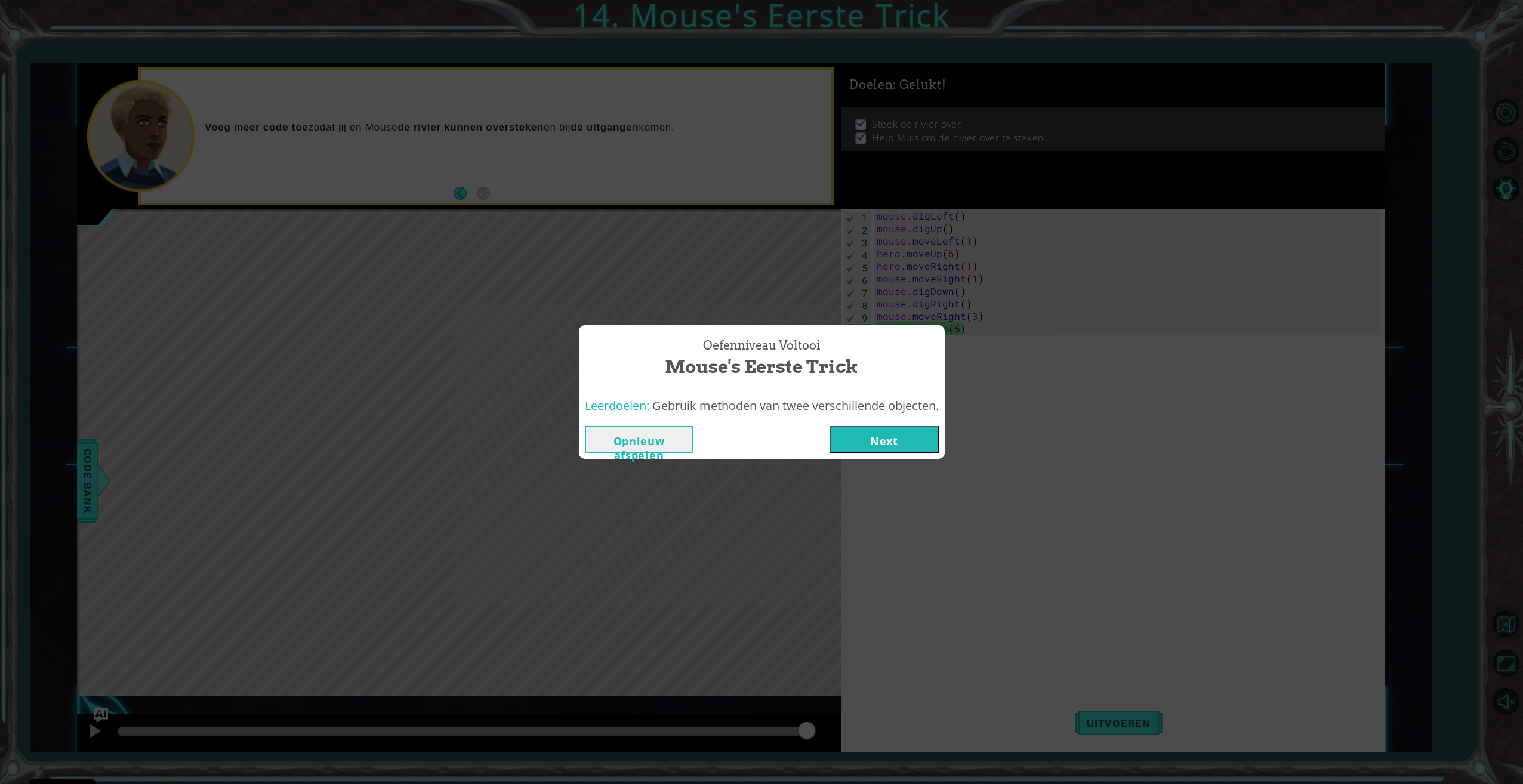
click at [874, 444] on button "Next" at bounding box center [884, 440] width 108 height 27
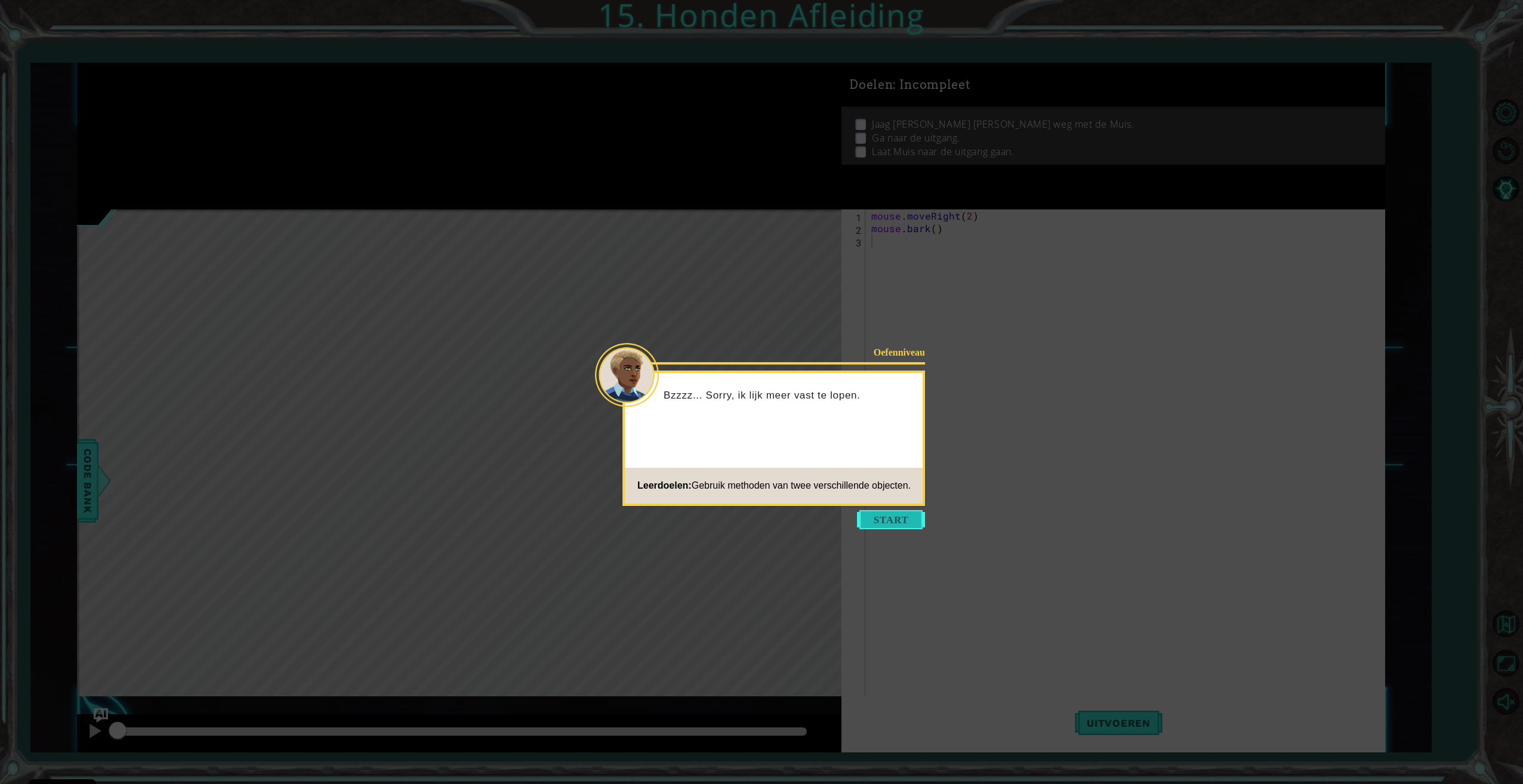
click at [886, 514] on button "Start" at bounding box center [891, 519] width 68 height 19
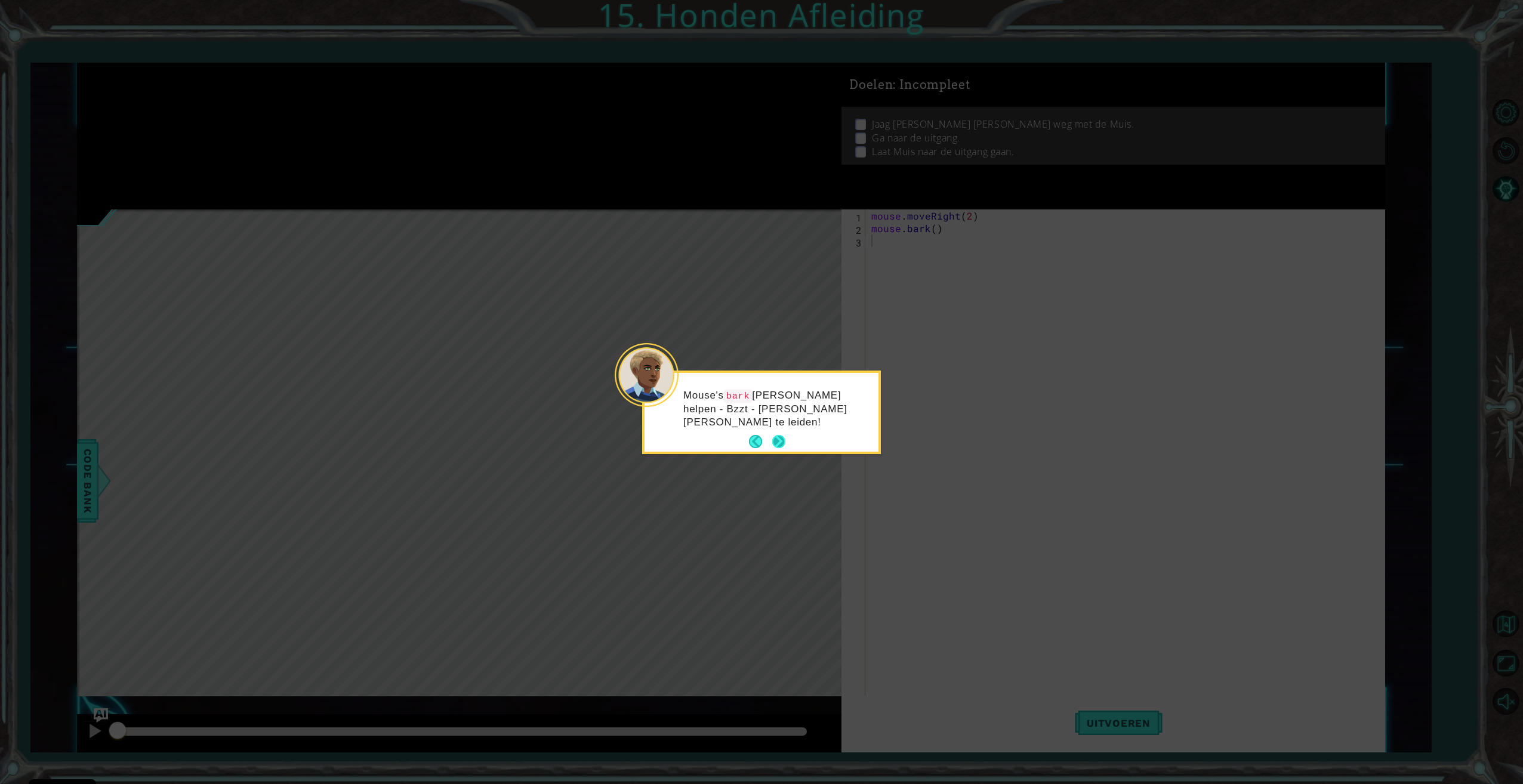
click at [784, 435] on button "Next" at bounding box center [779, 442] width 13 height 13
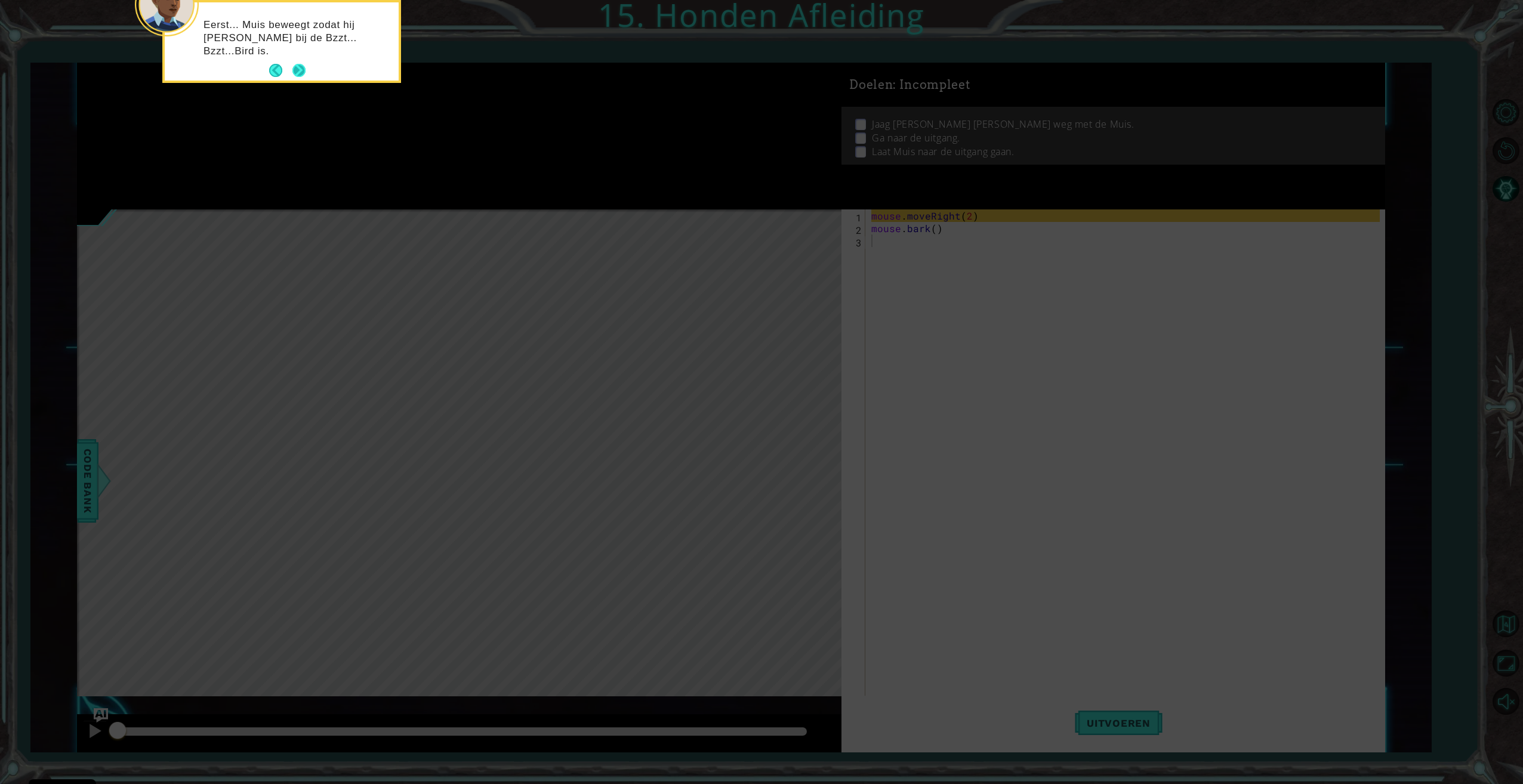
click at [300, 76] on button "Next" at bounding box center [299, 70] width 13 height 13
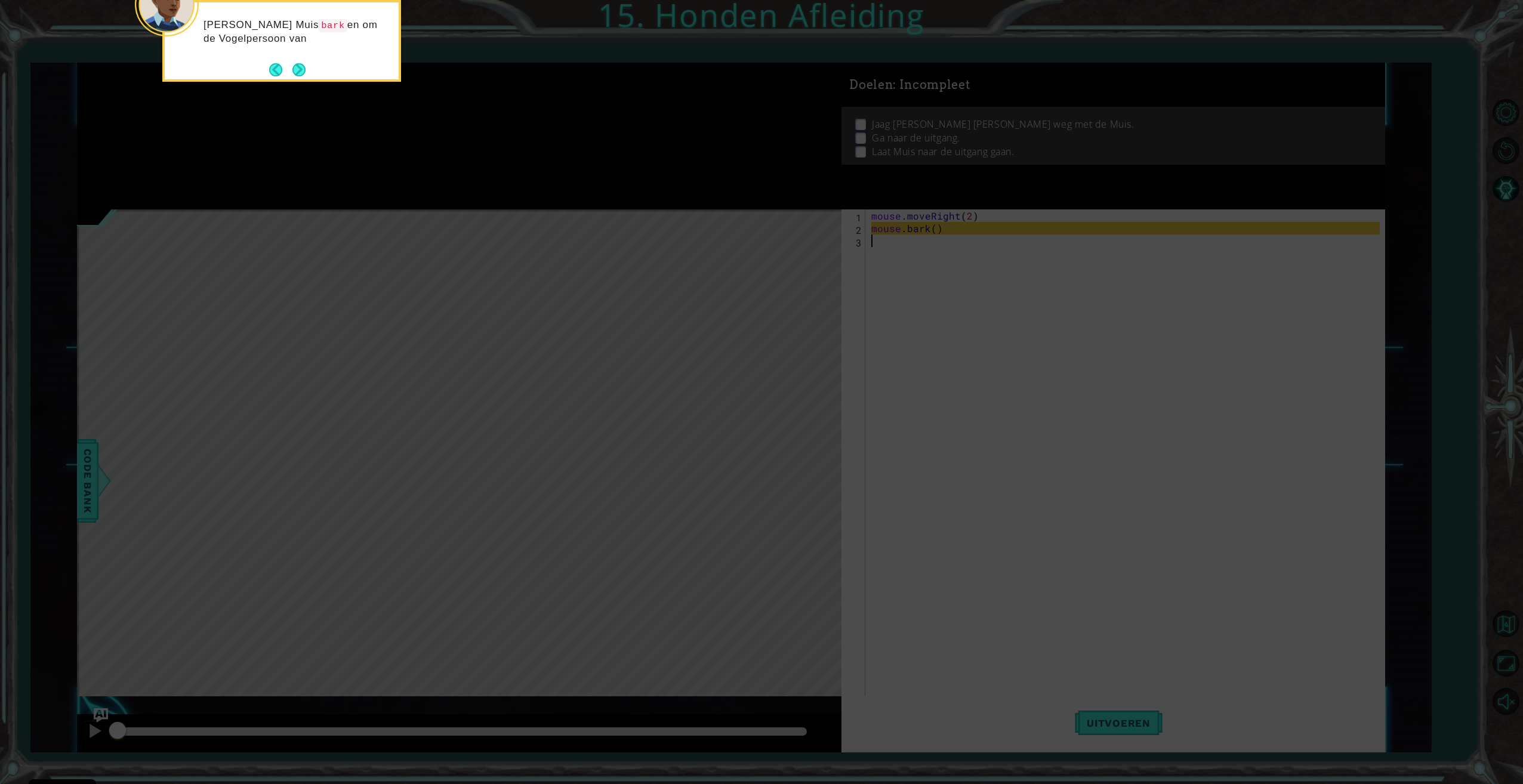
click at [302, 70] on button "Next" at bounding box center [299, 70] width 13 height 13
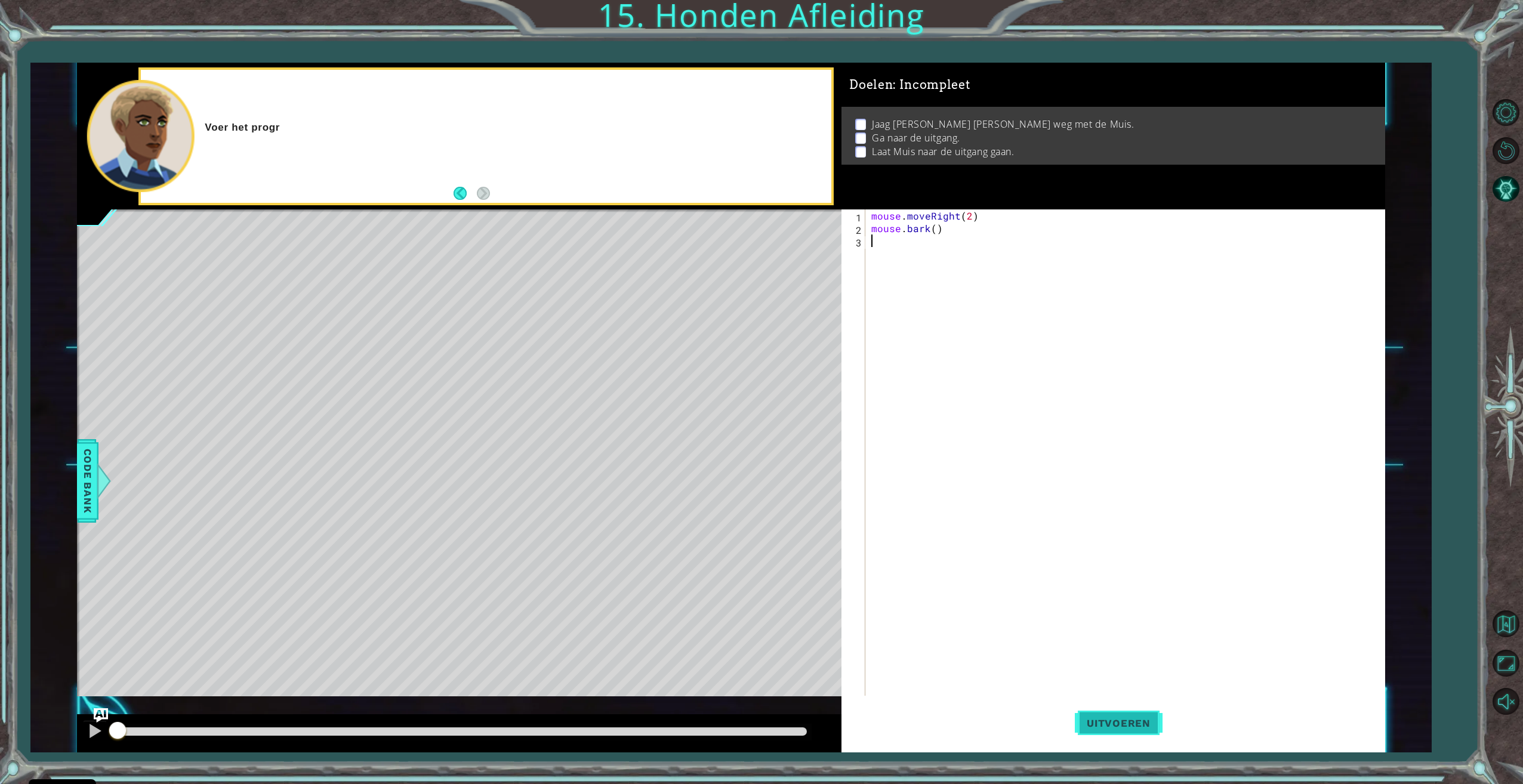
click at [1102, 712] on button "Uitvoeren" at bounding box center [1119, 723] width 88 height 55
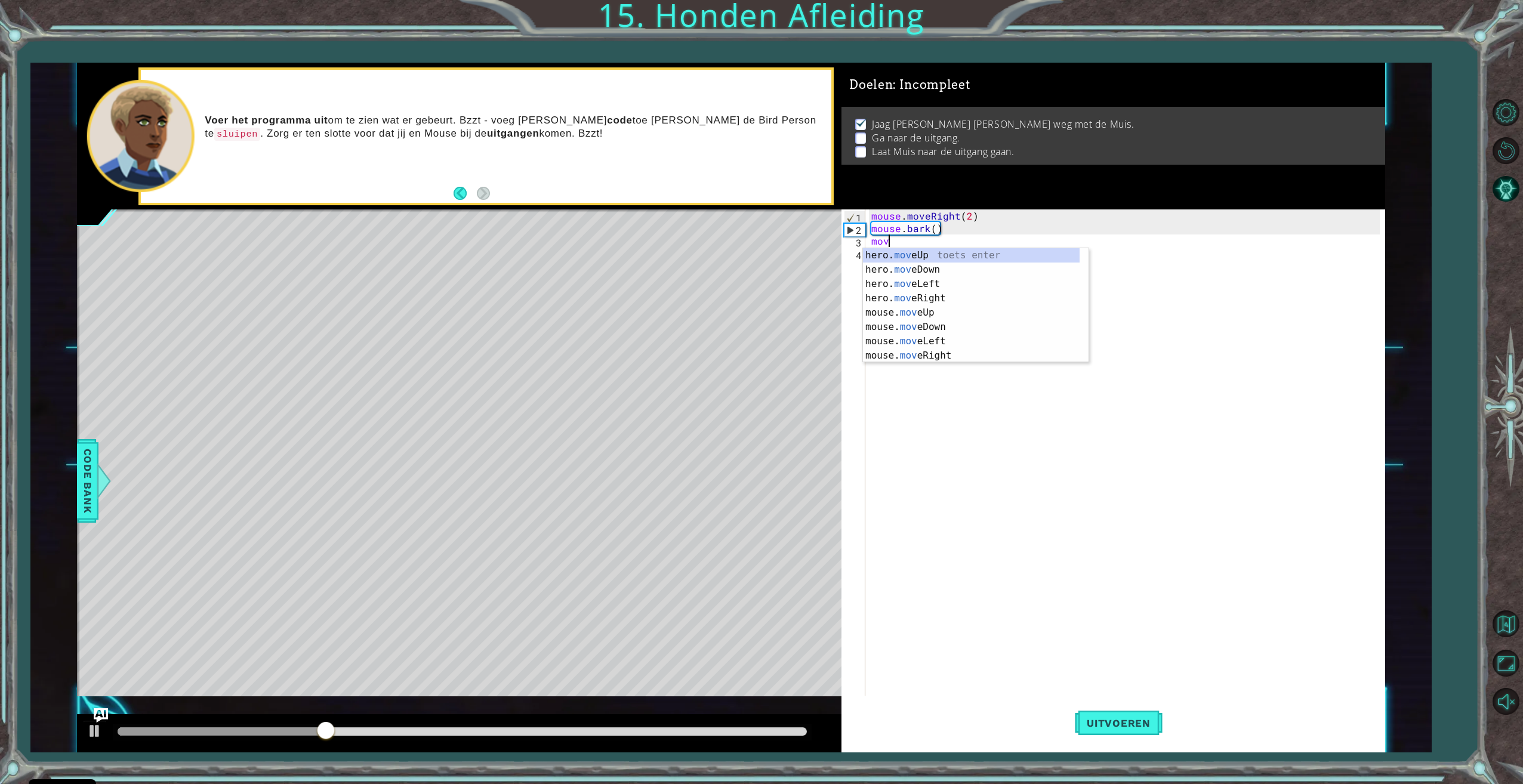
scroll to position [0, 1]
click at [940, 265] on div "hero. move Up toets enter hero. move Down toets enter hero. move Left toets ent…" at bounding box center [971, 319] width 217 height 143
type textarea "hero.moveDown(1)"
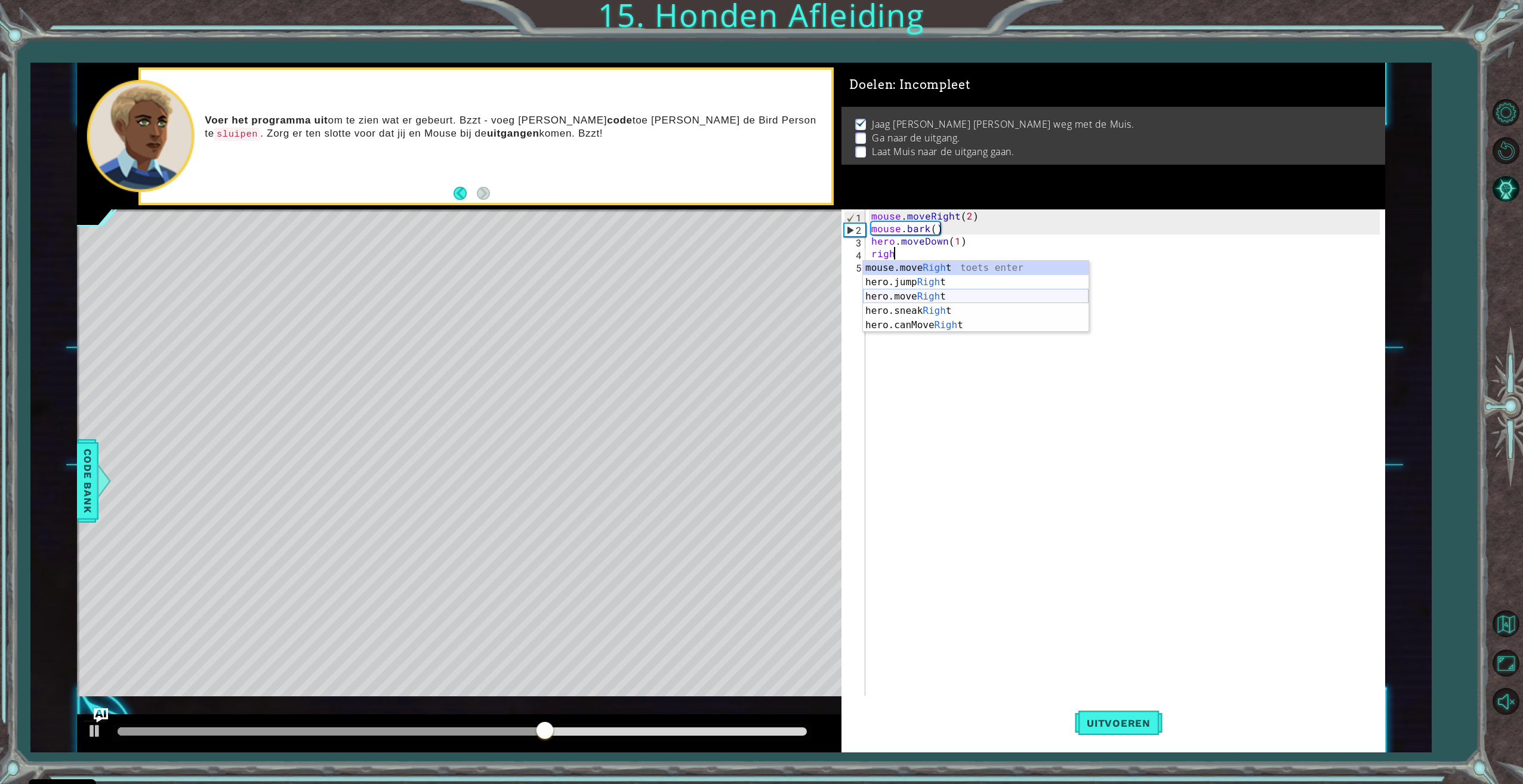
click at [934, 298] on div "mouse.move Righ t toets enter hero.jump Righ t toets enter hero.move Righ t toe…" at bounding box center [975, 311] width 225 height 100
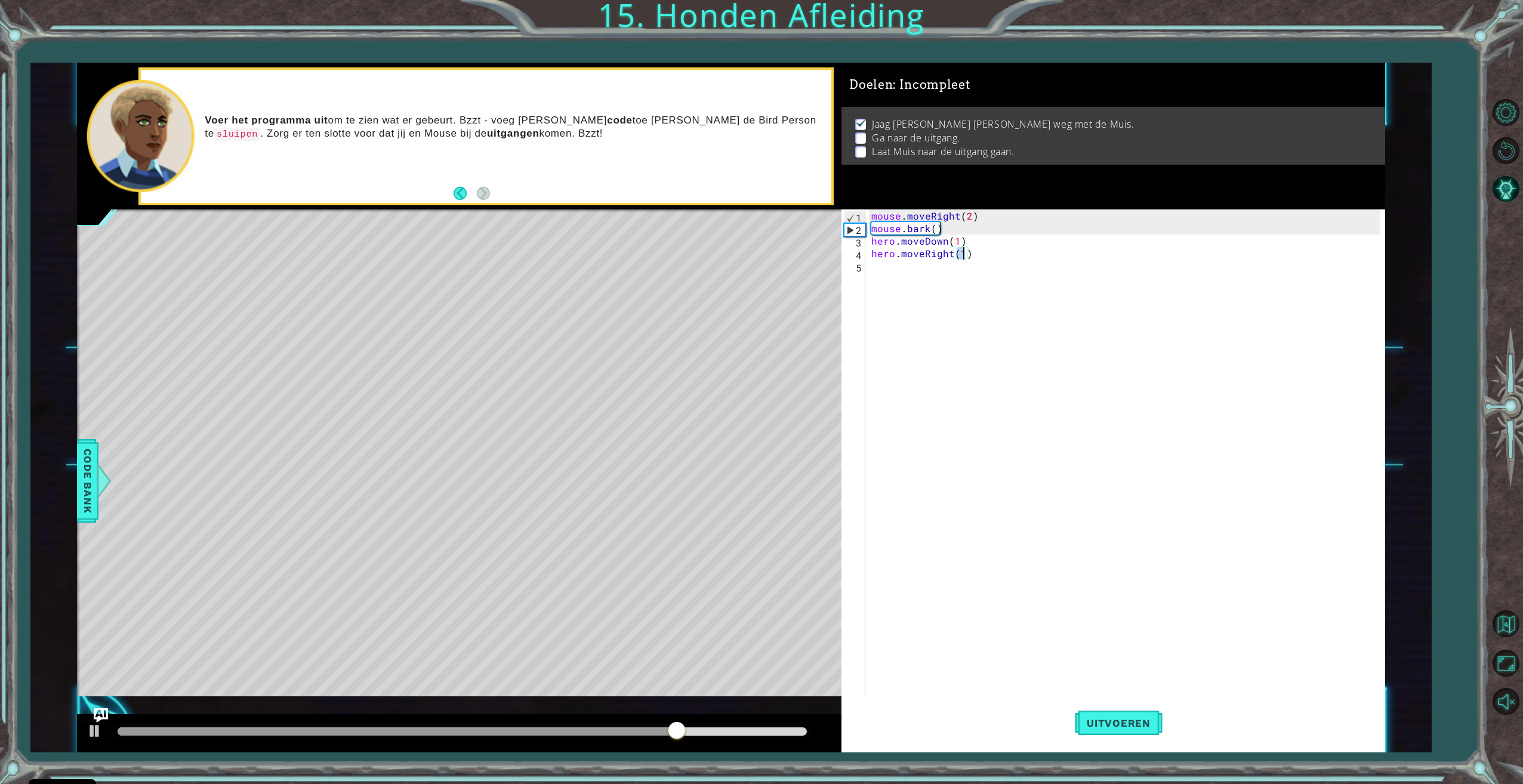
type textarea "hero.moveRight(4)"
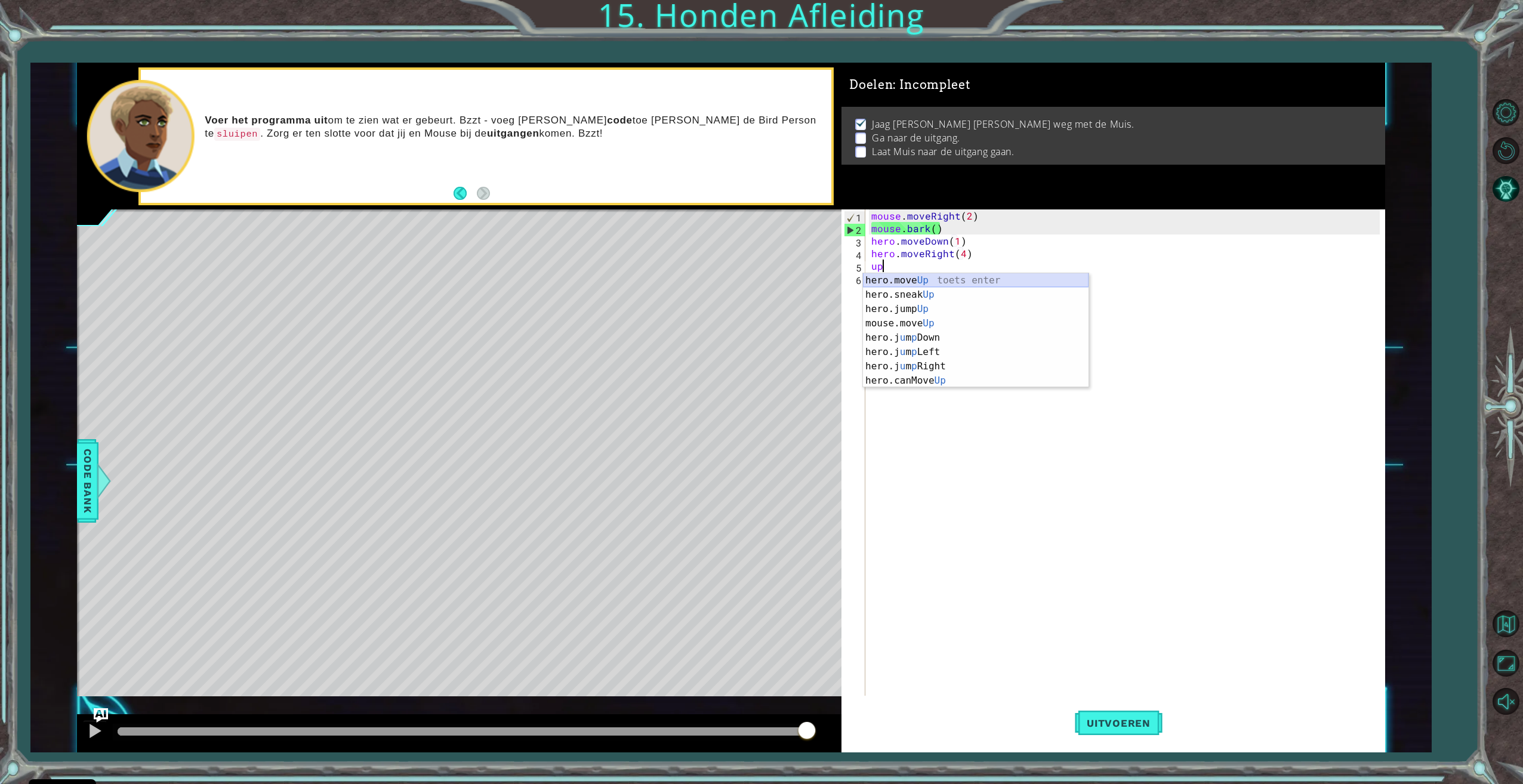
click at [956, 277] on div "hero.move Up toets enter hero.sneak Up toets enter hero.jump Up toets enter mou…" at bounding box center [975, 344] width 225 height 143
type textarea "hero.moveUp(1)"
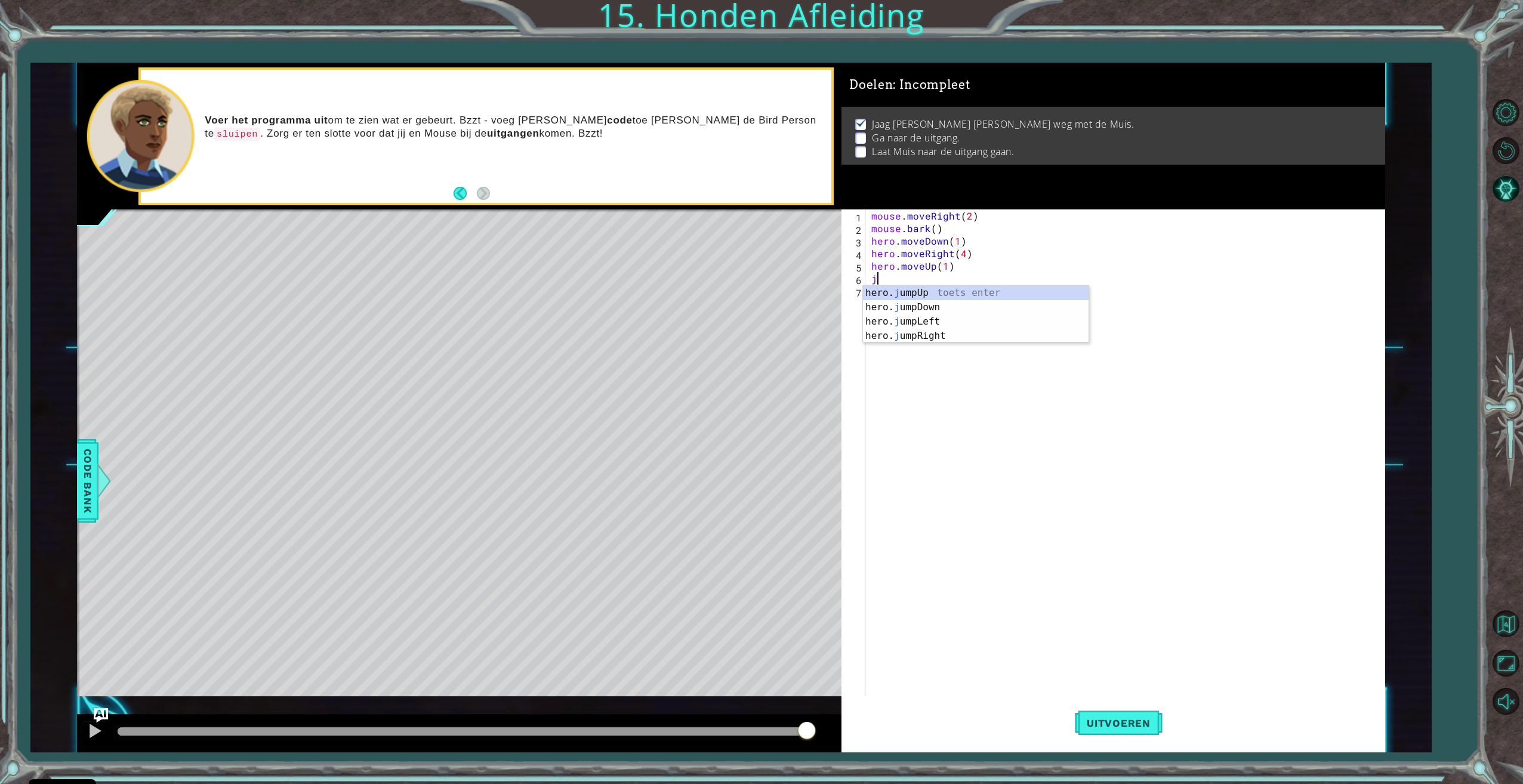
type textarea "jum"
type textarea "right"
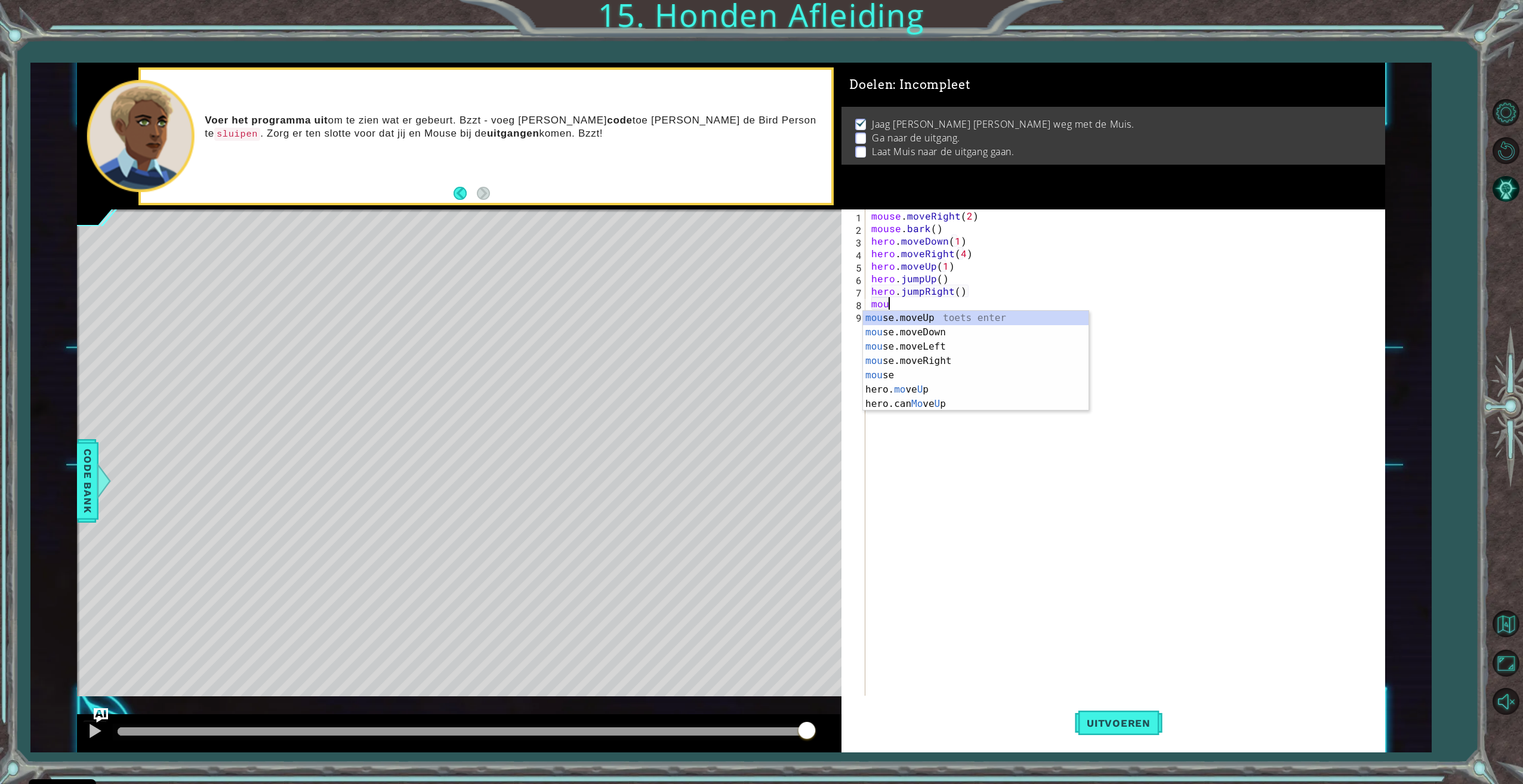
scroll to position [0, 1]
click at [936, 370] on div "mouse toets enter mouse .moveUp toets enter mouse .moveDown toets enter mouse .…" at bounding box center [975, 360] width 225 height 100
type textarea "mouse.moveRight(2)"
click at [946, 345] on div "mous e.moveUp toets enter mous e.moveDown toets enter mous e.moveLeft toets ent…" at bounding box center [980, 373] width 225 height 100
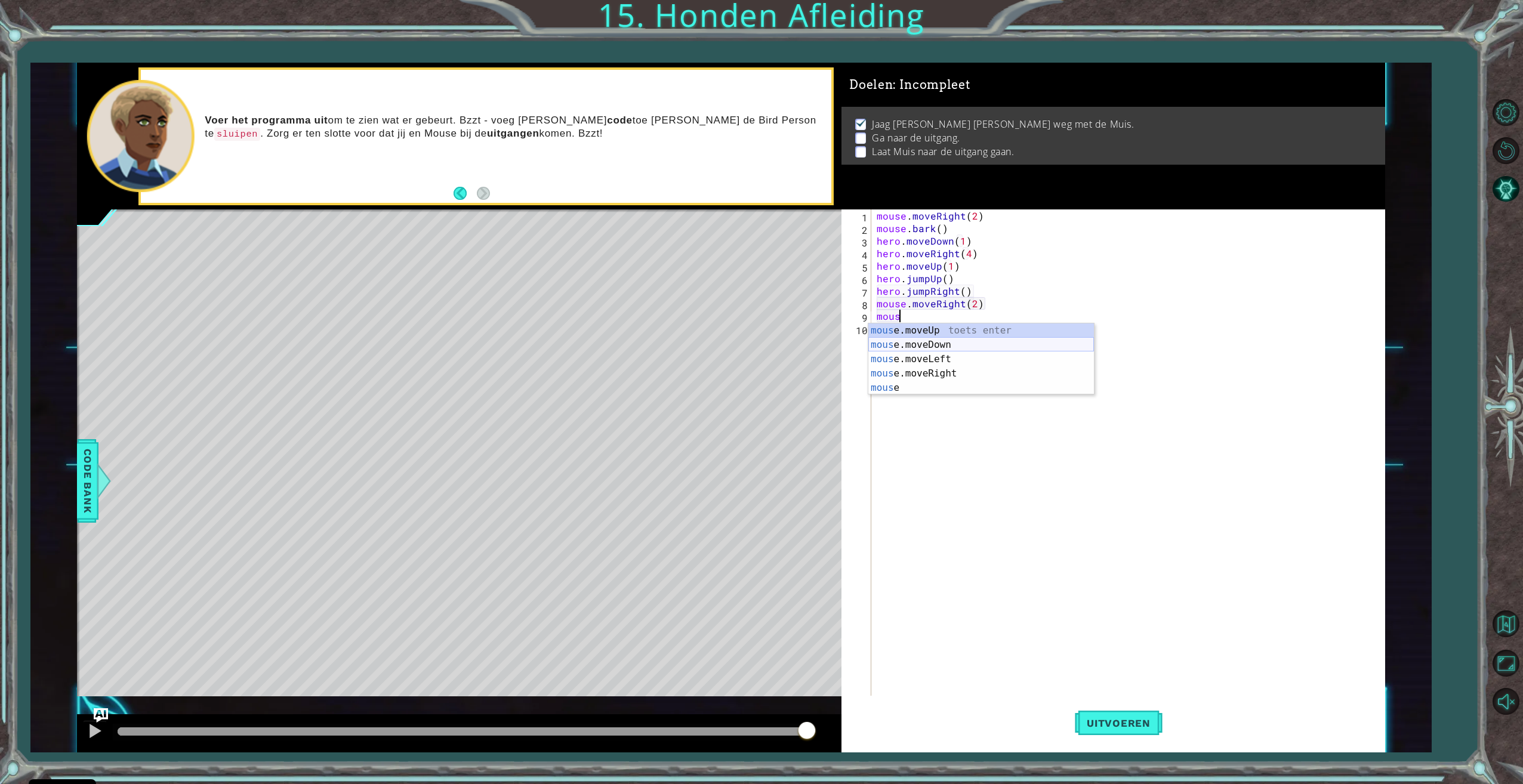
type textarea "mouse.moveDown(1)"
type textarea "r"
drag, startPoint x: 983, startPoint y: 392, endPoint x: 973, endPoint y: 393, distance: 10.0
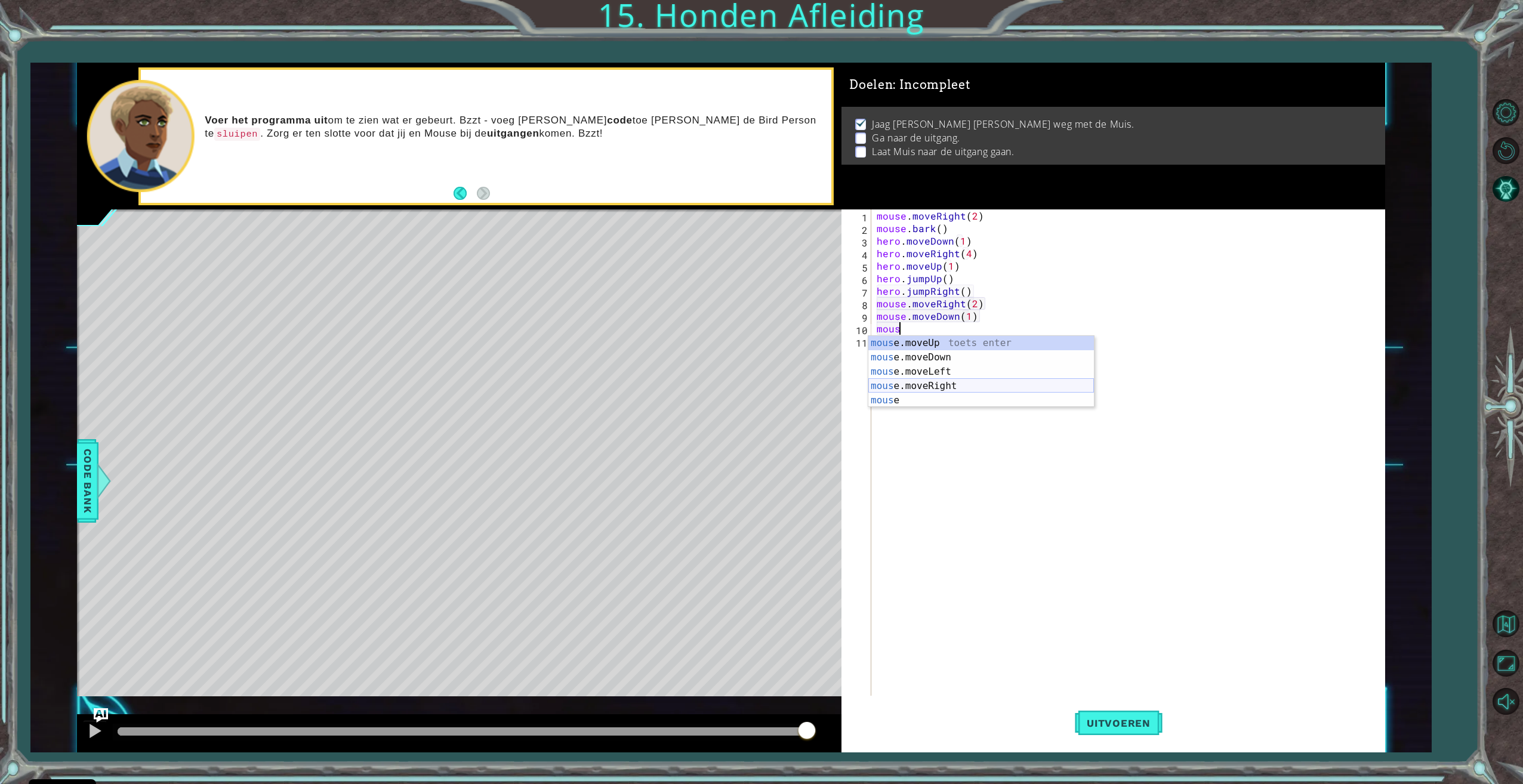
click at [976, 392] on div "mous e.moveUp toets enter mous e.moveDown toets enter mous e.moveLeft toets ent…" at bounding box center [980, 386] width 225 height 100
type textarea "mouse.moveRight(3)"
type textarea "d"
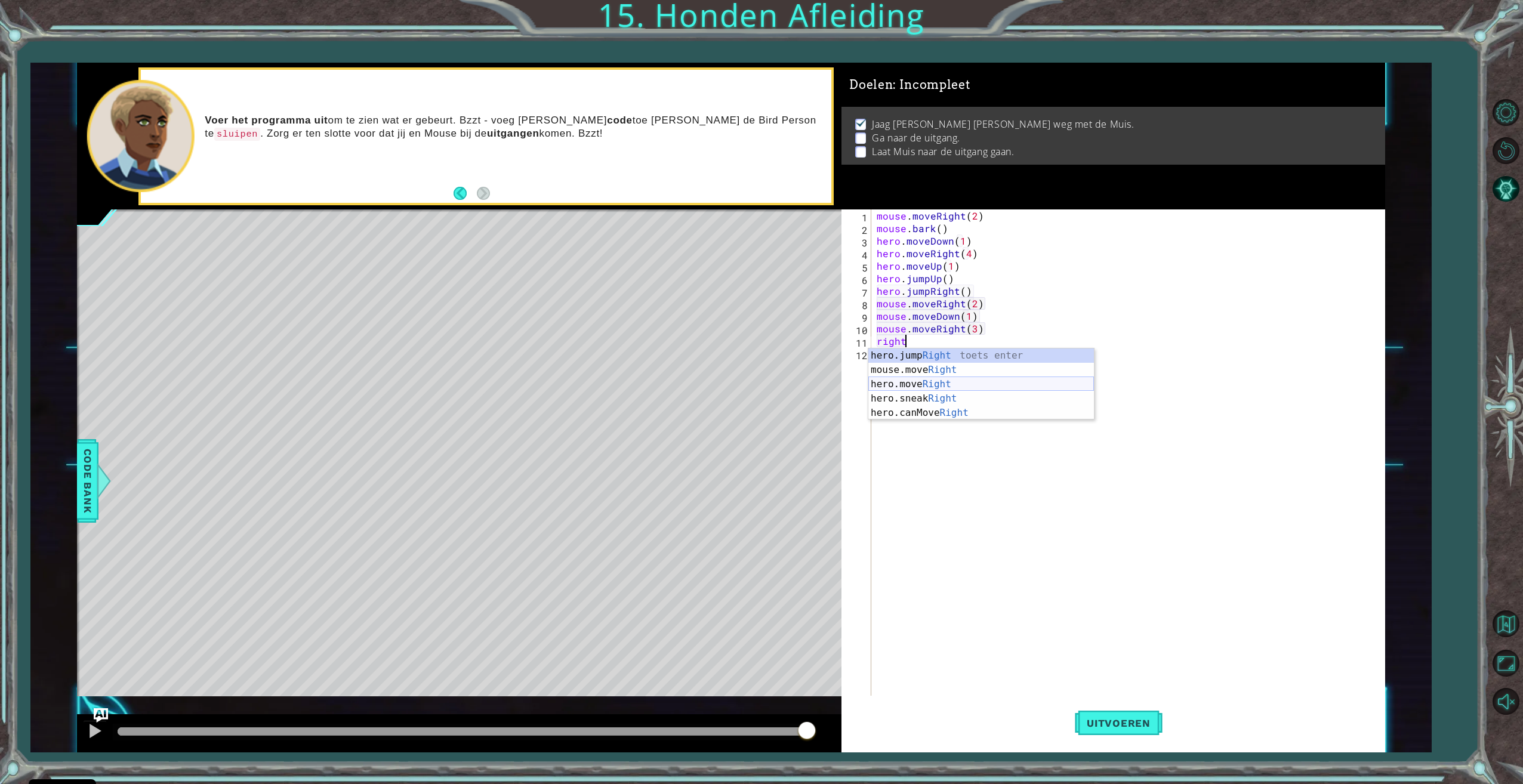
click at [981, 392] on div "hero.jump Right toets enter mouse.move Right toets enter hero.move Right toets …" at bounding box center [980, 398] width 225 height 100
type textarea "hero.moveRight(1)"
click at [1127, 711] on button "Uitvoeren" at bounding box center [1119, 723] width 88 height 55
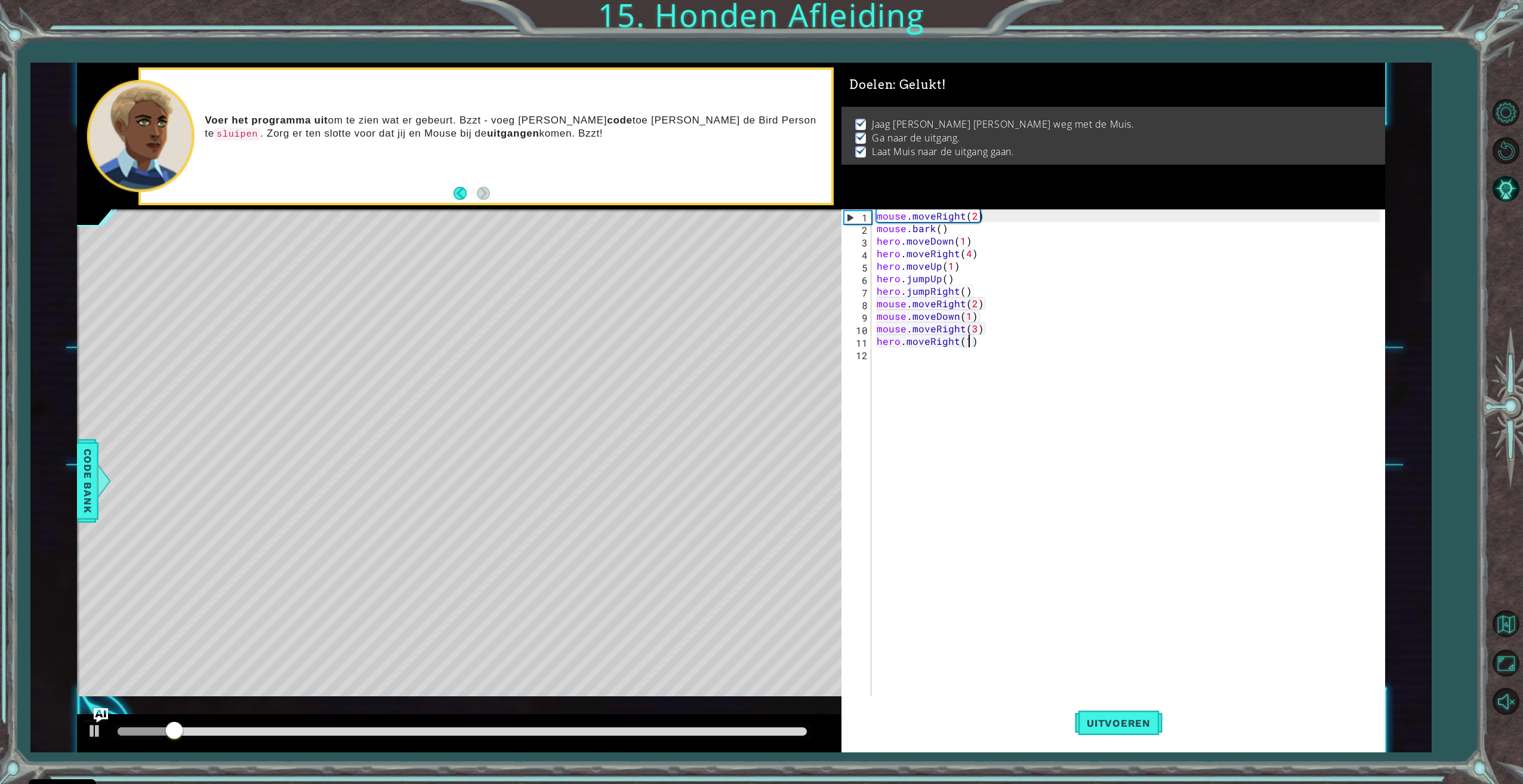
click at [764, 731] on div at bounding box center [462, 731] width 689 height 9
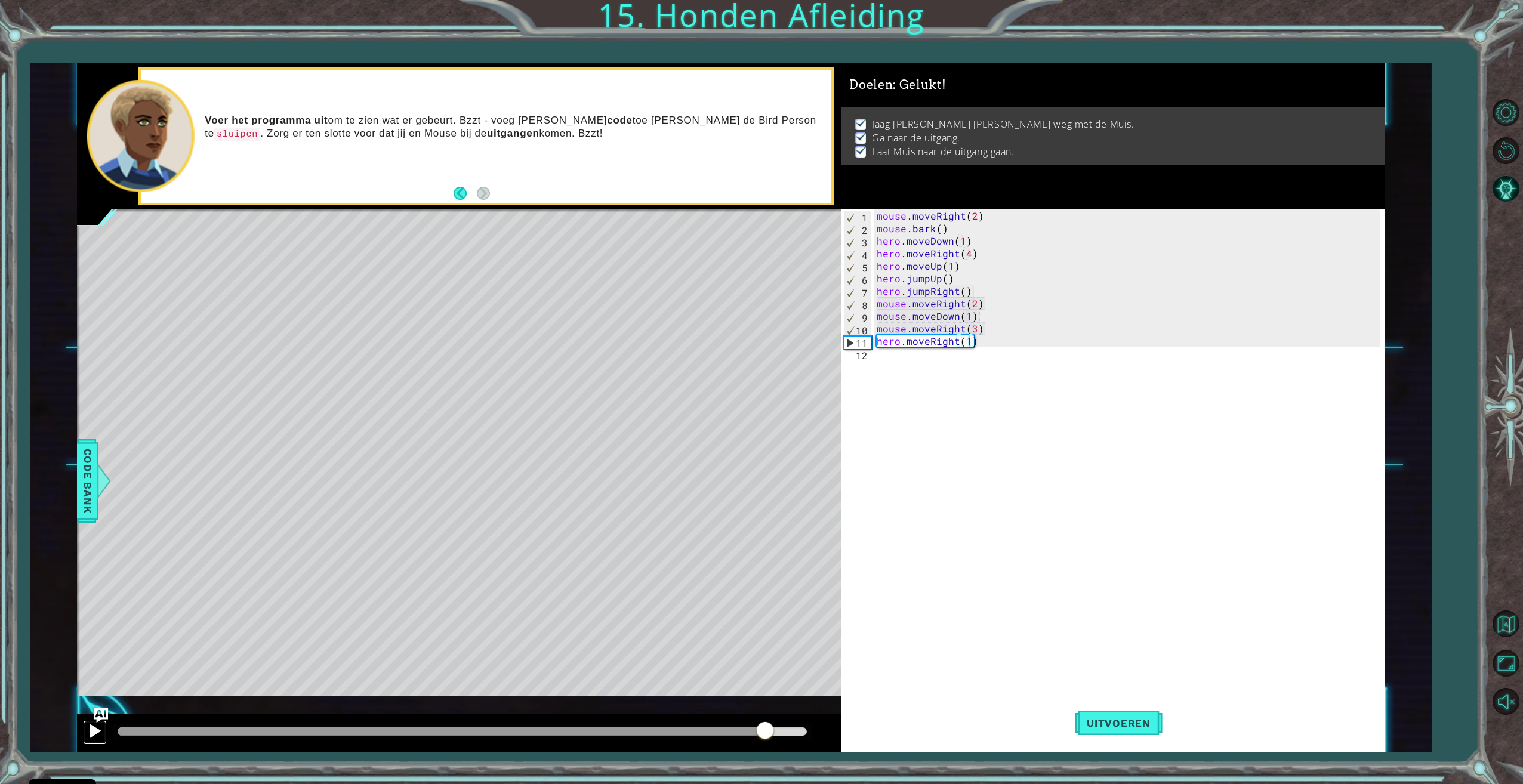
click at [92, 734] on div at bounding box center [94, 730] width 15 height 15
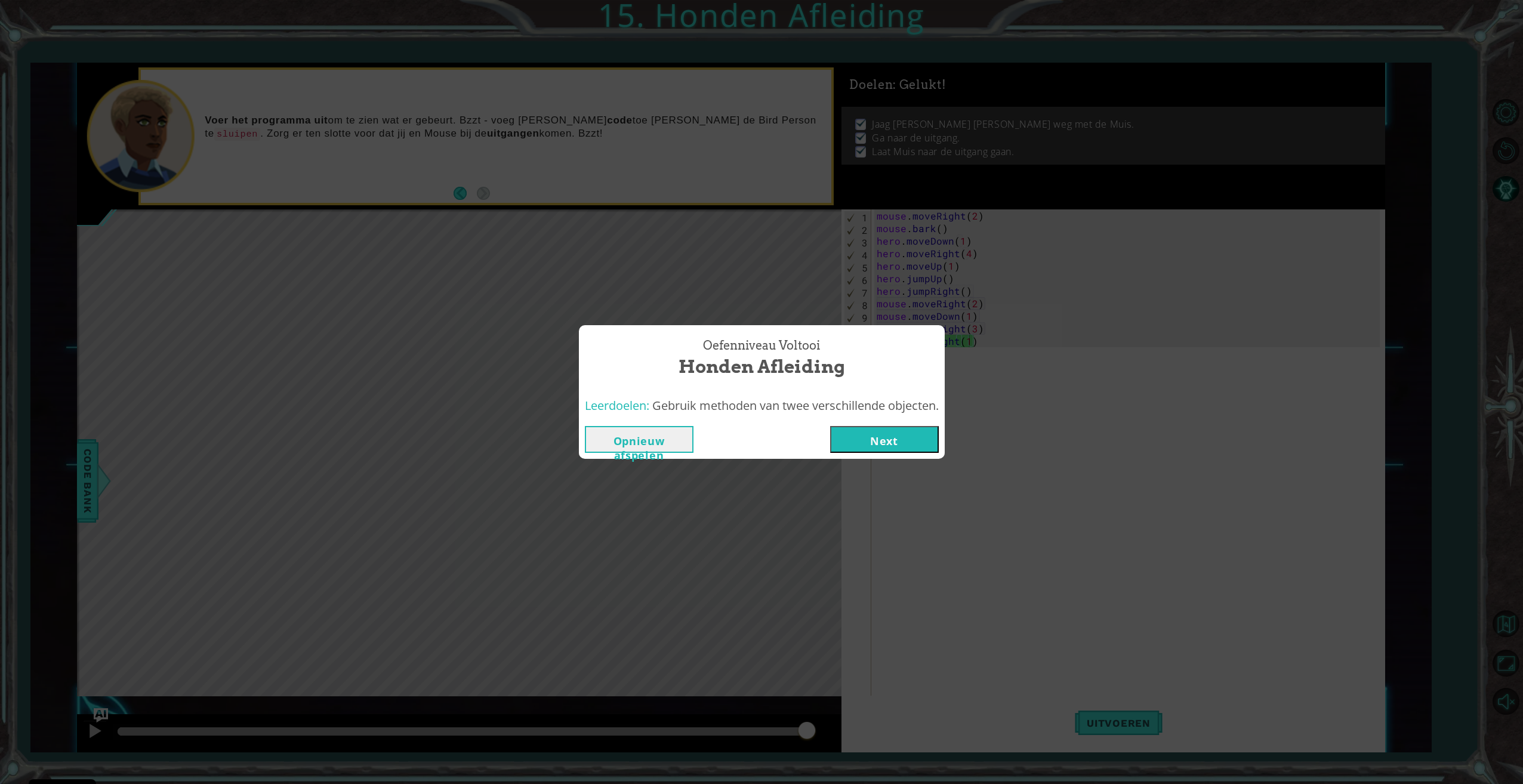
click at [936, 453] on button "Next" at bounding box center [884, 440] width 108 height 27
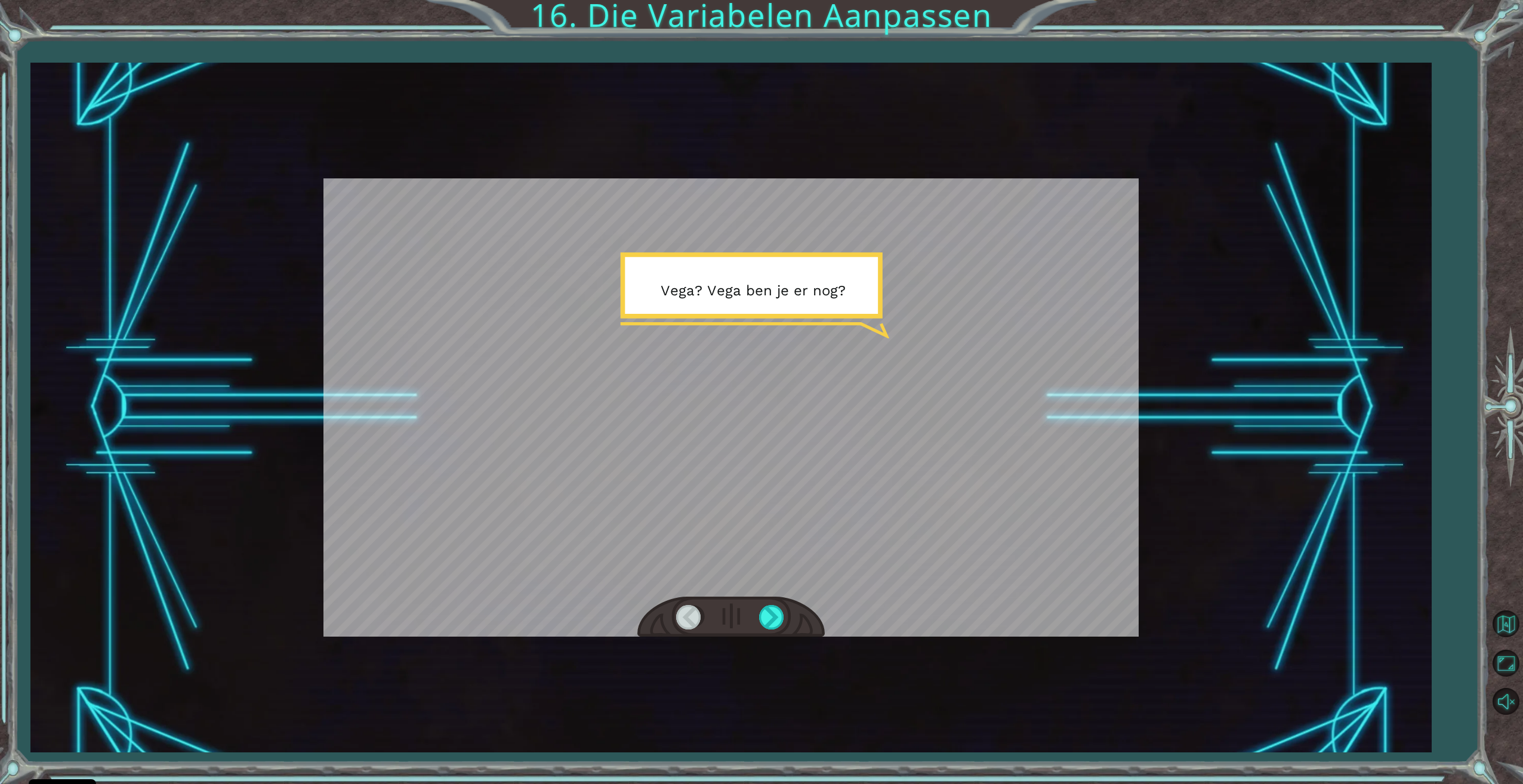
click at [769, 600] on div at bounding box center [731, 617] width 188 height 41
click at [768, 610] on div at bounding box center [772, 617] width 27 height 25
click at [769, 611] on div at bounding box center [772, 617] width 27 height 25
click at [765, 610] on div at bounding box center [772, 617] width 27 height 25
click at [776, 609] on div at bounding box center [772, 617] width 27 height 25
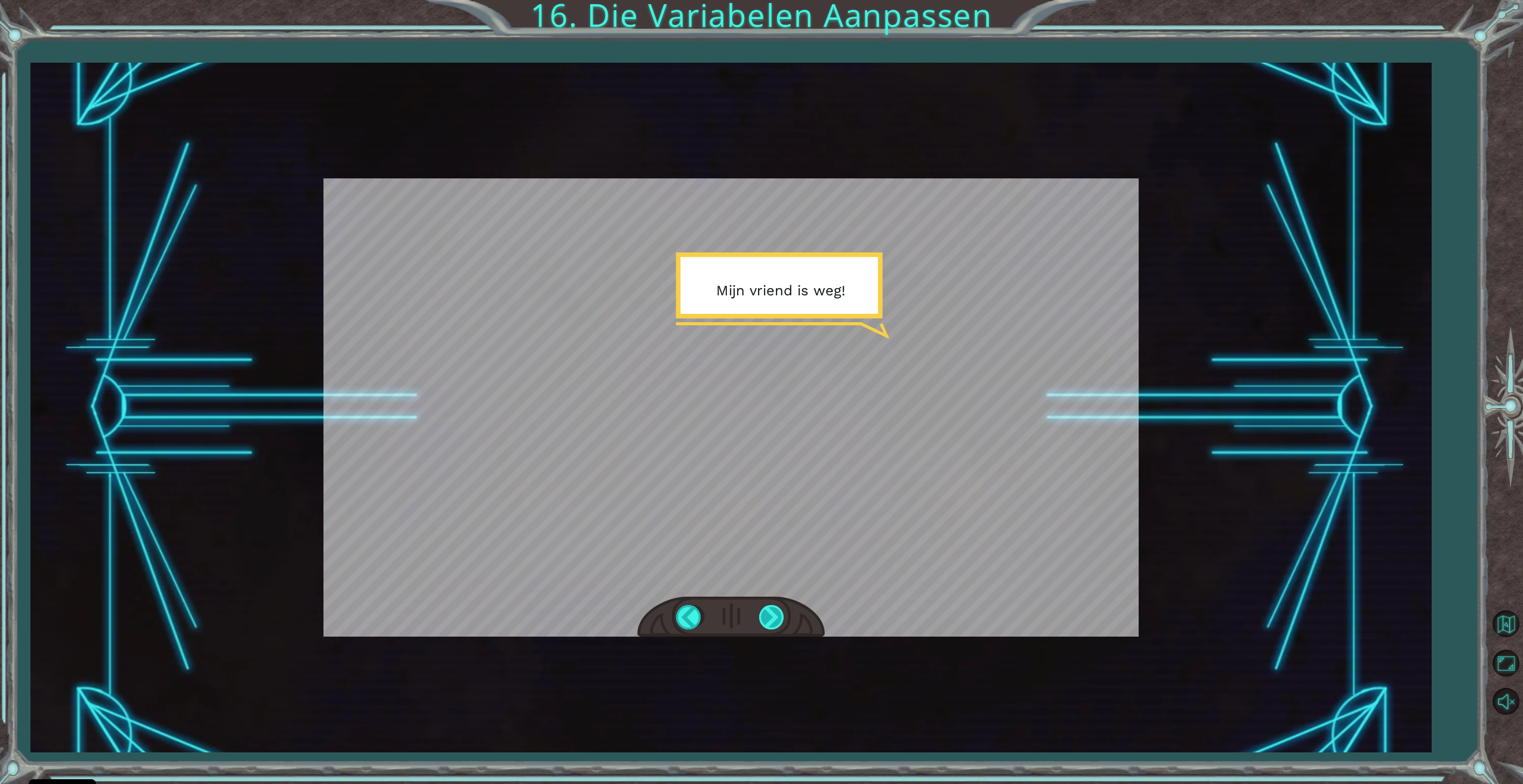
click at [777, 609] on div at bounding box center [772, 617] width 27 height 25
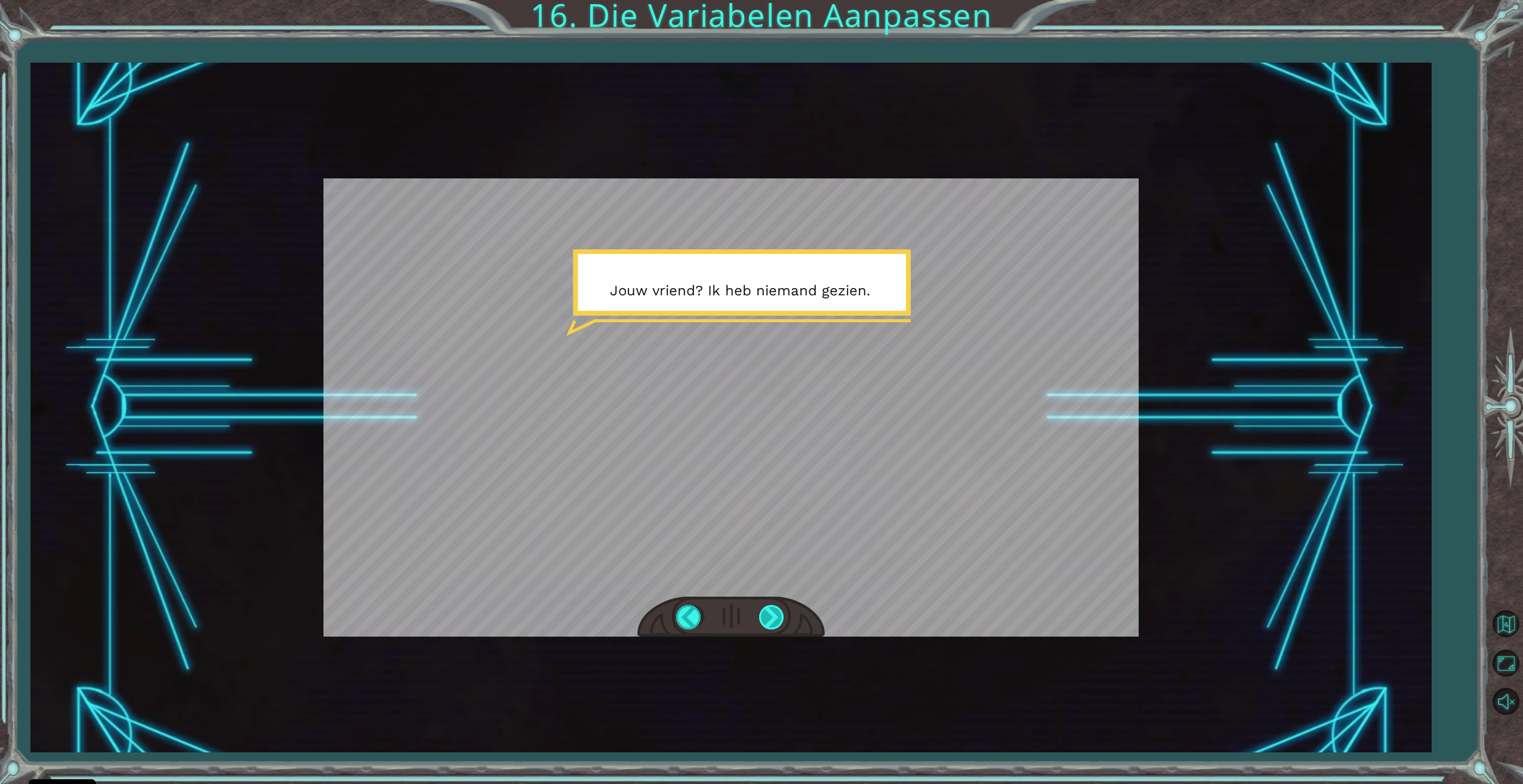
click at [777, 609] on div at bounding box center [772, 617] width 27 height 25
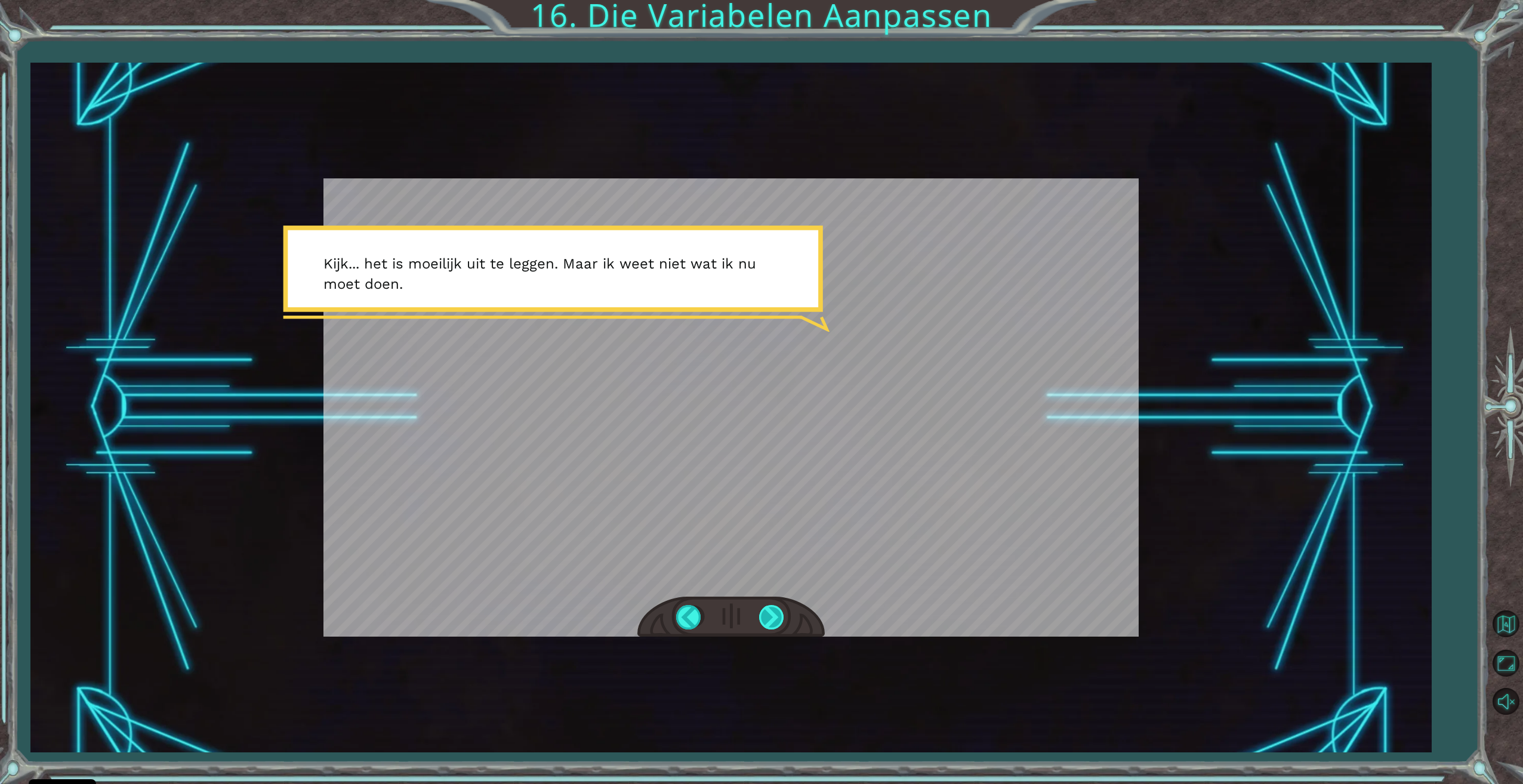
click at [777, 612] on div at bounding box center [772, 617] width 27 height 25
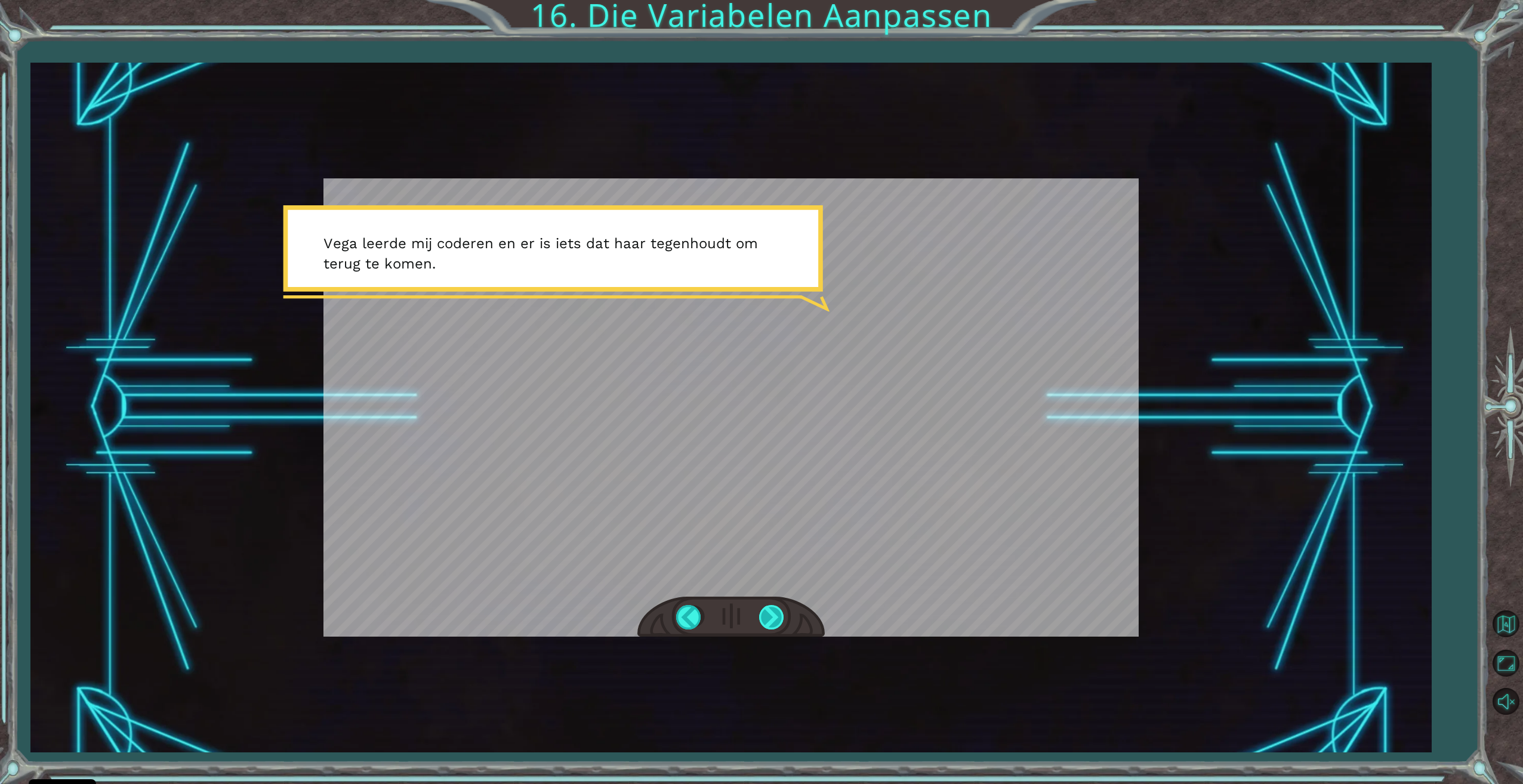
click at [772, 616] on div at bounding box center [772, 617] width 27 height 25
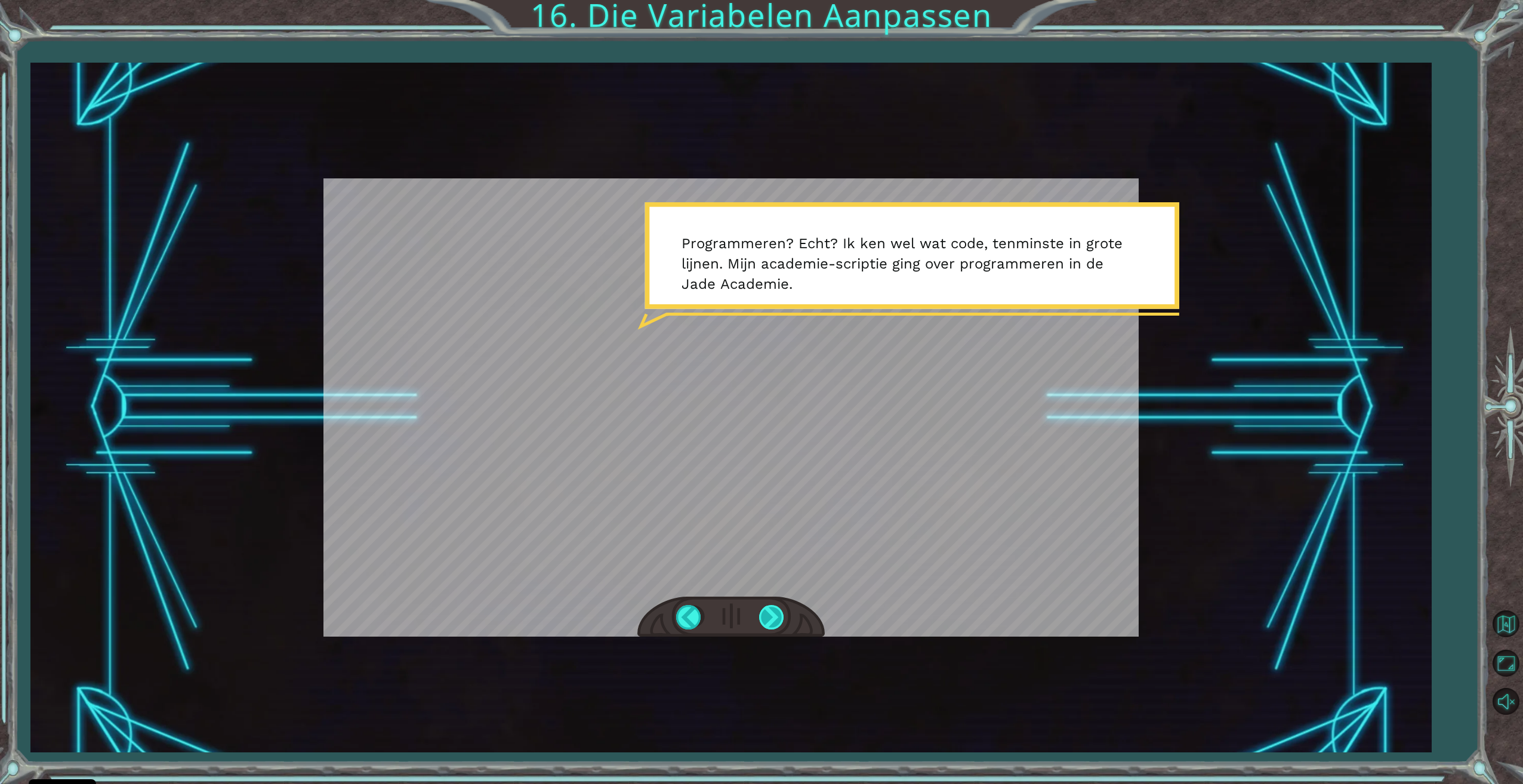
click at [775, 620] on div at bounding box center [772, 617] width 27 height 25
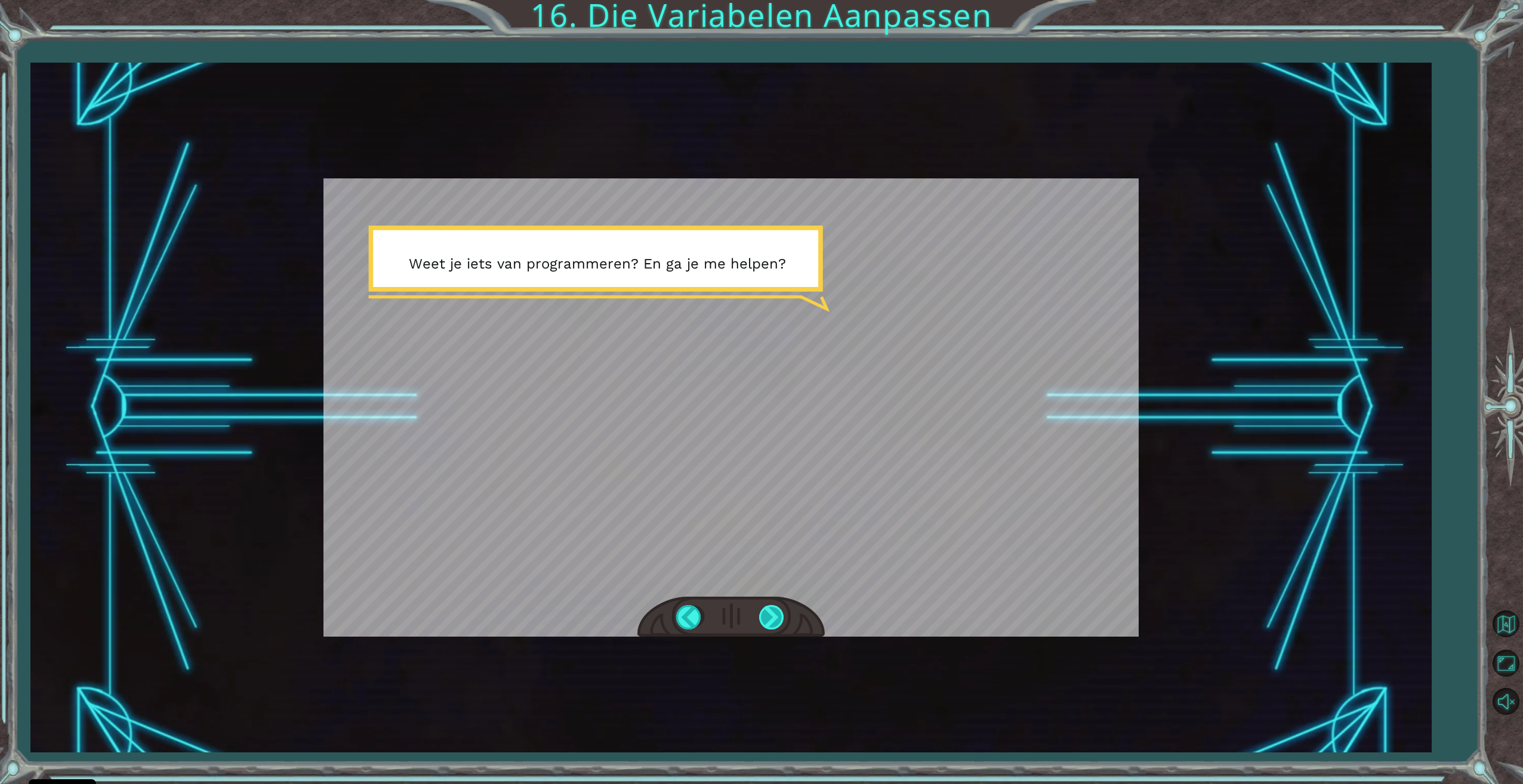
click at [775, 619] on div at bounding box center [772, 617] width 27 height 25
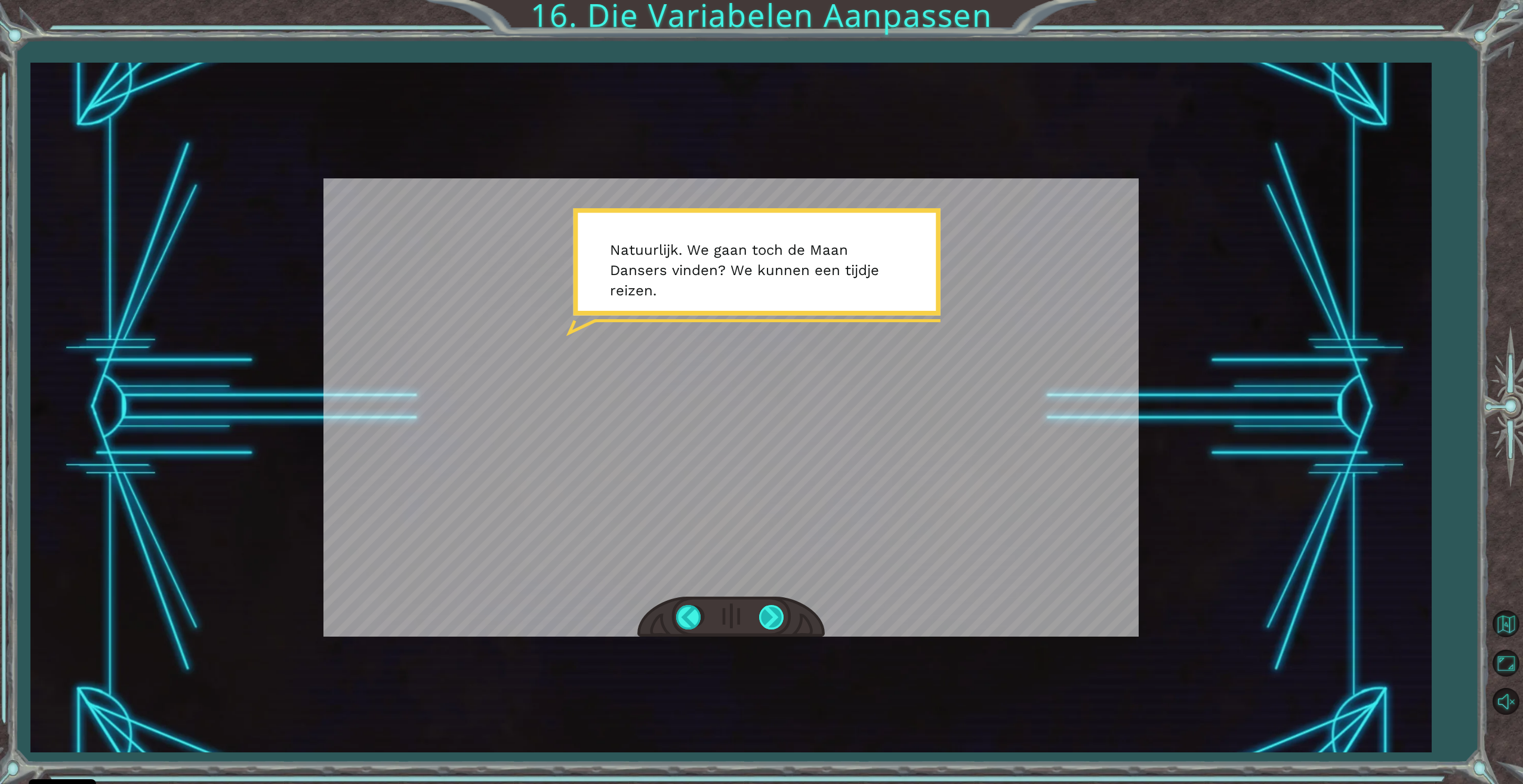
click at [778, 618] on div at bounding box center [772, 617] width 27 height 25
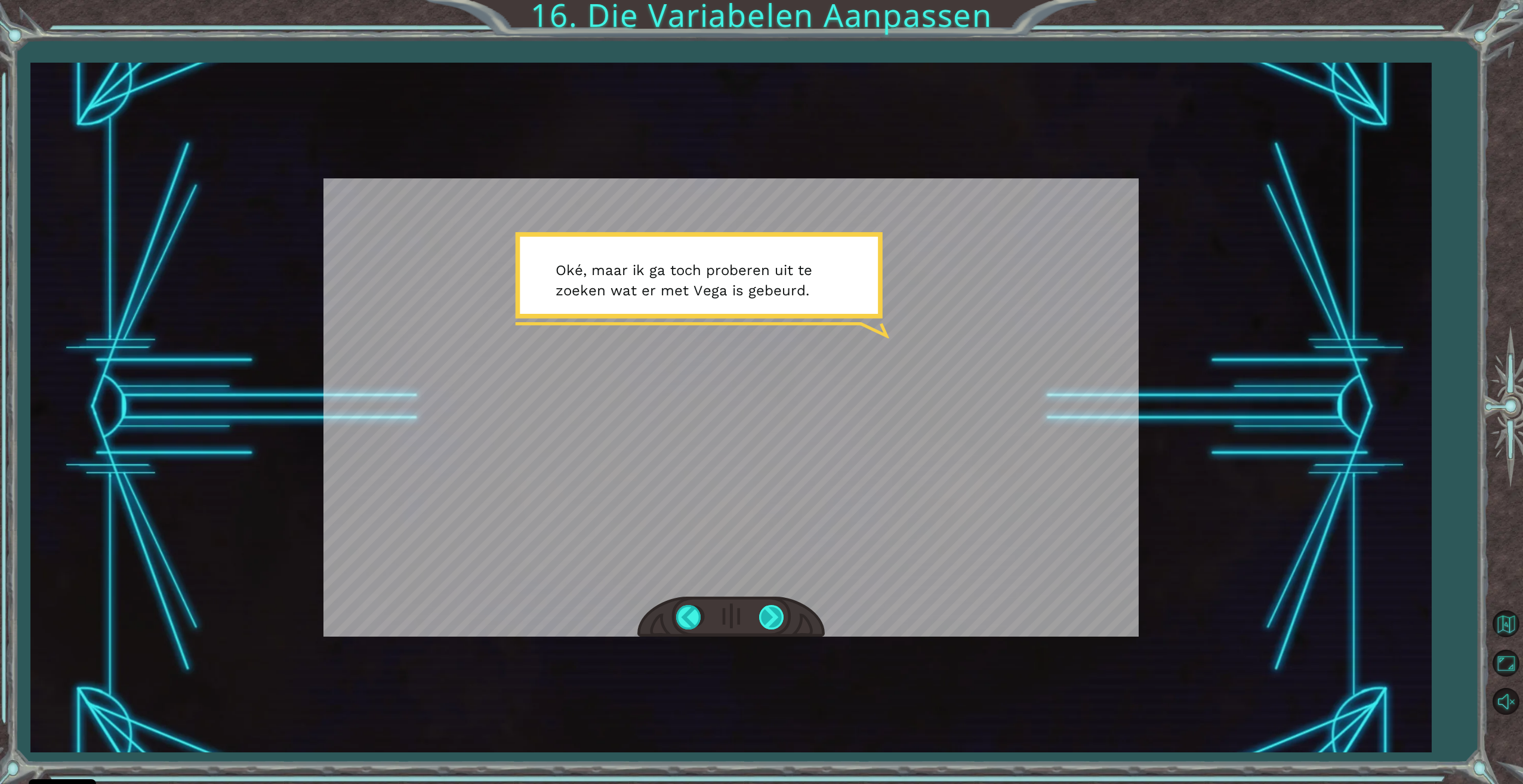
click at [778, 618] on div at bounding box center [772, 617] width 27 height 25
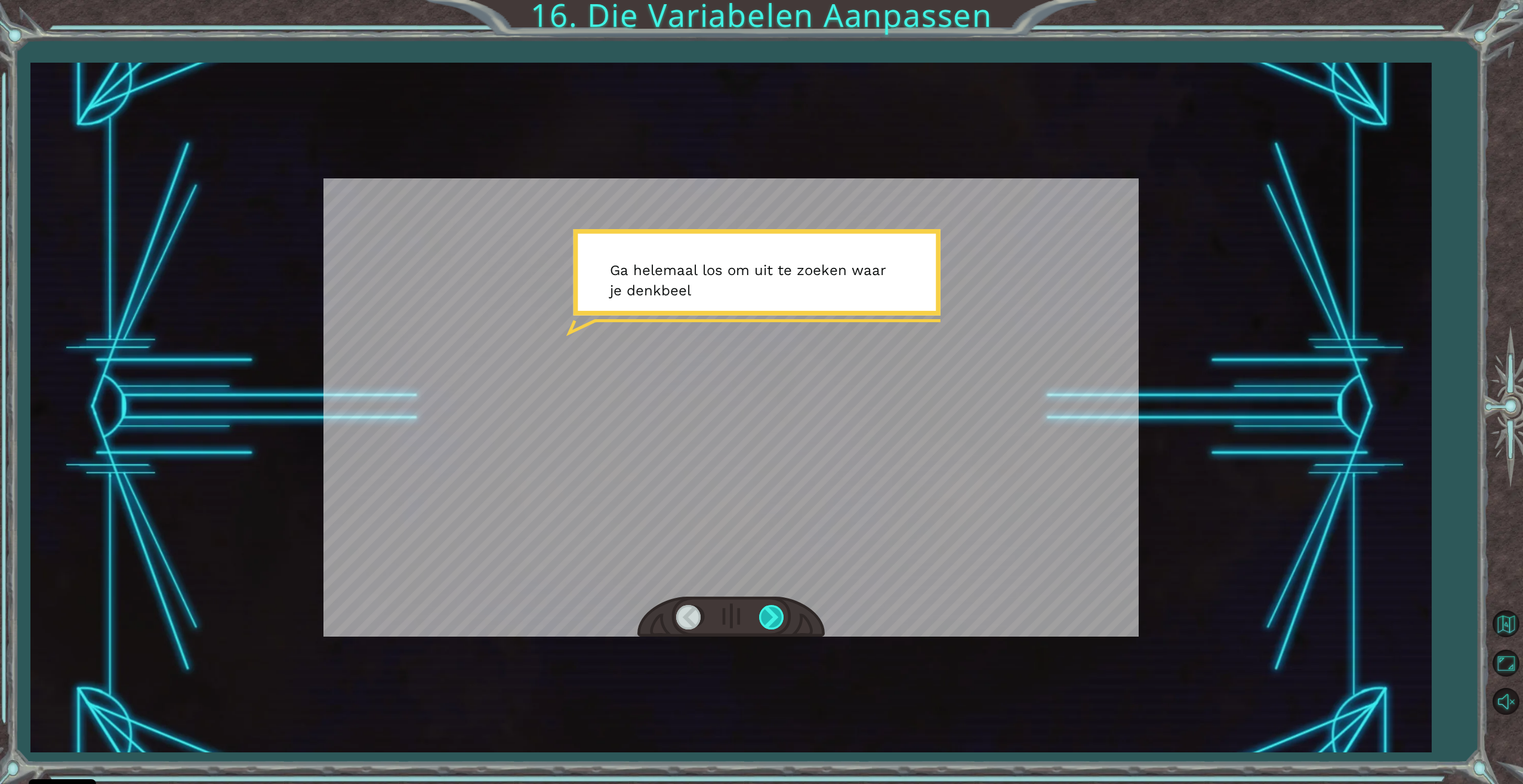
click at [778, 618] on div at bounding box center [772, 617] width 27 height 25
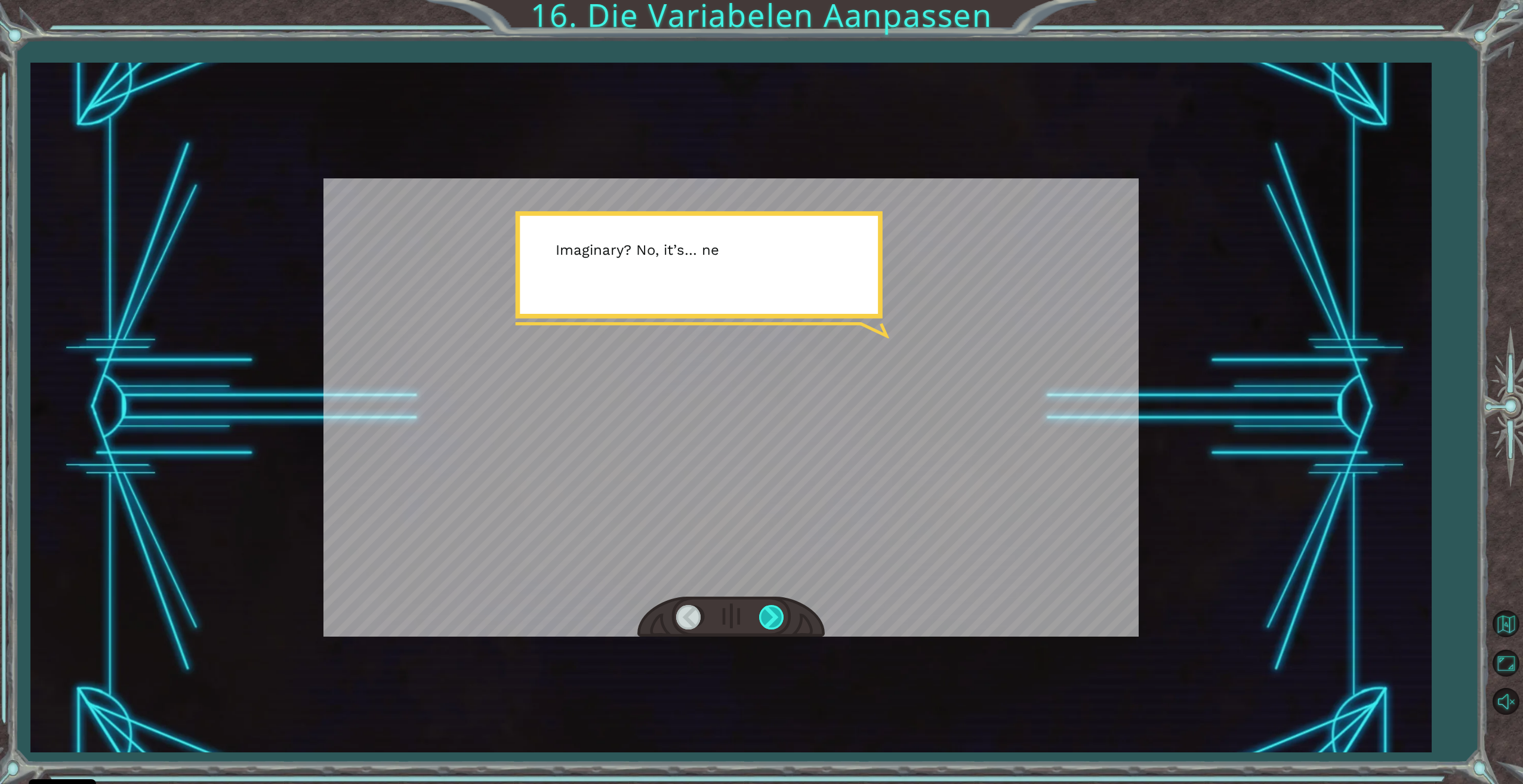
click at [778, 618] on div at bounding box center [772, 617] width 27 height 25
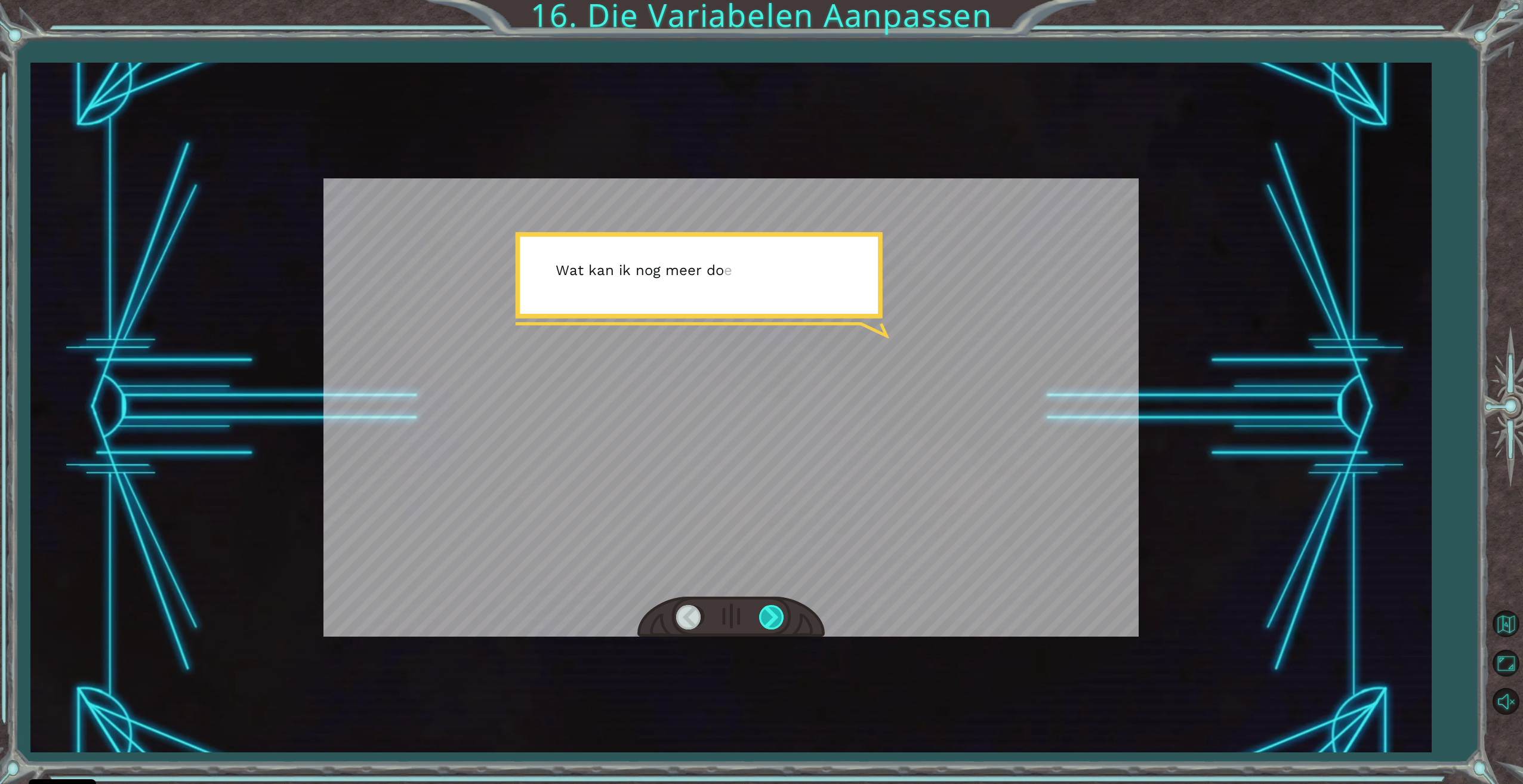
click at [779, 618] on div at bounding box center [772, 617] width 27 height 25
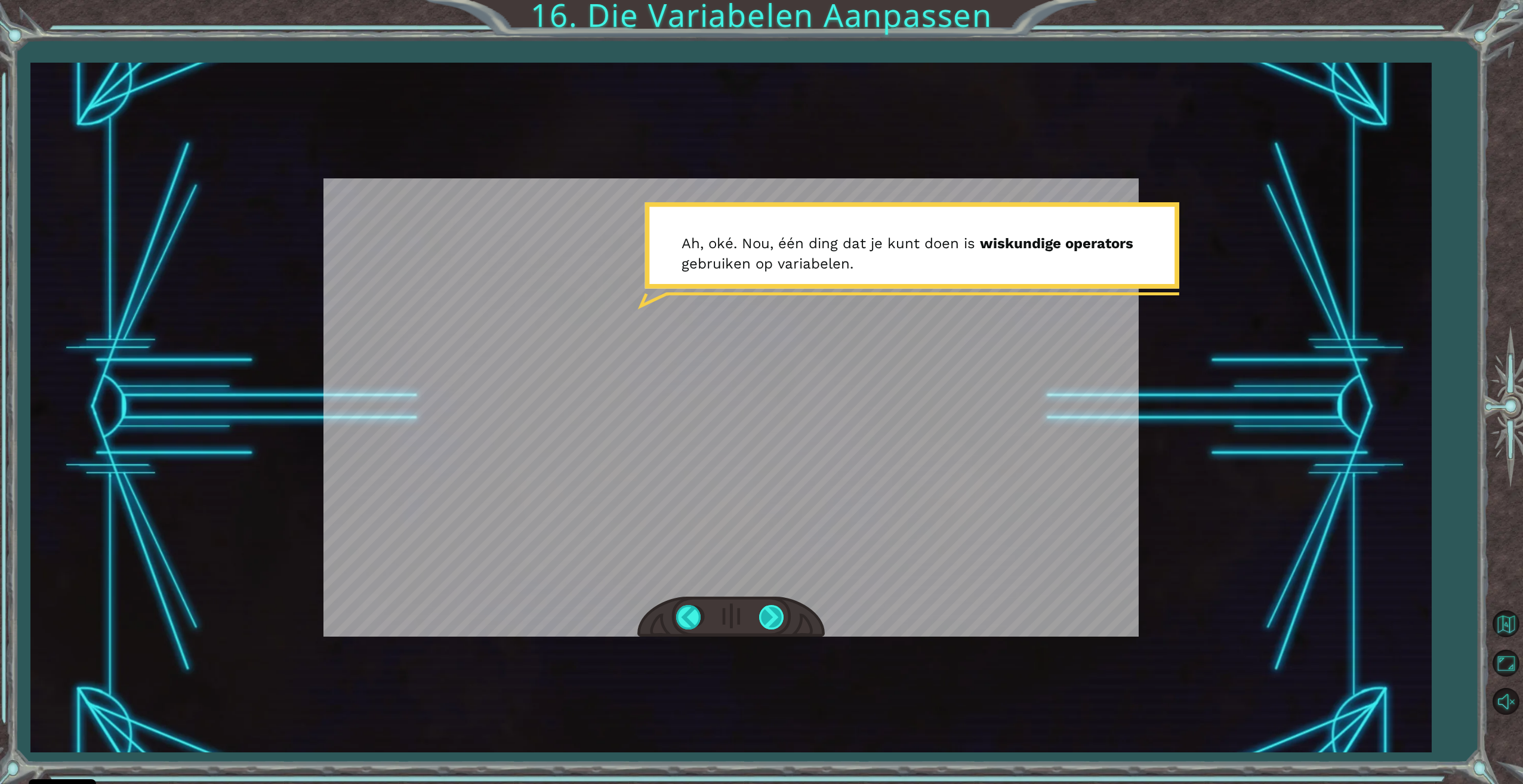
click at [779, 618] on div at bounding box center [772, 617] width 27 height 25
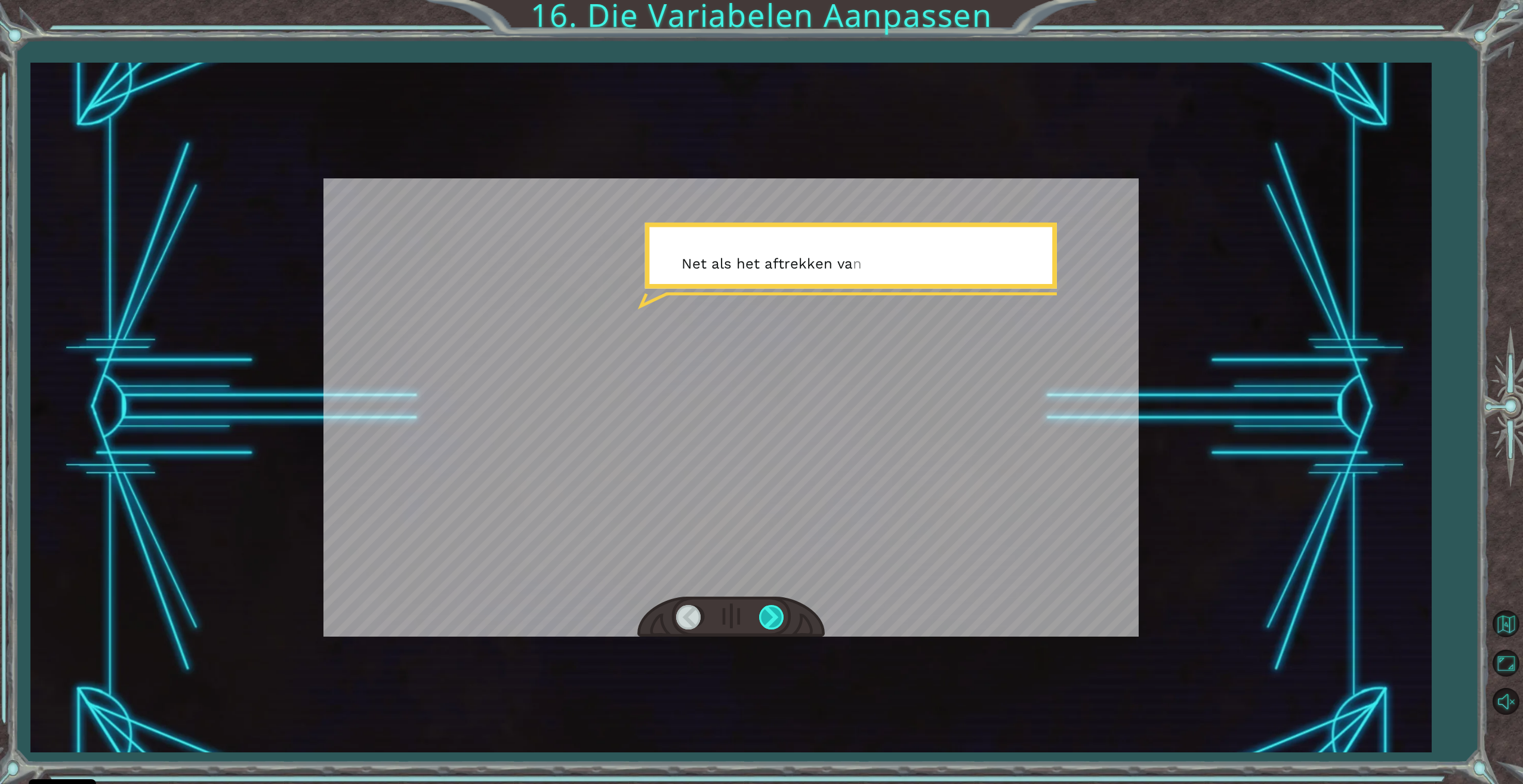
click at [779, 618] on div at bounding box center [772, 617] width 27 height 25
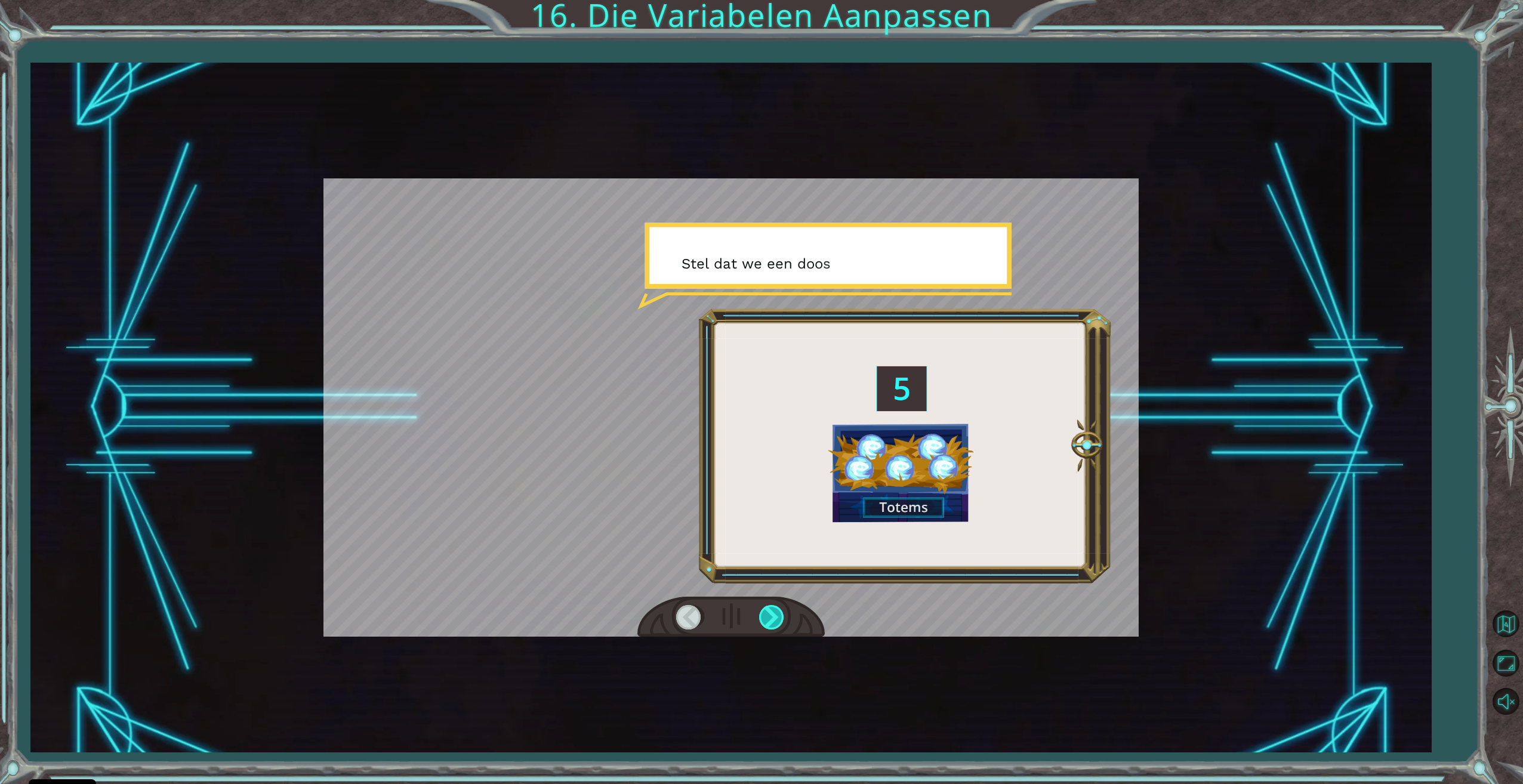
click at [779, 618] on div at bounding box center [772, 617] width 27 height 25
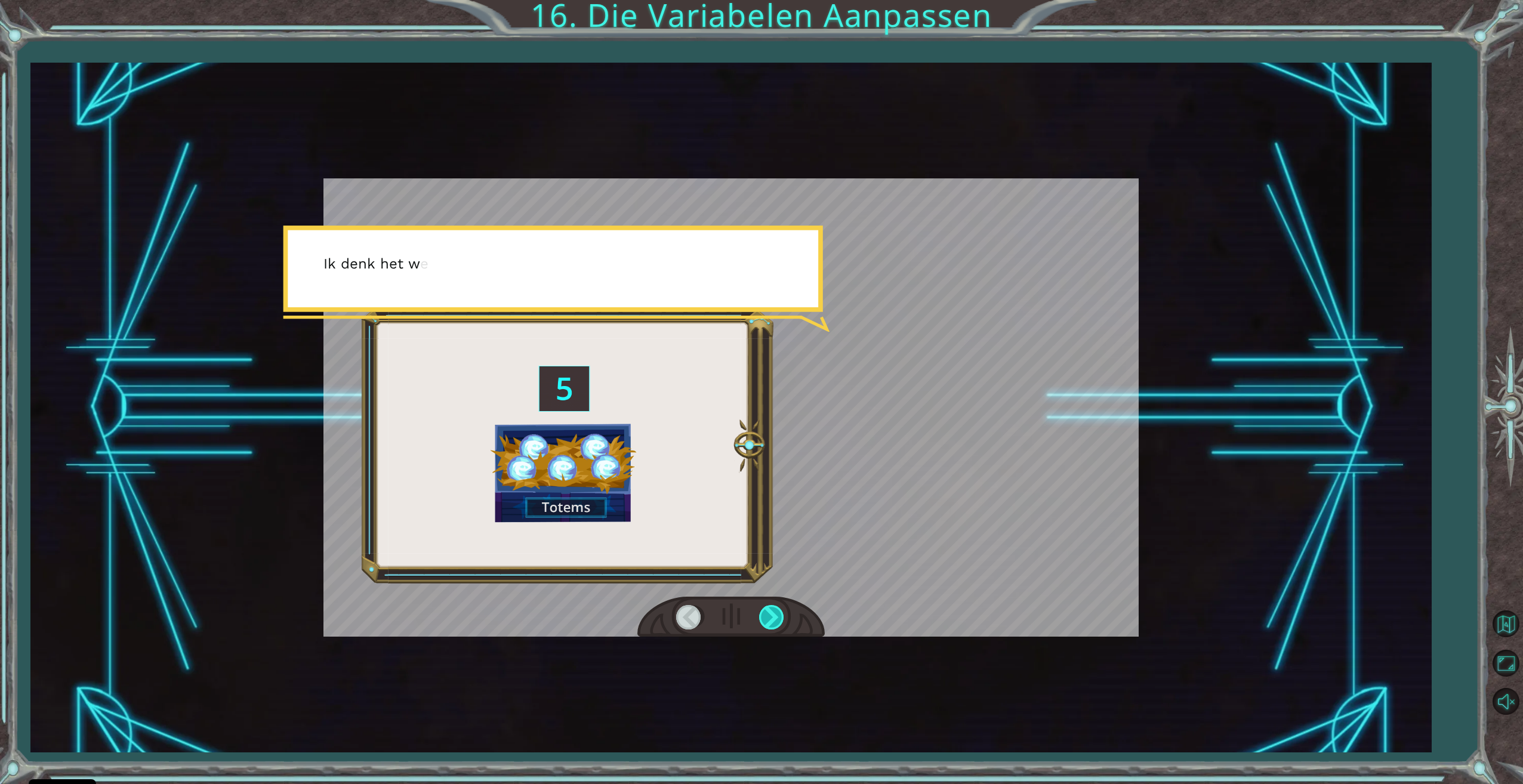
click at [779, 618] on div at bounding box center [772, 617] width 27 height 25
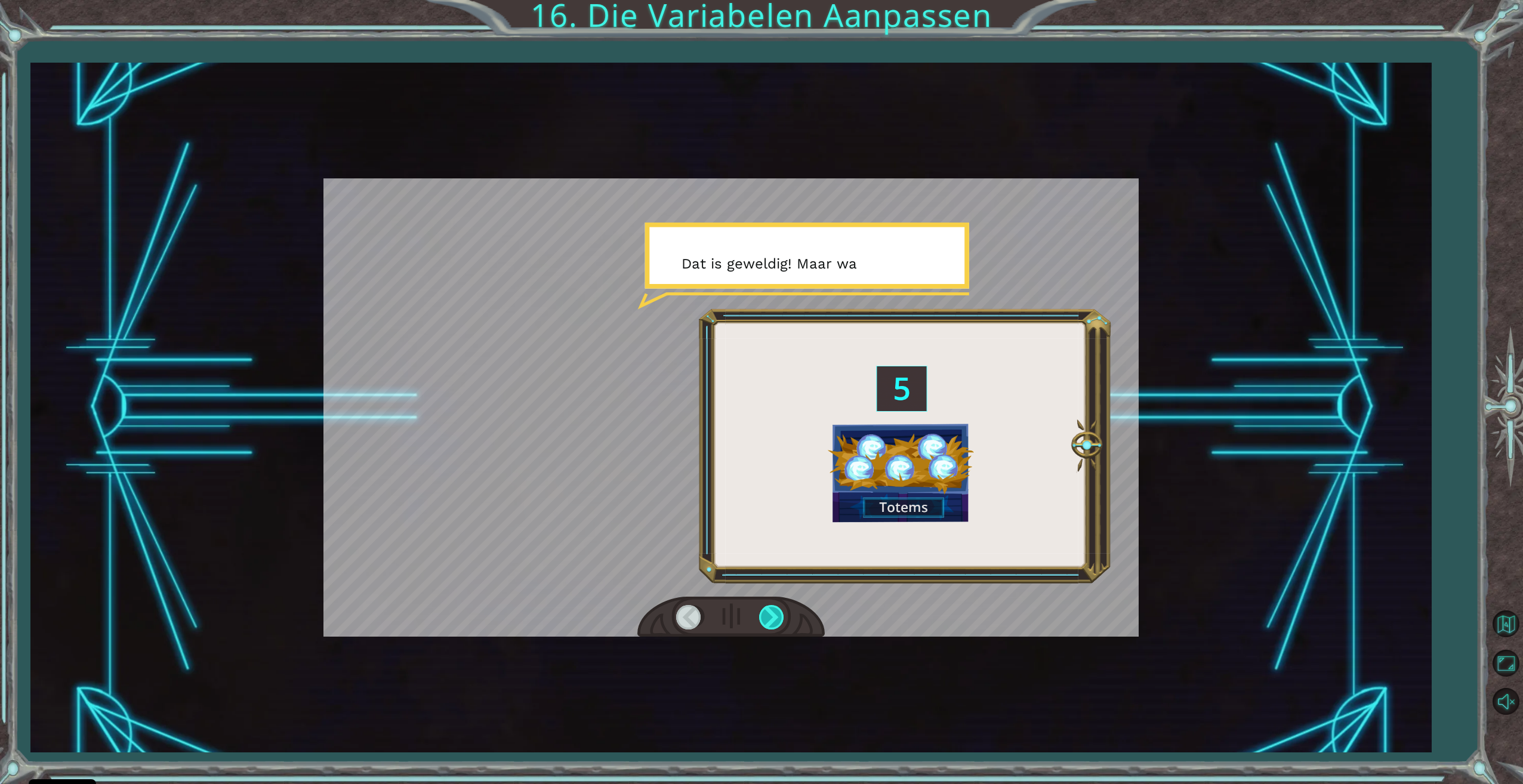
click at [779, 618] on div at bounding box center [772, 617] width 27 height 25
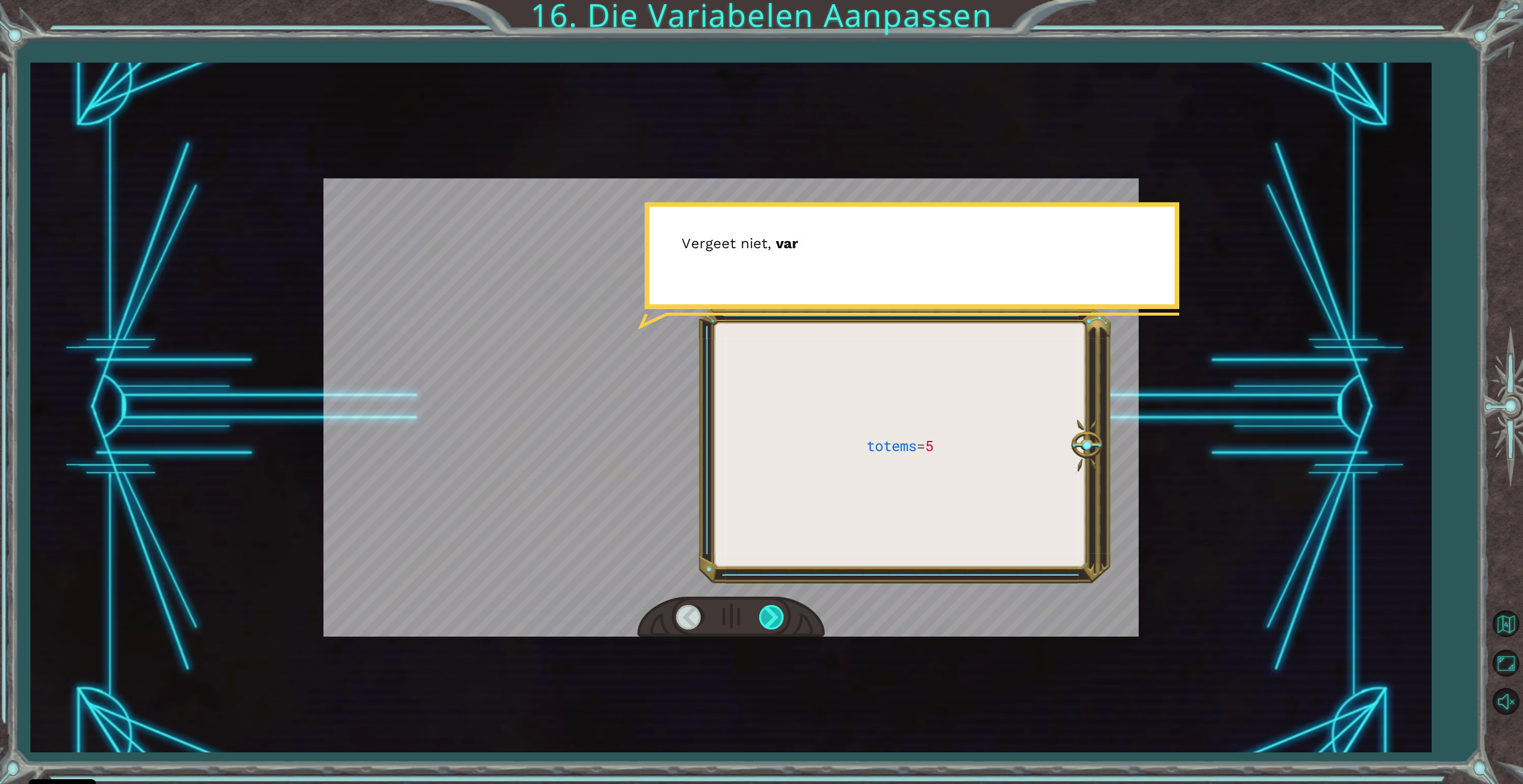
click at [779, 618] on div at bounding box center [772, 617] width 27 height 25
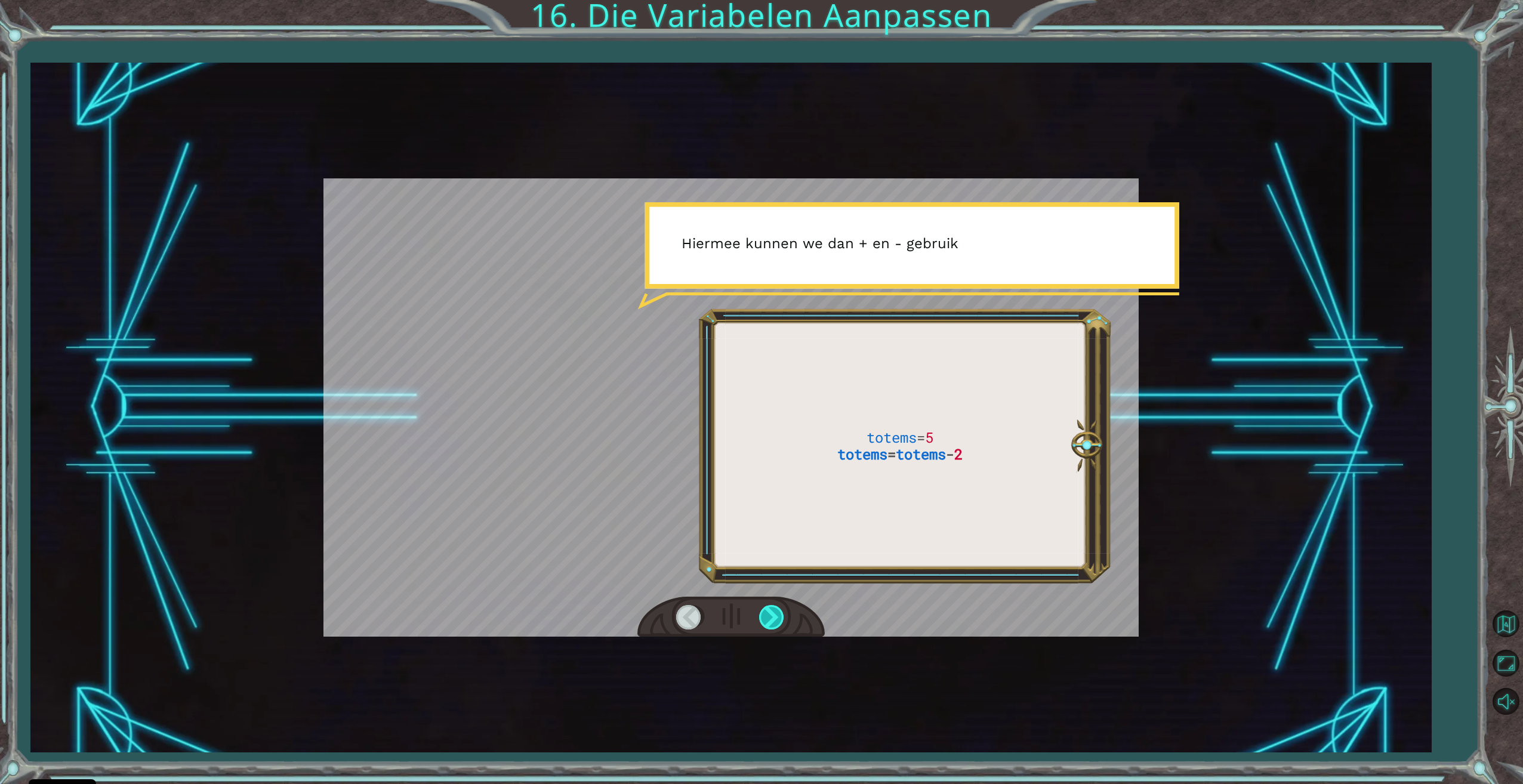
click at [779, 618] on div at bounding box center [772, 617] width 27 height 25
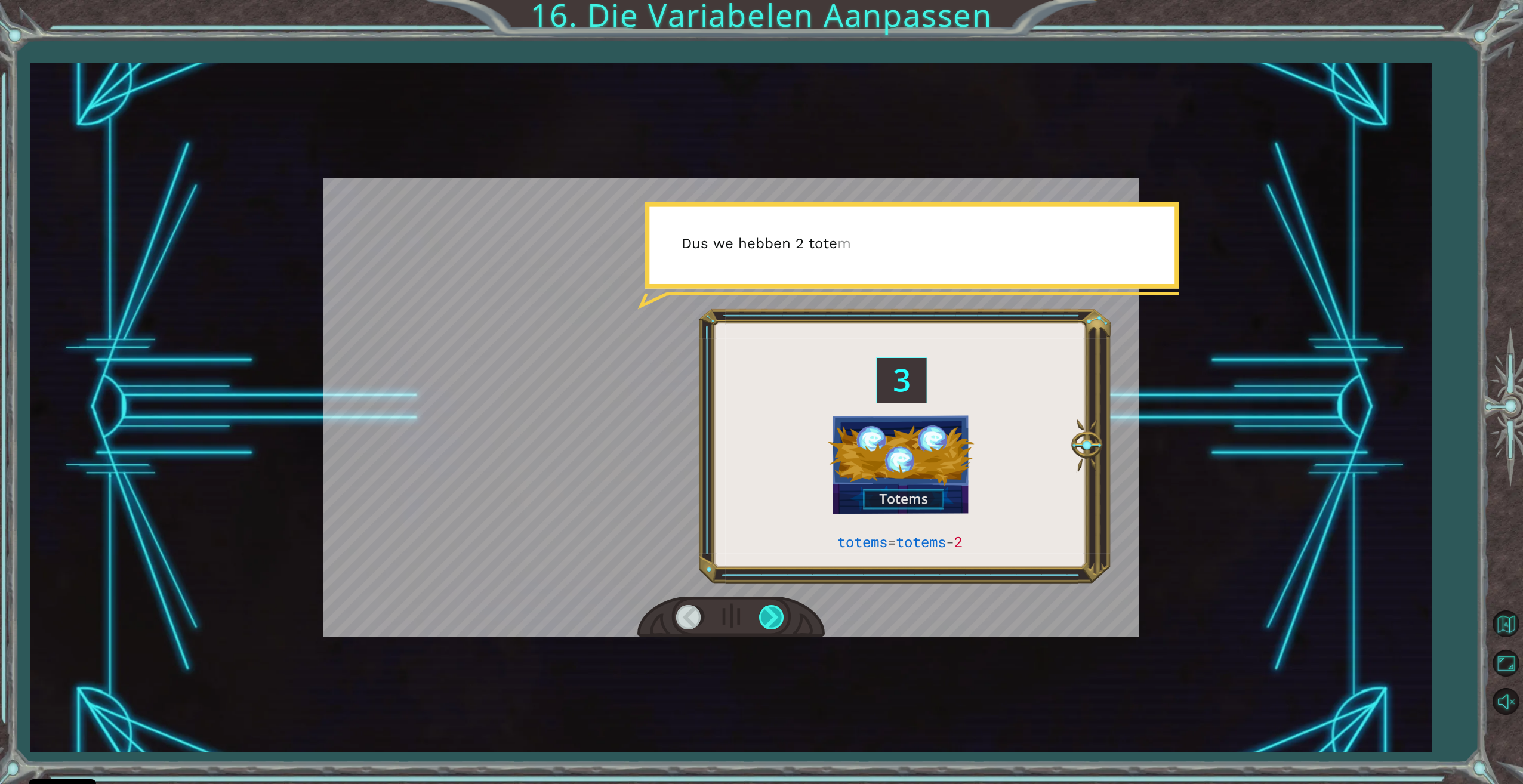
click at [779, 618] on div at bounding box center [772, 617] width 27 height 25
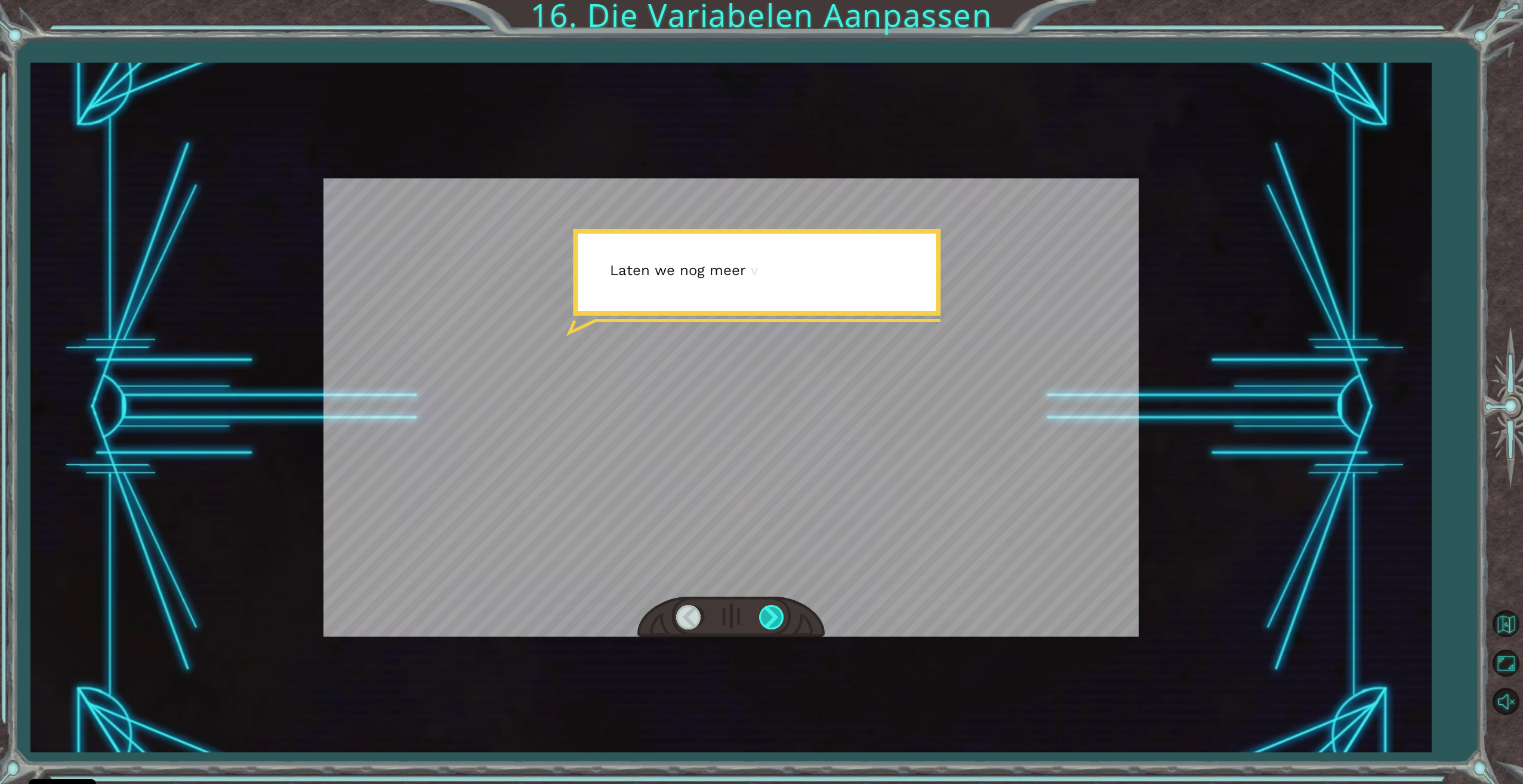
click at [779, 618] on div at bounding box center [772, 617] width 27 height 25
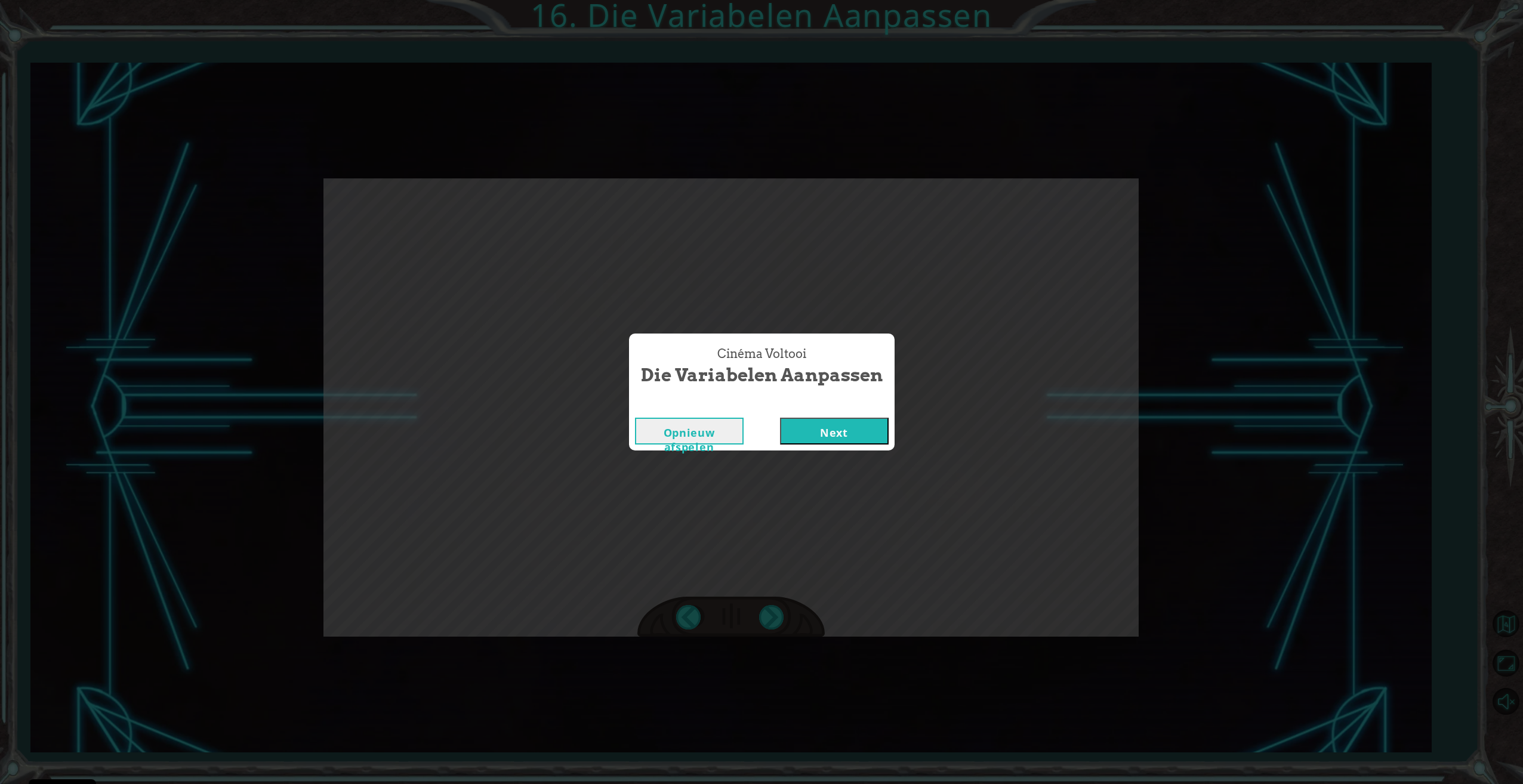
click at [821, 432] on button "Next" at bounding box center [834, 431] width 108 height 27
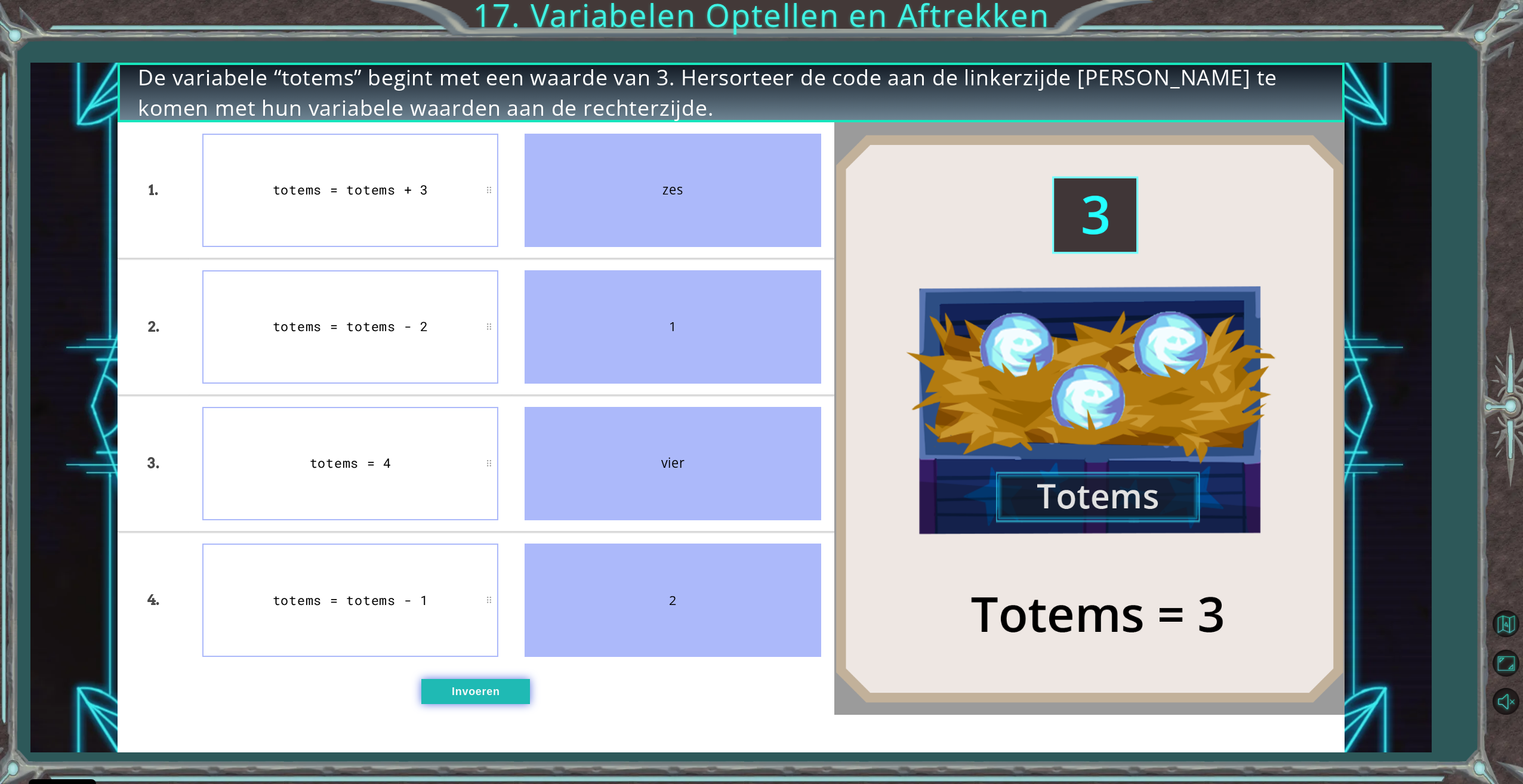
click at [517, 687] on button "Invoeren" at bounding box center [475, 692] width 108 height 25
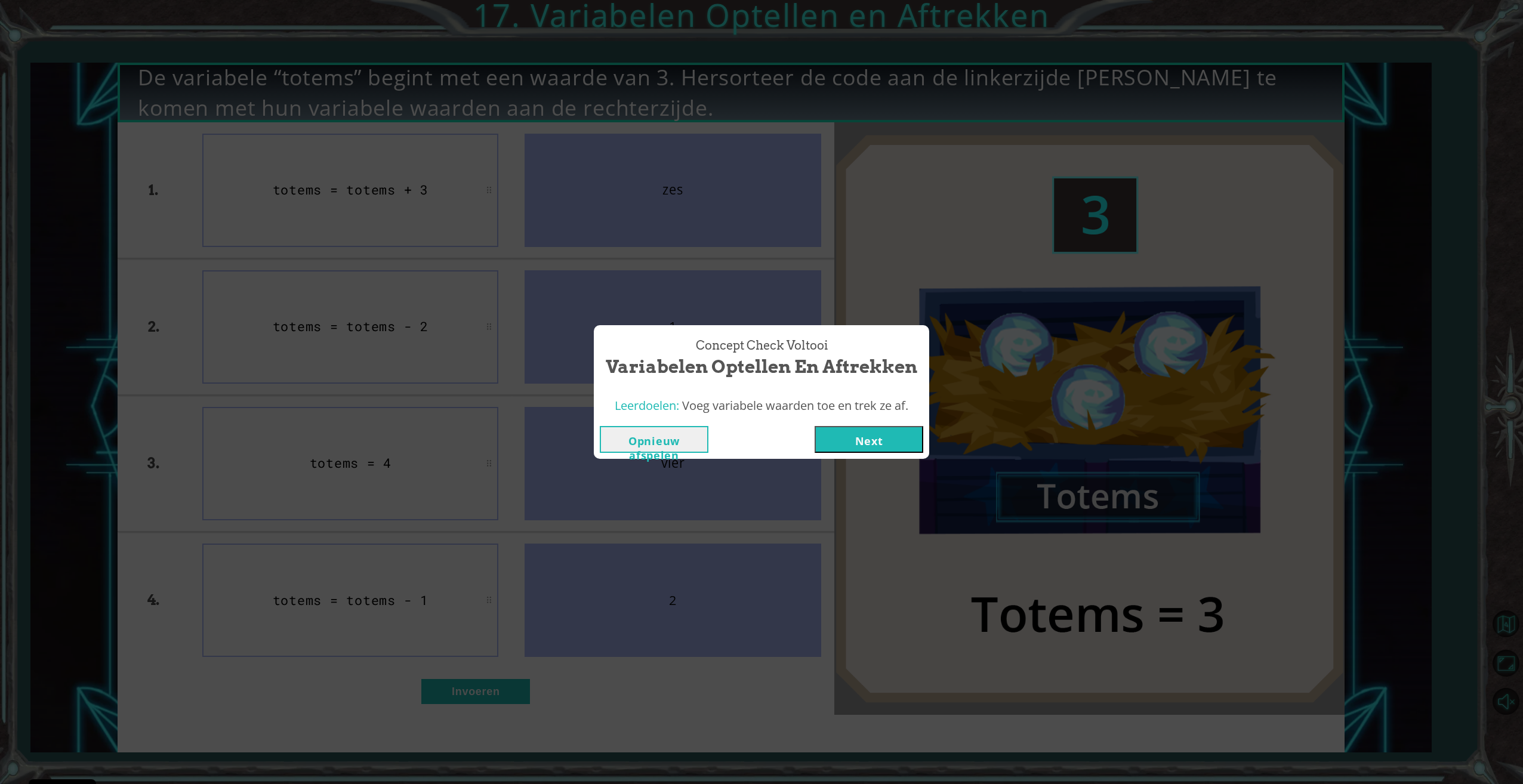
click at [850, 440] on button "Next" at bounding box center [869, 440] width 108 height 27
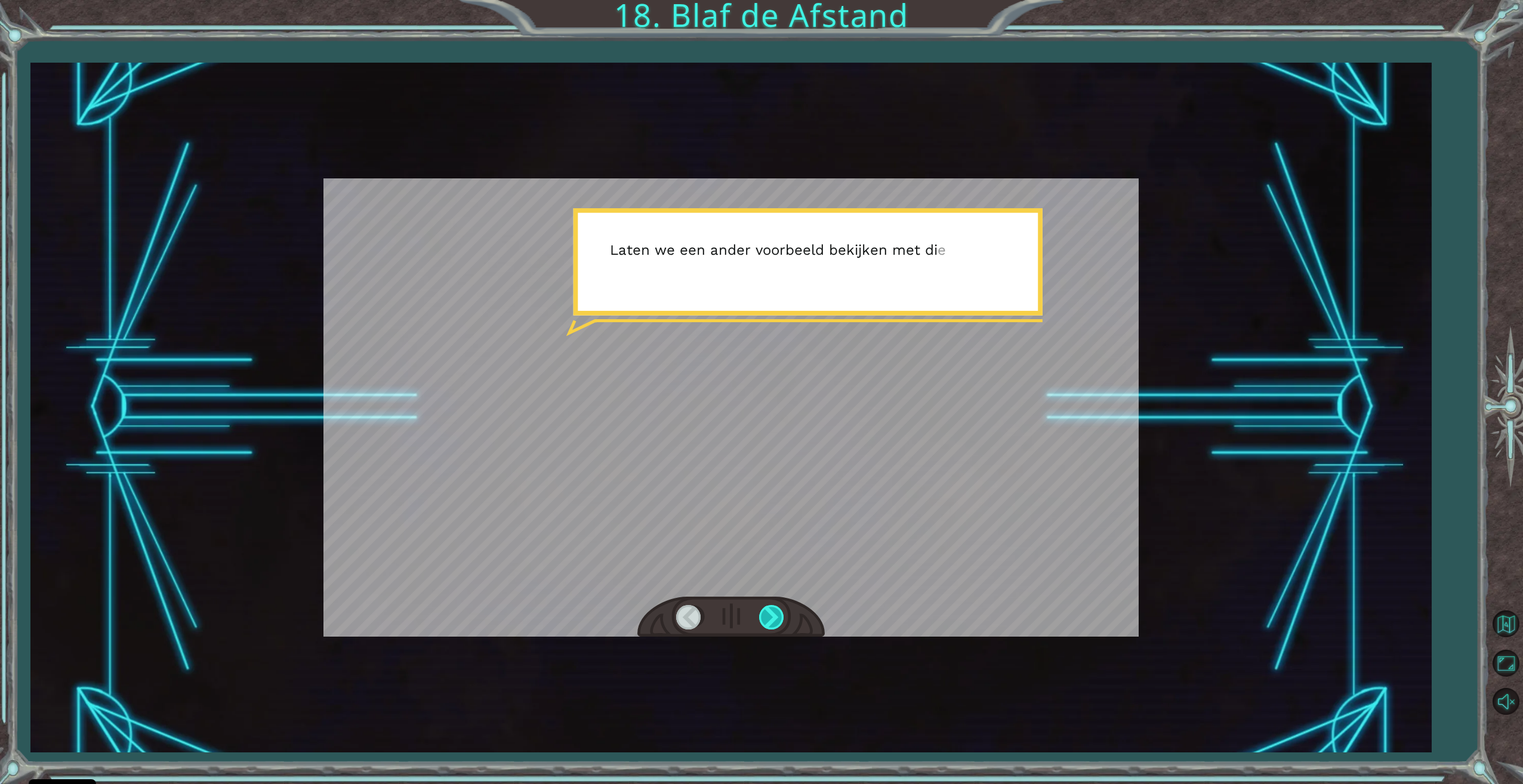
drag, startPoint x: 761, startPoint y: 636, endPoint x: 770, endPoint y: 620, distance: 18.4
click at [761, 635] on div at bounding box center [731, 617] width 188 height 41
click at [770, 620] on div at bounding box center [772, 617] width 27 height 25
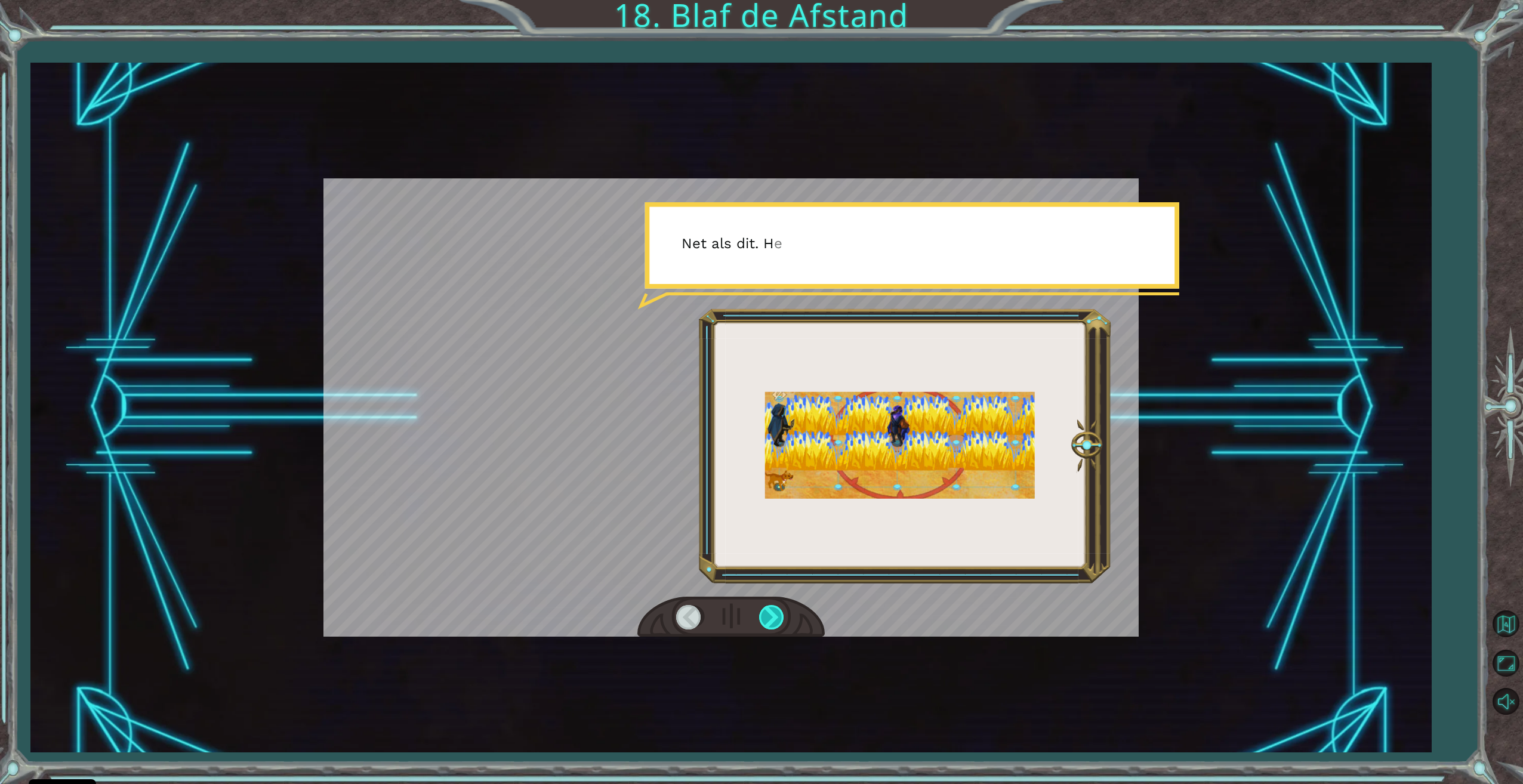
click at [770, 620] on div at bounding box center [772, 617] width 27 height 25
click at [772, 620] on div at bounding box center [772, 617] width 27 height 25
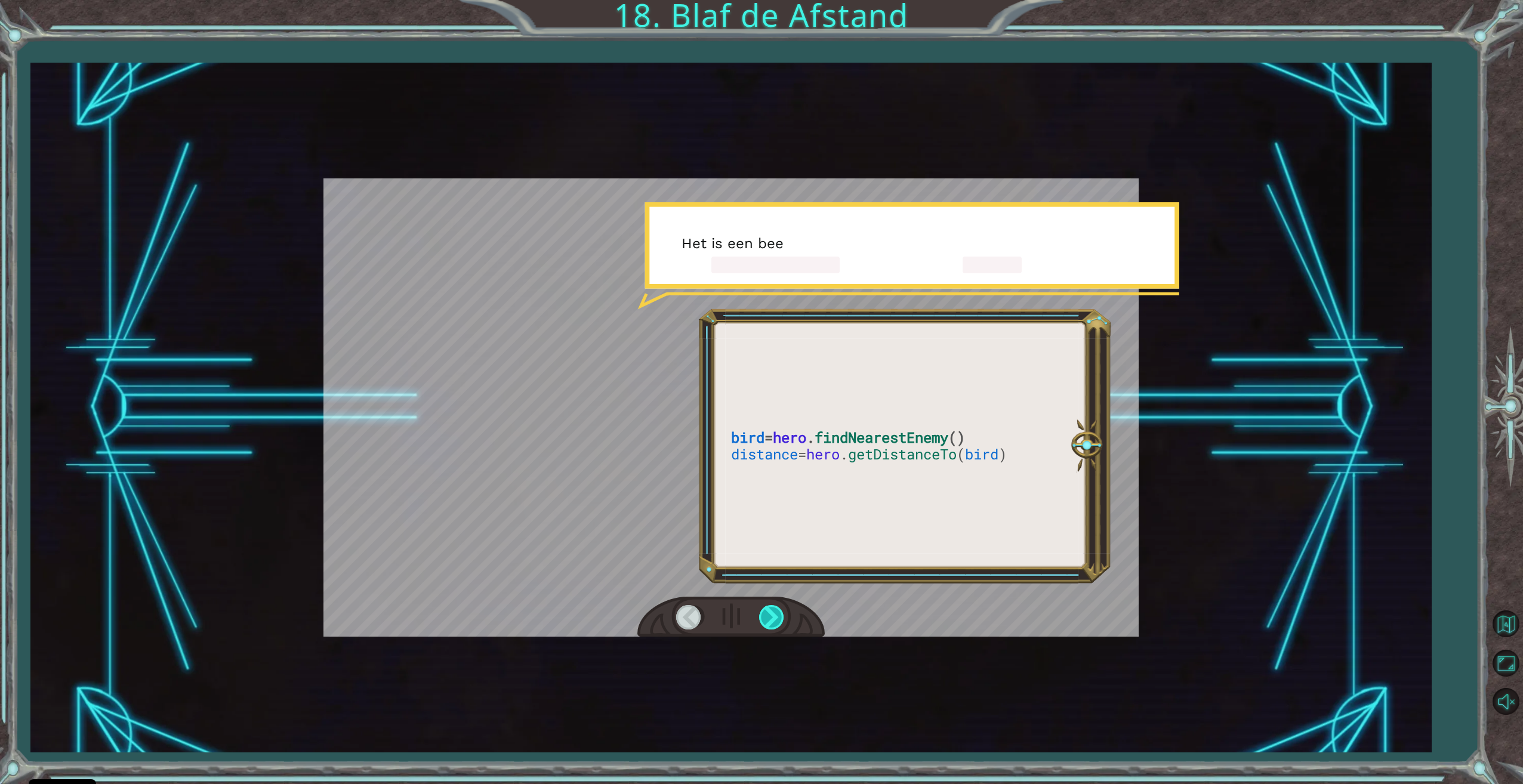
click at [772, 619] on div at bounding box center [772, 617] width 27 height 25
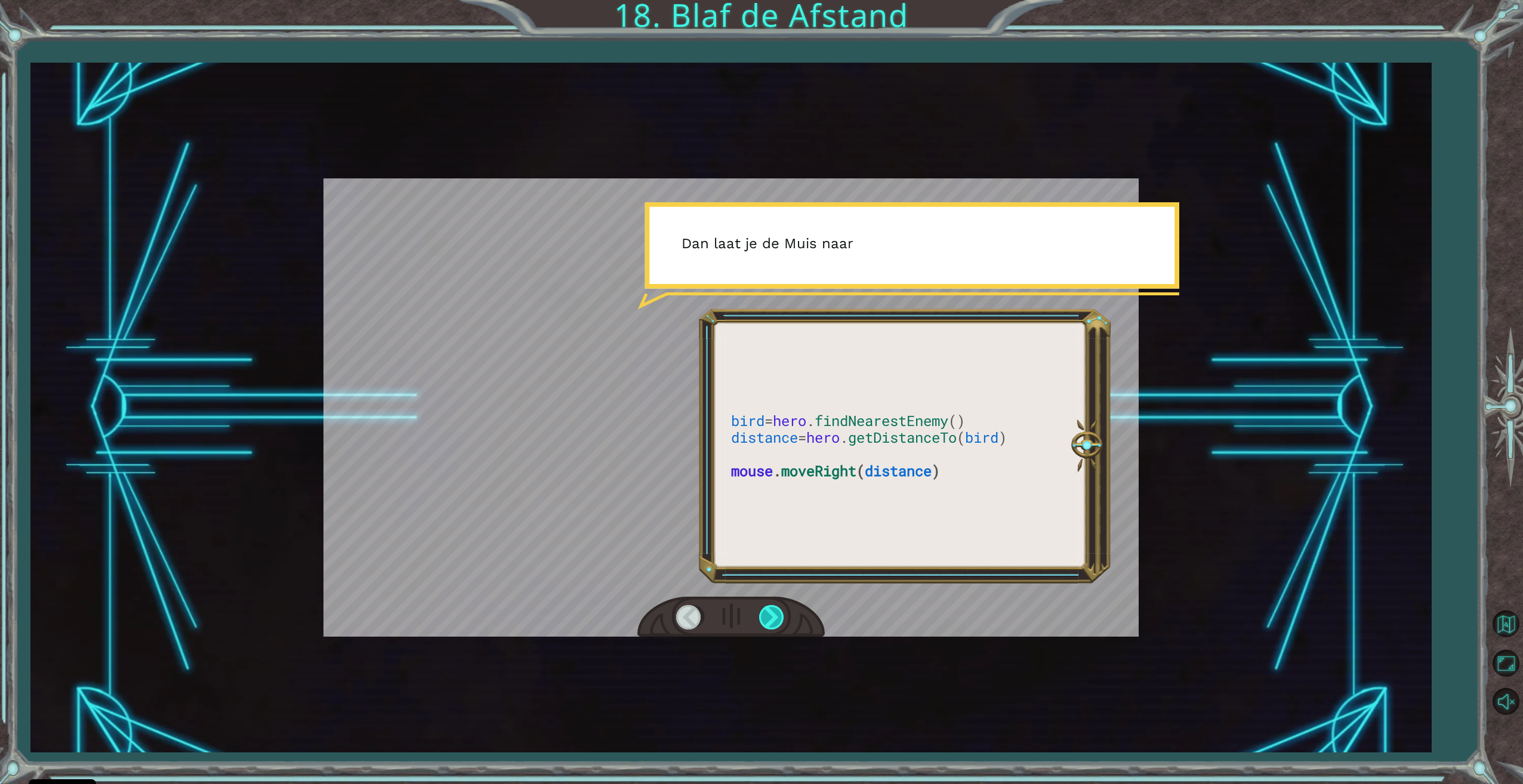
click at [772, 618] on div at bounding box center [772, 617] width 27 height 25
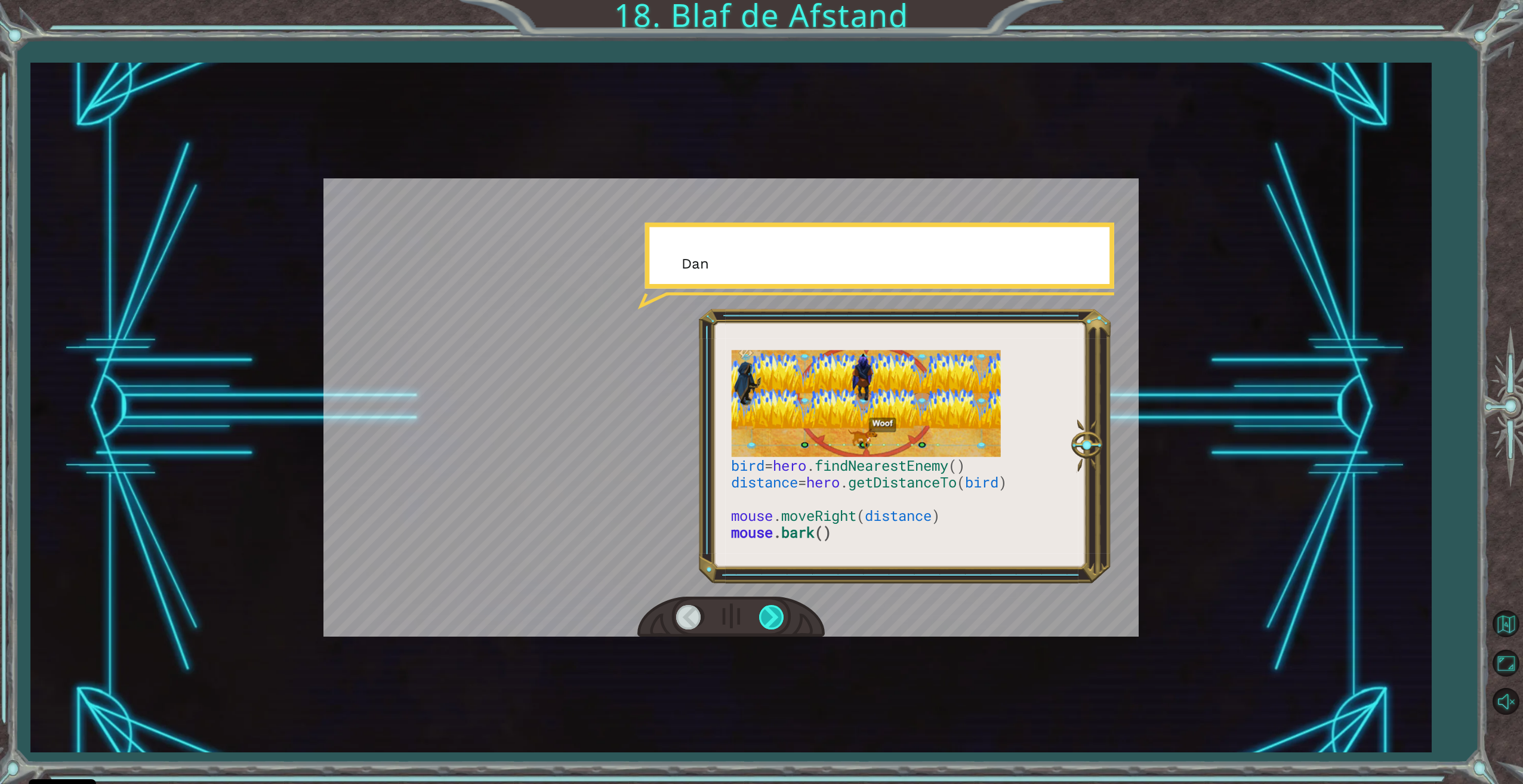
click at [773, 618] on div at bounding box center [772, 617] width 27 height 25
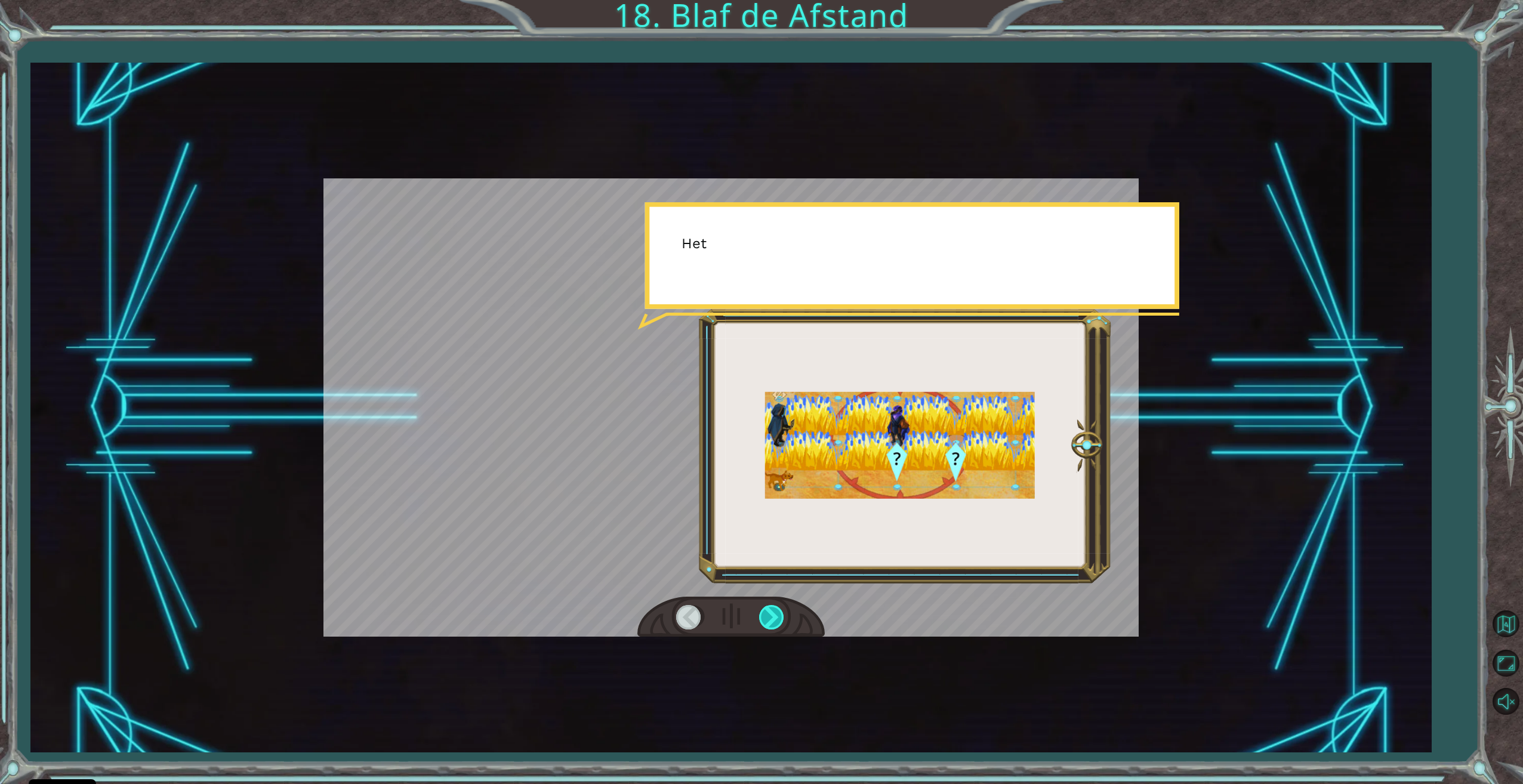
click at [773, 618] on div at bounding box center [772, 617] width 27 height 25
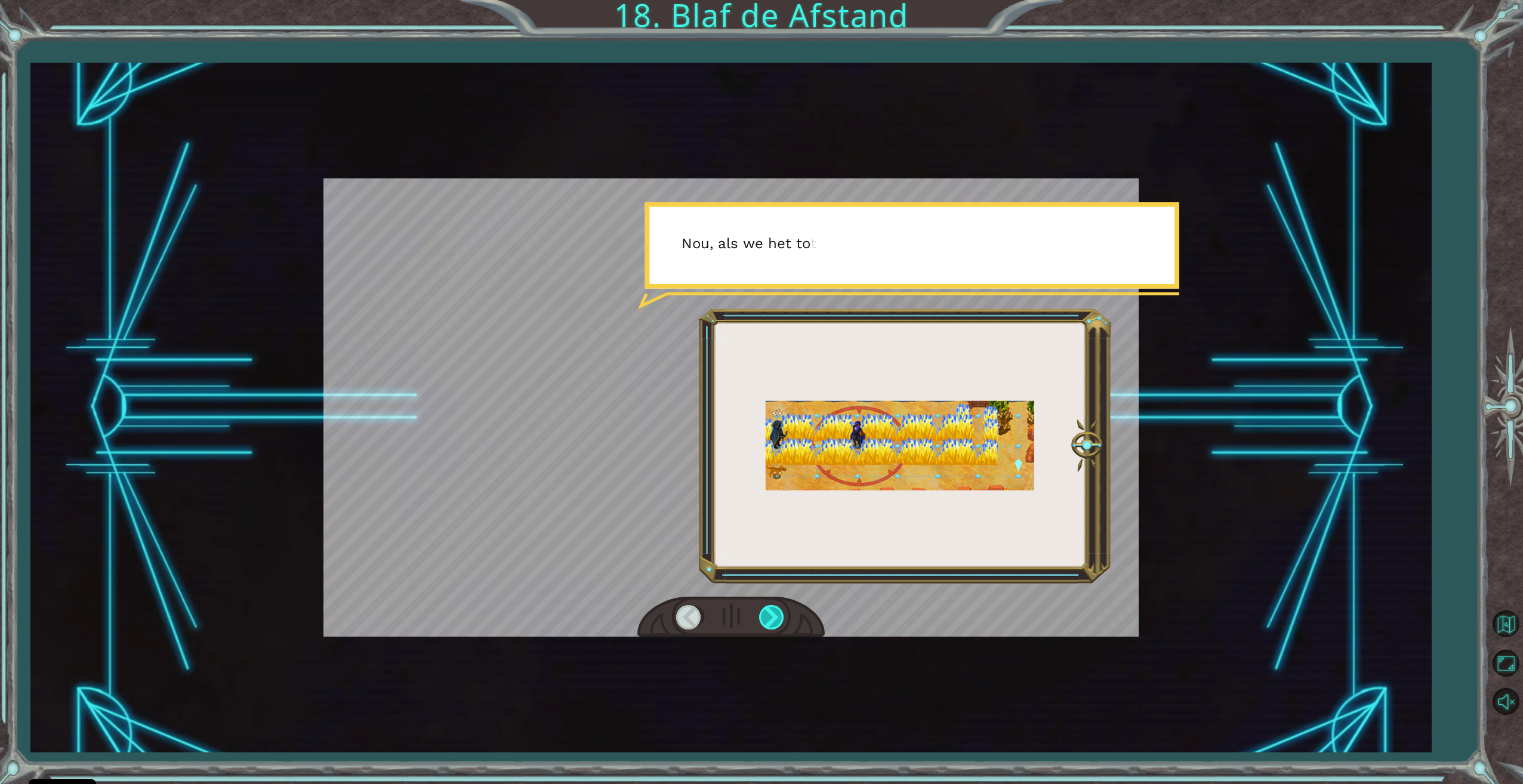
click at [773, 618] on div at bounding box center [772, 617] width 27 height 25
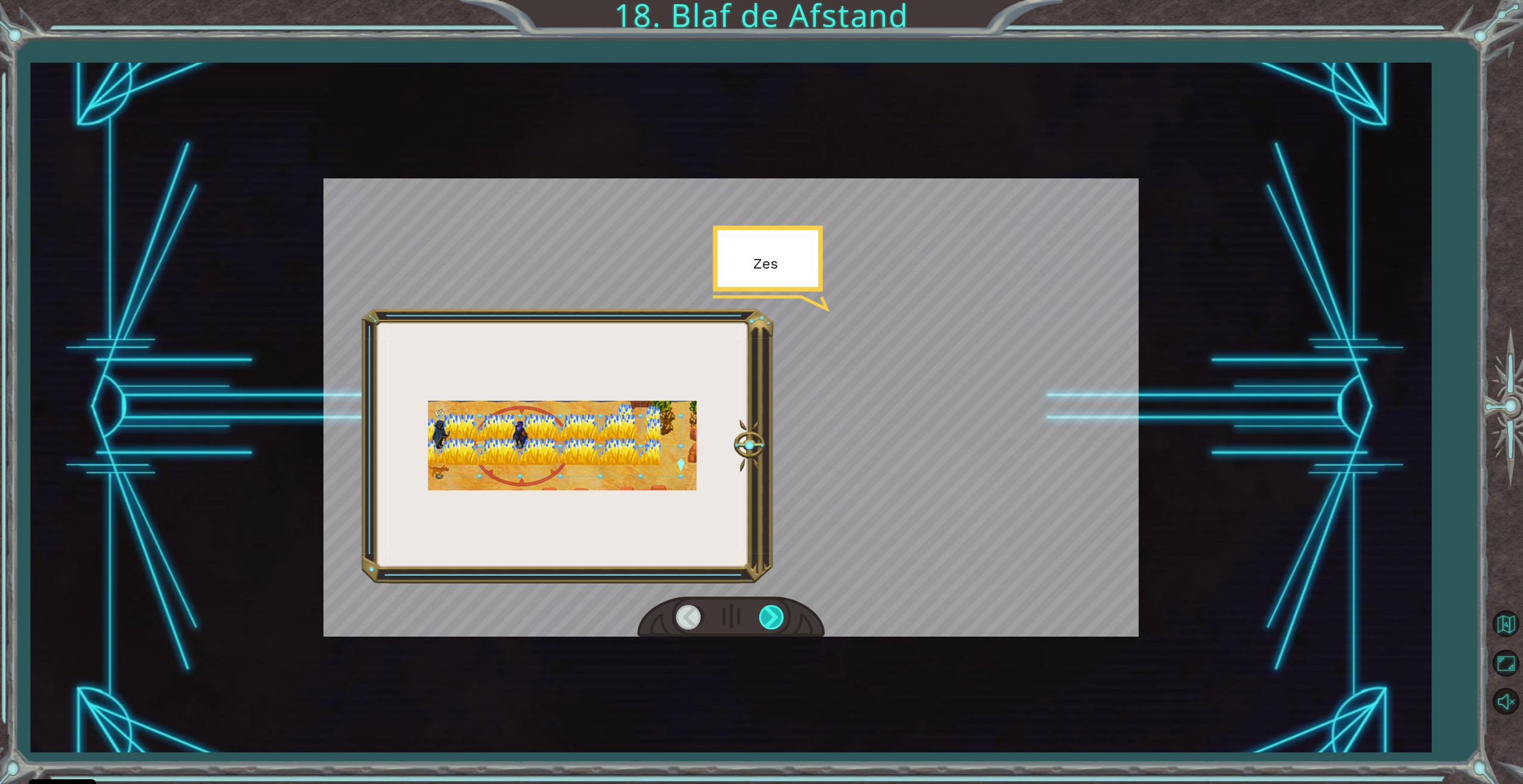
click at [773, 618] on div at bounding box center [772, 617] width 27 height 25
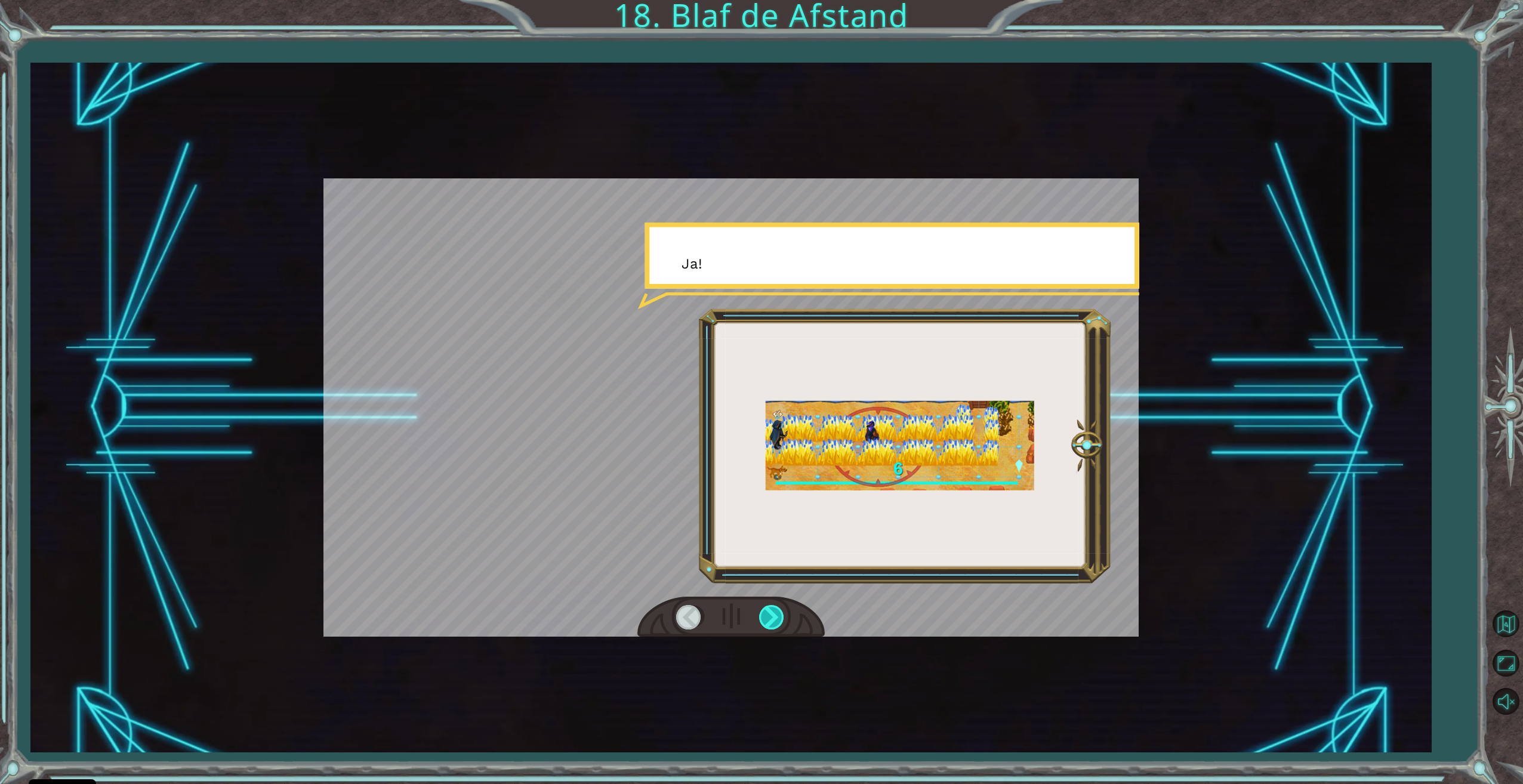
click at [773, 618] on div at bounding box center [772, 617] width 27 height 25
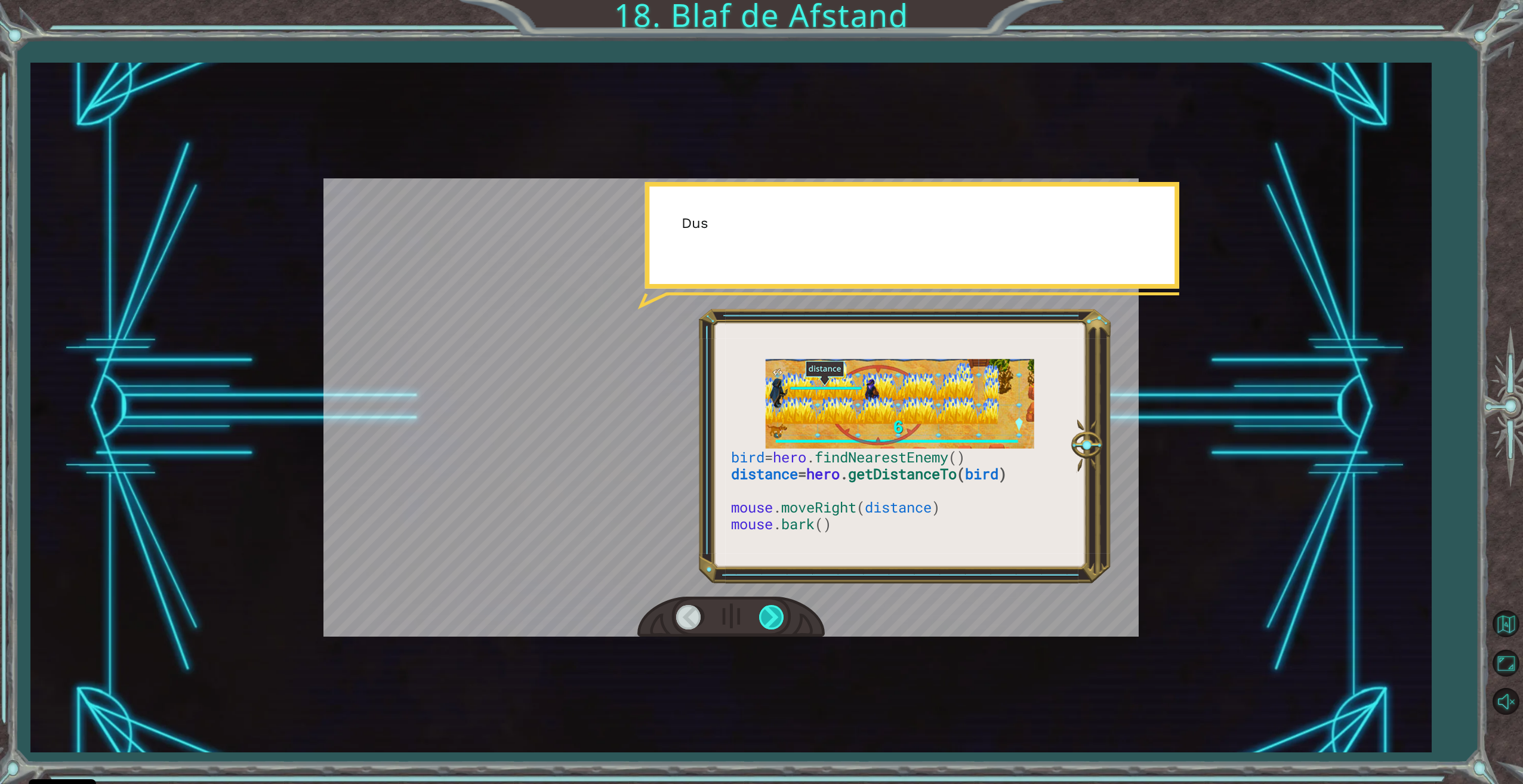
click at [774, 613] on div at bounding box center [772, 617] width 27 height 25
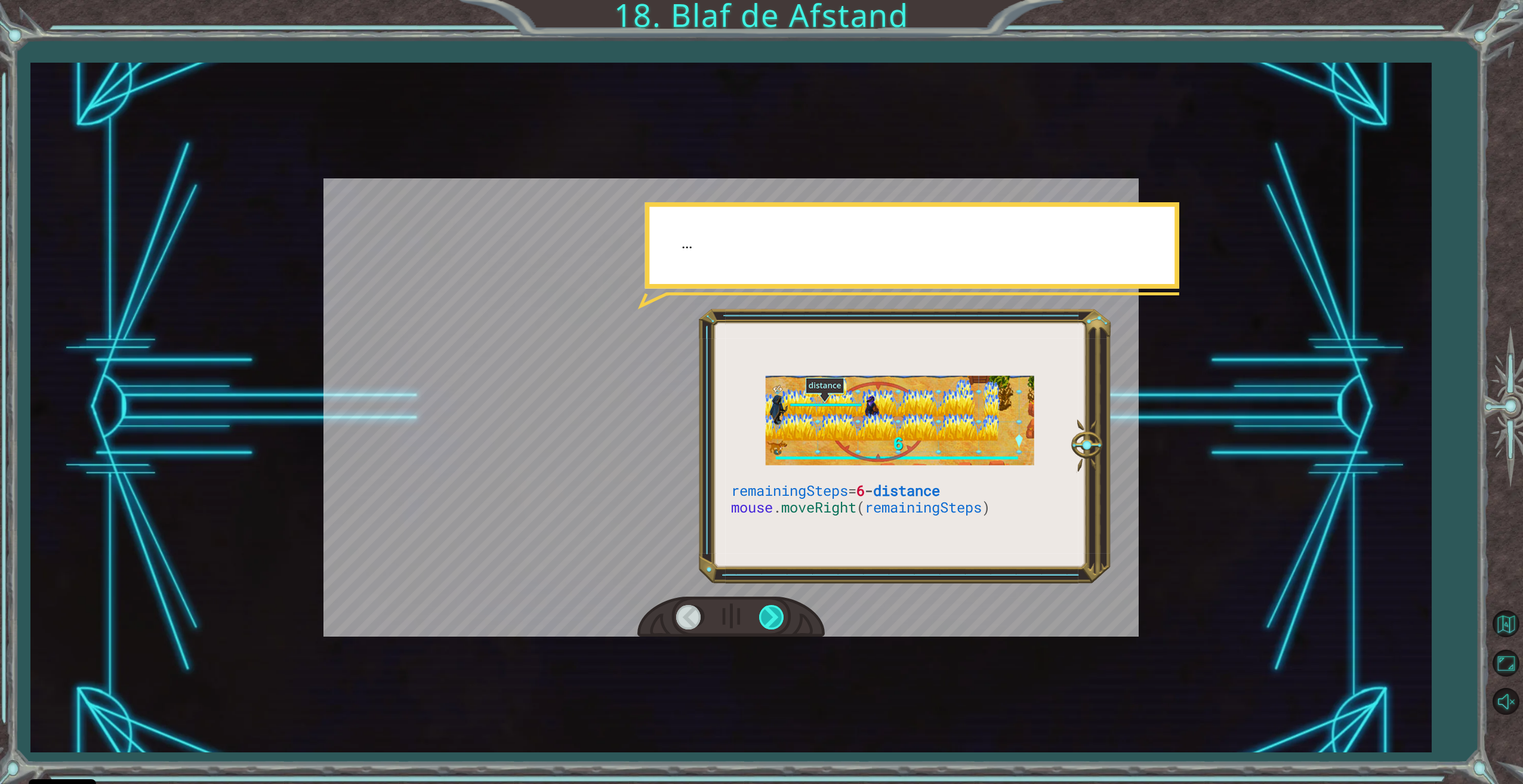
click at [777, 616] on div at bounding box center [772, 617] width 27 height 25
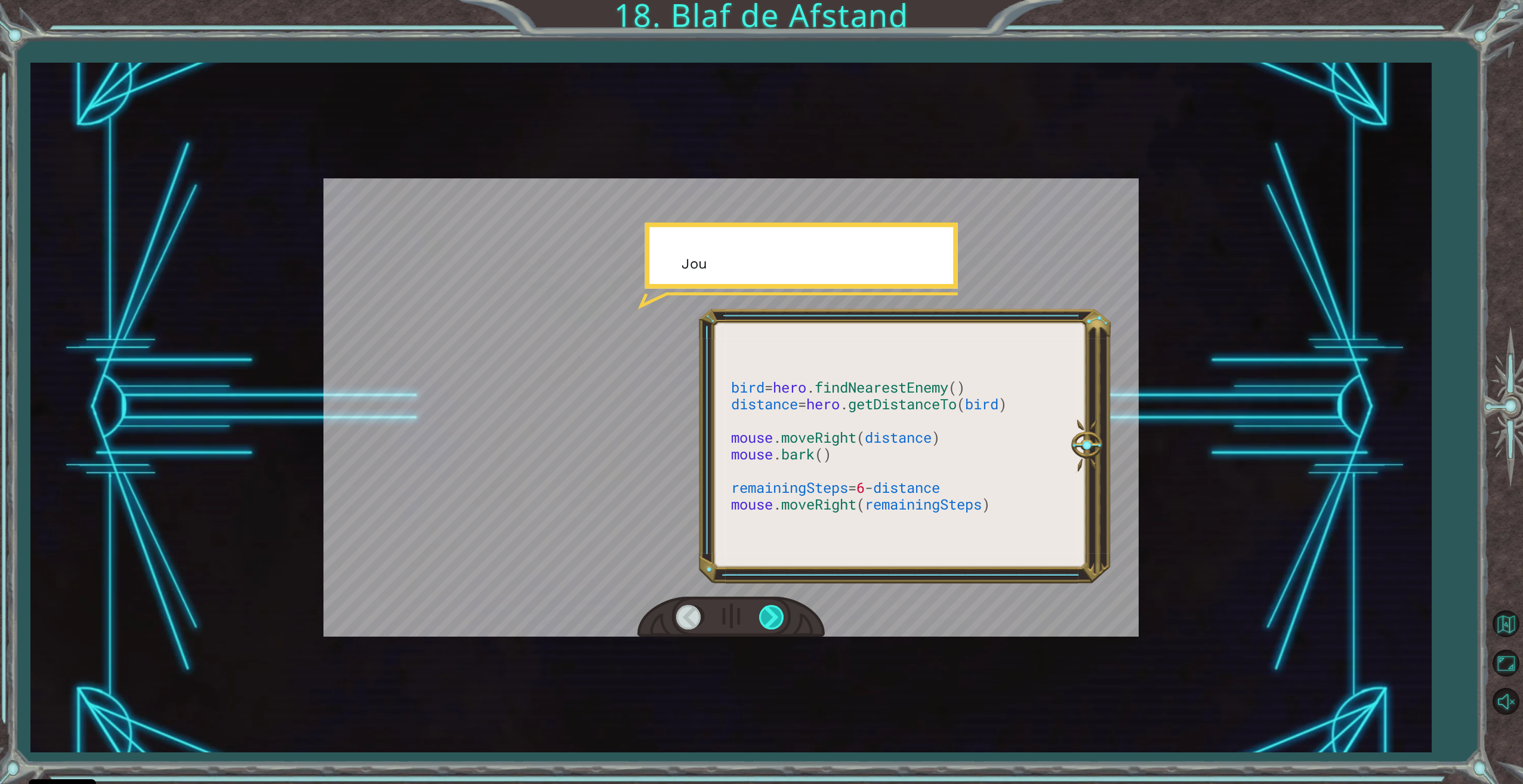
click at [779, 615] on div at bounding box center [772, 617] width 27 height 25
click at [779, 618] on div at bounding box center [772, 617] width 27 height 25
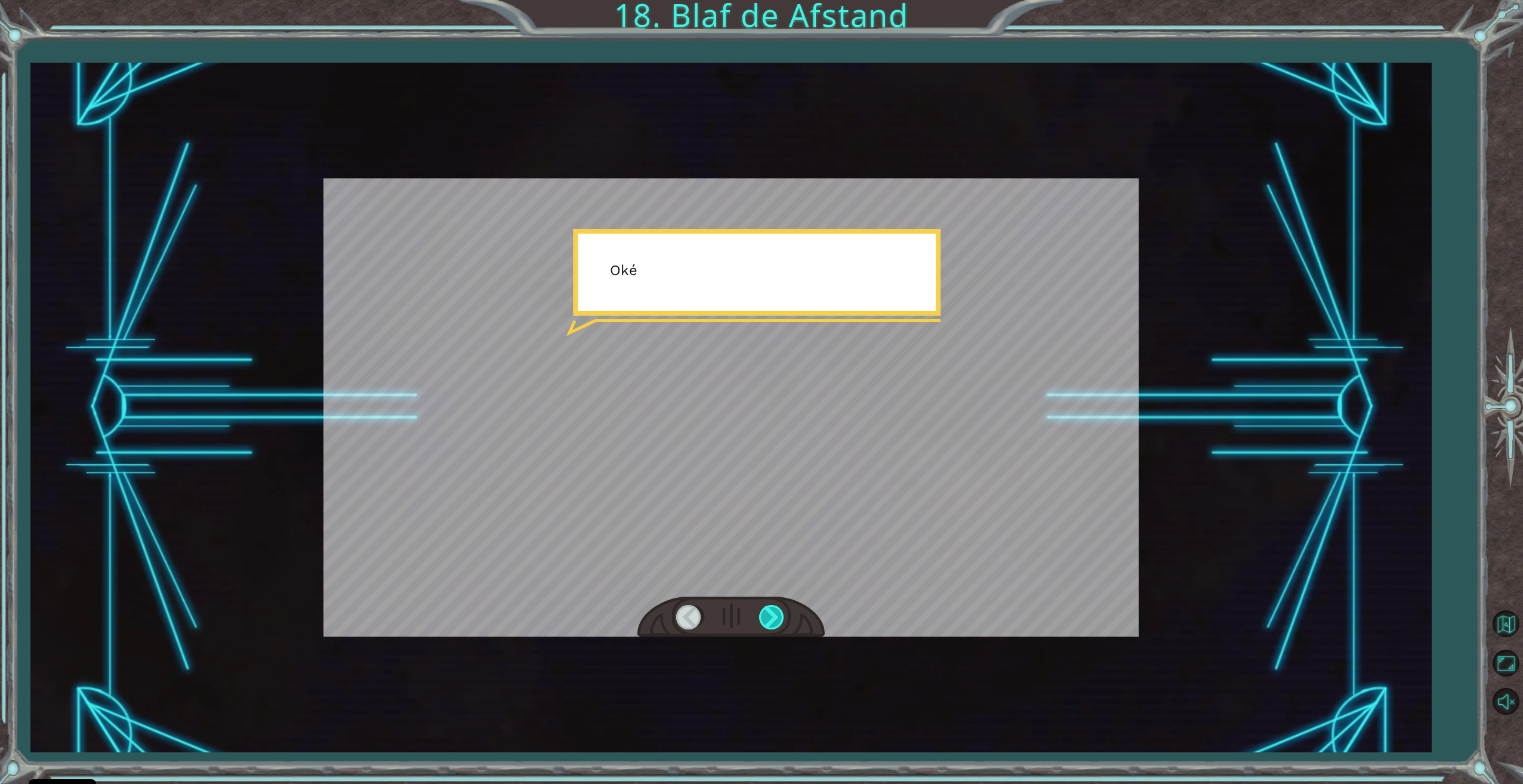
click at [779, 618] on div at bounding box center [772, 617] width 27 height 25
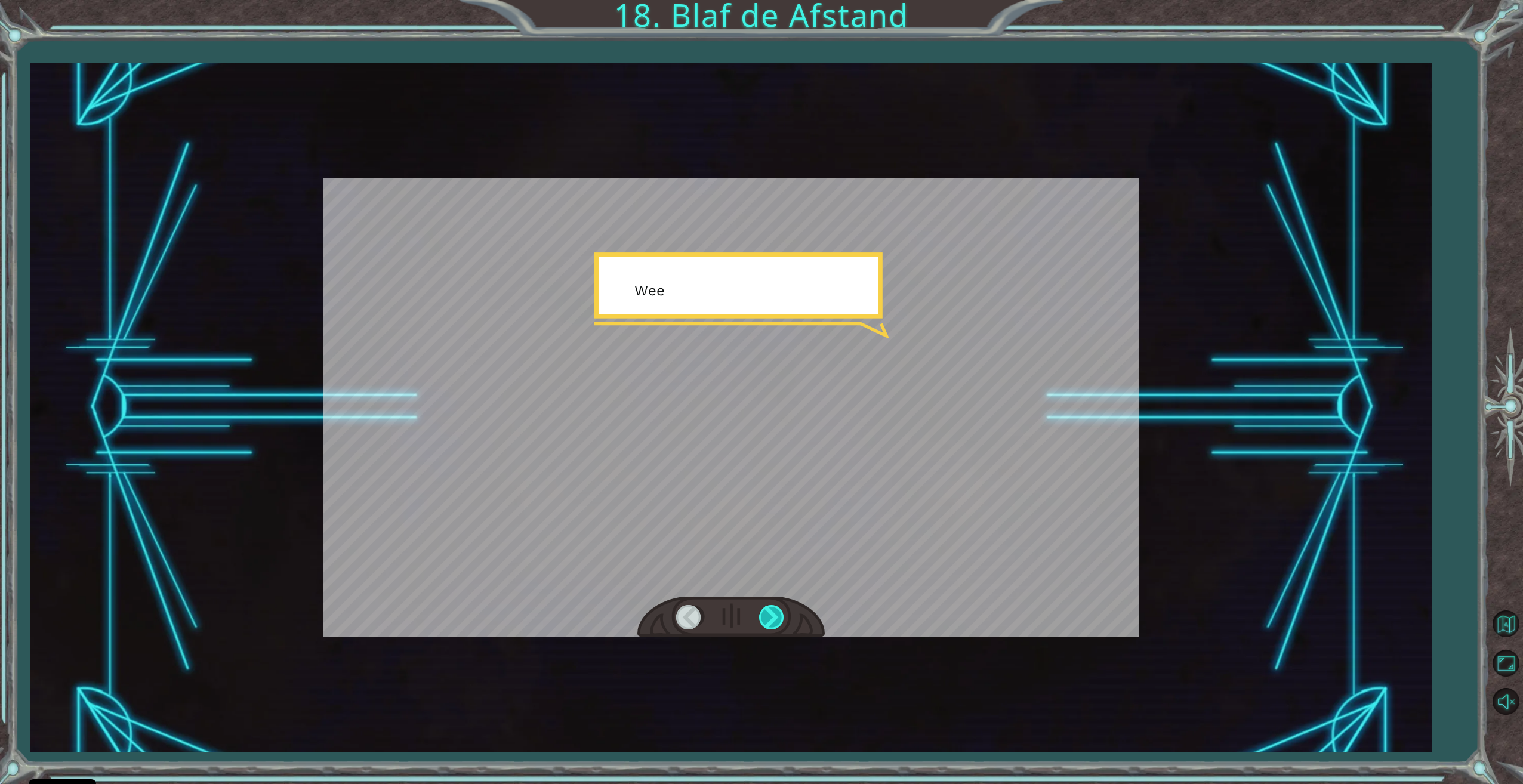
click at [781, 621] on div at bounding box center [772, 617] width 27 height 25
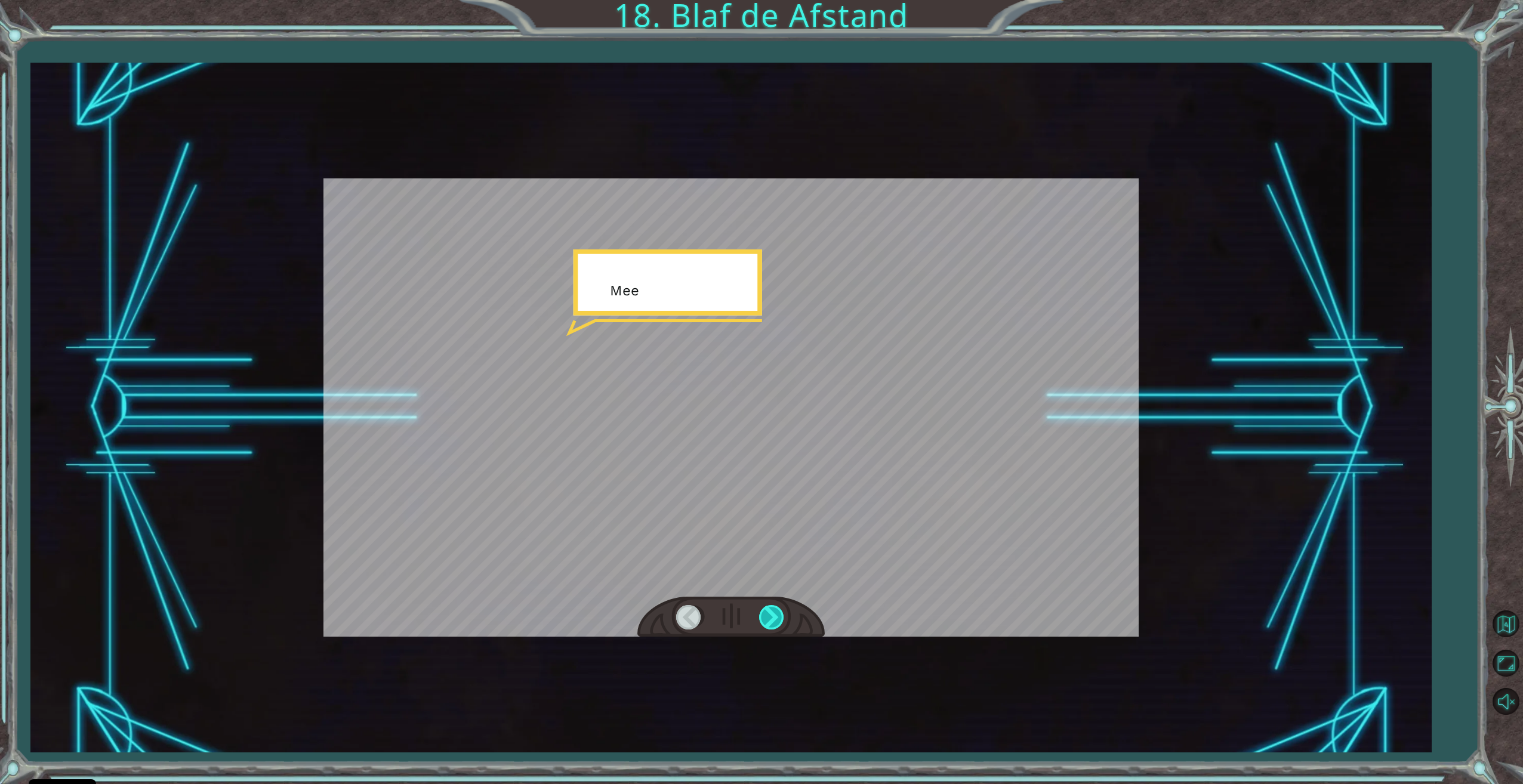
click at [781, 621] on div at bounding box center [772, 617] width 27 height 25
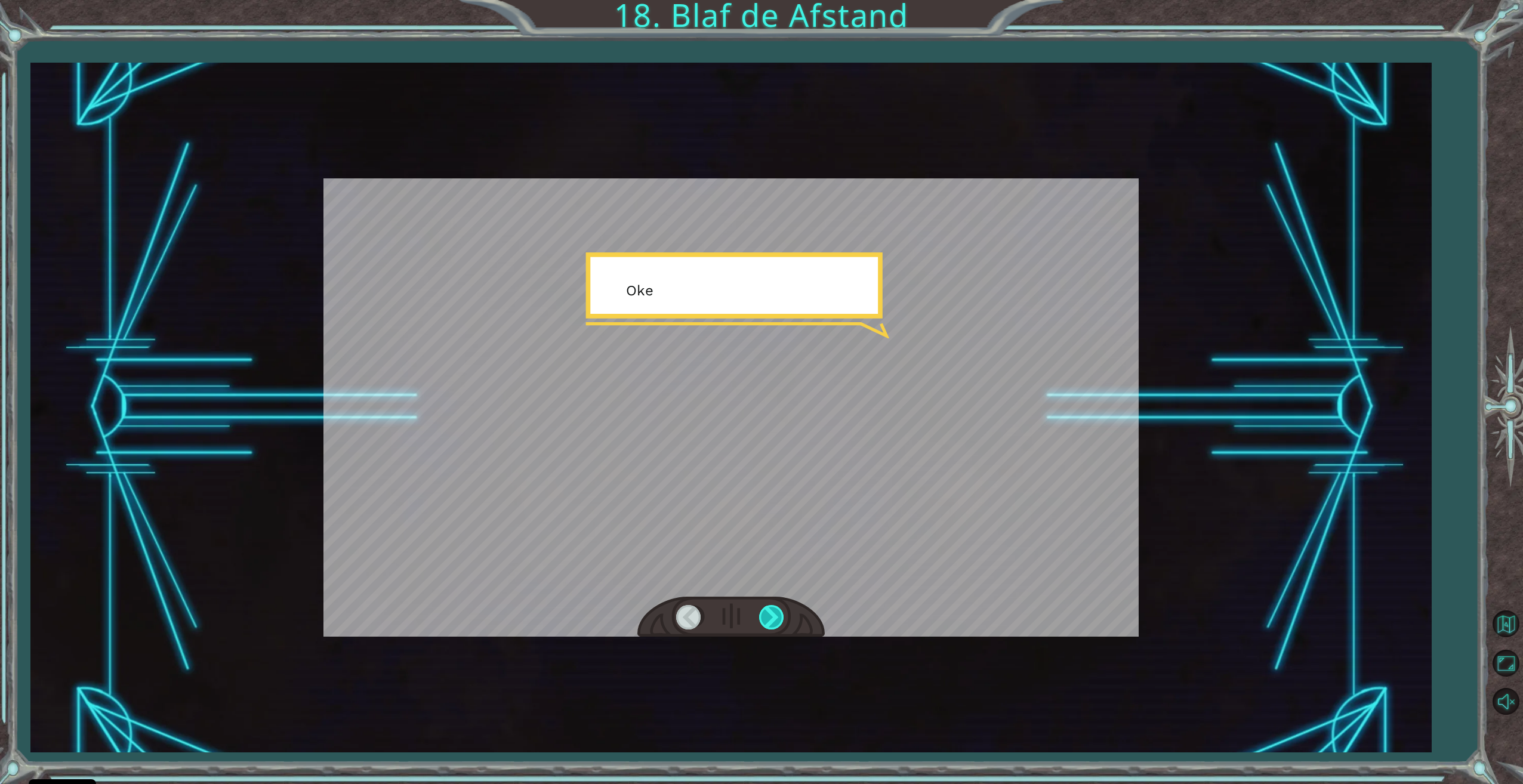
click at [781, 621] on div at bounding box center [772, 617] width 27 height 25
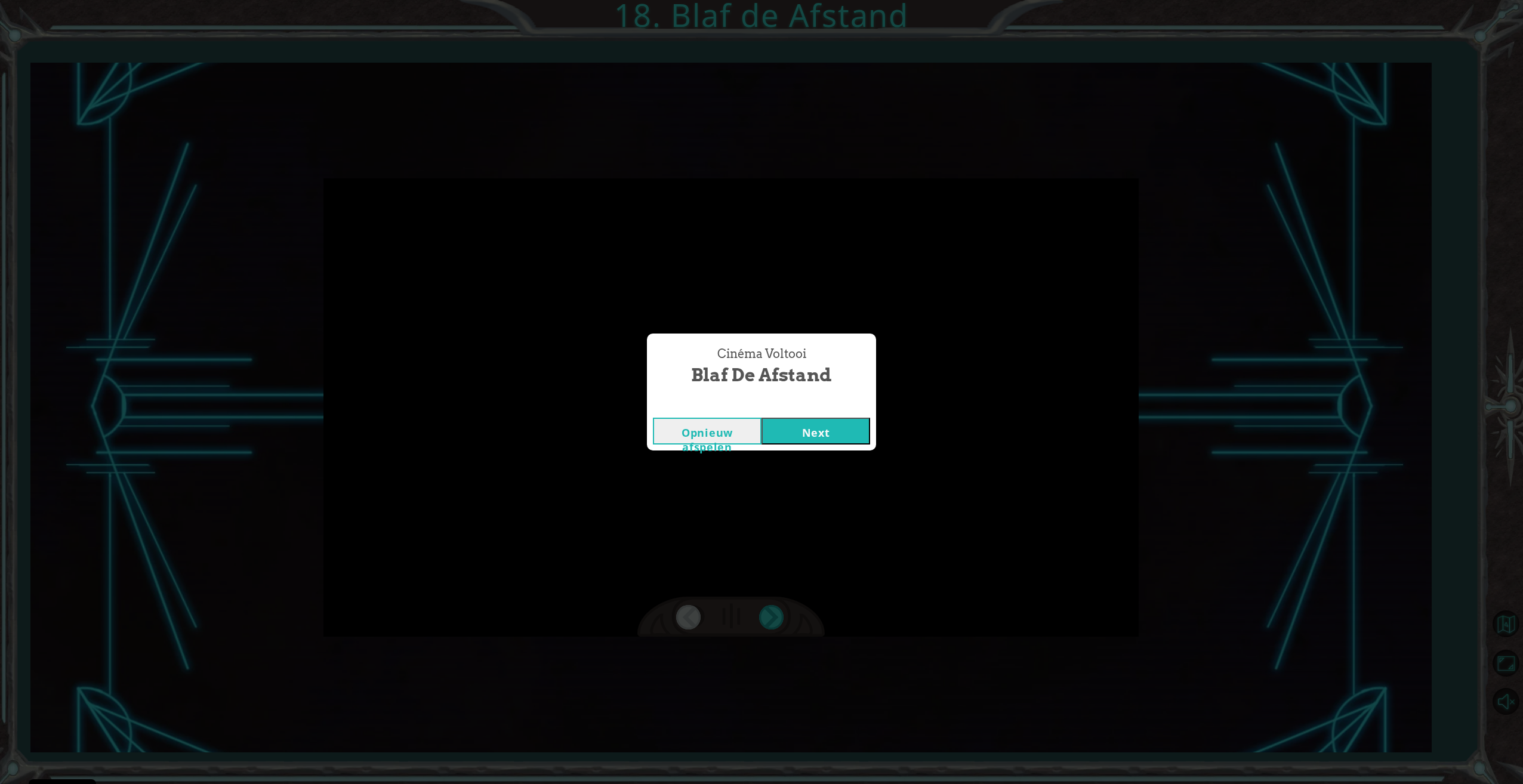
click at [818, 407] on div "Cinéma Voltooi" at bounding box center [762, 406] width 229 height 12
click at [813, 433] on button "Next" at bounding box center [815, 431] width 108 height 27
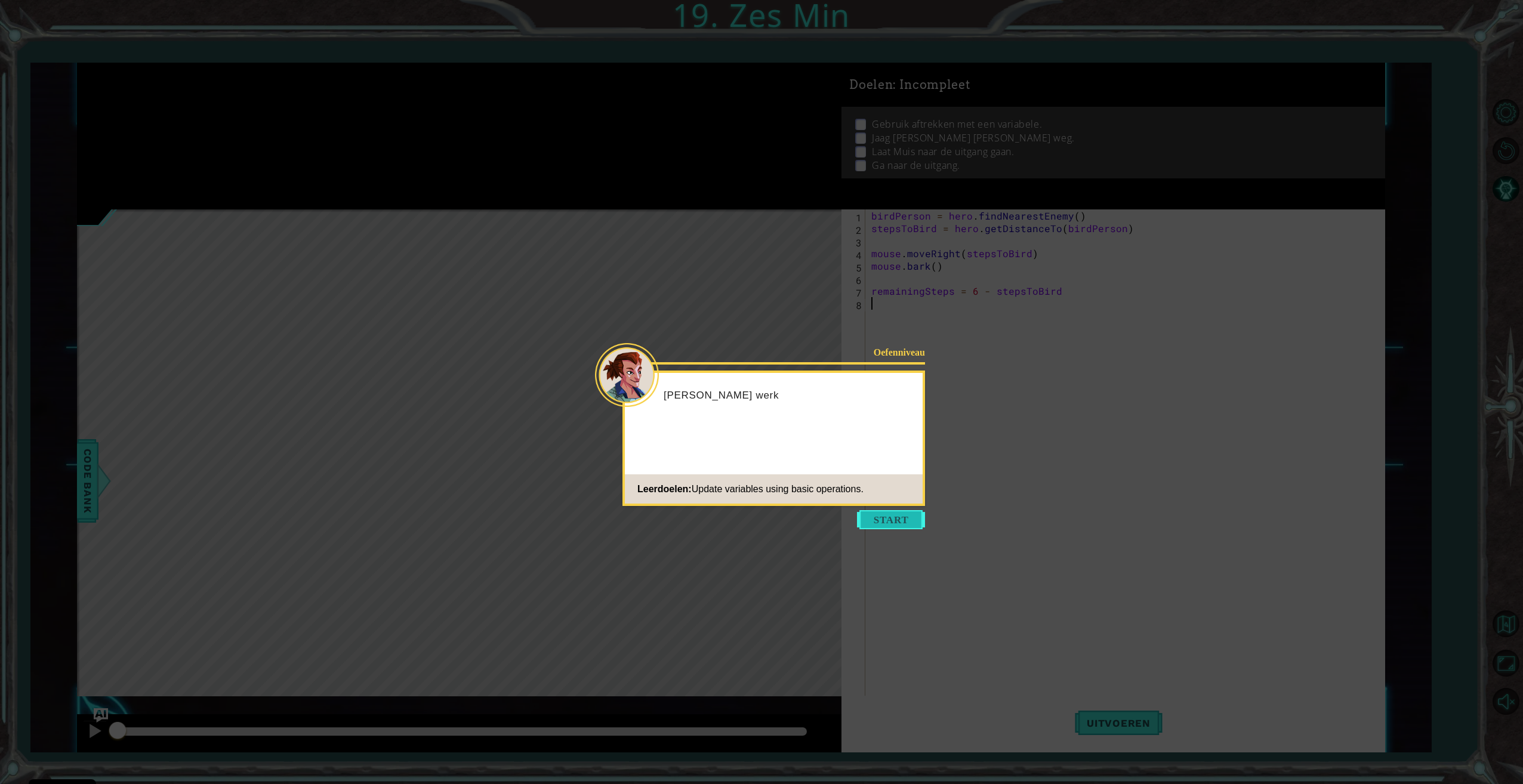
click at [868, 521] on button "Start" at bounding box center [891, 519] width 68 height 19
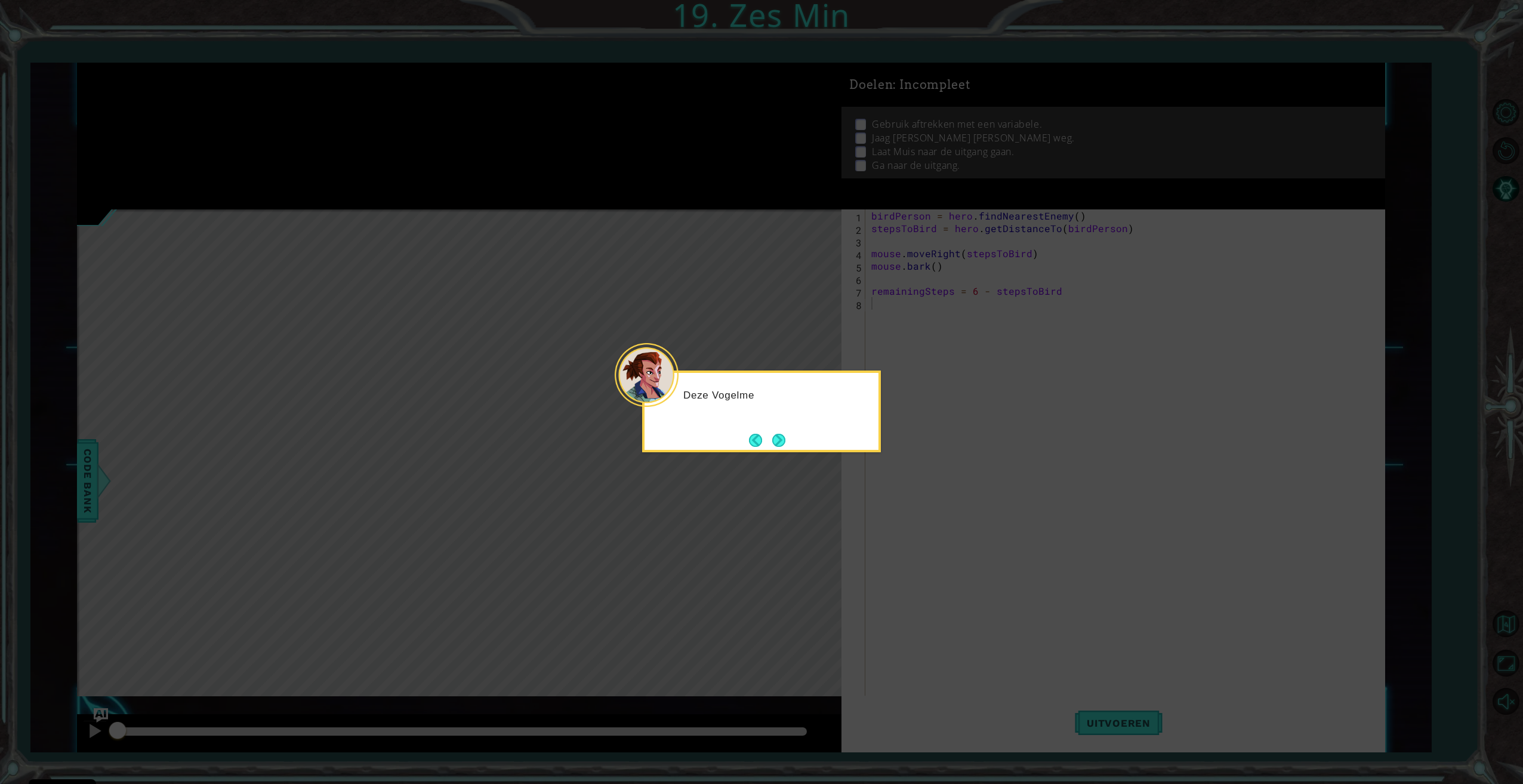
click at [775, 436] on button "Next" at bounding box center [779, 440] width 13 height 13
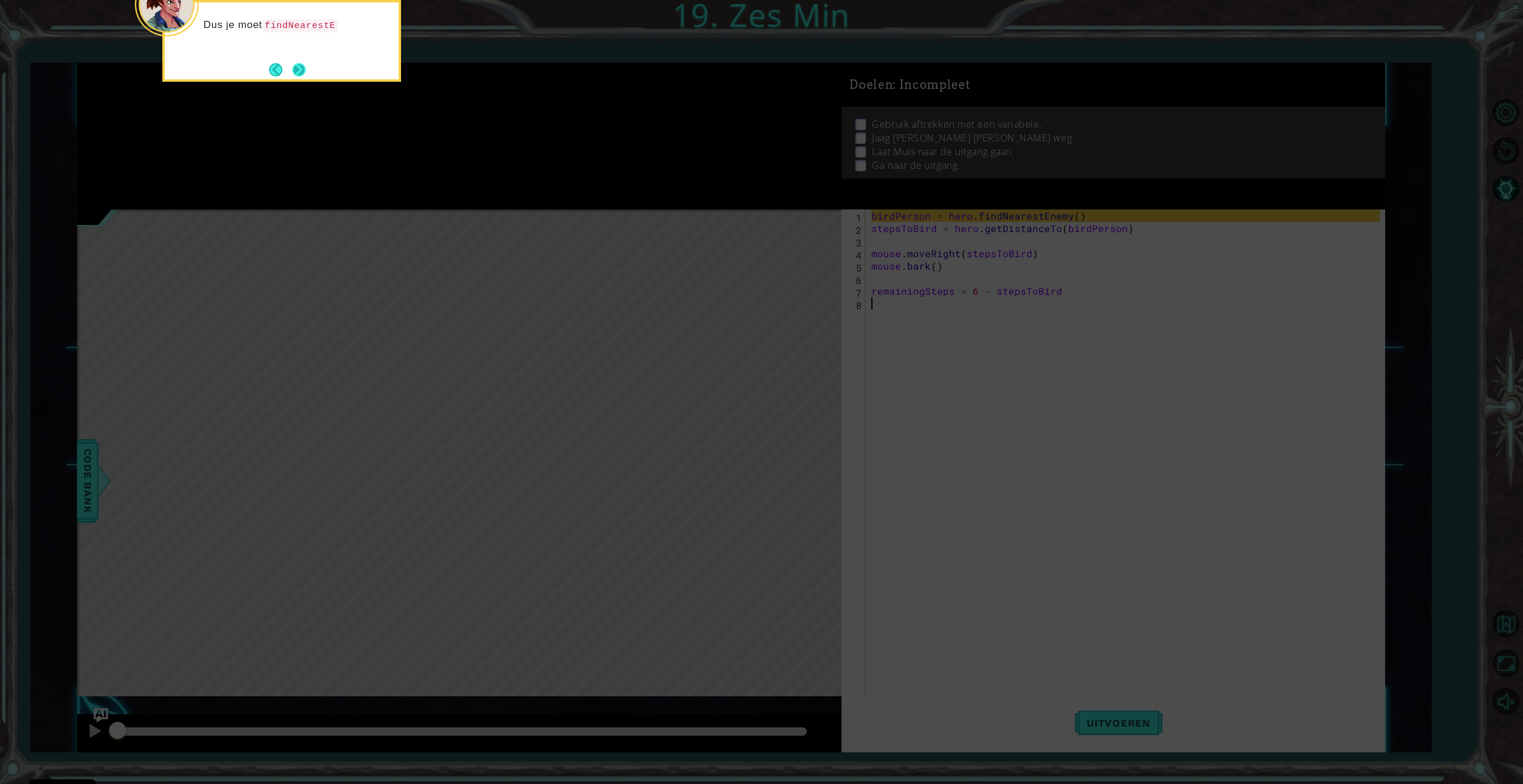
click at [295, 65] on button "Next" at bounding box center [299, 70] width 13 height 13
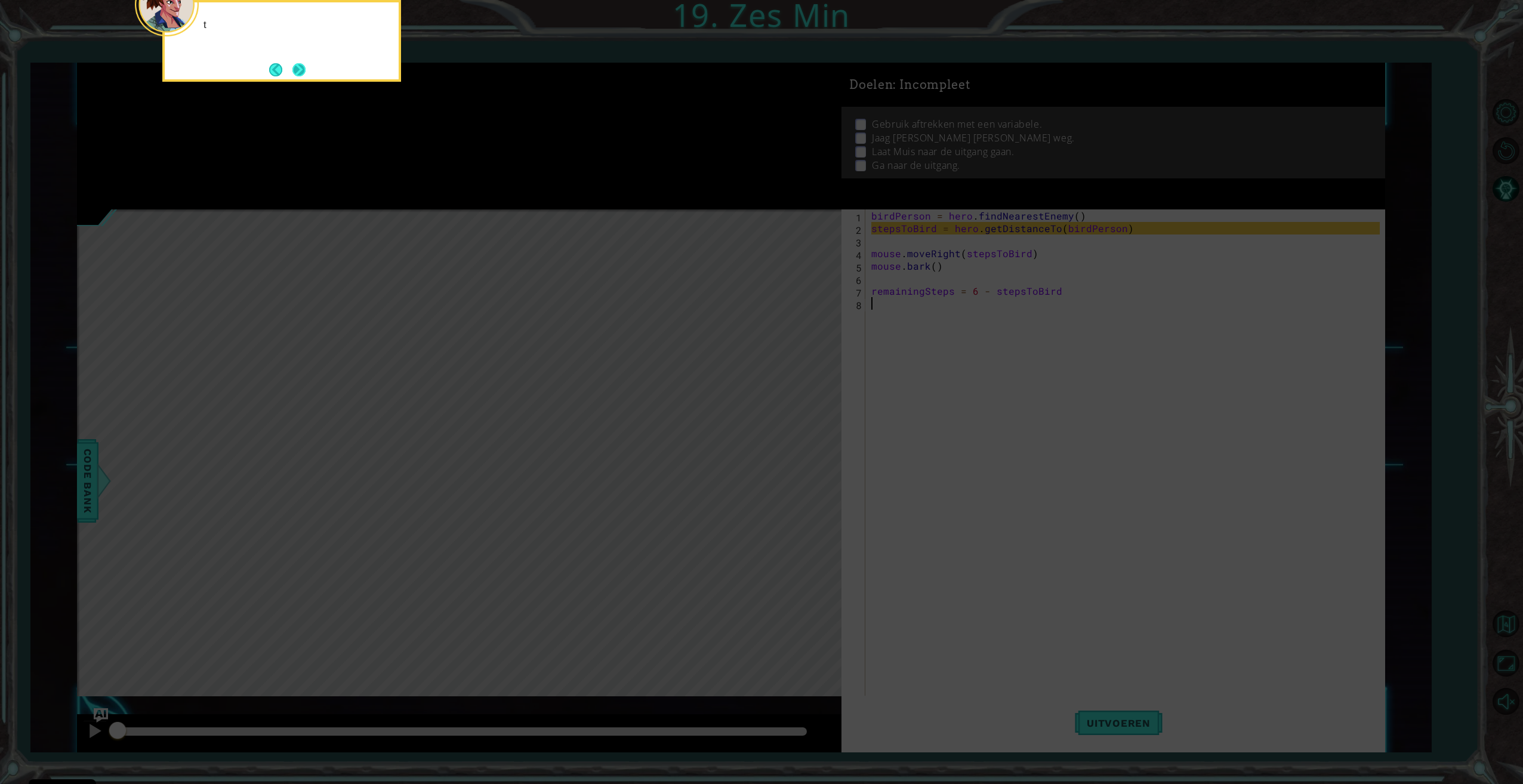
click at [295, 66] on button "Next" at bounding box center [299, 70] width 13 height 13
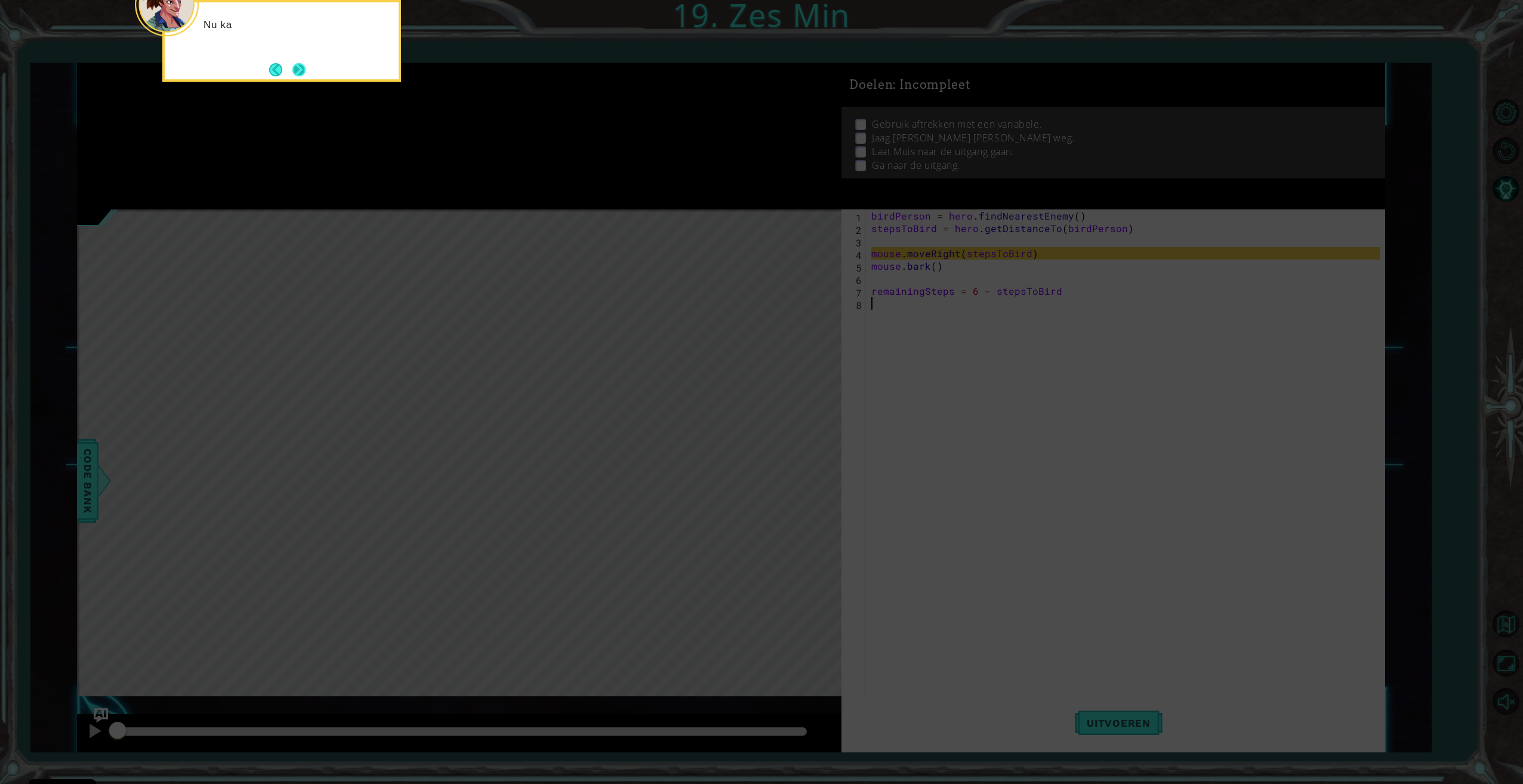
click at [293, 72] on button "Next" at bounding box center [299, 70] width 13 height 13
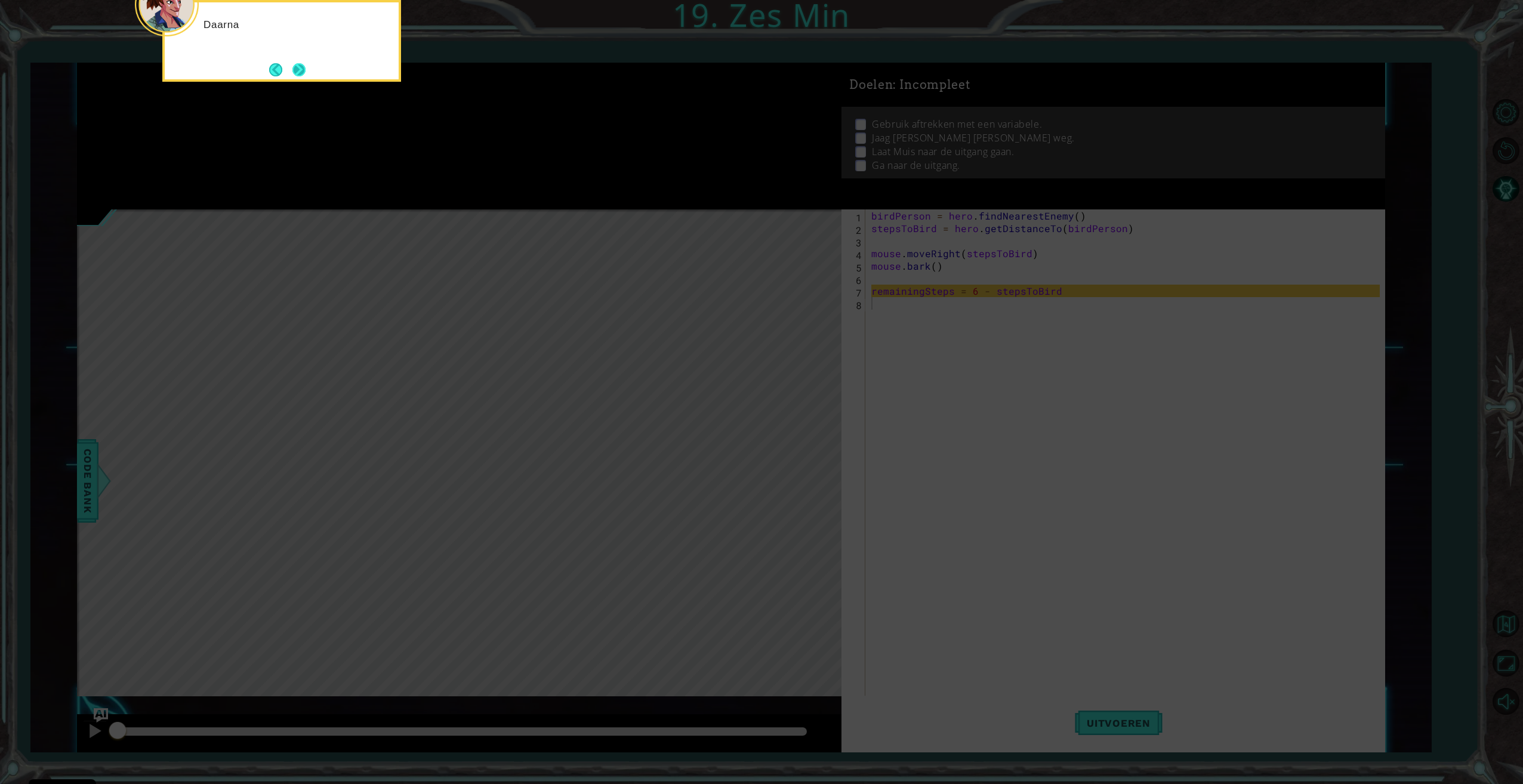
click at [294, 71] on button "Next" at bounding box center [299, 70] width 13 height 13
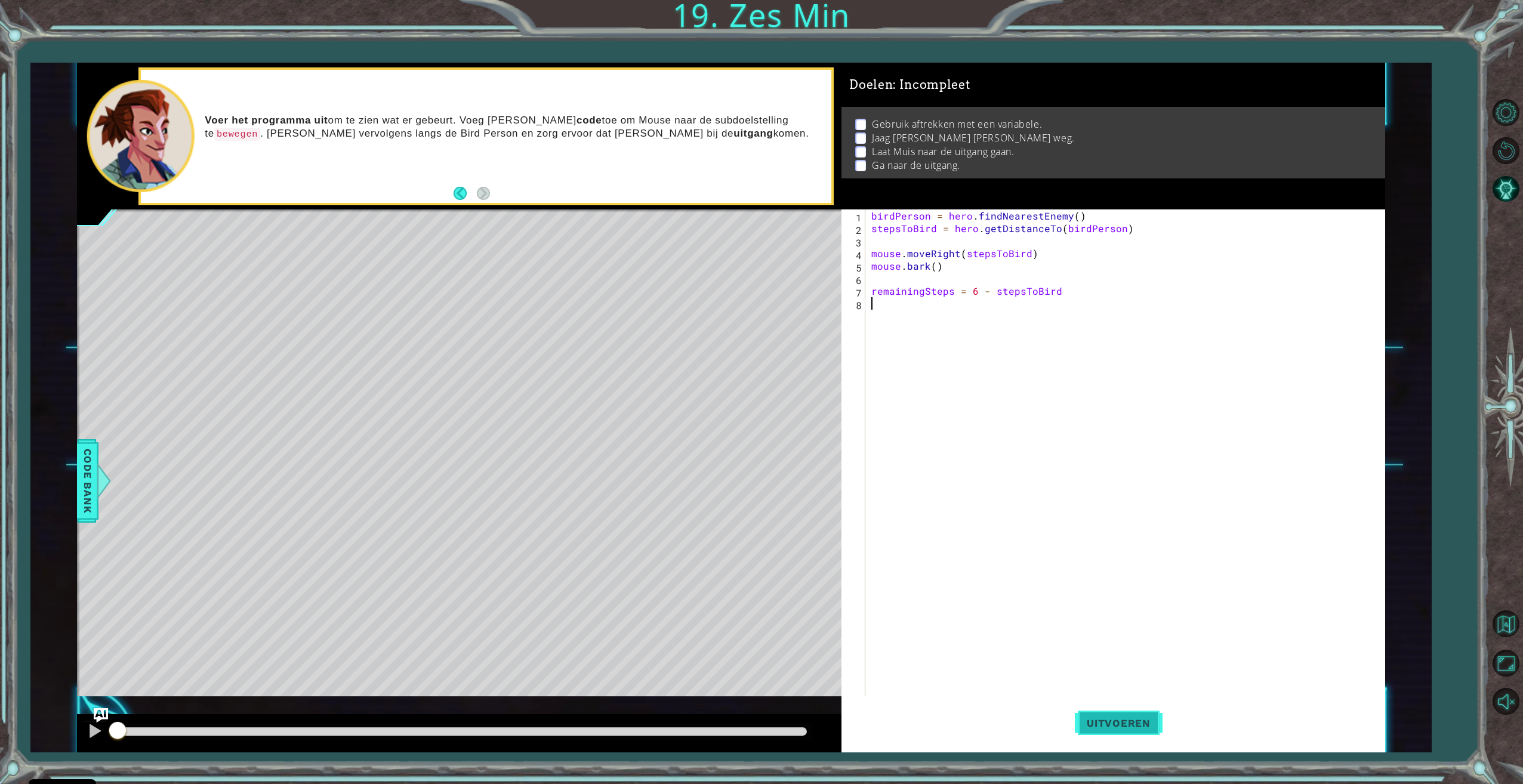
click at [1141, 716] on button "Uitvoeren" at bounding box center [1119, 723] width 88 height 55
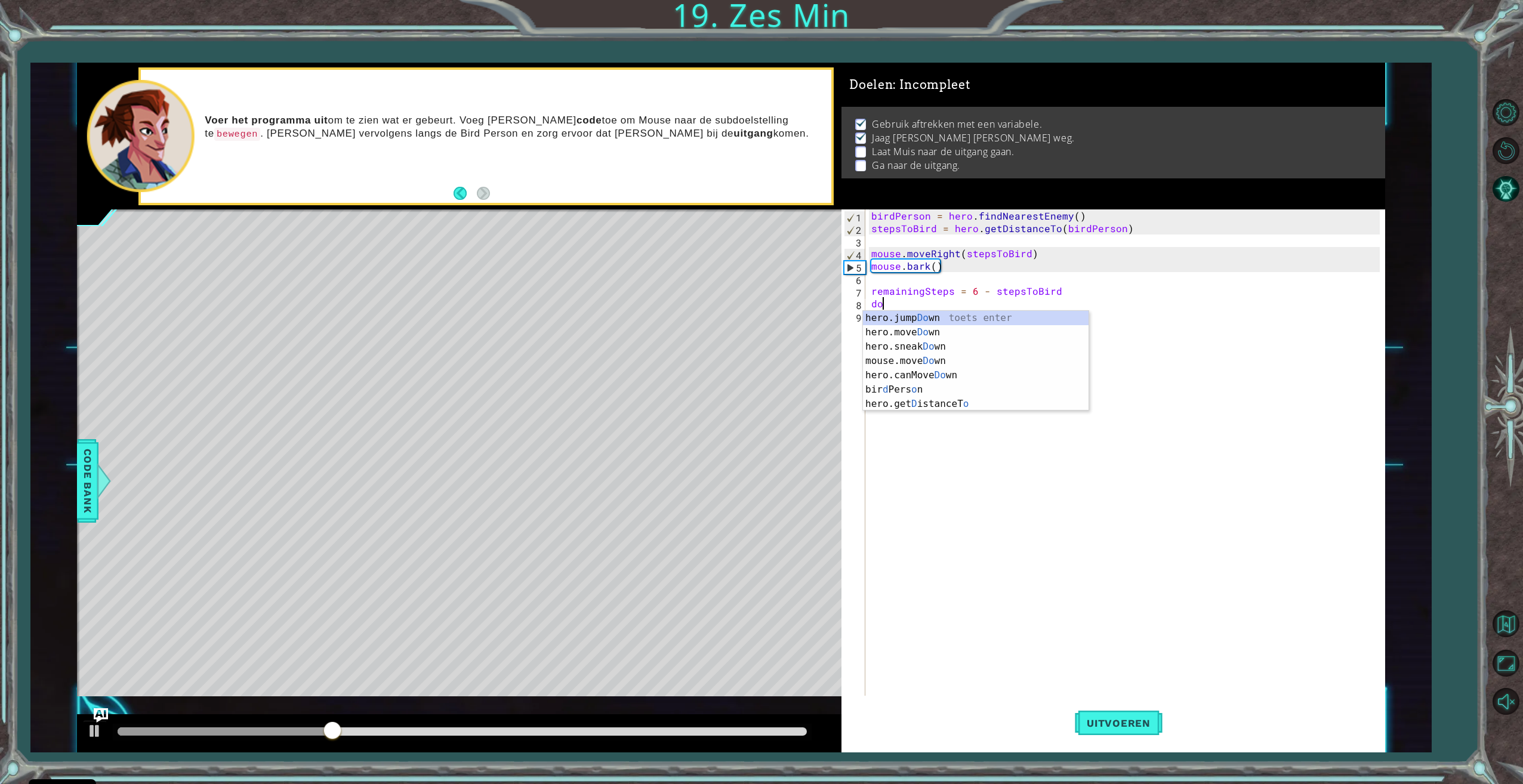
scroll to position [0, 1]
click at [912, 330] on div "hero.jump Dow n toets enter hero.move Dow n toets enter hero.sneak Dow n toets …" at bounding box center [975, 360] width 225 height 100
type textarea "hero.moveDown(1)"
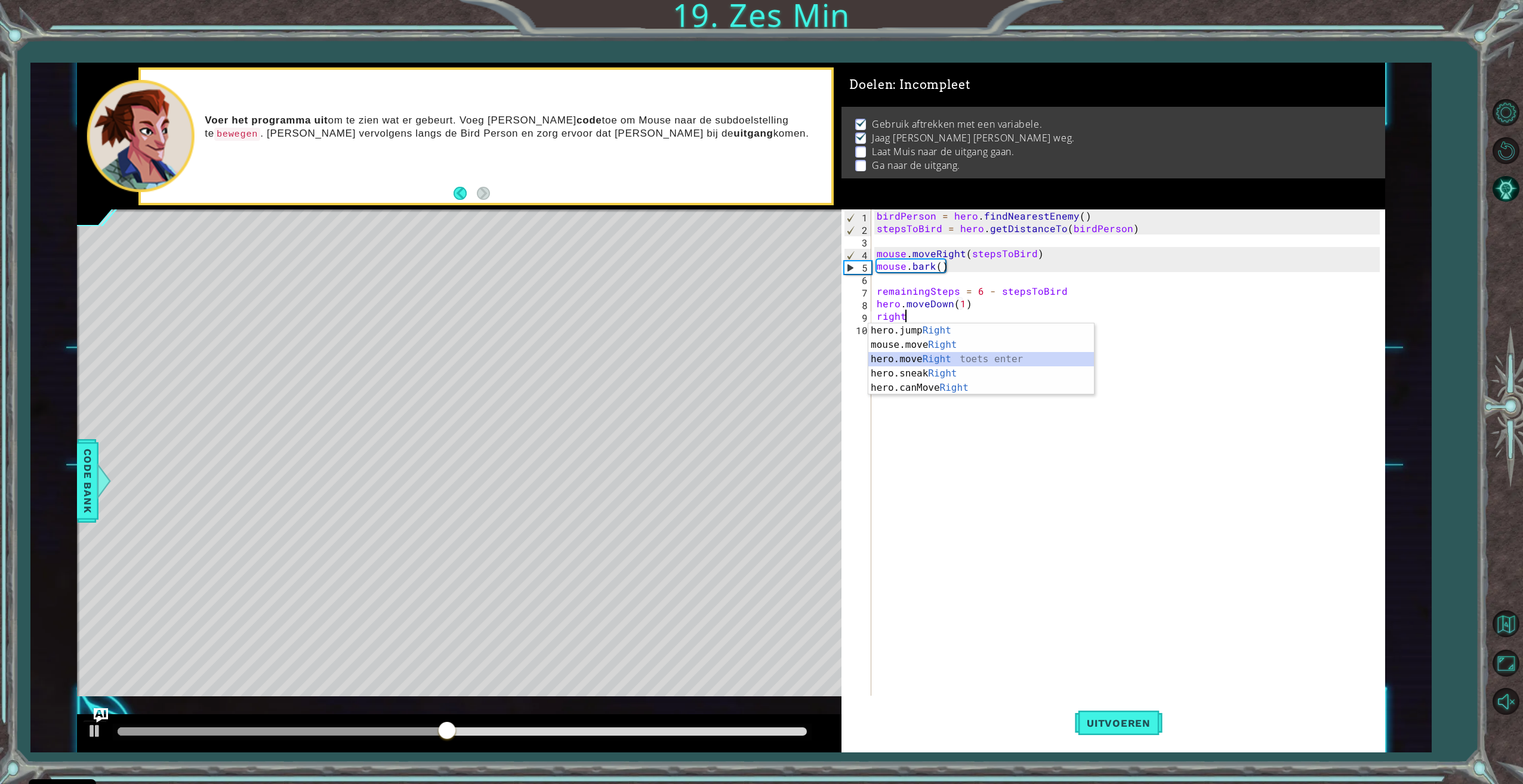
click at [943, 363] on div "hero.jump Right toets enter mouse.move Right toets enter hero.move Right toets …" at bounding box center [980, 373] width 225 height 100
type textarea "hero.moveRight(5\)"
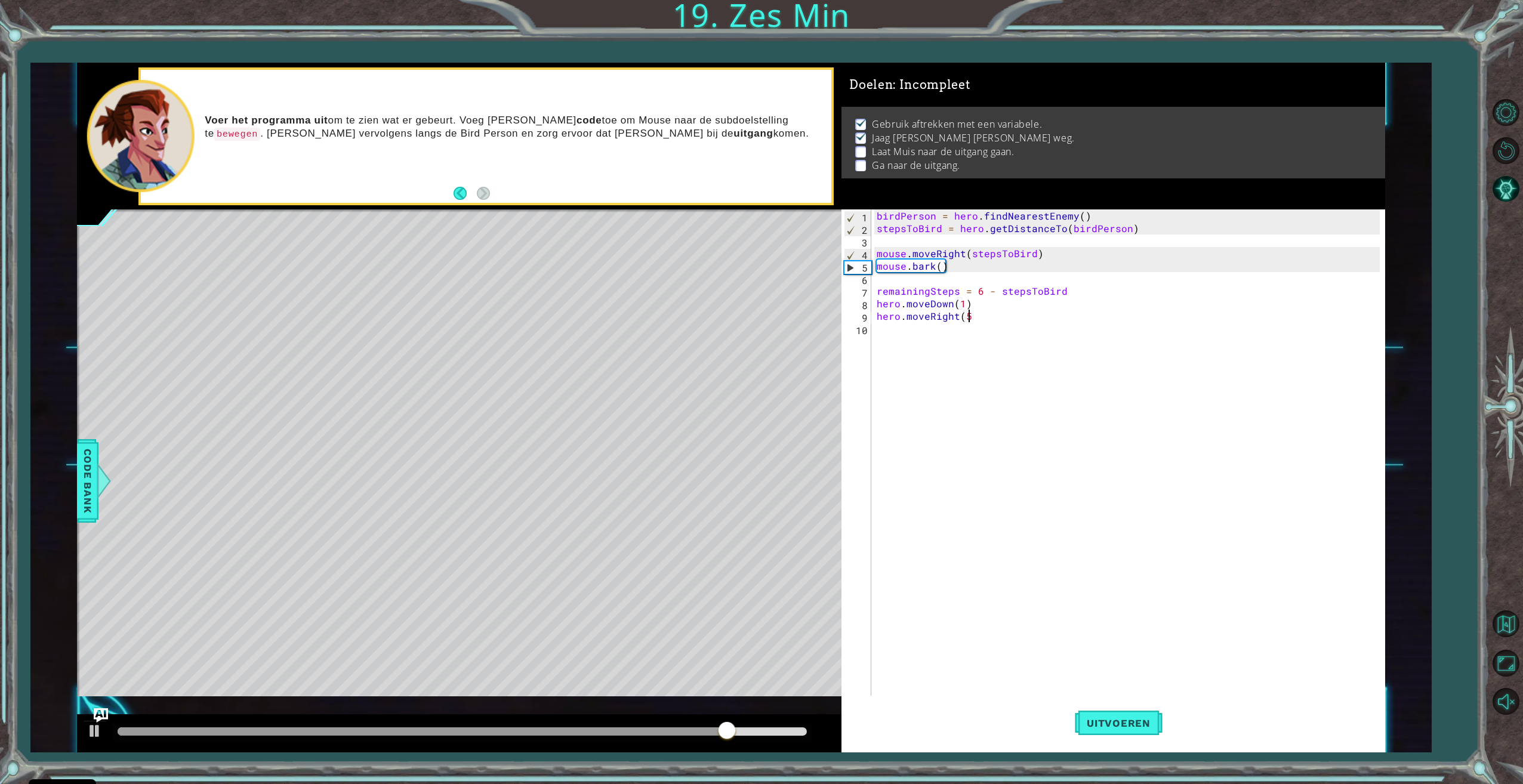
type textarea "hero.moveRight(5)"
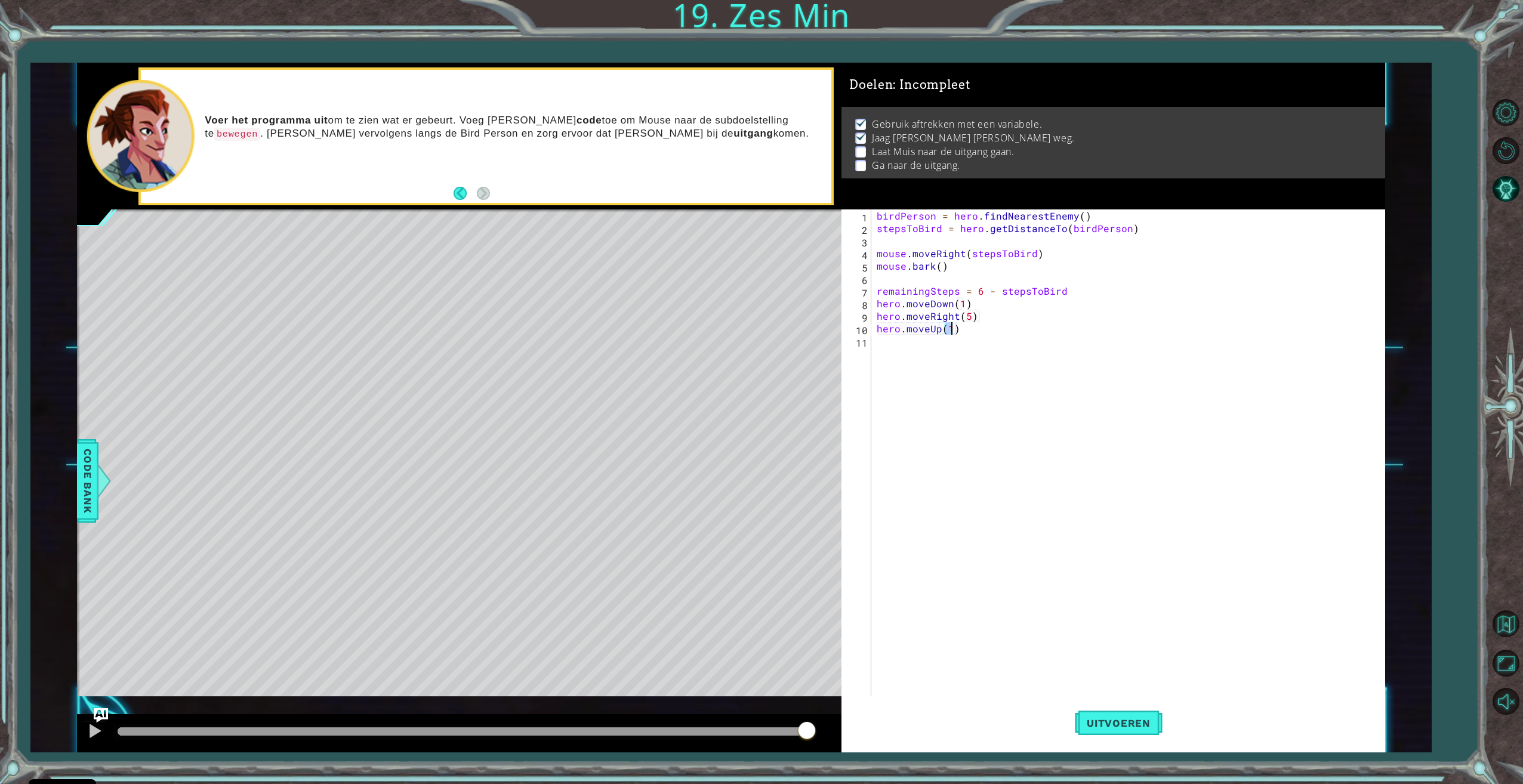
type textarea "hero.moveUp(2)"
type textarea "jum"
click at [944, 406] on div "mo u s e.moveUp toets enter mo u s e.moveDown toets enter mo u s e.moveLeft toe…" at bounding box center [980, 411] width 225 height 100
type textarea "mouse.moveRight(3)"
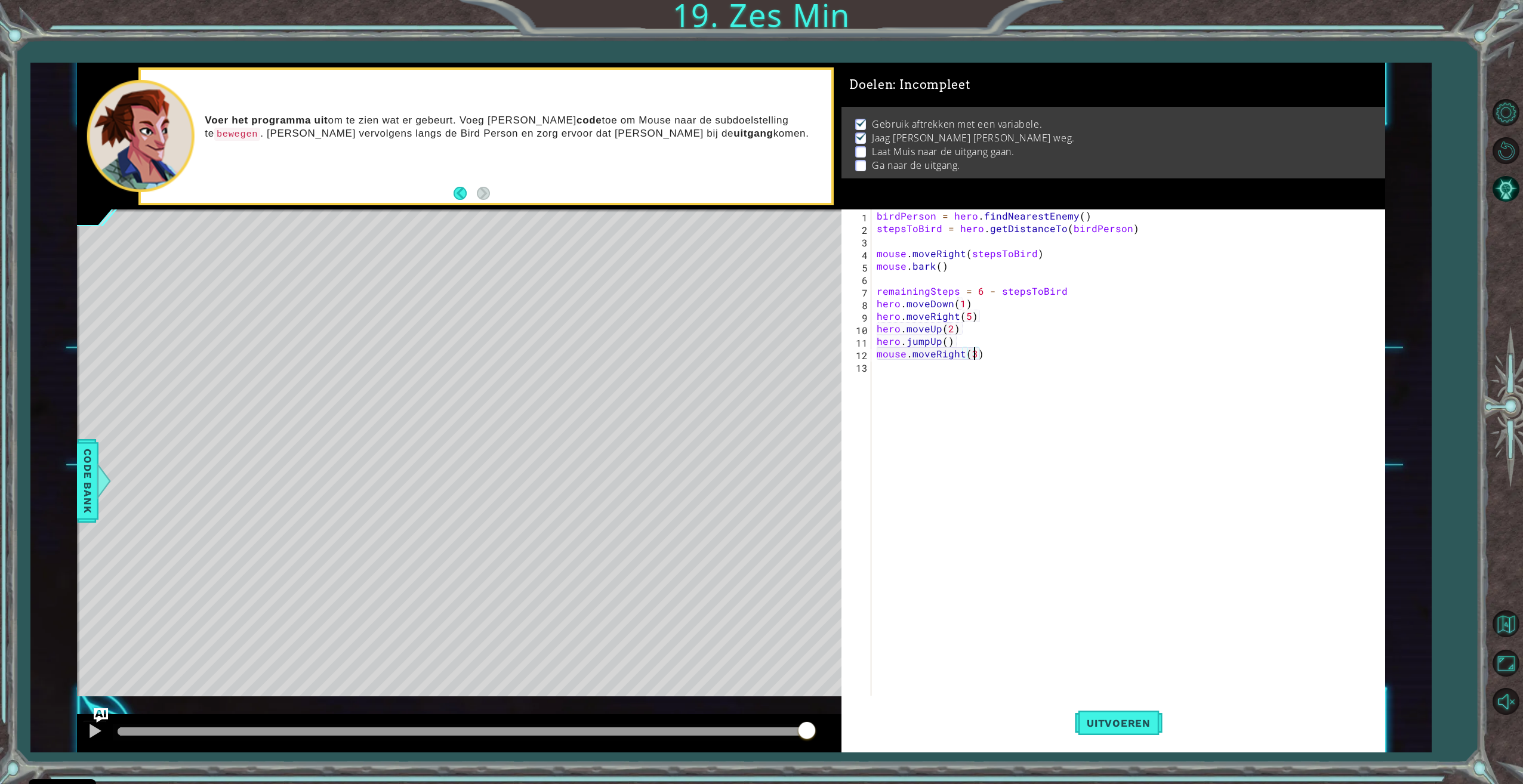
scroll to position [0, 0]
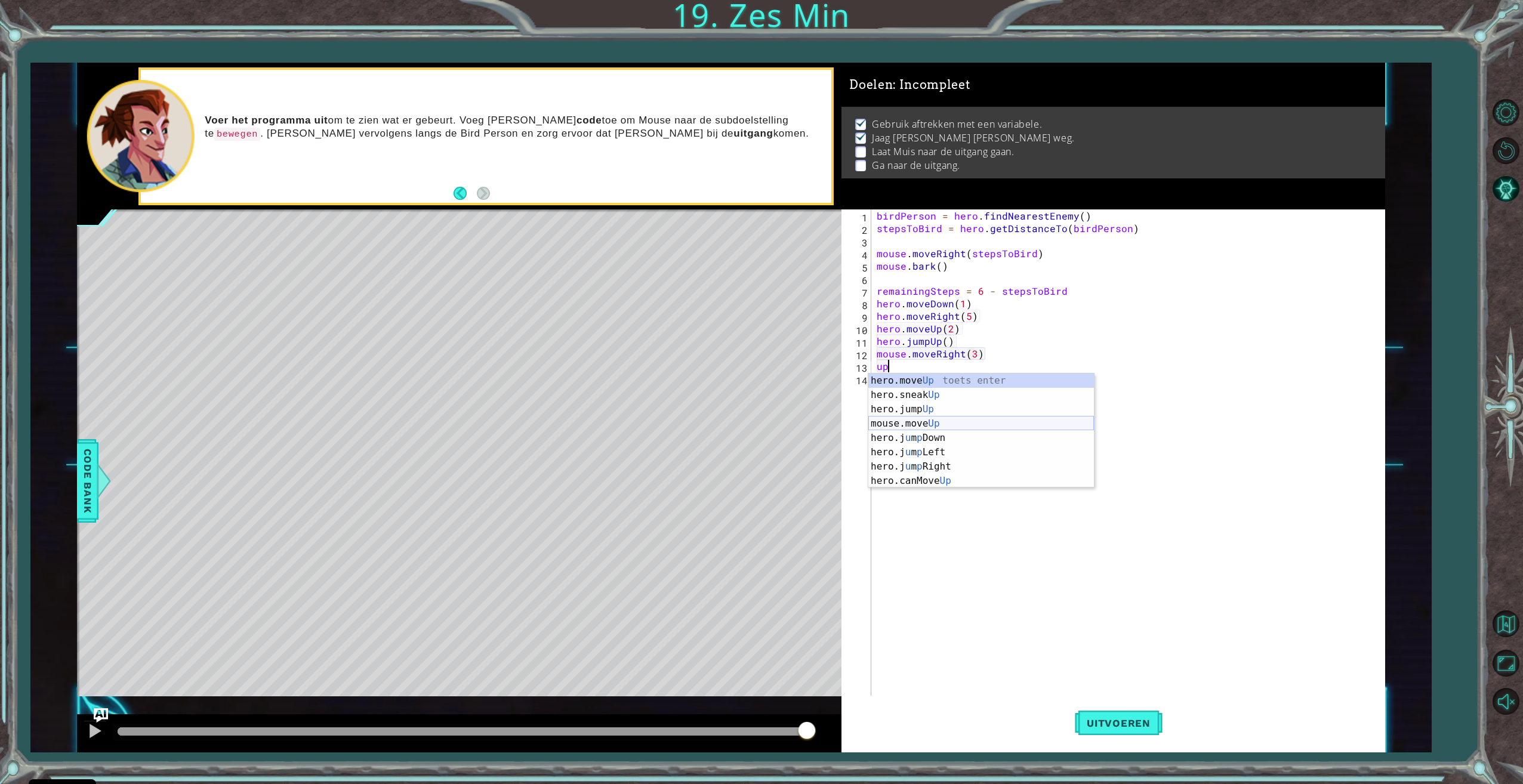
click at [914, 427] on div "hero.move Up toets enter hero.sneak Up toets enter hero.jump Up toets enter mou…" at bounding box center [980, 445] width 225 height 143
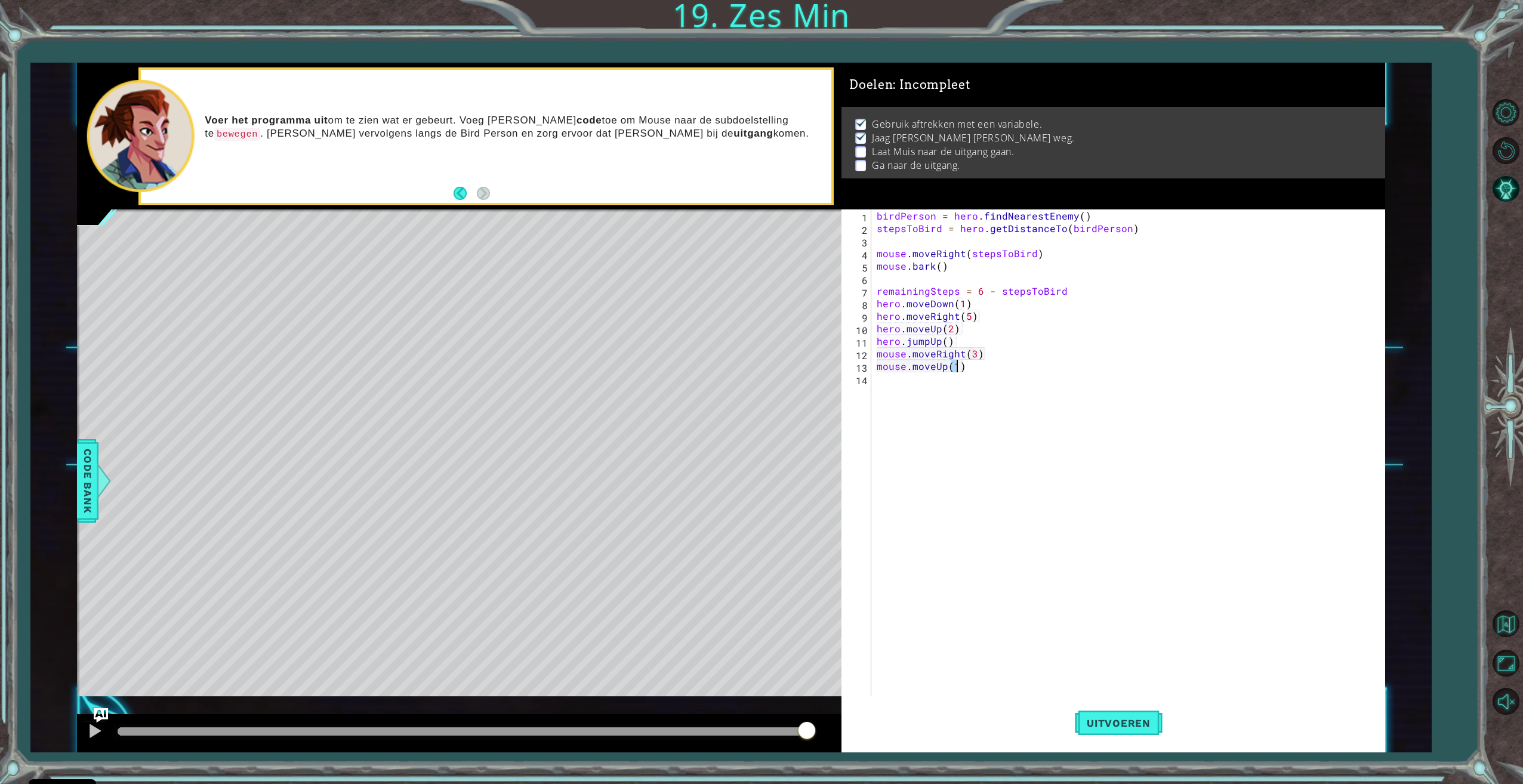
type textarea "mouse.moveUp(5)"
click at [897, 398] on div "hero.move Up toets enter hero.sneak Up toets enter hero.jump Up toets enter mou…" at bounding box center [980, 457] width 225 height 143
click at [1113, 706] on button "Uitvoeren" at bounding box center [1119, 723] width 88 height 55
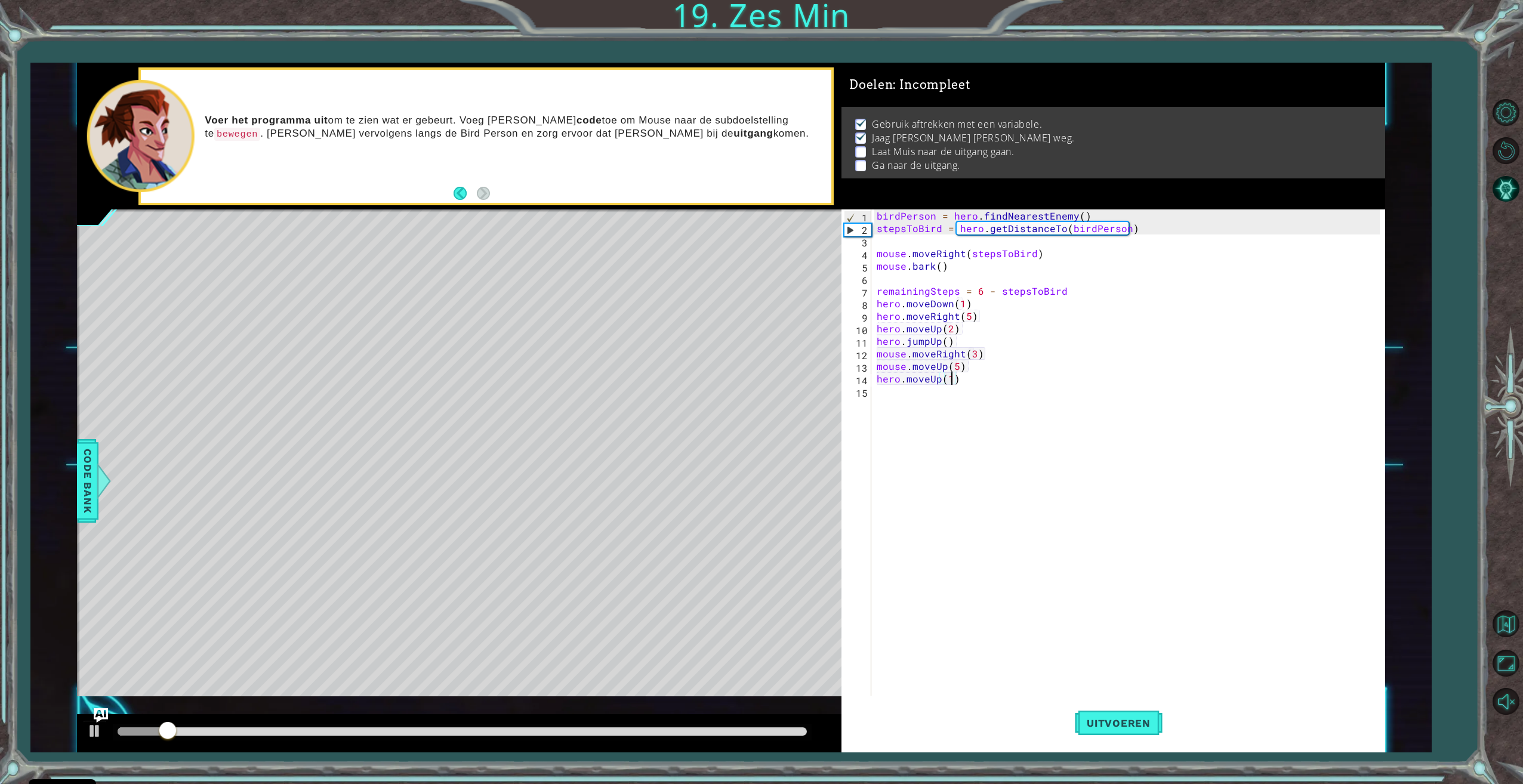
click at [775, 737] on div at bounding box center [462, 731] width 699 height 17
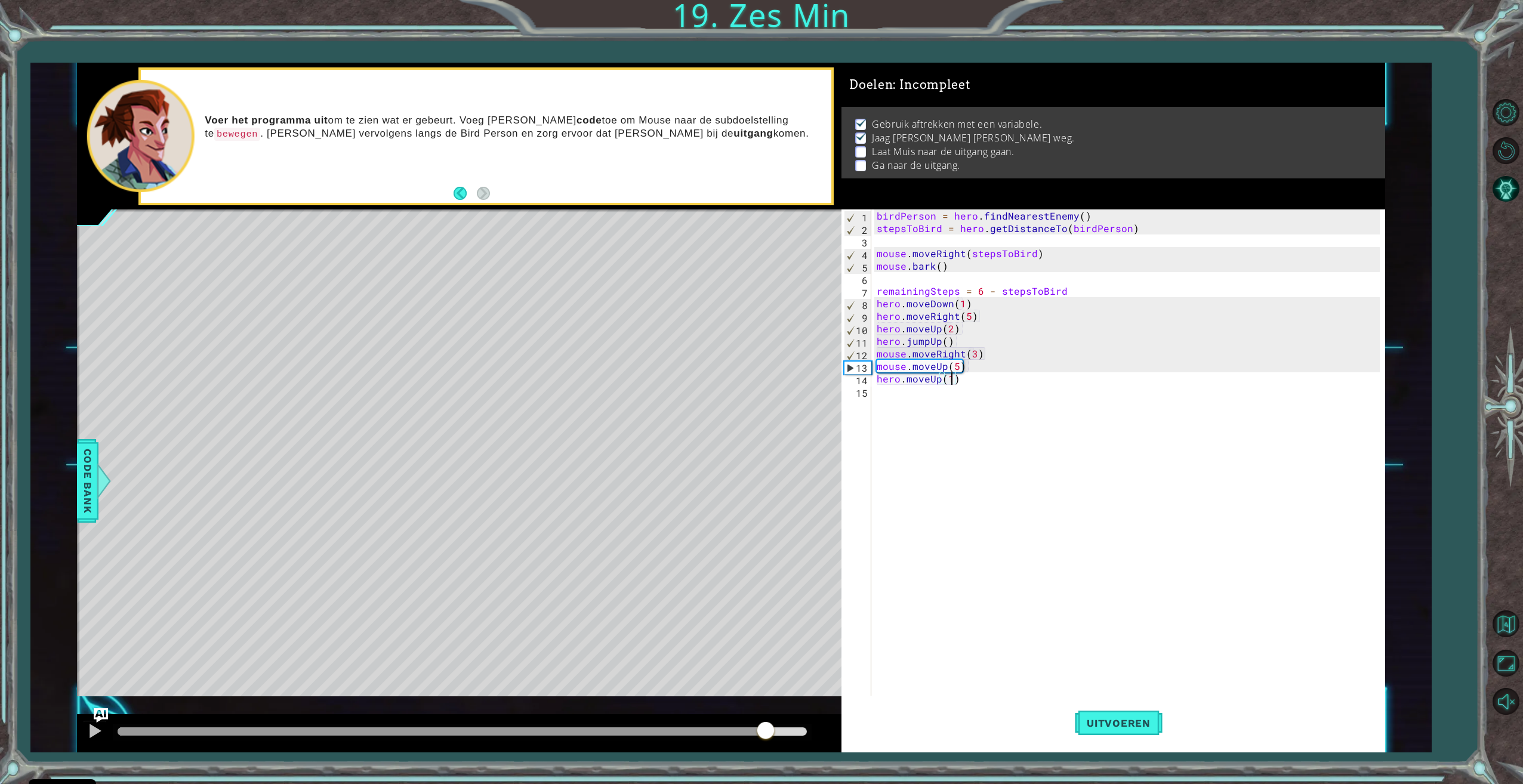
click at [765, 727] on div at bounding box center [462, 731] width 689 height 9
click at [92, 734] on div at bounding box center [94, 730] width 15 height 15
click at [744, 733] on div at bounding box center [462, 731] width 689 height 9
click at [719, 731] on div at bounding box center [418, 731] width 601 height 9
click at [666, 725] on div at bounding box center [462, 731] width 699 height 17
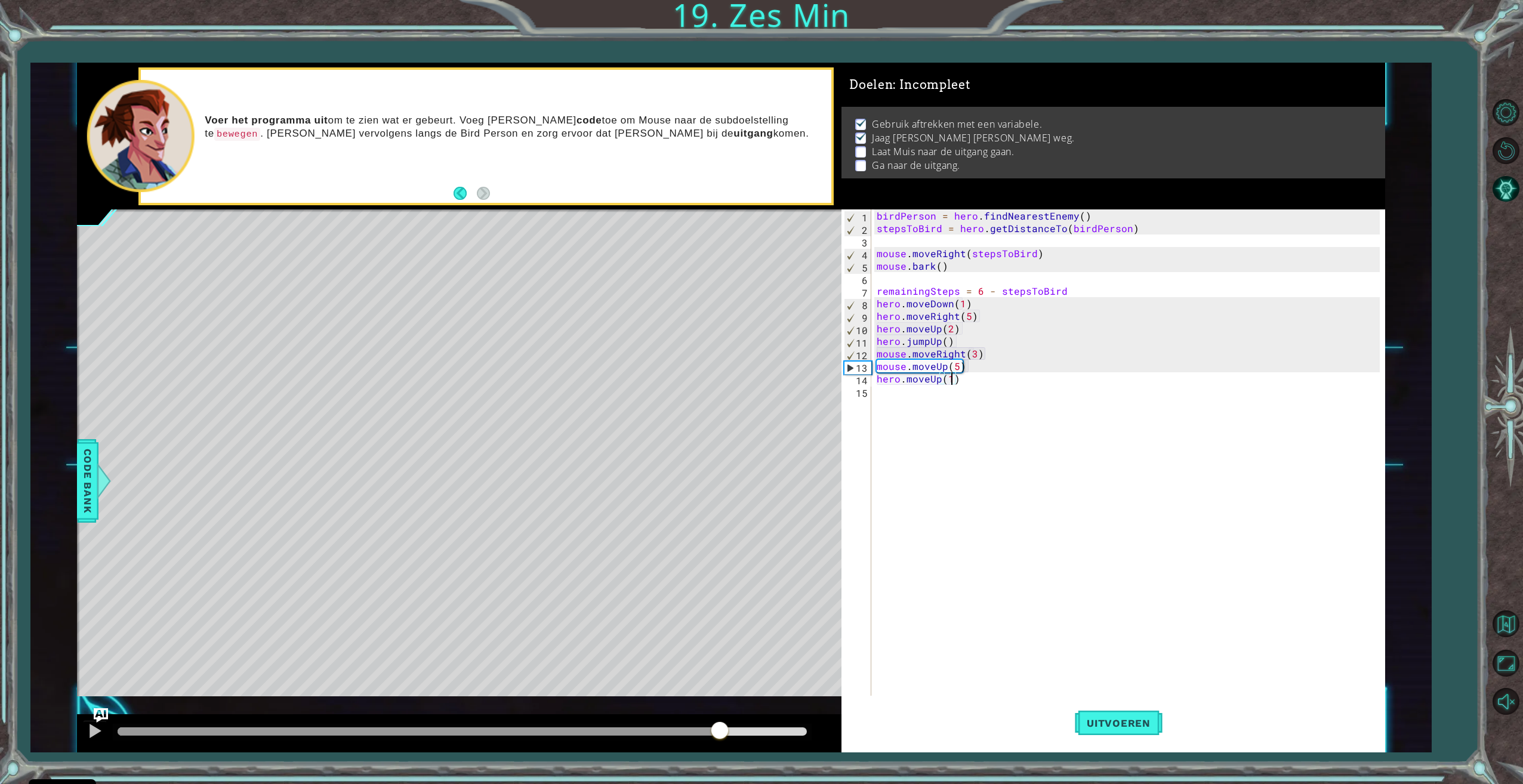
click at [659, 733] on div at bounding box center [418, 731] width 601 height 9
click at [619, 733] on div at bounding box center [388, 731] width 542 height 9
click at [589, 725] on div at bounding box center [462, 731] width 699 height 17
click at [566, 729] on div at bounding box center [368, 731] width 501 height 9
click at [515, 725] on div at bounding box center [462, 731] width 699 height 17
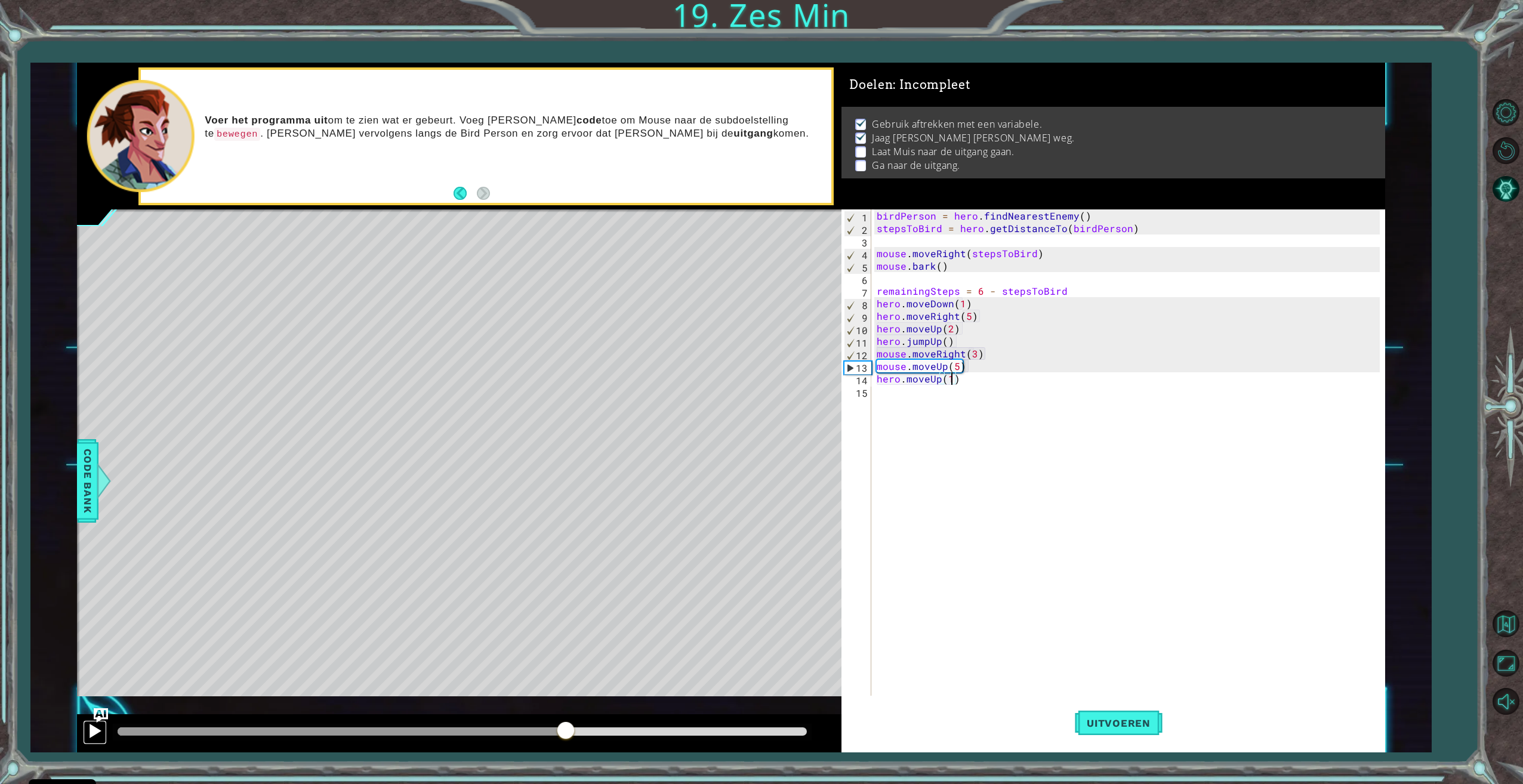
click at [88, 729] on div at bounding box center [94, 730] width 15 height 15
click at [368, 731] on div at bounding box center [352, 731] width 468 height 9
click at [92, 735] on div at bounding box center [94, 730] width 15 height 15
click at [975, 354] on div "birdPerson = hero . findNearestEnemy ( ) stepsToBird = hero . getDistanceTo ( b…" at bounding box center [1129, 466] width 511 height 513
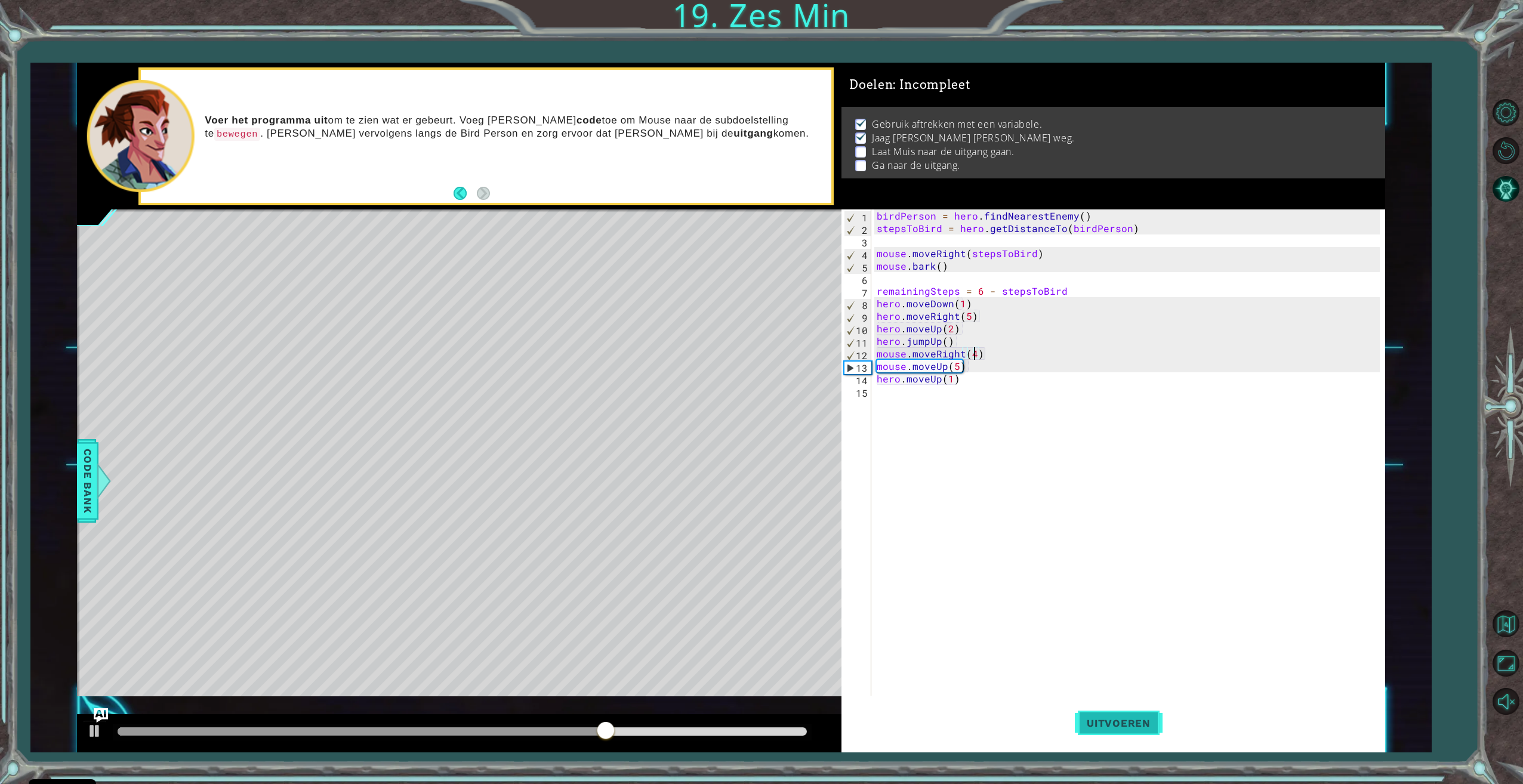
click at [1158, 725] on span "Uitvoeren" at bounding box center [1119, 723] width 88 height 12
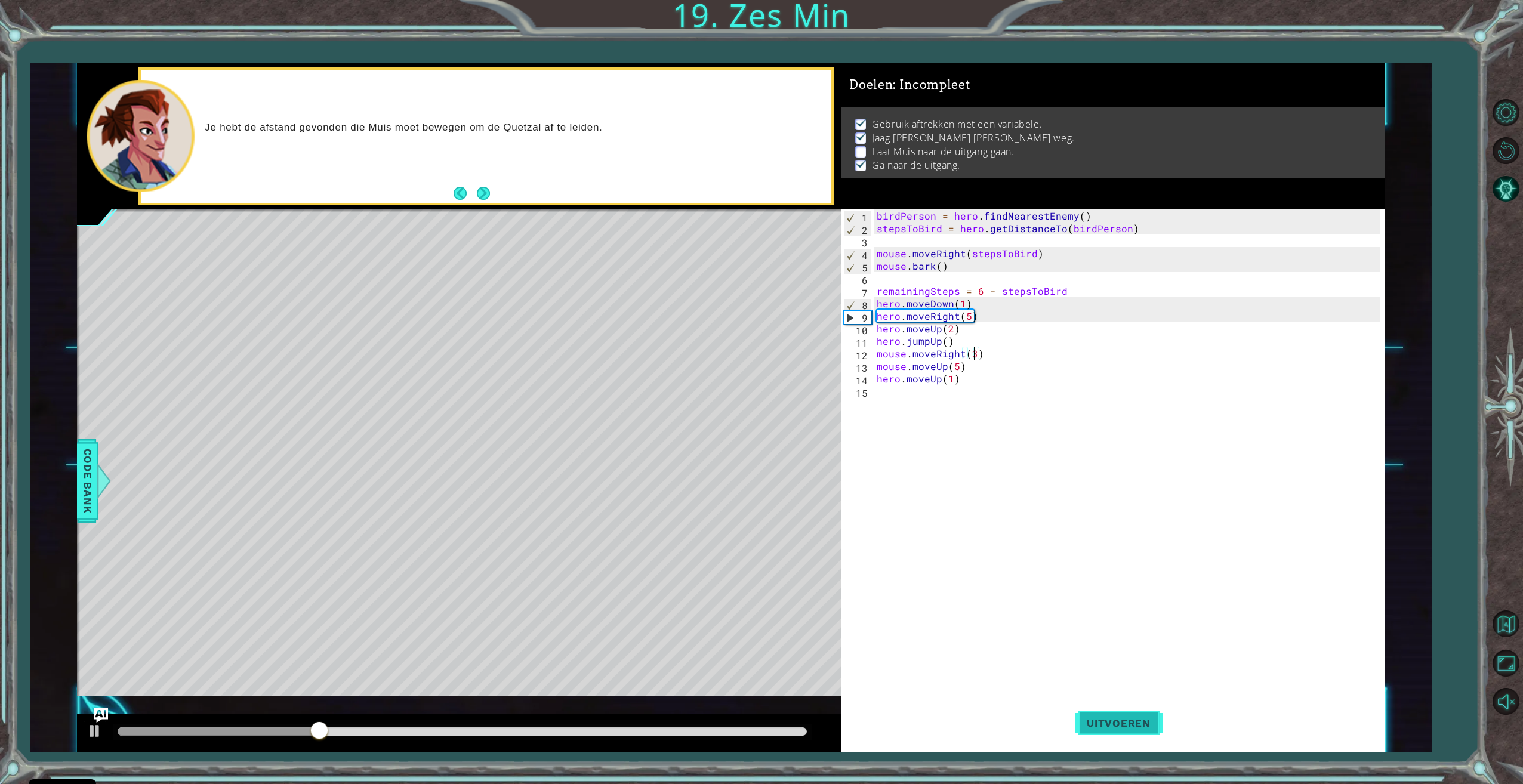
type textarea "mouse.moveRight(3)"
click at [1134, 723] on span "Uitvoeren" at bounding box center [1119, 723] width 88 height 12
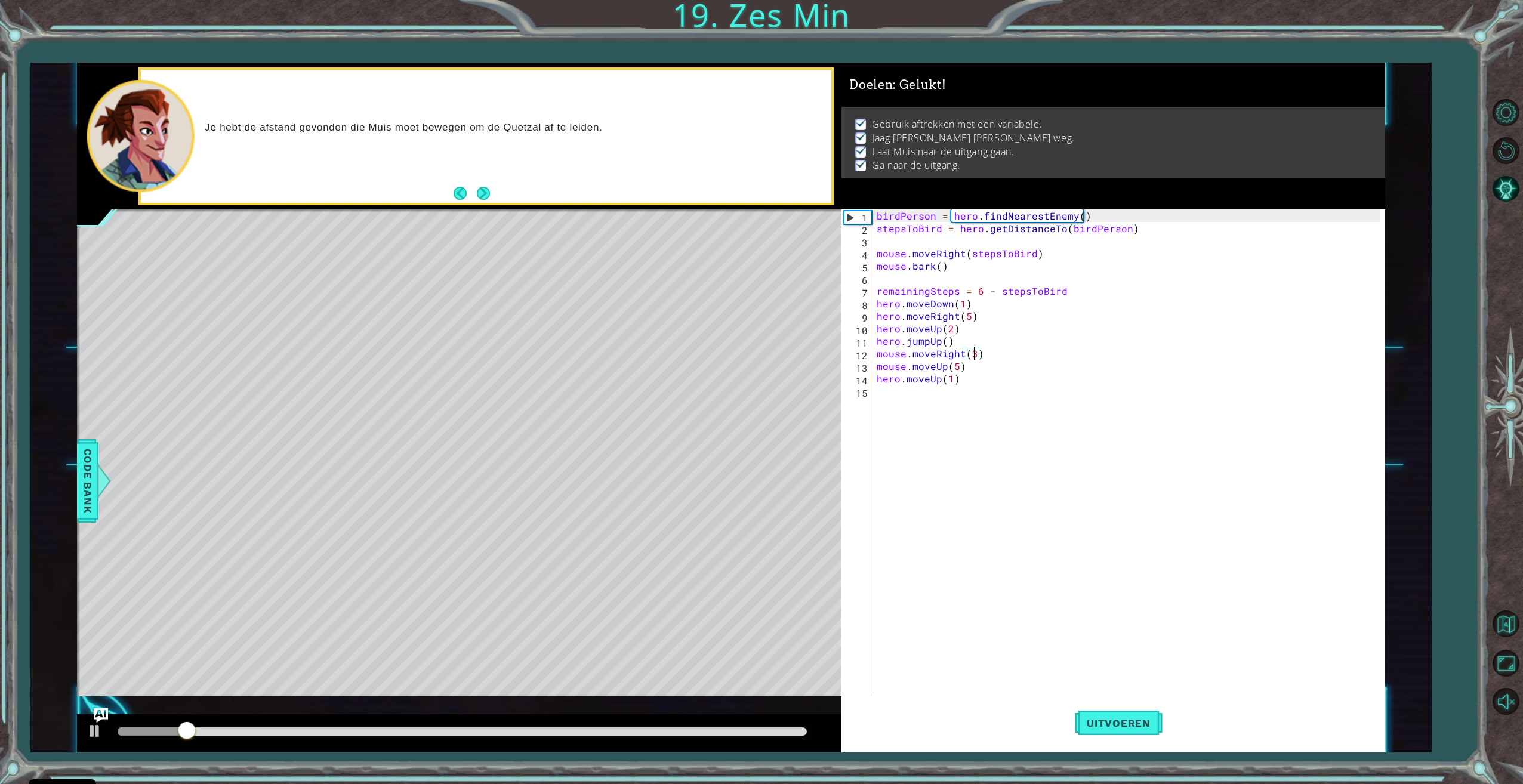
click at [756, 743] on div at bounding box center [459, 733] width 764 height 38
click at [769, 731] on div at bounding box center [462, 731] width 689 height 9
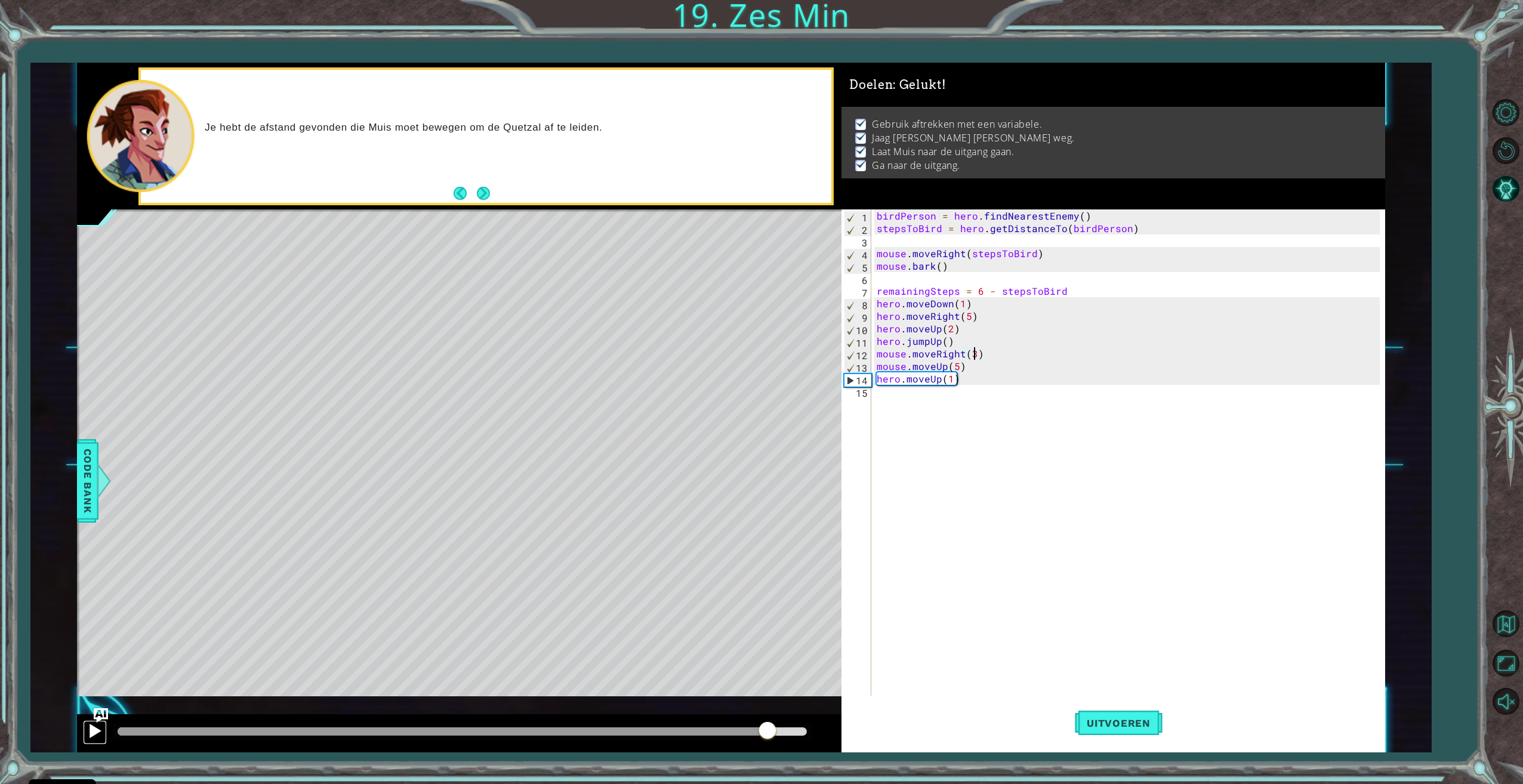
click at [88, 735] on div at bounding box center [94, 730] width 15 height 15
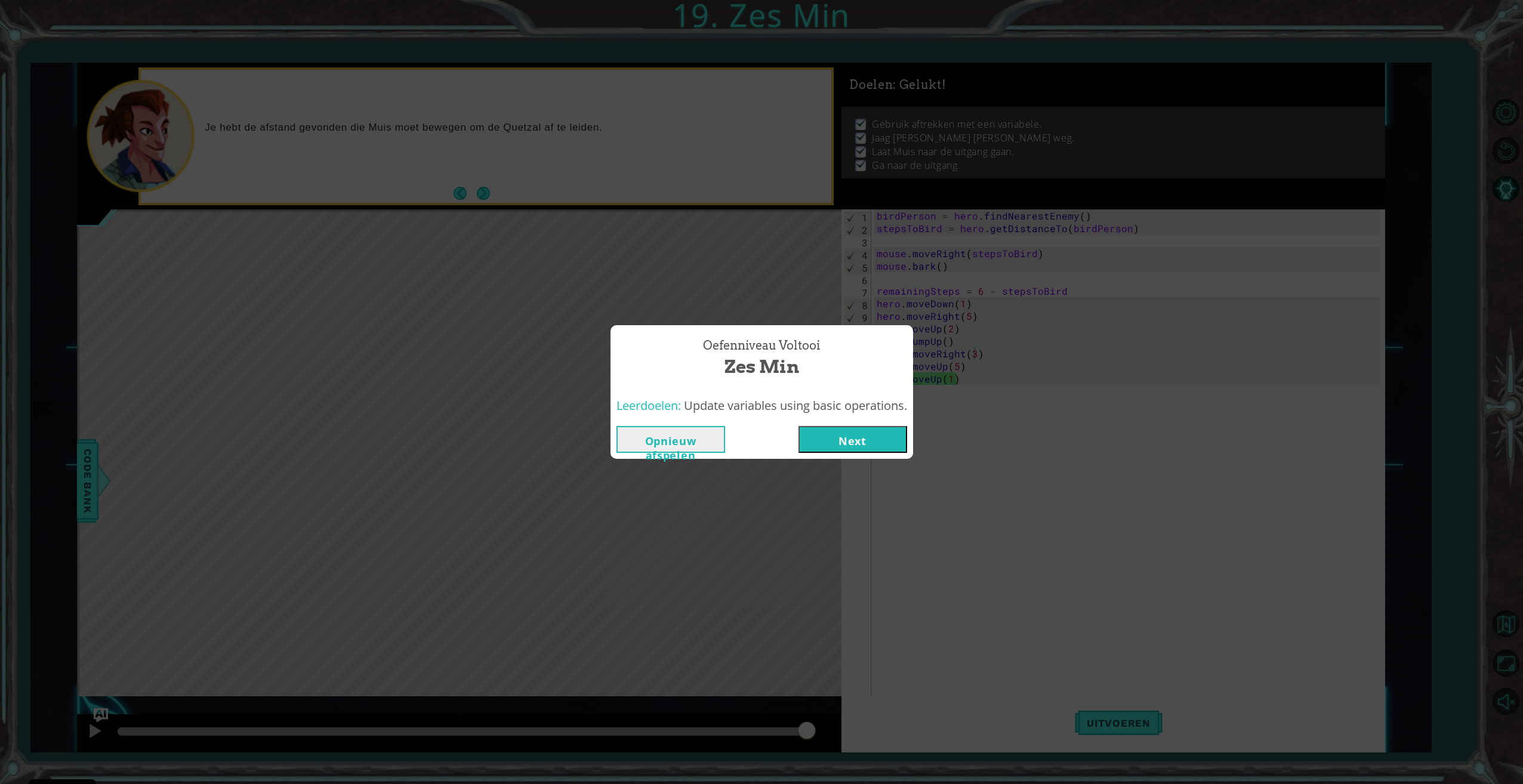
click at [863, 448] on button "Next" at bounding box center [852, 440] width 108 height 27
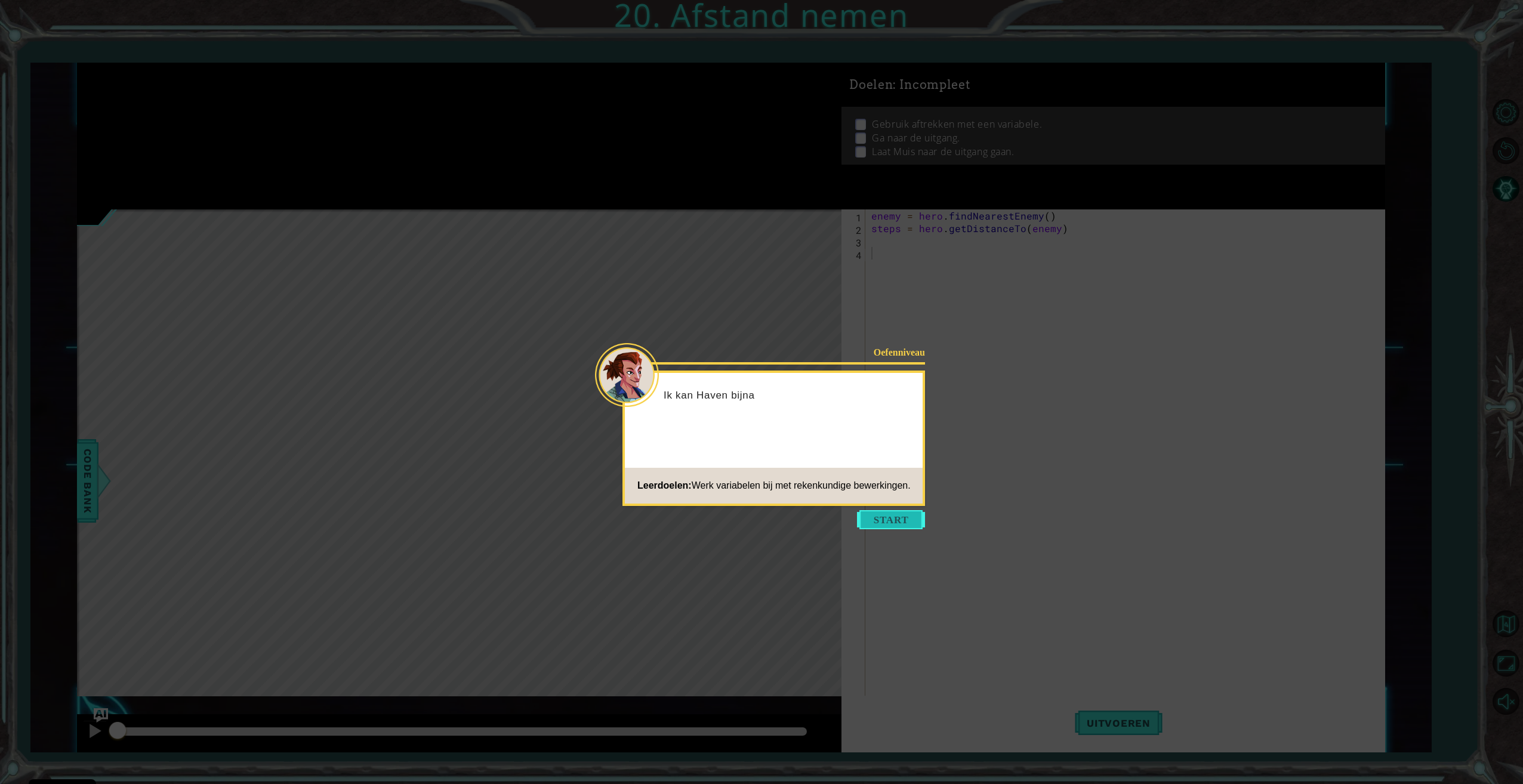
click at [891, 510] on button "Start" at bounding box center [891, 519] width 68 height 19
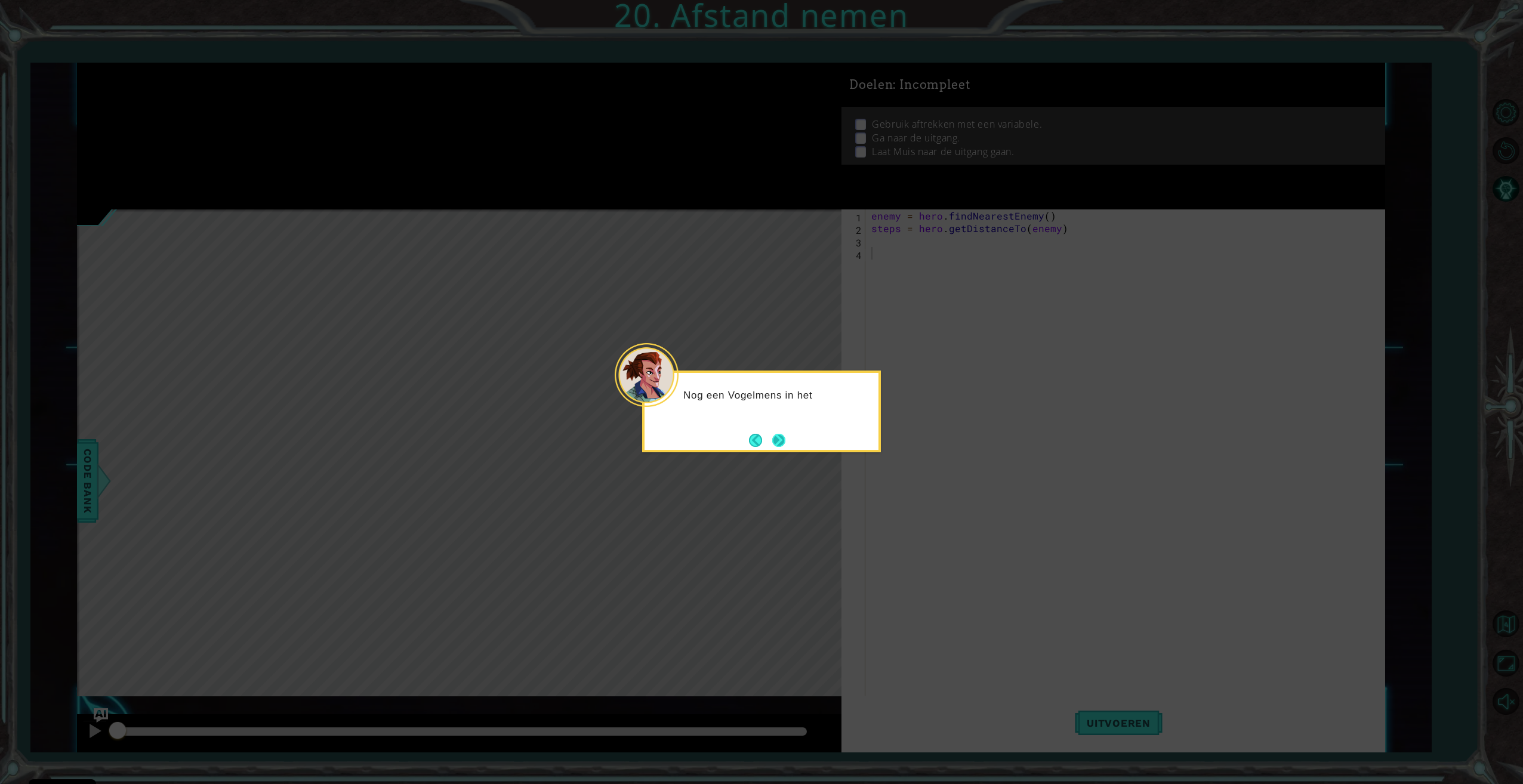
click at [781, 447] on button "Next" at bounding box center [779, 440] width 13 height 13
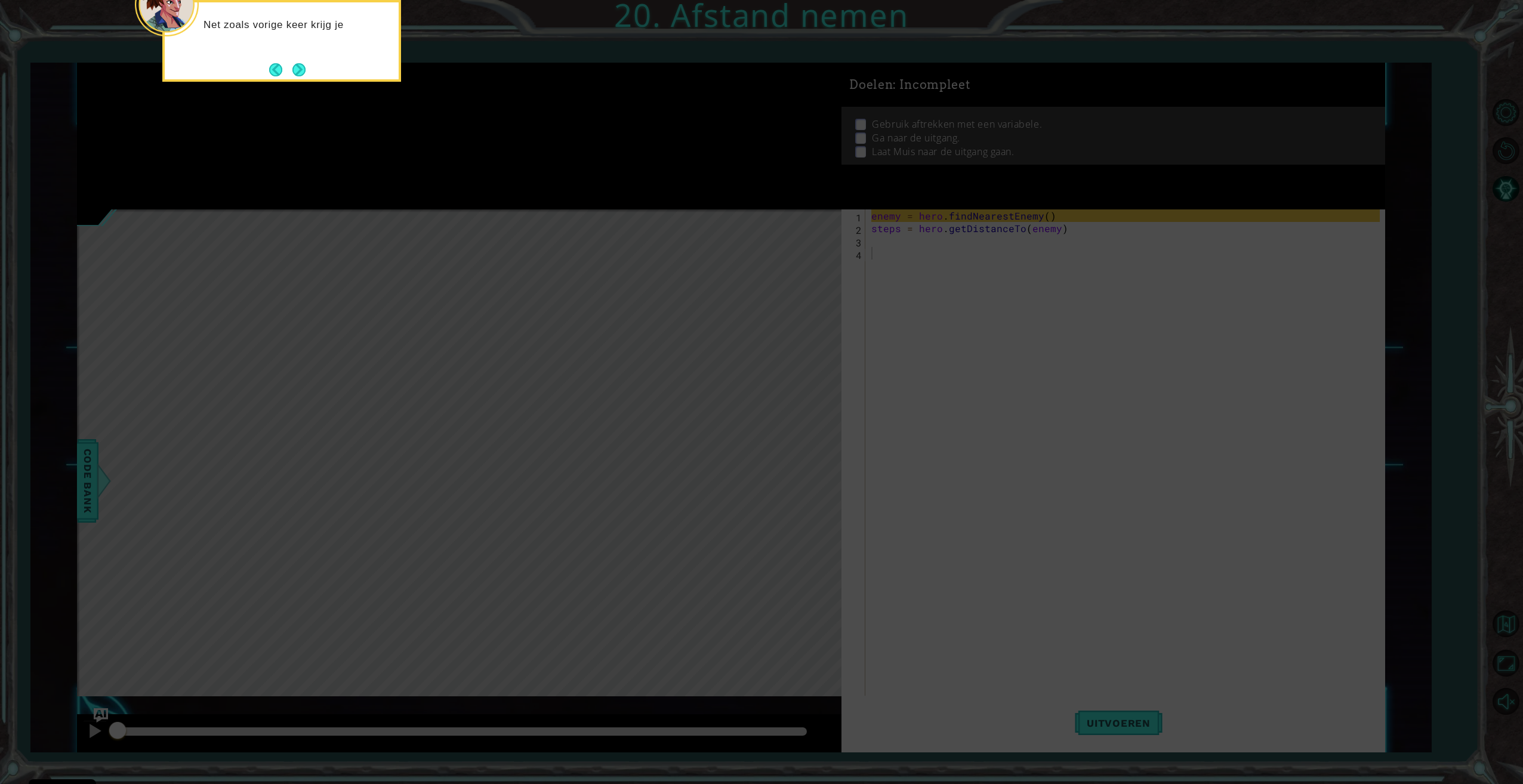
click at [311, 66] on div "Net zoals vorige keer krijg je" at bounding box center [281, 41] width 239 height 82
click at [296, 68] on button "Next" at bounding box center [299, 70] width 13 height 13
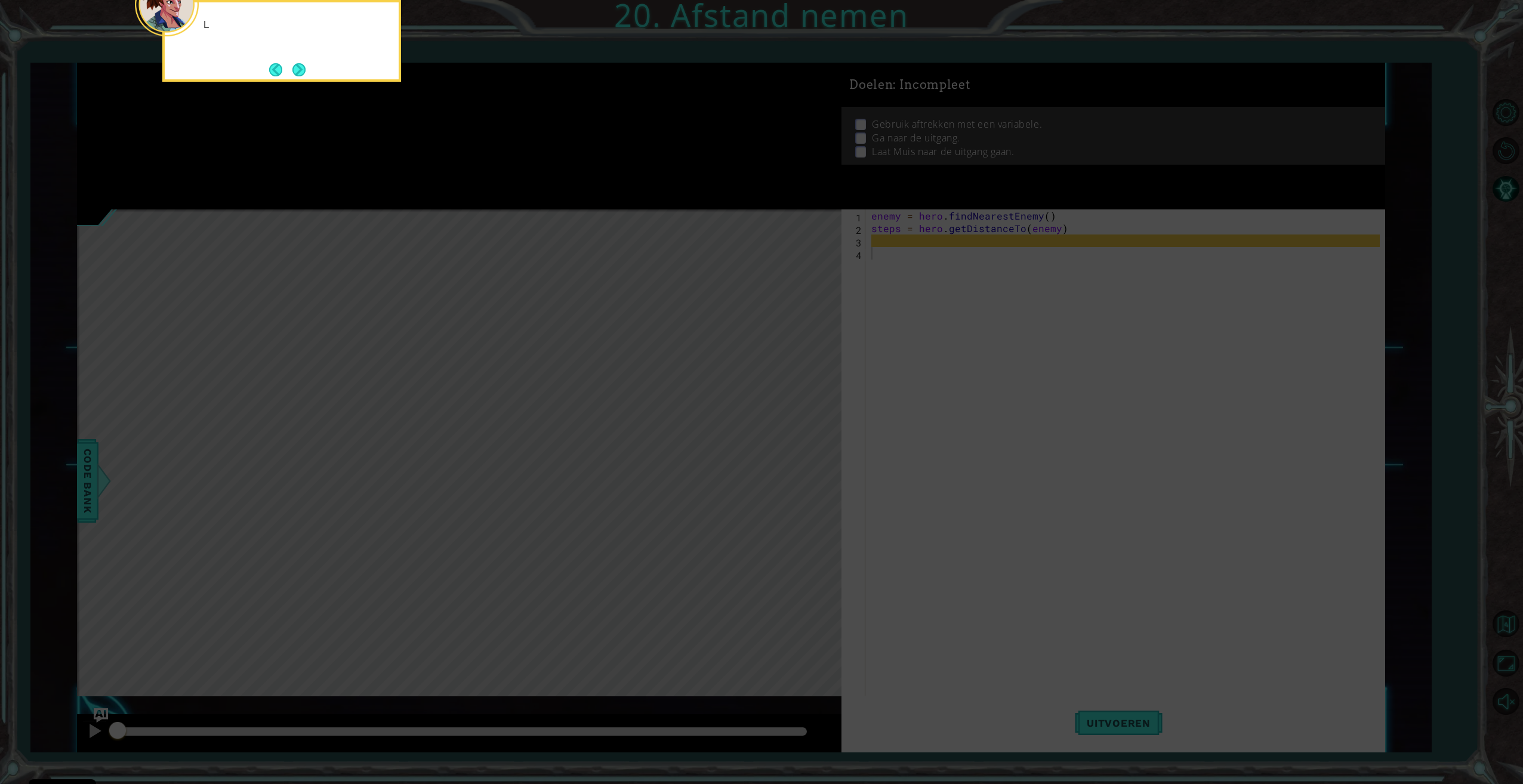
click at [296, 68] on button "Next" at bounding box center [299, 70] width 13 height 13
click at [295, 68] on button "Next" at bounding box center [299, 70] width 13 height 13
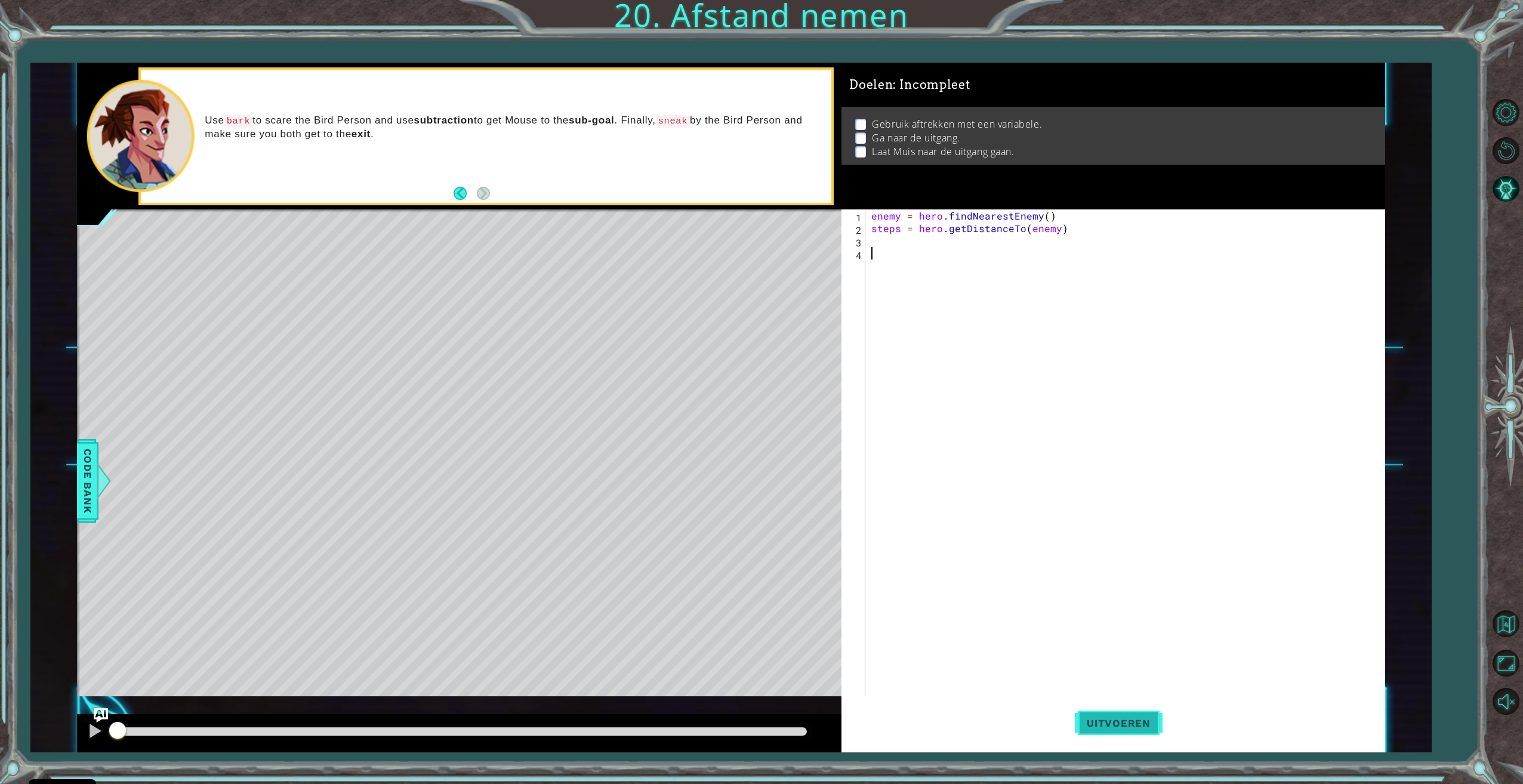
click at [1135, 723] on span "Uitvoeren" at bounding box center [1119, 723] width 88 height 12
click at [946, 237] on div "enemy = hero . findNearestEnemy ( ) steps = hero . getDistanceTo ( enemy )" at bounding box center [1127, 466] width 516 height 513
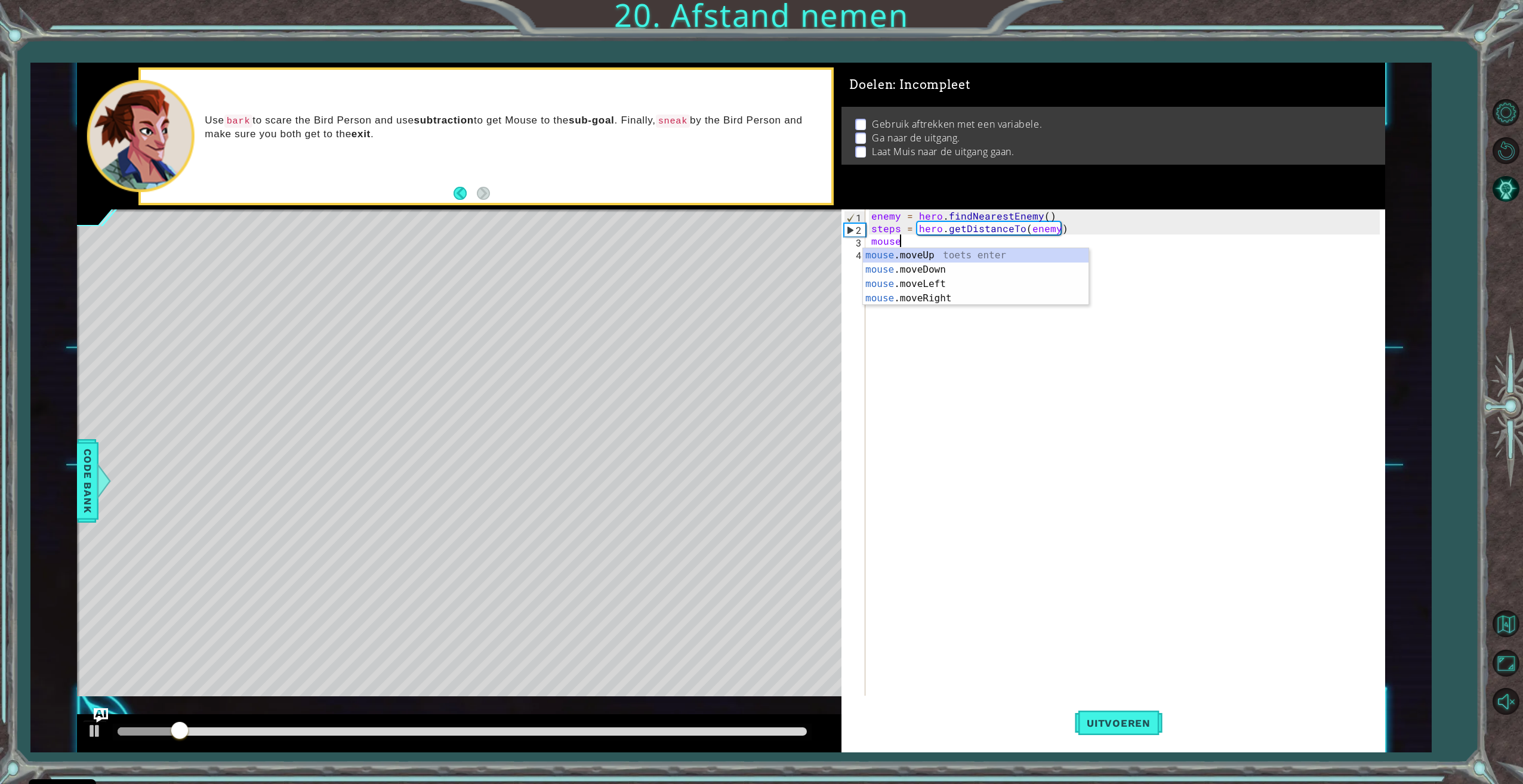
scroll to position [0, 1]
click at [961, 294] on div "mouse .moveUp toets enter mouse .moveDown toets enter mouse .moveLeft toets ent…" at bounding box center [975, 291] width 225 height 86
type textarea "mouse.moveRight(2)"
type textarea "b"
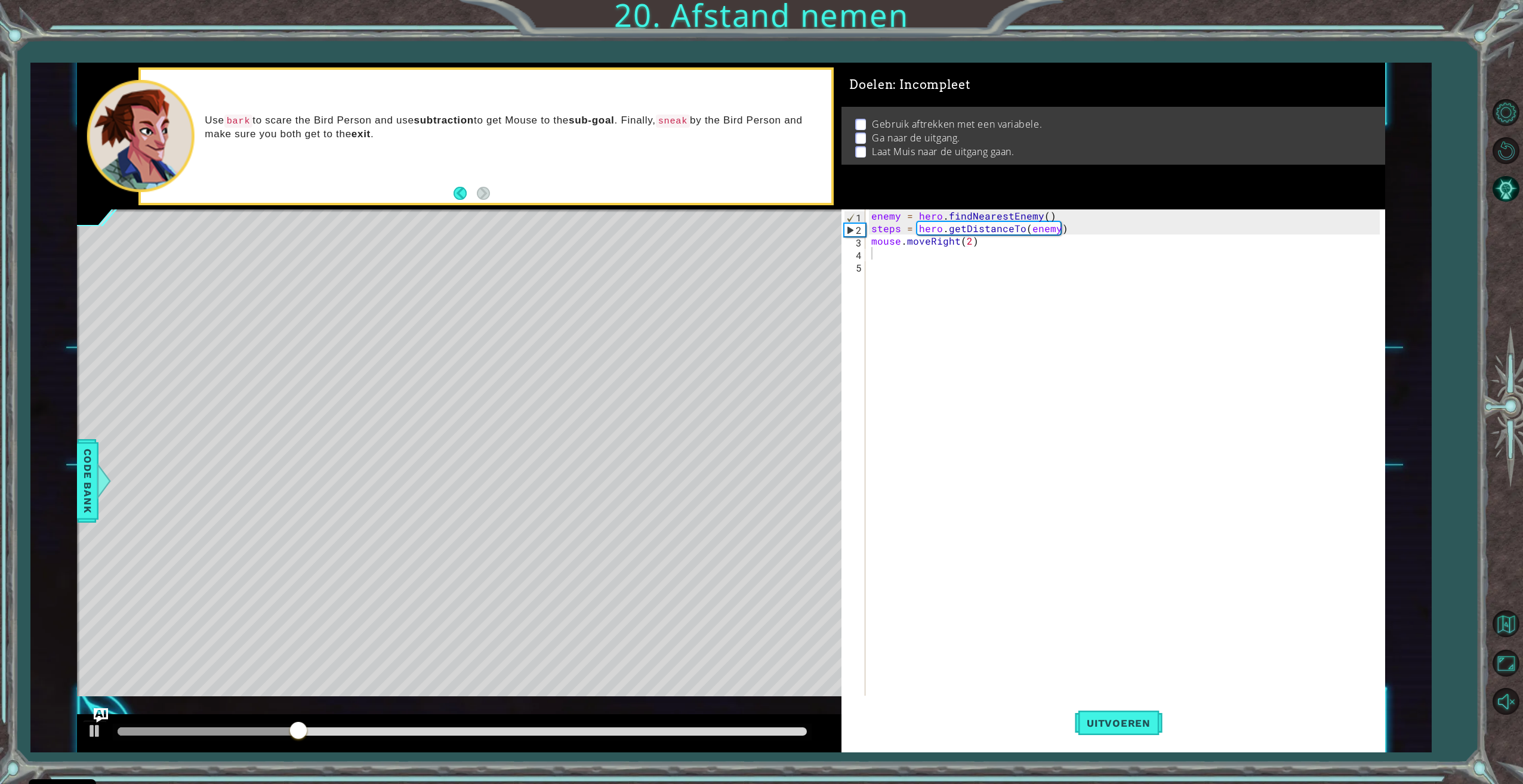
click at [76, 488] on div "1 ההההההההההההההההההההההההההההההההההההההההההההההההההההההההההההההההההההההההההההה…" at bounding box center [731, 407] width 1401 height 690
click at [84, 488] on span "Code Bank" at bounding box center [88, 480] width 19 height 72
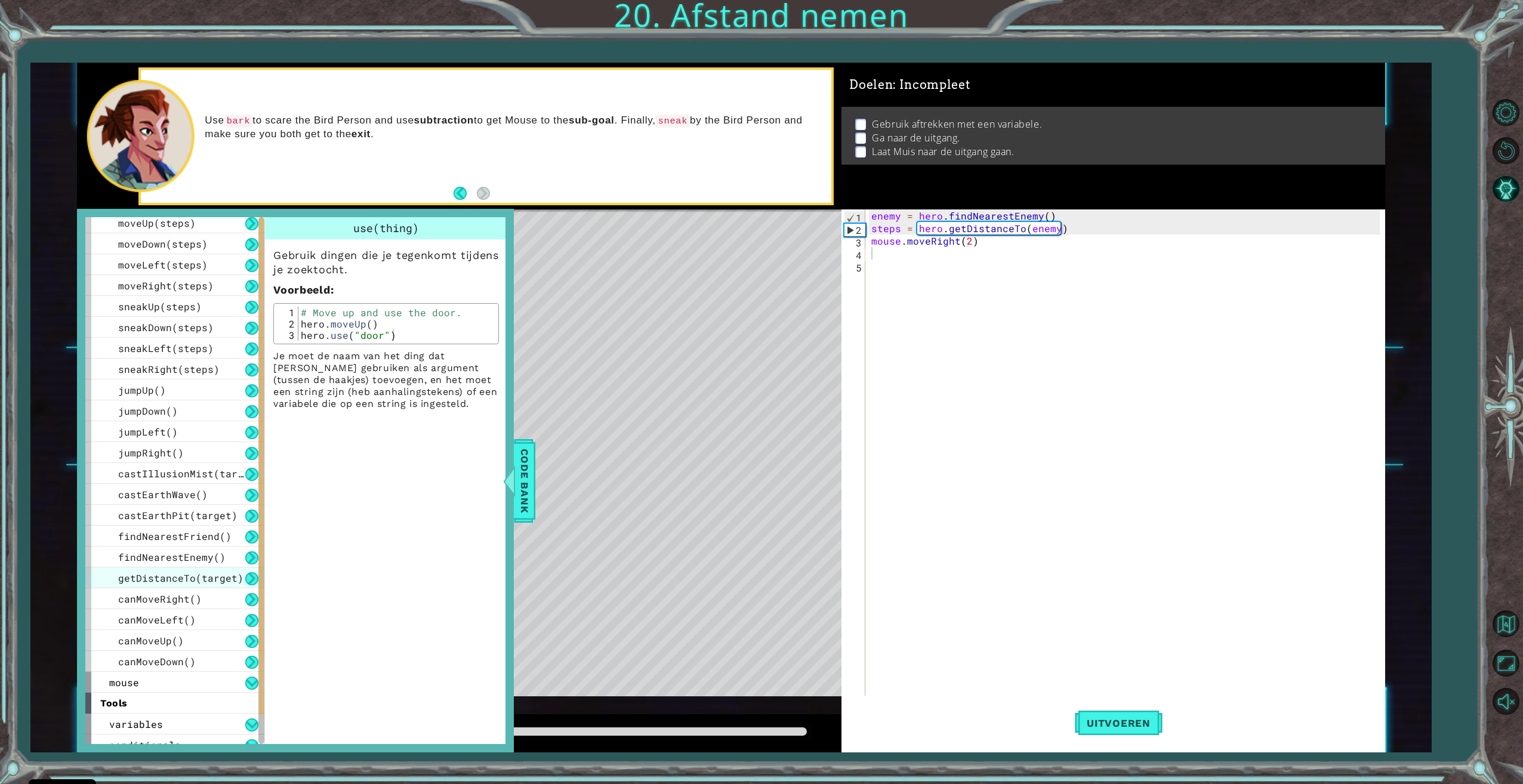
scroll to position [78, 0]
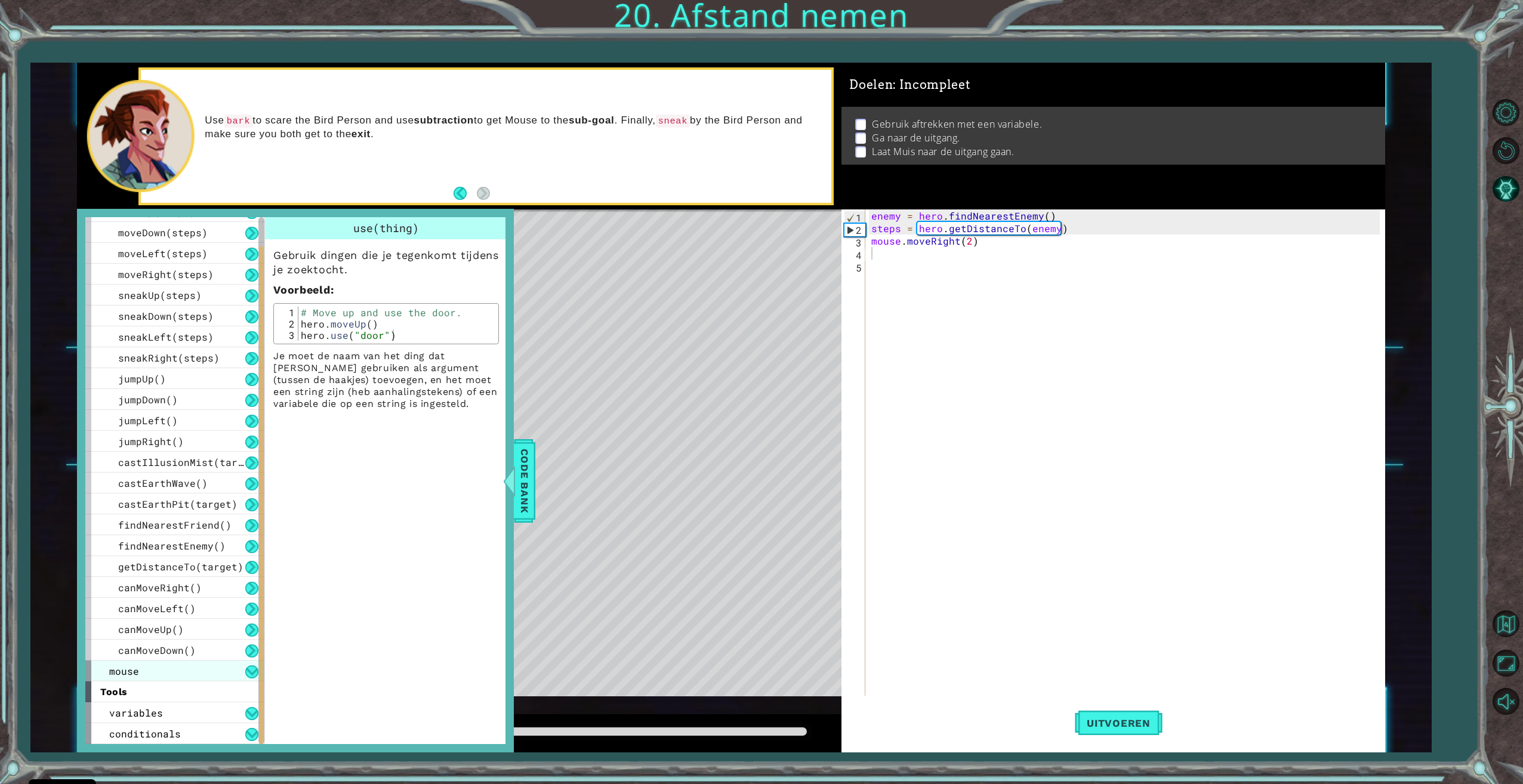
click at [154, 670] on div "mouse" at bounding box center [174, 670] width 179 height 21
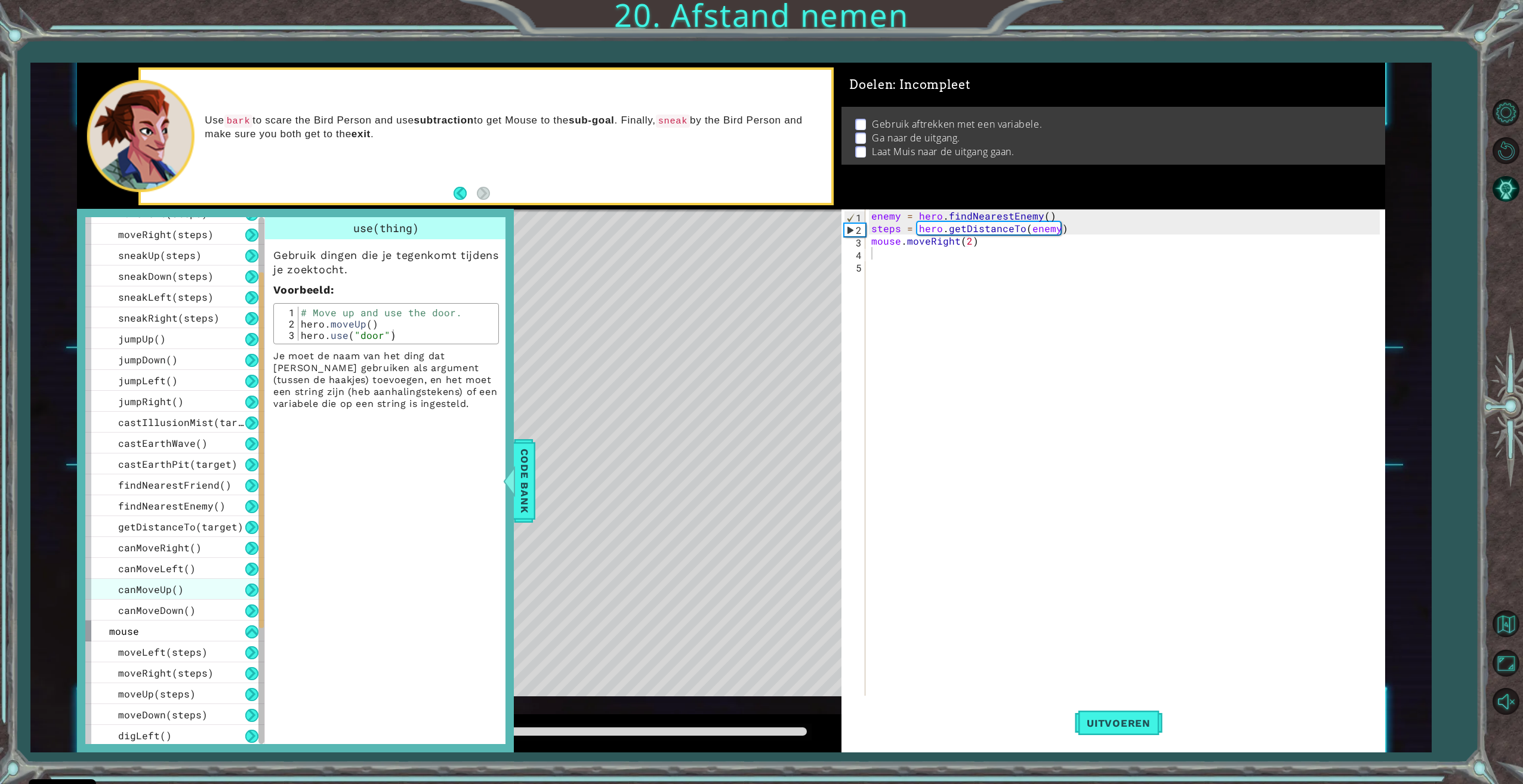
scroll to position [267, 0]
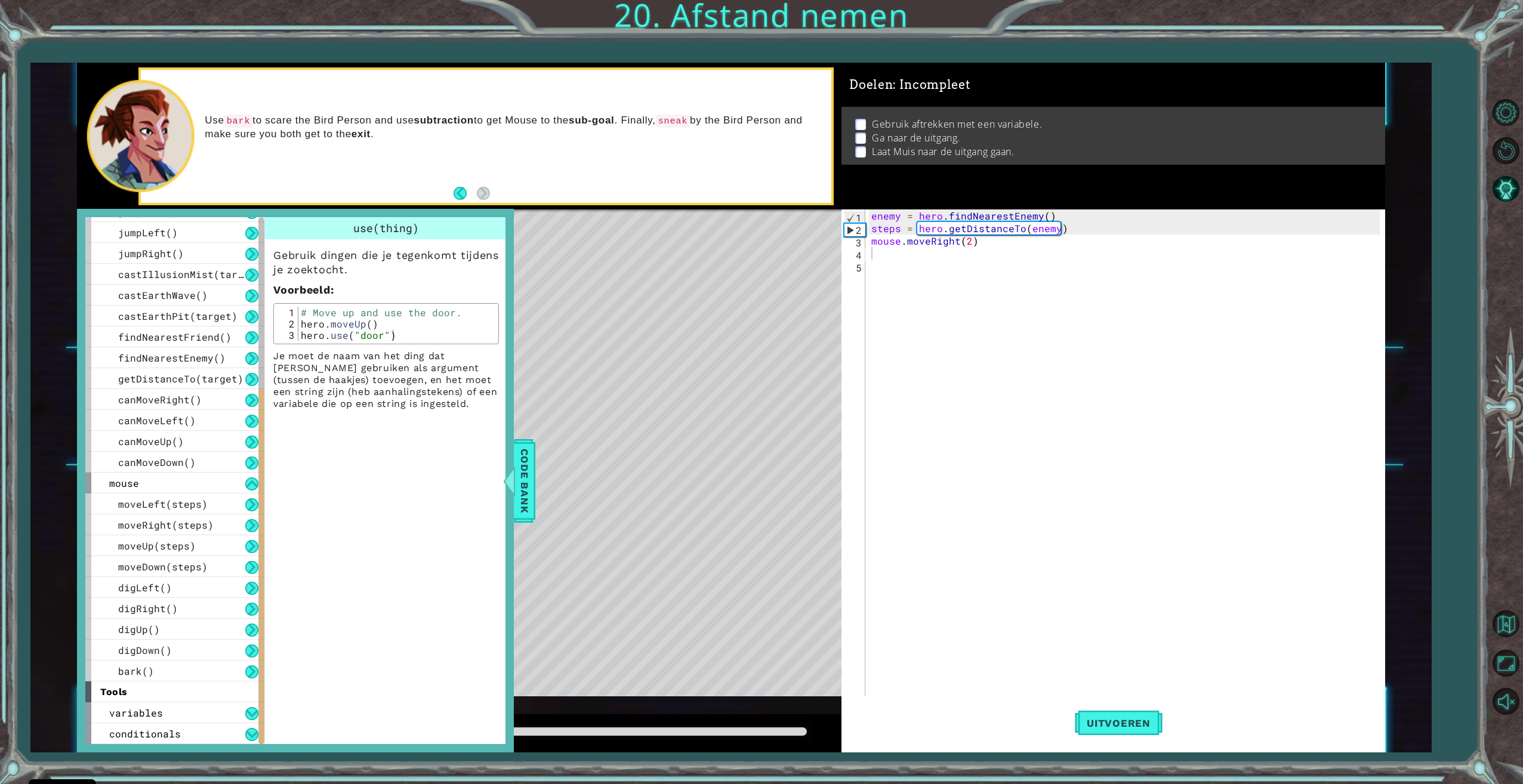
click at [878, 247] on div "enemy = hero . findNearestEnemy ( ) steps = hero . getDistanceTo ( enemy ) mous…" at bounding box center [1127, 466] width 516 height 513
type textarea "bark()"
click at [526, 491] on span "Code Bank" at bounding box center [524, 480] width 19 height 72
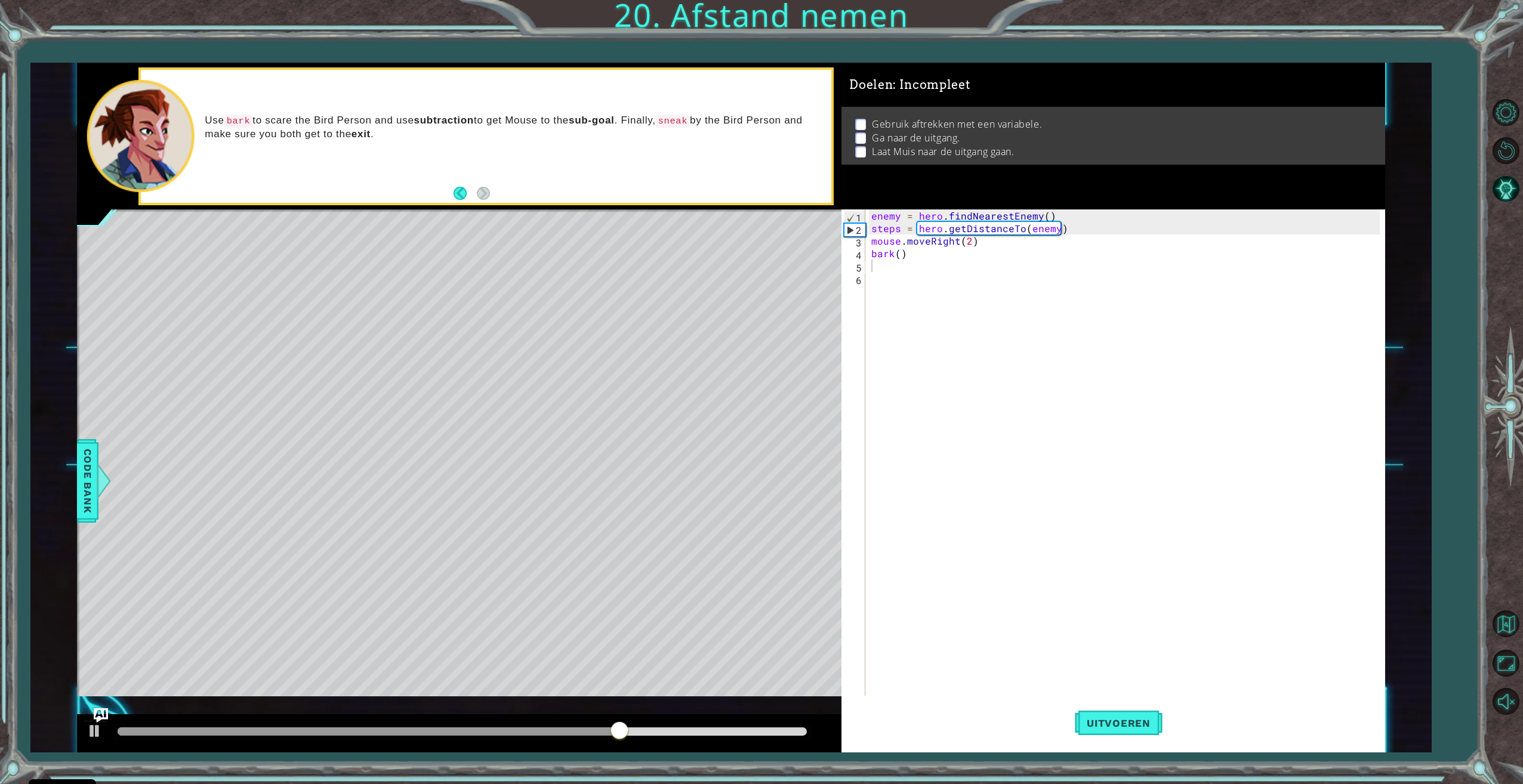
click at [938, 277] on div "enemy = hero . findNearestEnemy ( ) steps = hero . getDistanceTo ( enemy ) mous…" at bounding box center [1127, 466] width 516 height 513
click at [916, 270] on div "enemy = hero . findNearestEnemy ( ) steps = hero . getDistanceTo ( enemy ) mous…" at bounding box center [1127, 466] width 516 height 513
click at [1002, 293] on div "hero.jump Dow n toets enter hero.move Dow n toets enter hero.sneak Dow n toets …" at bounding box center [975, 323] width 225 height 100
type textarea "hero.moveDown(1)"
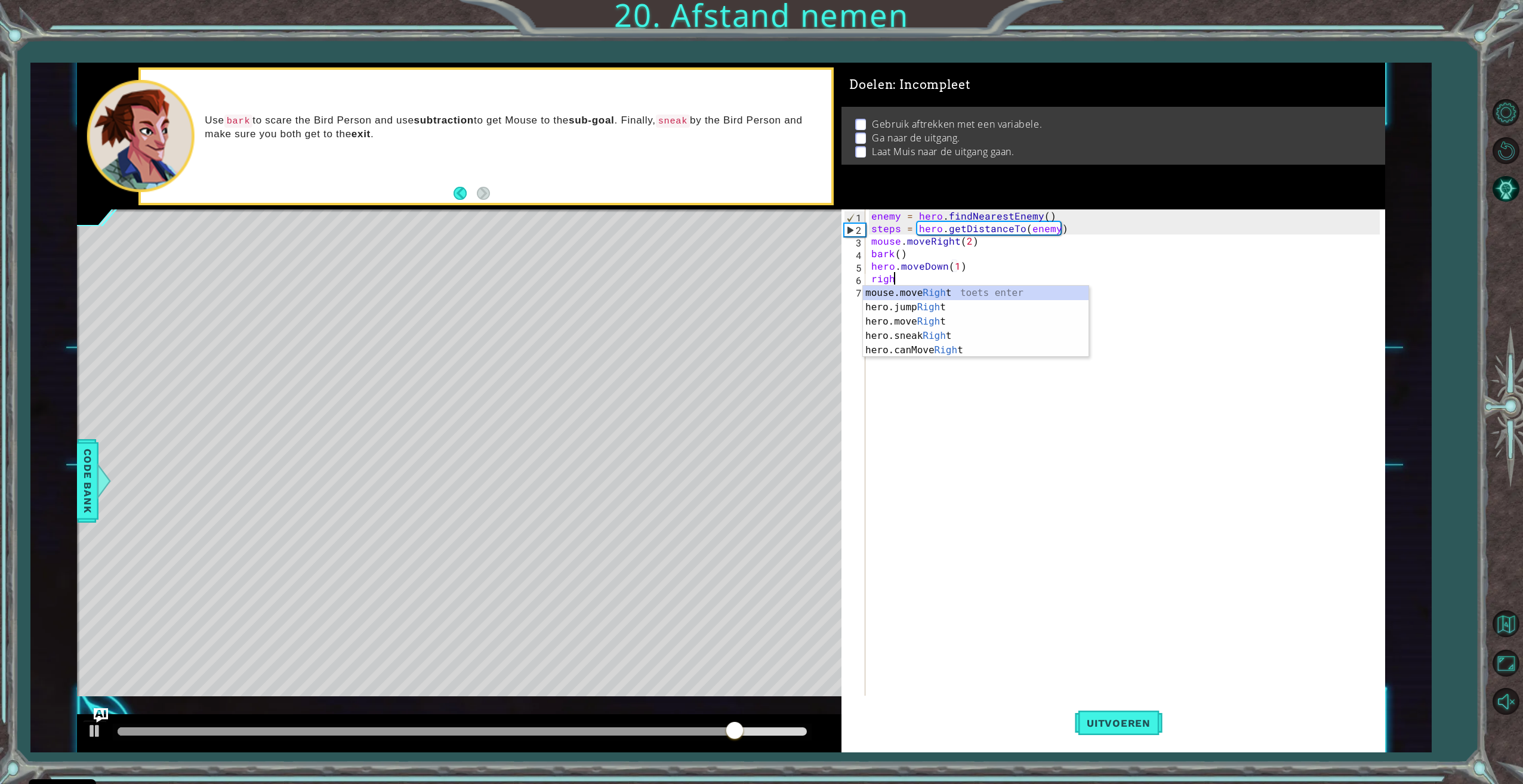
scroll to position [0, 1]
click at [970, 318] on div "hero.jump Right toets enter mouse.move Right toets enter hero.move Right toets …" at bounding box center [975, 336] width 225 height 100
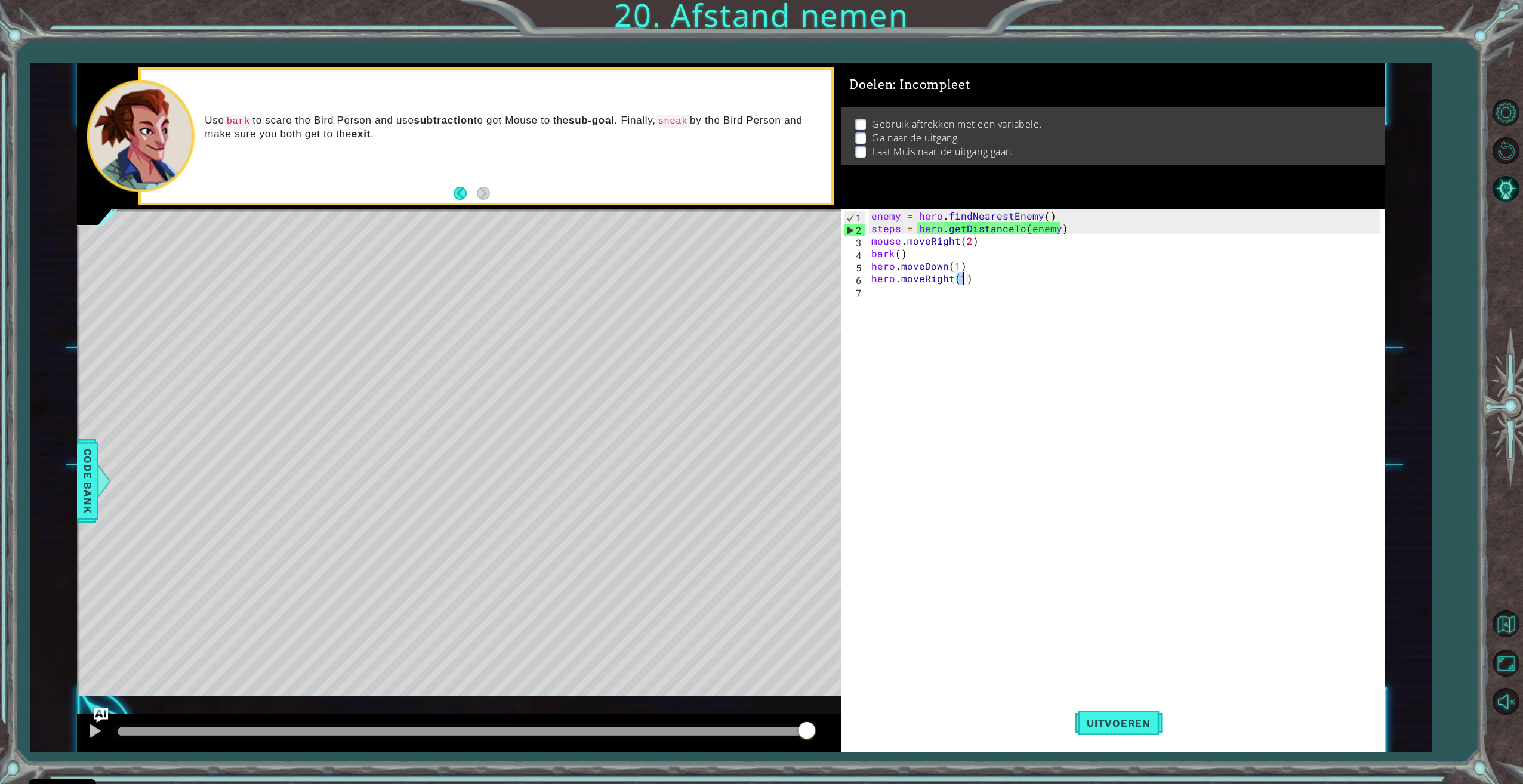
type textarea "hero.moveRight(5)"
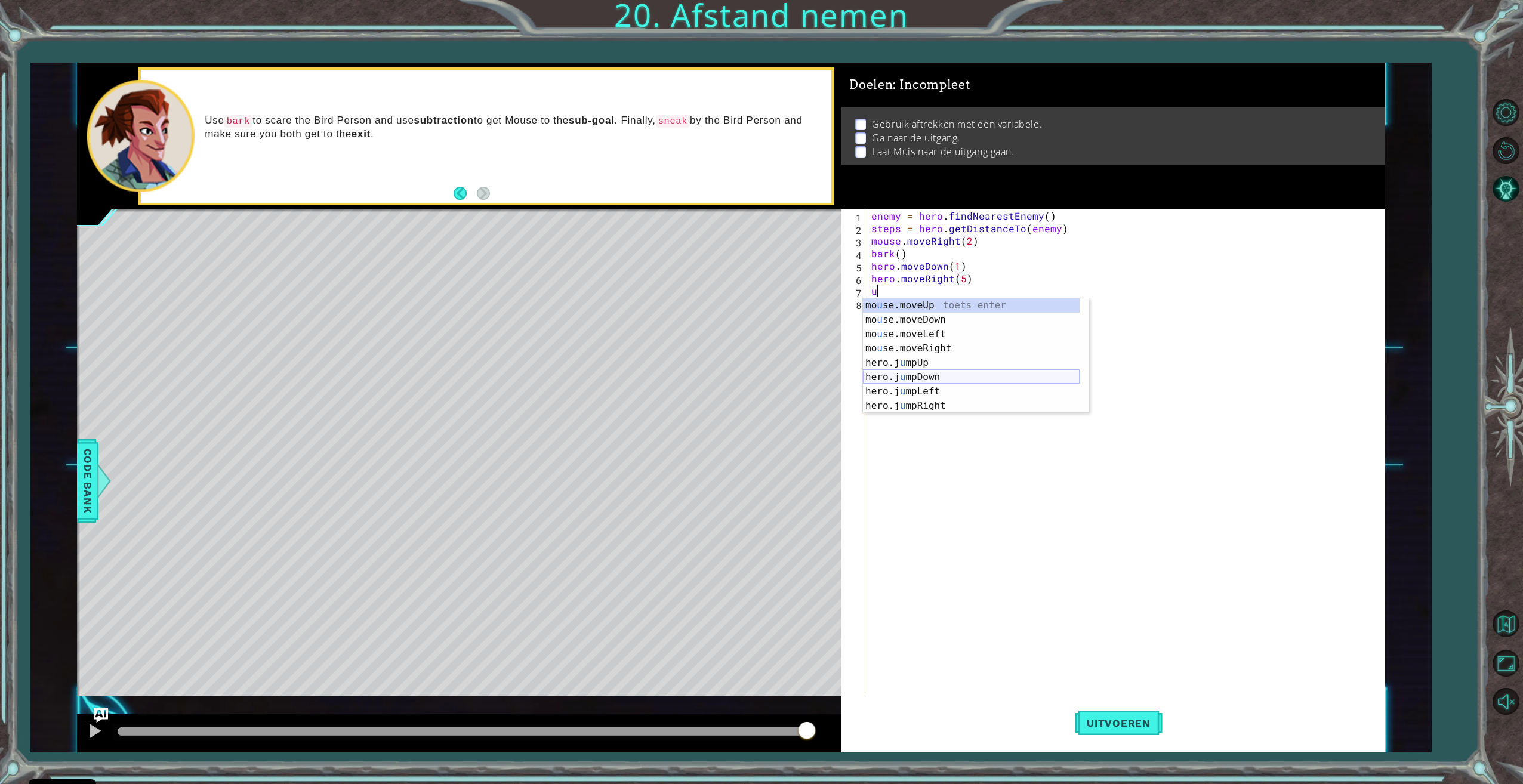
scroll to position [0, 0]
click at [922, 309] on div "mo u se.moveUp toets enter mo u se.moveDown toets enter mo u se.moveLeft toets …" at bounding box center [971, 370] width 217 height 143
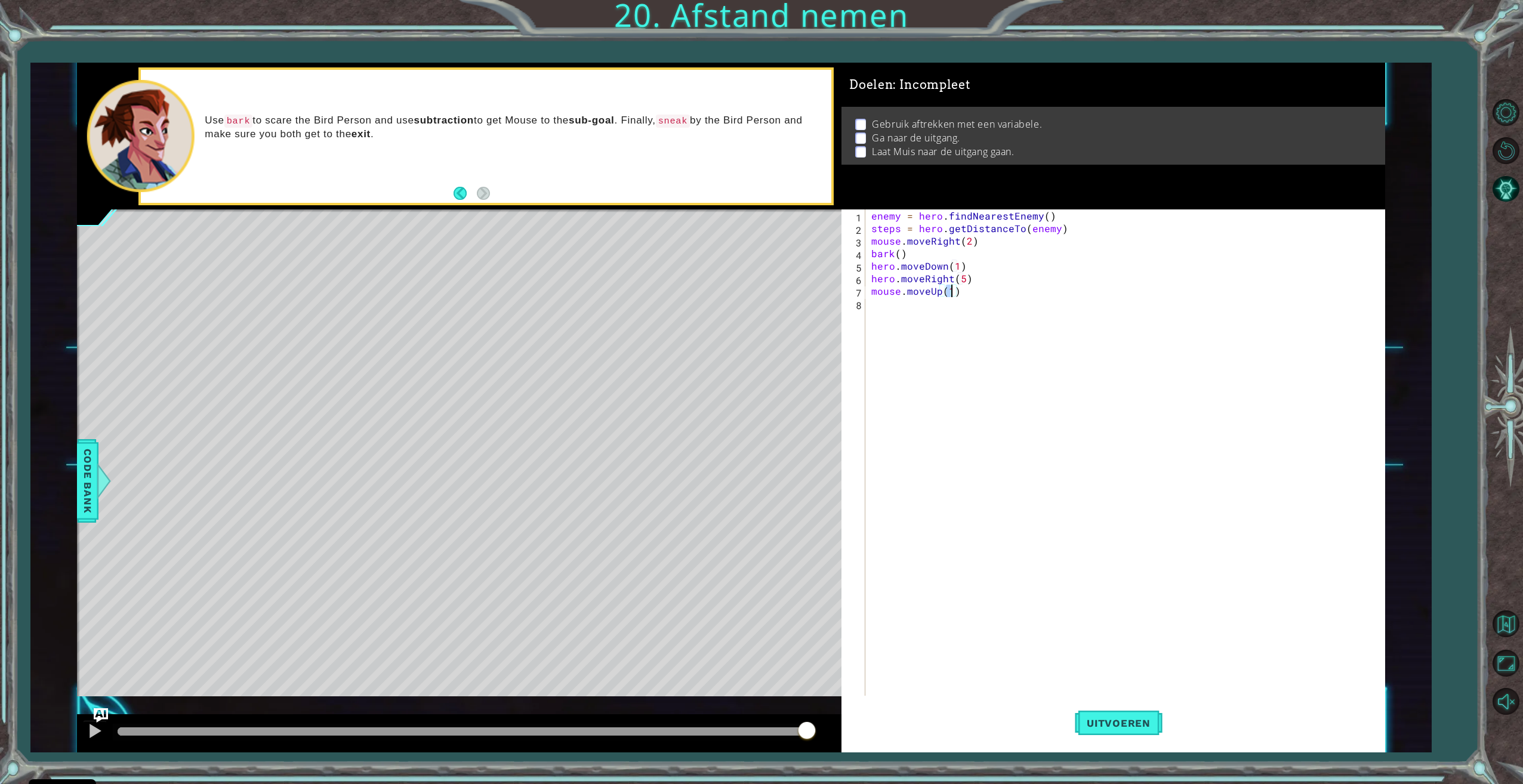
type textarea "mouse.moveUp(2)"
type textarea "jum"
click at [933, 311] on div "hero. jum pUp toets enter hero. jum pDown toets enter hero. [PERSON_NAME] toets…" at bounding box center [975, 353] width 225 height 86
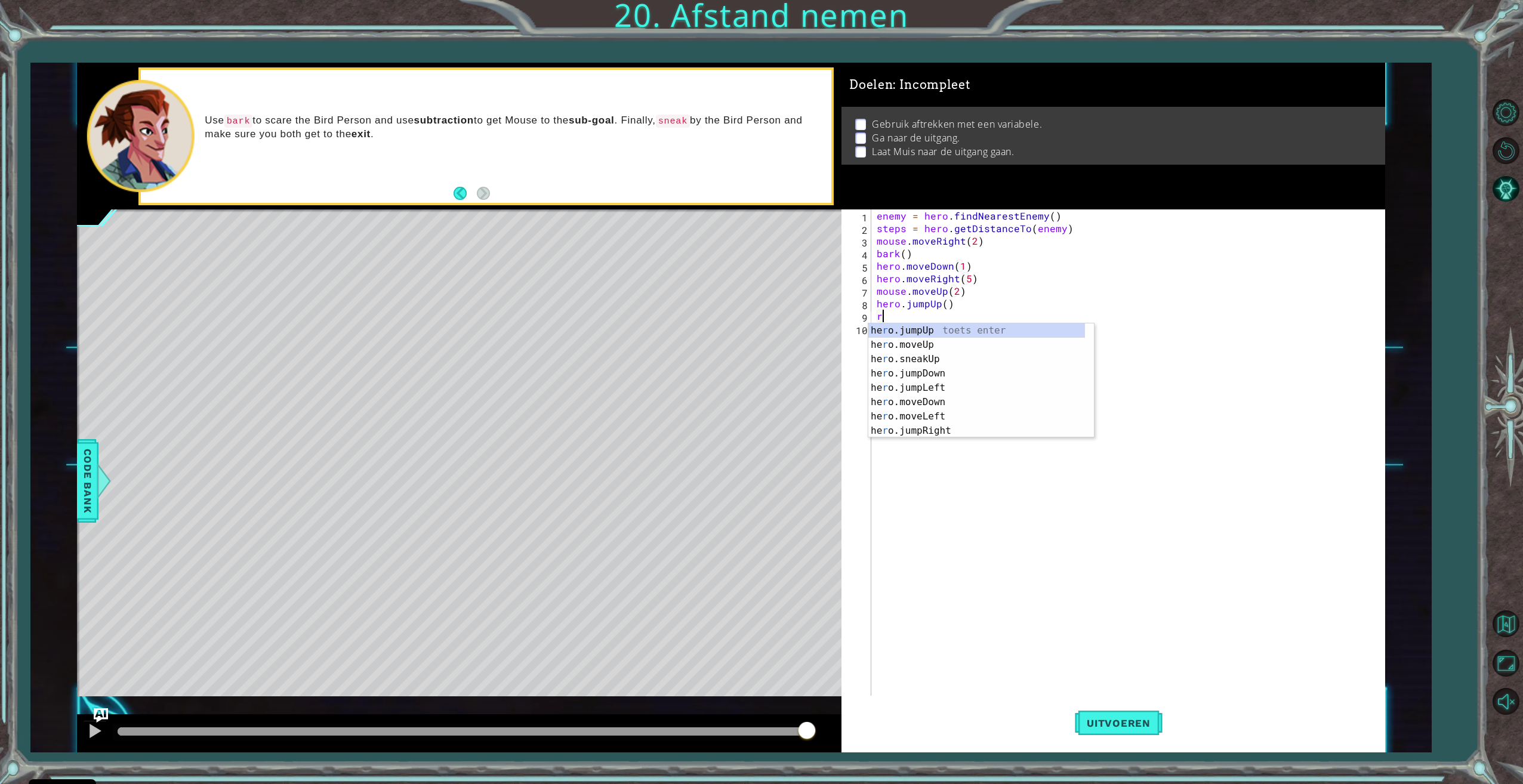
type textarea "ri"
click at [932, 341] on div "mouse.move Ri ght toets enter hero.jump Ri ght toets enter hero.move Ri ght toe…" at bounding box center [976, 394] width 217 height 143
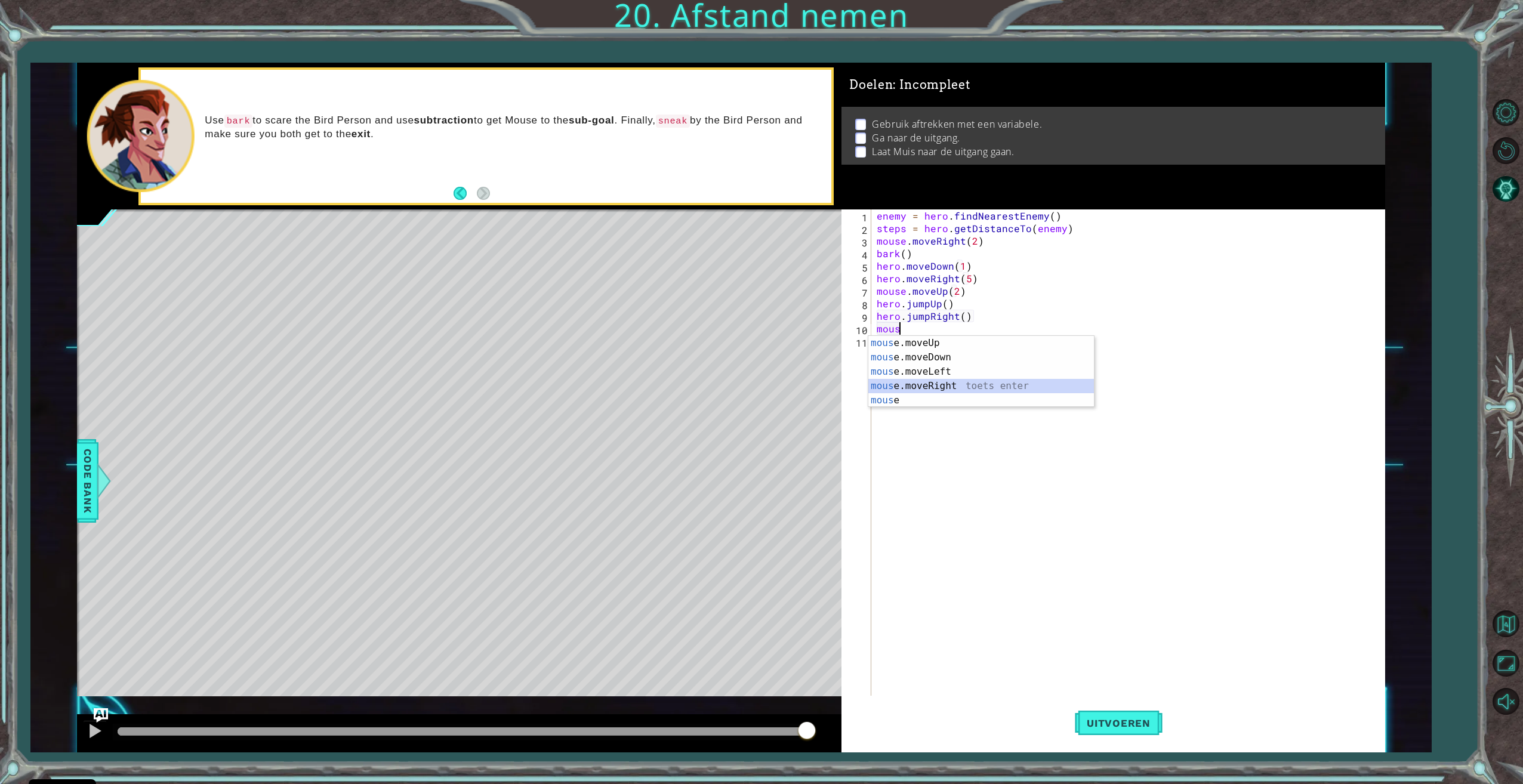
click at [958, 388] on div "mous e.moveUp toets enter mous e.moveDown toets enter mous e.moveLeft toets ent…" at bounding box center [980, 386] width 225 height 100
type textarea "mouse.moveRight(3)"
click at [940, 364] on div "mous e.moveUp toets enter mous e.moveDown toets enter mous e.moveLeft toets ent…" at bounding box center [980, 398] width 225 height 100
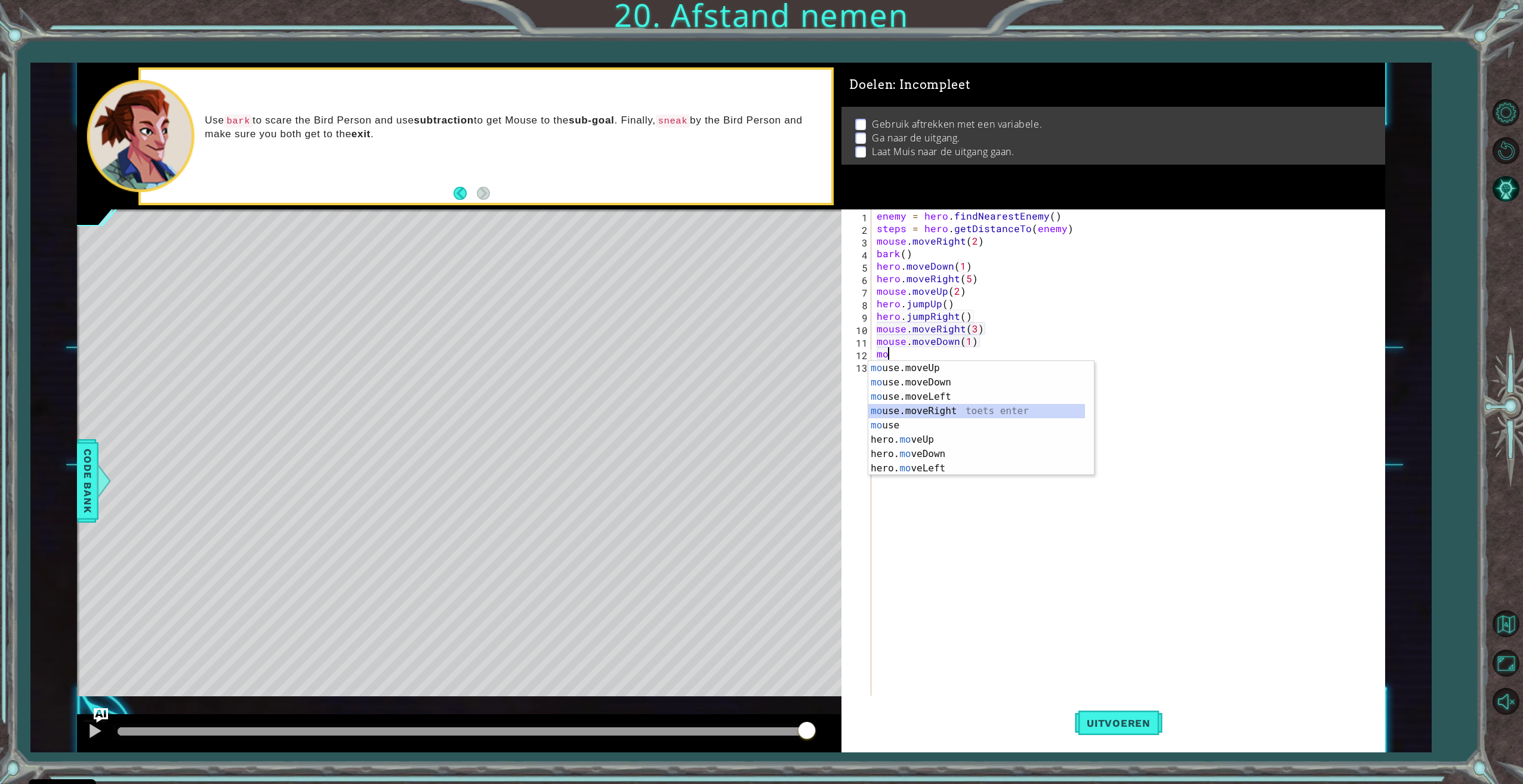
click at [946, 406] on div "mo use.moveUp toets enter mo use.moveDown toets enter mo use.moveLeft toets ent…" at bounding box center [976, 432] width 217 height 143
type textarea "mouse.moveRight(2)"
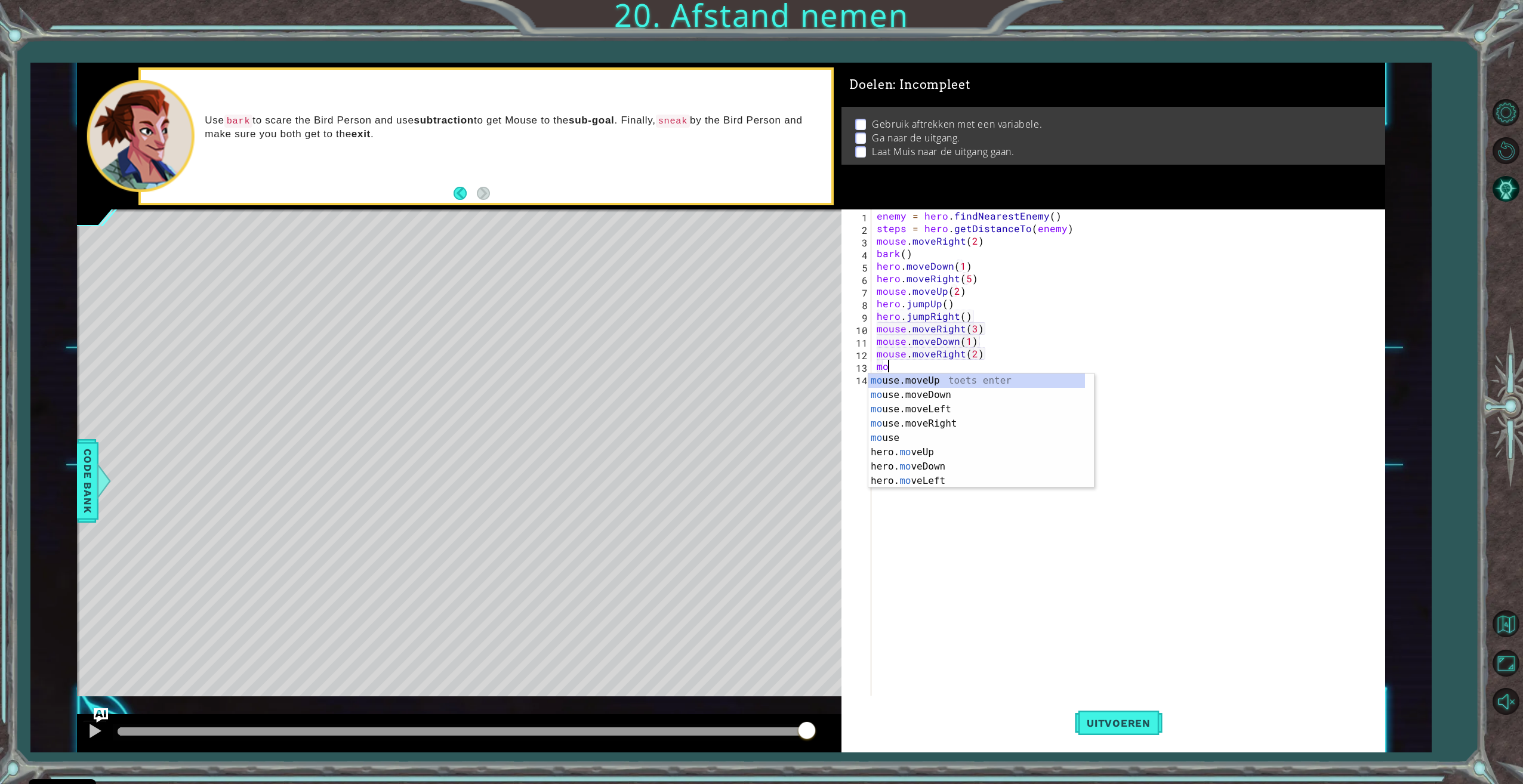
scroll to position [0, 1]
click at [943, 388] on div "mou se toets enter mou se.moveUp toets enter mou se.moveDown toets enter mou se…" at bounding box center [980, 438] width 225 height 129
type textarea "mouse.moveUp(1)"
type textarea "mouse"
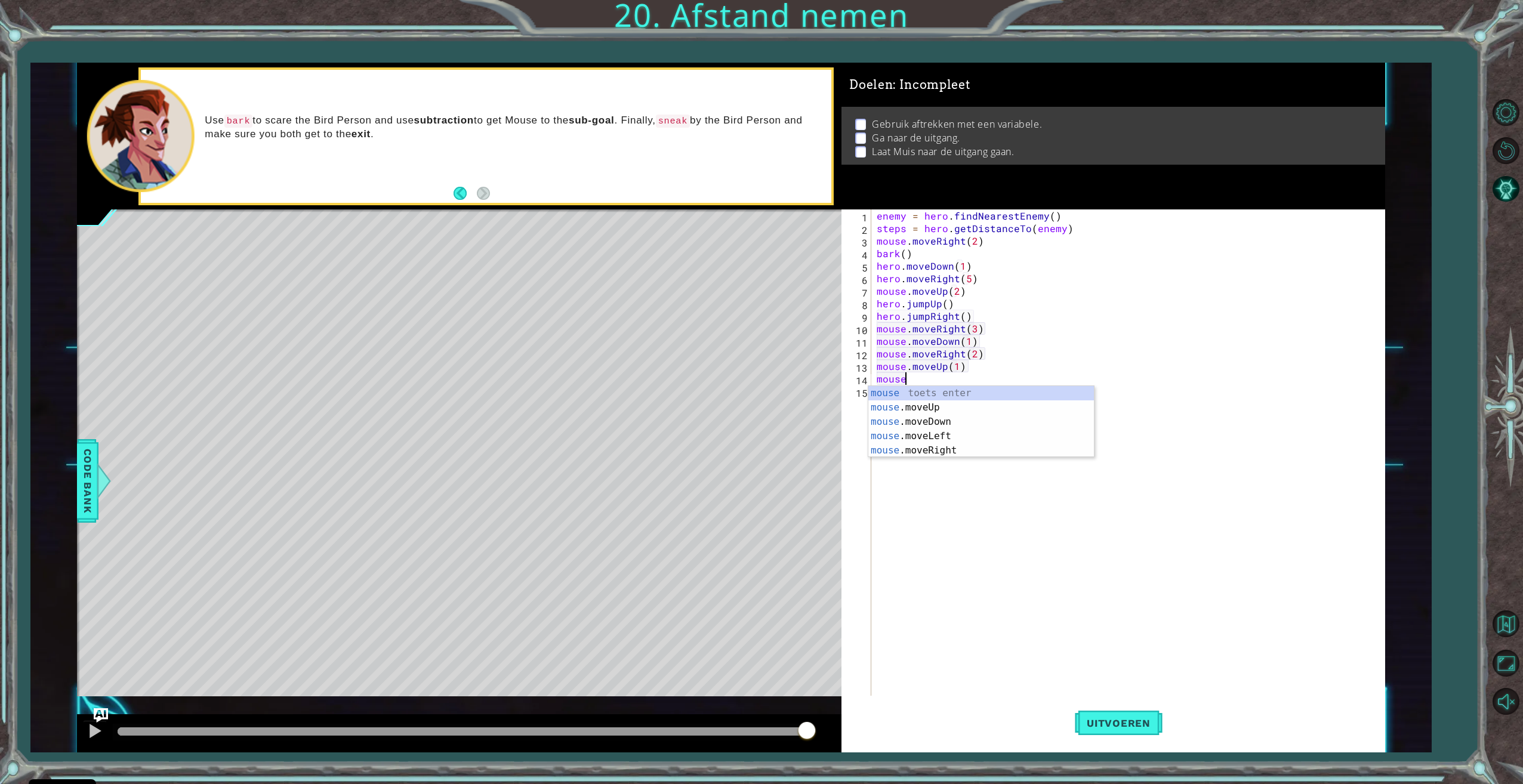
click at [70, 466] on div "1 ההההההההההההההההההההההההההההההההההההההההההההההההההההההההההההההההההההההההההההה…" at bounding box center [731, 407] width 1401 height 690
click at [80, 472] on span "Code Bank" at bounding box center [88, 480] width 19 height 72
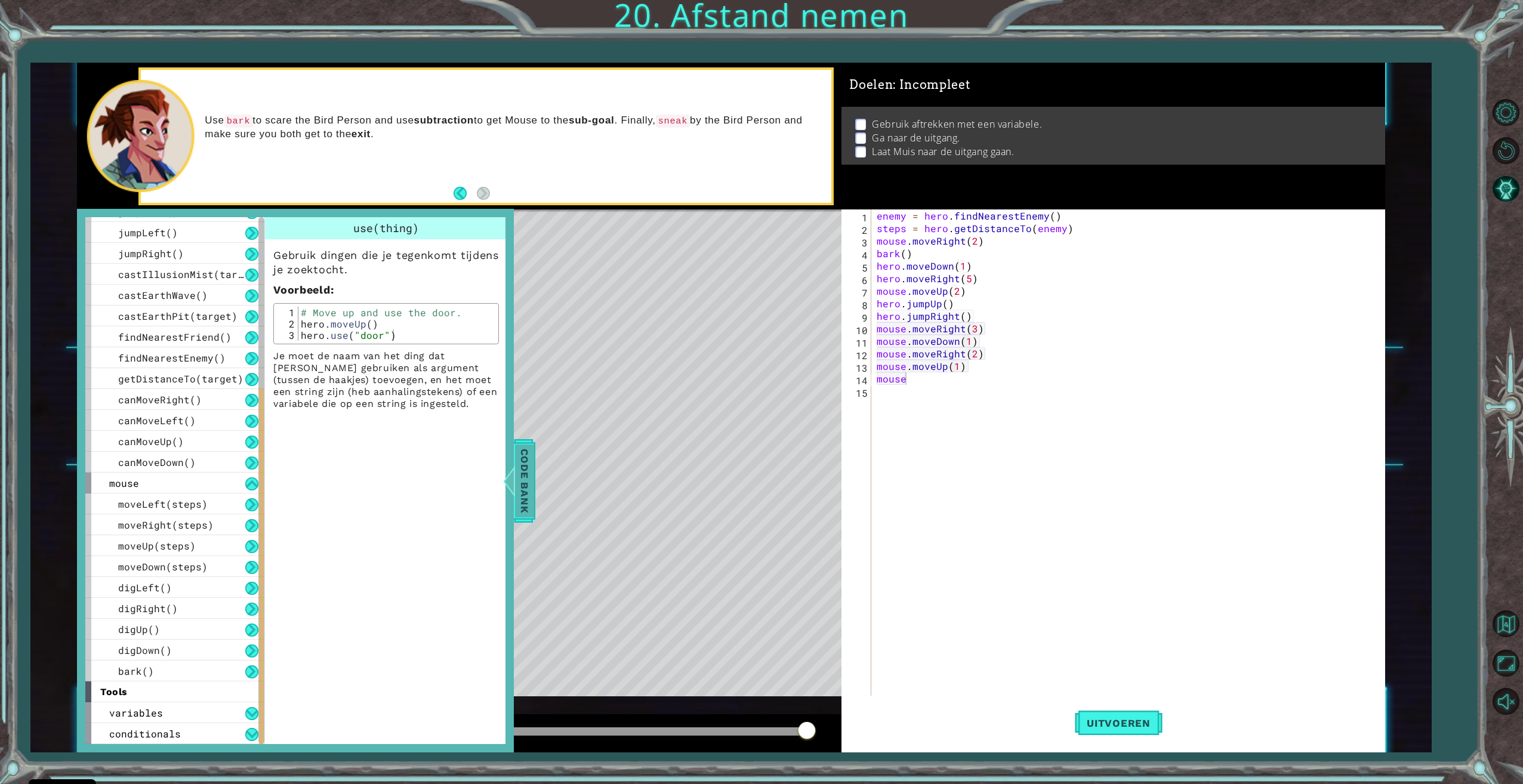
drag, startPoint x: 519, startPoint y: 467, endPoint x: 524, endPoint y: 477, distance: 11.2
click at [519, 469] on span "Code Bank" at bounding box center [524, 480] width 19 height 72
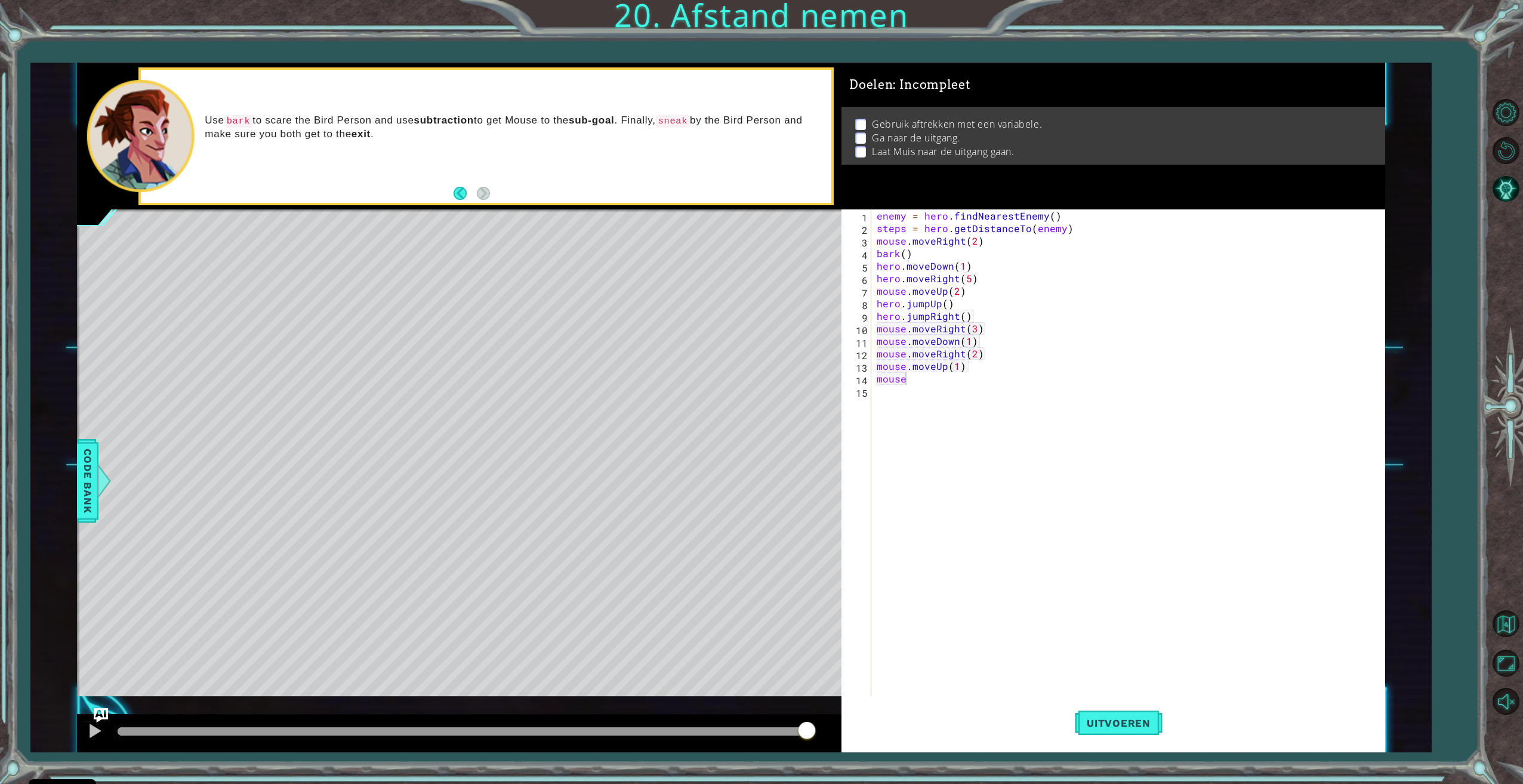
scroll to position [0, 0]
click at [919, 386] on div "enemy = hero . findNearestEnemy ( ) steps = hero . getDistanceTo ( enemy ) mous…" at bounding box center [1129, 466] width 511 height 513
click at [926, 380] on div "enemy = hero . findNearestEnemy ( ) steps = hero . getDistanceTo ( enemy ) mous…" at bounding box center [1129, 466] width 511 height 513
type textarea "mouse.digUp()"
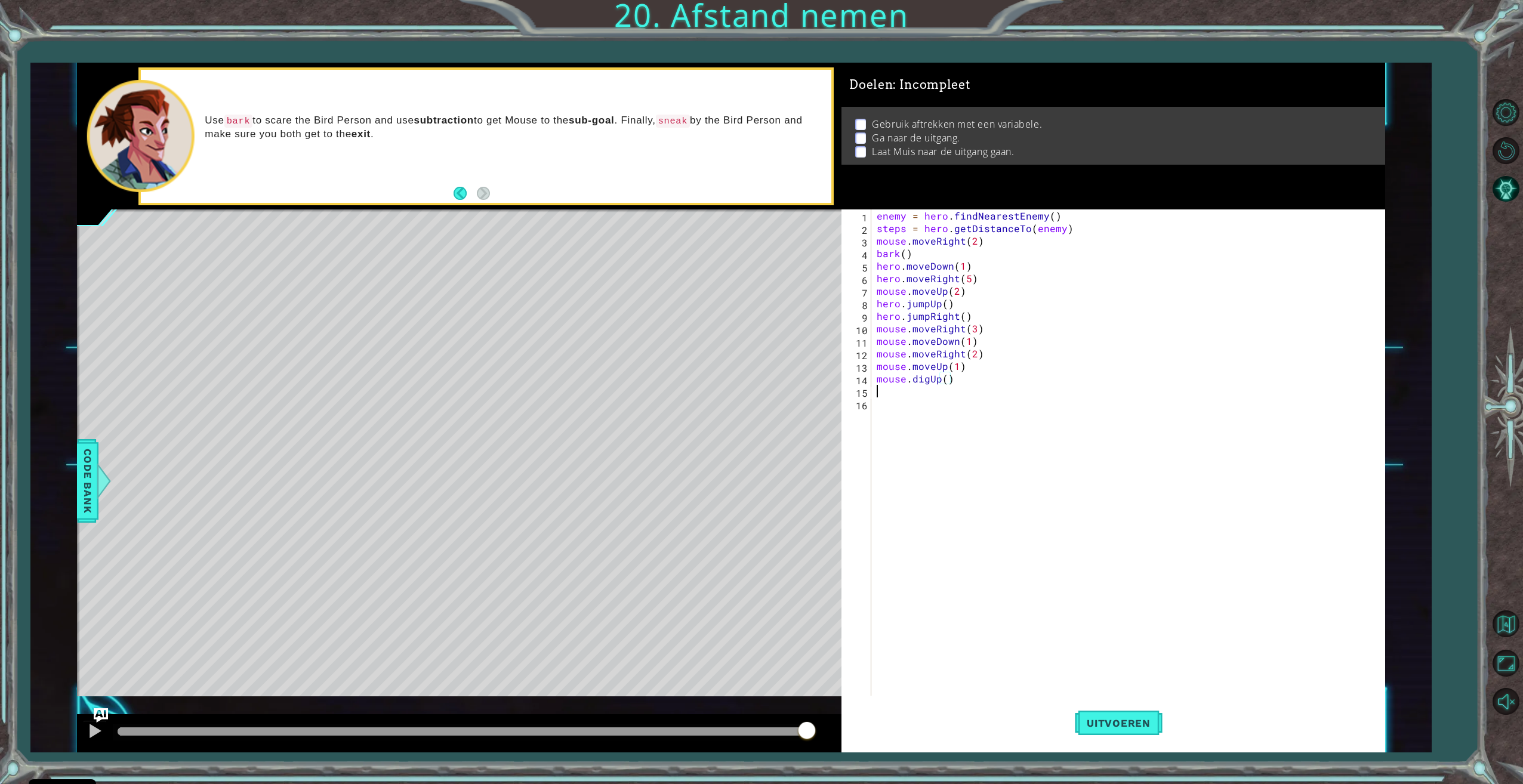
scroll to position [0, 0]
click at [1133, 721] on span "Uitvoeren" at bounding box center [1119, 723] width 88 height 12
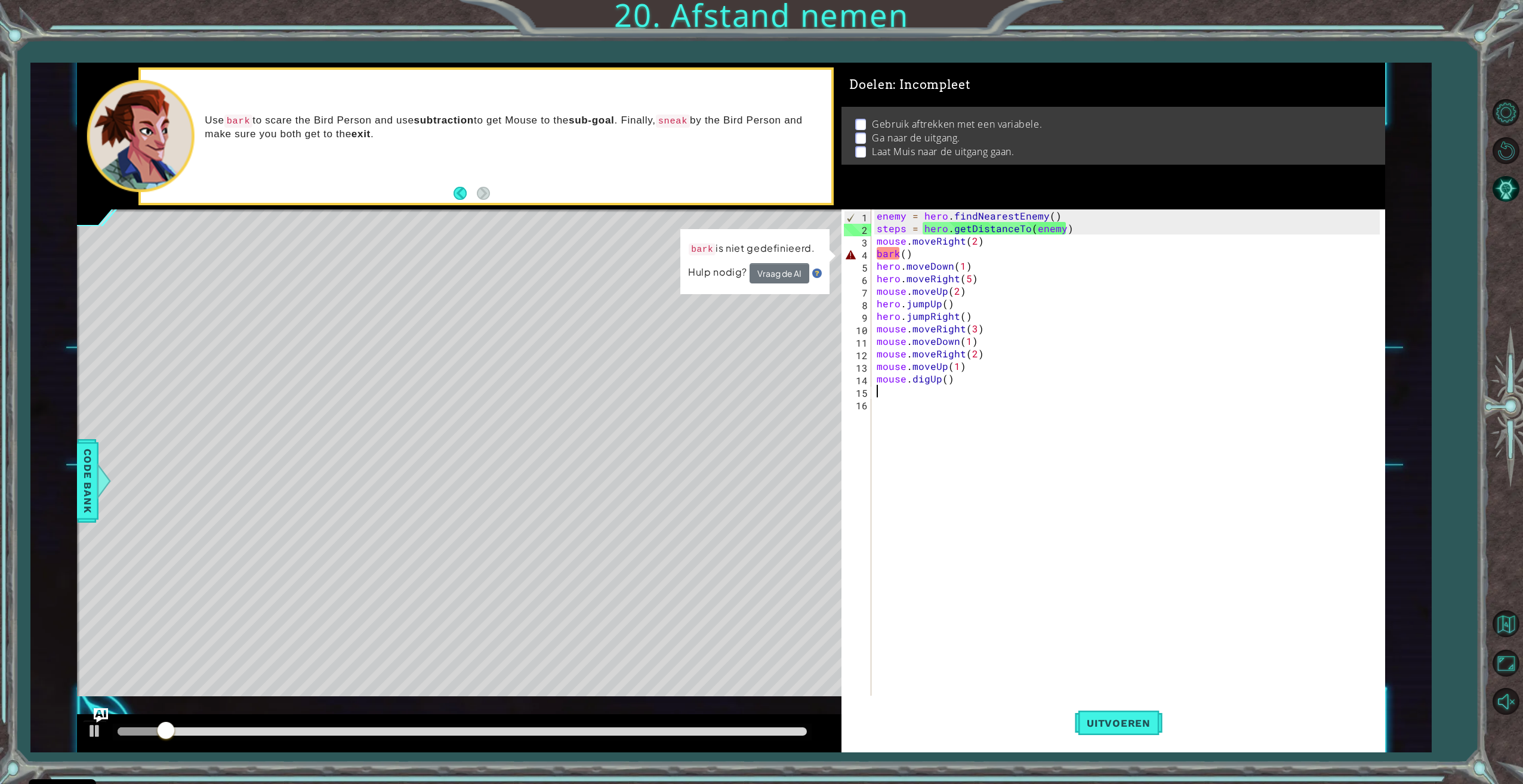
click at [876, 254] on div "enemy = hero . findNearestEnemy ( ) steps = hero . getDistanceTo ( enemy ) mous…" at bounding box center [1129, 466] width 511 height 513
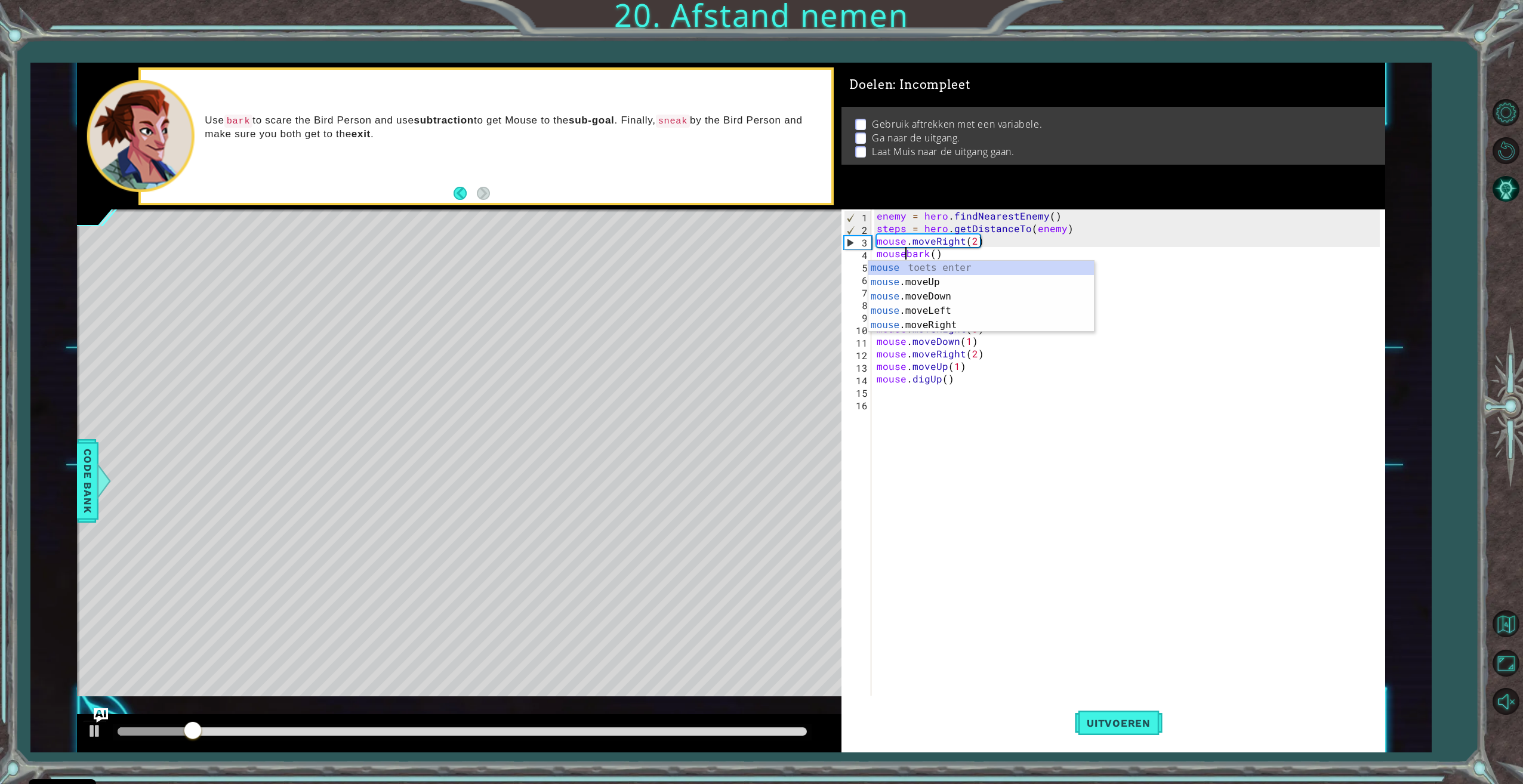
scroll to position [0, 3]
click at [1109, 727] on span "Uitvoeren" at bounding box center [1119, 723] width 88 height 12
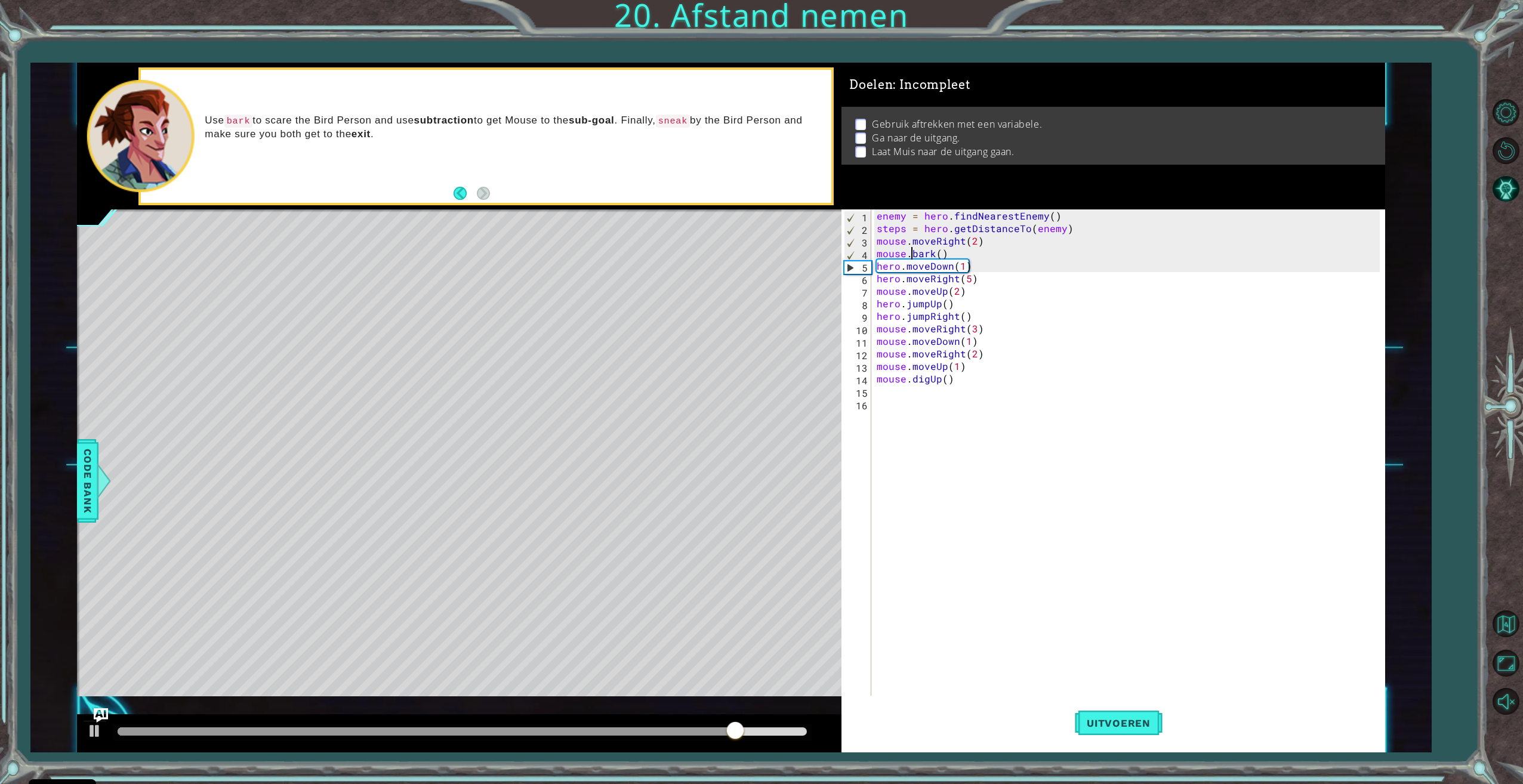
click at [976, 239] on div "enemy = hero . findNearestEnemy ( ) steps = hero . getDistanceTo ( enemy ) mous…" at bounding box center [1129, 466] width 511 height 513
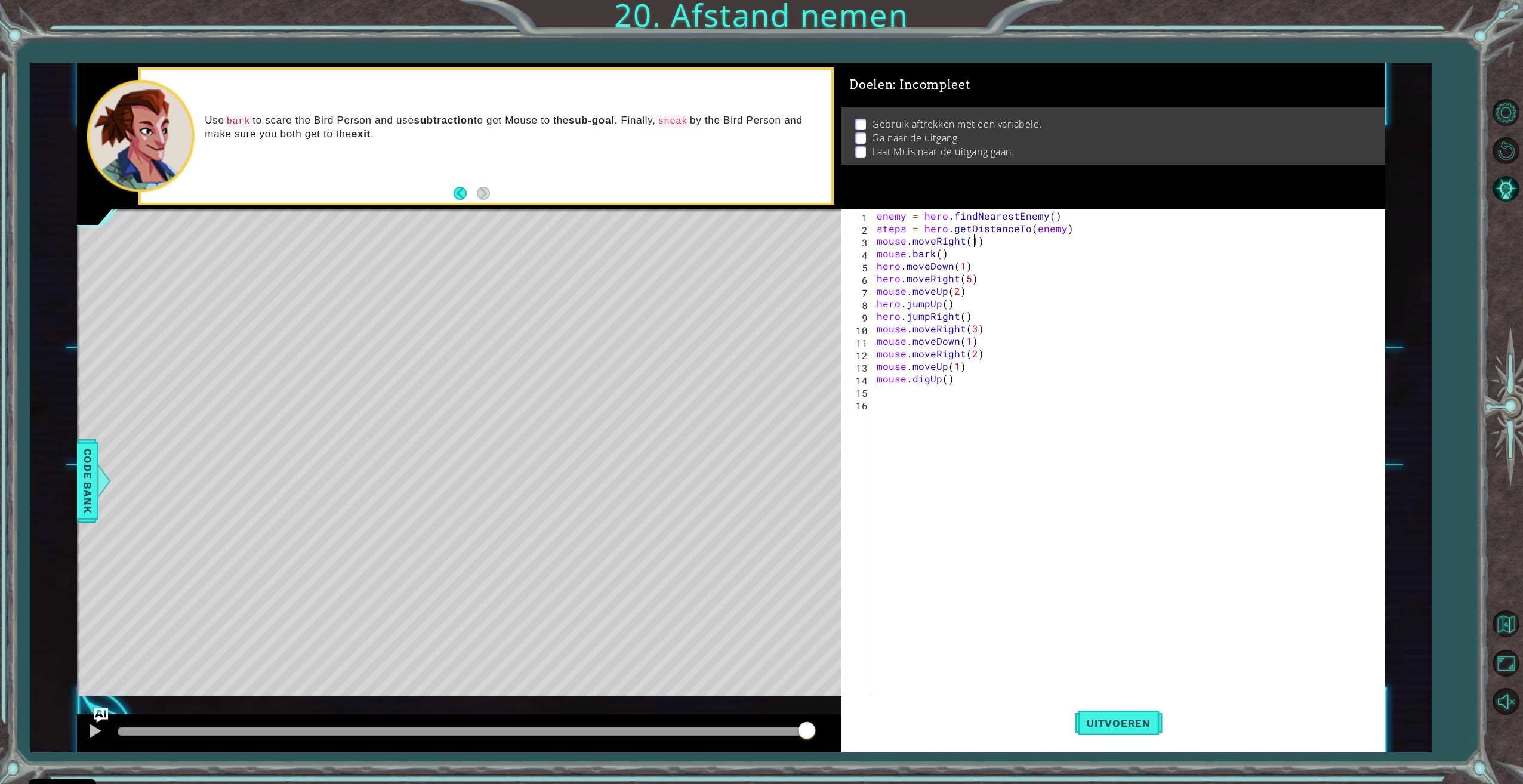
scroll to position [0, 6]
click at [1141, 732] on button "Uitvoeren" at bounding box center [1119, 723] width 88 height 55
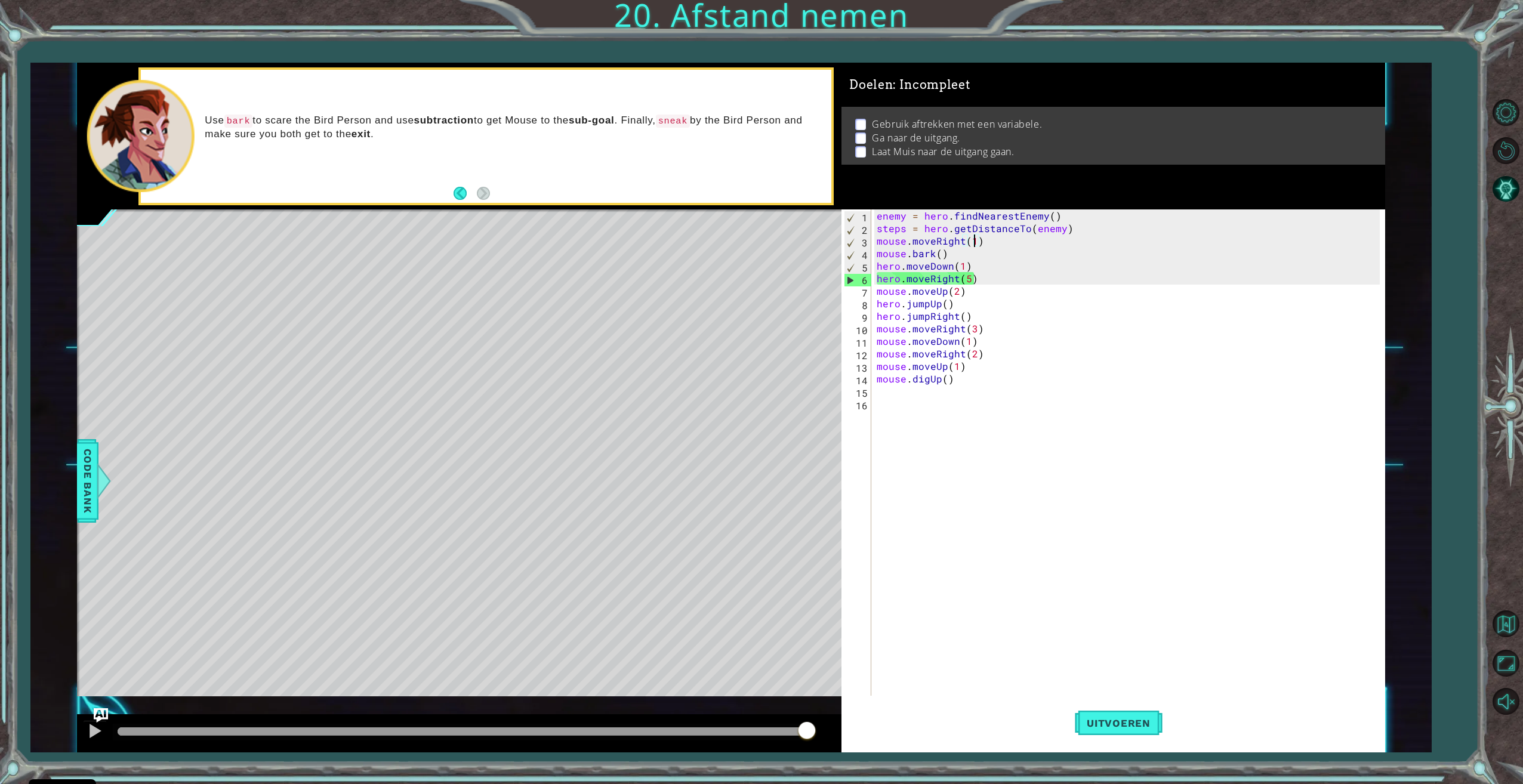
click at [877, 239] on div "enemy = hero . findNearestEnemy ( ) steps = hero . getDistanceTo ( enemy ) mous…" at bounding box center [1129, 466] width 511 height 513
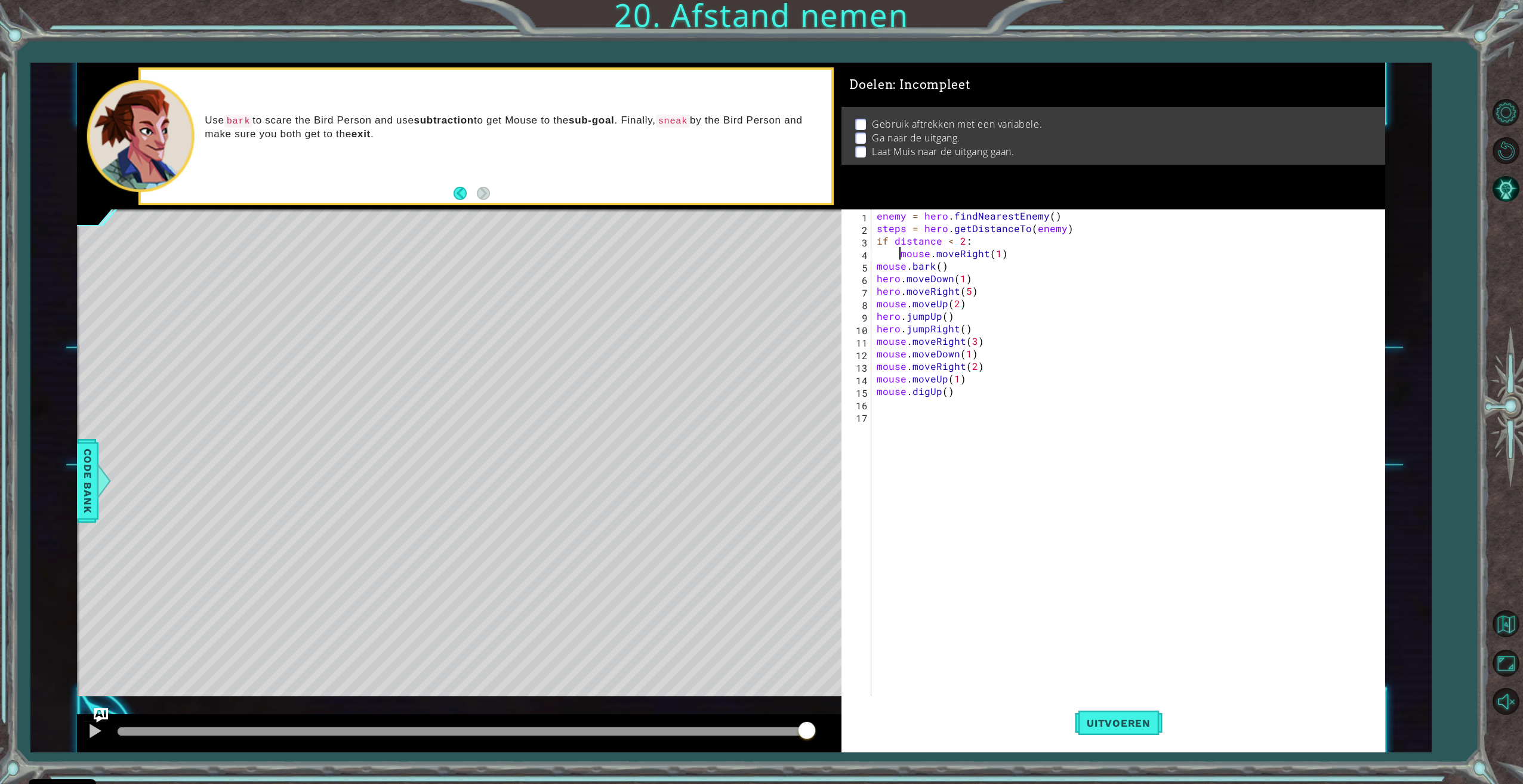
click at [954, 265] on div "enemy = hero . findNearestEnemy ( ) steps = hero . getDistanceTo ( enemy ) if d…" at bounding box center [1129, 466] width 511 height 513
type textarea "m"
click at [1010, 257] on div "enemy = hero . findNearestEnemy ( ) steps = hero . getDistanceTo ( enemy ) if d…" at bounding box center [1129, 466] width 511 height 513
type textarea "mouse.moveRight(1)"
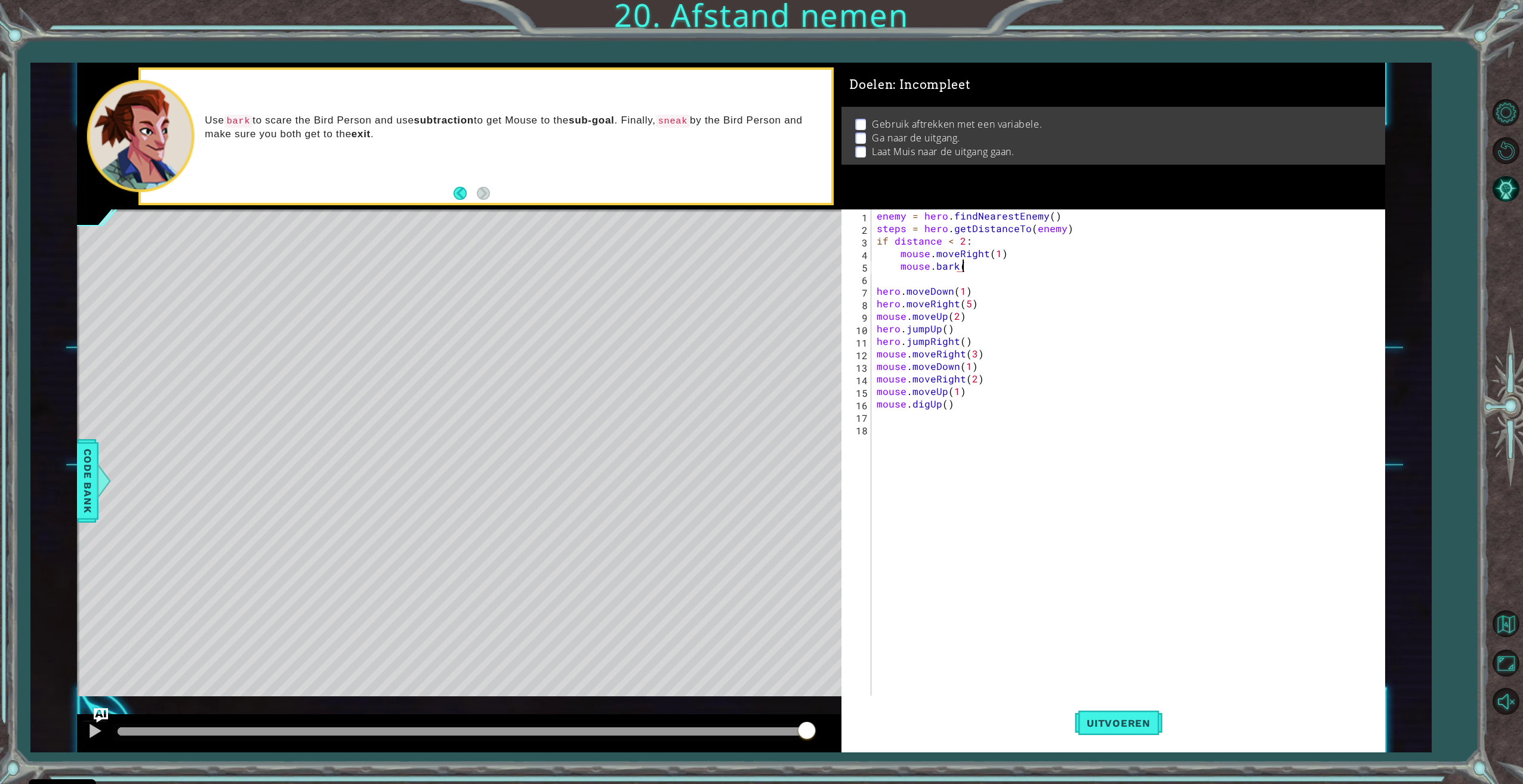
scroll to position [0, 5]
click at [1089, 729] on button "Uitvoeren" at bounding box center [1119, 723] width 88 height 55
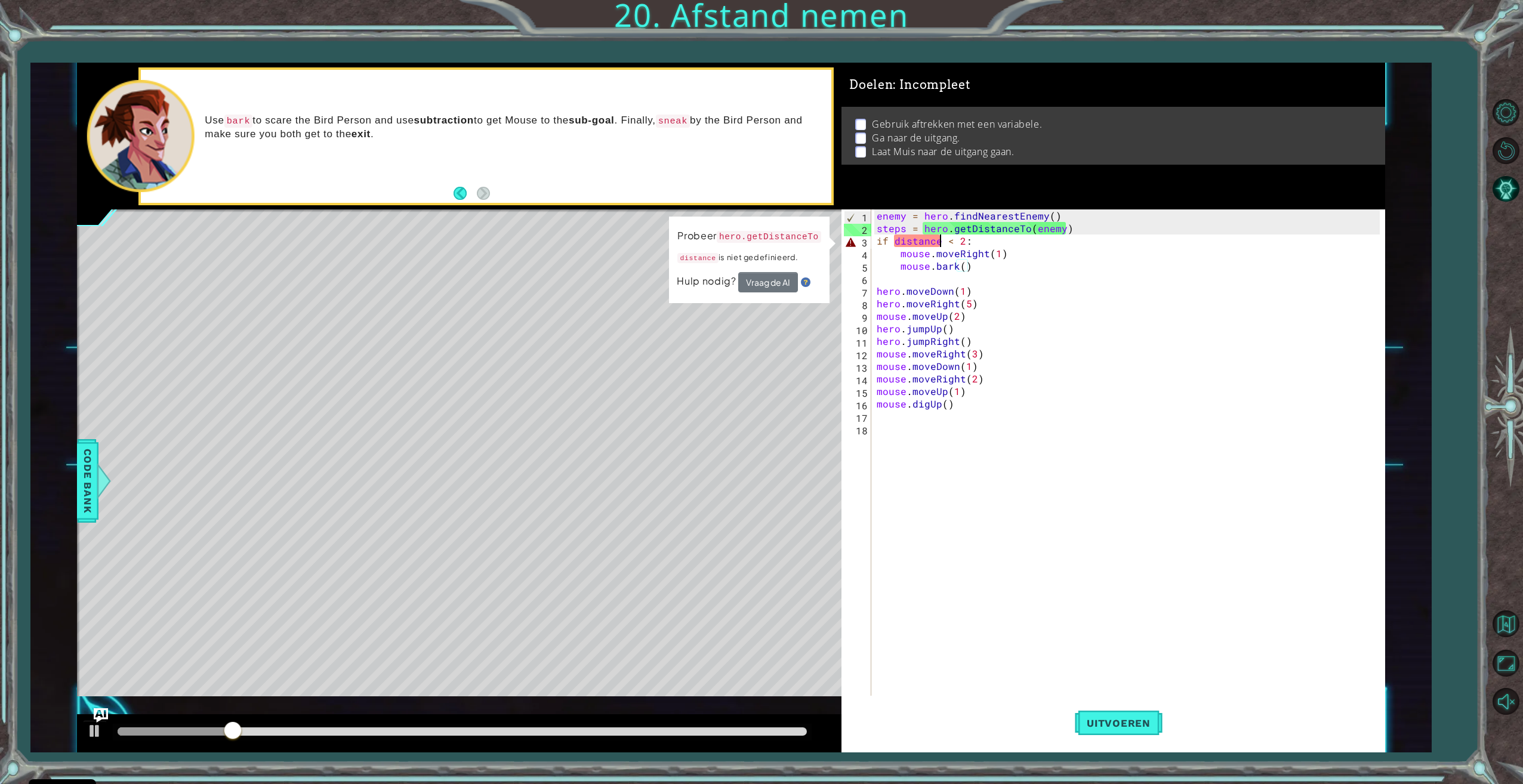
click at [940, 240] on div "enemy = hero . findNearestEnemy ( ) steps = hero . getDistanceTo ( enemy ) if d…" at bounding box center [1129, 466] width 511 height 513
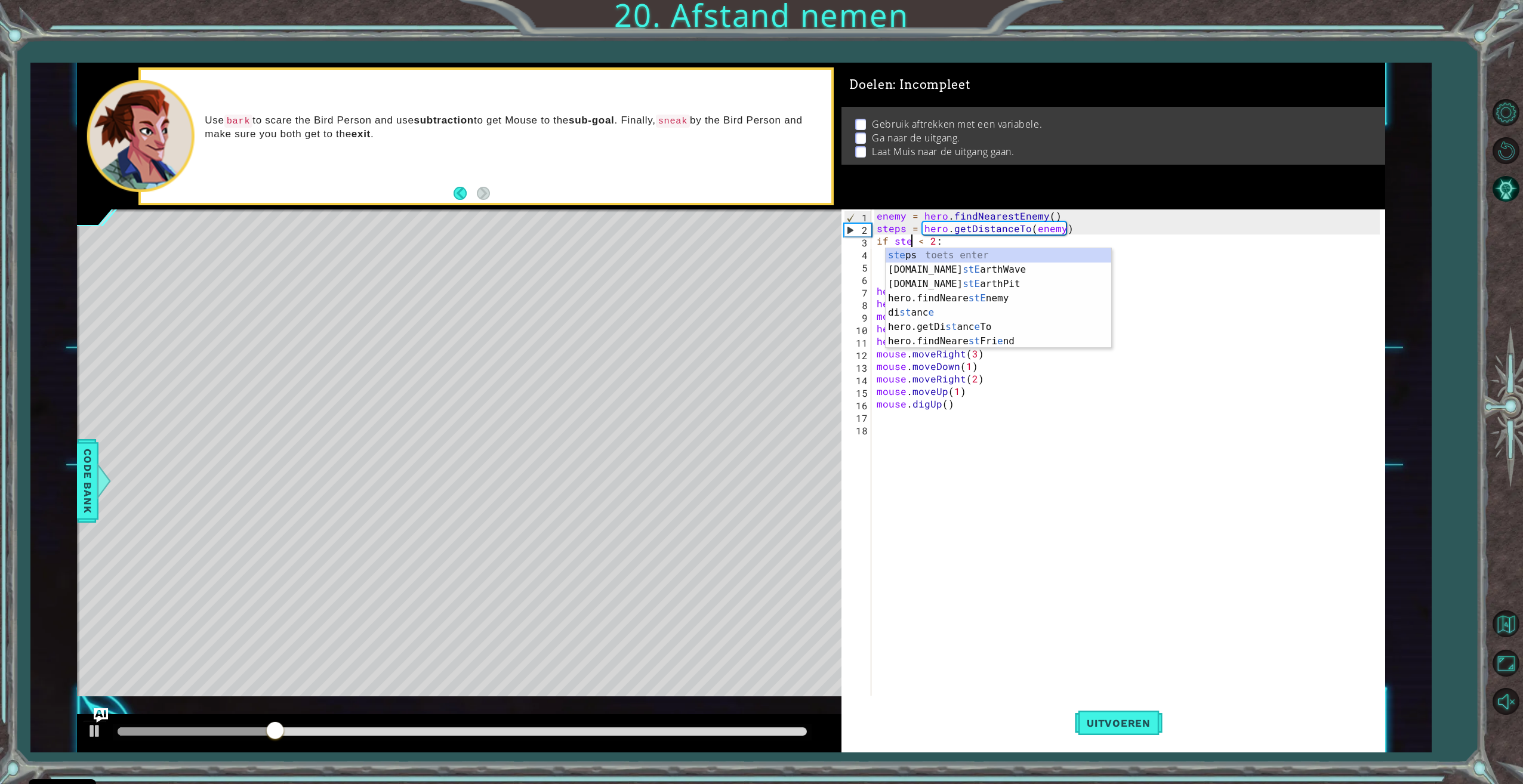
scroll to position [0, 3]
click at [992, 249] on div "steps toets enter" at bounding box center [998, 269] width 225 height 43
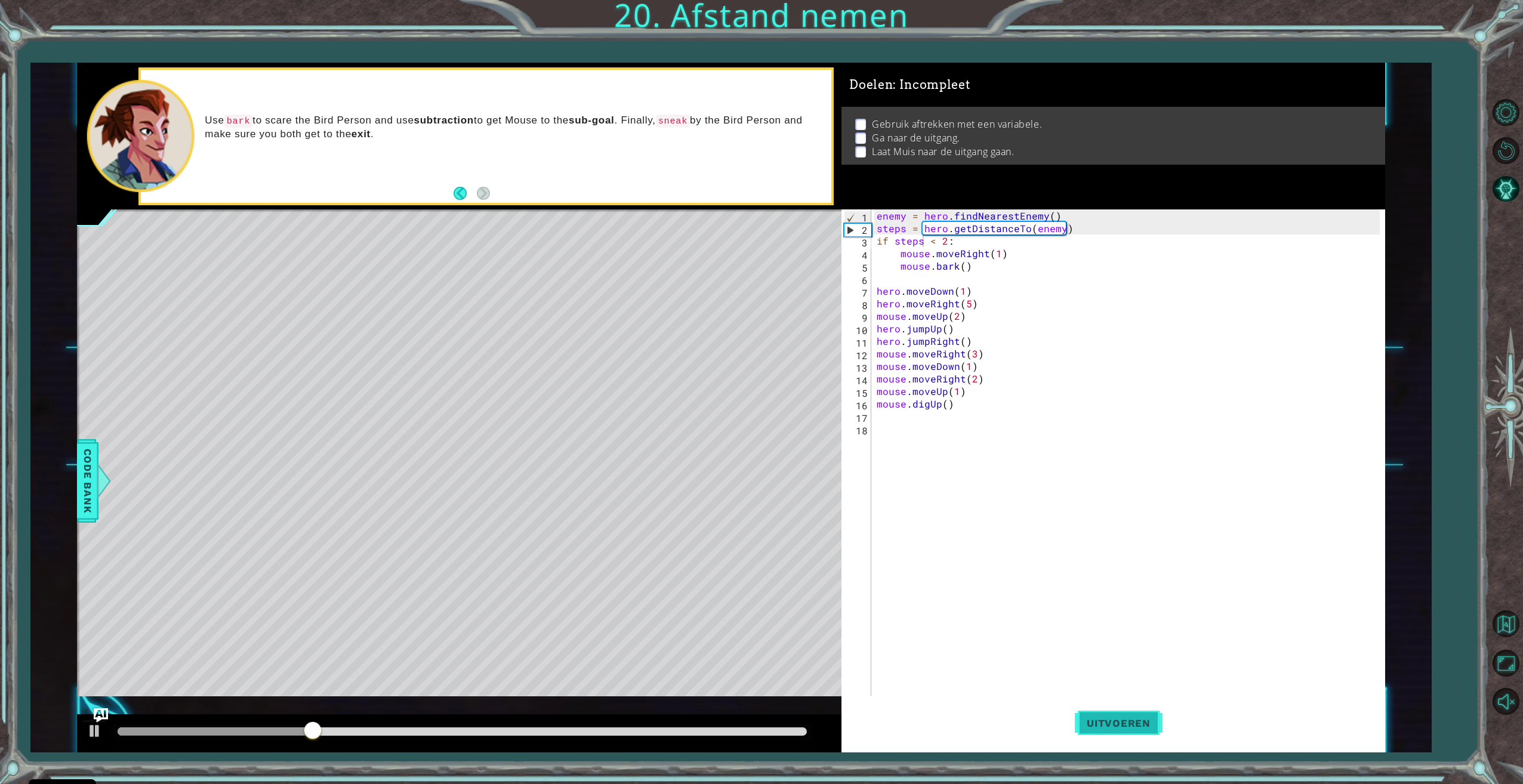
click at [1106, 739] on button "Uitvoeren" at bounding box center [1119, 723] width 88 height 55
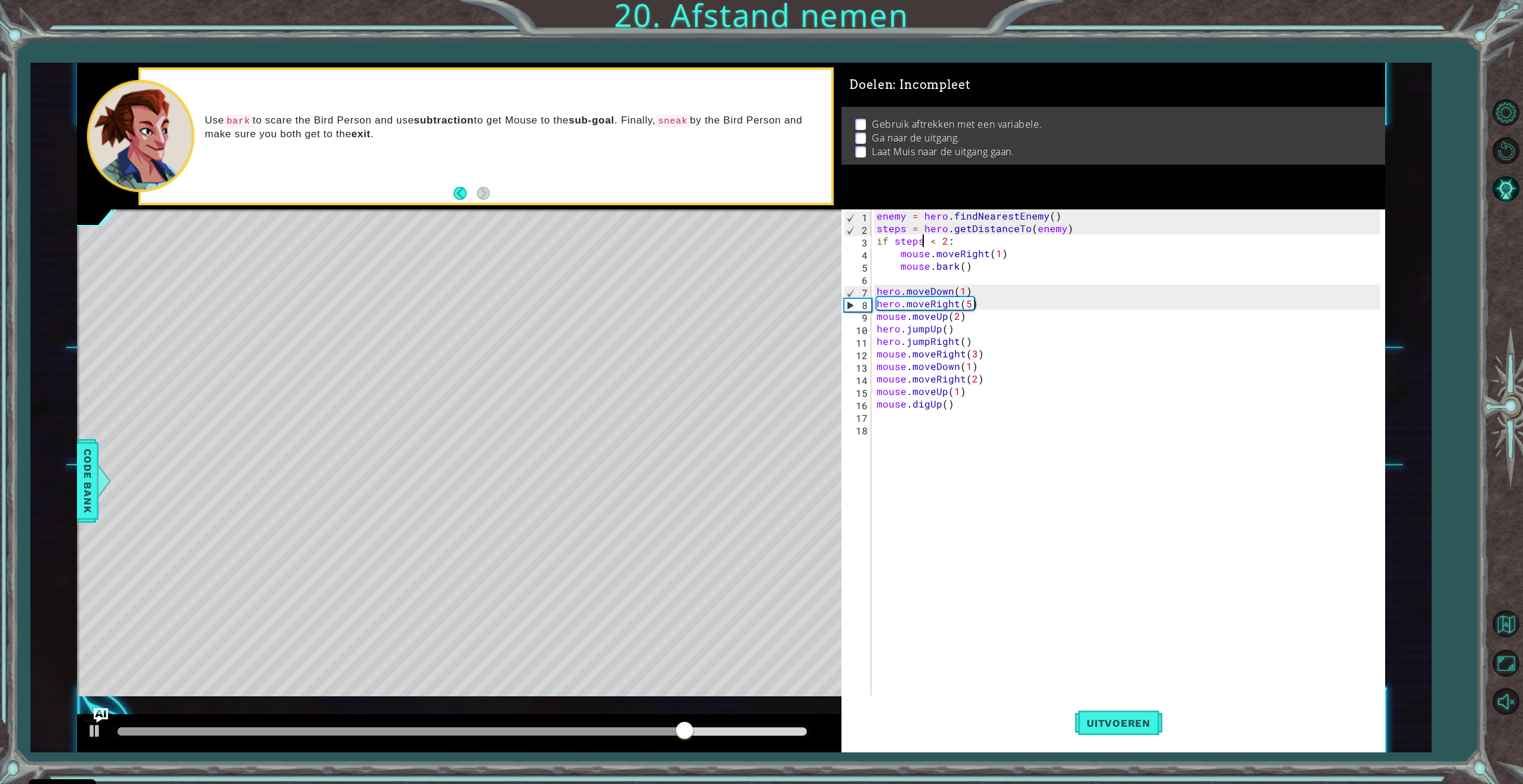
click at [998, 267] on div "enemy = hero . findNearestEnemy ( ) steps = hero . getDistanceTo ( enemy ) if s…" at bounding box center [1129, 466] width 511 height 513
type textarea "mouse.bark()"
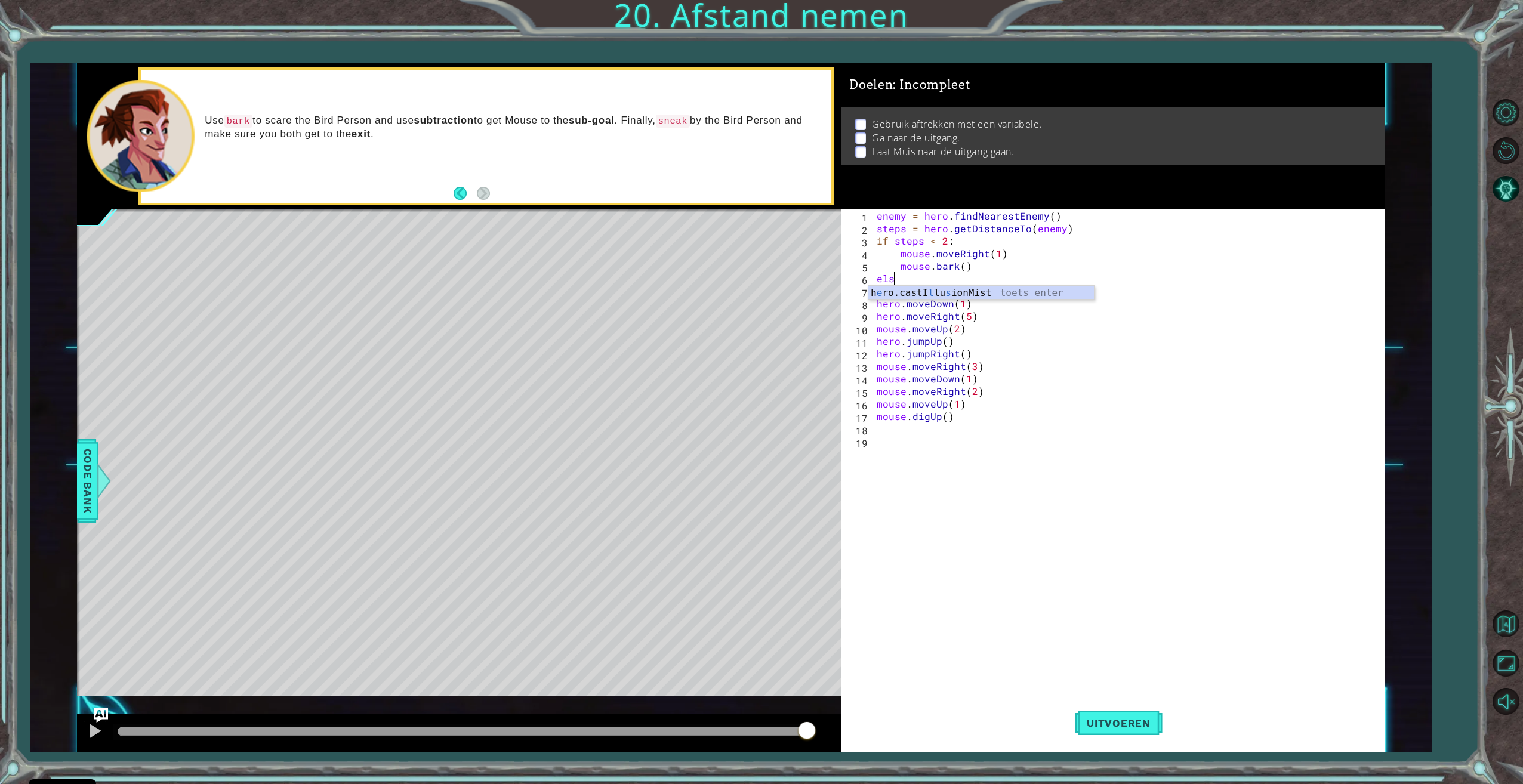
scroll to position [0, 1]
type textarea "else:"
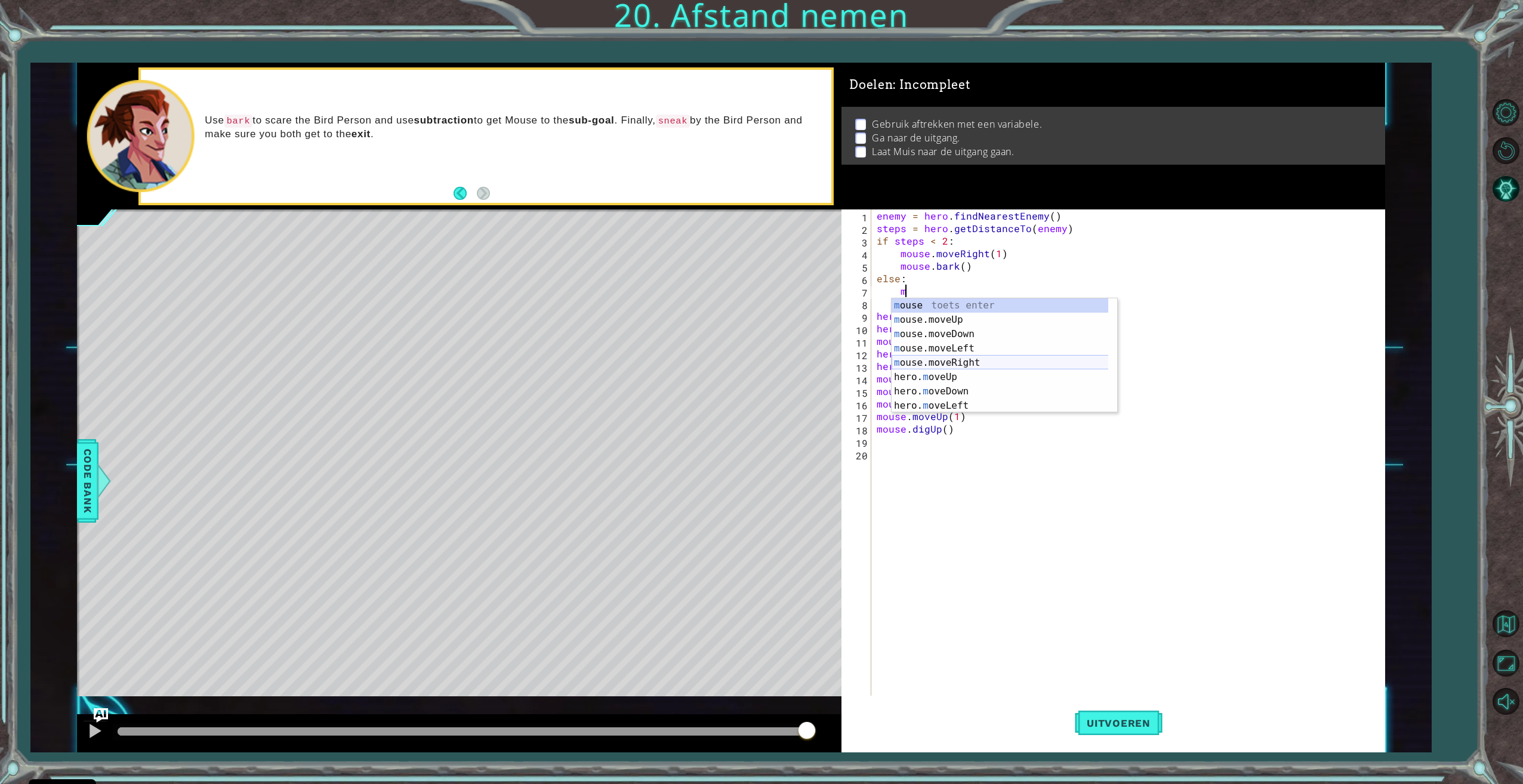
click at [1008, 363] on div "m ouse toets enter m ouse.moveUp toets enter m ouse.moveDown toets enter m ouse…" at bounding box center [1004, 370] width 225 height 143
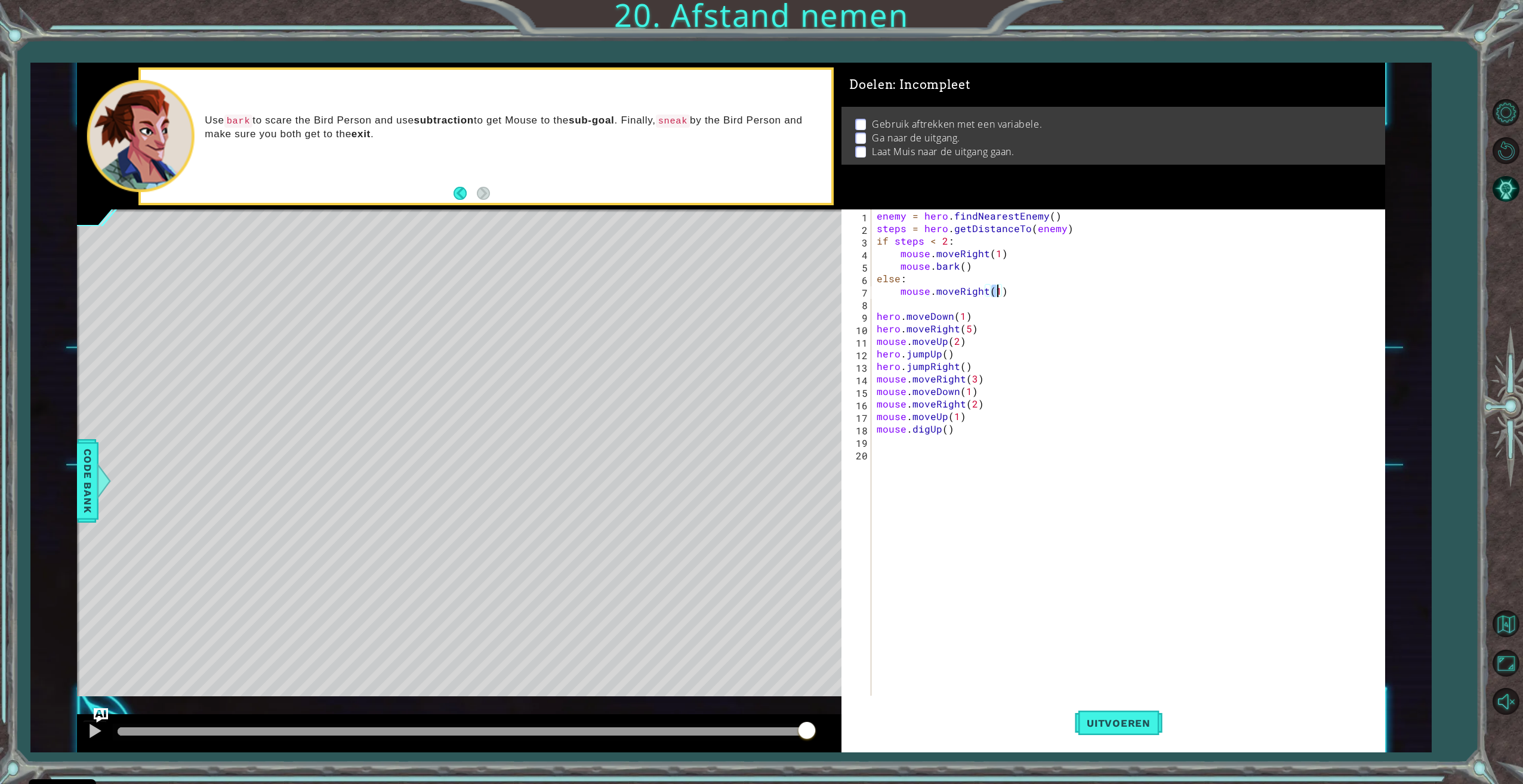
type textarea "mouse.moveRight(2)"
click at [1146, 717] on span "Uitvoeren" at bounding box center [1119, 723] width 88 height 12
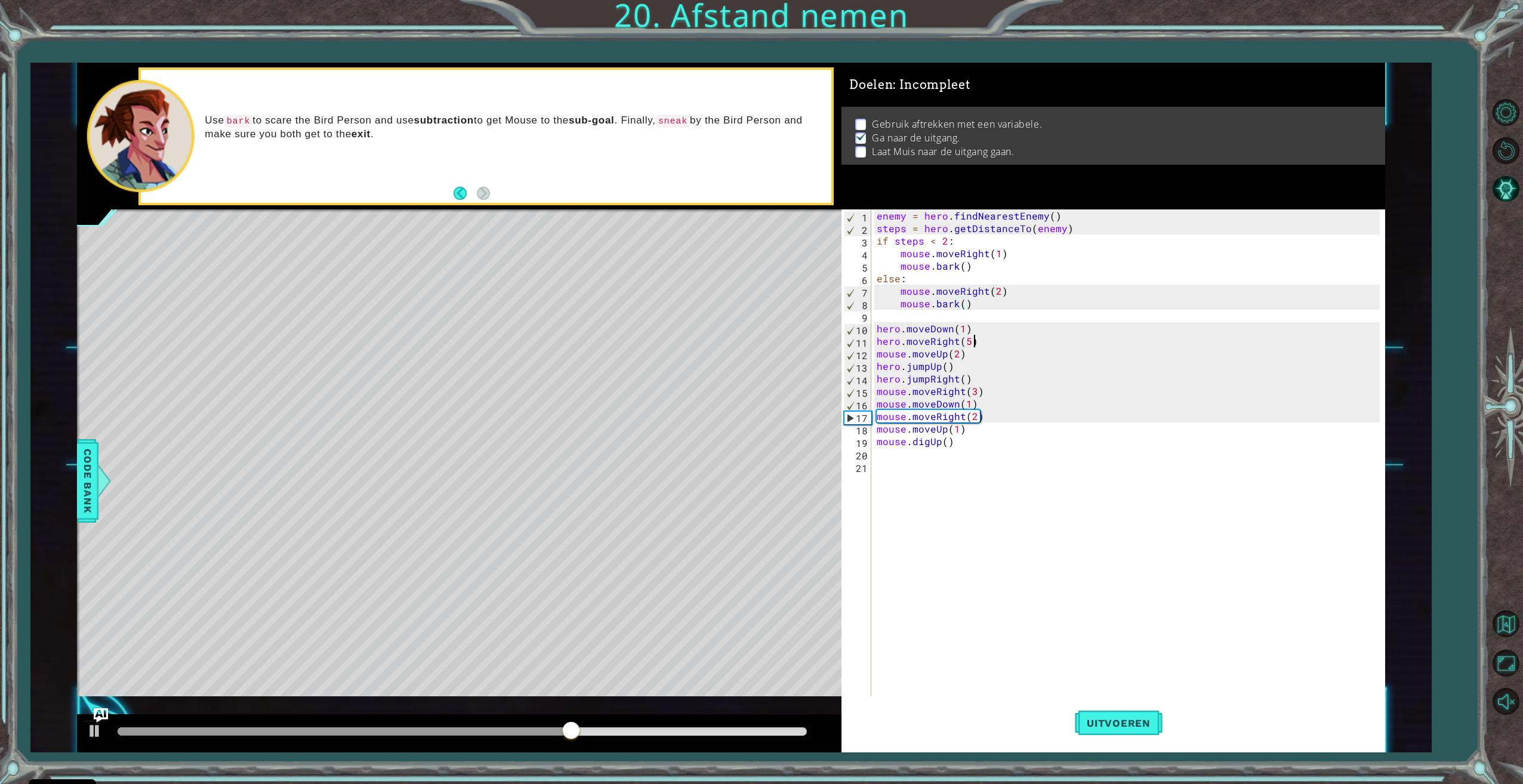
drag, startPoint x: 978, startPoint y: 346, endPoint x: 965, endPoint y: 350, distance: 13.6
click at [976, 346] on div "enemy = hero . findNearestEnemy ( ) steps = hero . getDistanceTo ( enemy ) if s…" at bounding box center [1129, 466] width 511 height 513
type textarea "hero.moveRight(5)"
click at [977, 301] on div "enemy = hero . findNearestEnemy ( ) steps = hero . getDistanceTo ( enemy ) if s…" at bounding box center [1129, 466] width 511 height 513
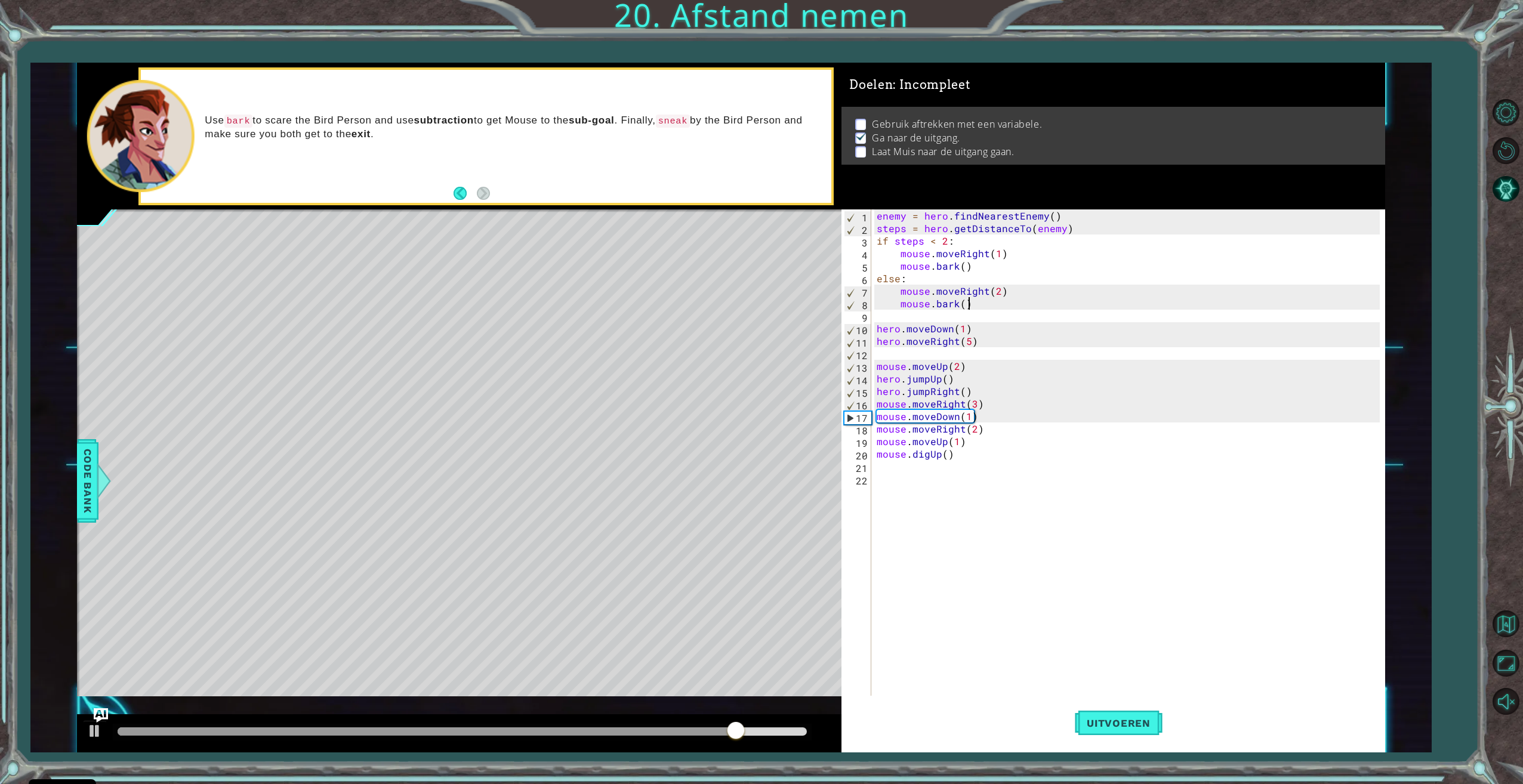
type textarea "mouse.bark()"
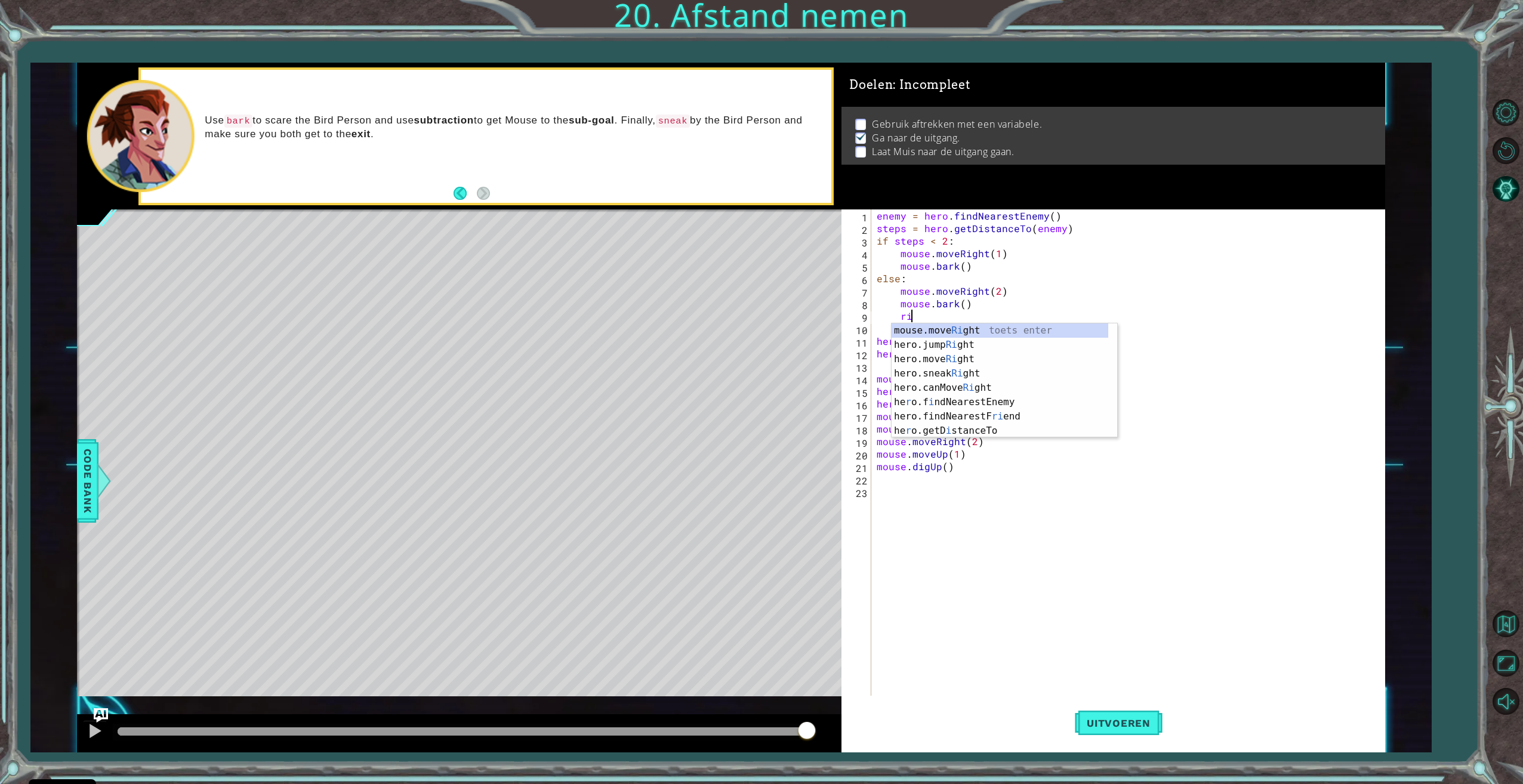
scroll to position [0, 3]
click at [988, 351] on div "hero.jump Right toets enter mouse.move Right toets enter hero.move Right toets …" at bounding box center [1004, 373] width 225 height 100
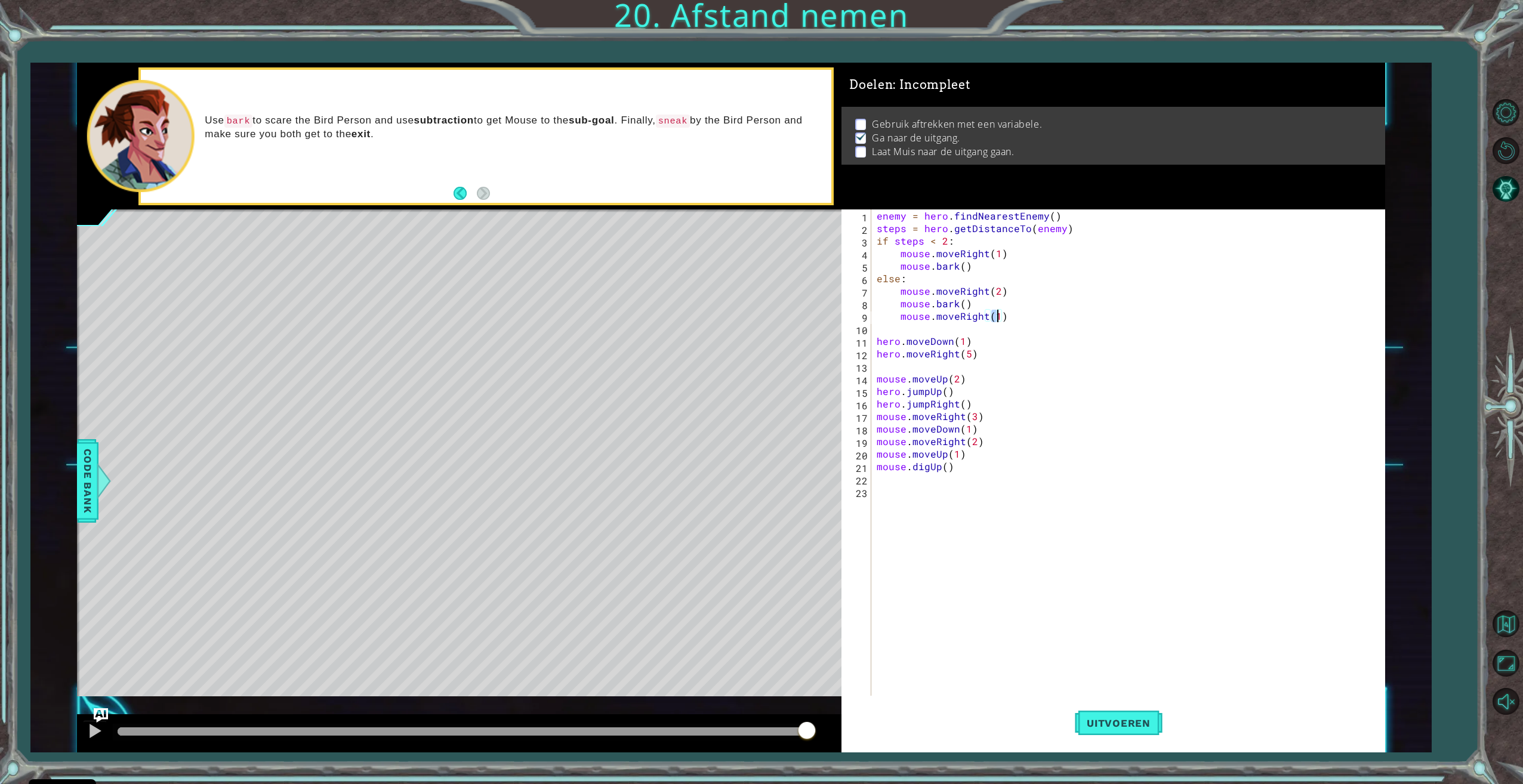
type textarea "mouse.moveRight(3)"
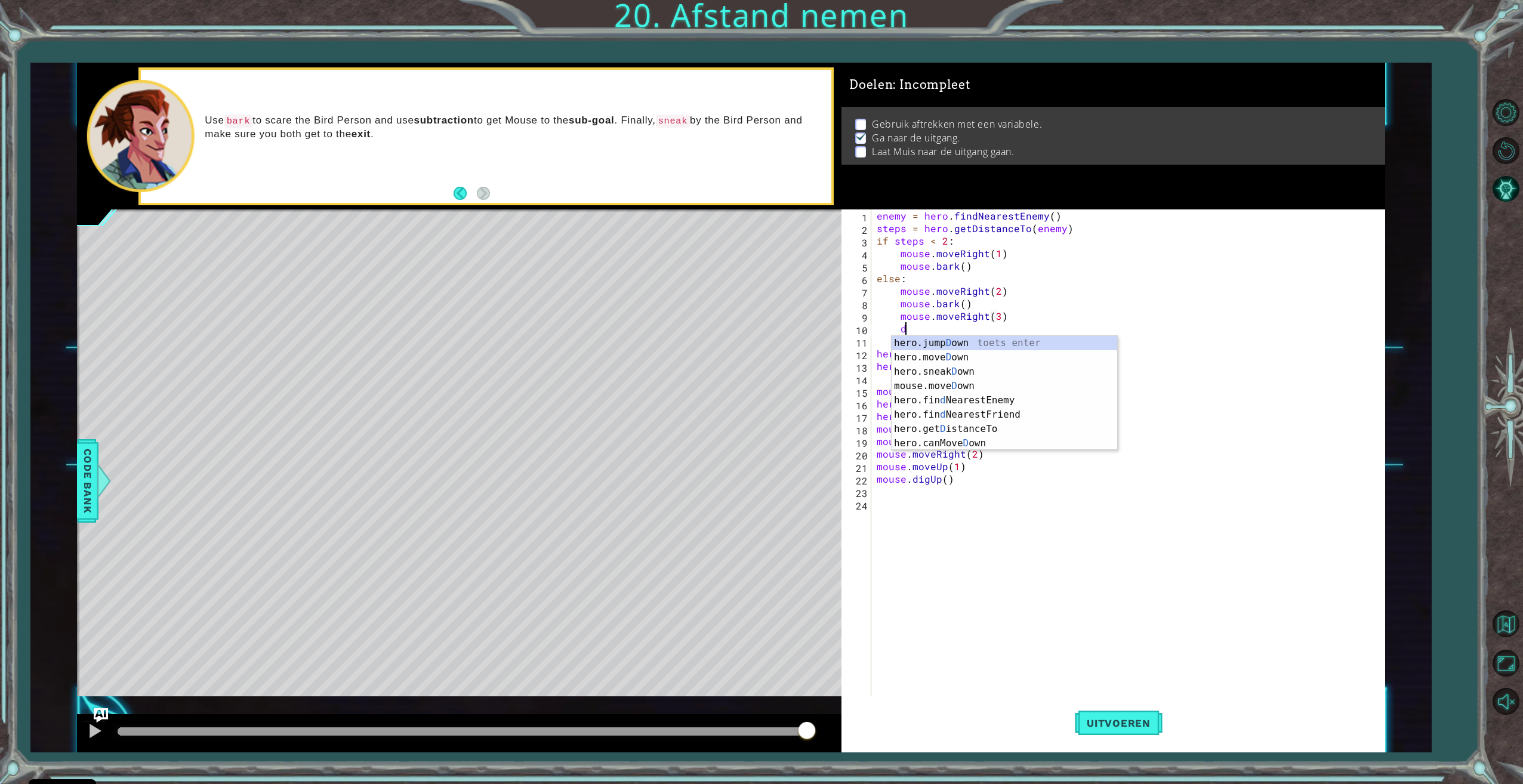
scroll to position [0, 2]
click at [980, 388] on div "hero.jump Dow n toets enter hero.move Dow n toets enter hero.sneak Dow n toets …" at bounding box center [1004, 386] width 225 height 100
type textarea "mouse.moveDown(1)"
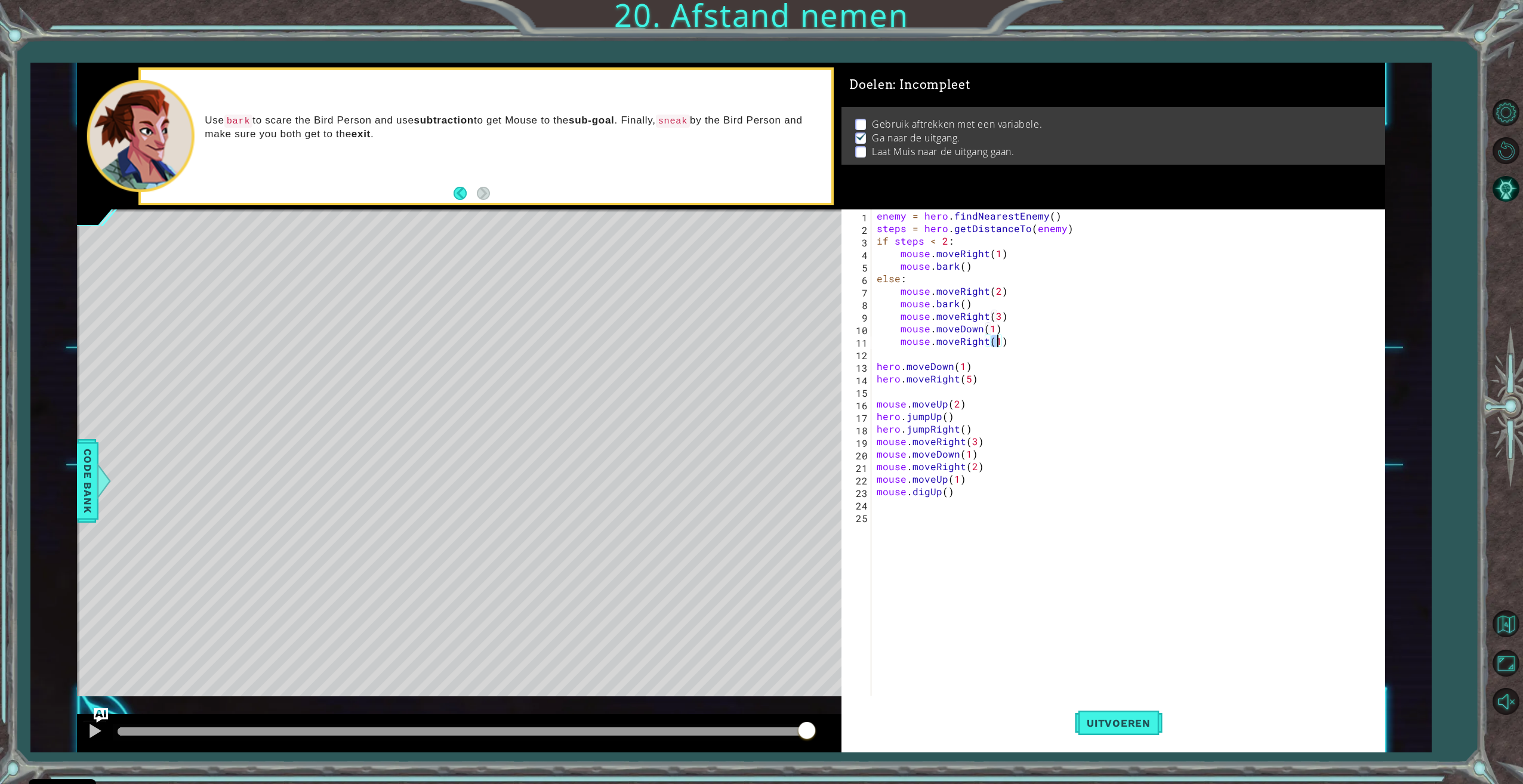
type textarea "mouse.moveRight(2)"
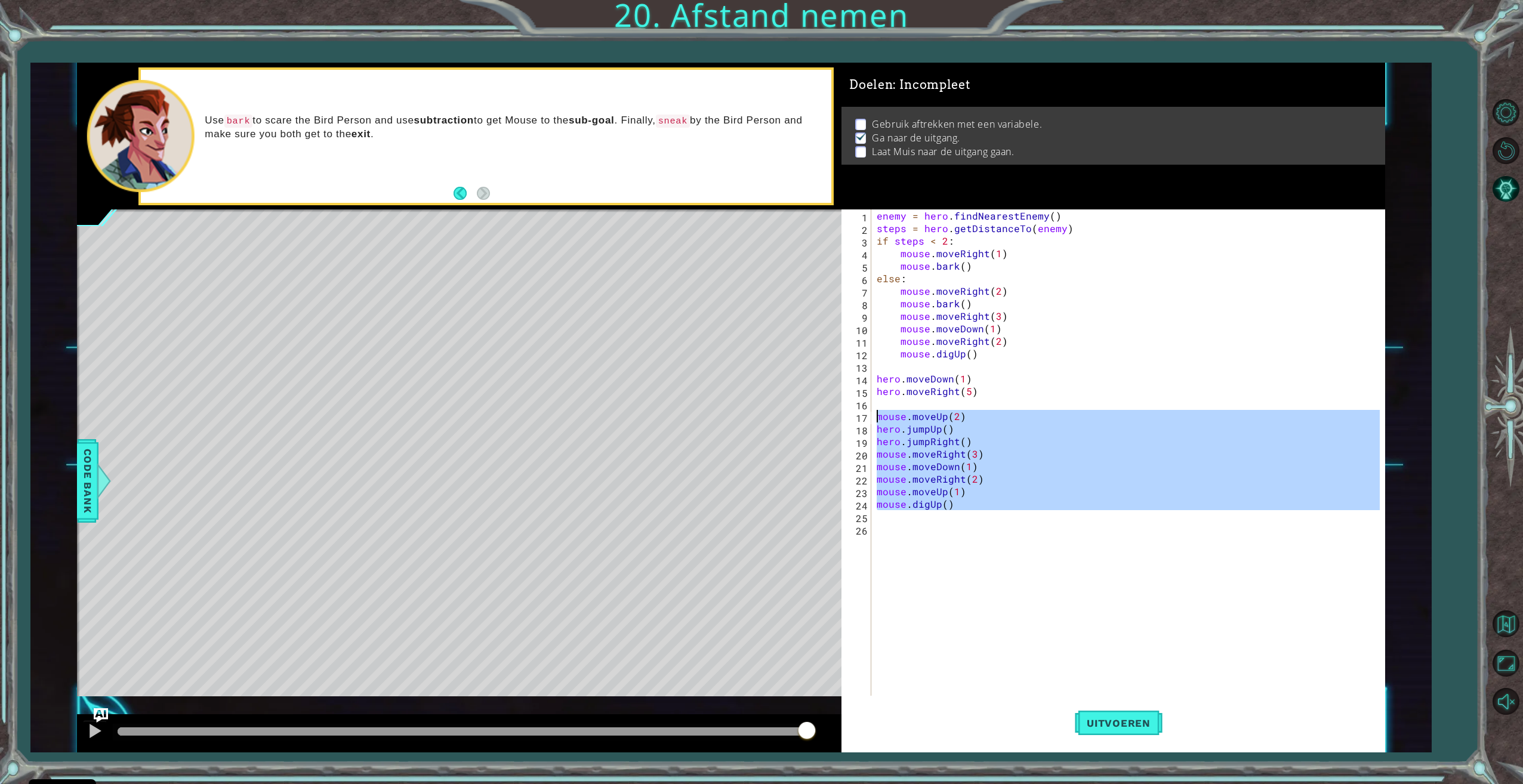
drag, startPoint x: 942, startPoint y: 475, endPoint x: 873, endPoint y: 421, distance: 87.6
click at [873, 421] on div "mouse.digUp() 1 2 3 4 5 6 7 8 9 10 11 12 13 14 15 16 17 18 19 20 21 22 23 24 25…" at bounding box center [1110, 454] width 537 height 489
click at [955, 423] on div "enemy = hero . findNearestEnemy ( ) steps = hero . getDistanceTo ( enemy ) if s…" at bounding box center [1129, 466] width 511 height 513
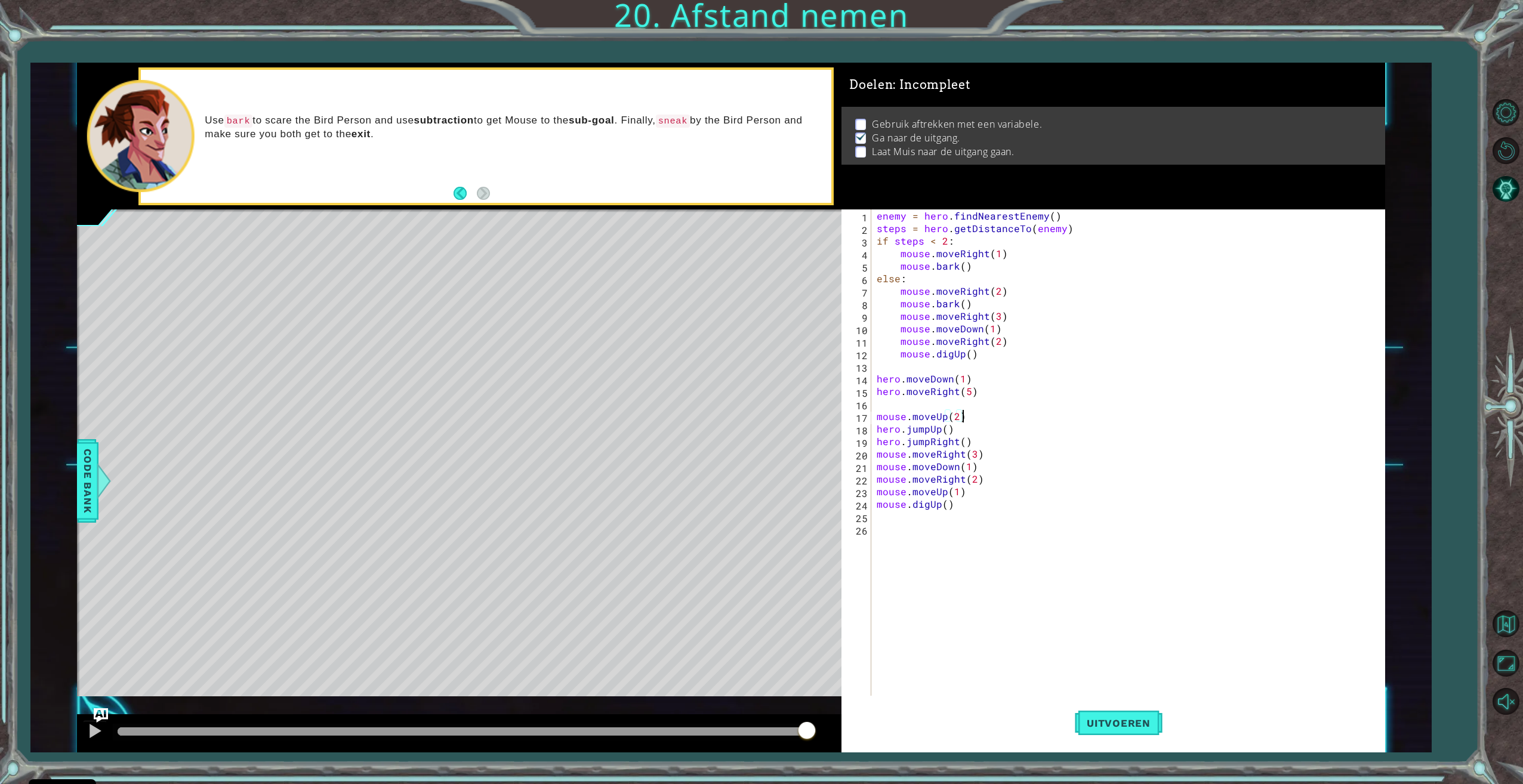
click at [963, 421] on div "enemy = hero . findNearestEnemy ( ) steps = hero . getDistanceTo ( enemy ) if s…" at bounding box center [1129, 466] width 511 height 513
type textarea "mouse.moveUp(2)"
drag, startPoint x: 966, startPoint y: 419, endPoint x: 879, endPoint y: 412, distance: 87.3
click at [879, 412] on div "enemy = hero . findNearestEnemy ( ) steps = hero . getDistanceTo ( enemy ) if s…" at bounding box center [1129, 466] width 511 height 513
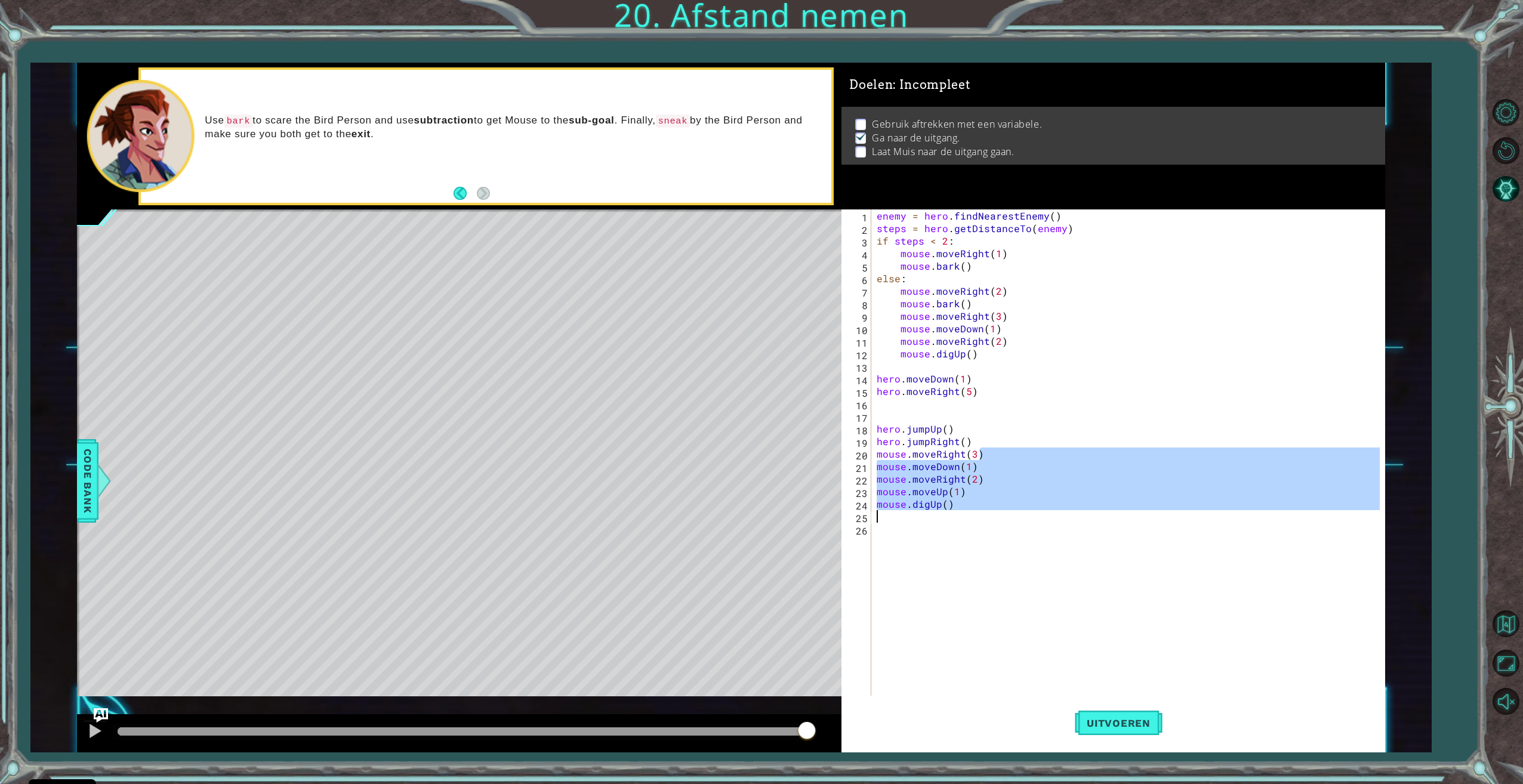
drag, startPoint x: 987, startPoint y: 456, endPoint x: 948, endPoint y: 519, distance: 74.1
click at [948, 519] on div "enemy = hero . findNearestEnemy ( ) steps = hero . getDistanceTo ( enemy ) if s…" at bounding box center [1129, 466] width 511 height 513
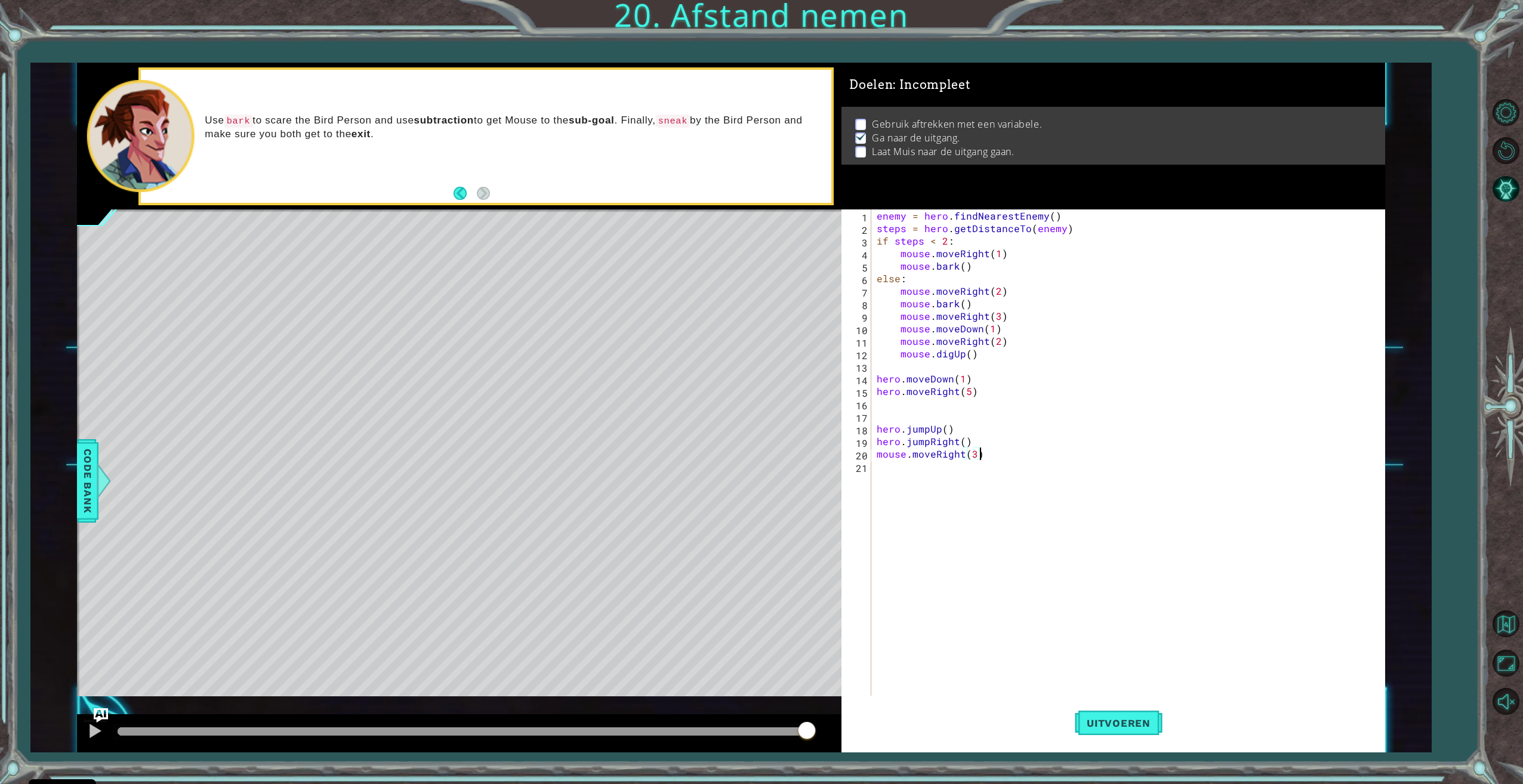
click at [972, 266] on div "enemy = hero . findNearestEnemy ( ) steps = hero . getDistanceTo ( enemy ) if s…" at bounding box center [1129, 466] width 511 height 513
type textarea "mouse.bark()"
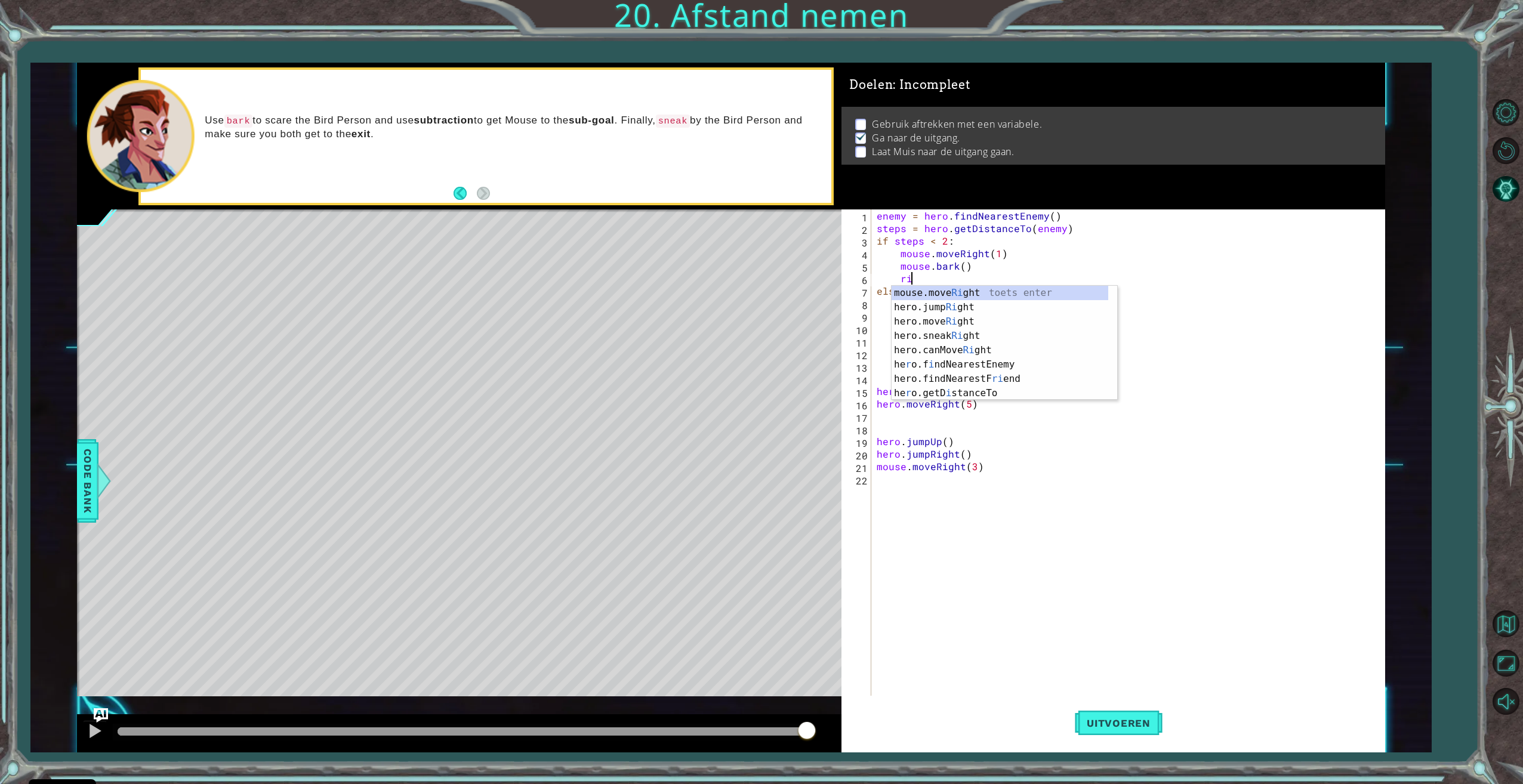
scroll to position [0, 3]
type textarea "mouse.moveRight(4)"
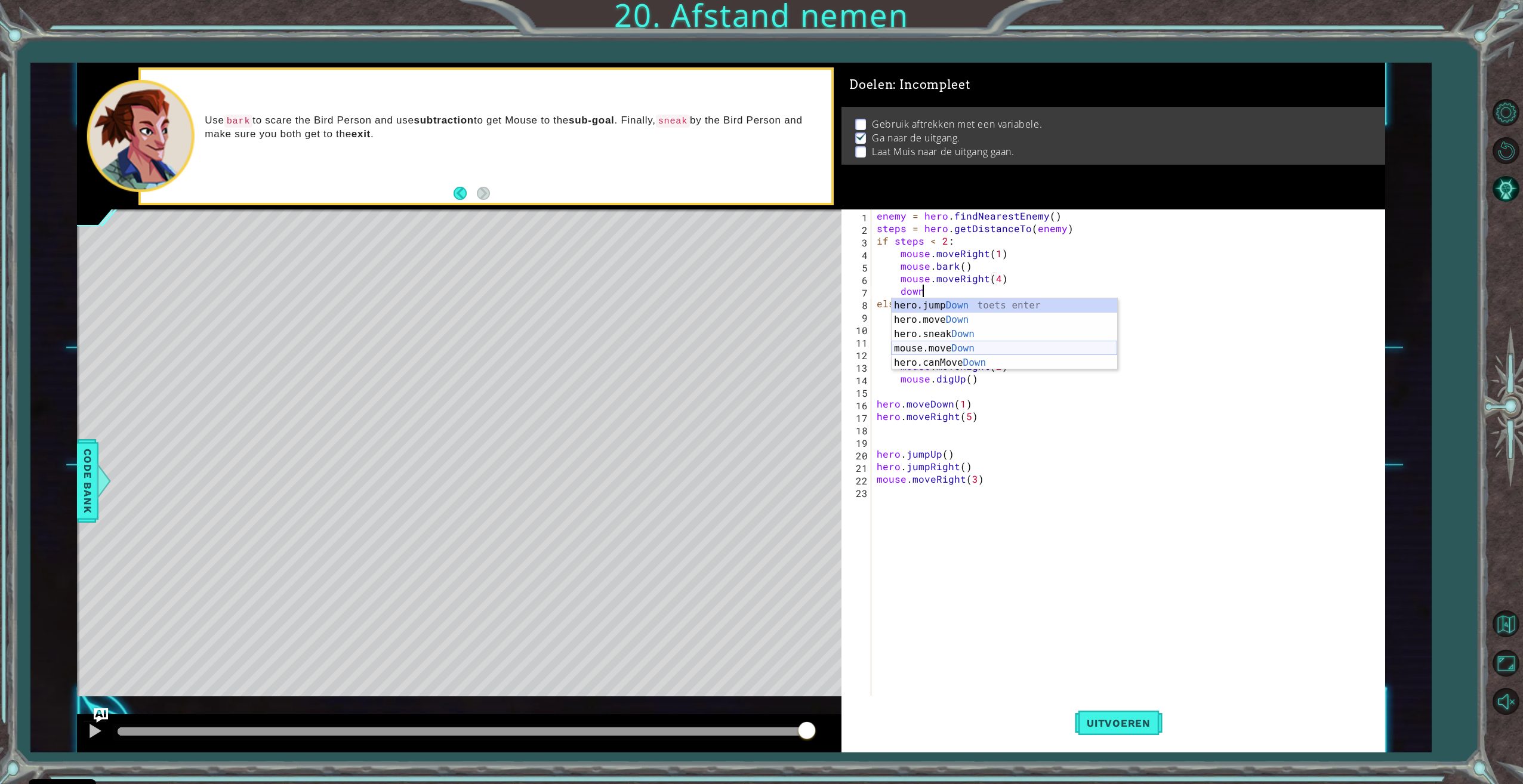
click at [968, 351] on div "hero.jump Down toets enter hero.move Down toets enter hero.sneak Down toets ent…" at bounding box center [1004, 348] width 225 height 100
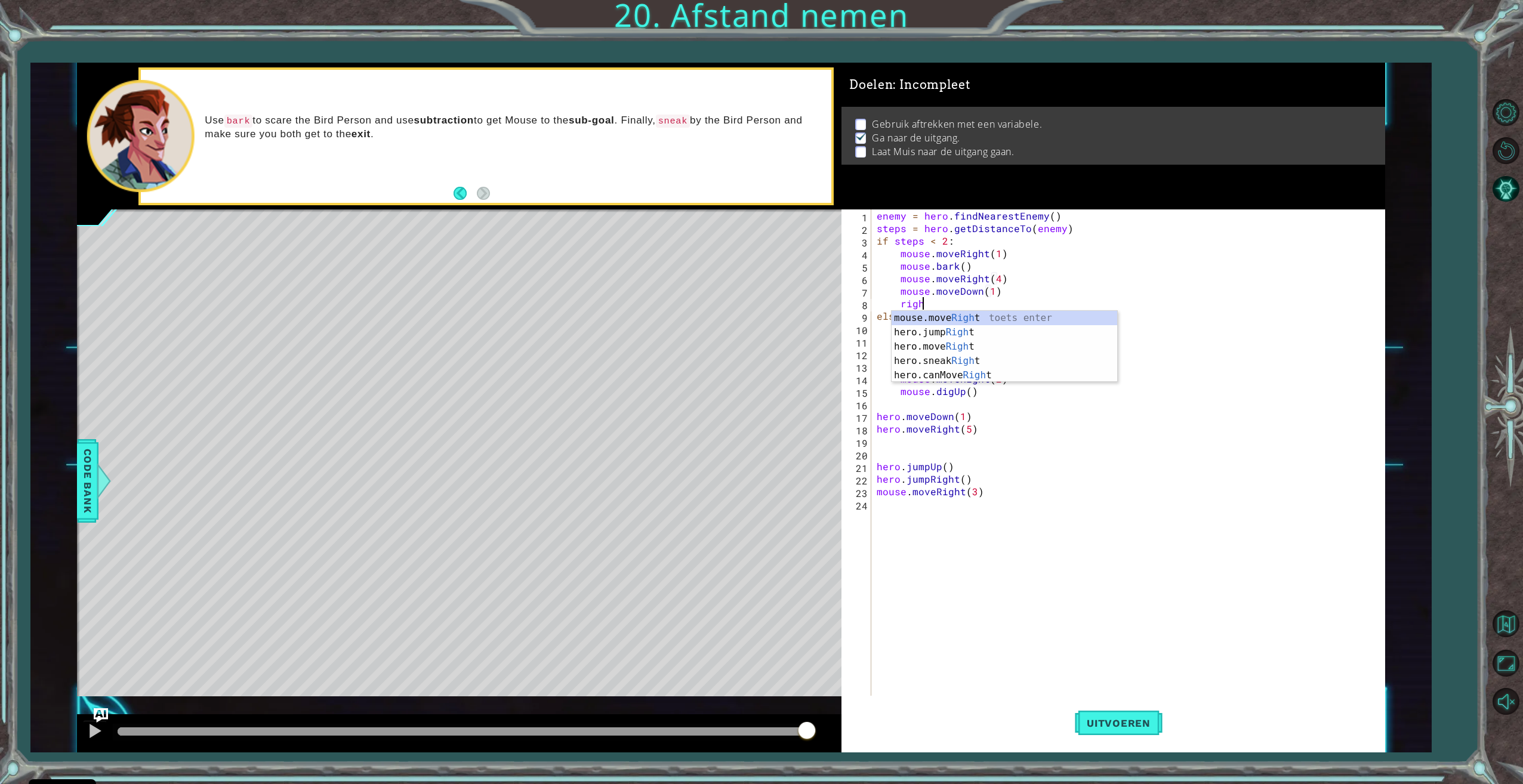
scroll to position [0, 9]
click at [969, 336] on div "hero.jump Right toets enter mouse.move Right toets enter hero.move Right toets …" at bounding box center [1004, 360] width 225 height 100
type textarea "mouse.moveRight(2)"
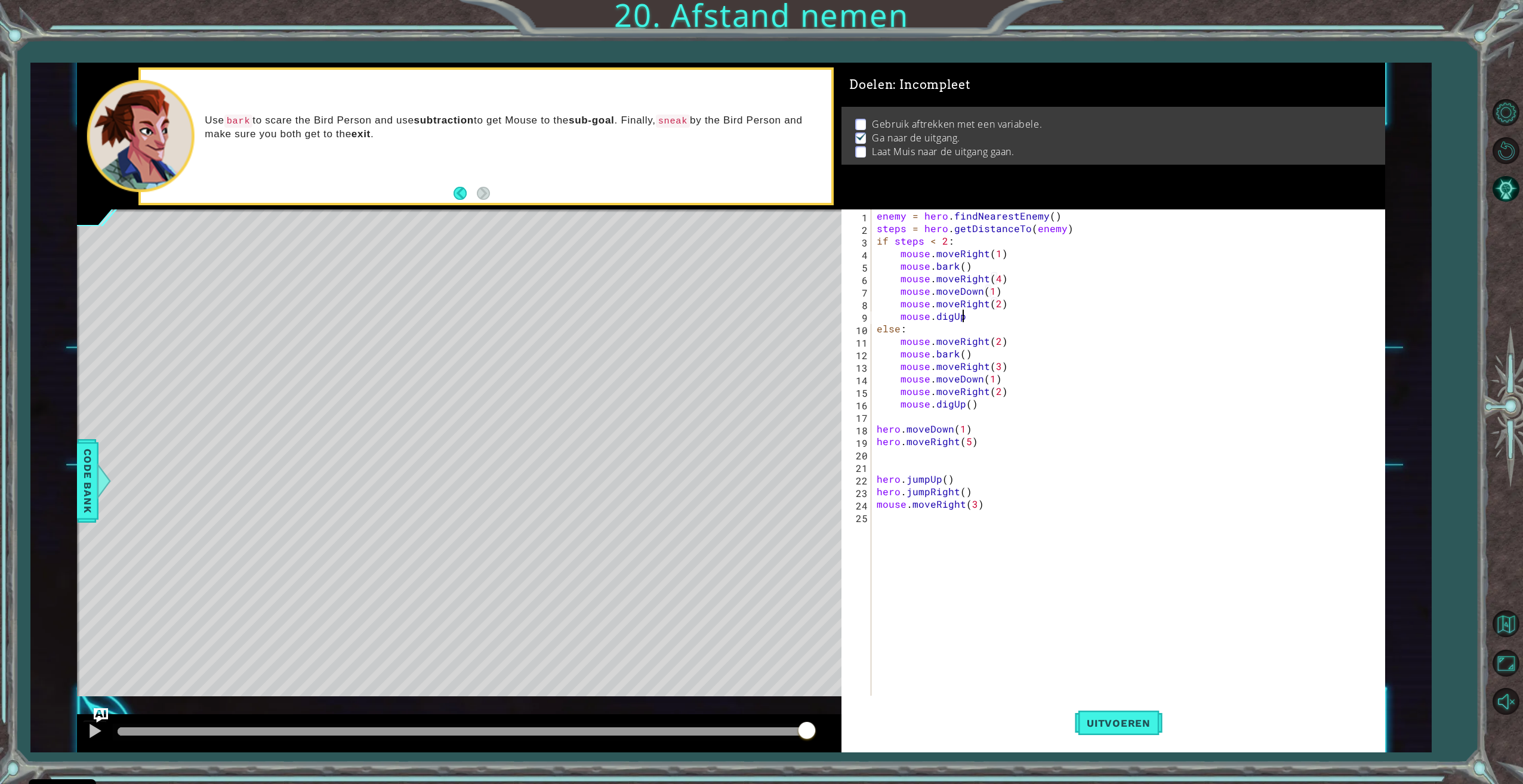
scroll to position [0, 5]
click at [1103, 727] on span "Uitvoeren" at bounding box center [1119, 723] width 88 height 12
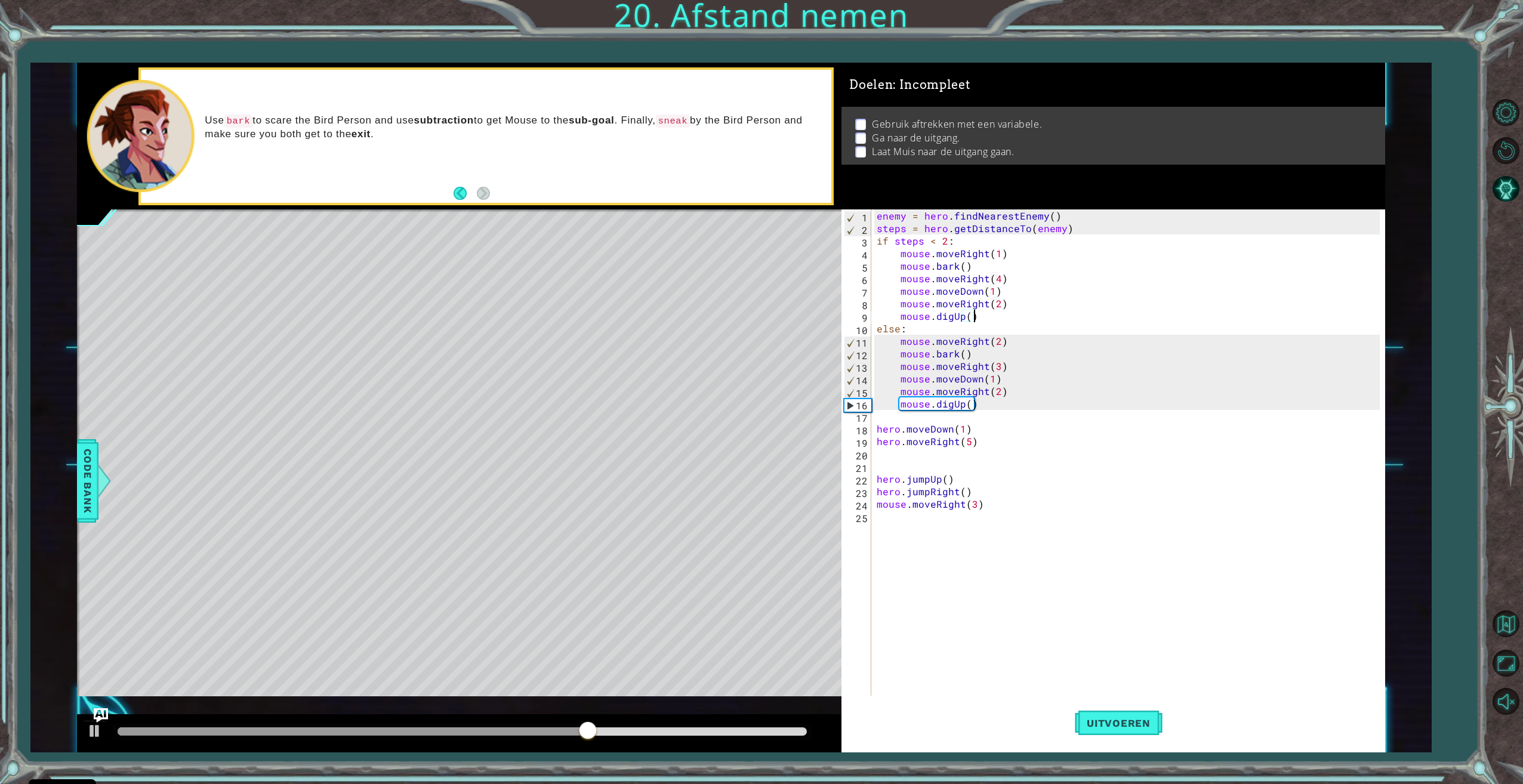
click at [996, 343] on div "enemy = hero . findNearestEnemy ( ) steps = hero . getDistanceTo ( enemy ) if s…" at bounding box center [1129, 466] width 511 height 513
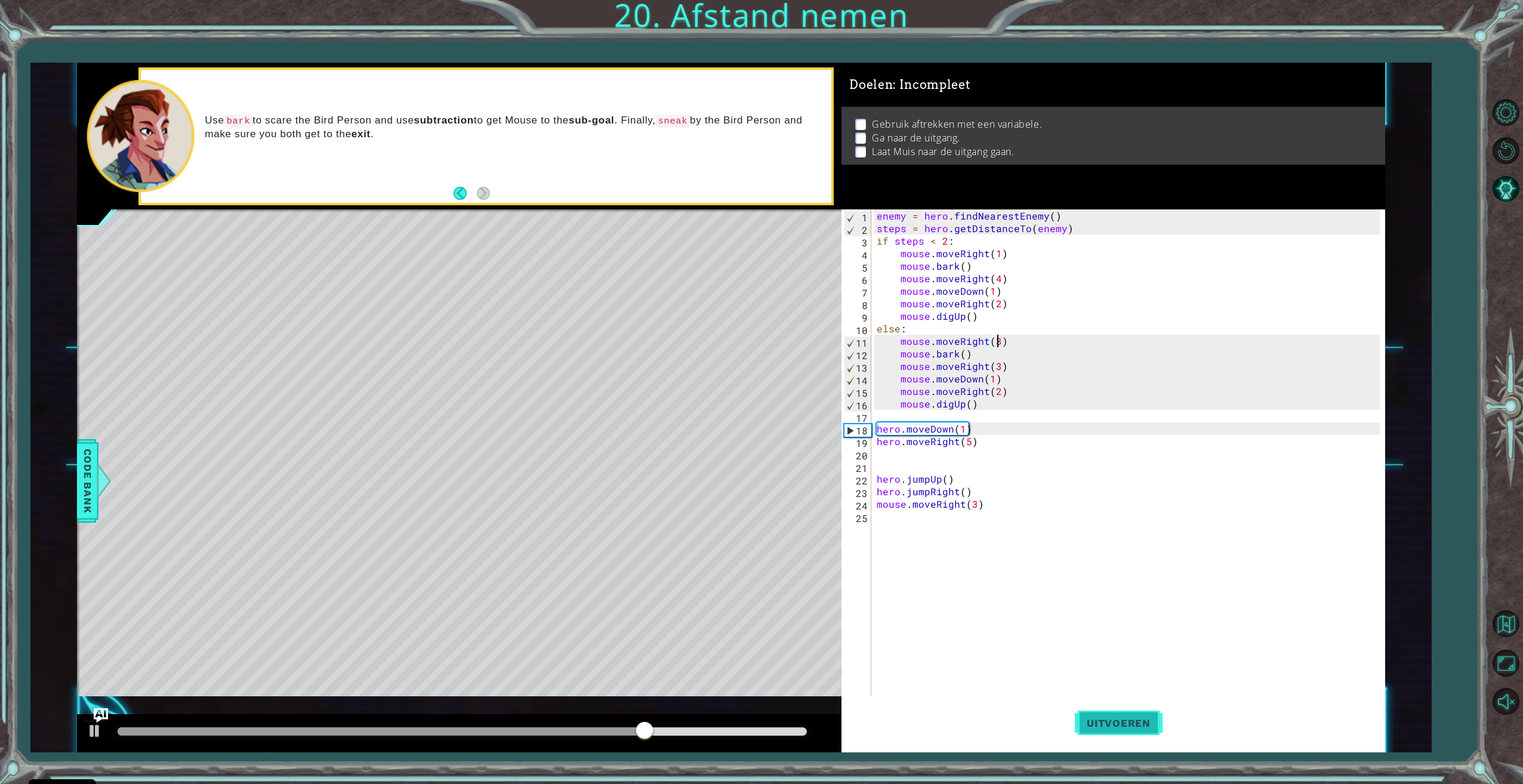
click at [1126, 730] on button "Uitvoeren" at bounding box center [1119, 723] width 88 height 55
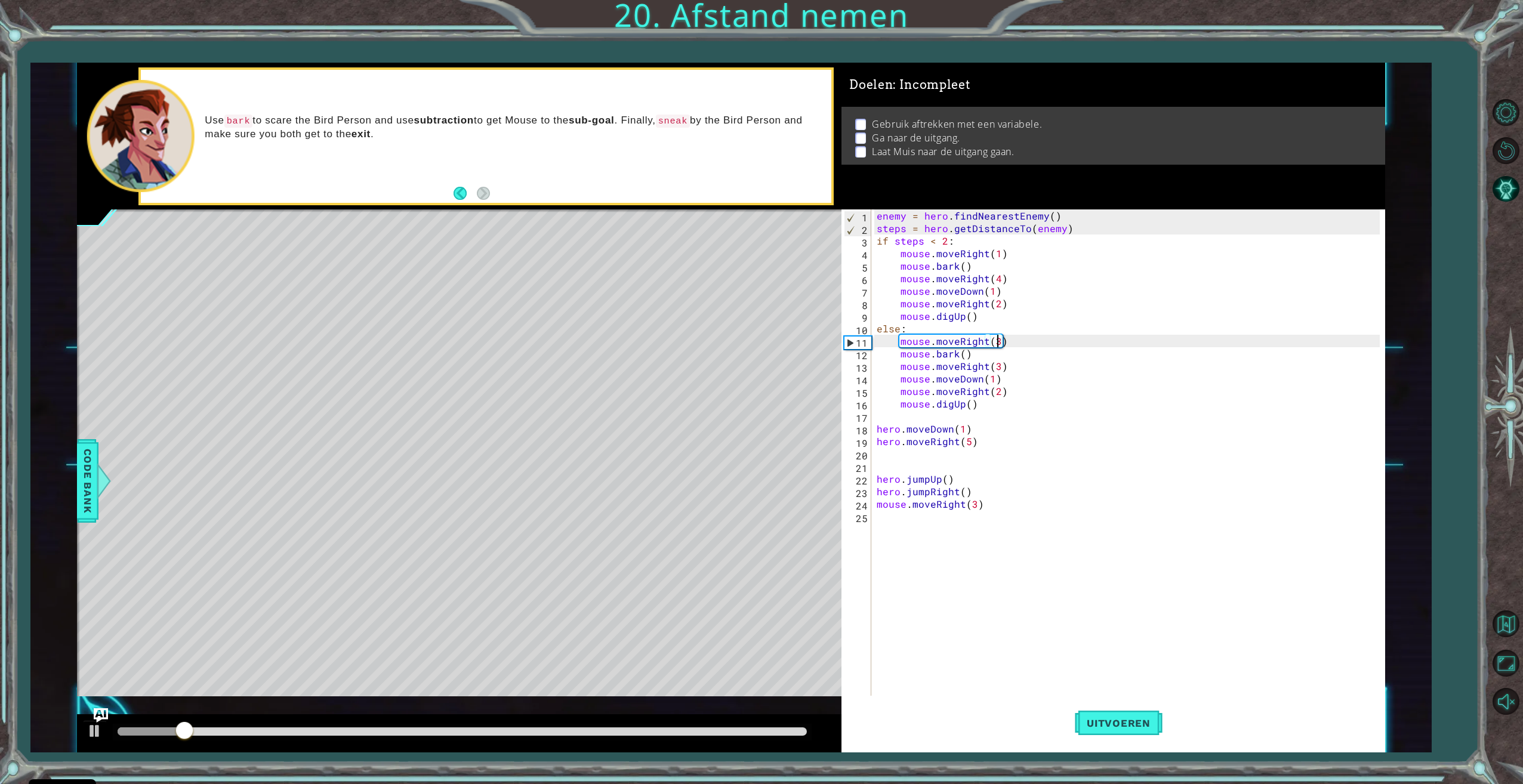
click at [998, 364] on div "enemy = hero . findNearestEnemy ( ) steps = hero . getDistanceTo ( enemy ) if s…" at bounding box center [1129, 466] width 511 height 513
type textarea "mouse.moveRight(2)"
click at [1115, 709] on button "Uitvoeren" at bounding box center [1119, 723] width 88 height 55
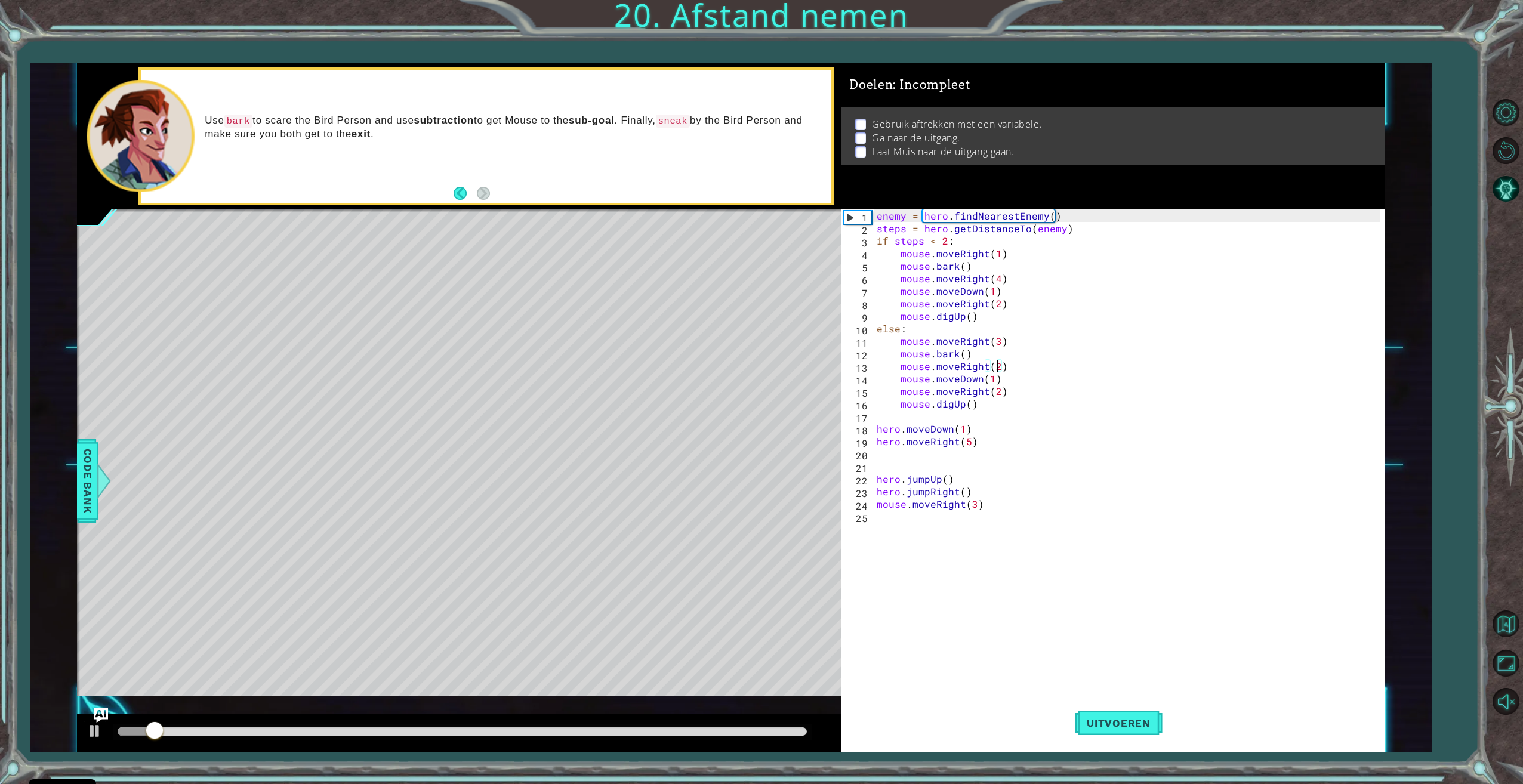
click at [1004, 392] on div "enemy = hero . findNearestEnemy ( ) steps = hero . getDistanceTo ( enemy ) if s…" at bounding box center [1129, 466] width 511 height 513
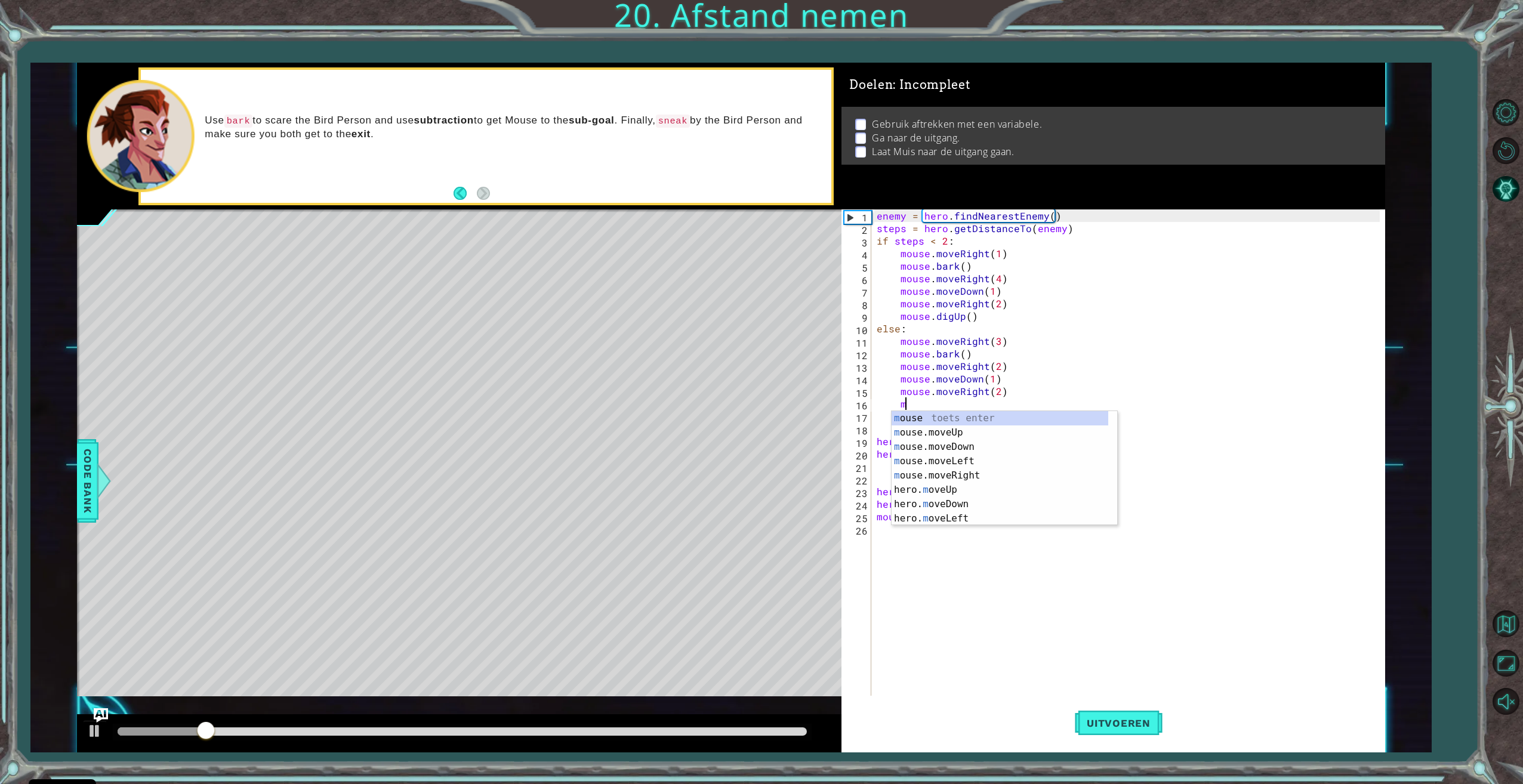
scroll to position [0, 2]
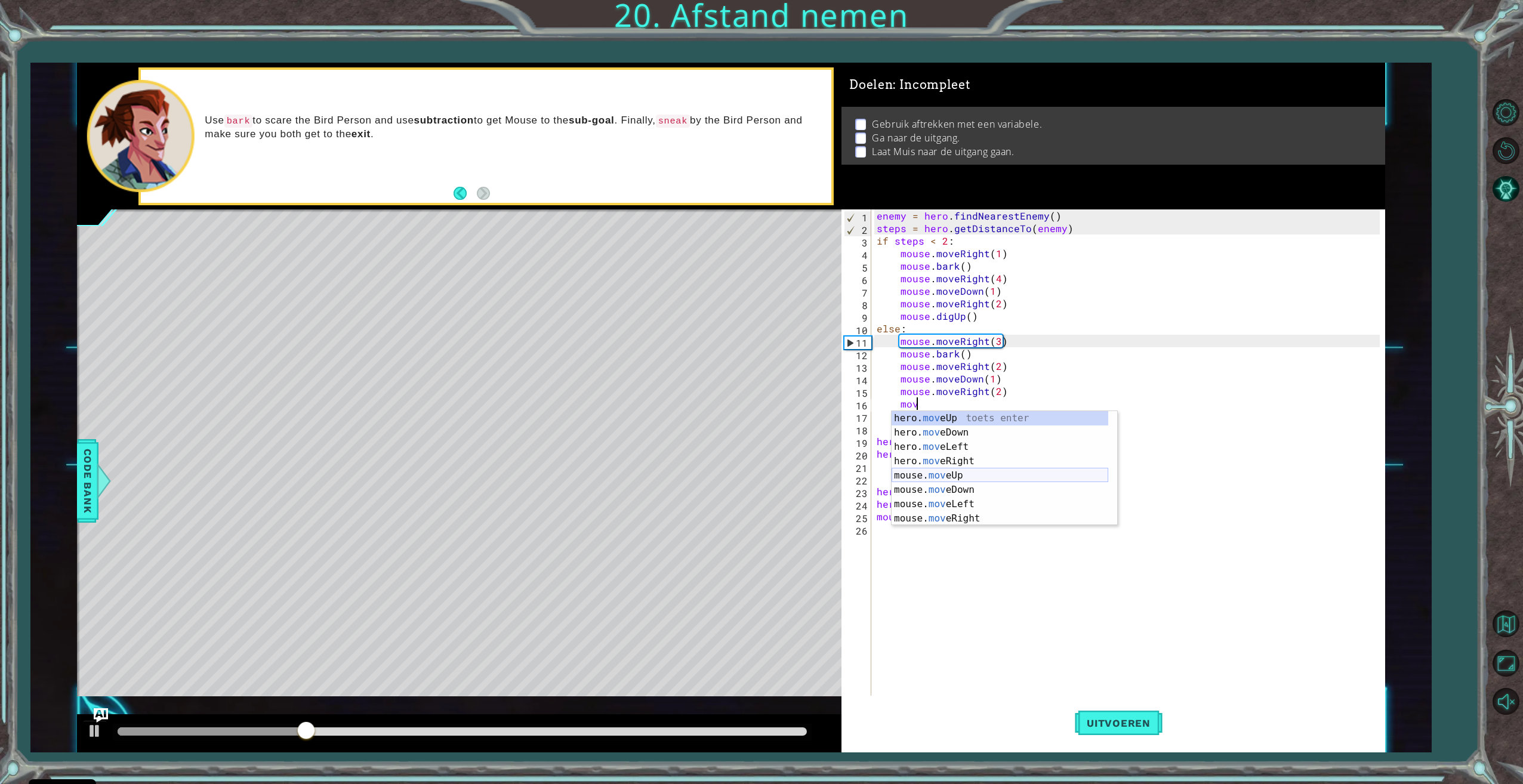
click at [940, 475] on div "hero. mov eUp toets enter hero. mov eDown toets enter hero. mov eLeft toets ent…" at bounding box center [1000, 482] width 217 height 143
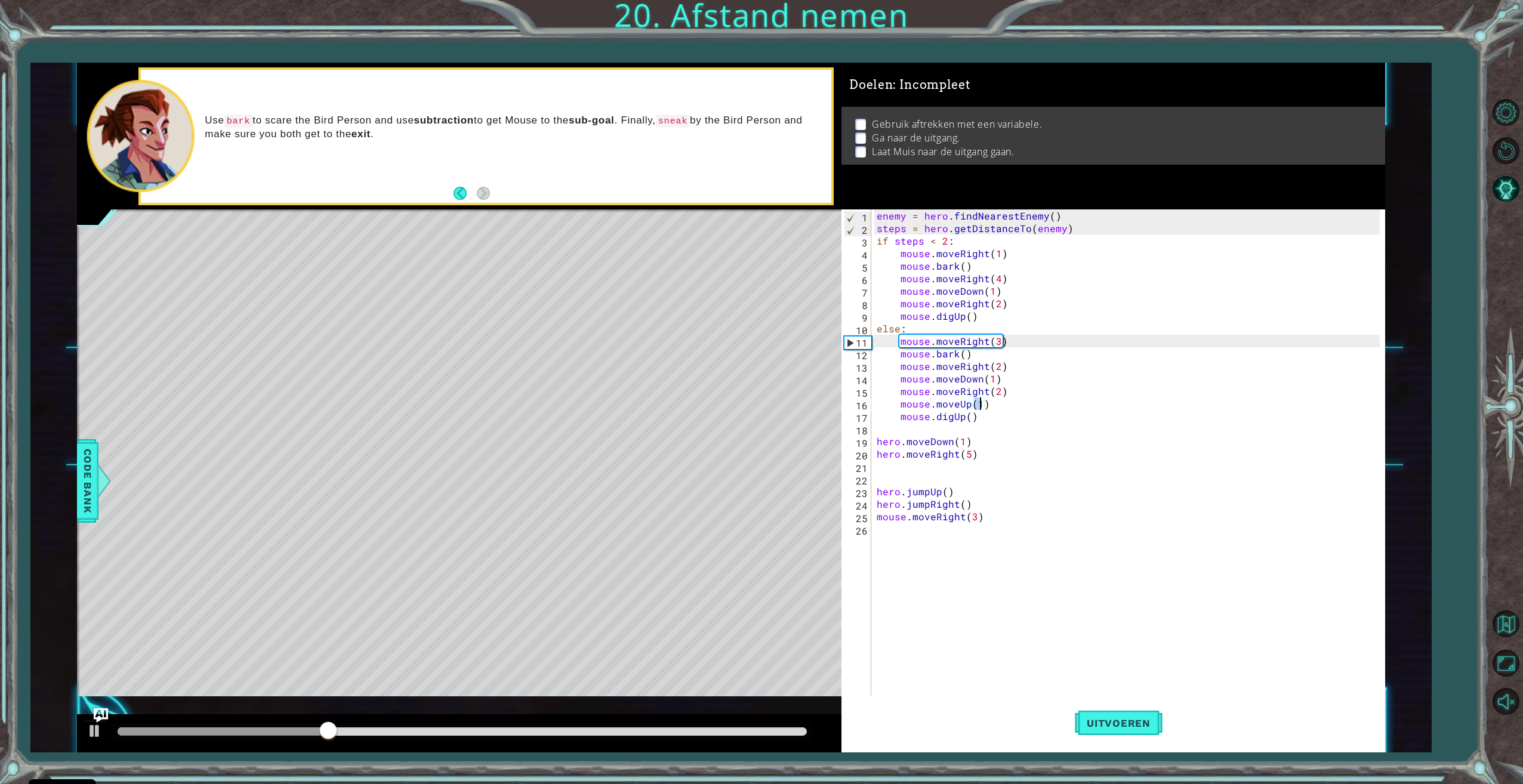
scroll to position [0, 6]
click at [1005, 303] on div "enemy = hero . findNearestEnemy ( ) steps = hero . getDistanceTo ( enemy ) if s…" at bounding box center [1129, 466] width 511 height 513
type textarea "mouse.moveRight(2)"
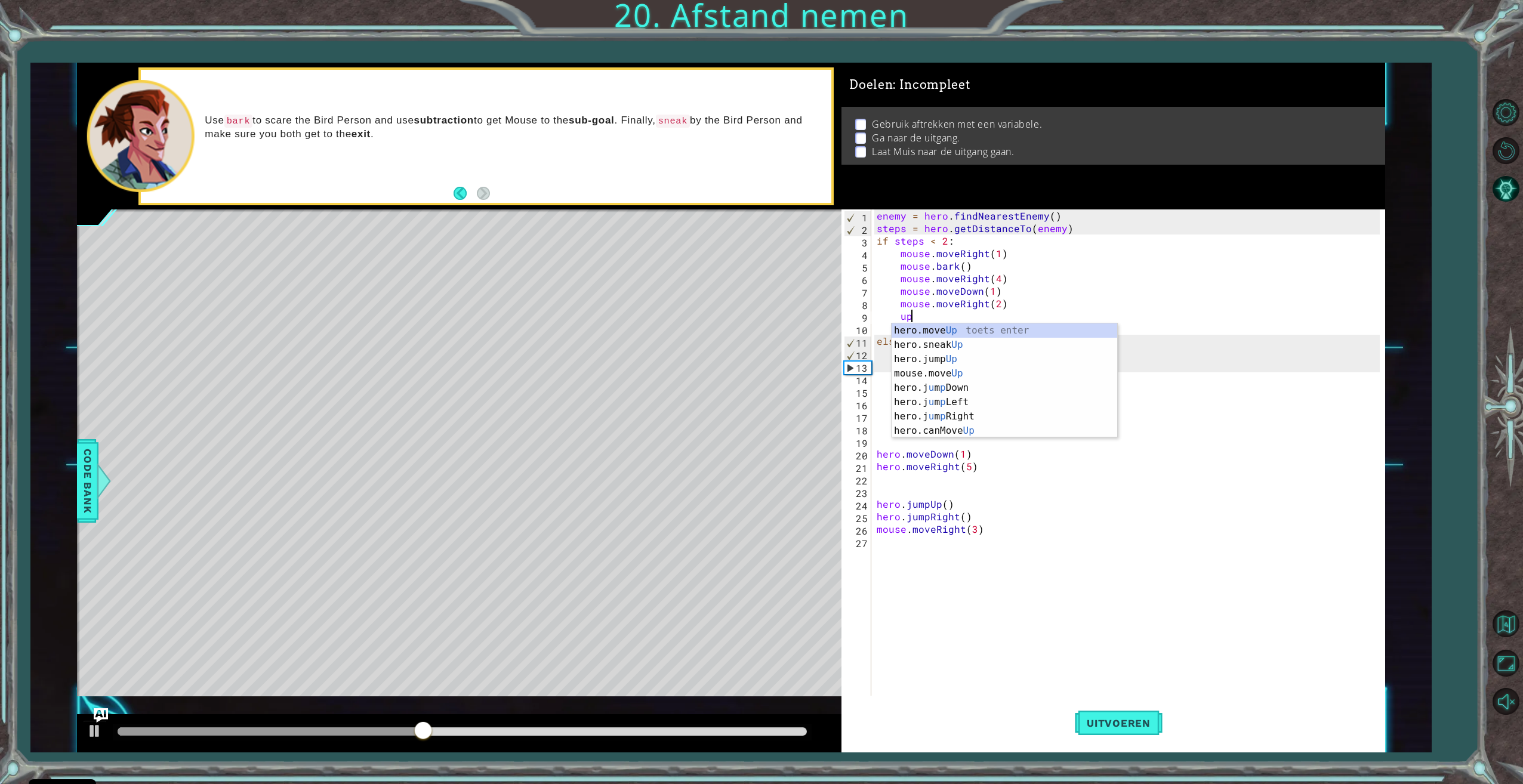
scroll to position [0, 2]
click at [934, 371] on div "hero.move Up toets enter hero.sneak Up toets enter hero.jump Up toets enter mou…" at bounding box center [1004, 394] width 225 height 143
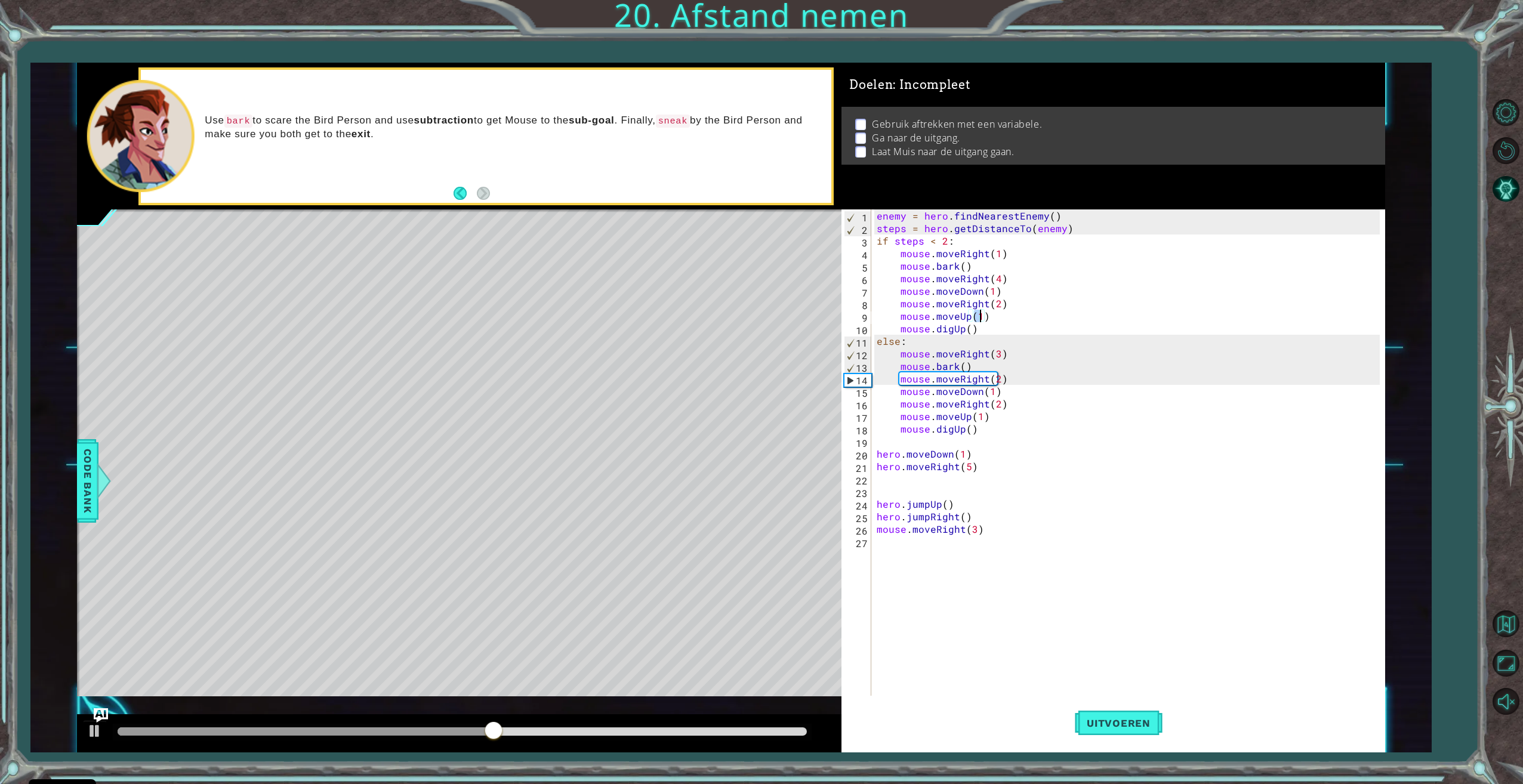
scroll to position [0, 6]
click at [1083, 722] on span "Uitvoeren" at bounding box center [1119, 723] width 88 height 12
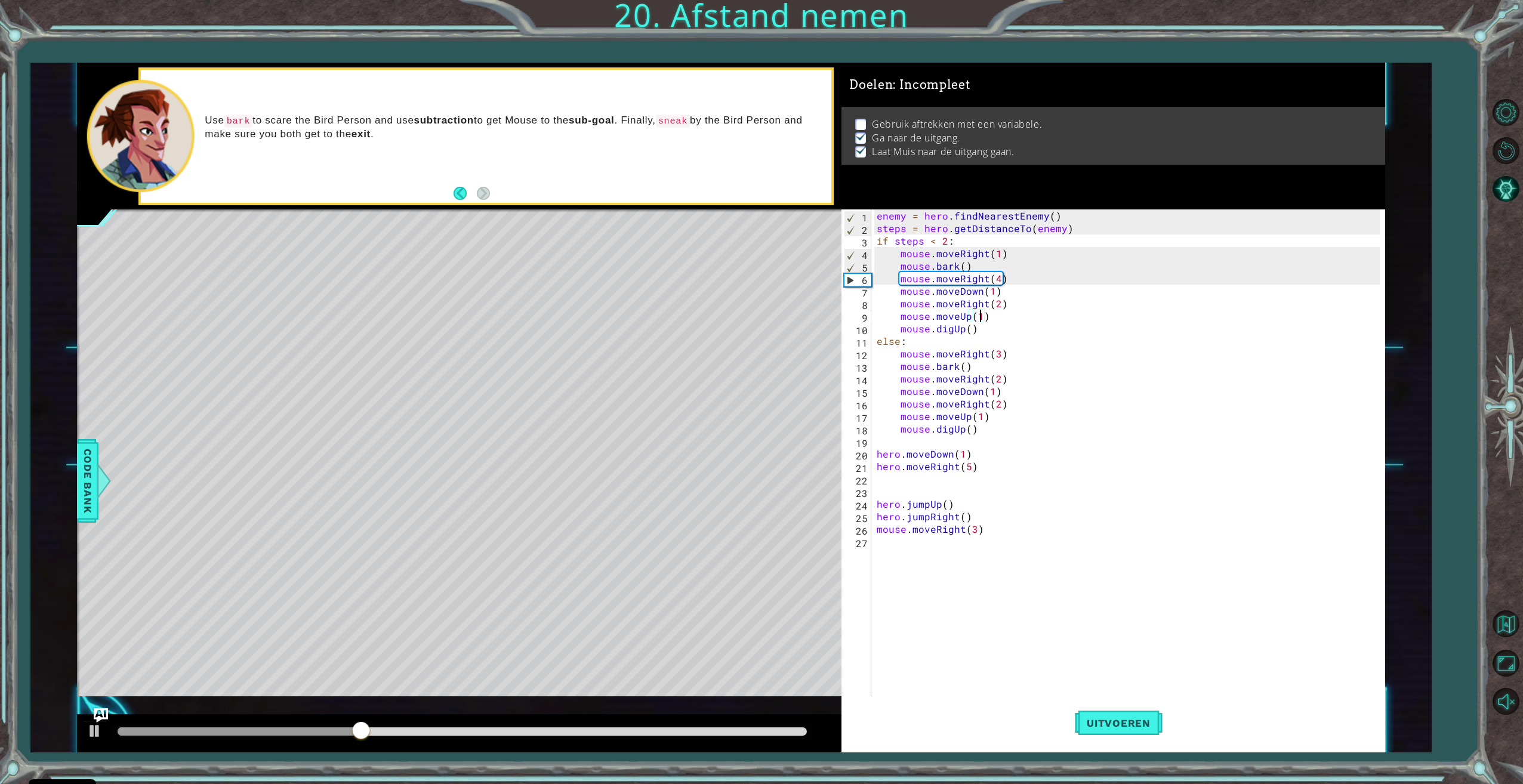
click at [770, 731] on div at bounding box center [462, 731] width 689 height 9
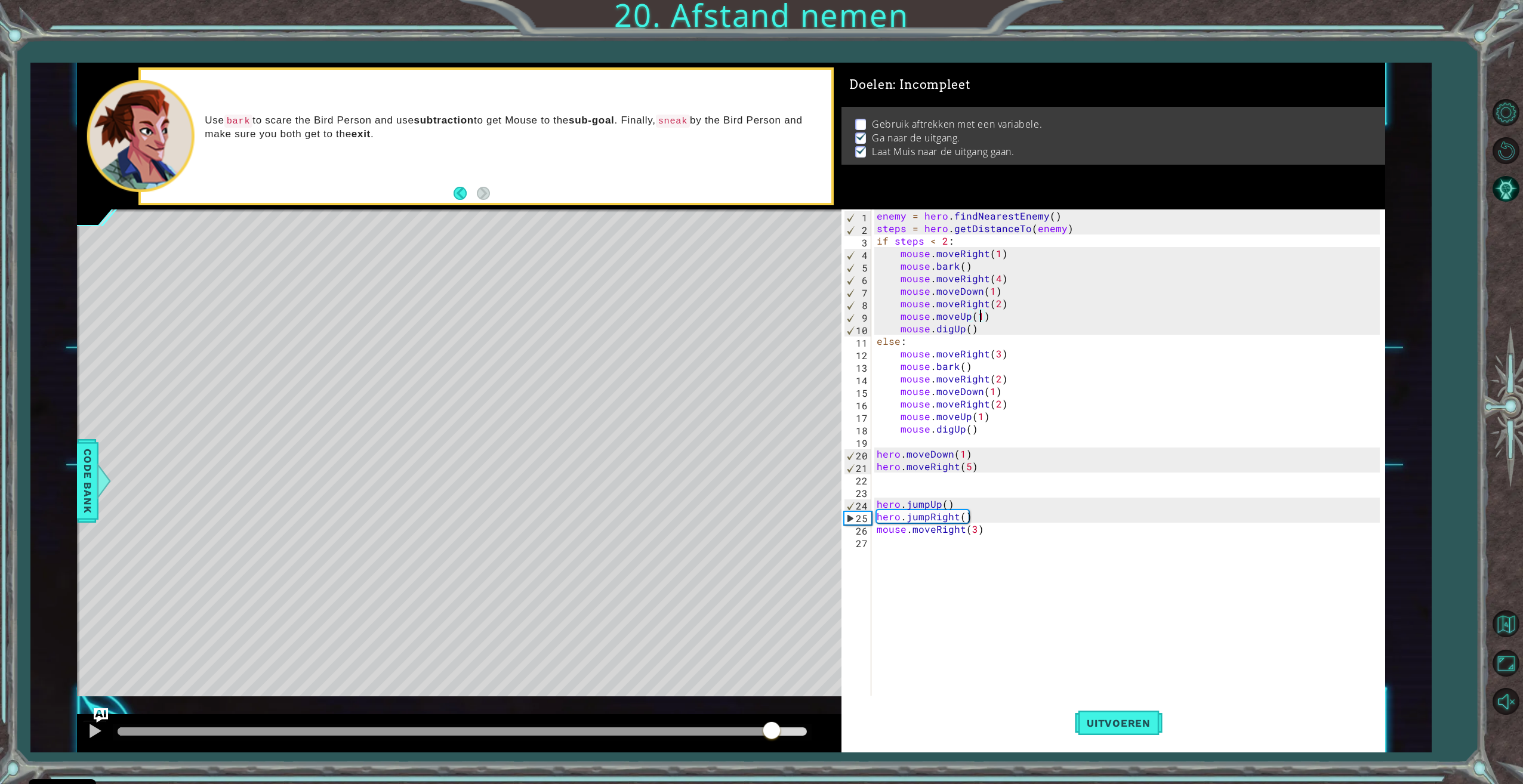
click at [740, 723] on div at bounding box center [462, 731] width 699 height 17
click at [686, 728] on div at bounding box center [444, 731] width 653 height 9
click at [90, 723] on div at bounding box center [94, 730] width 15 height 15
click at [689, 732] on div at bounding box center [416, 731] width 597 height 9
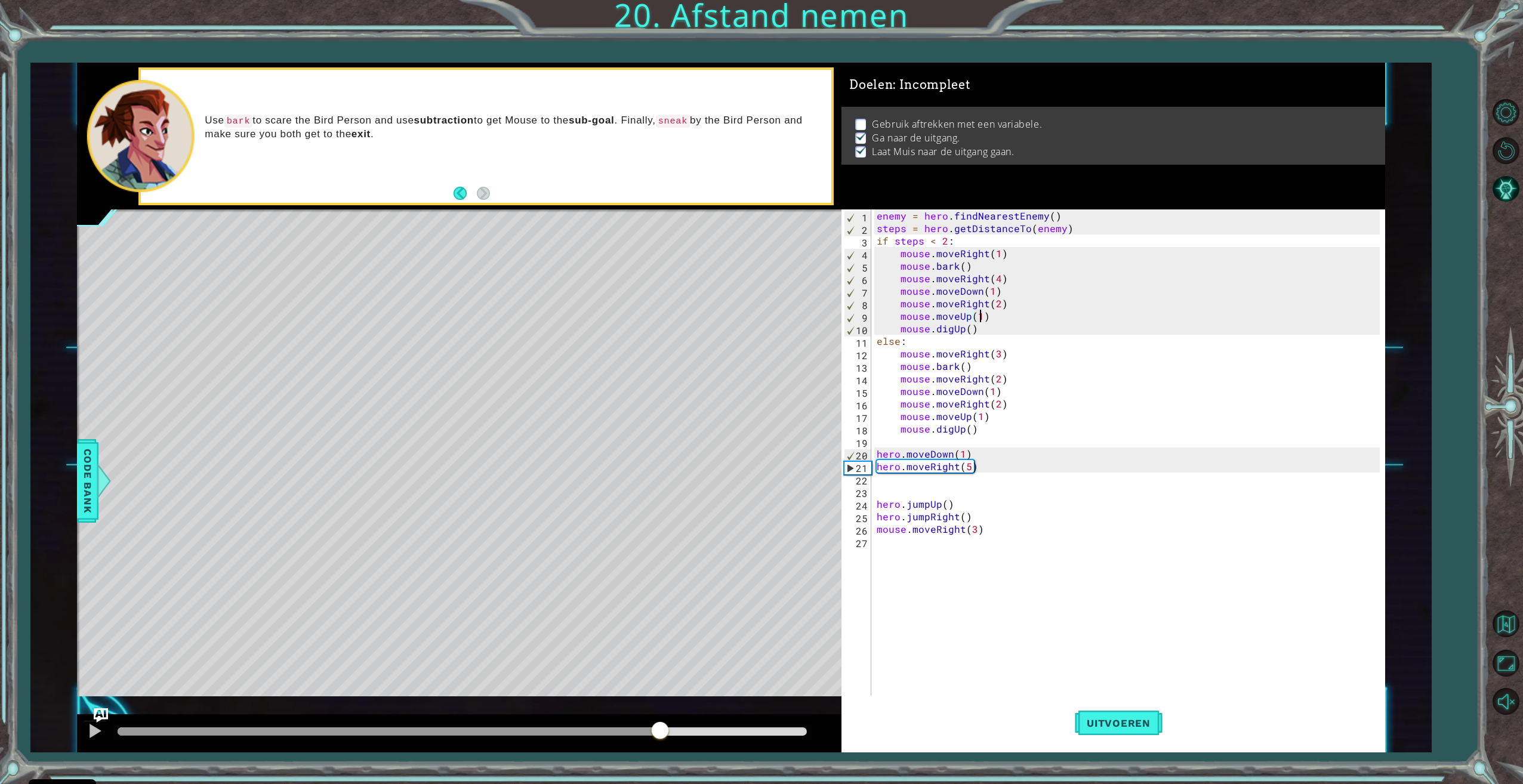
click at [660, 731] on div at bounding box center [389, 731] width 543 height 9
click at [615, 731] on div at bounding box center [366, 731] width 497 height 9
click at [97, 732] on div at bounding box center [94, 730] width 15 height 15
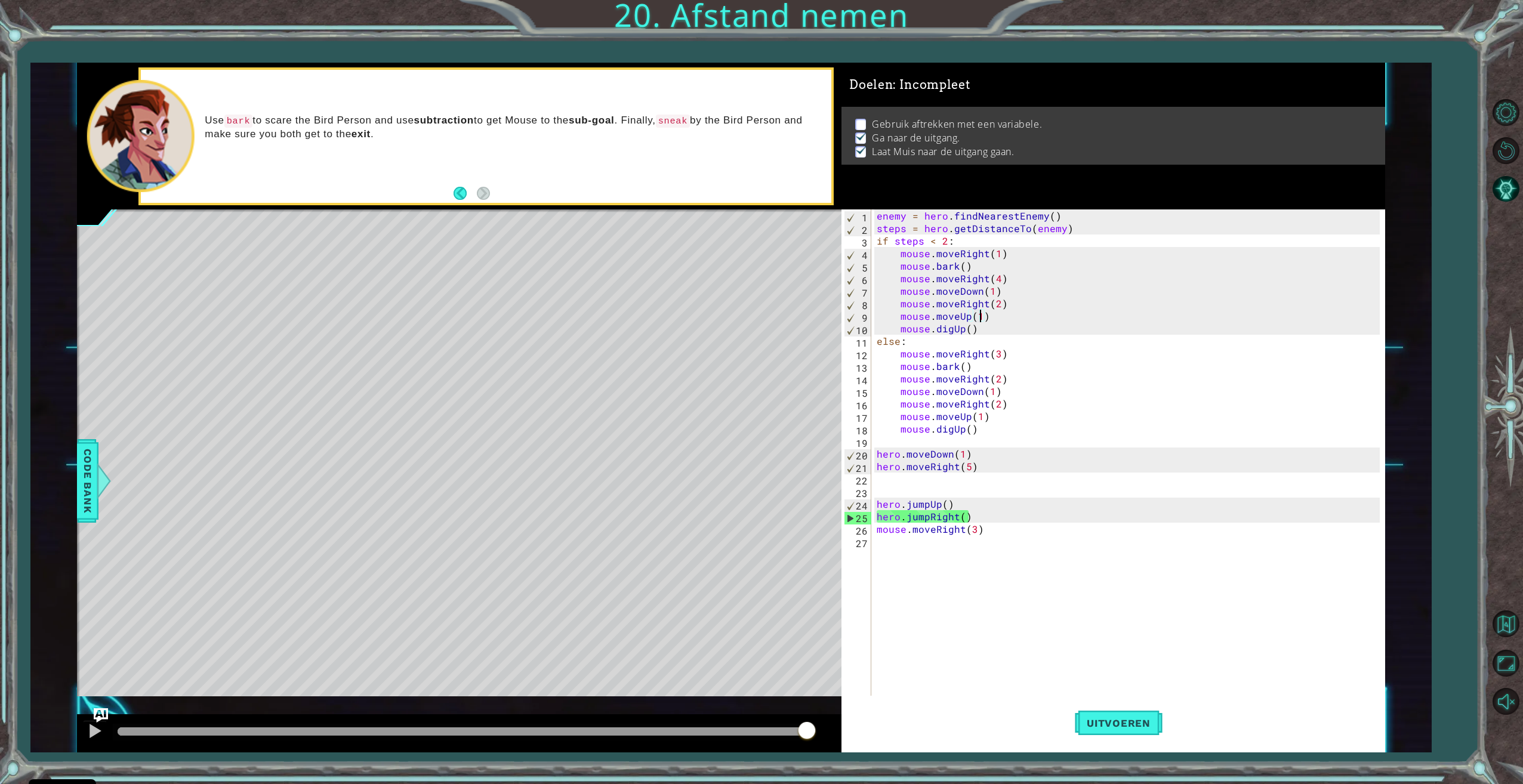
click at [987, 465] on div "enemy = hero . findNearestEnemy ( ) steps = hero . getDistanceTo ( enemy ) if s…" at bounding box center [1129, 466] width 511 height 513
type textarea "hero.moveRight(5)"
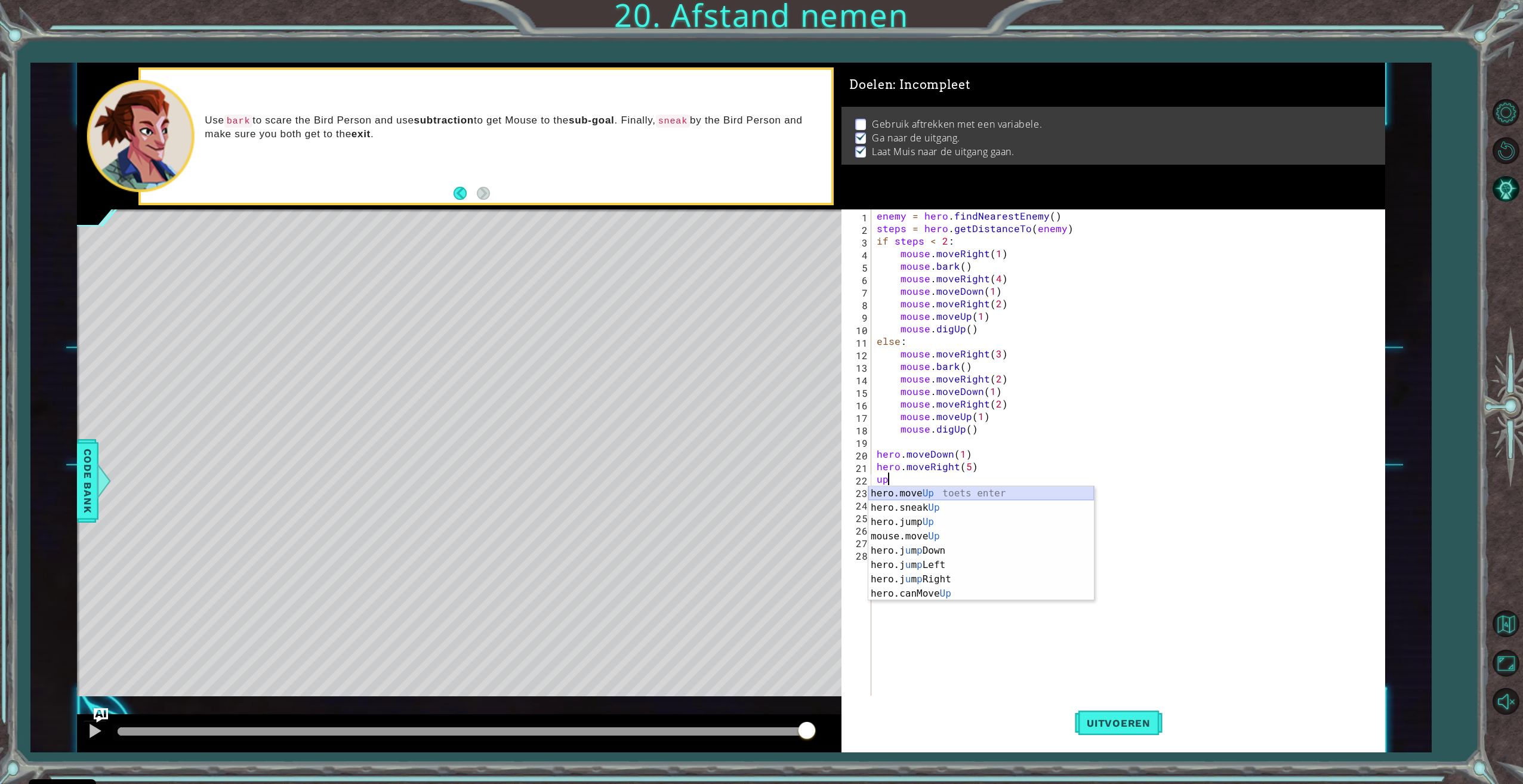
click at [990, 491] on div "hero.move Up toets enter hero.sneak Up toets enter hero.jump Up toets enter mou…" at bounding box center [980, 557] width 225 height 143
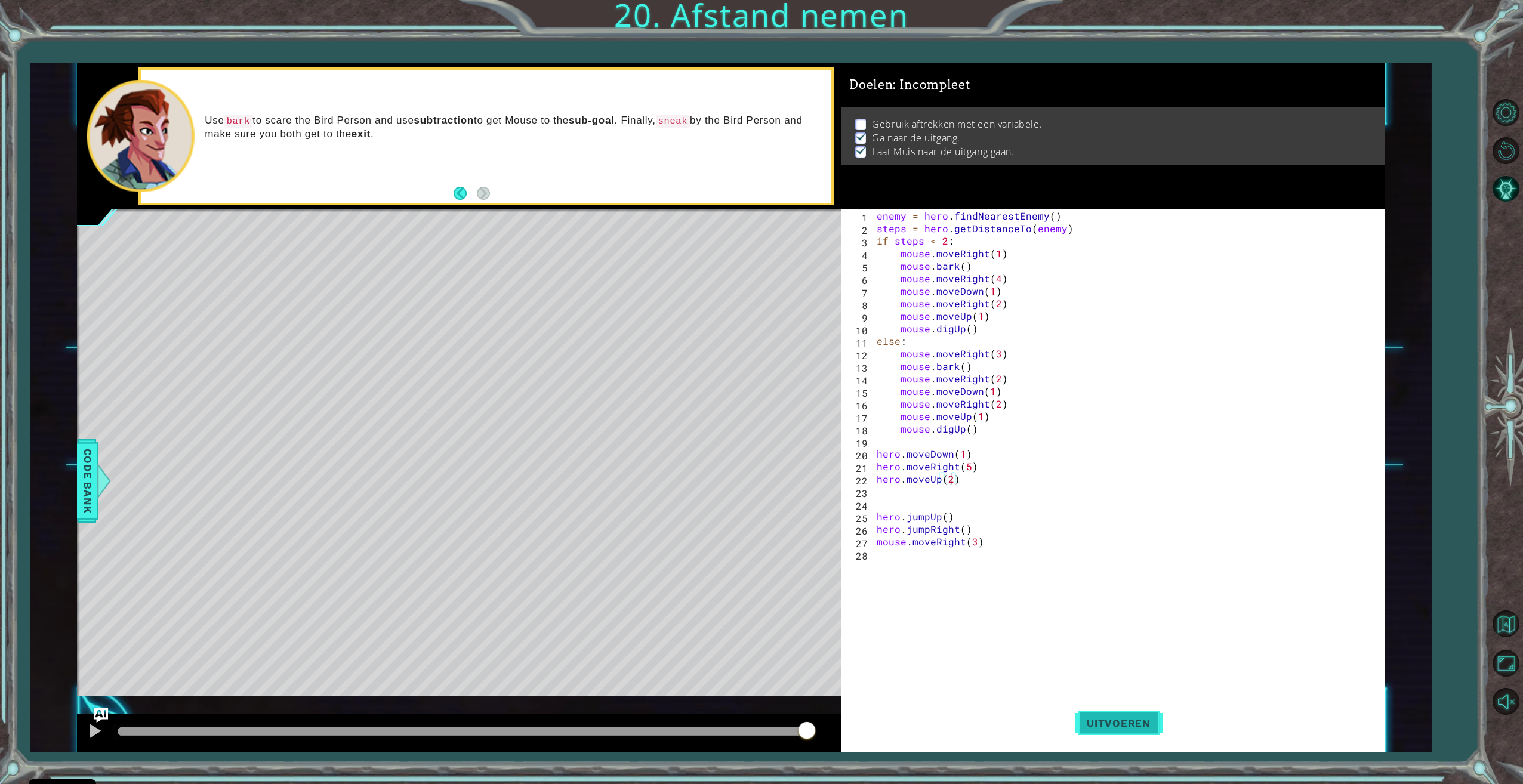
click at [1115, 711] on button "Uitvoeren" at bounding box center [1119, 723] width 88 height 55
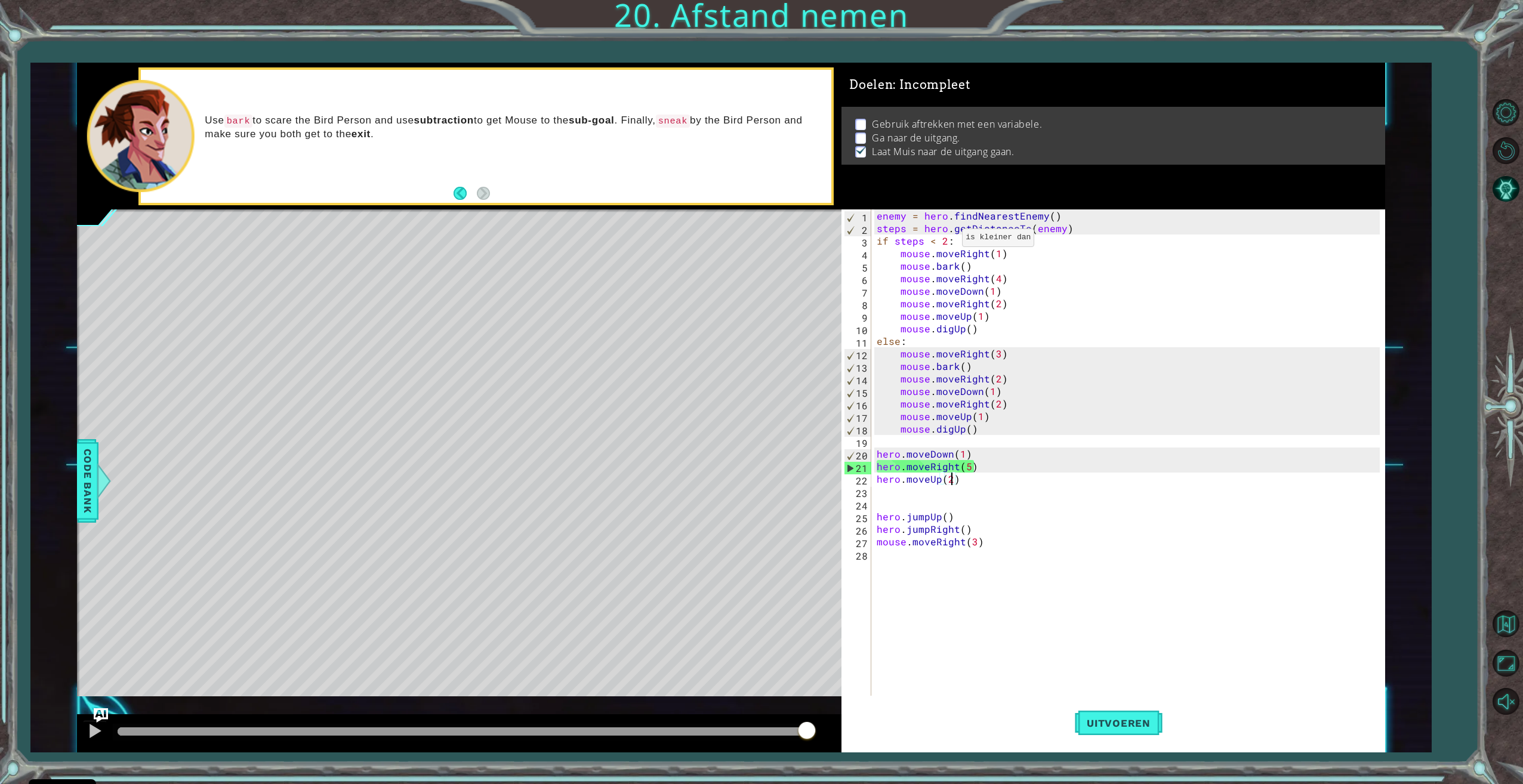
click at [947, 241] on div "enemy = hero . findNearestEnemy ( ) steps = hero . getDistanceTo ( enemy ) if s…" at bounding box center [1129, 466] width 511 height 513
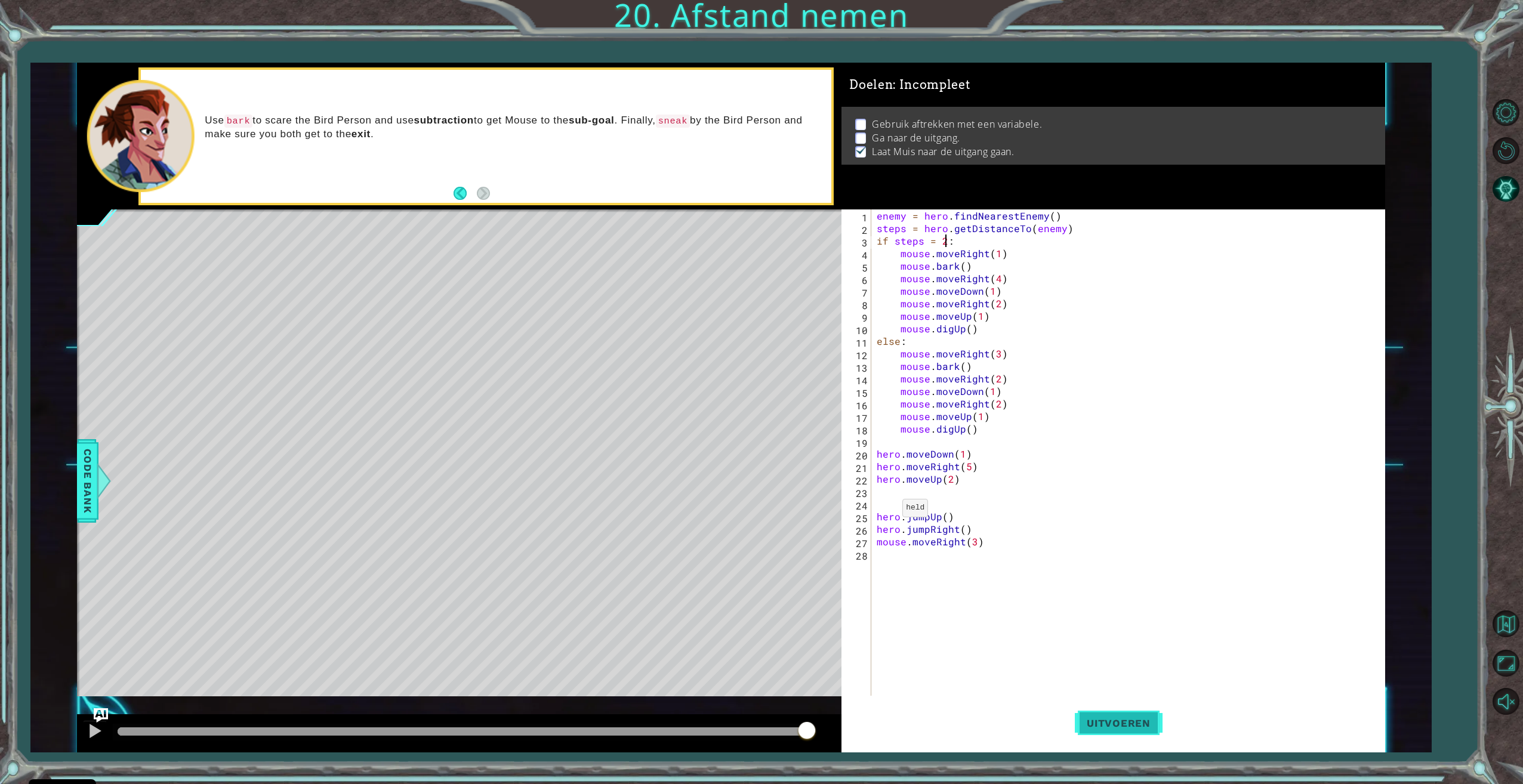
click at [1131, 728] on span "Uitvoeren" at bounding box center [1119, 723] width 88 height 12
click at [1085, 718] on span "Uitvoeren" at bounding box center [1119, 723] width 88 height 12
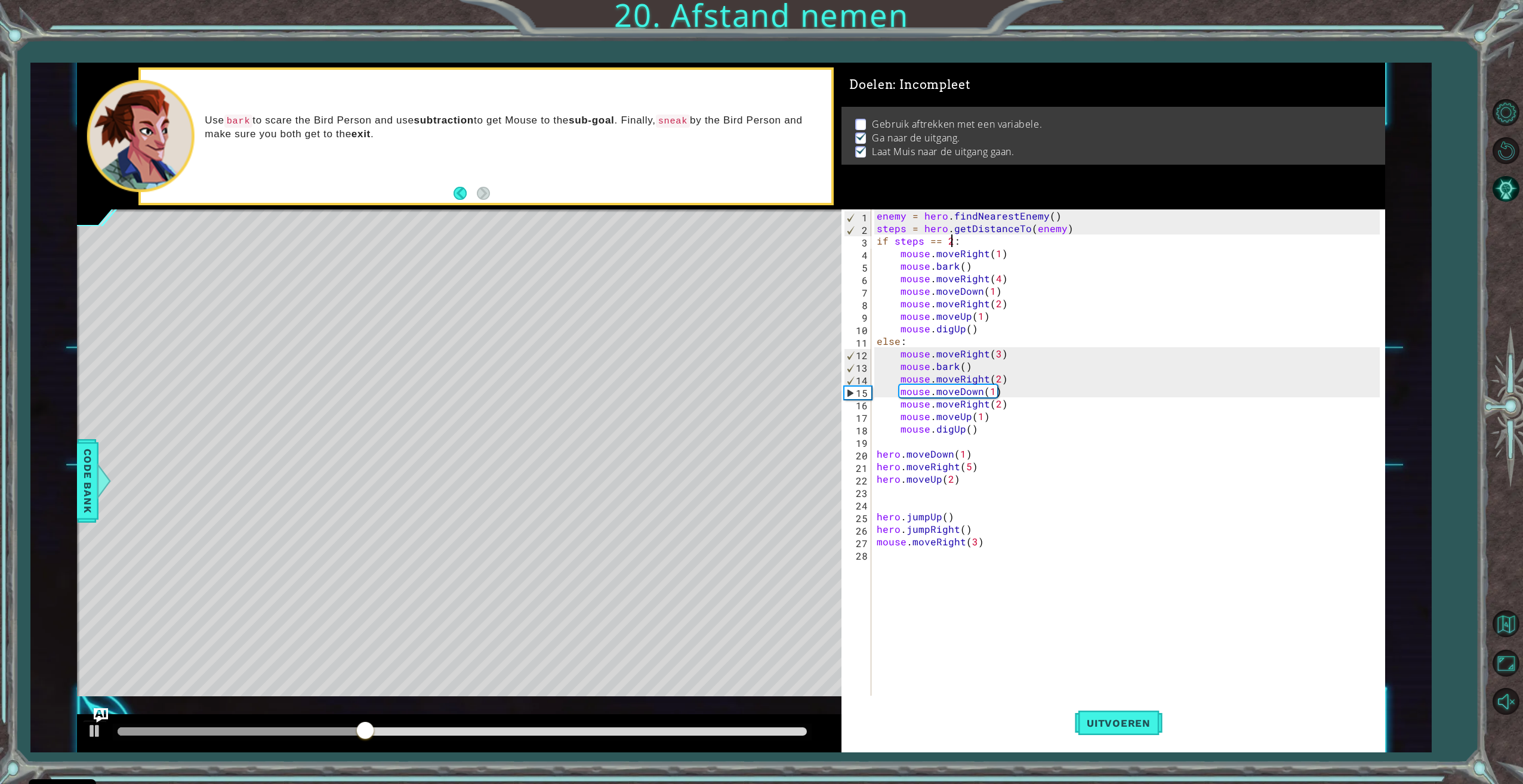
click at [775, 729] on div at bounding box center [462, 731] width 689 height 9
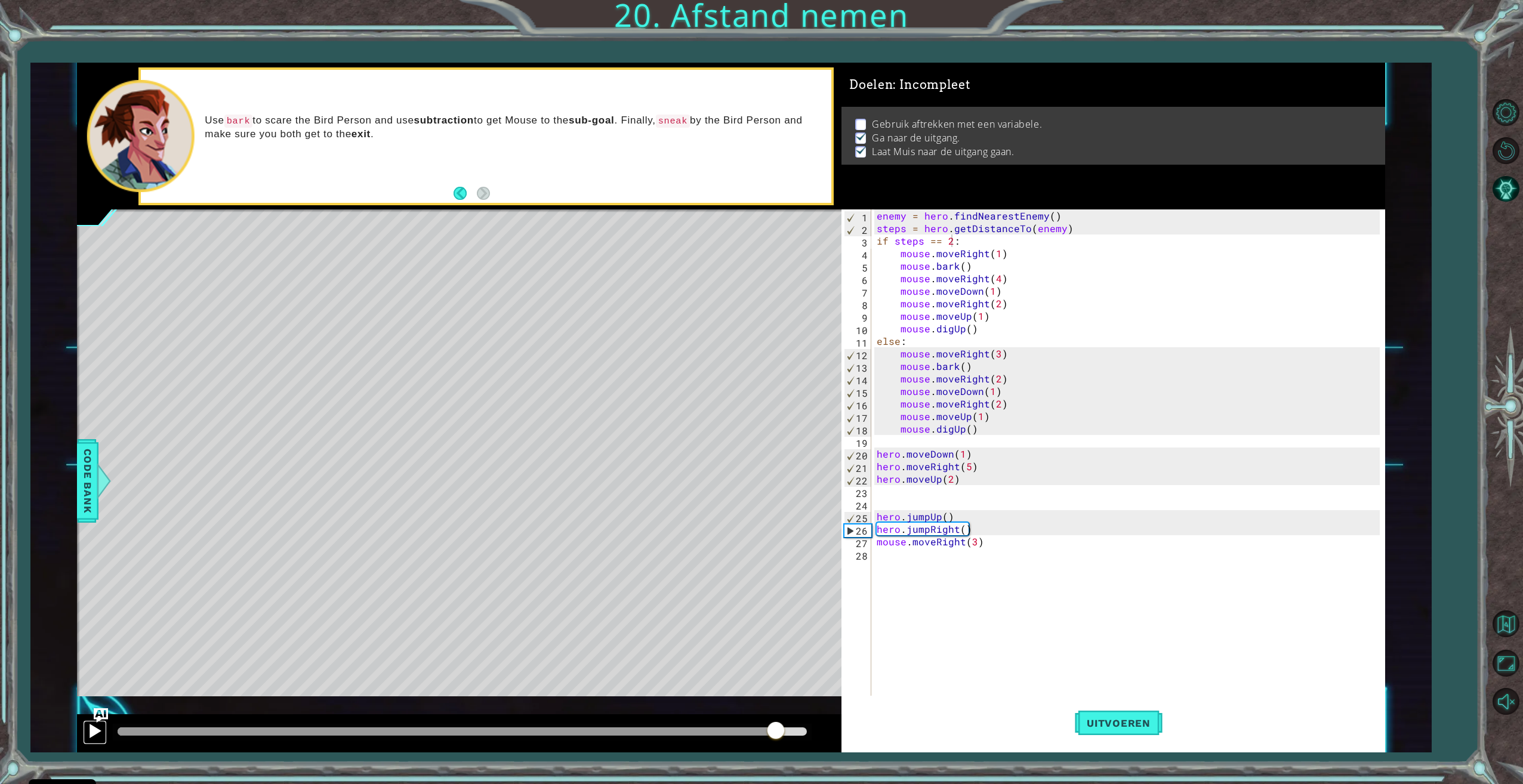
click at [97, 733] on div at bounding box center [94, 730] width 15 height 15
drag, startPoint x: 1006, startPoint y: 536, endPoint x: 874, endPoint y: 547, distance: 132.5
click at [874, 547] on div "enemy = hero . findNearestEnemy ( ) steps = hero . getDistanceTo ( enemy ) if s…" at bounding box center [1129, 466] width 511 height 513
type textarea "mouse.moveRight(3)"
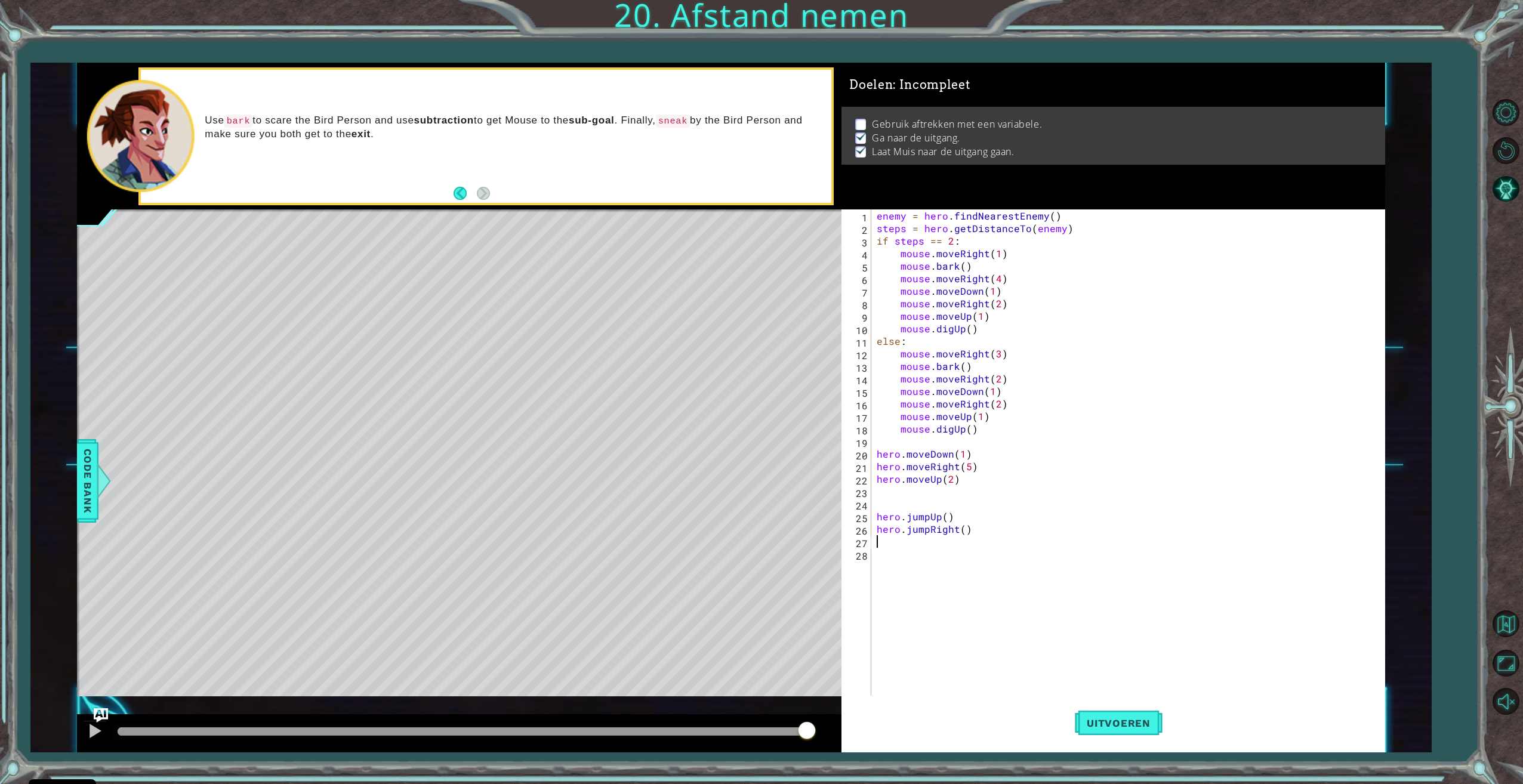
scroll to position [0, 0]
click at [1116, 709] on button "Uitvoeren" at bounding box center [1119, 723] width 88 height 55
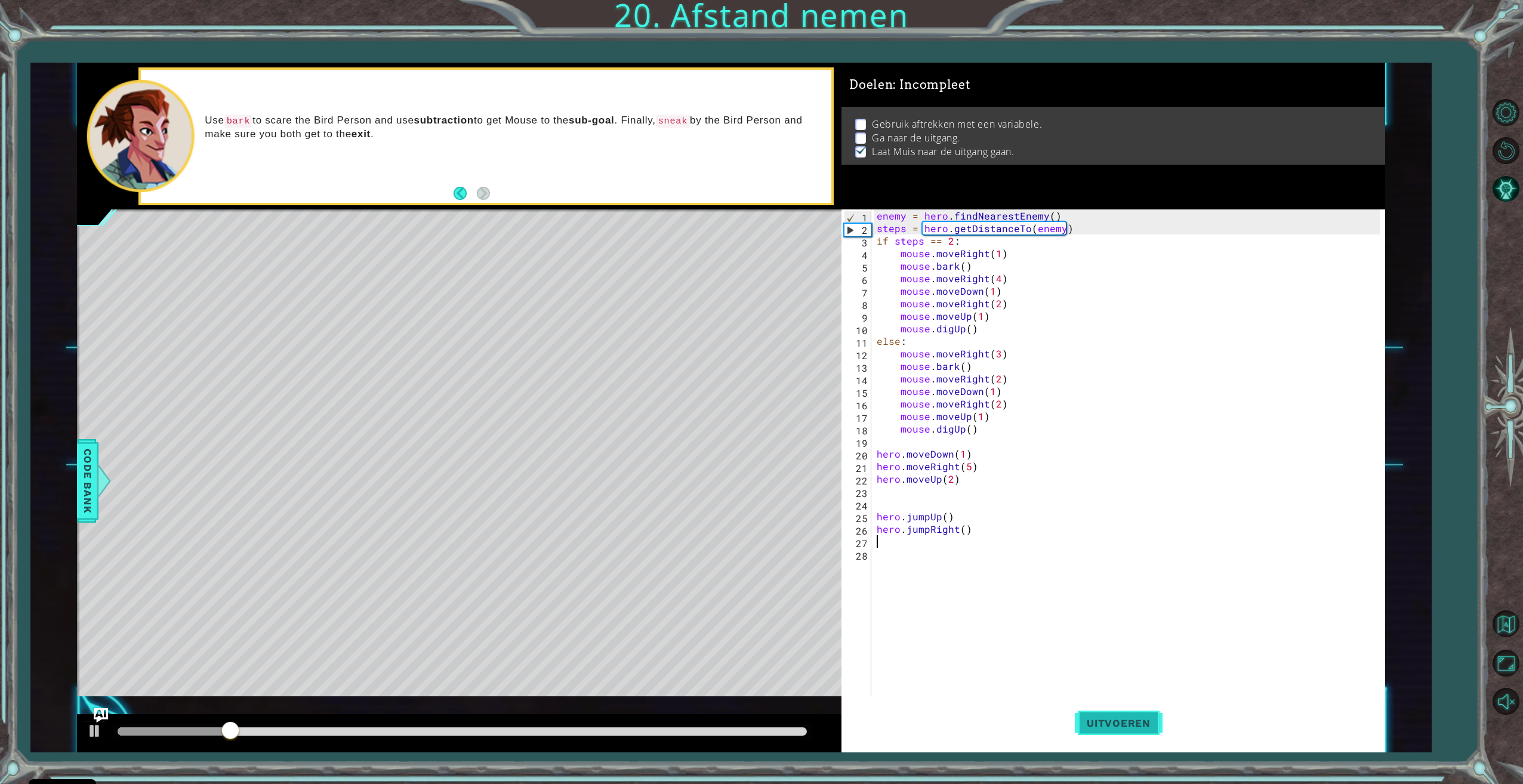
click at [1095, 709] on button "Uitvoeren" at bounding box center [1119, 723] width 88 height 55
click at [736, 727] on div at bounding box center [462, 731] width 699 height 17
click at [781, 731] on div at bounding box center [462, 731] width 689 height 9
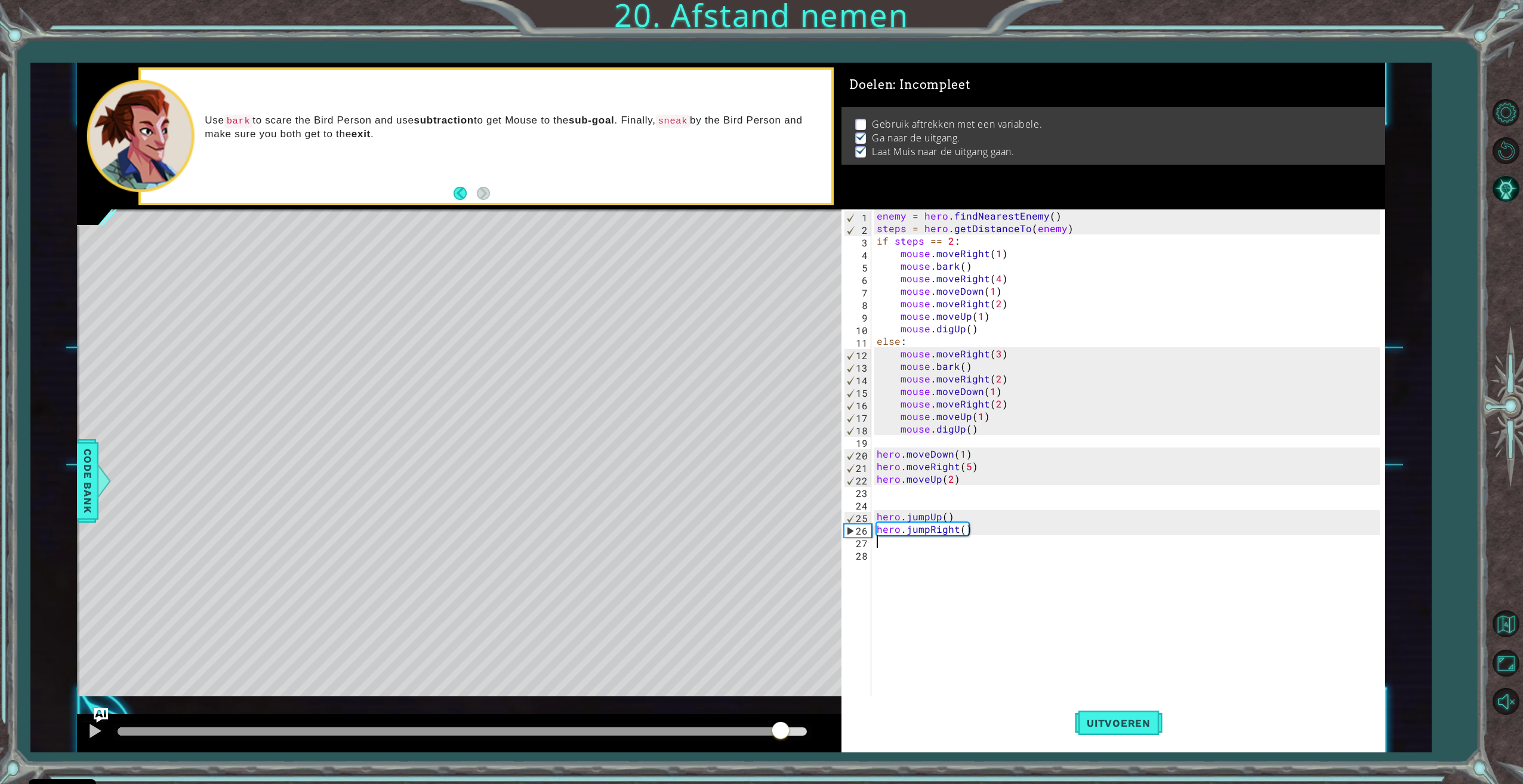
click at [75, 727] on div "1 ההההההההההההההההההההההההההההההההההההההההההההההההההההההההההההההההההההההההההההה…" at bounding box center [731, 407] width 1401 height 690
click at [102, 733] on div at bounding box center [94, 730] width 15 height 15
click at [767, 730] on div at bounding box center [462, 731] width 689 height 9
click at [88, 728] on div at bounding box center [94, 730] width 15 height 15
click at [94, 732] on div at bounding box center [94, 730] width 15 height 15
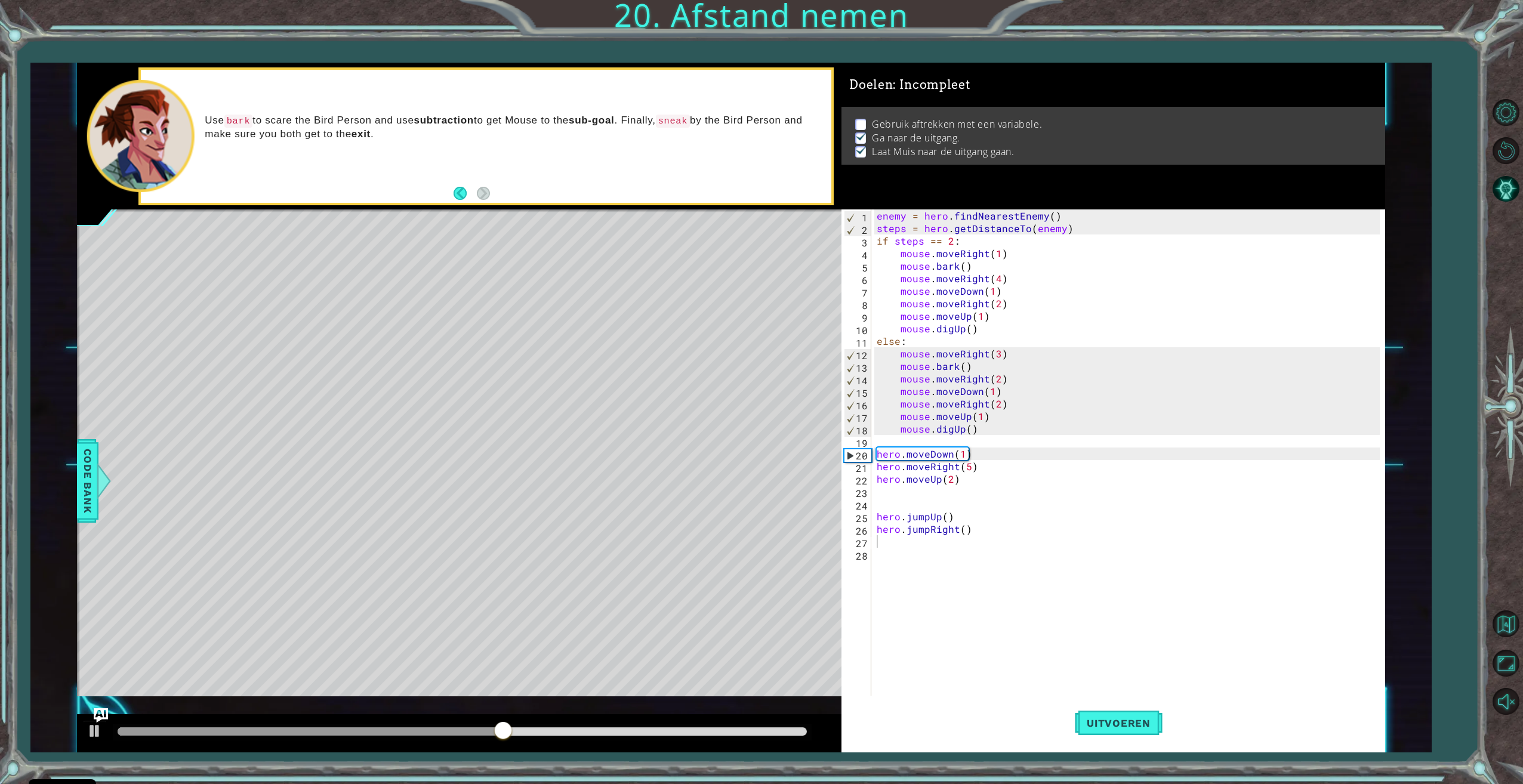
drag, startPoint x: 723, startPoint y: 721, endPoint x: 740, endPoint y: 729, distance: 18.8
click at [726, 722] on div at bounding box center [459, 733] width 764 height 38
click at [750, 735] on div at bounding box center [462, 731] width 689 height 9
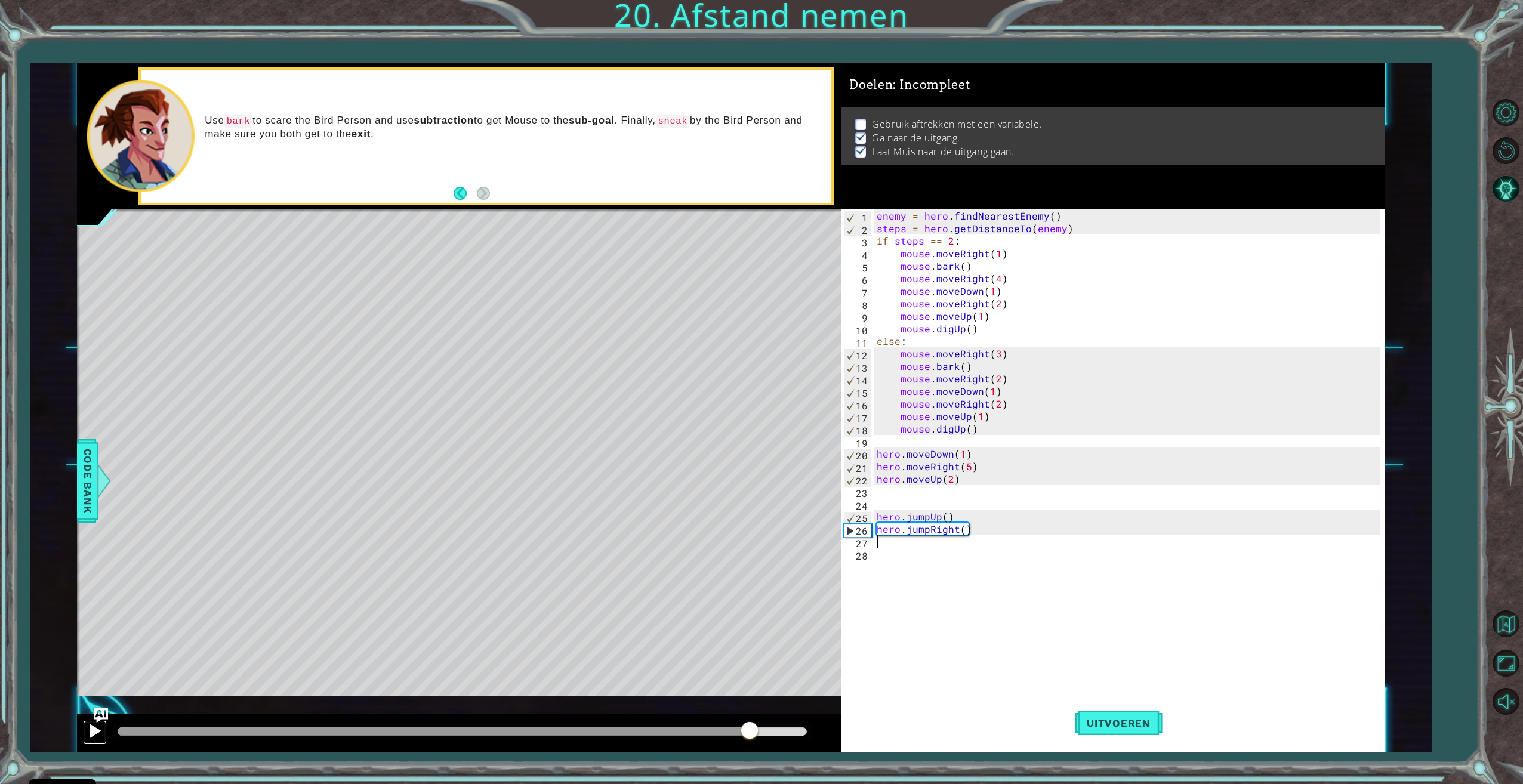
click at [92, 731] on div at bounding box center [94, 730] width 15 height 15
click at [105, 716] on img "Ask AI" at bounding box center [100, 715] width 15 height 15
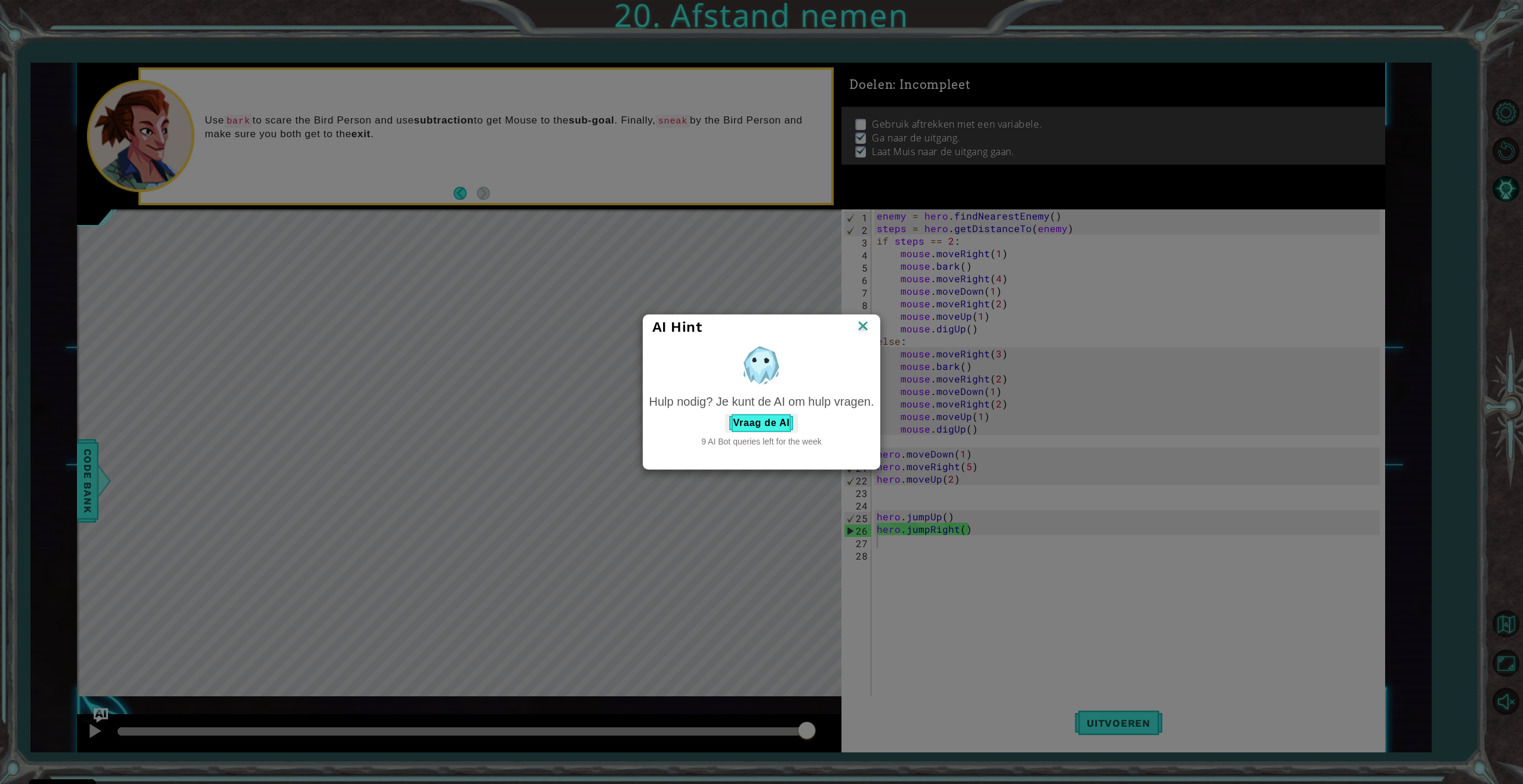
click at [781, 412] on div "Hulp nodig? Je kunt de AI om hulp vragen. Vraag de AI 9 AI Bot queries left for…" at bounding box center [762, 420] width 225 height 55
click at [776, 419] on button "Vraag de AI" at bounding box center [761, 423] width 72 height 19
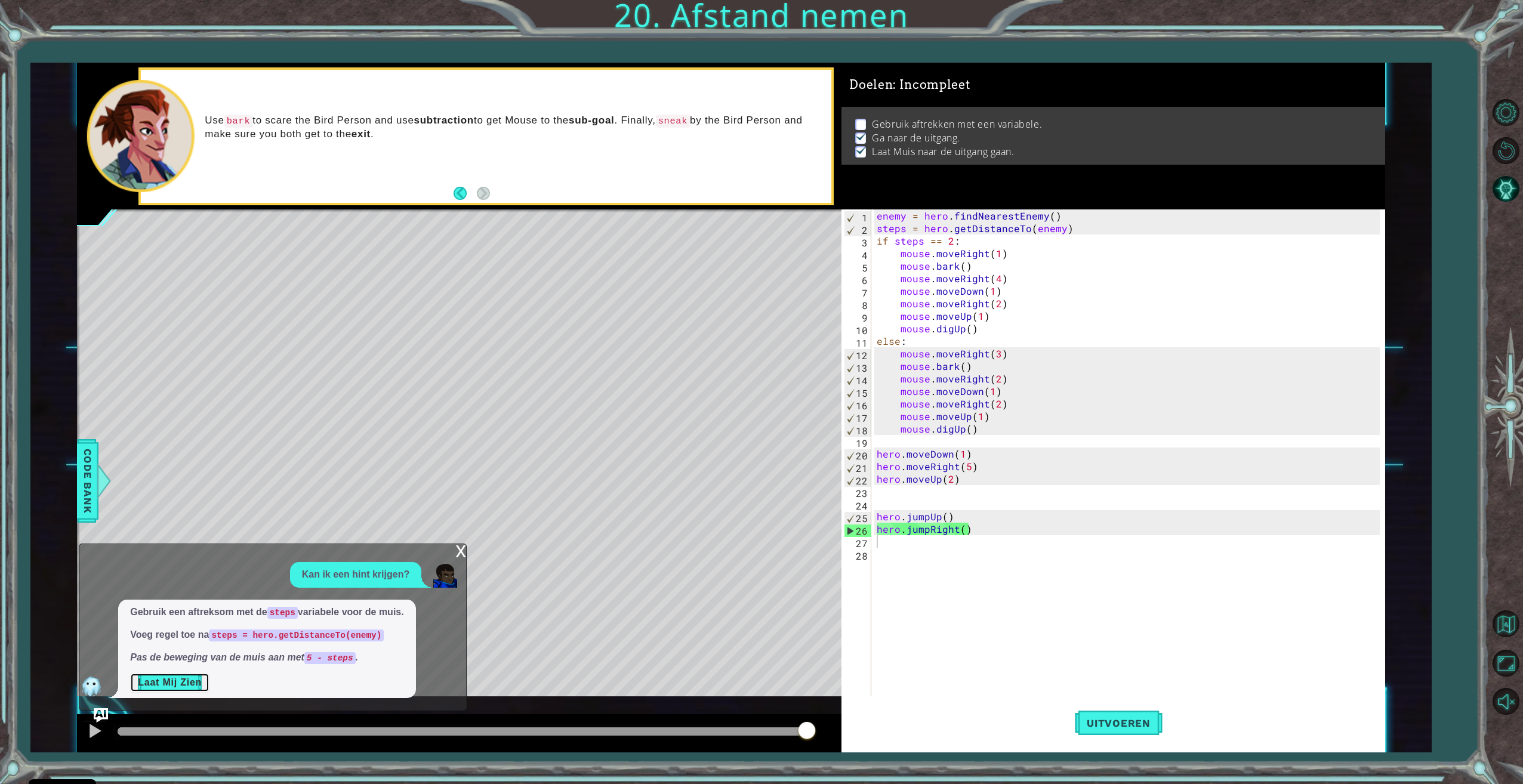
click at [189, 680] on button "Laat Mij Zien" at bounding box center [170, 682] width 79 height 19
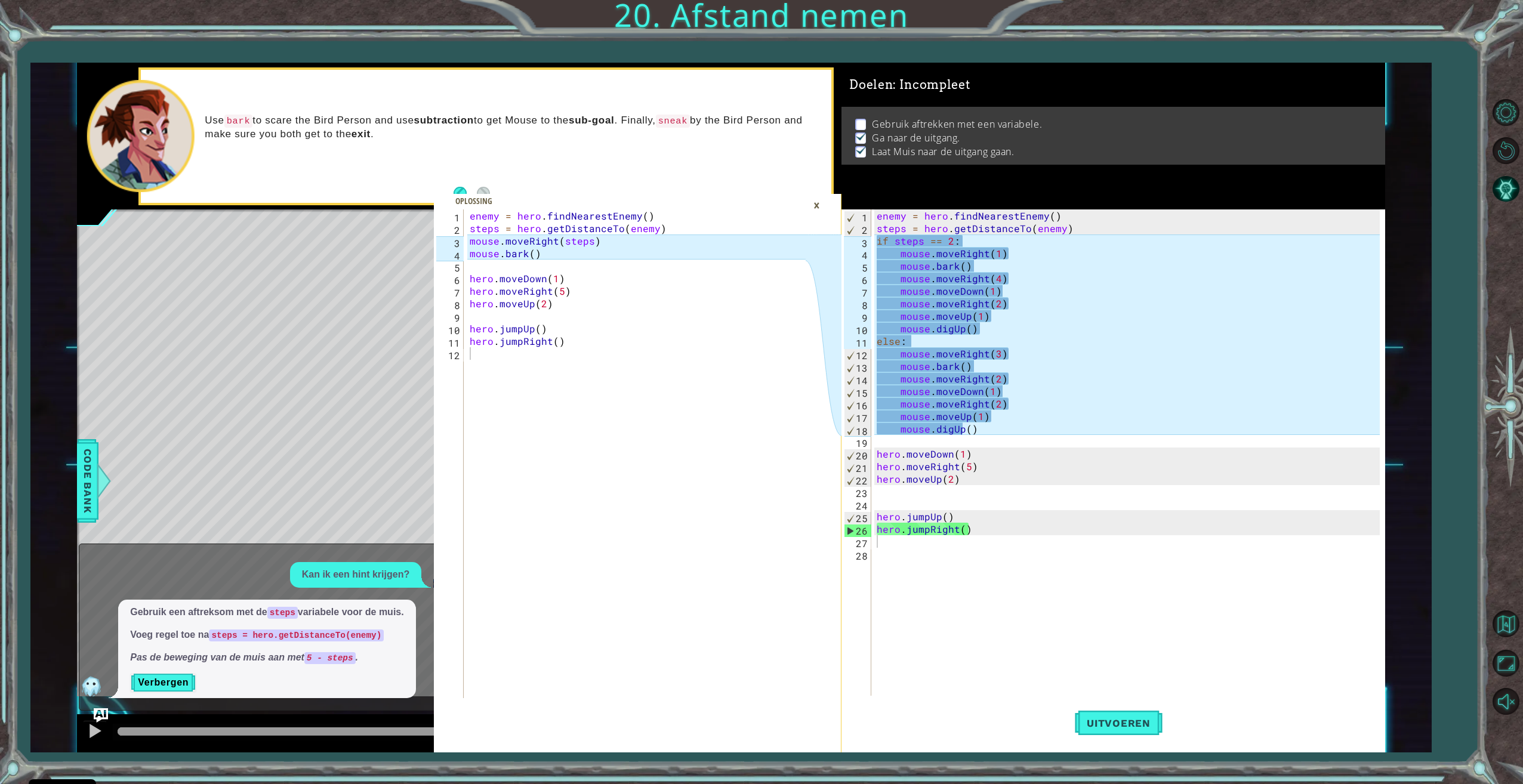
click at [994, 243] on div "enemy = hero . findNearestEnemy ( ) steps = hero . getDistanceTo ( enemy ) if s…" at bounding box center [1129, 466] width 511 height 513
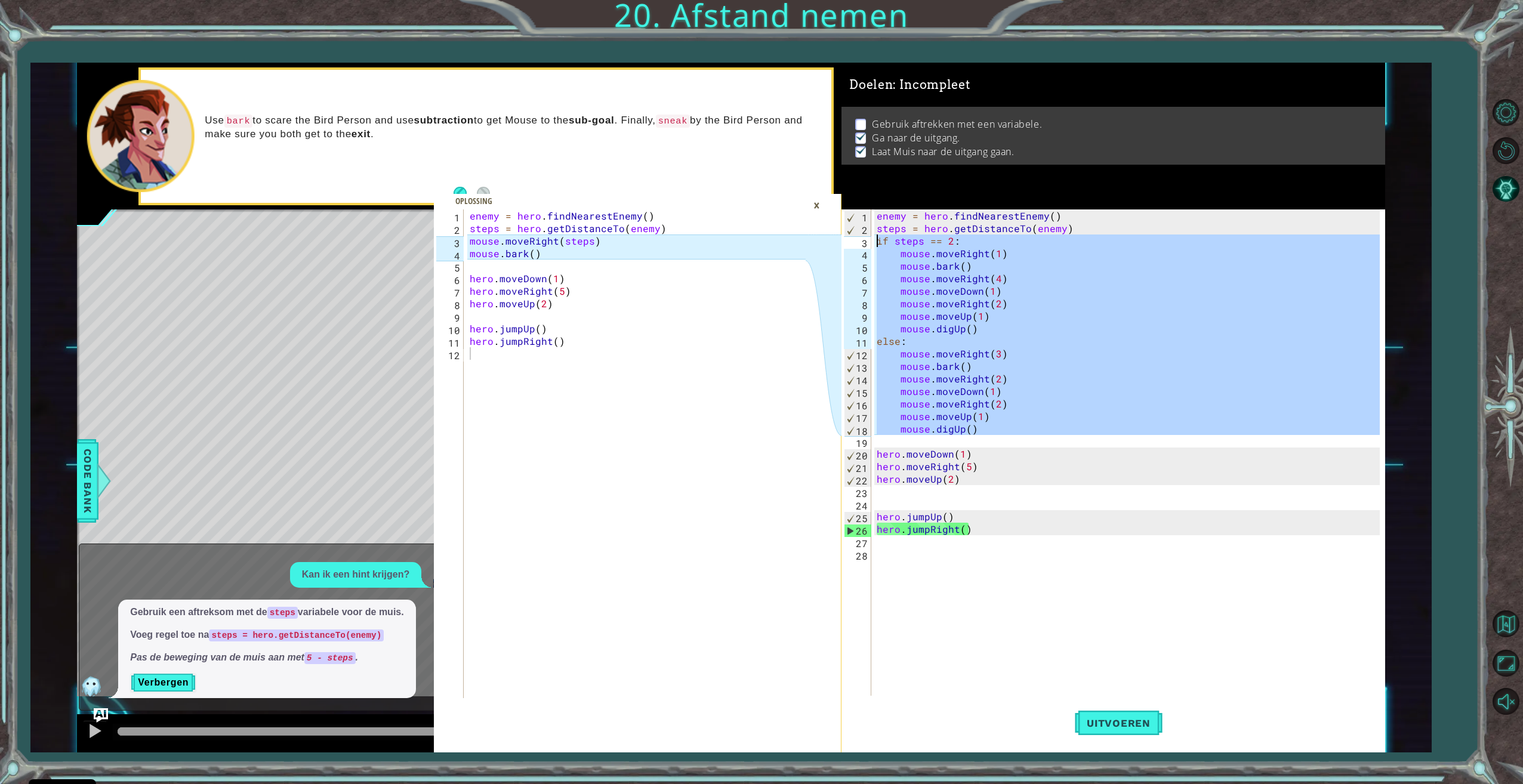
drag, startPoint x: 1006, startPoint y: 438, endPoint x: 873, endPoint y: 245, distance: 234.4
click at [873, 245] on div "if steps == 2: 1 2 3 4 5 6 7 8 9 10 11 12 13 14 15 16 17 18 19 20 21 22 23 24 2…" at bounding box center [1110, 454] width 537 height 489
type textarea "if steps == 2: mouse.moveRight(1)"
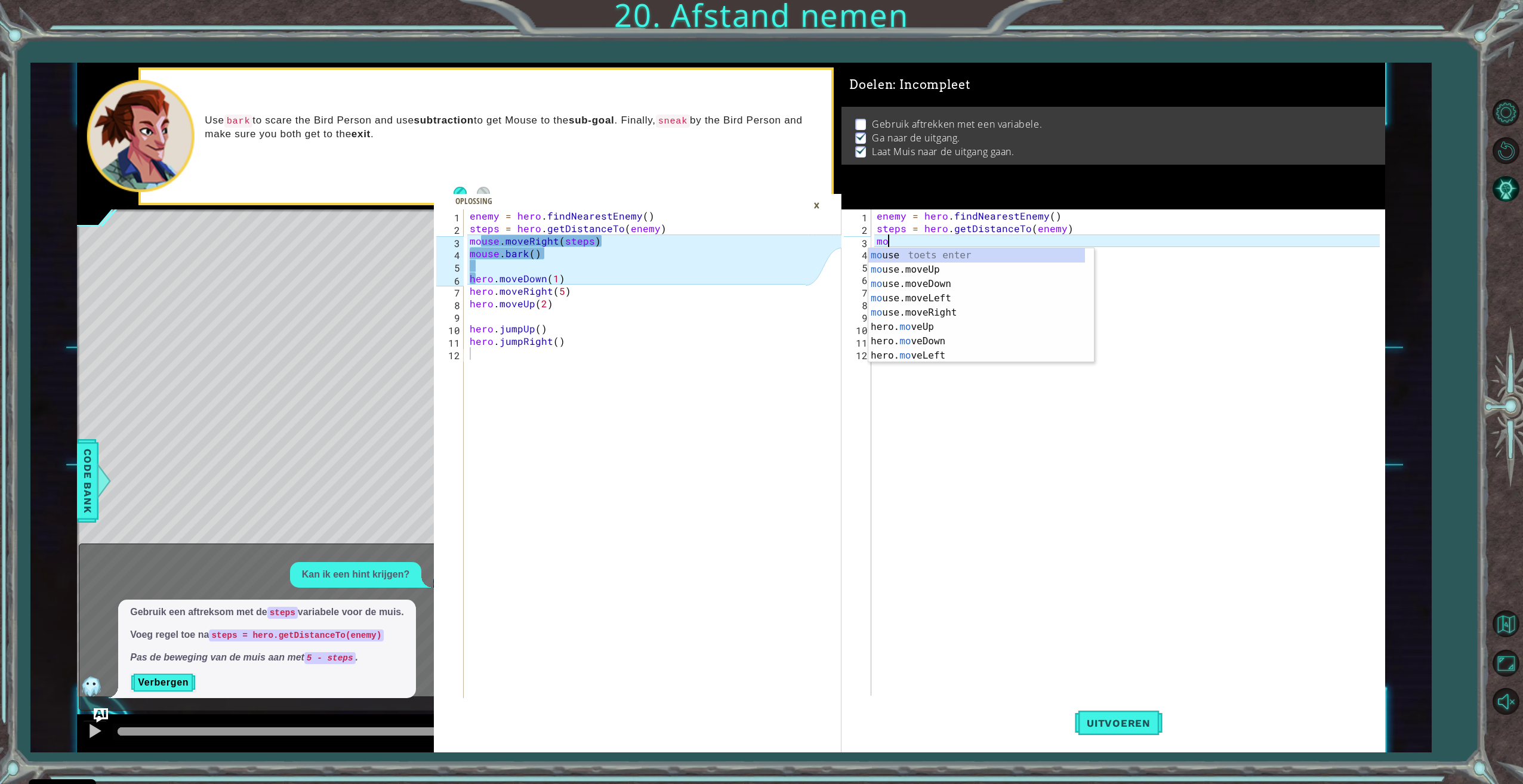
scroll to position [0, 1]
click at [914, 309] on div "mous e toets enter mous e.moveUp toets enter mous e.moveDown toets enter mous e…" at bounding box center [980, 298] width 225 height 100
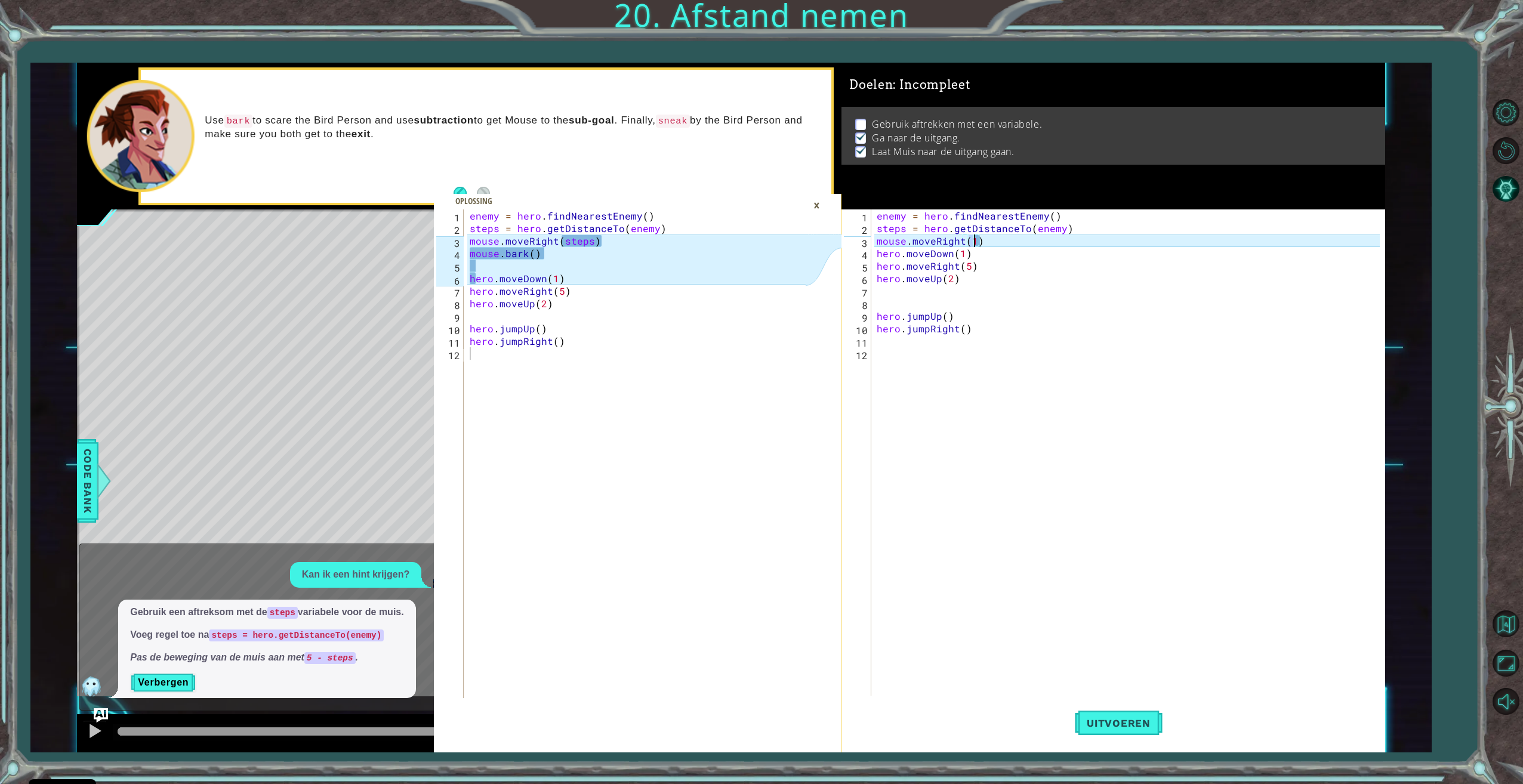
scroll to position [0, 6]
type textarea "mouse.moveRight(steps)"
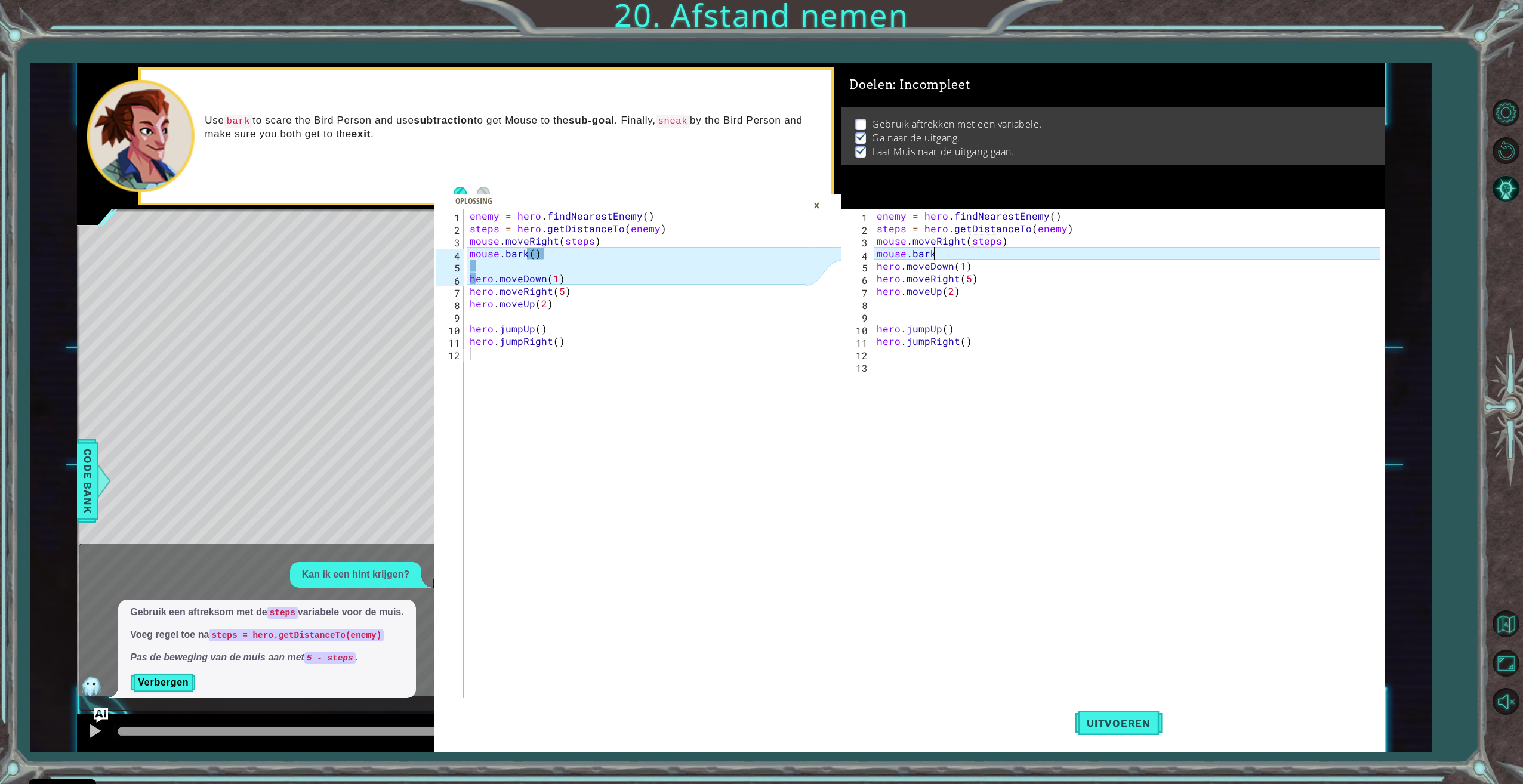
scroll to position [0, 3]
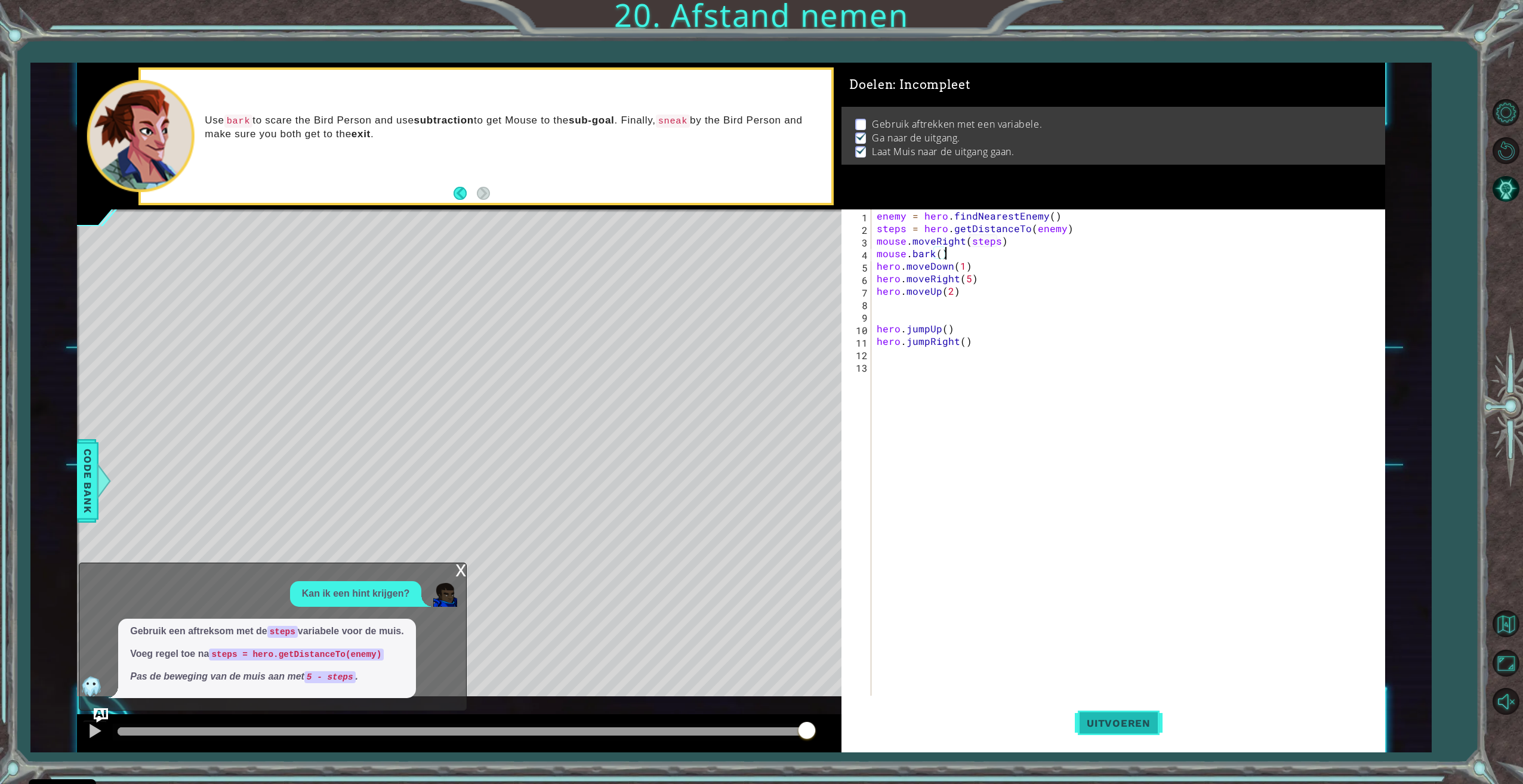
click at [1088, 724] on span "Uitvoeren" at bounding box center [1119, 723] width 88 height 12
click at [787, 730] on div at bounding box center [462, 731] width 689 height 9
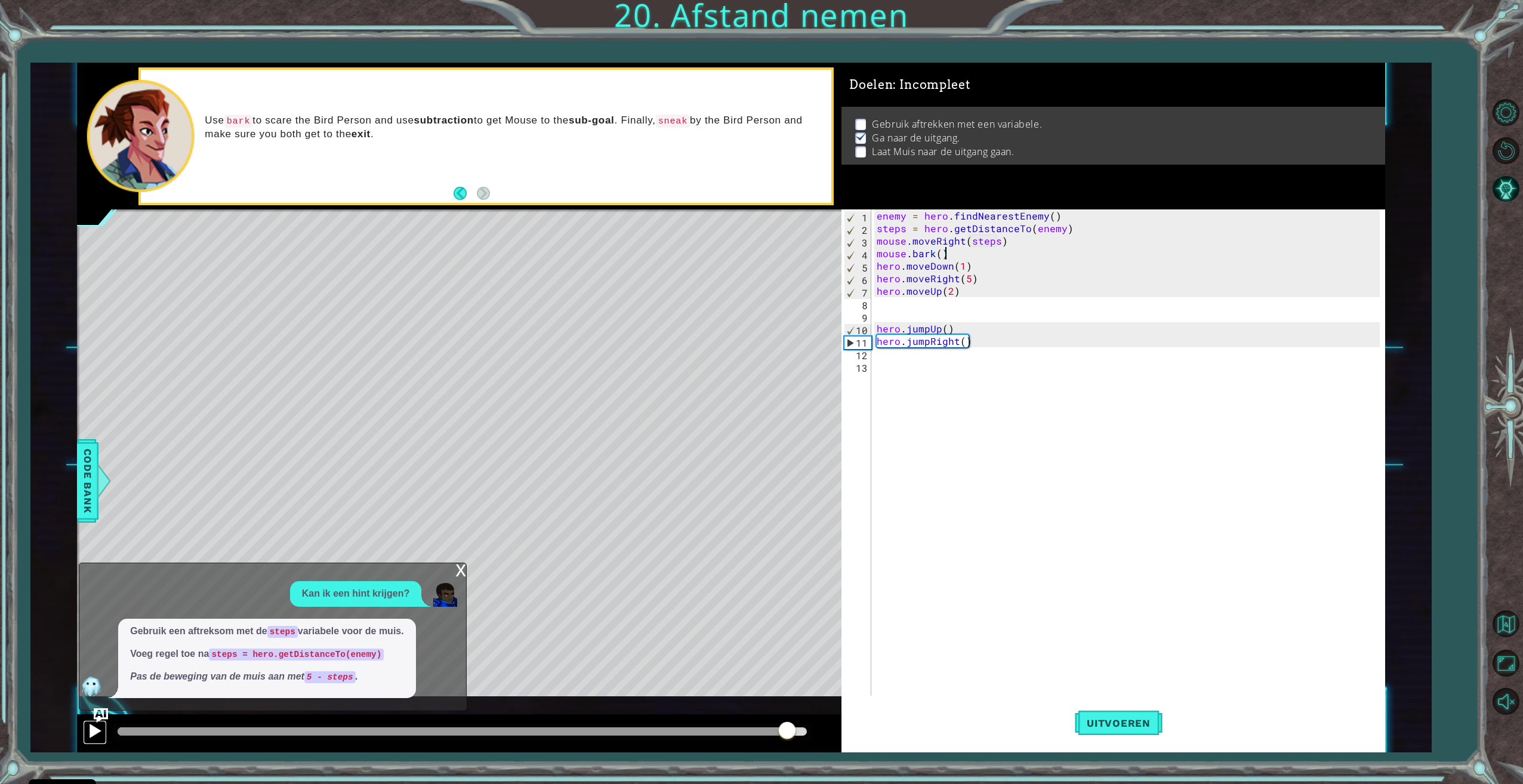
click at [92, 743] on button at bounding box center [95, 732] width 24 height 25
click at [454, 573] on div "x Kan ik een hint krijgen? Gebruik een aftreksom met de steps variabele voor de…" at bounding box center [272, 636] width 388 height 148
click at [457, 571] on div "x" at bounding box center [461, 569] width 11 height 12
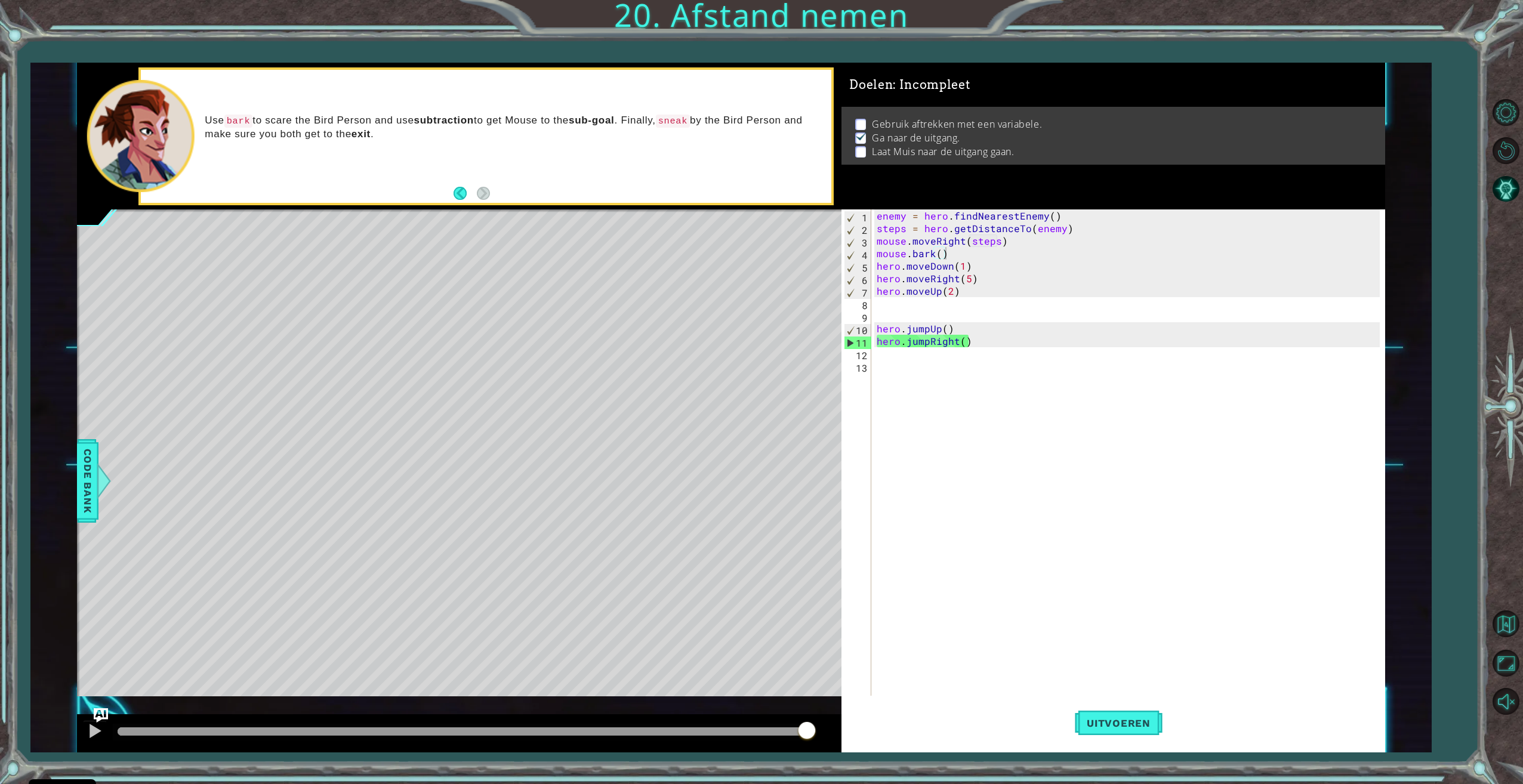
click at [82, 735] on div at bounding box center [459, 733] width 764 height 38
click at [90, 733] on div at bounding box center [94, 730] width 15 height 15
click at [96, 732] on div at bounding box center [94, 730] width 15 height 15
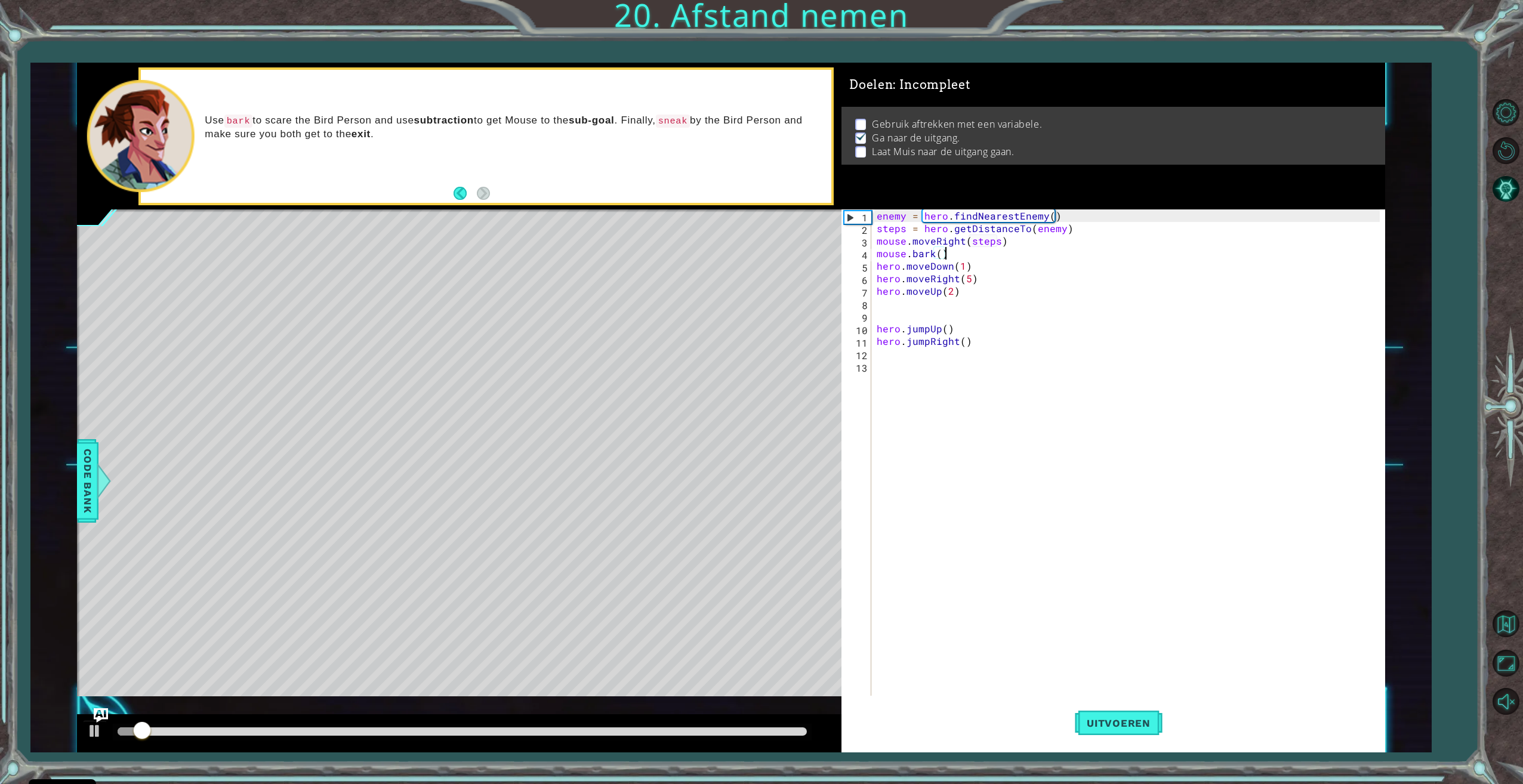
click at [647, 734] on div at bounding box center [462, 731] width 689 height 9
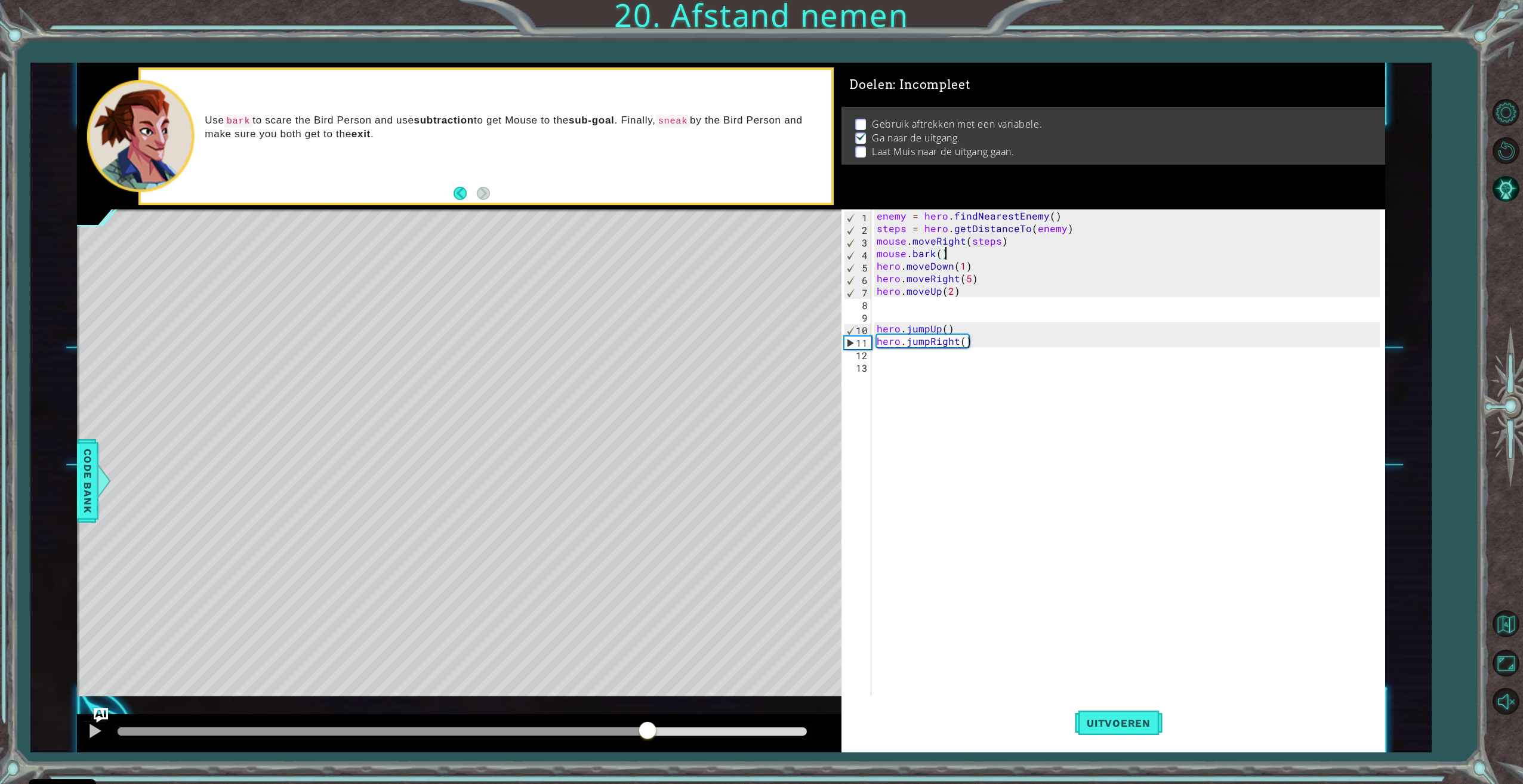
click at [549, 723] on div at bounding box center [459, 733] width 764 height 38
click at [535, 734] on div at bounding box center [327, 731] width 418 height 9
click at [980, 342] on div "enemy = hero . findNearestEnemy ( ) steps = hero . getDistanceTo ( enemy ) mous…" at bounding box center [1129, 466] width 511 height 513
type textarea "hero.jumpRight()"
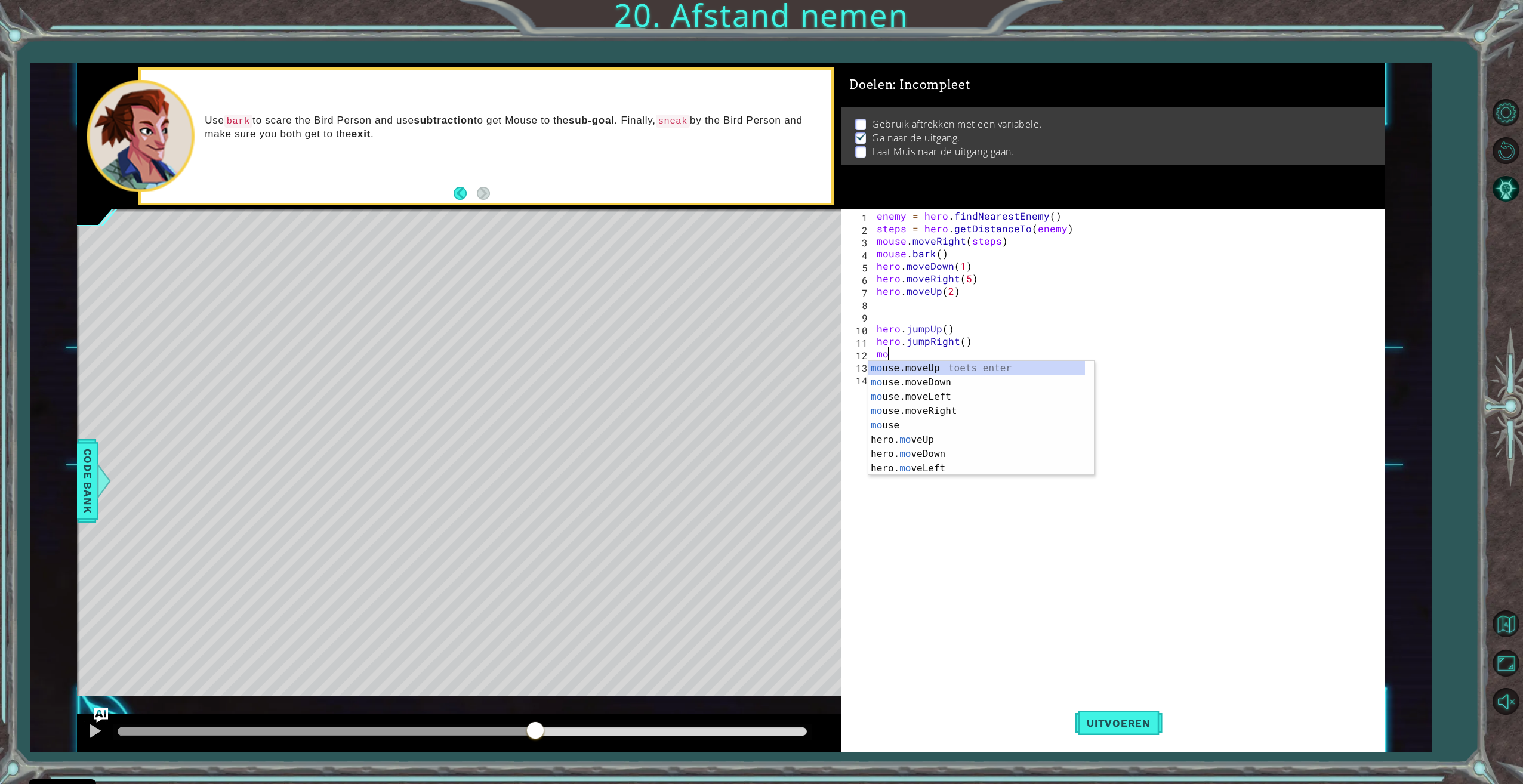
scroll to position [0, 0]
click at [932, 410] on div "mo use.moveUp toets enter mo use.moveDown toets enter mo use.moveLeft toets ent…" at bounding box center [976, 432] width 217 height 143
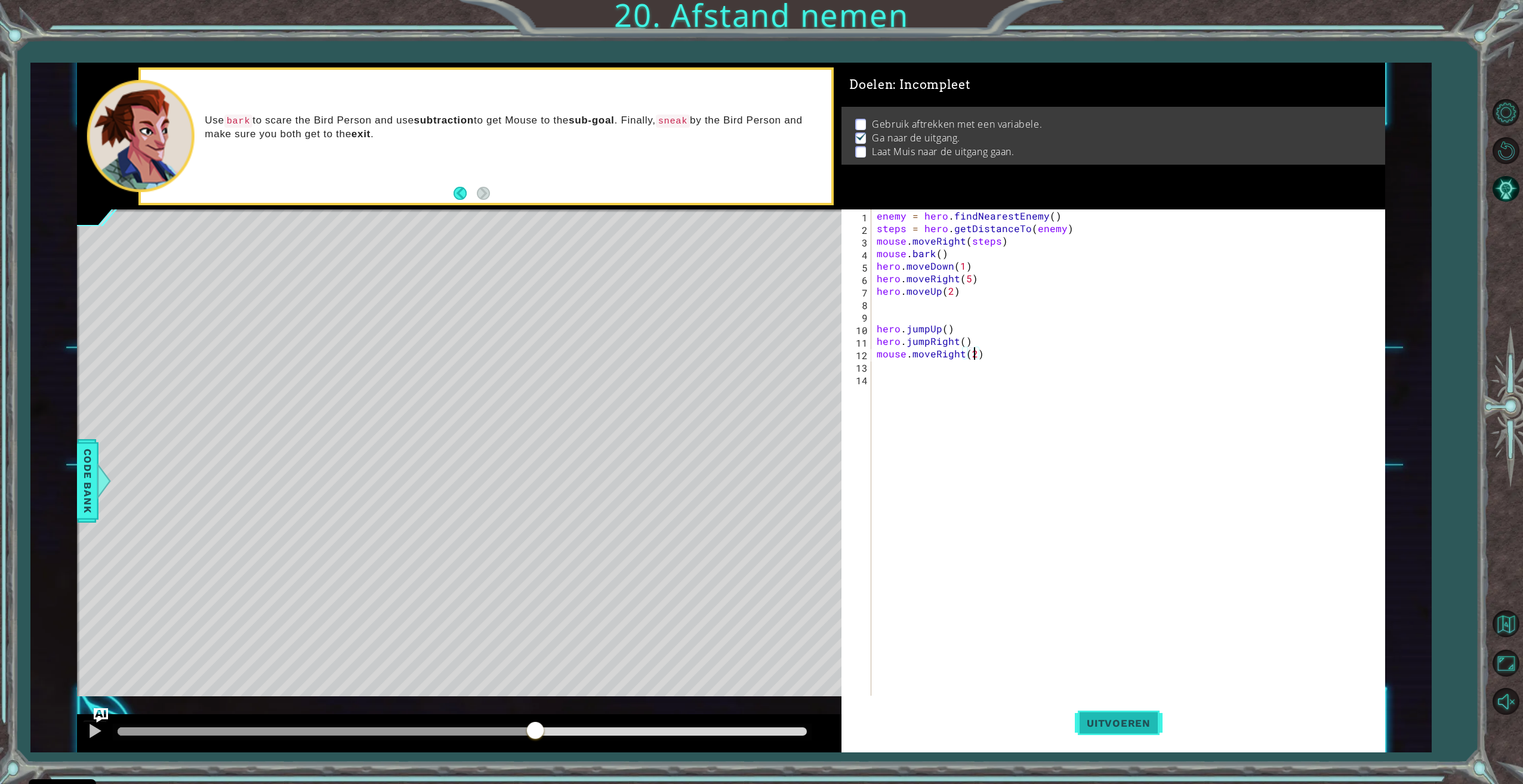
type textarea "mouse.moveRight(2)"
click at [1120, 725] on span "Uitvoeren" at bounding box center [1119, 723] width 88 height 12
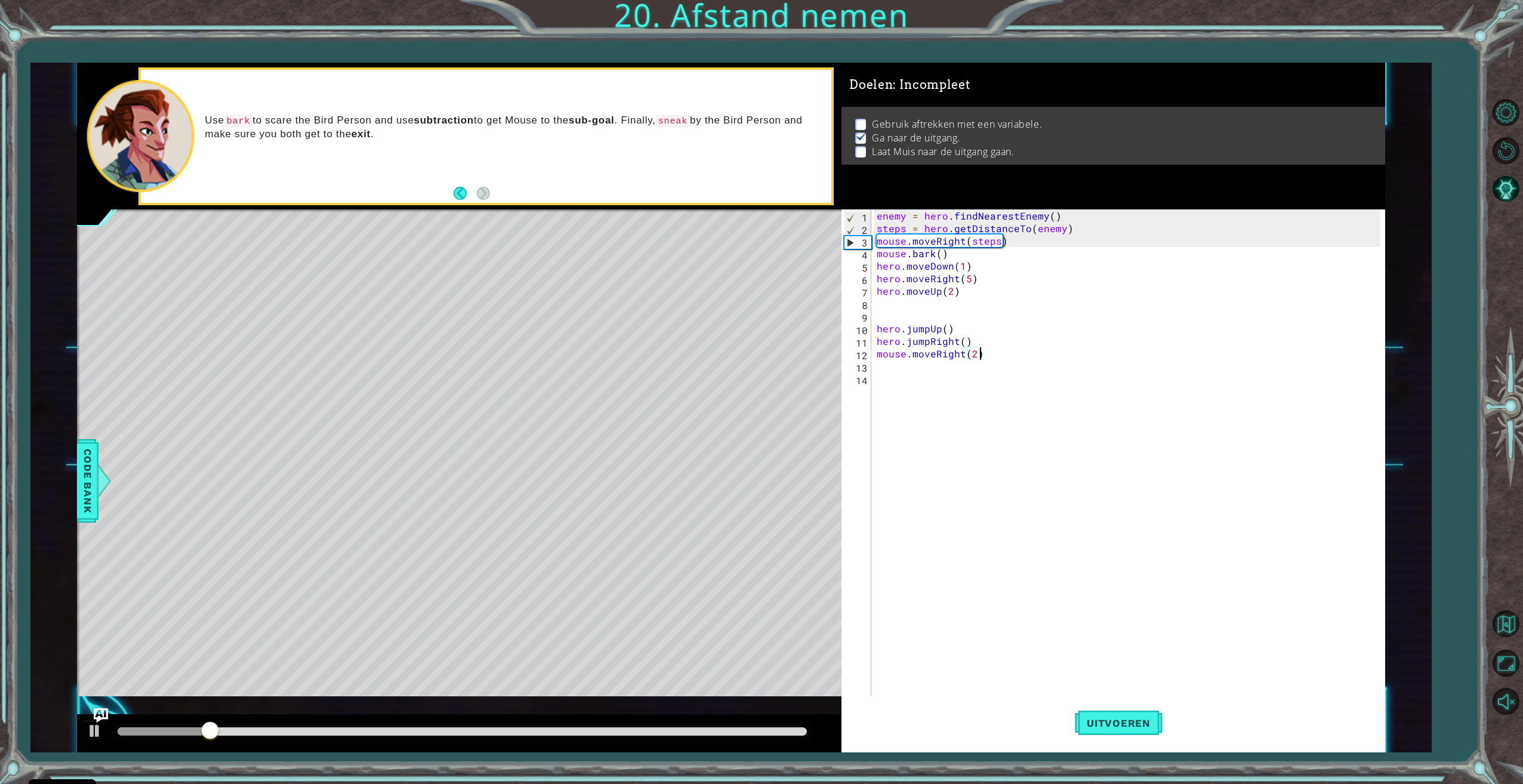
click at [992, 359] on div "enemy = hero . findNearestEnemy ( ) steps = hero . getDistanceTo ( enemy ) mous…" at bounding box center [1129, 466] width 511 height 513
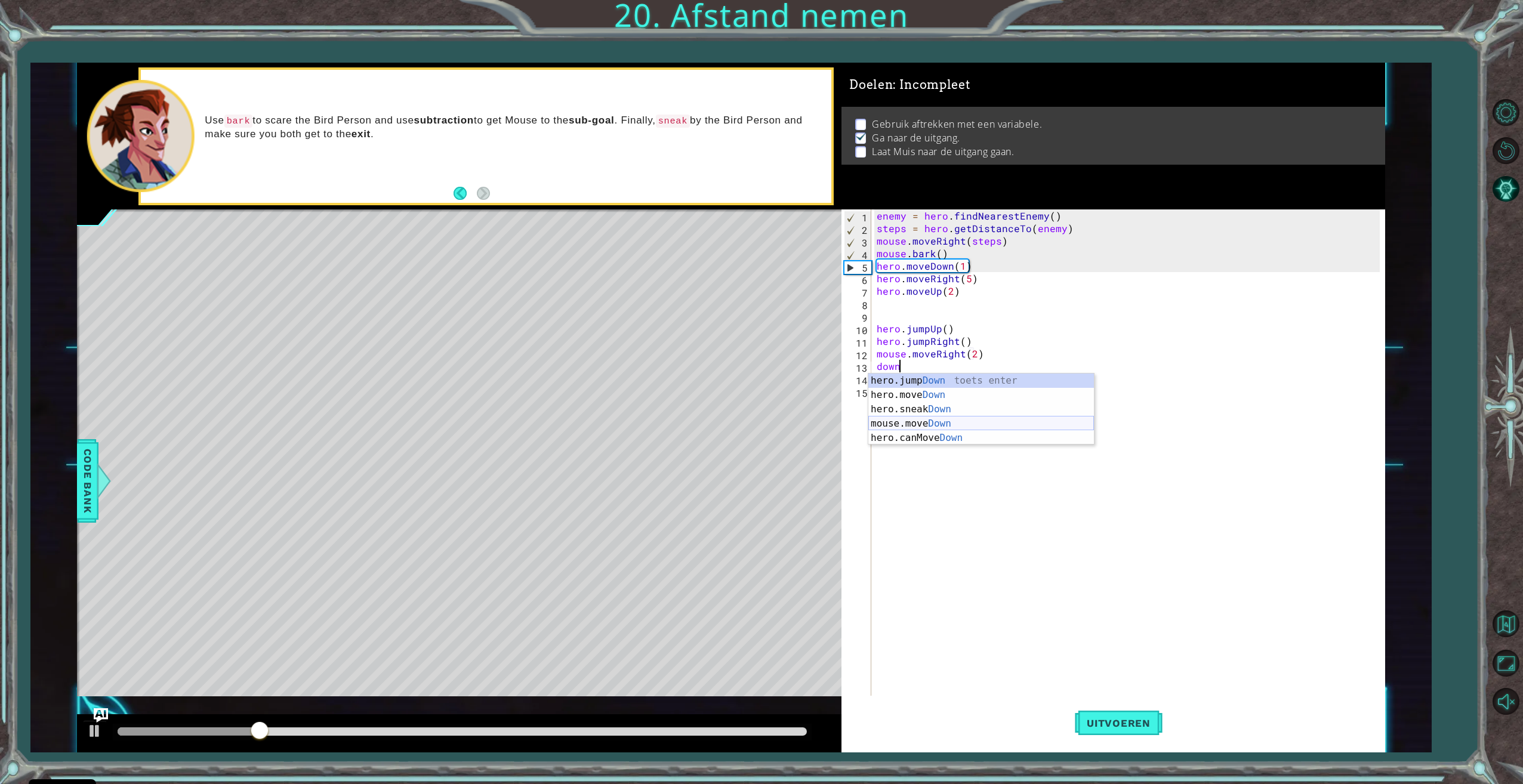
click at [966, 424] on div "hero.jump Down toets enter hero.move Down toets enter hero.sneak Down toets ent…" at bounding box center [980, 424] width 225 height 100
type textarea "mouse.moveDown(1)"
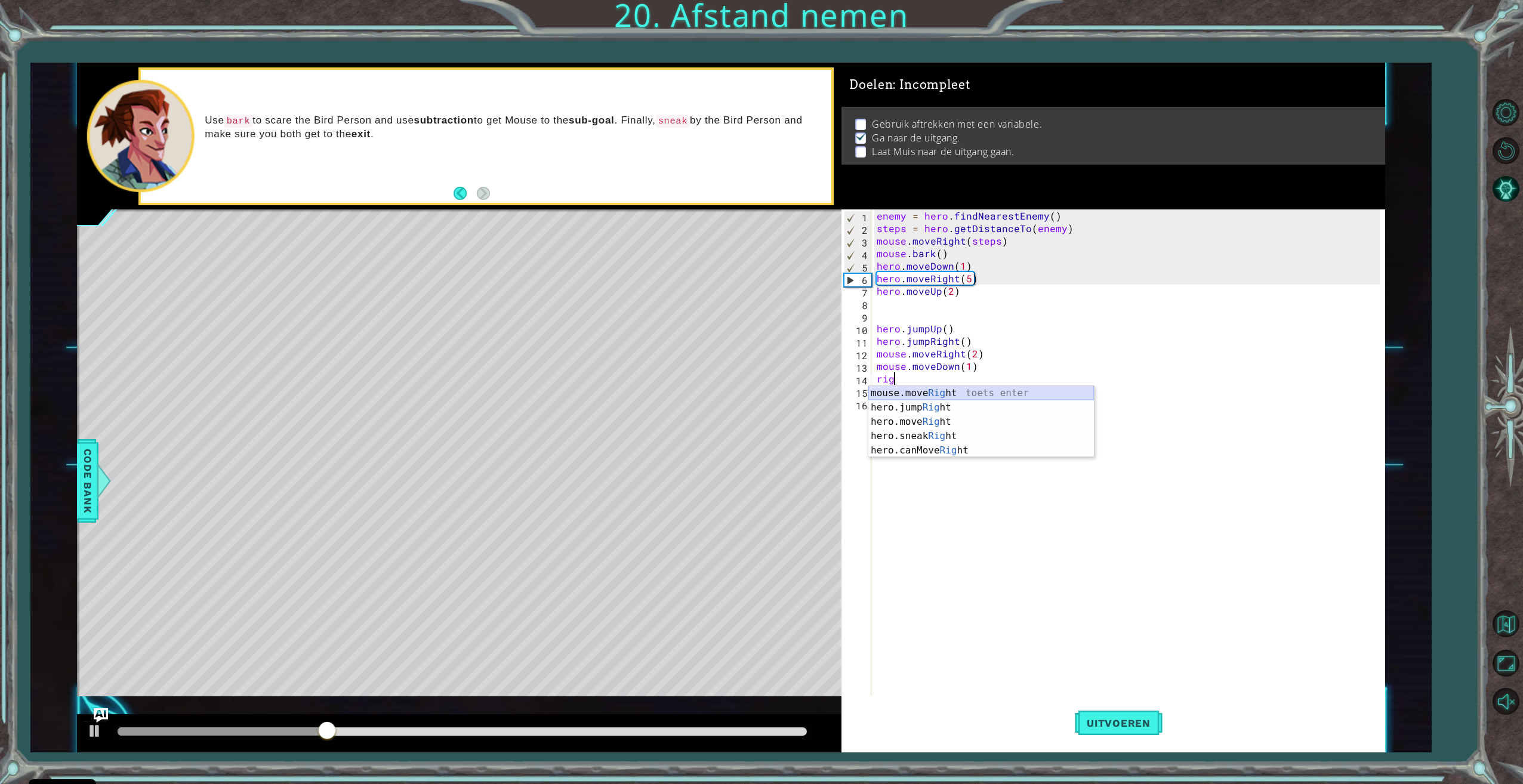
click at [968, 392] on div "mouse.move Rig ht toets enter hero.jump Rig ht toets enter hero.move Rig ht toe…" at bounding box center [980, 436] width 225 height 100
type textarea "mouse.moveRight(2)"
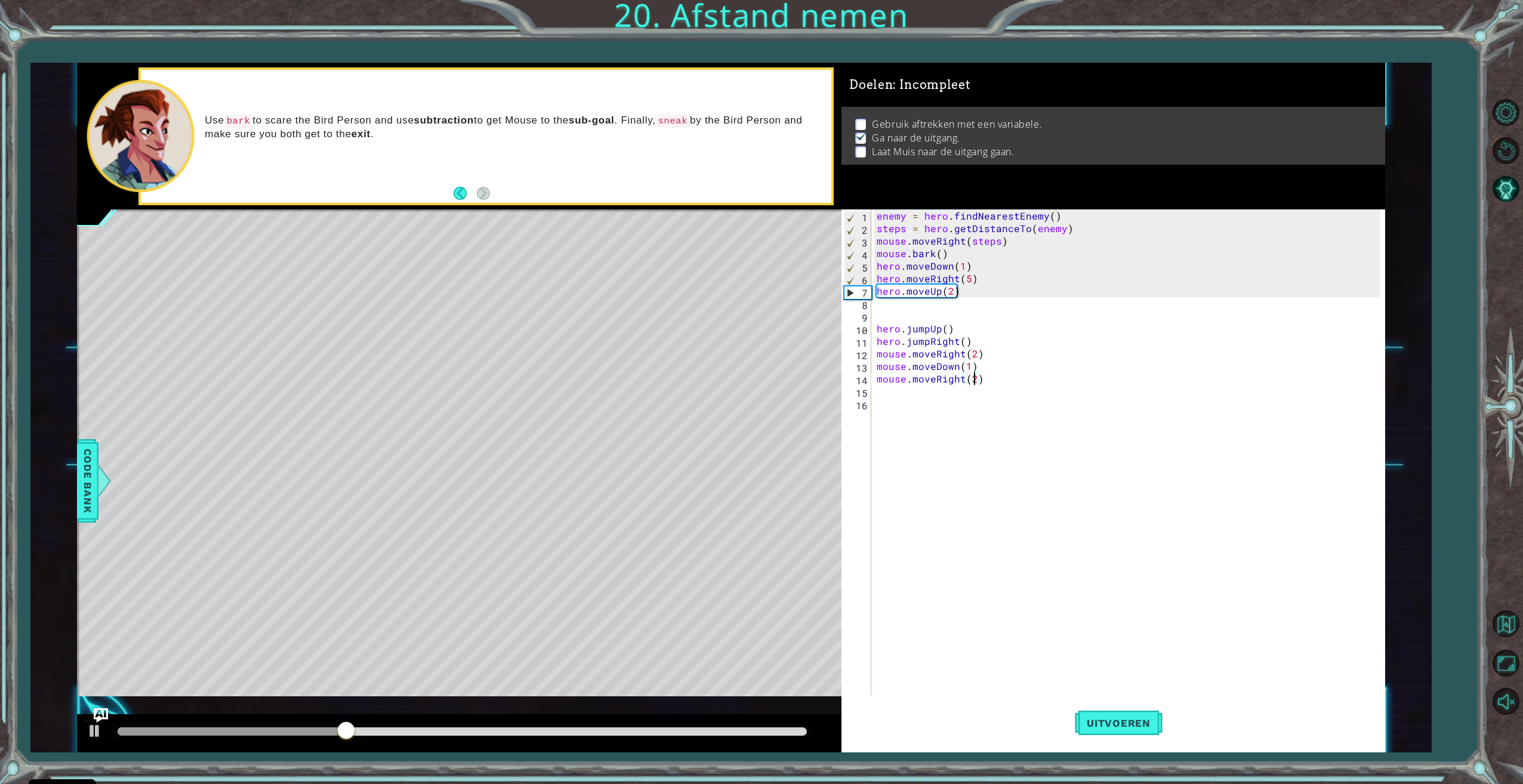
scroll to position [0, 0]
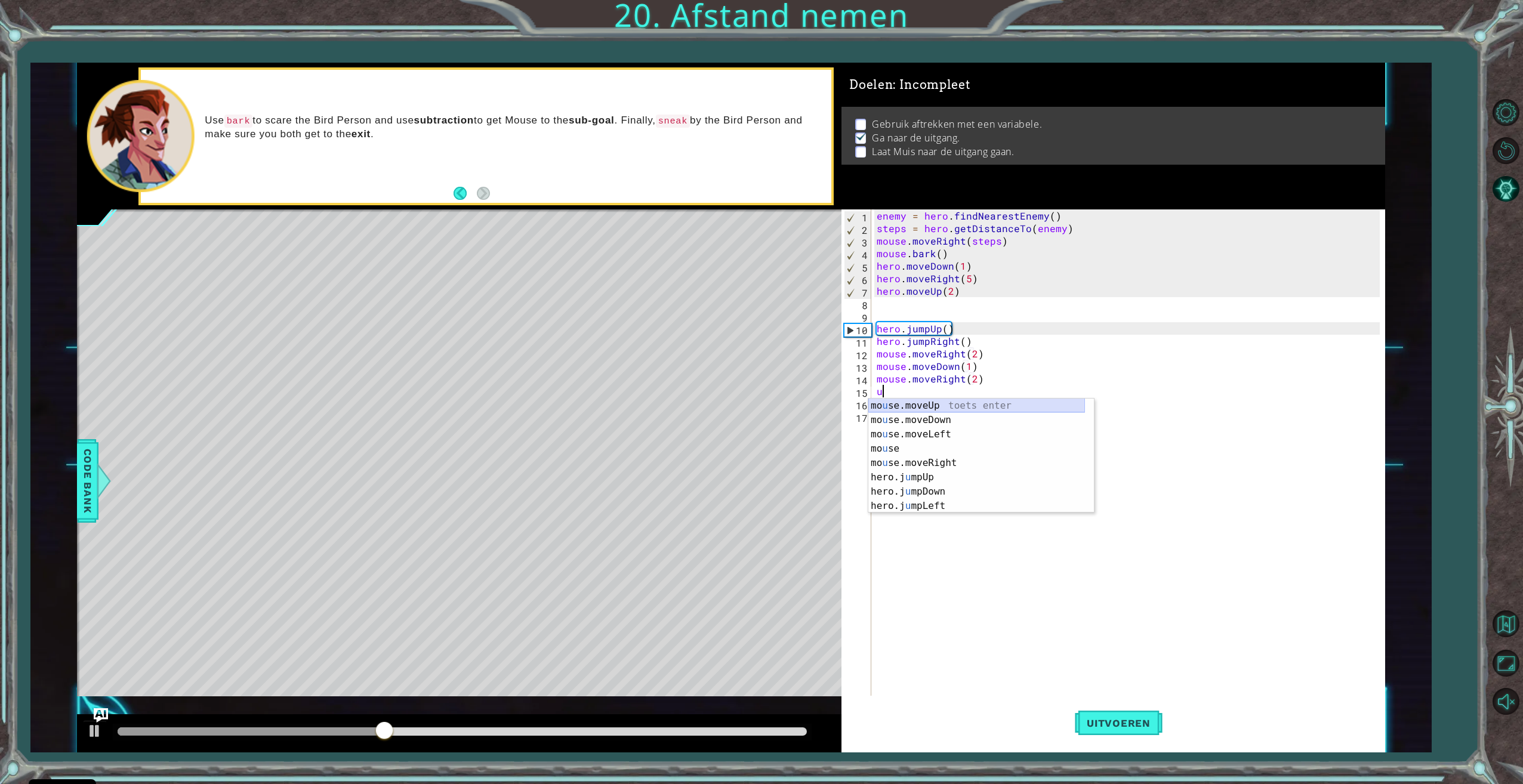
click at [1045, 409] on div "mo u se.moveUp toets enter mo u se.moveDown toets enter mo u se.moveLeft toets …" at bounding box center [976, 469] width 217 height 143
type textarea "mouse.moveUp(1)"
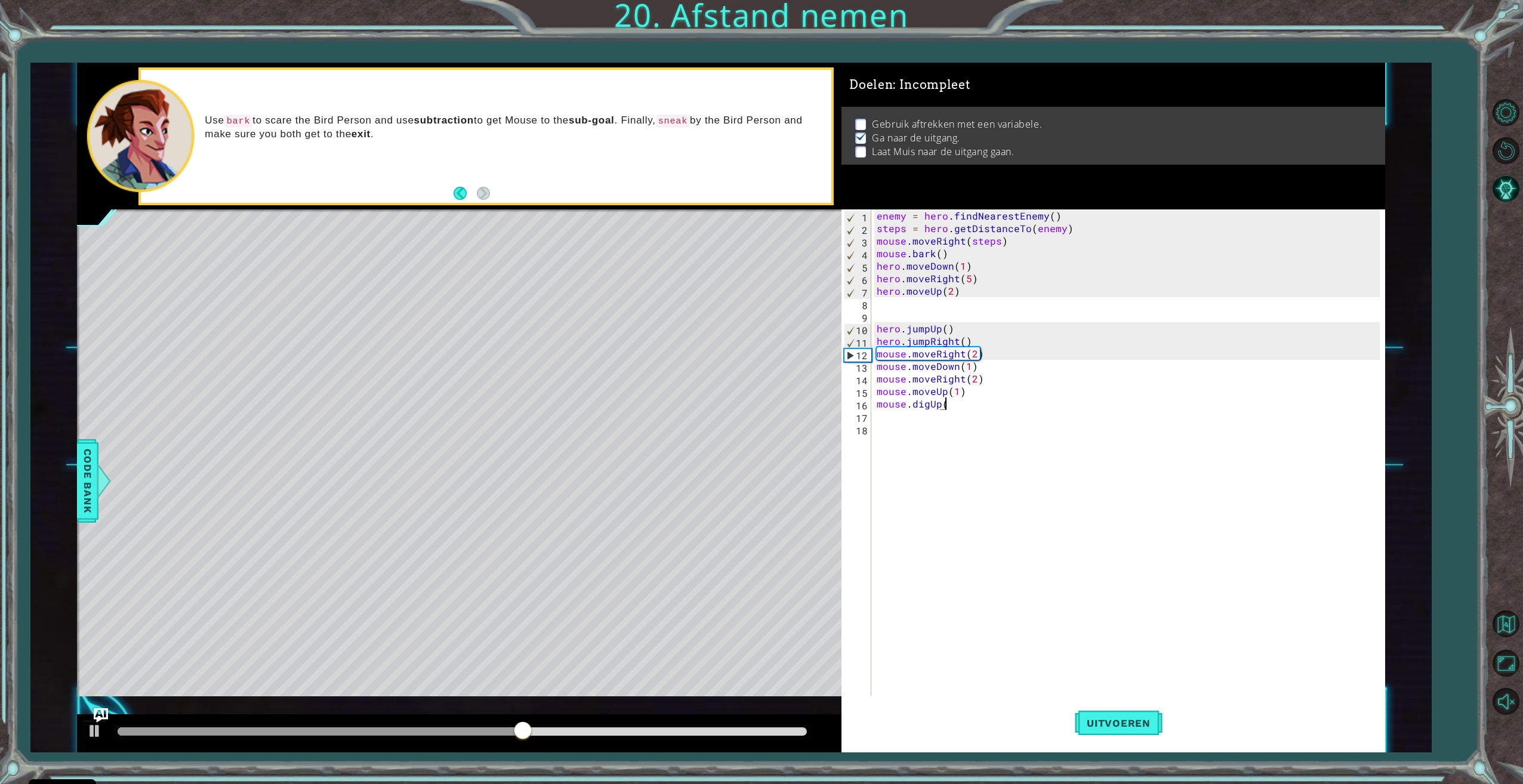
scroll to position [0, 4]
click at [1091, 712] on button "Uitvoeren" at bounding box center [1119, 723] width 88 height 55
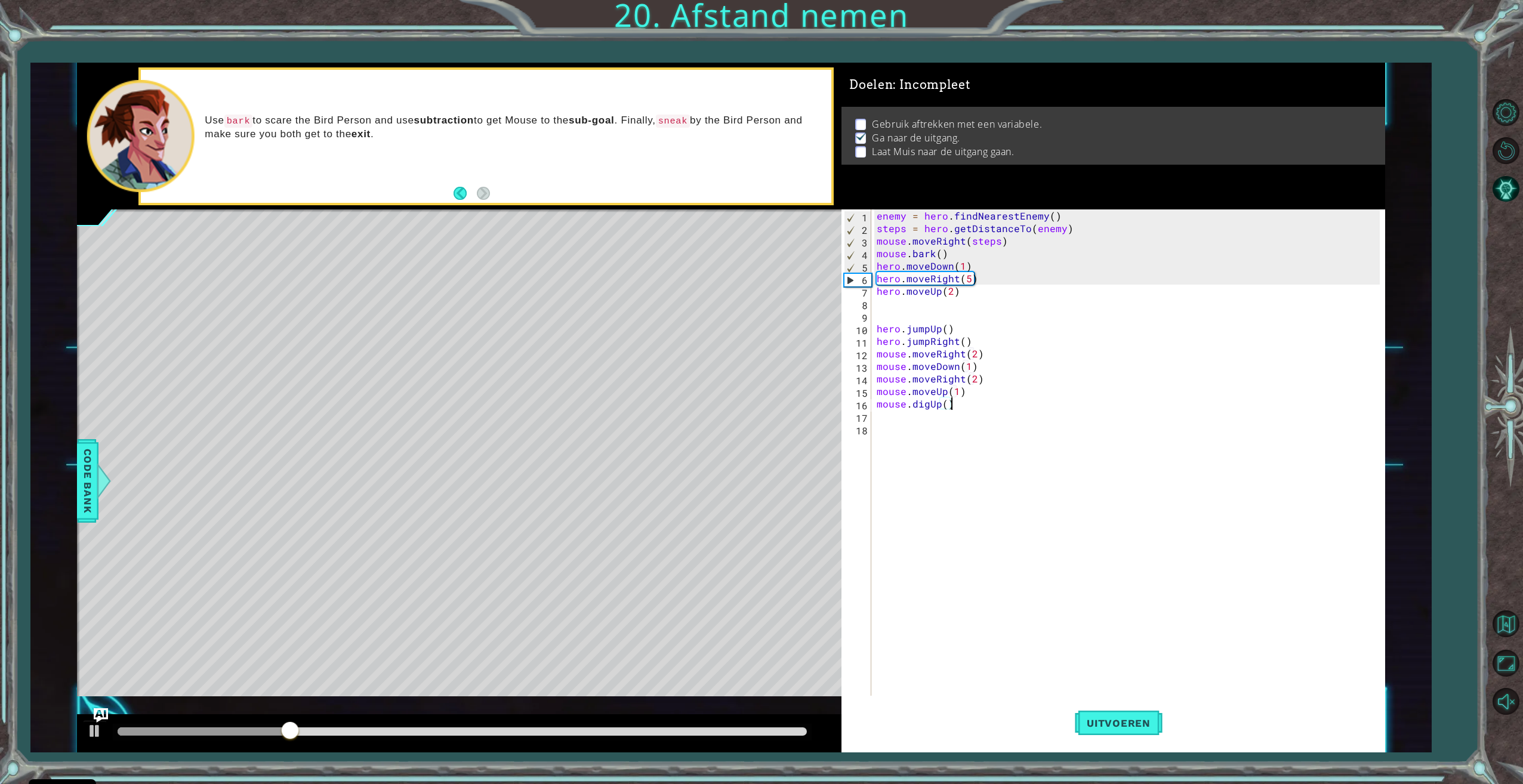
click at [543, 726] on div at bounding box center [462, 731] width 699 height 17
click at [438, 731] on div at bounding box center [462, 731] width 689 height 9
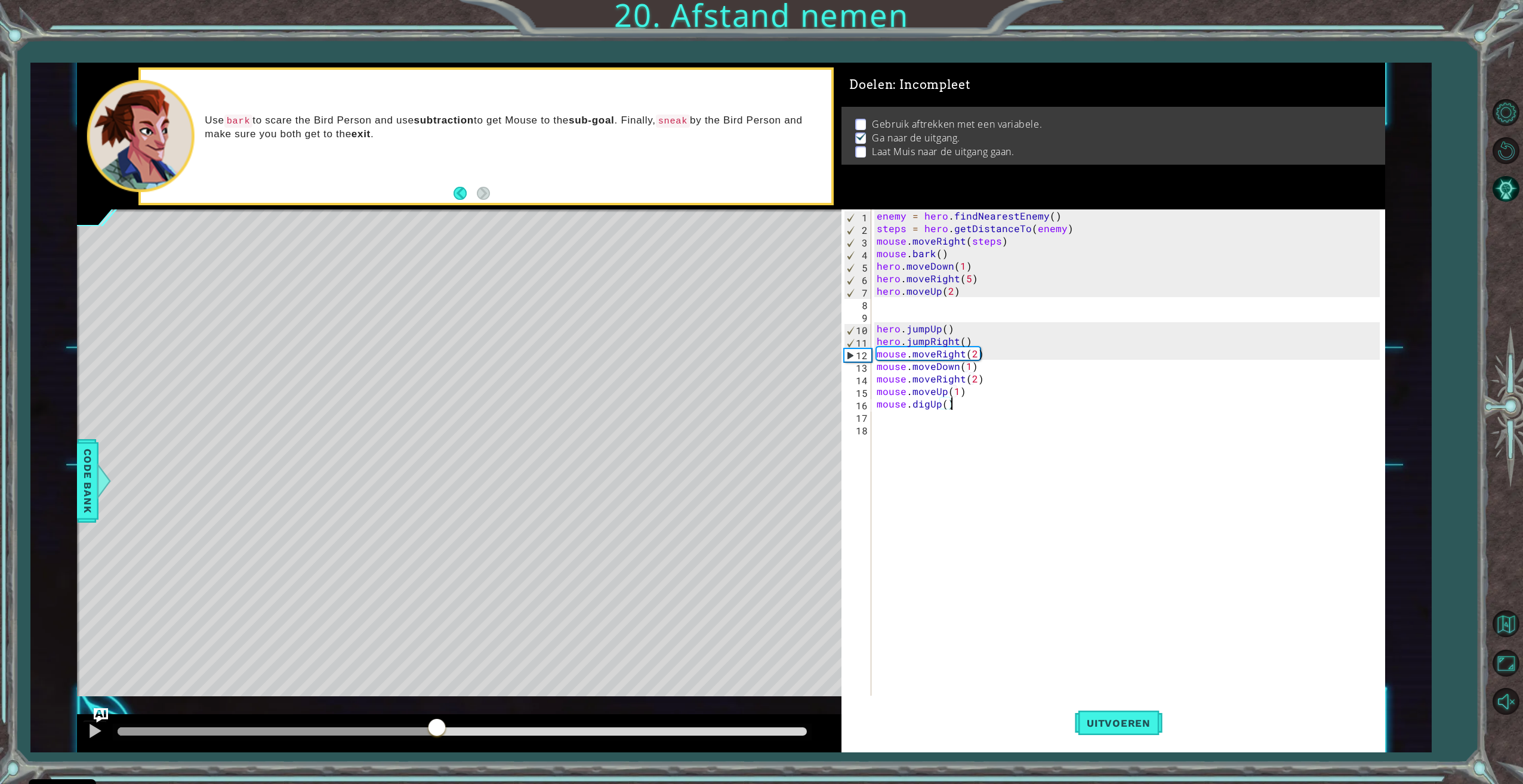
click at [474, 728] on div at bounding box center [462, 731] width 689 height 9
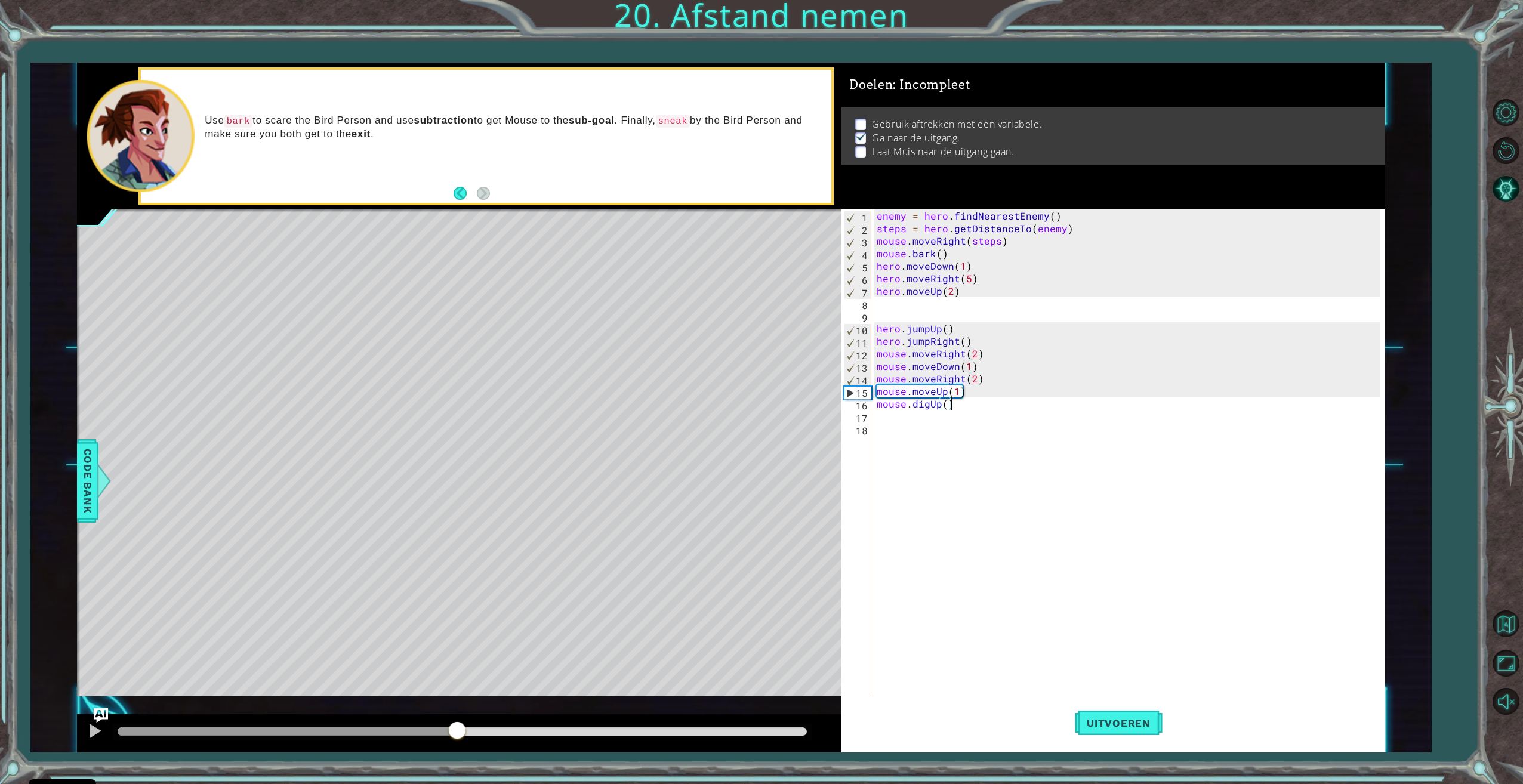
click at [456, 729] on div at bounding box center [287, 731] width 339 height 9
click at [416, 727] on div at bounding box center [462, 731] width 699 height 17
click at [416, 731] on div at bounding box center [287, 731] width 339 height 9
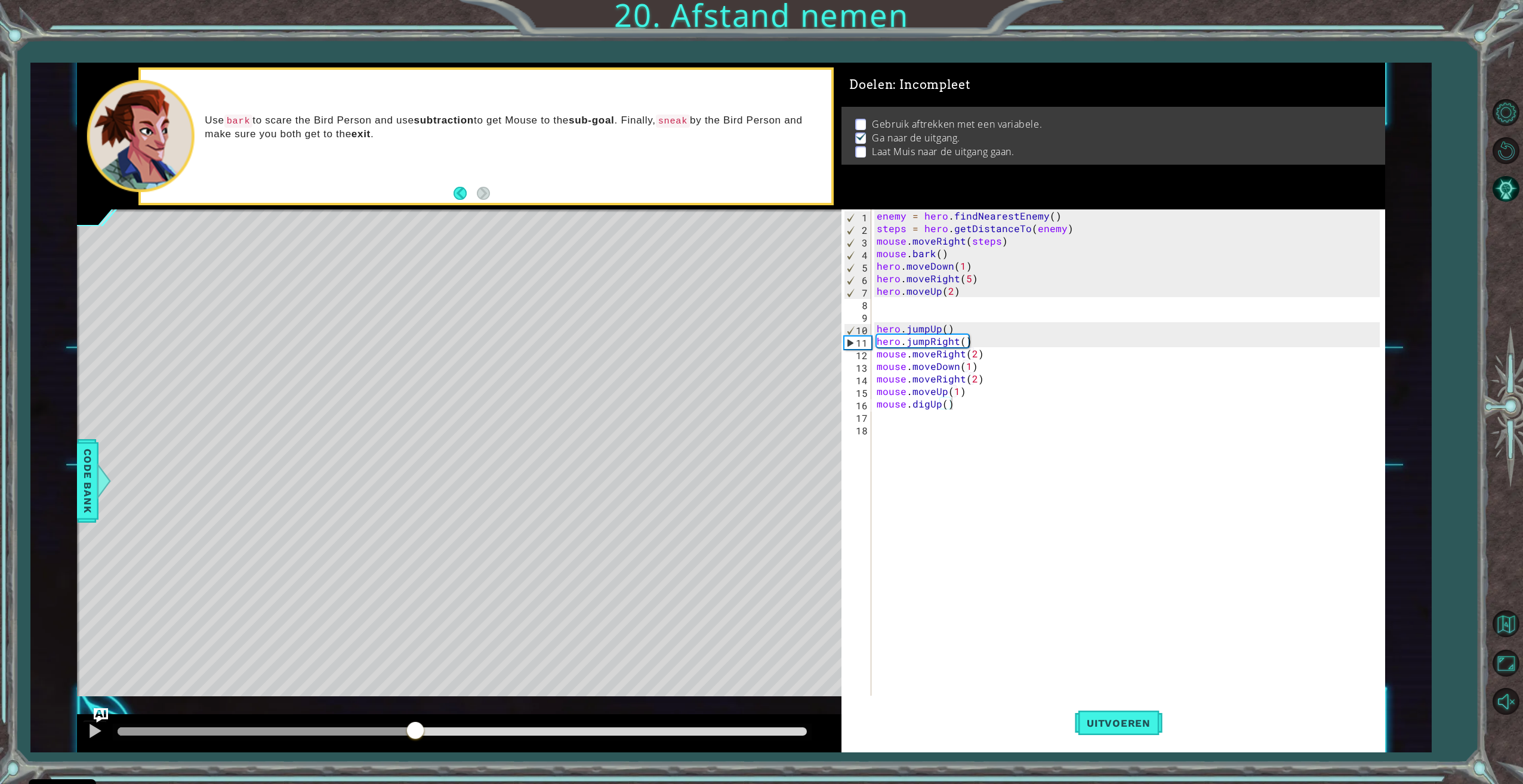
drag, startPoint x: 99, startPoint y: 708, endPoint x: 92, endPoint y: 711, distance: 7.6
click at [98, 708] on div "1 2 3 4 5 6 7 8 9 10 11 12 enemy = hero . findNearestEnemy ( ) steps = hero . g…" at bounding box center [731, 407] width 1308 height 690
click at [102, 713] on img "Ask AI" at bounding box center [100, 715] width 15 height 15
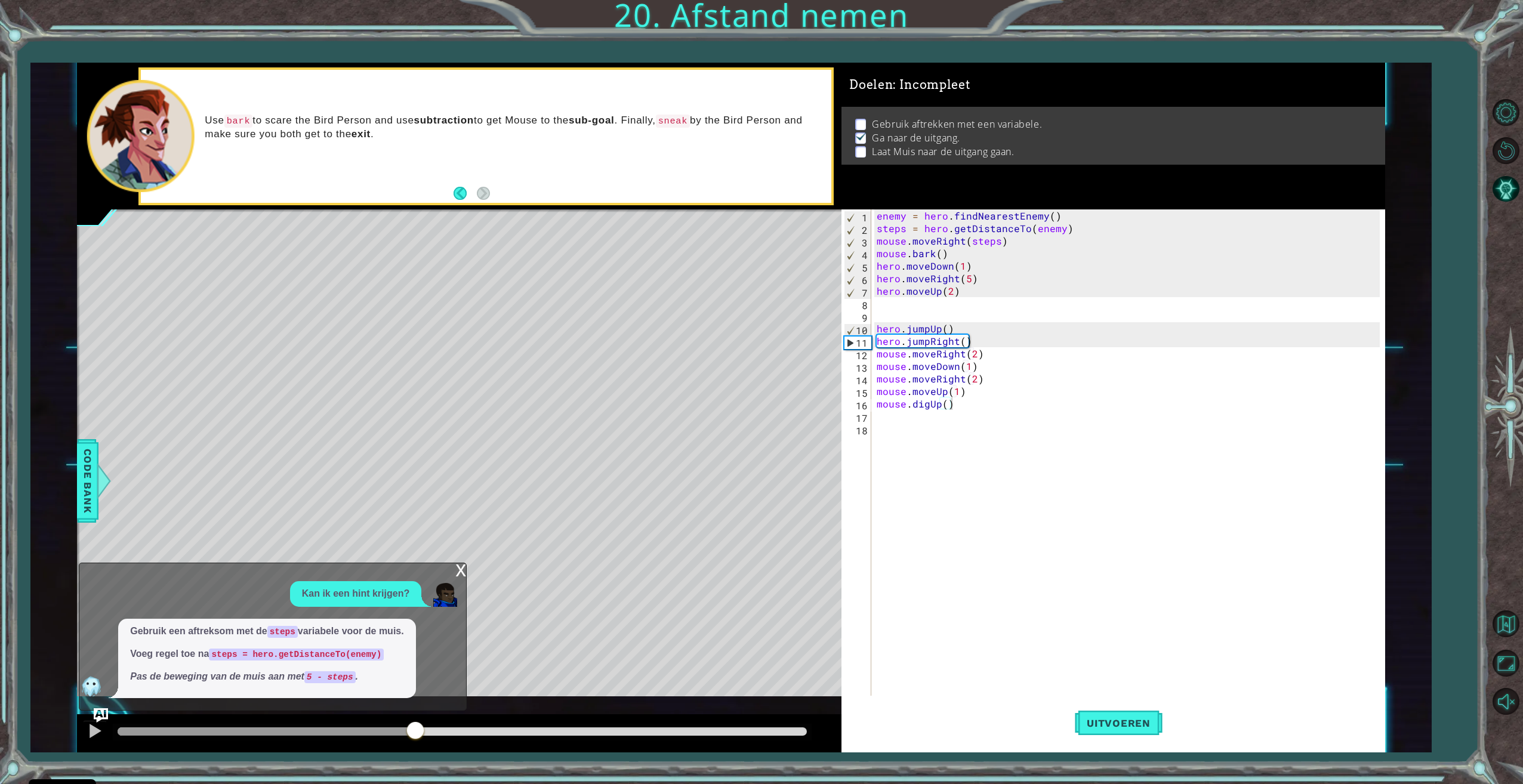
click at [456, 572] on div "x" at bounding box center [461, 569] width 11 height 12
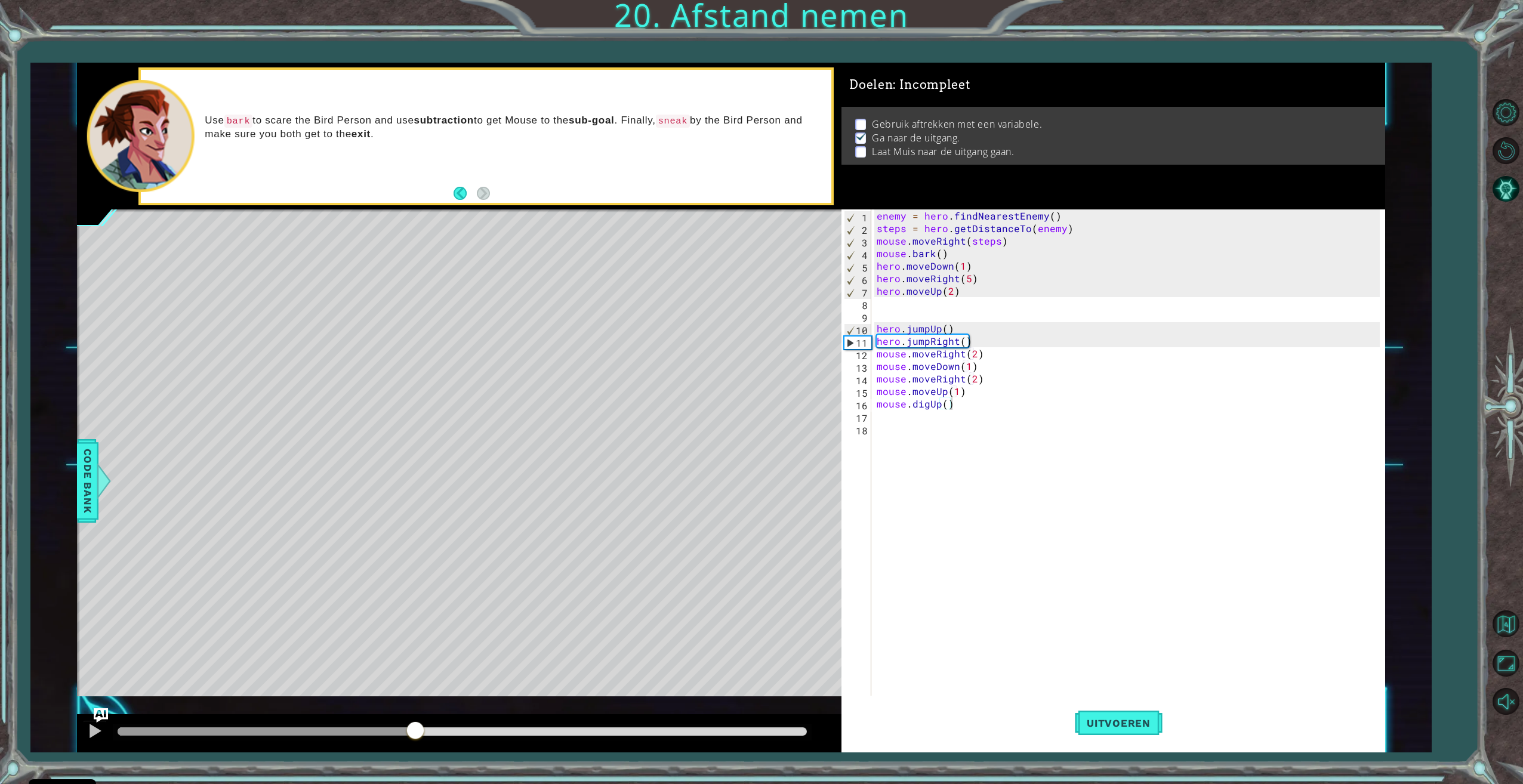
click at [979, 351] on div "enemy = hero . findNearestEnemy ( ) steps = hero . getDistanceTo ( enemy ) mous…" at bounding box center [1129, 466] width 511 height 513
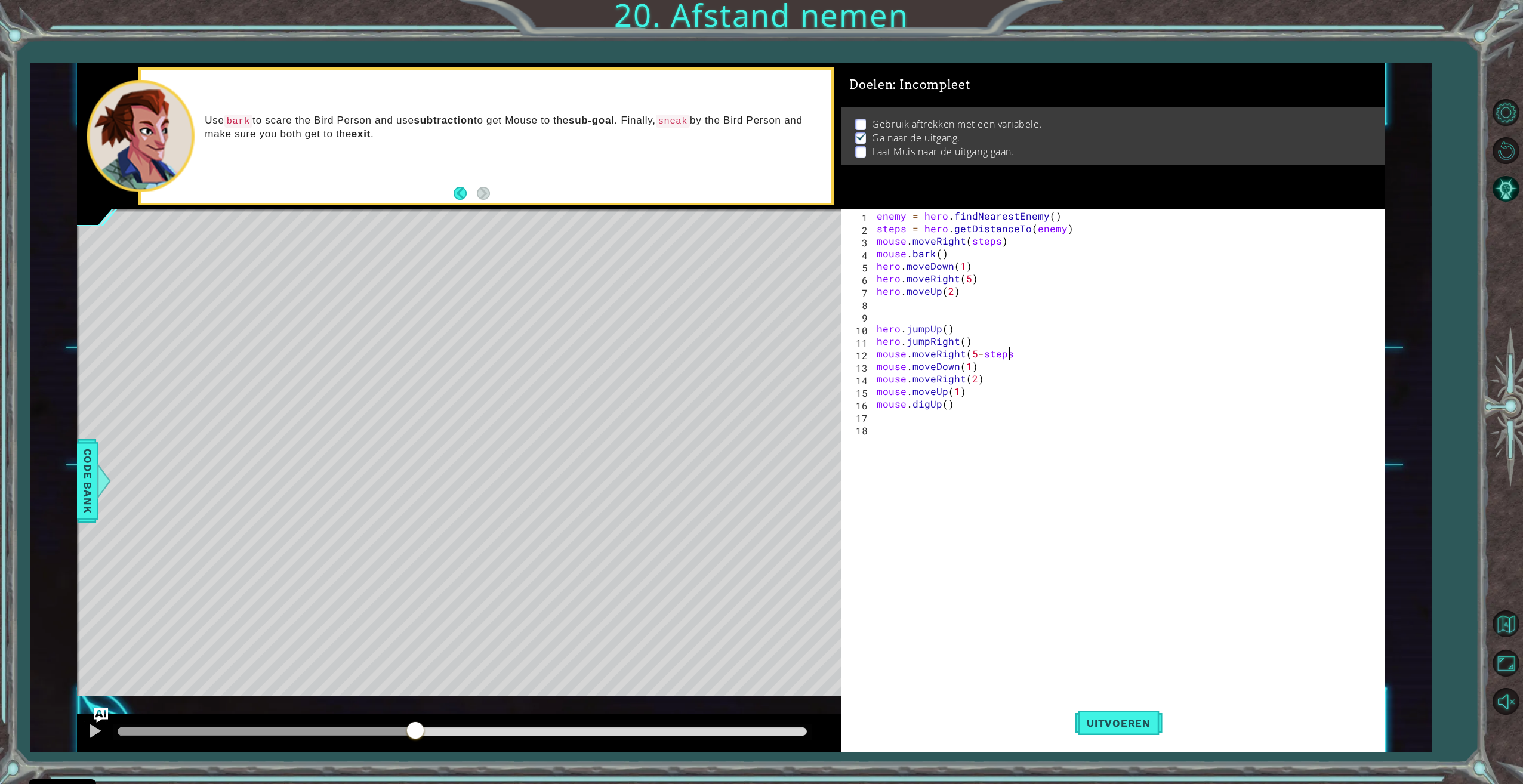
scroll to position [0, 8]
type textarea "mouse.moveRight(5-steps)"
click at [1149, 712] on button "Uitvoeren" at bounding box center [1119, 723] width 88 height 55
click at [760, 733] on div at bounding box center [462, 731] width 689 height 9
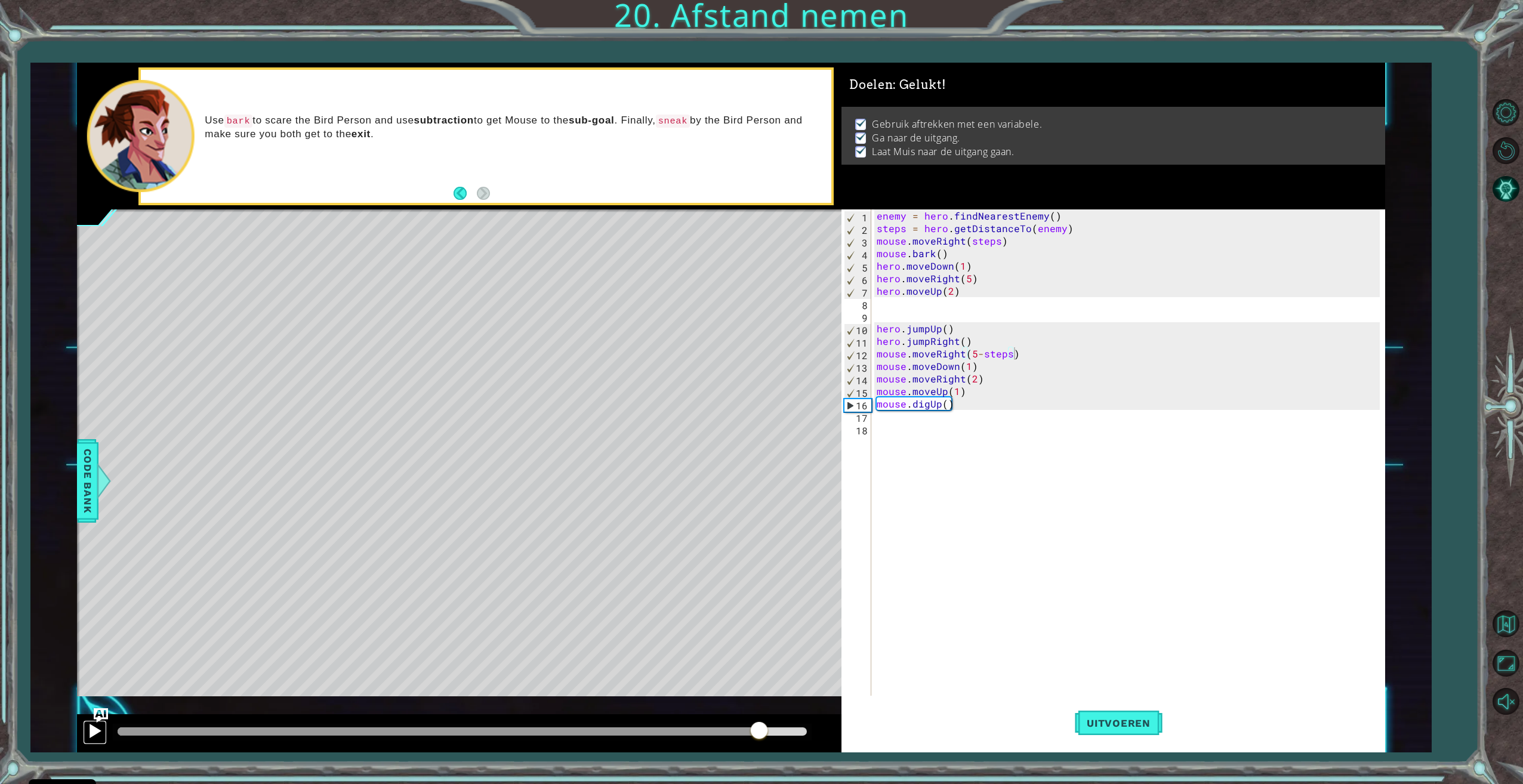
click at [99, 736] on div at bounding box center [94, 730] width 15 height 15
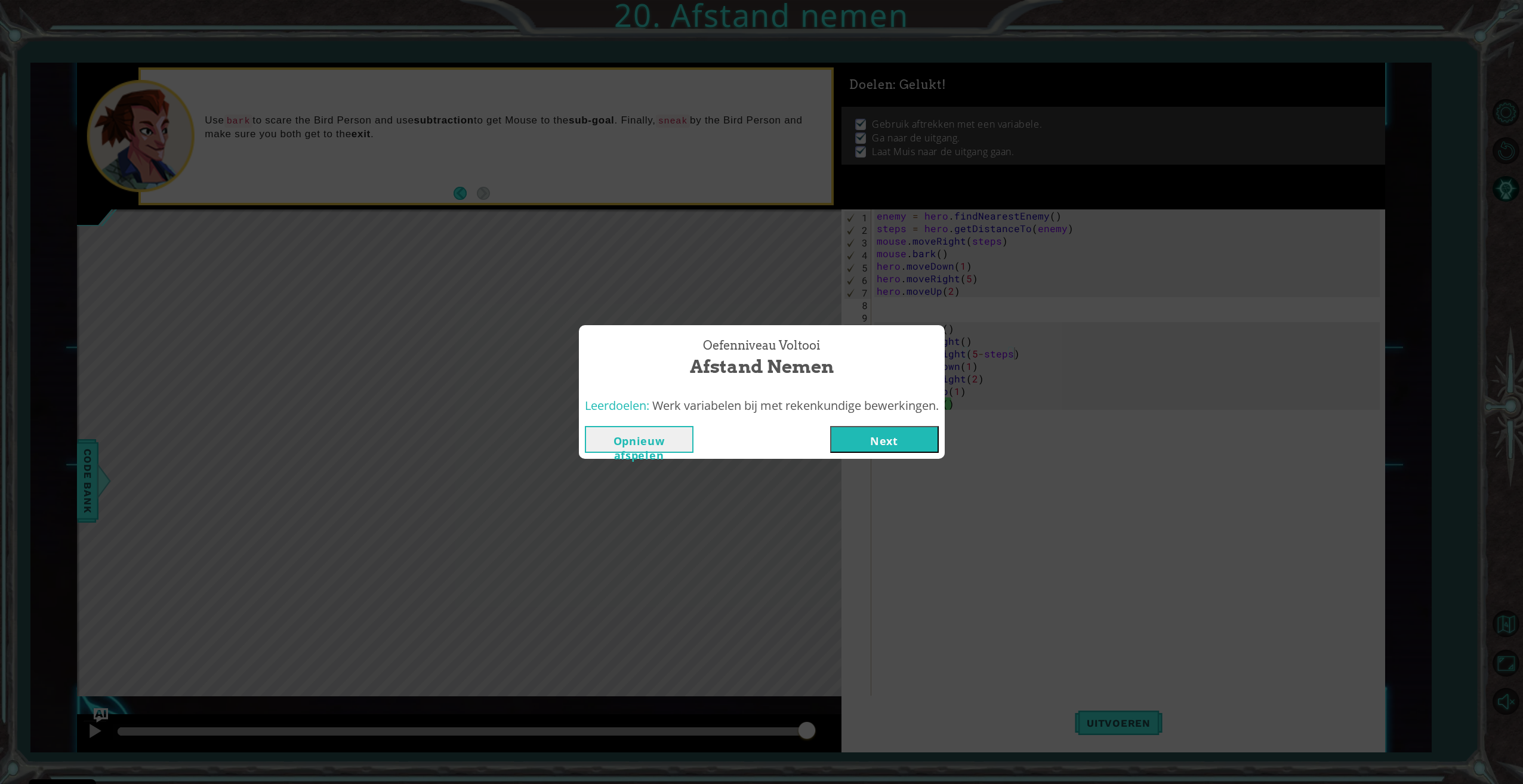
click at [905, 437] on button "Next" at bounding box center [884, 440] width 108 height 27
